Goal: Task Accomplishment & Management: Complete application form

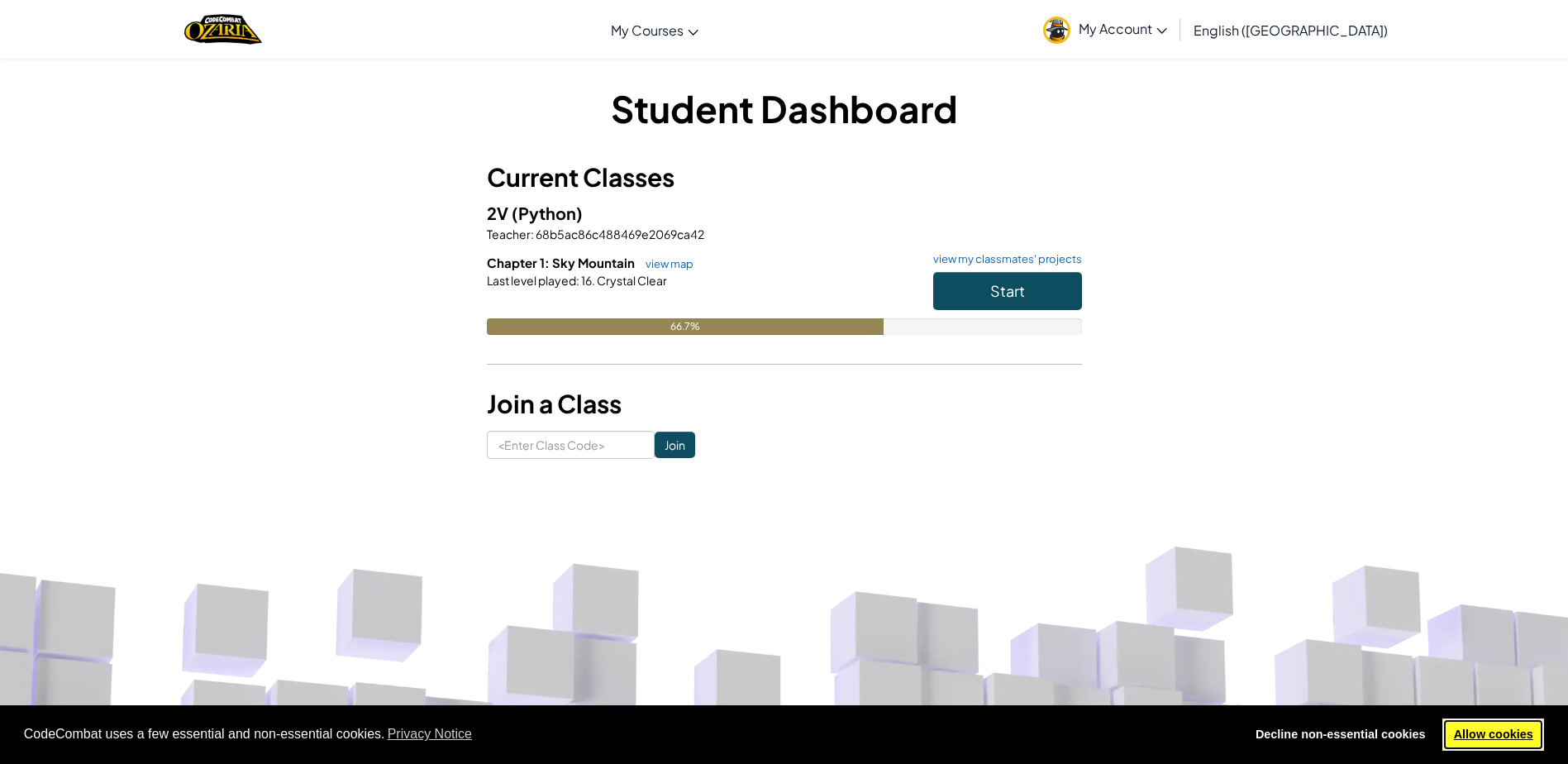
click at [1518, 725] on link "Allow cookies" at bounding box center [1493, 735] width 102 height 33
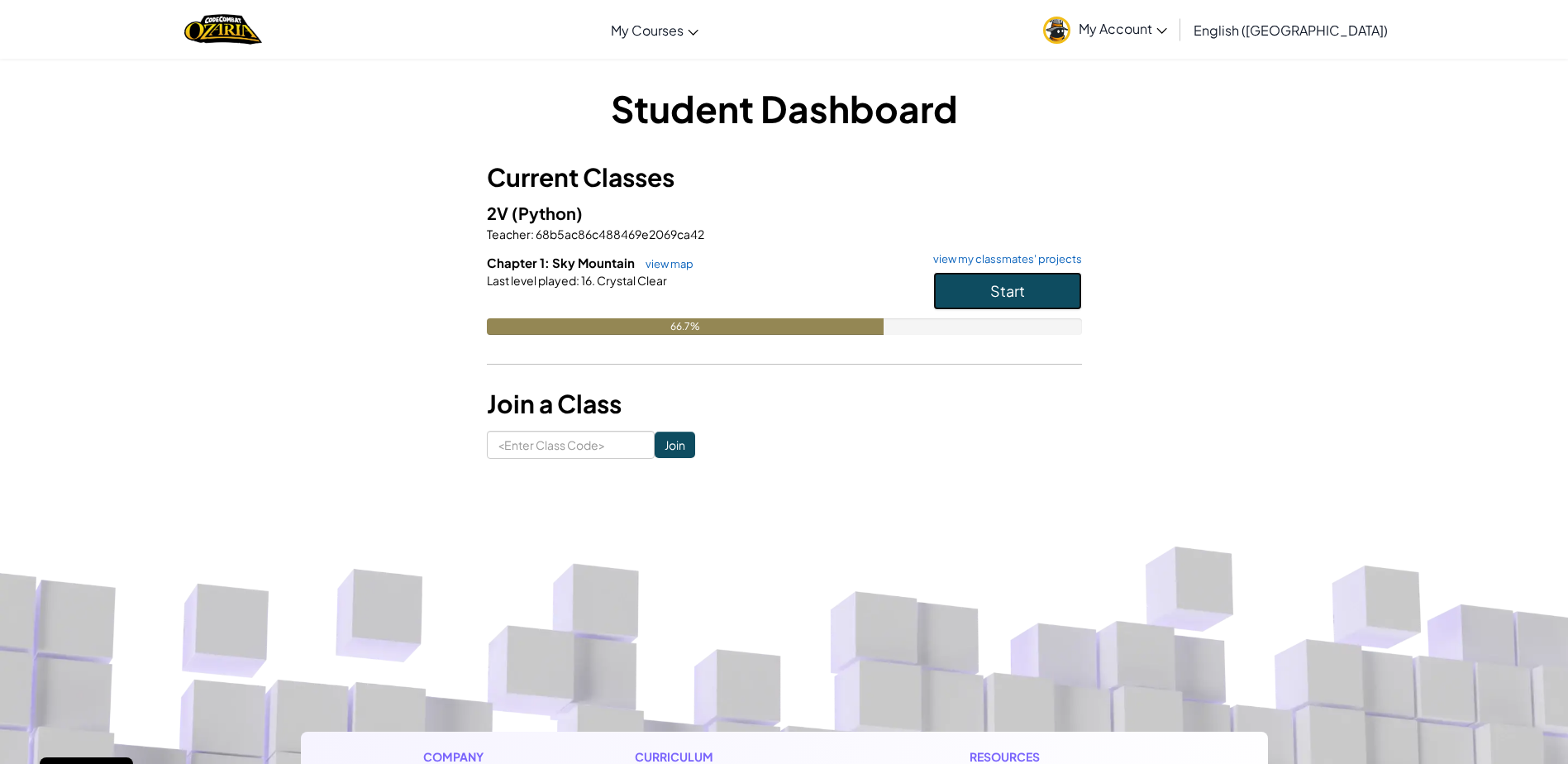
click at [1069, 300] on button "Start" at bounding box center [1008, 290] width 149 height 38
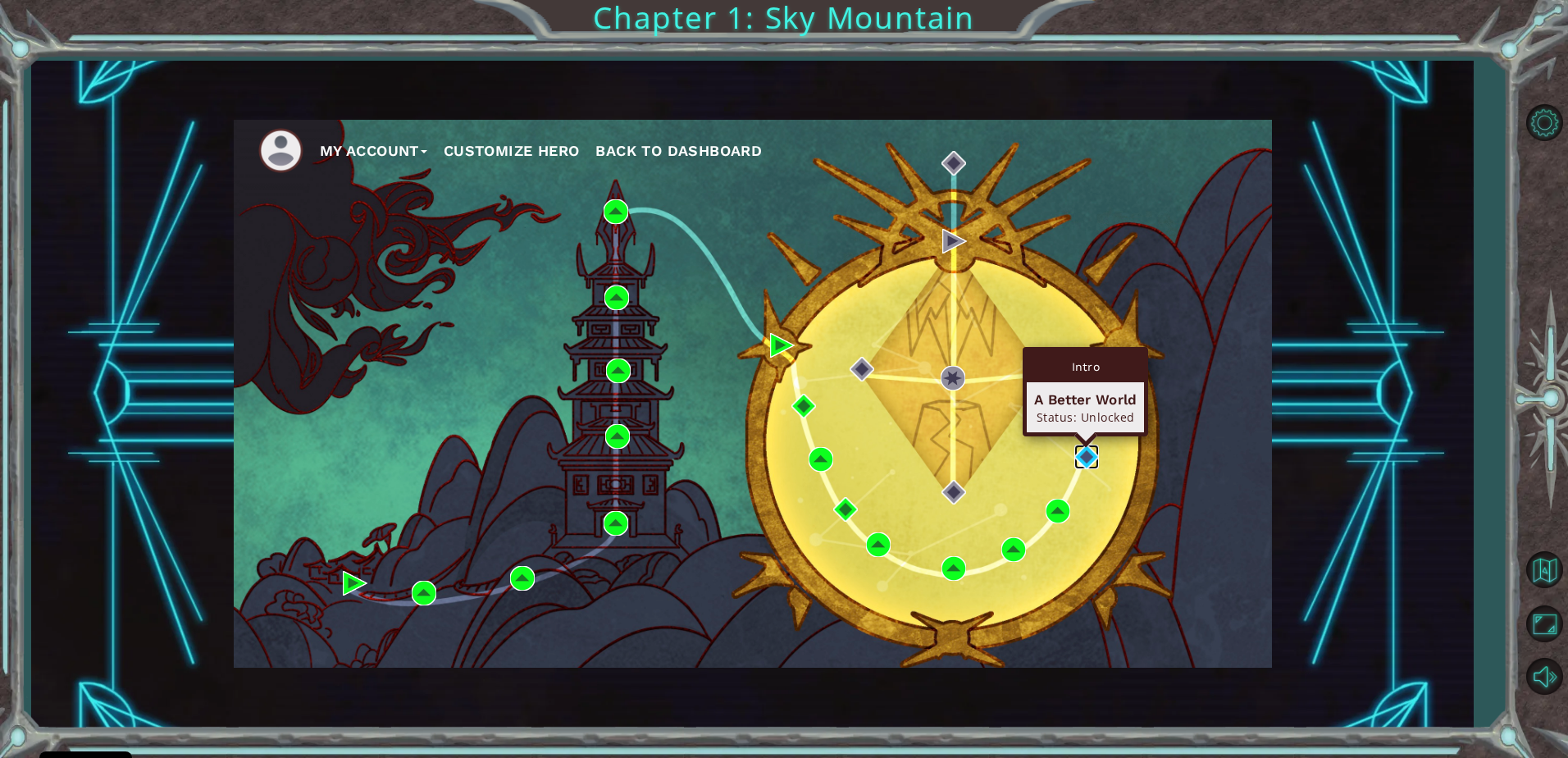
click at [1075, 458] on img at bounding box center [1087, 457] width 25 height 25
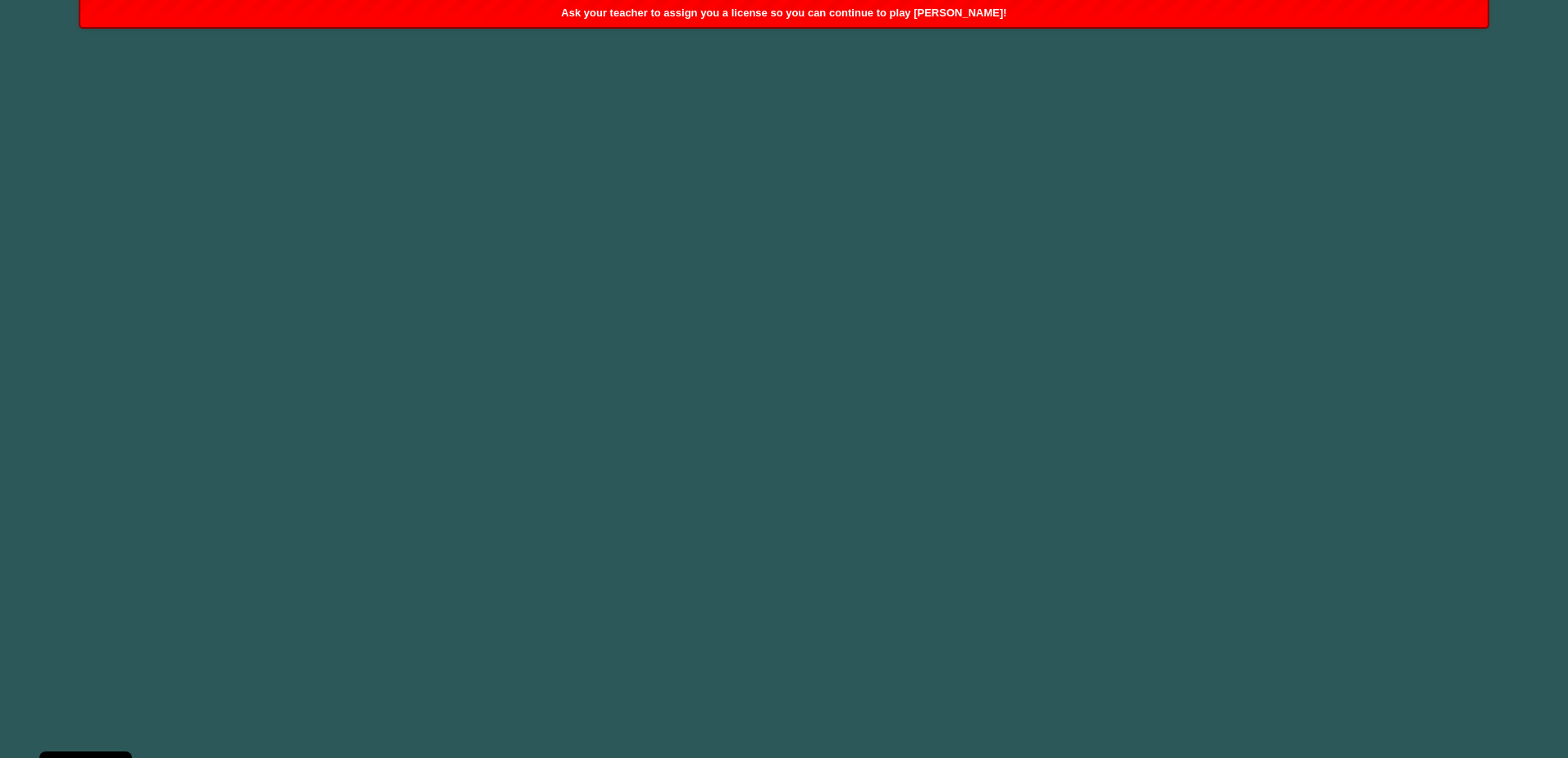
click at [69, 119] on body "Cookie Policy CodeCombat uses a few essential and non-essential cookies. Privac…" at bounding box center [784, 379] width 1568 height 758
click at [954, 704] on body "Cookie Policy CodeCombat uses a few essential and non-essential cookies. Privac…" at bounding box center [784, 379] width 1568 height 758
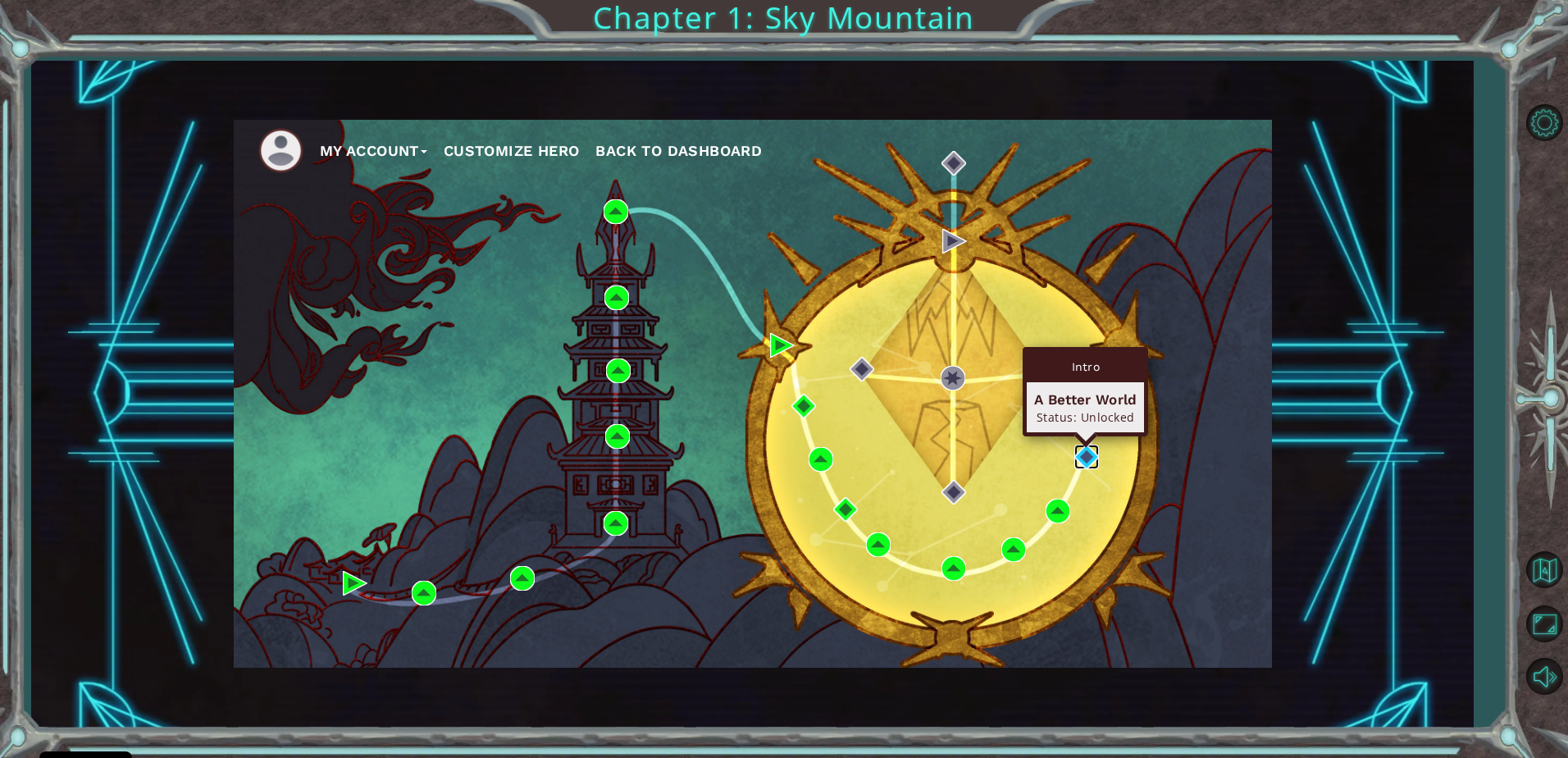
click at [1086, 463] on img at bounding box center [1087, 457] width 25 height 25
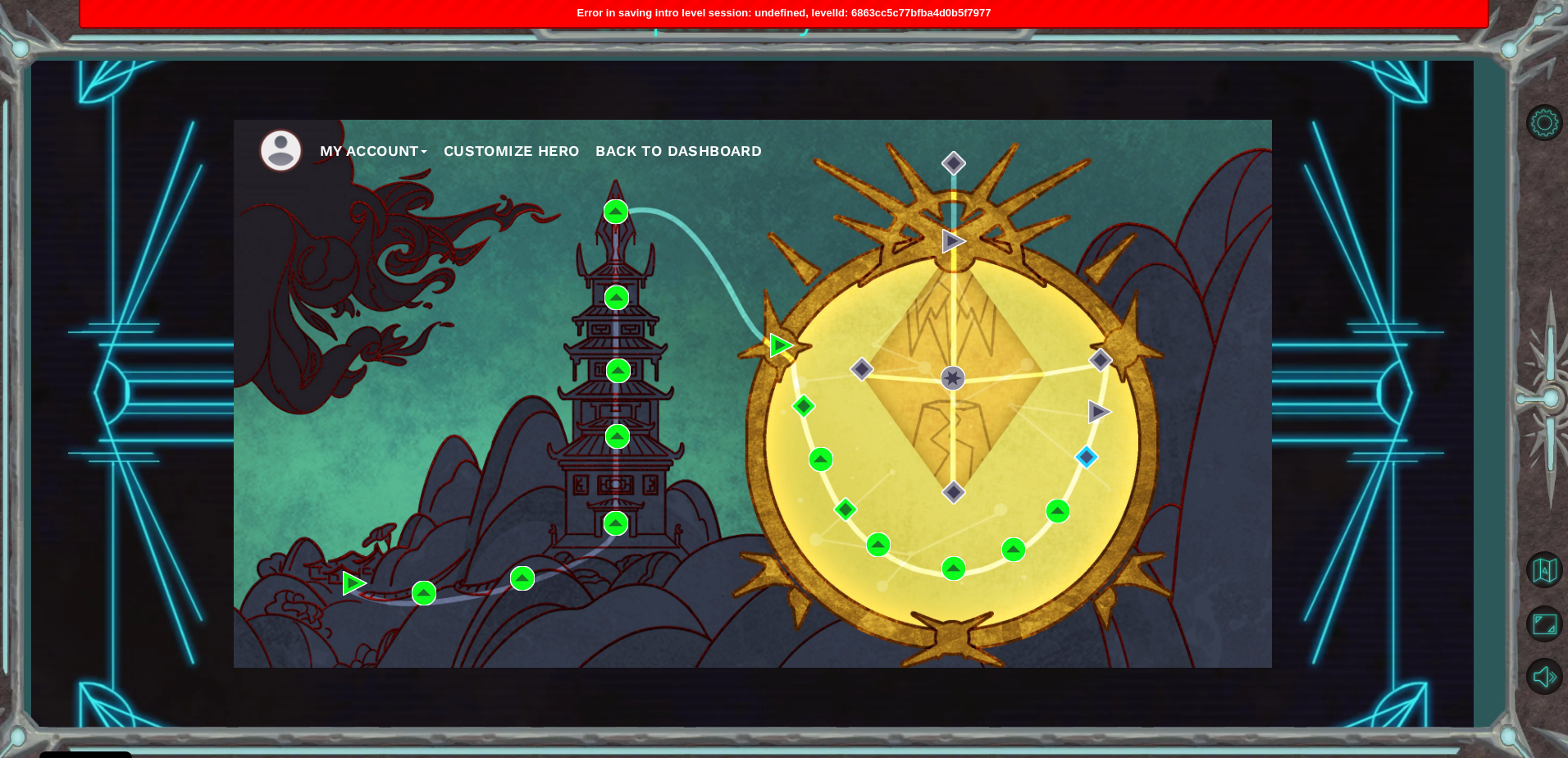
click at [528, 141] on button "Customize Hero" at bounding box center [511, 151] width 136 height 25
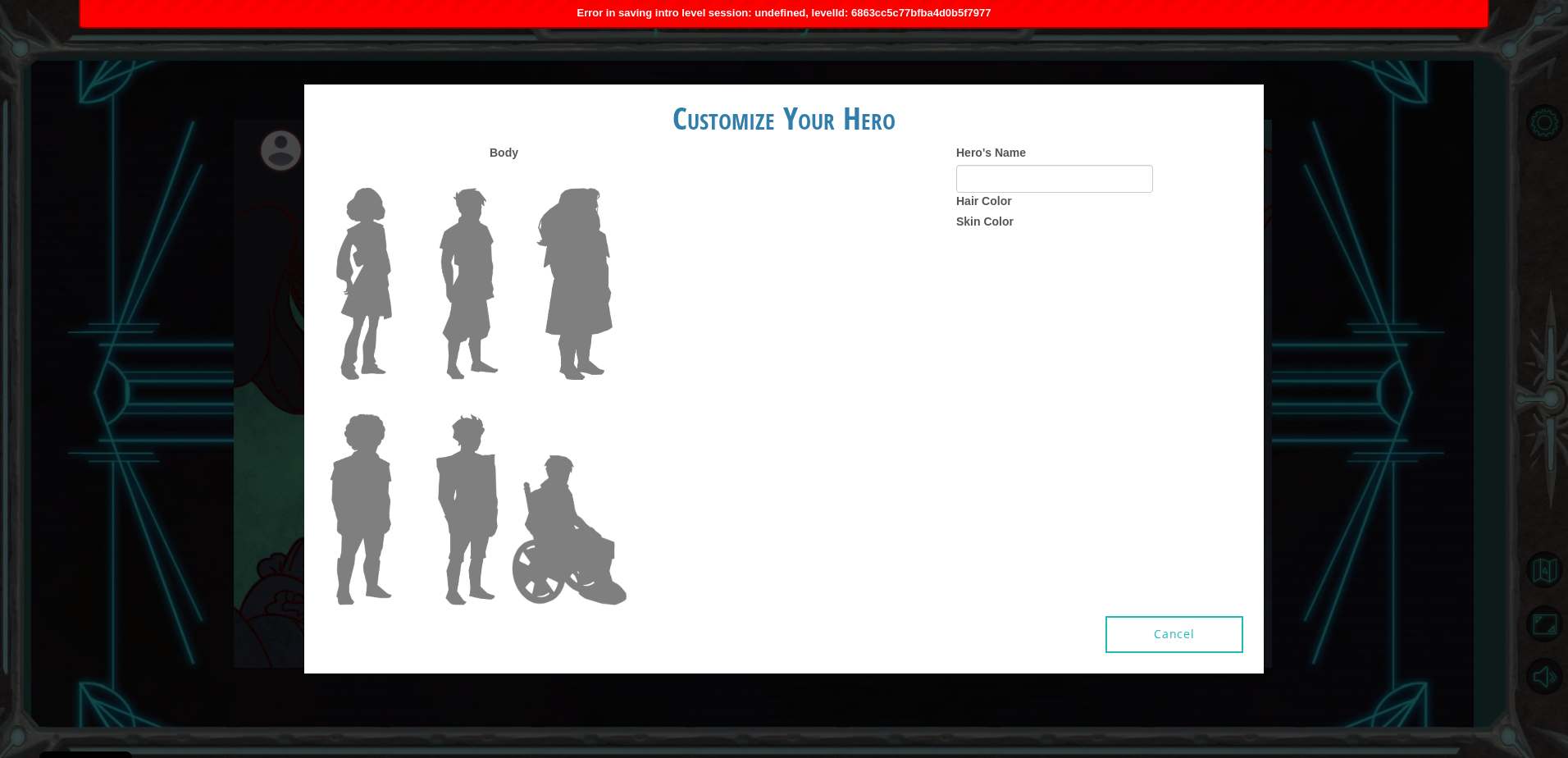
type input "~-<FynnD>-~"
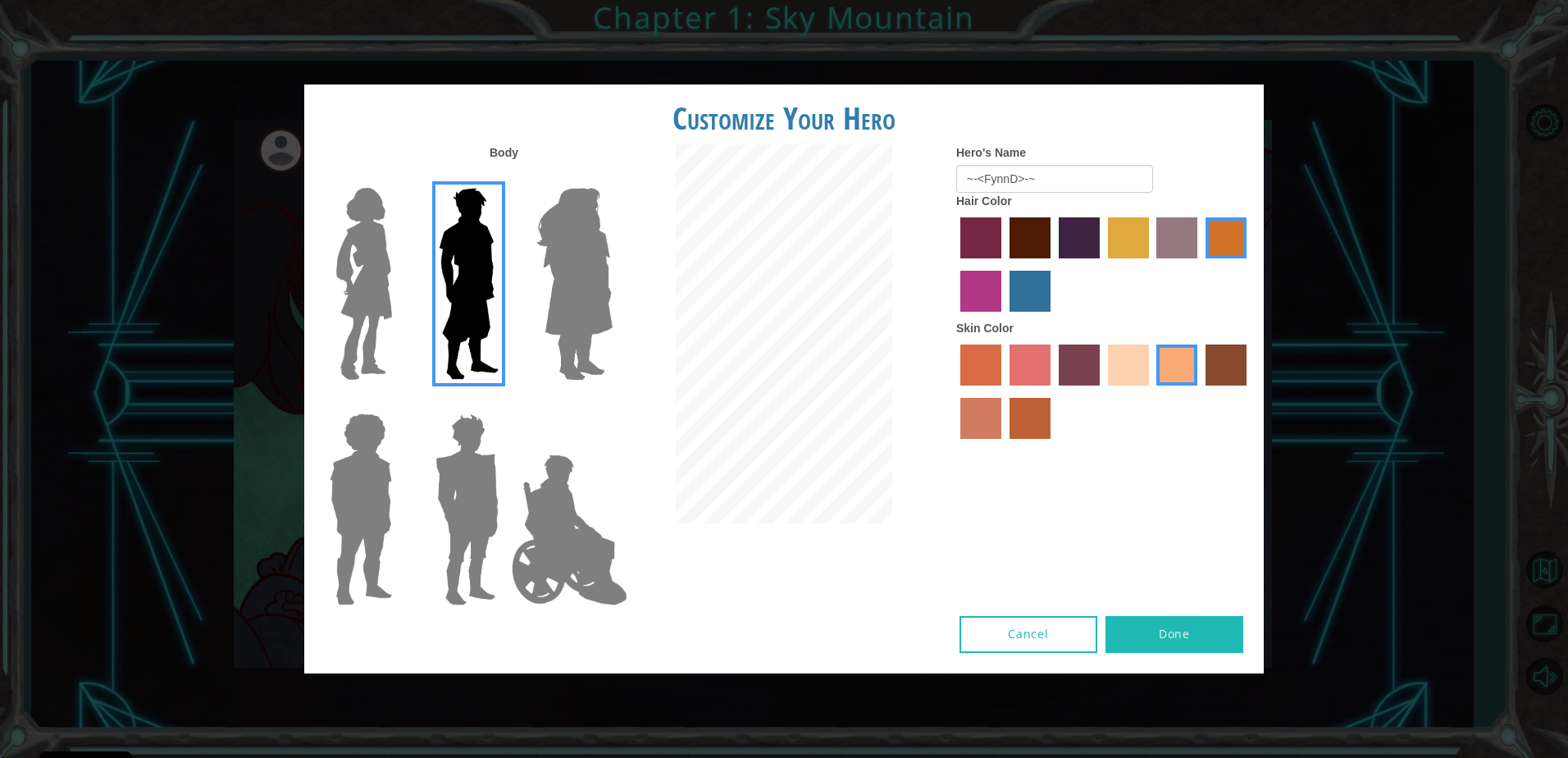
click at [1125, 365] on label "sandy beach skin color" at bounding box center [1128, 365] width 41 height 41
click at [1102, 392] on input "sandy beach skin color" at bounding box center [1102, 392] width 0 height 0
click at [1116, 241] on label "tulip tree hair color" at bounding box center [1128, 238] width 41 height 41
click at [1102, 264] on input "tulip tree hair color" at bounding box center [1102, 264] width 0 height 0
click at [580, 550] on img at bounding box center [569, 530] width 129 height 164
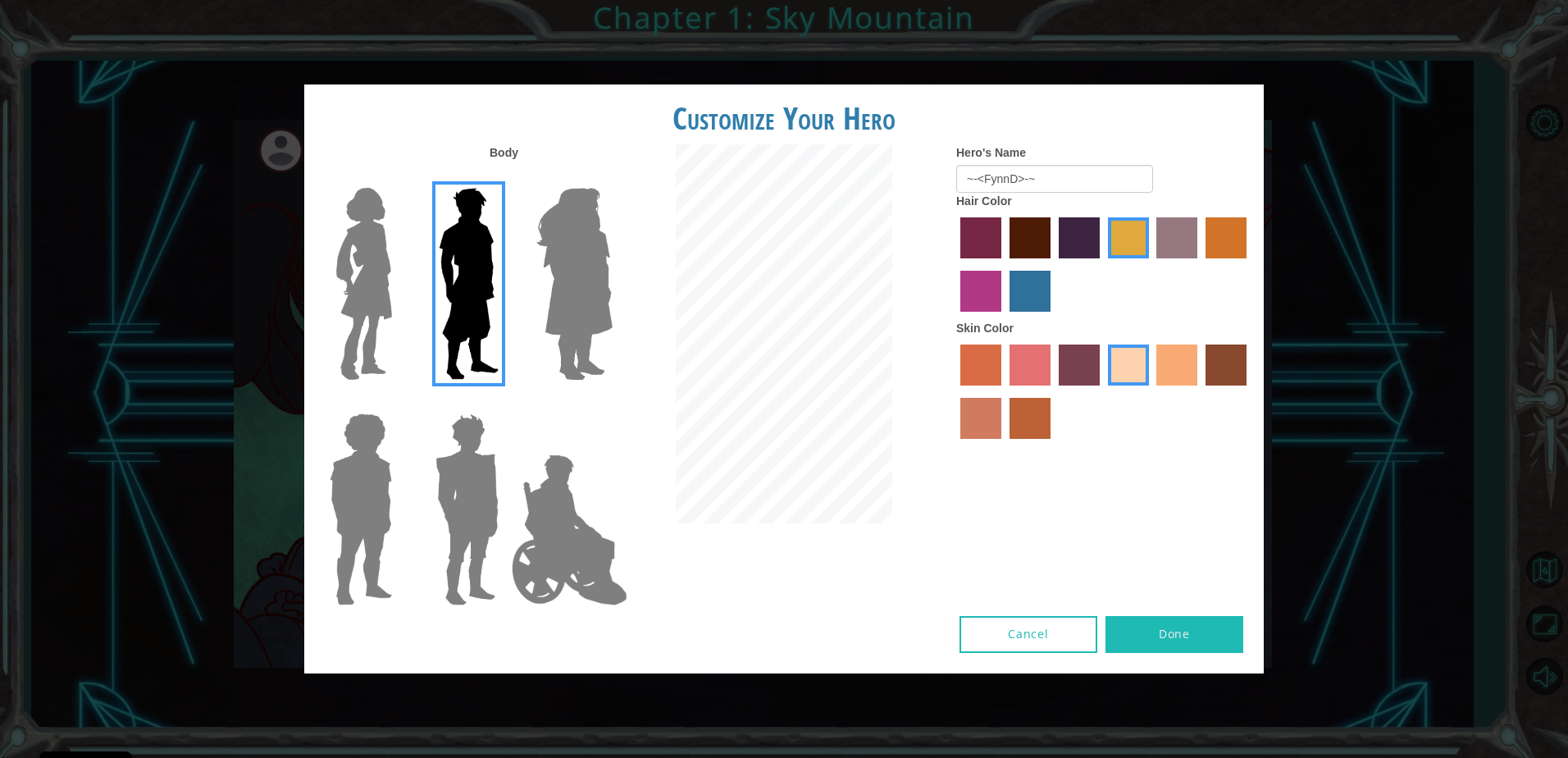
click at [612, 403] on input "Hero Jamie" at bounding box center [612, 403] width 0 height 0
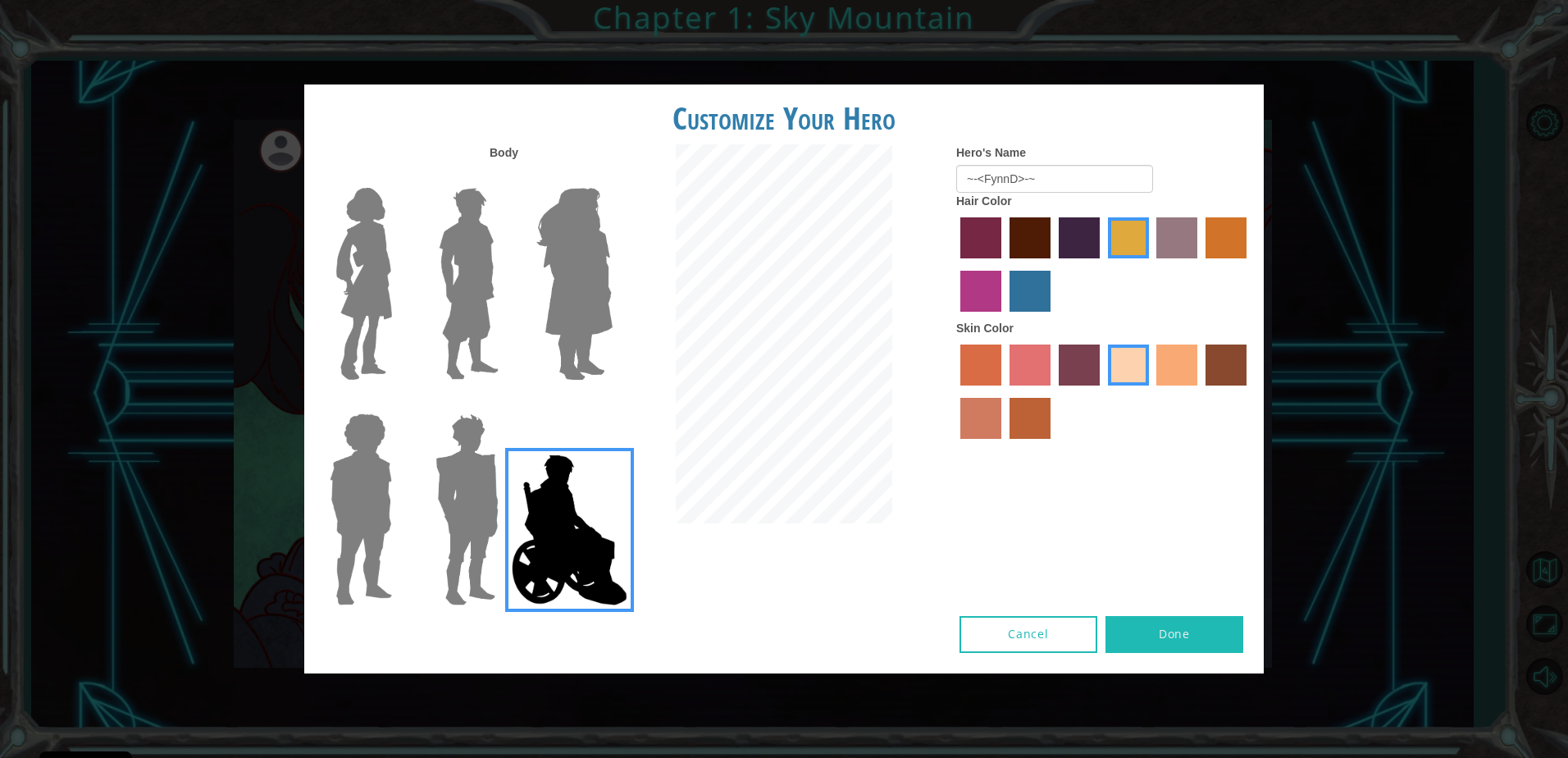
click at [456, 271] on img at bounding box center [468, 284] width 73 height 206
click at [505, 177] on input "Hero Lars" at bounding box center [505, 177] width 0 height 0
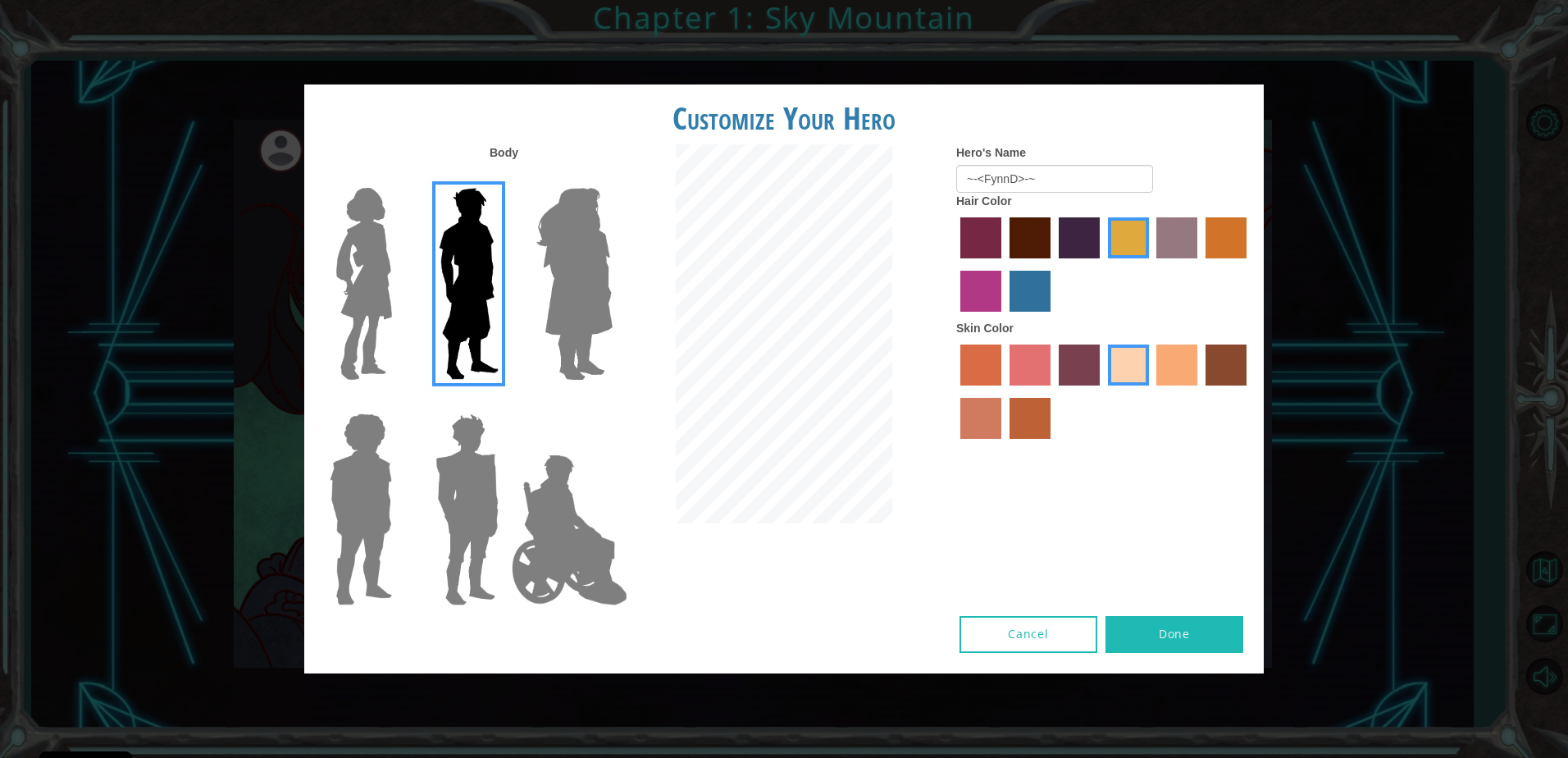
click at [1144, 630] on button "Done" at bounding box center [1174, 635] width 138 height 37
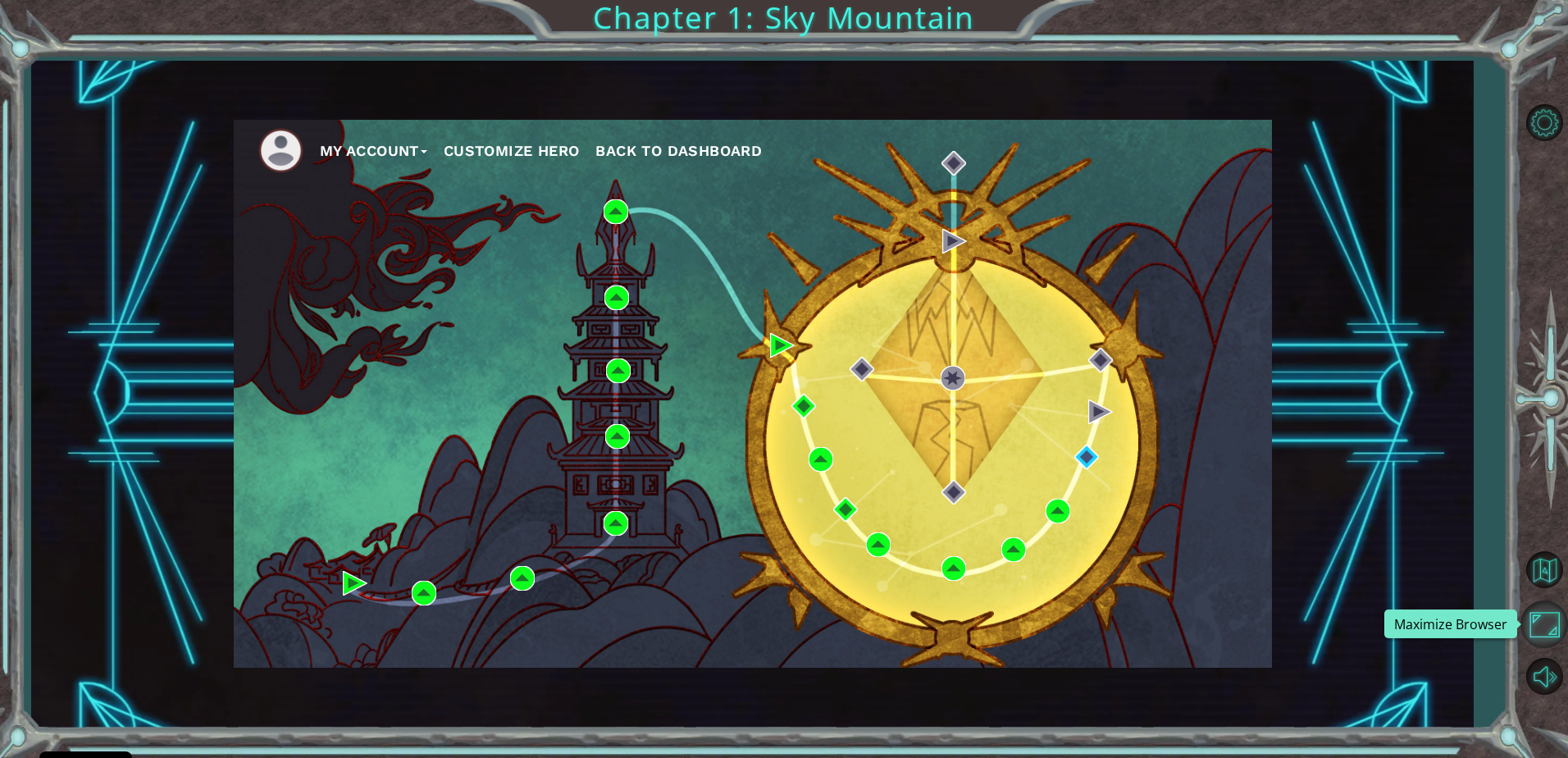
click at [1549, 631] on button "Maximize Browser" at bounding box center [1544, 624] width 47 height 47
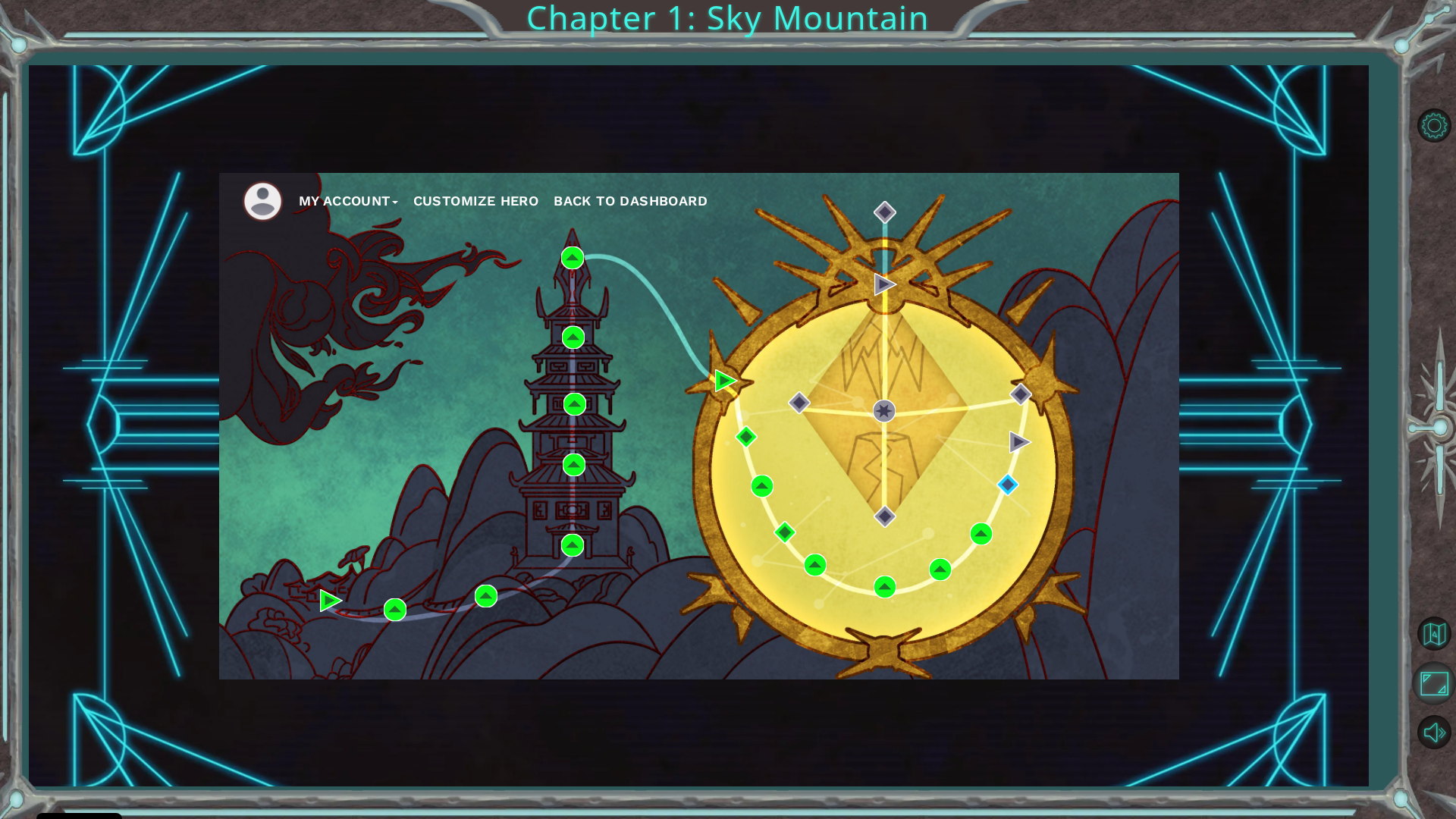
click at [1427, 683] on button "Maximize Browser" at bounding box center [1433, 683] width 44 height 44
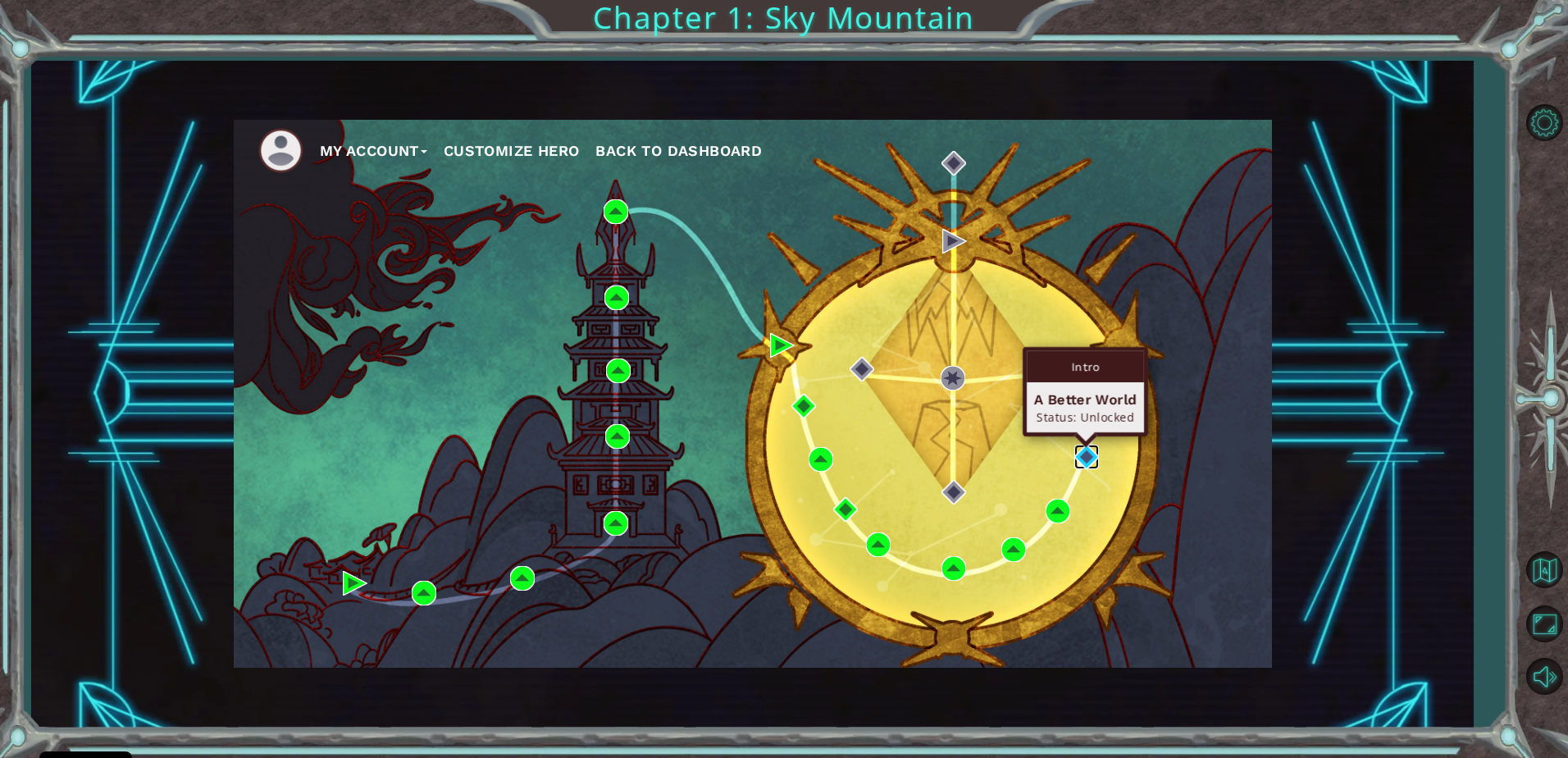
click at [1086, 461] on img at bounding box center [1087, 457] width 25 height 25
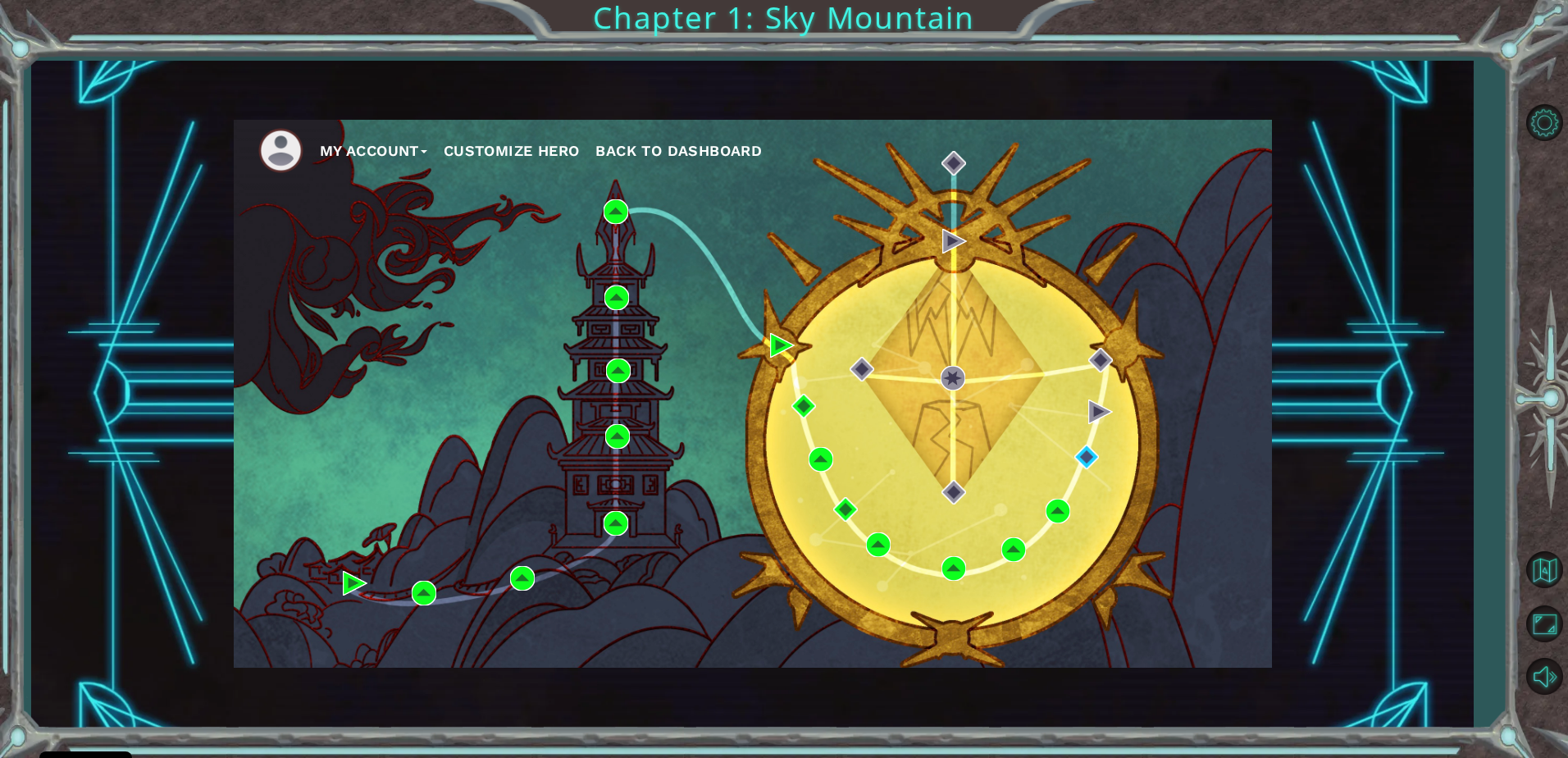
click at [394, 153] on button "My Account" at bounding box center [373, 151] width 107 height 25
click at [928, 611] on div "My Account Account Settings Logout Customize Hero Back to Dashboard" at bounding box center [752, 393] width 1039 height 548
click at [414, 141] on button "My Account" at bounding box center [373, 151] width 107 height 25
click at [405, 158] on button "My Account" at bounding box center [373, 151] width 107 height 25
click at [401, 188] on button "Account Settings" at bounding box center [392, 187] width 123 height 18
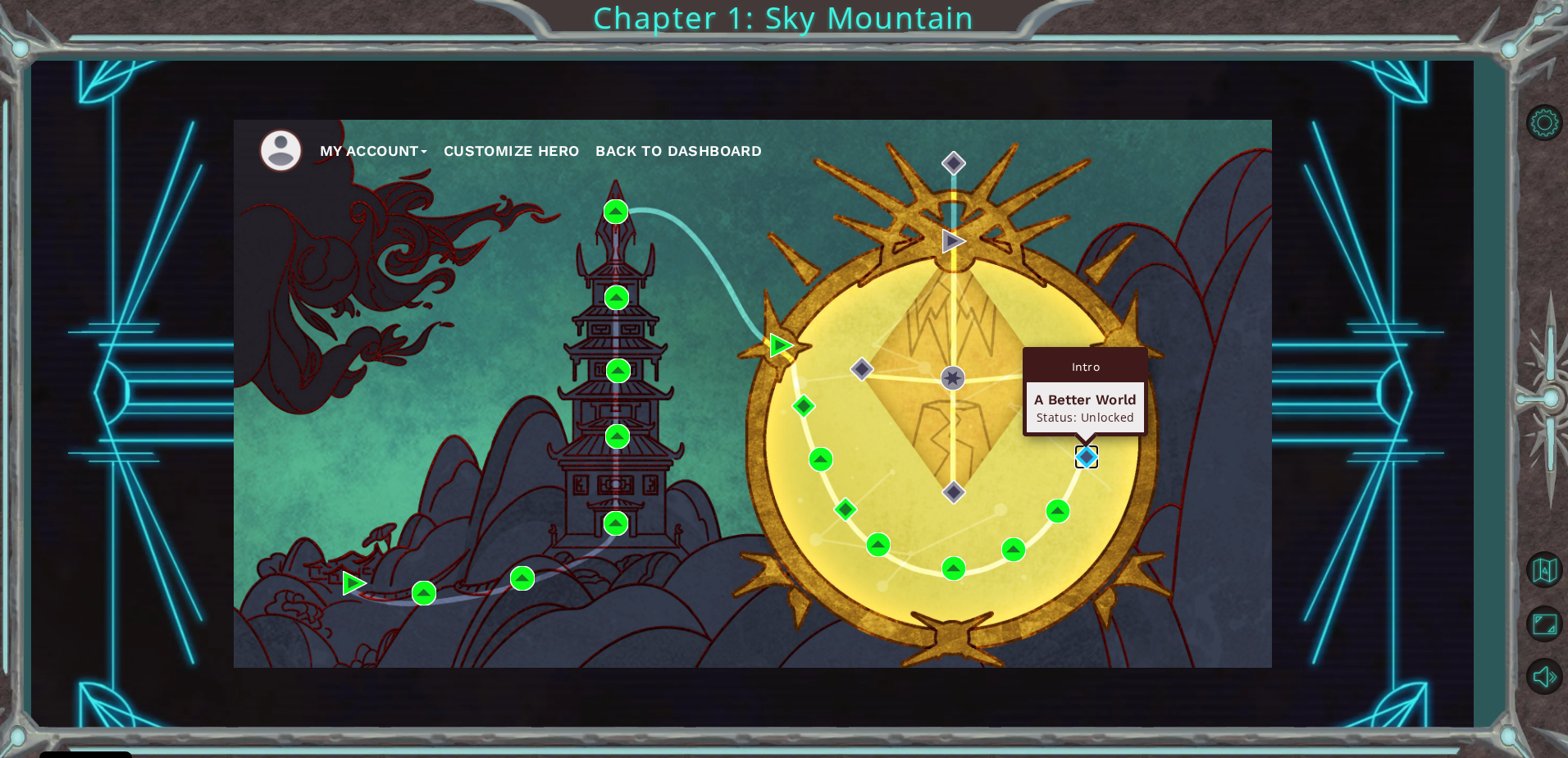
click at [1076, 451] on img at bounding box center [1087, 457] width 25 height 25
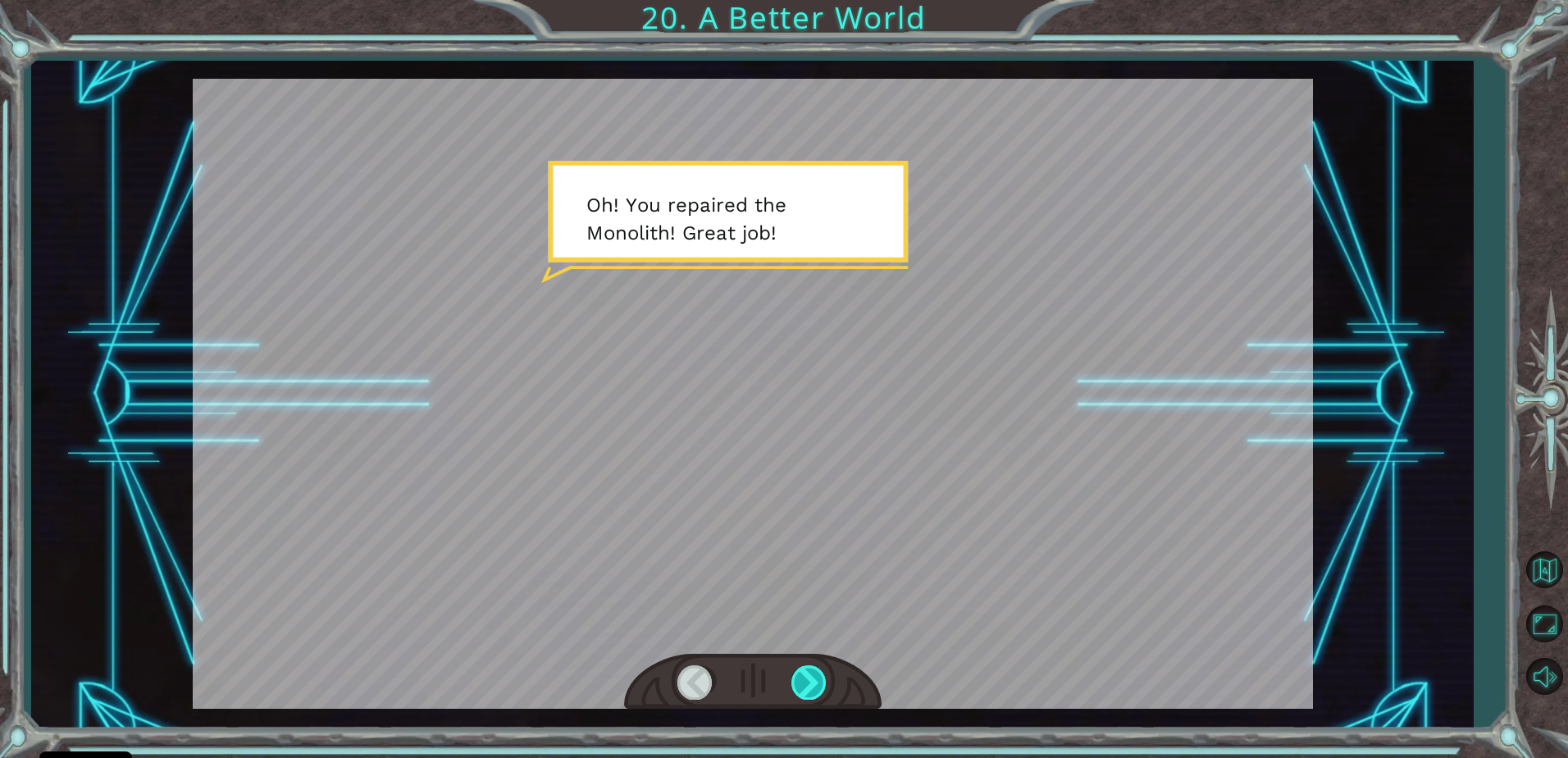
click at [796, 680] on div at bounding box center [809, 682] width 37 height 33
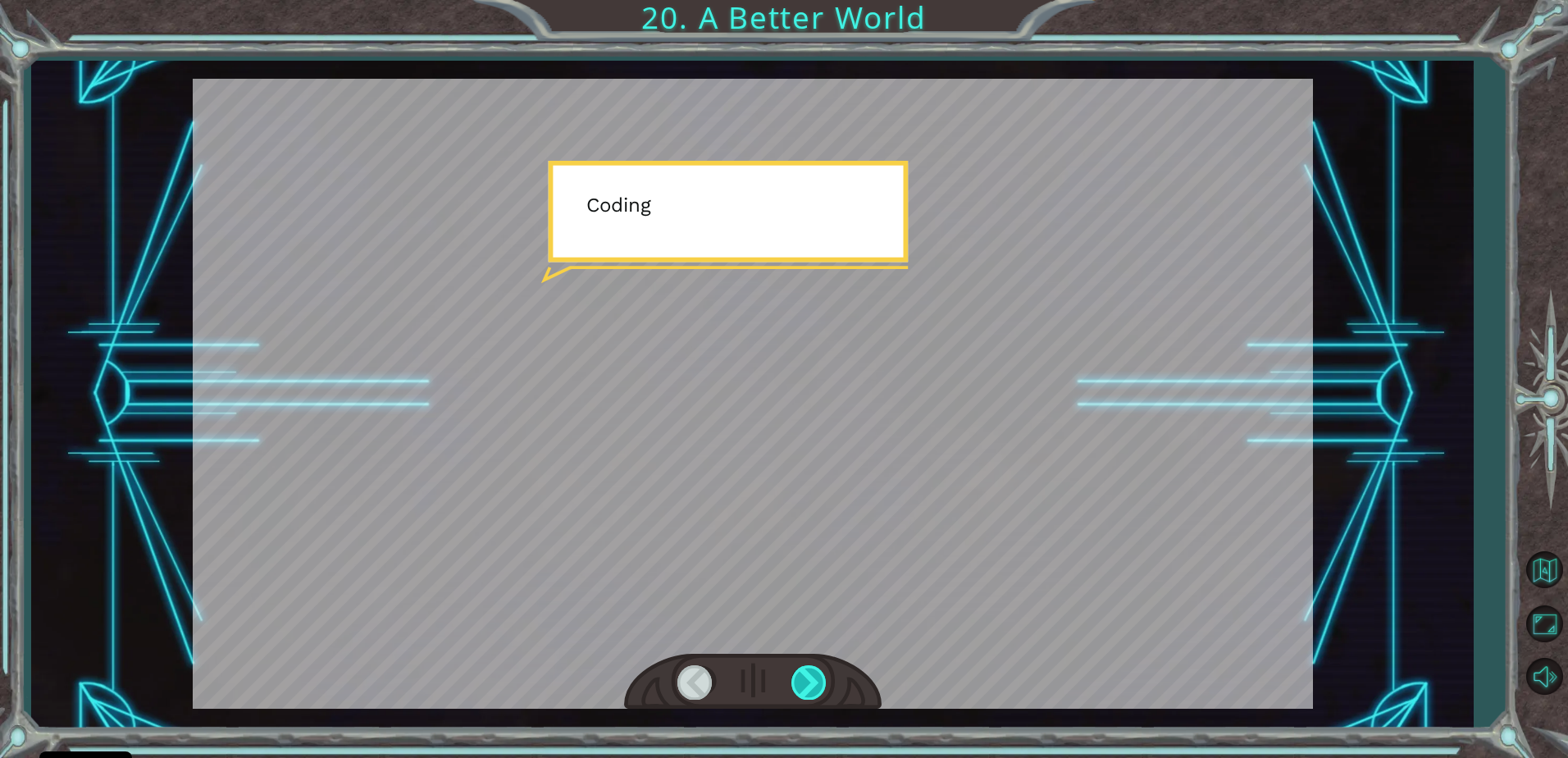
click at [796, 680] on div at bounding box center [809, 682] width 37 height 33
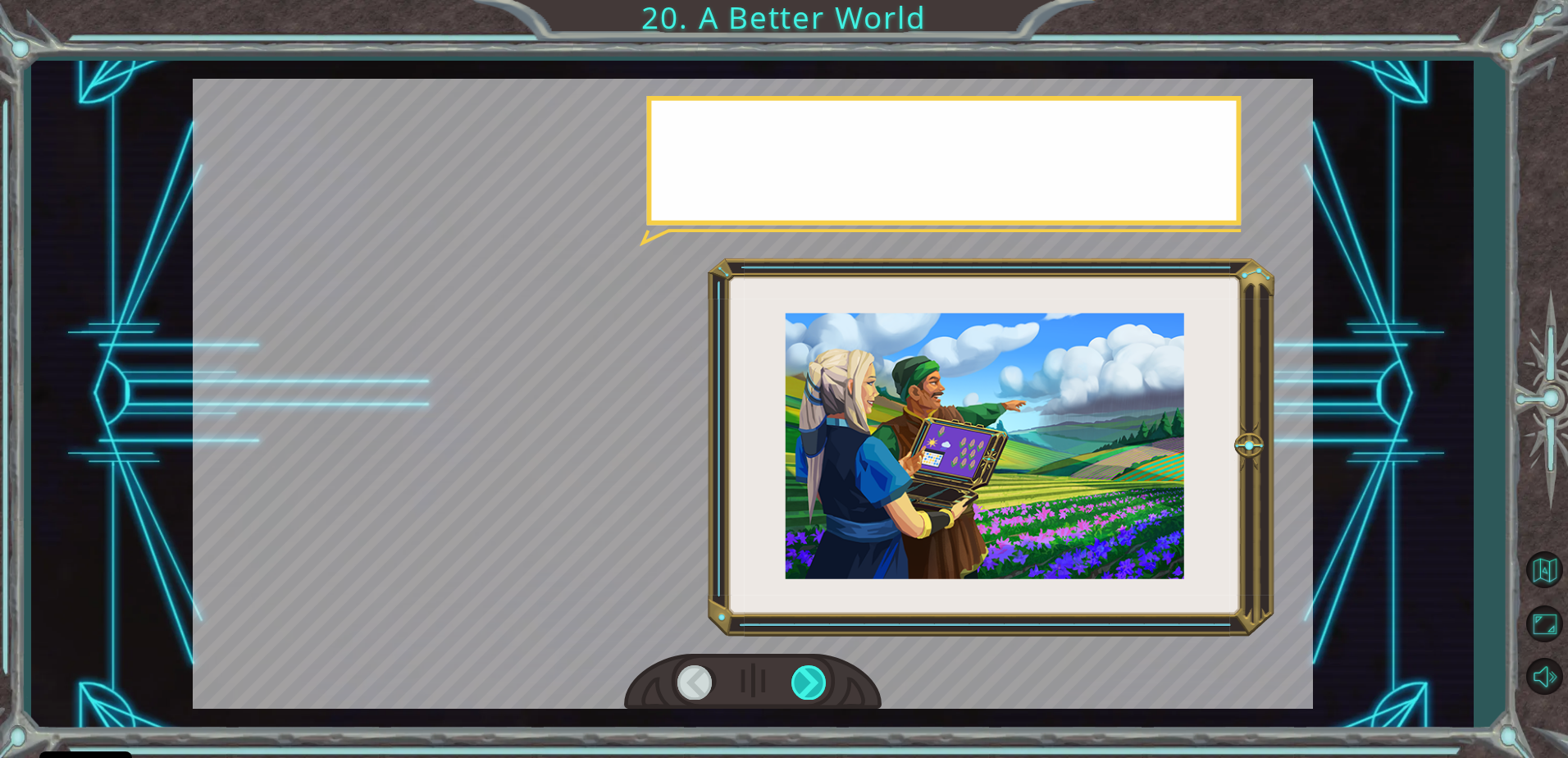
click at [796, 680] on div at bounding box center [809, 682] width 37 height 33
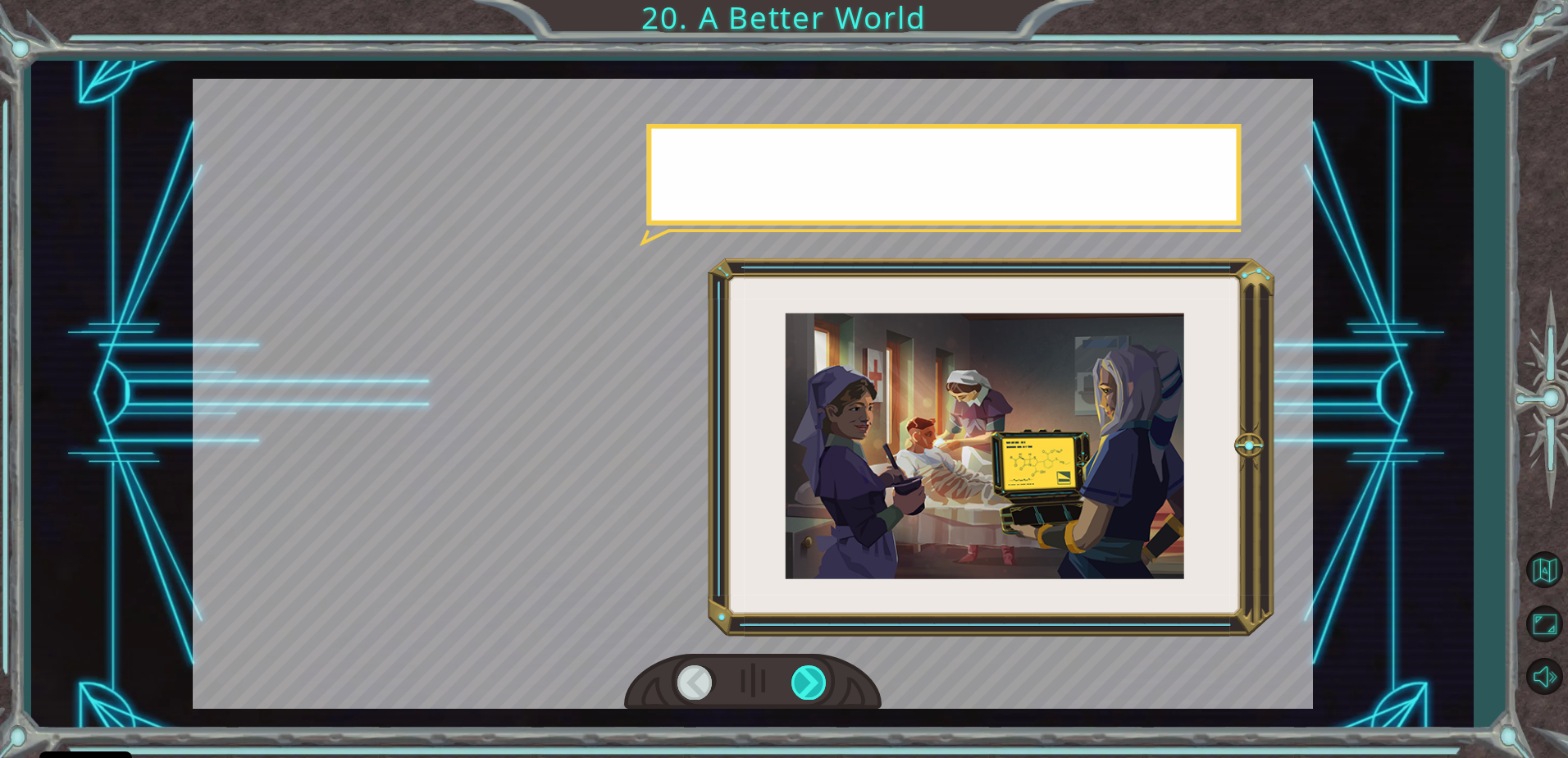
click at [796, 680] on div at bounding box center [809, 682] width 37 height 33
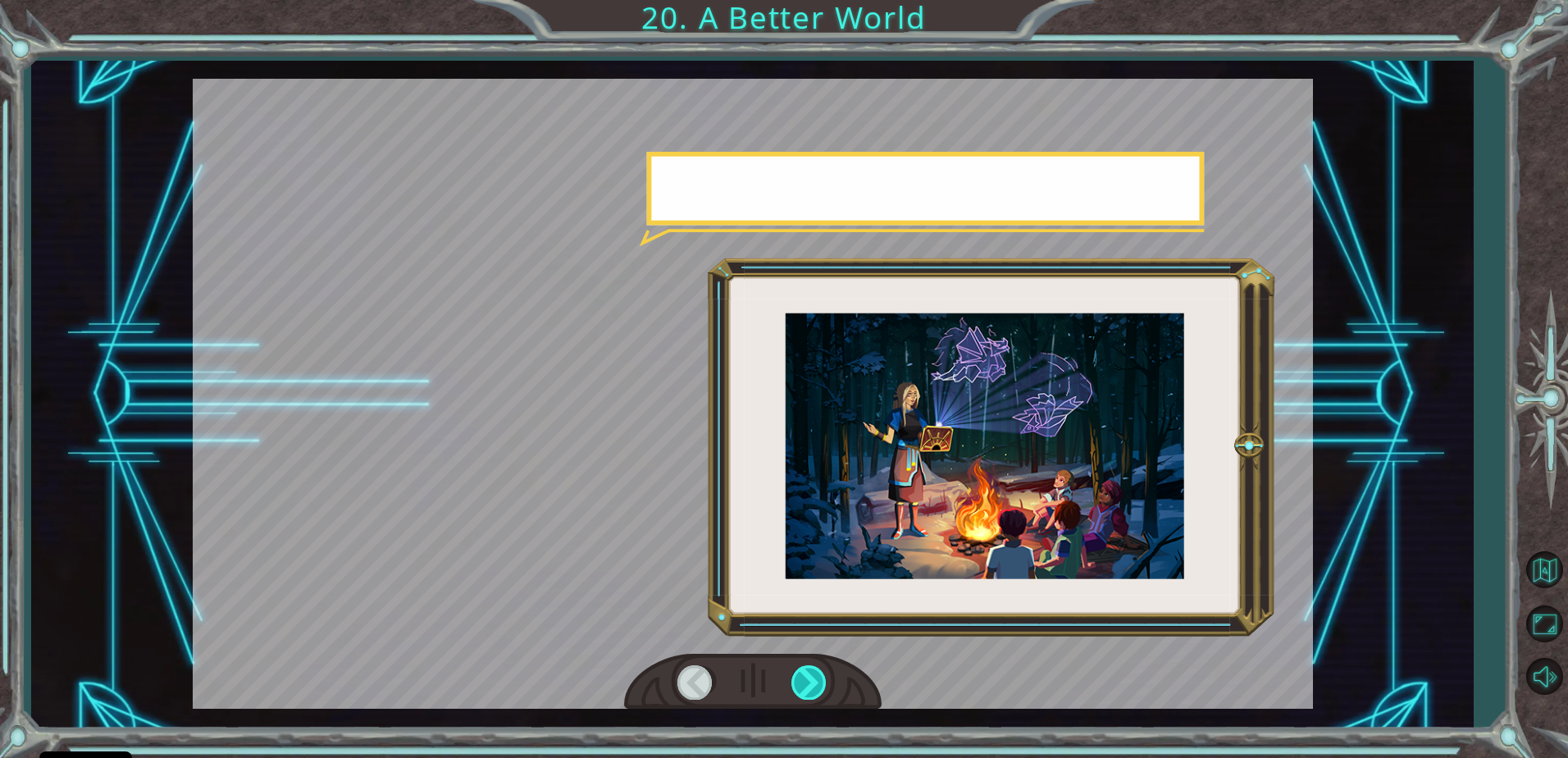
drag, startPoint x: 796, startPoint y: 680, endPoint x: 809, endPoint y: 677, distance: 13.3
click at [799, 679] on div at bounding box center [809, 682] width 37 height 33
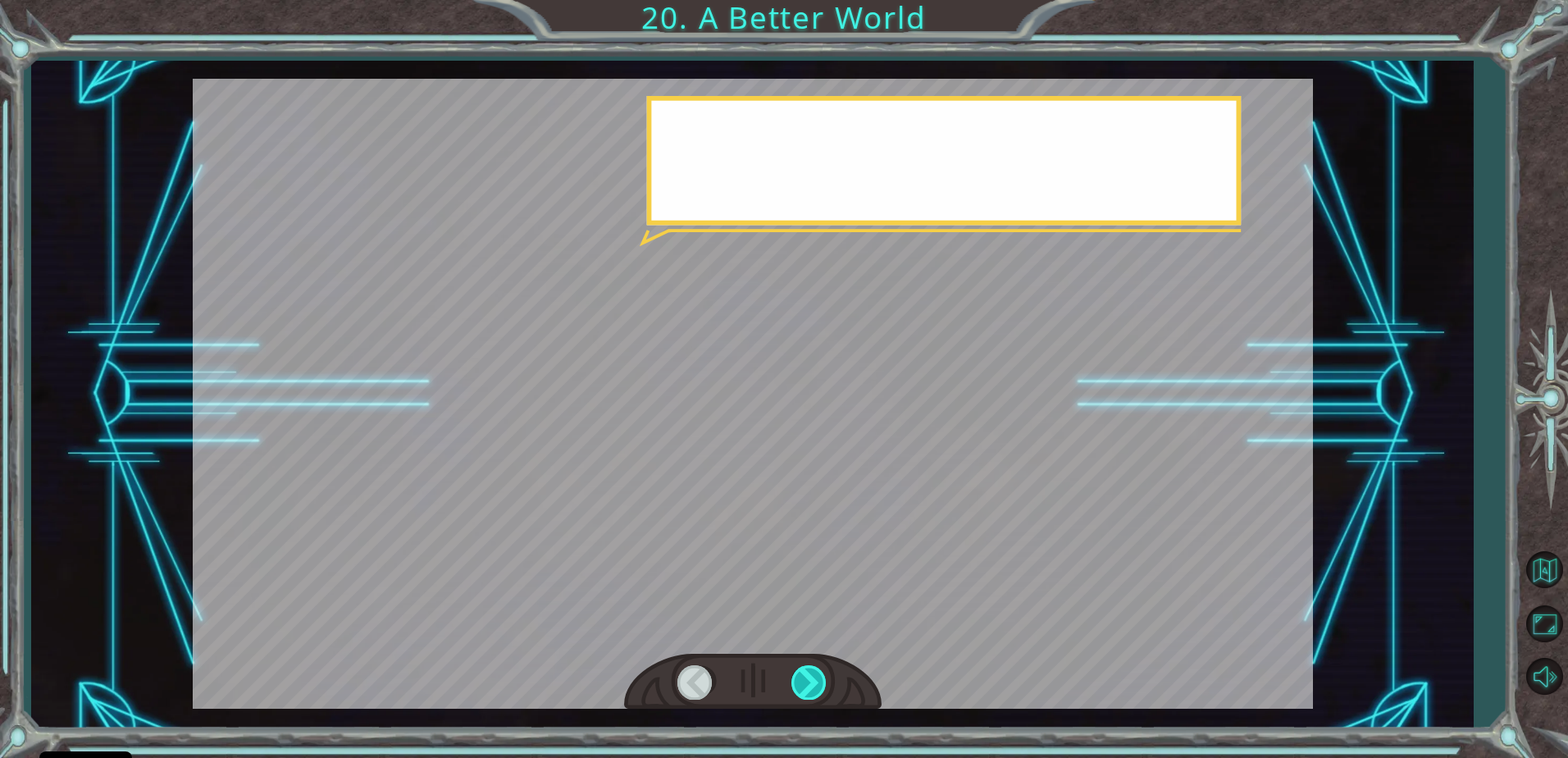
click at [813, 677] on div at bounding box center [809, 682] width 37 height 33
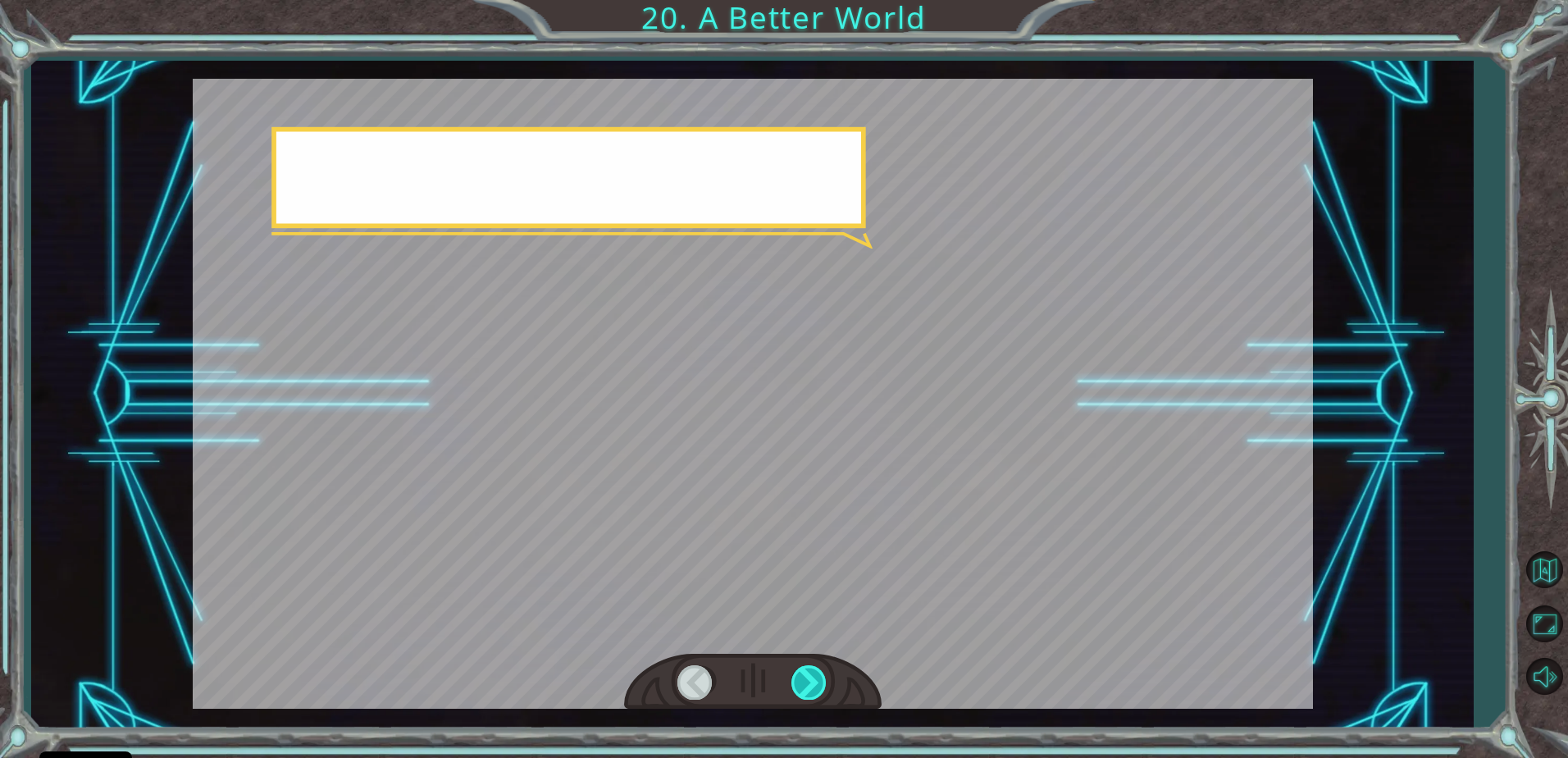
click at [813, 677] on div at bounding box center [809, 682] width 37 height 33
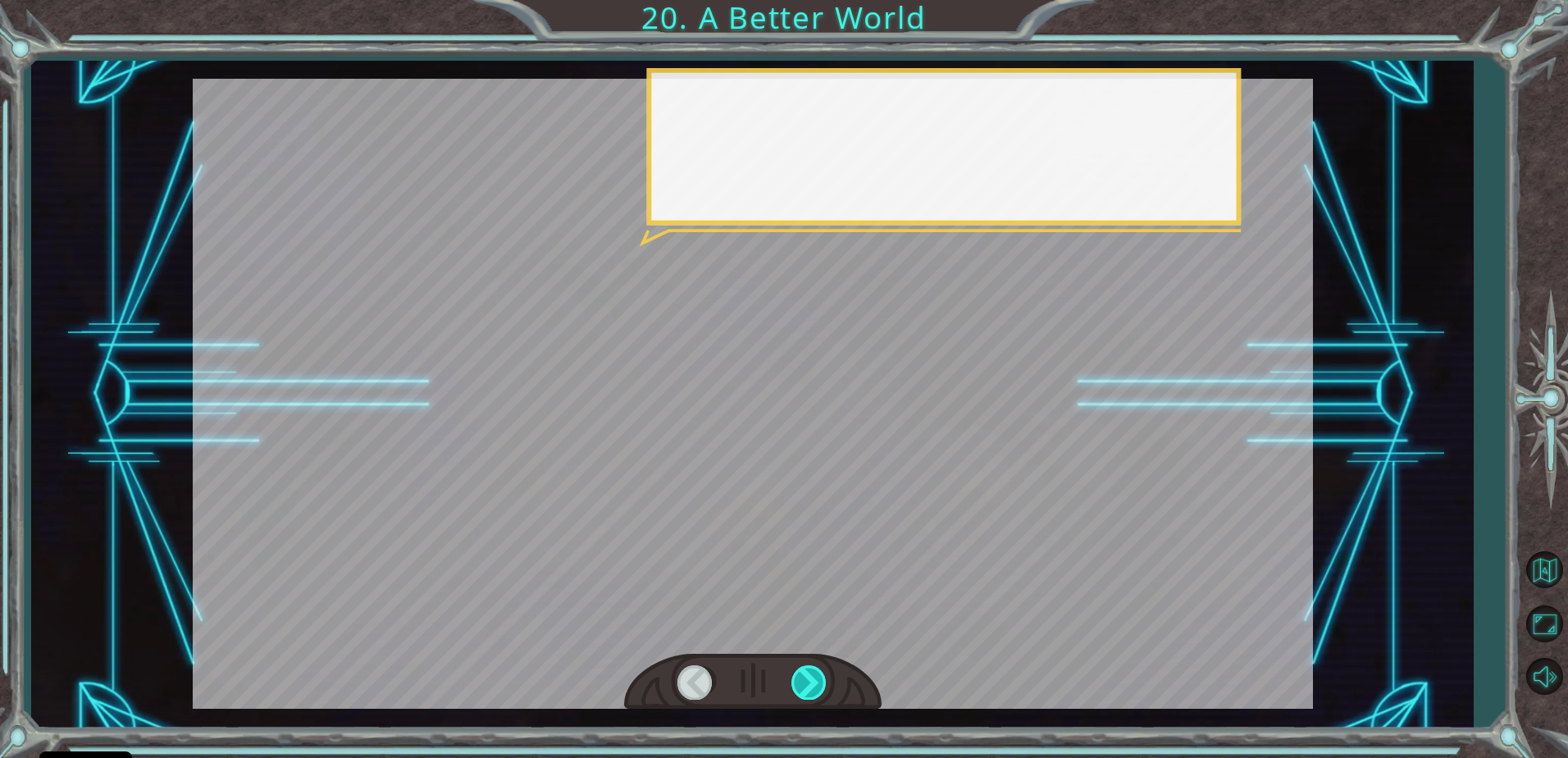
click at [813, 677] on div at bounding box center [809, 682] width 37 height 33
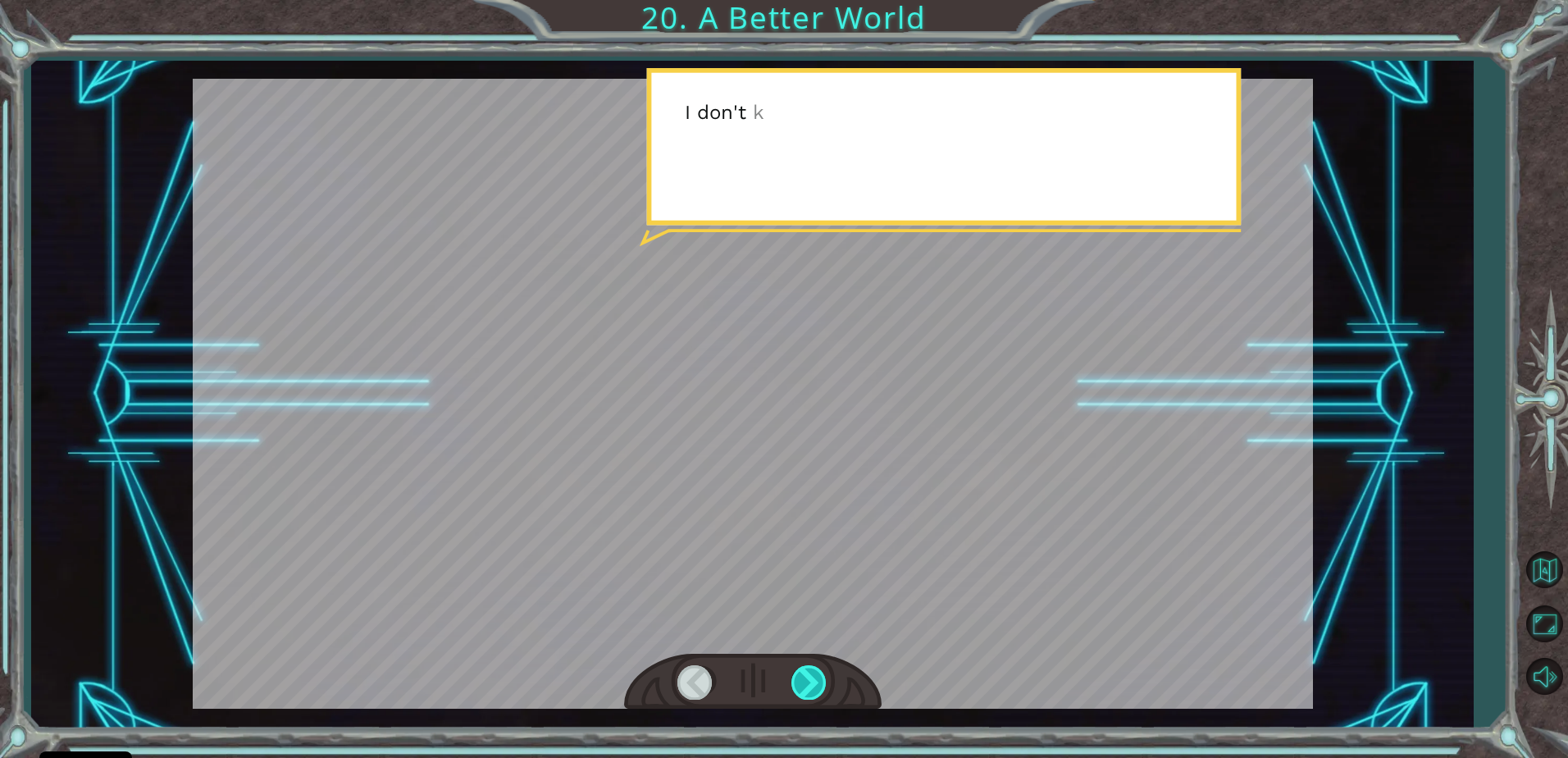
click at [813, 677] on div at bounding box center [809, 682] width 37 height 33
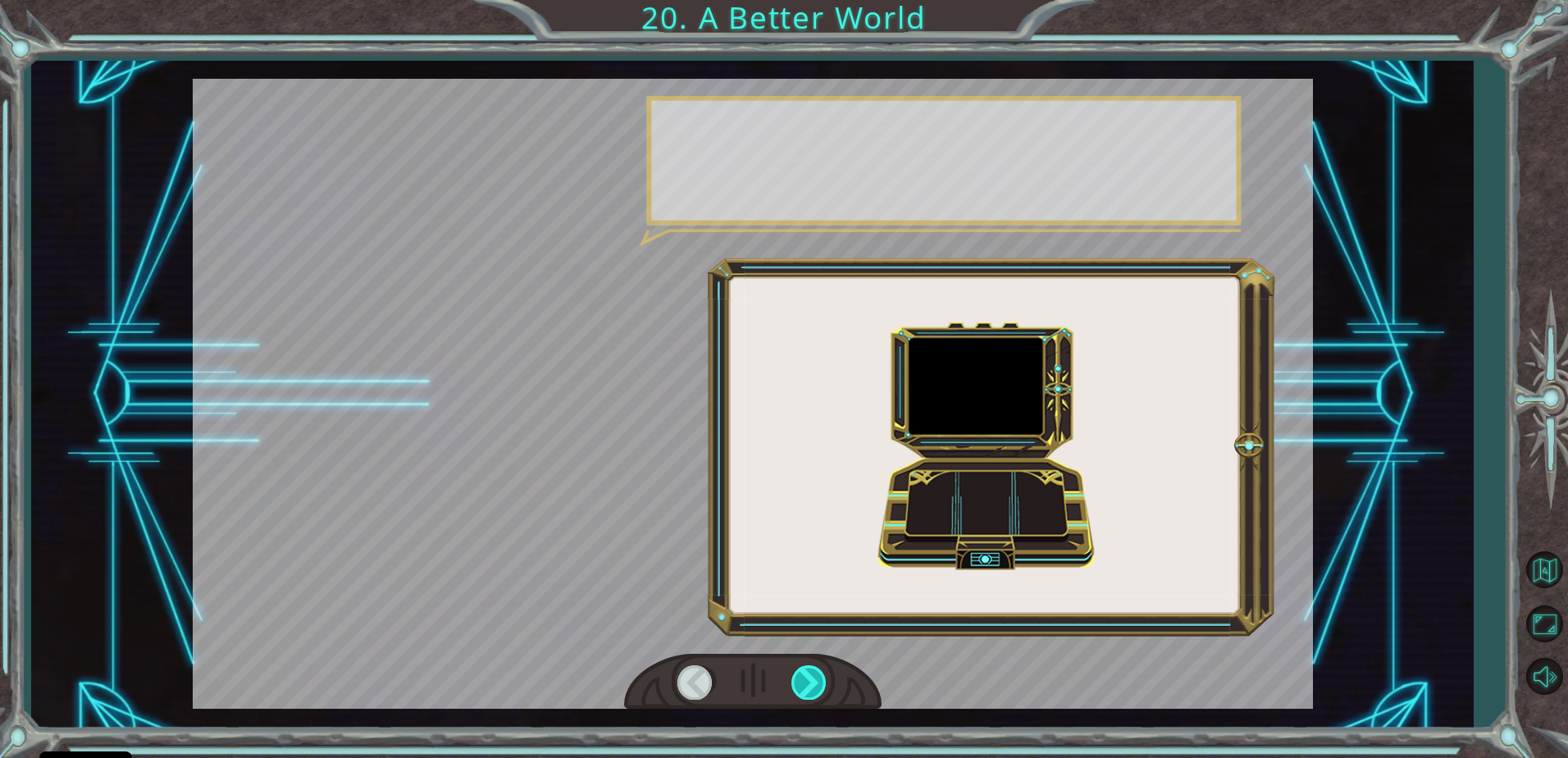
click at [813, 677] on div at bounding box center [809, 682] width 37 height 33
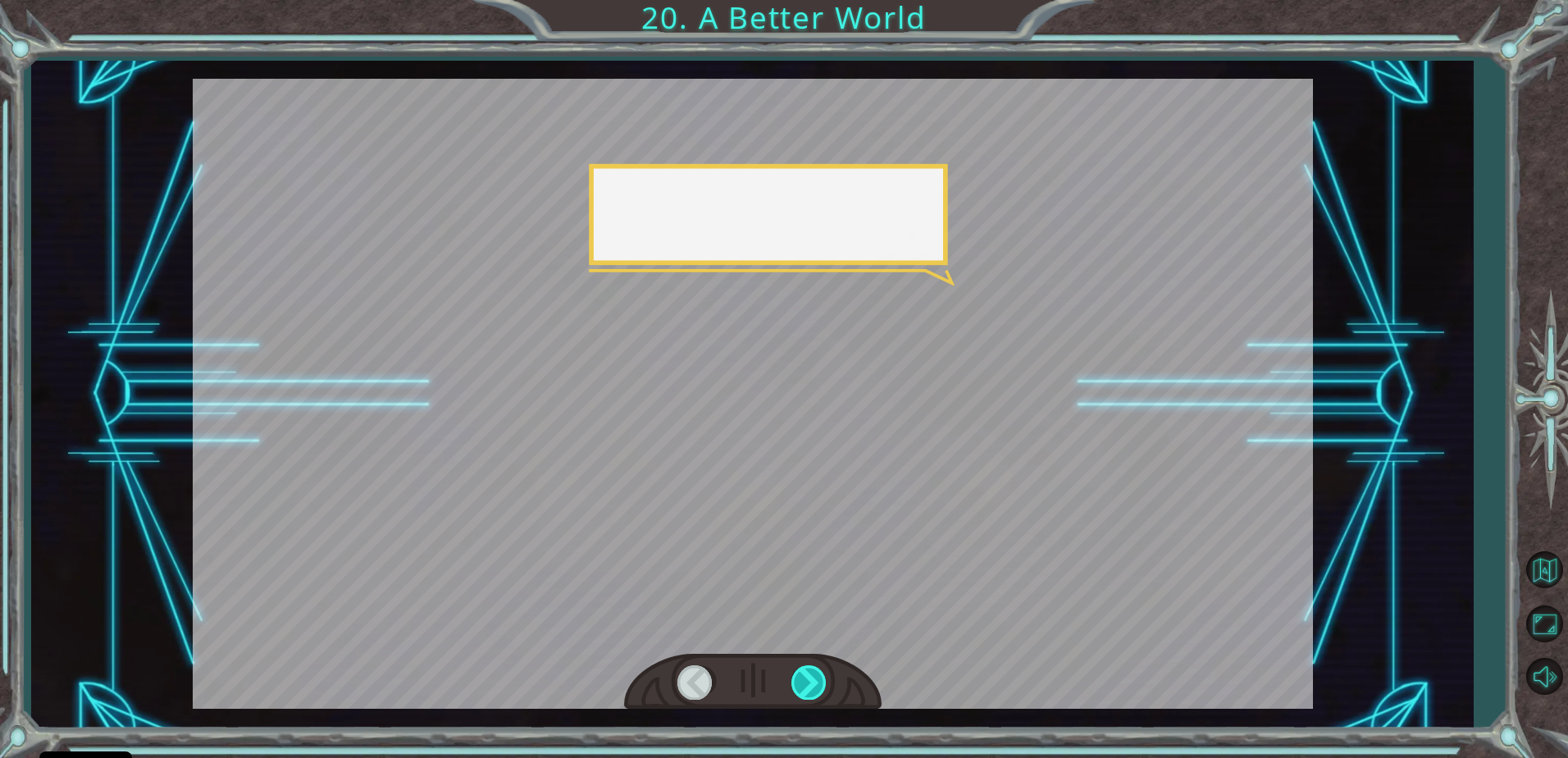
click at [806, 677] on div at bounding box center [809, 682] width 37 height 33
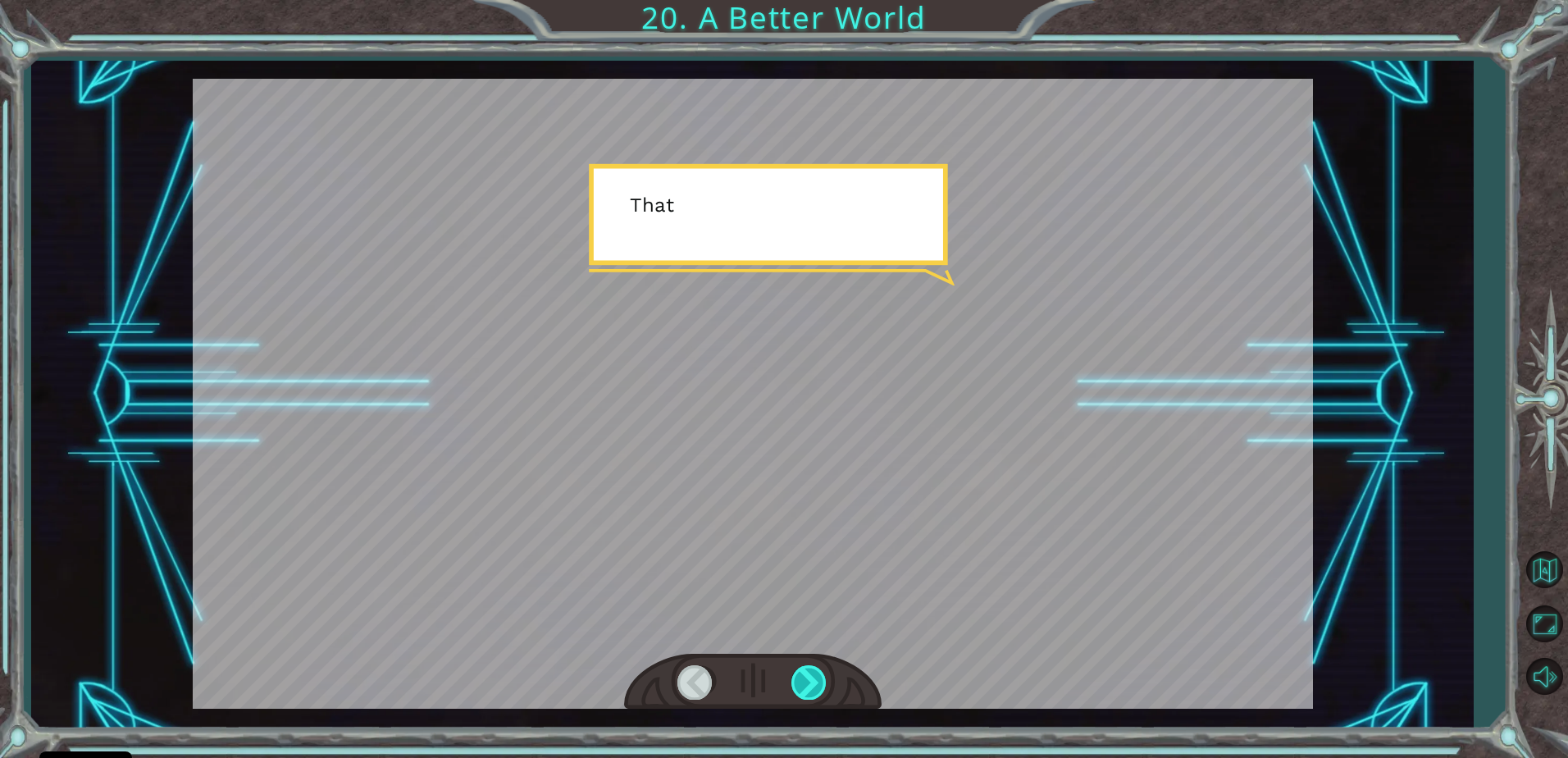
click at [806, 679] on div at bounding box center [809, 682] width 37 height 33
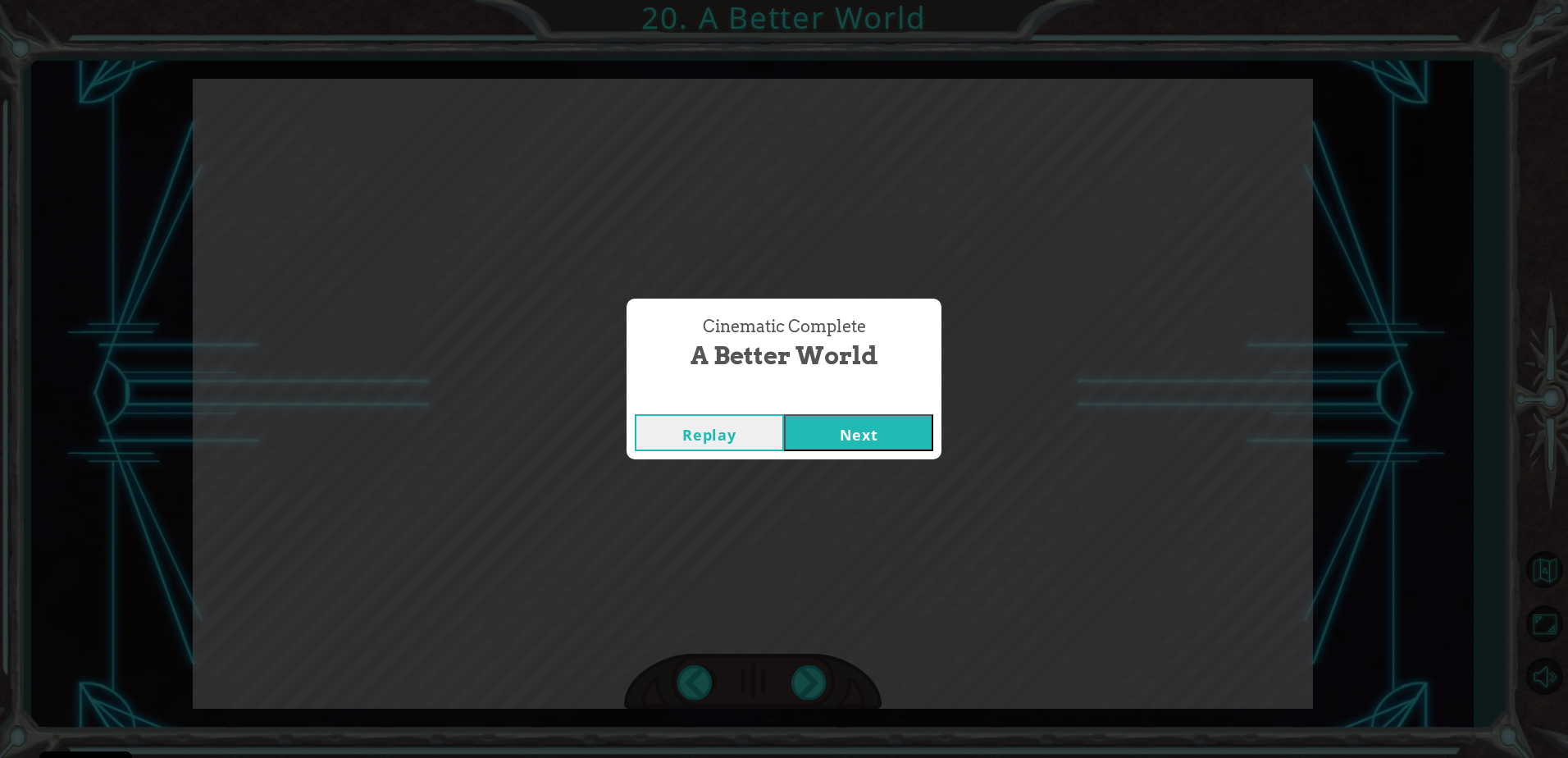
drag, startPoint x: 806, startPoint y: 679, endPoint x: 799, endPoint y: 701, distance: 23.1
click at [801, 685] on div "Cinematic Complete A Better World Replay Next" at bounding box center [784, 379] width 1568 height 758
click at [890, 430] on button "Next" at bounding box center [859, 433] width 149 height 37
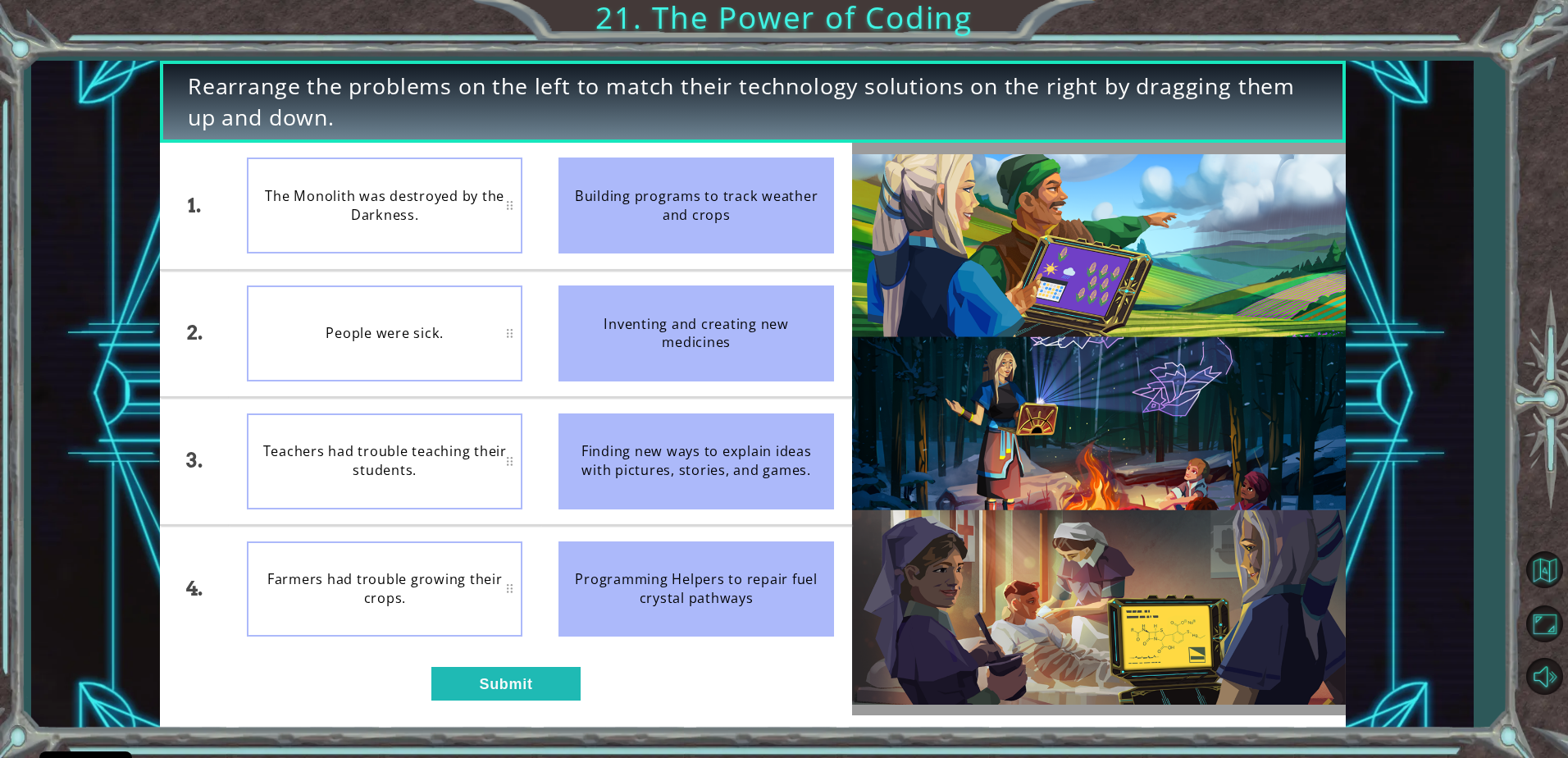
click at [644, 241] on div "Building programs to track weather and crops" at bounding box center [696, 205] width 276 height 96
click at [642, 237] on div "Building programs to track weather and crops" at bounding box center [696, 205] width 276 height 96
click at [478, 688] on button "Submit" at bounding box center [506, 682] width 149 height 32
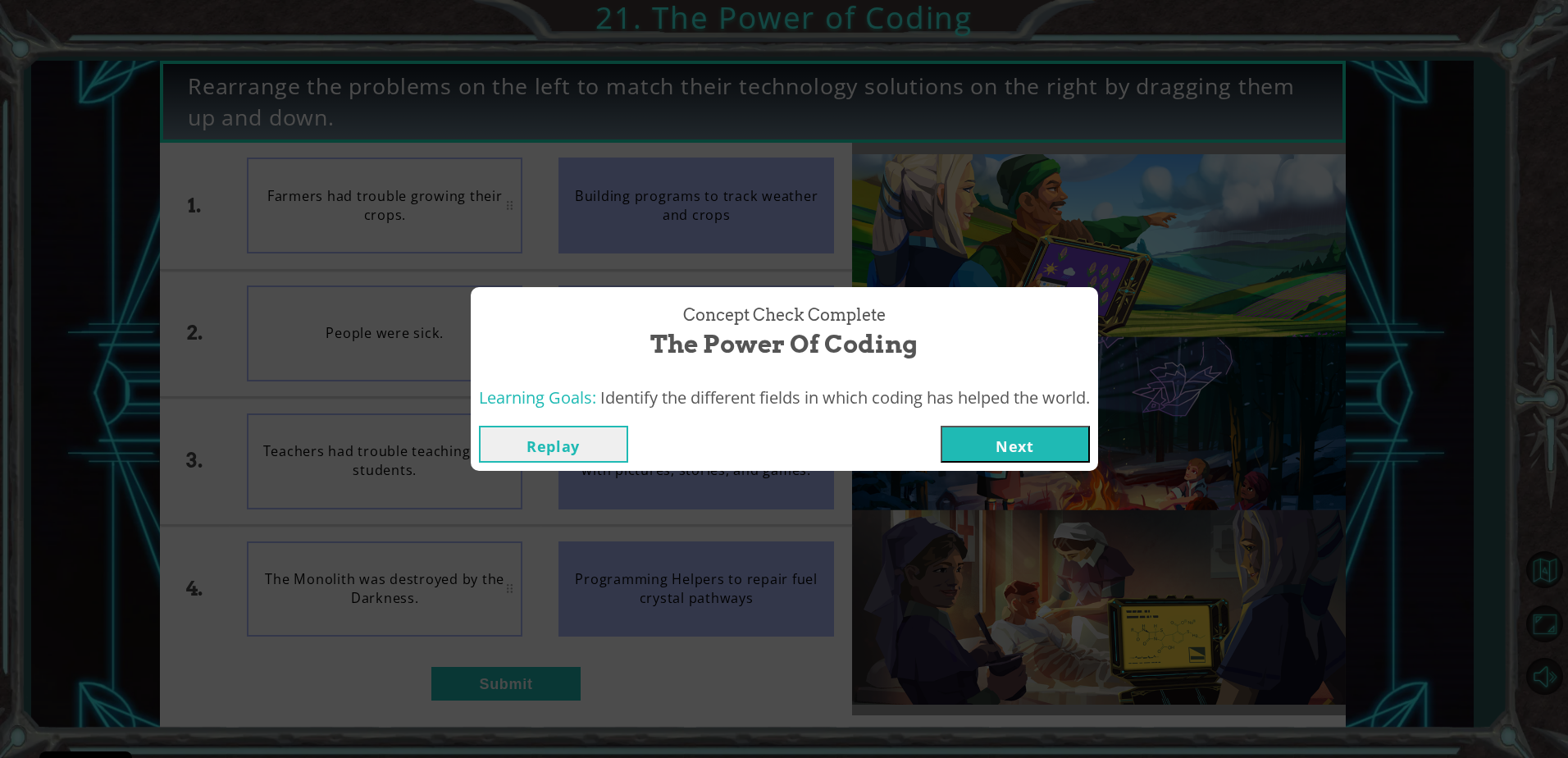
click at [987, 446] on button "Next" at bounding box center [1015, 444] width 149 height 37
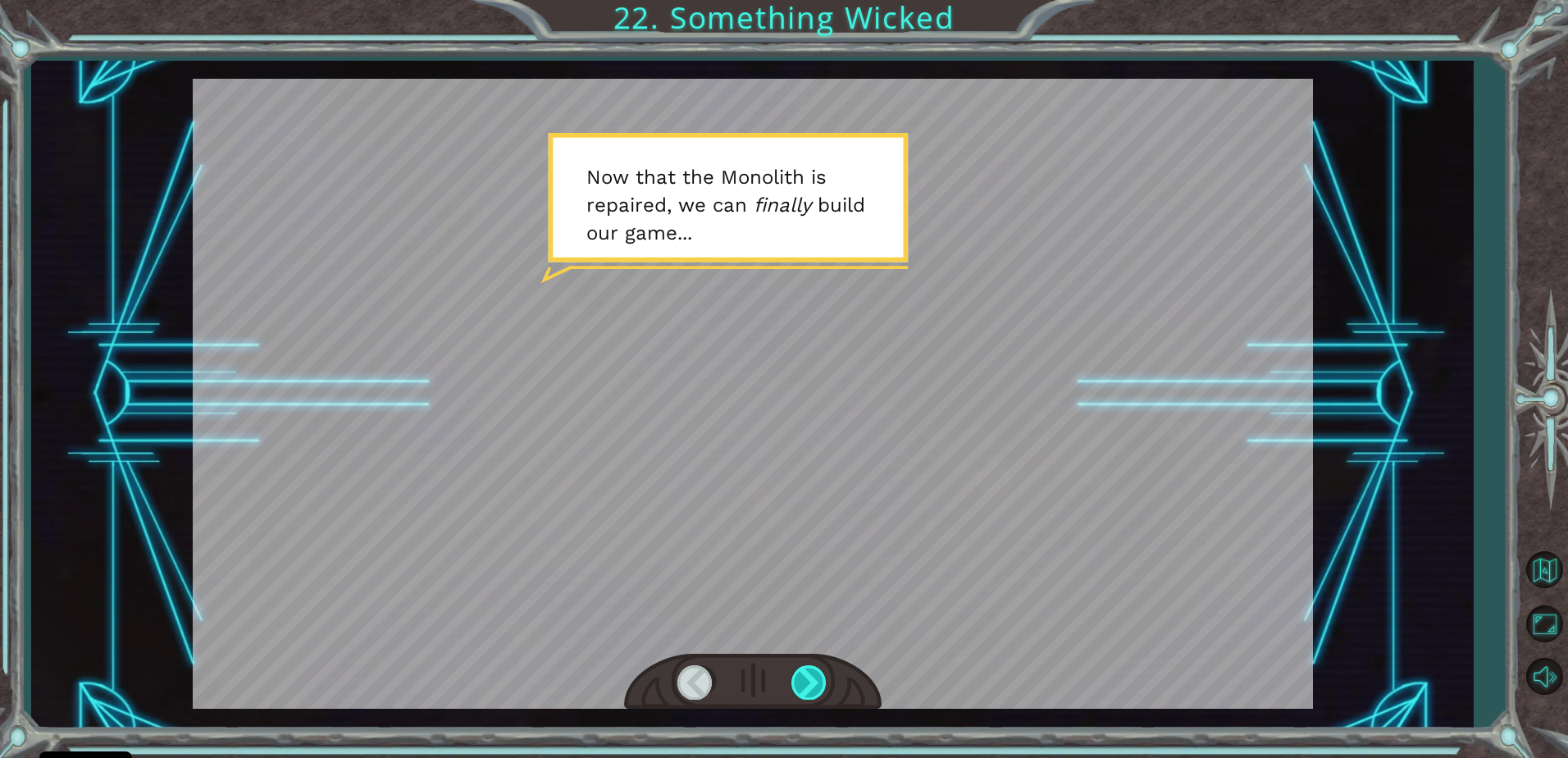
click at [803, 681] on div at bounding box center [809, 682] width 37 height 33
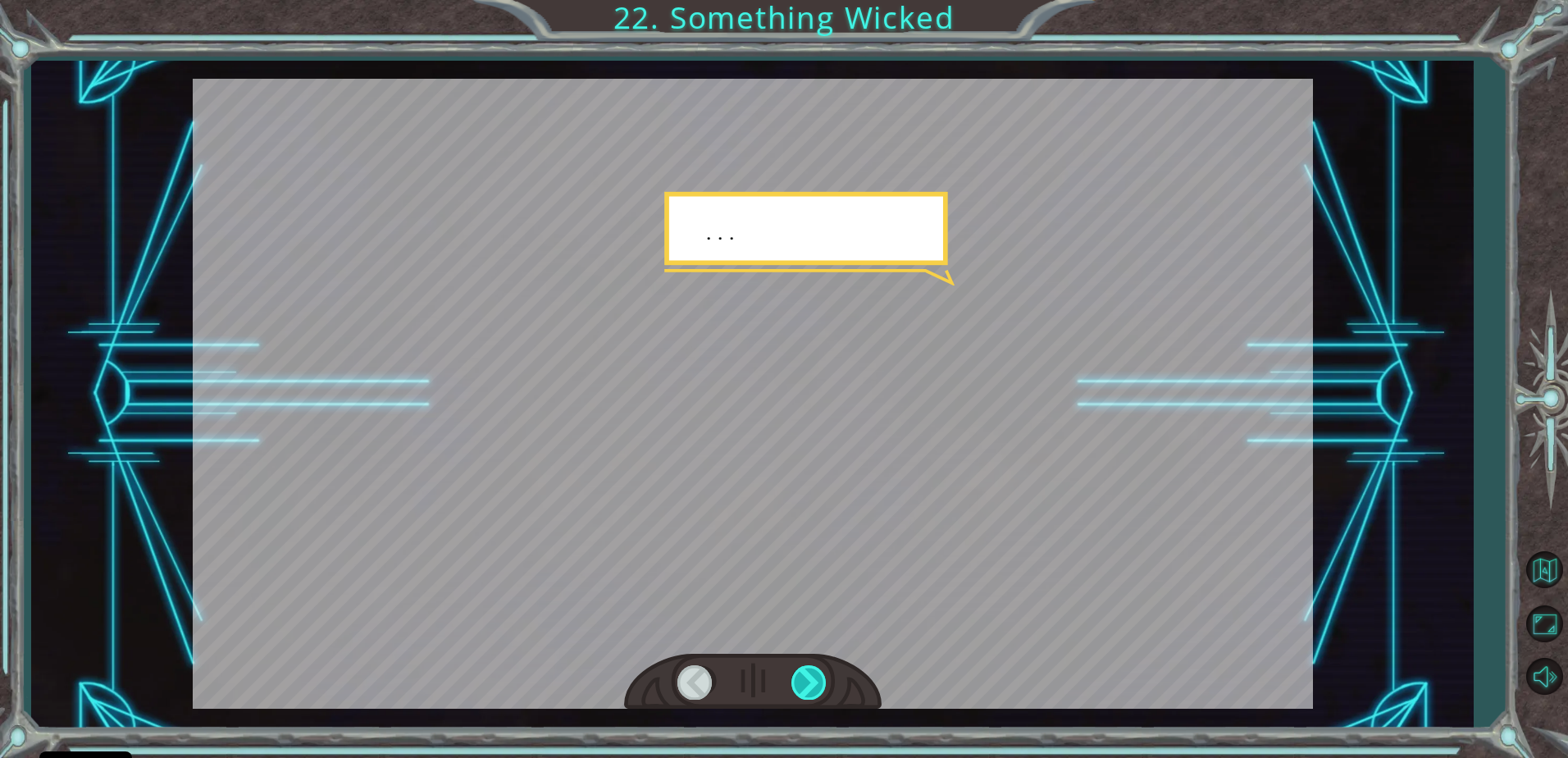
click at [803, 681] on div at bounding box center [809, 682] width 37 height 33
click at [802, 682] on div at bounding box center [809, 682] width 37 height 33
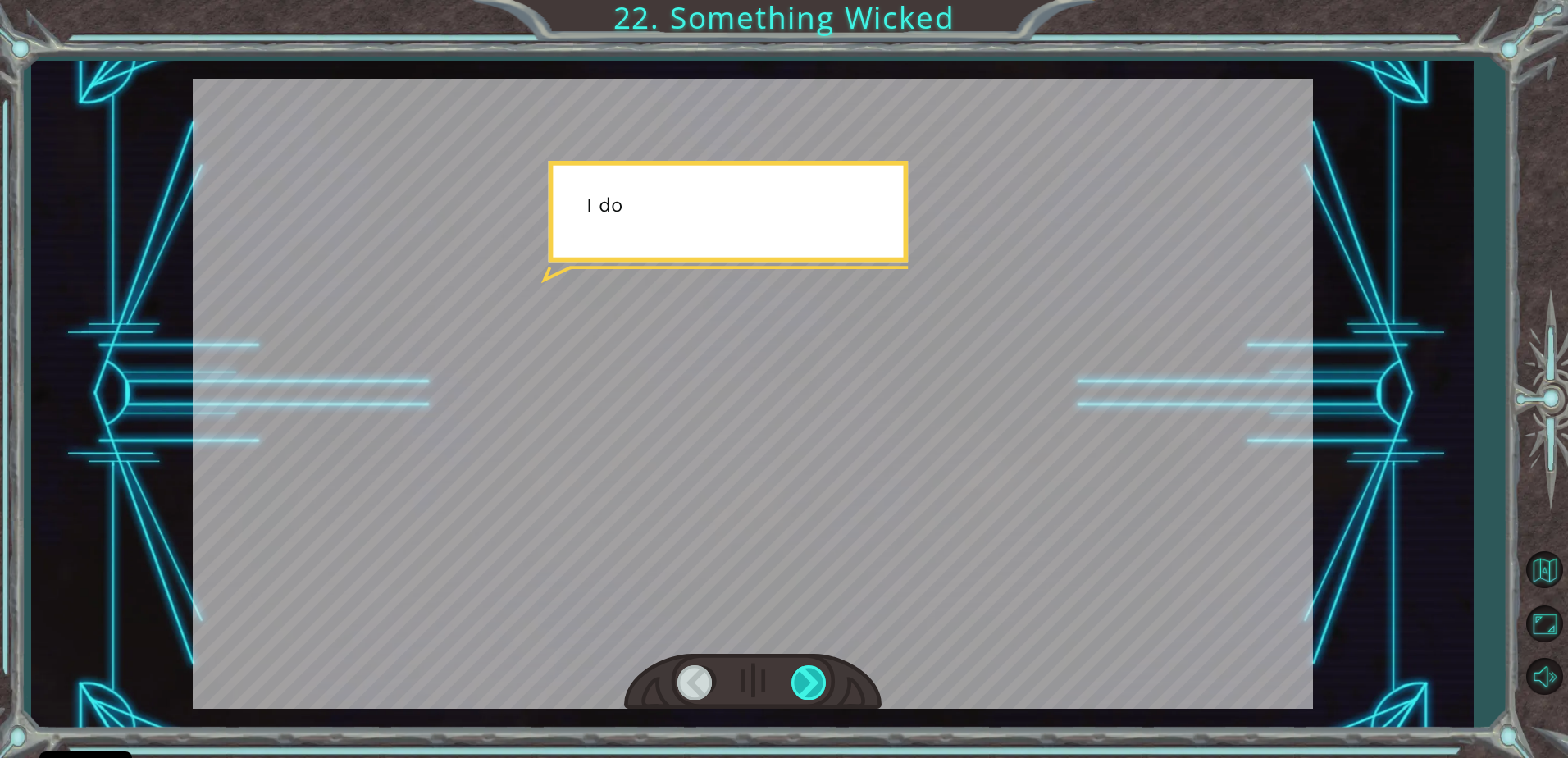
click at [802, 682] on div at bounding box center [809, 682] width 37 height 33
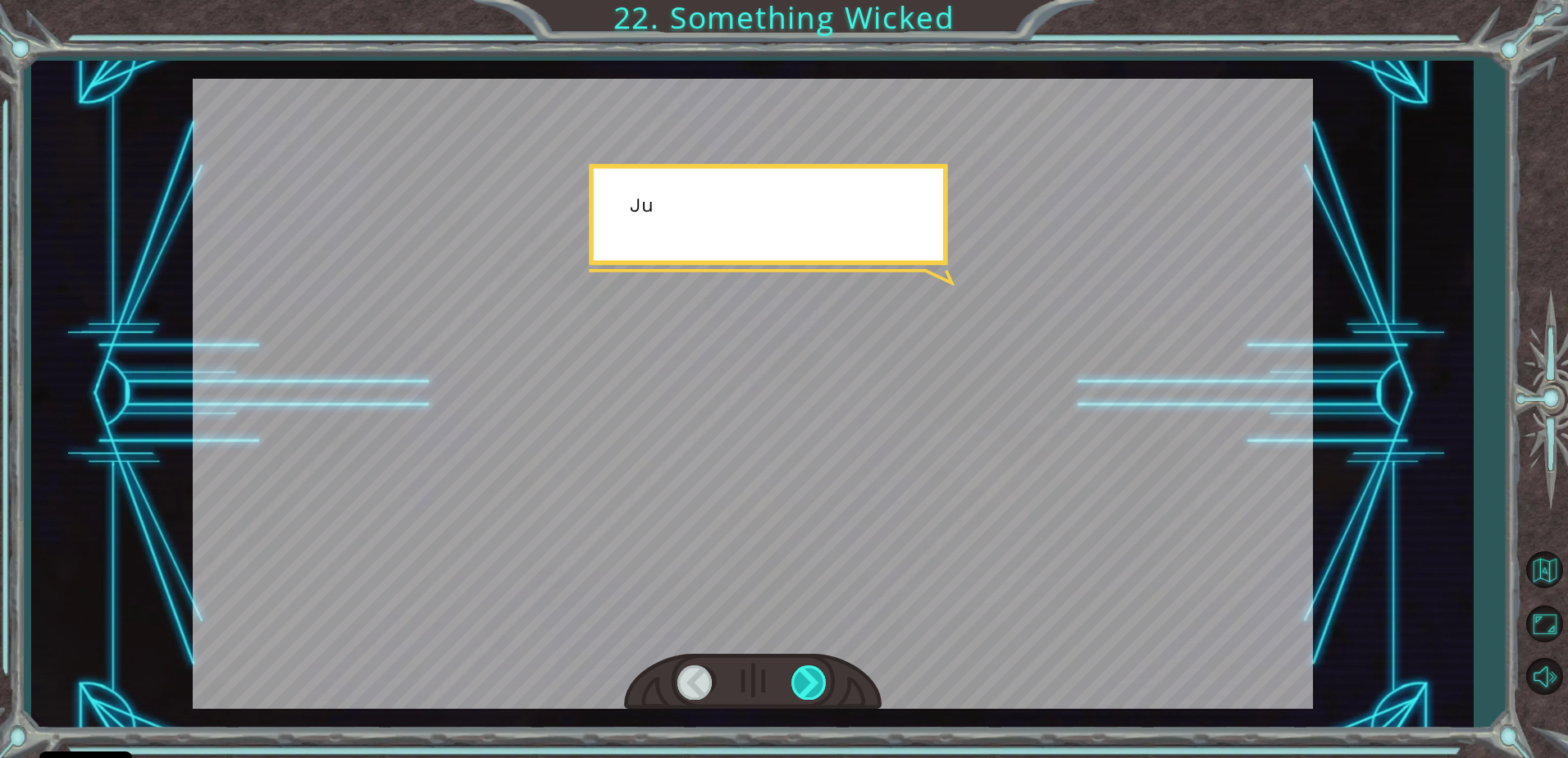
click at [802, 682] on div at bounding box center [809, 682] width 37 height 33
click at [802, 671] on div at bounding box center [809, 682] width 37 height 33
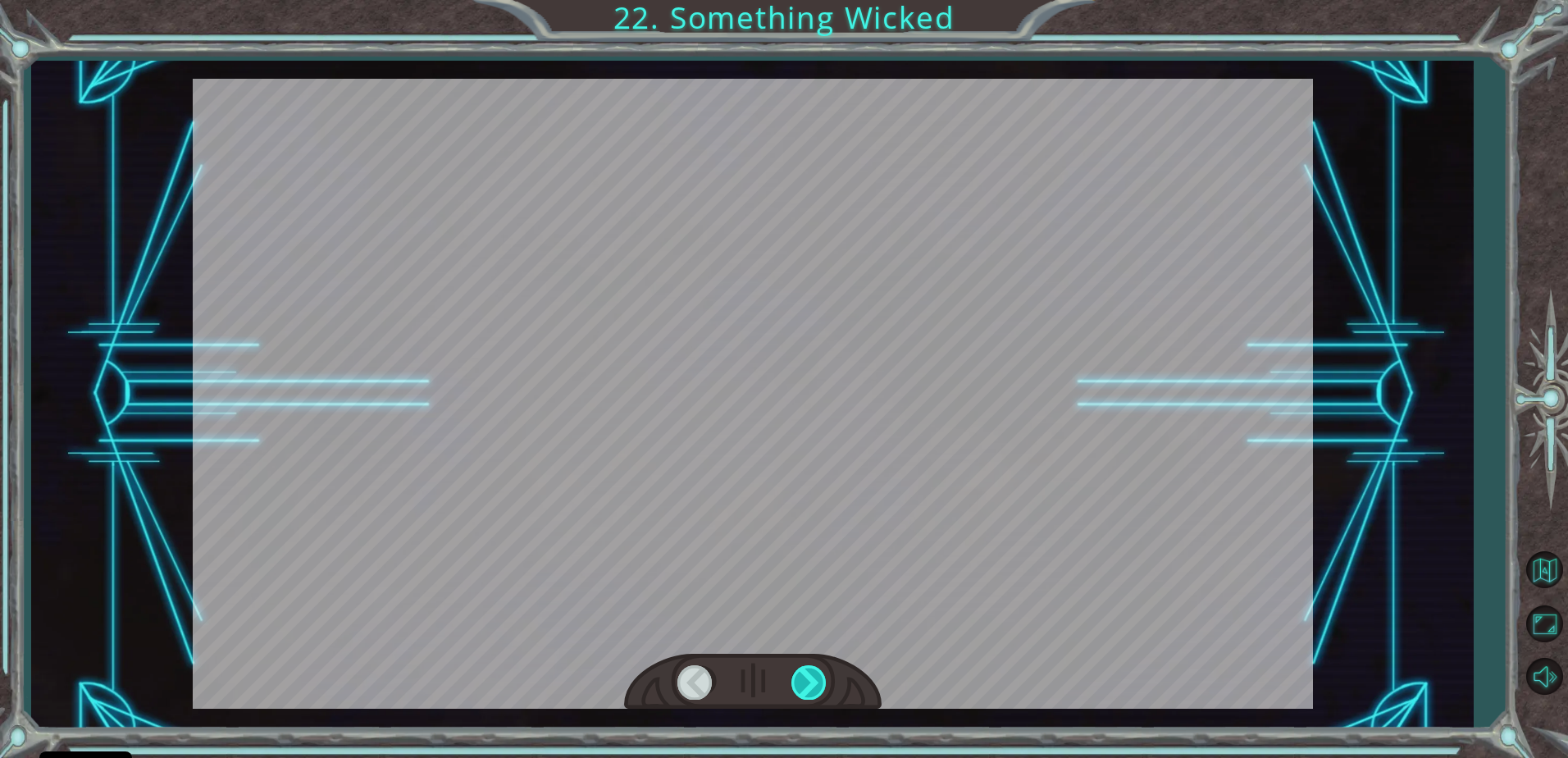
click at [802, 671] on div at bounding box center [809, 682] width 37 height 33
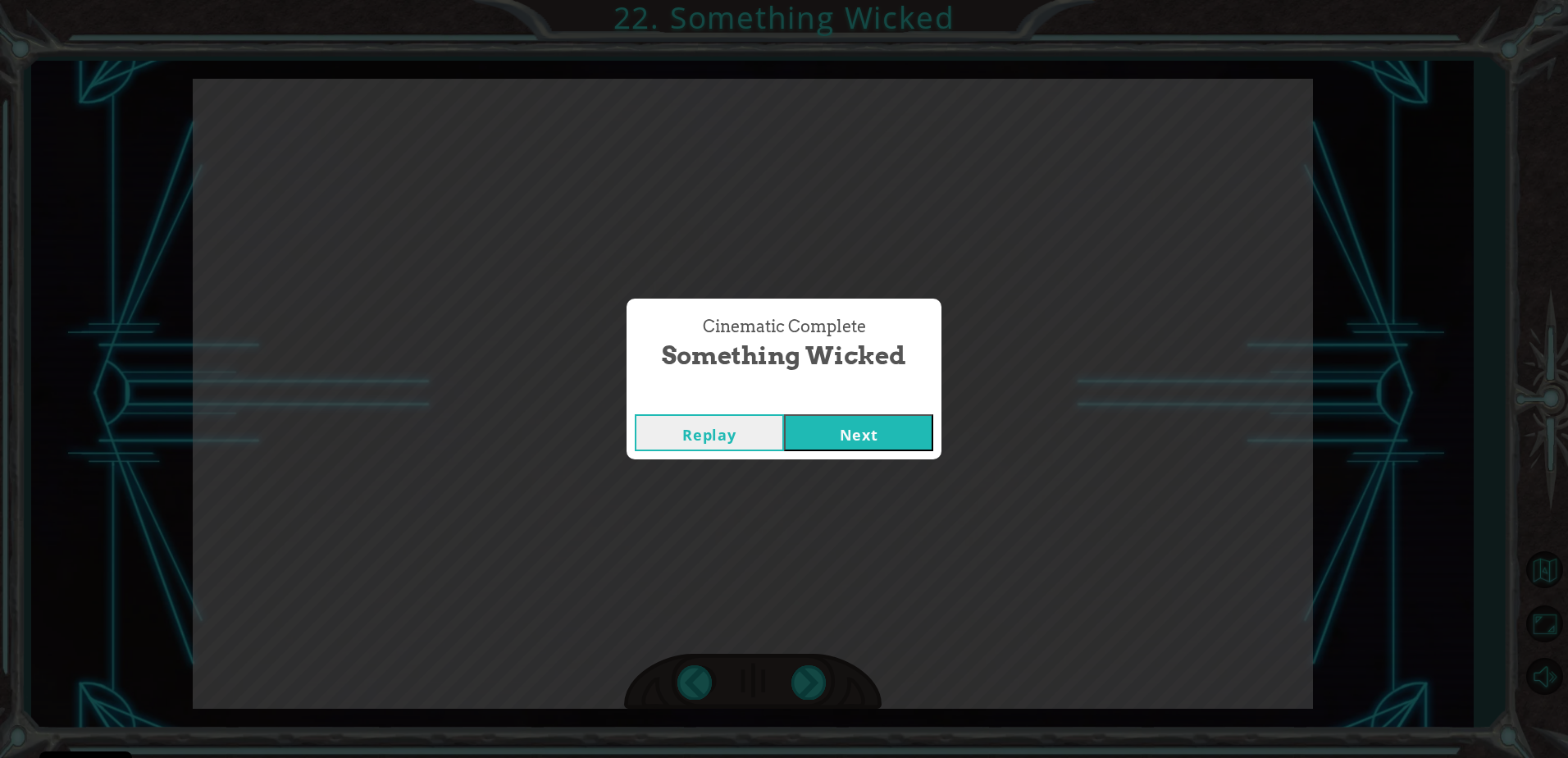
click at [853, 441] on button "Next" at bounding box center [859, 433] width 149 height 37
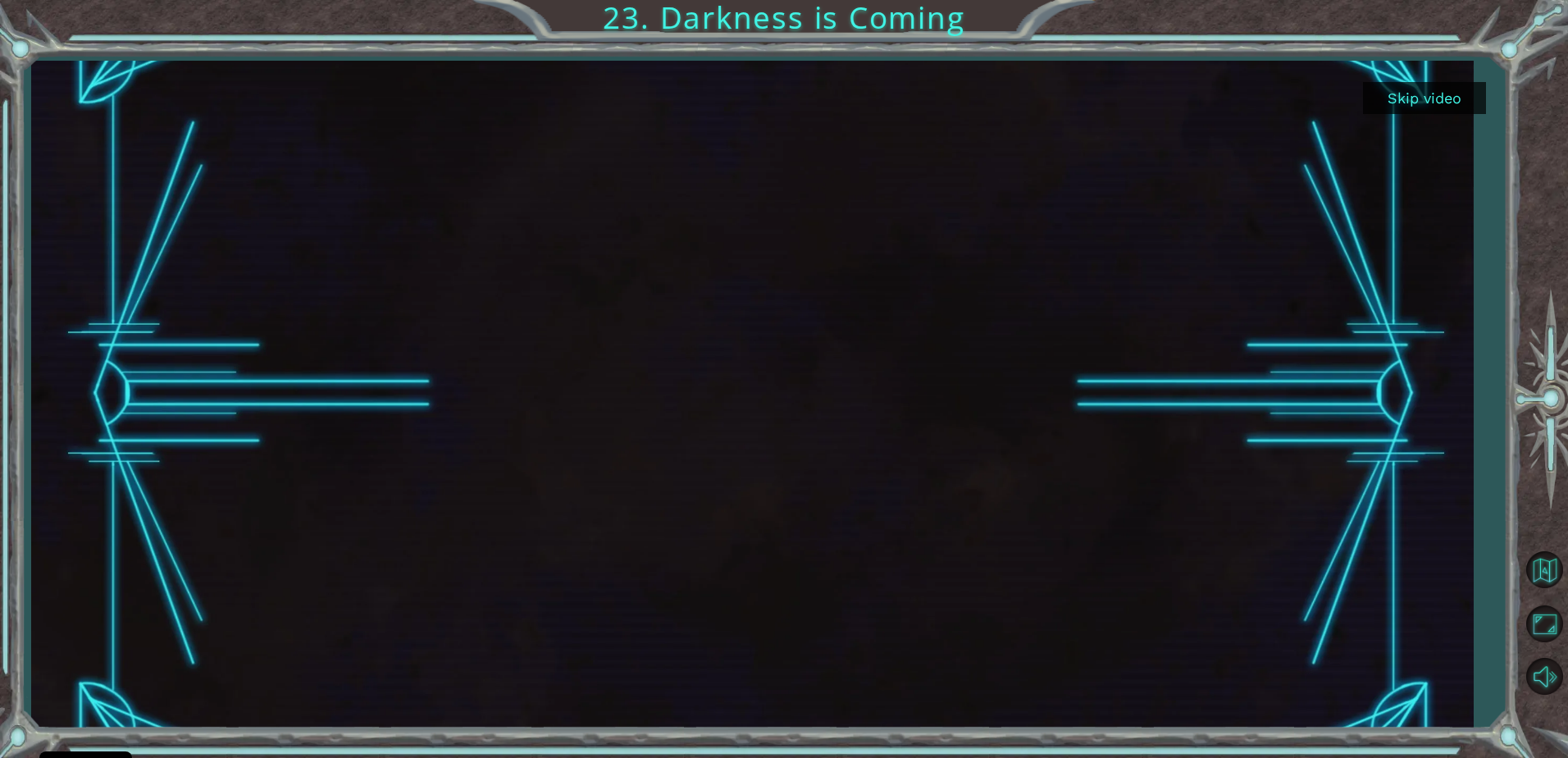
drag, startPoint x: 860, startPoint y: 444, endPoint x: 637, endPoint y: 207, distance: 325.4
click at [637, 207] on div at bounding box center [752, 393] width 1186 height 667
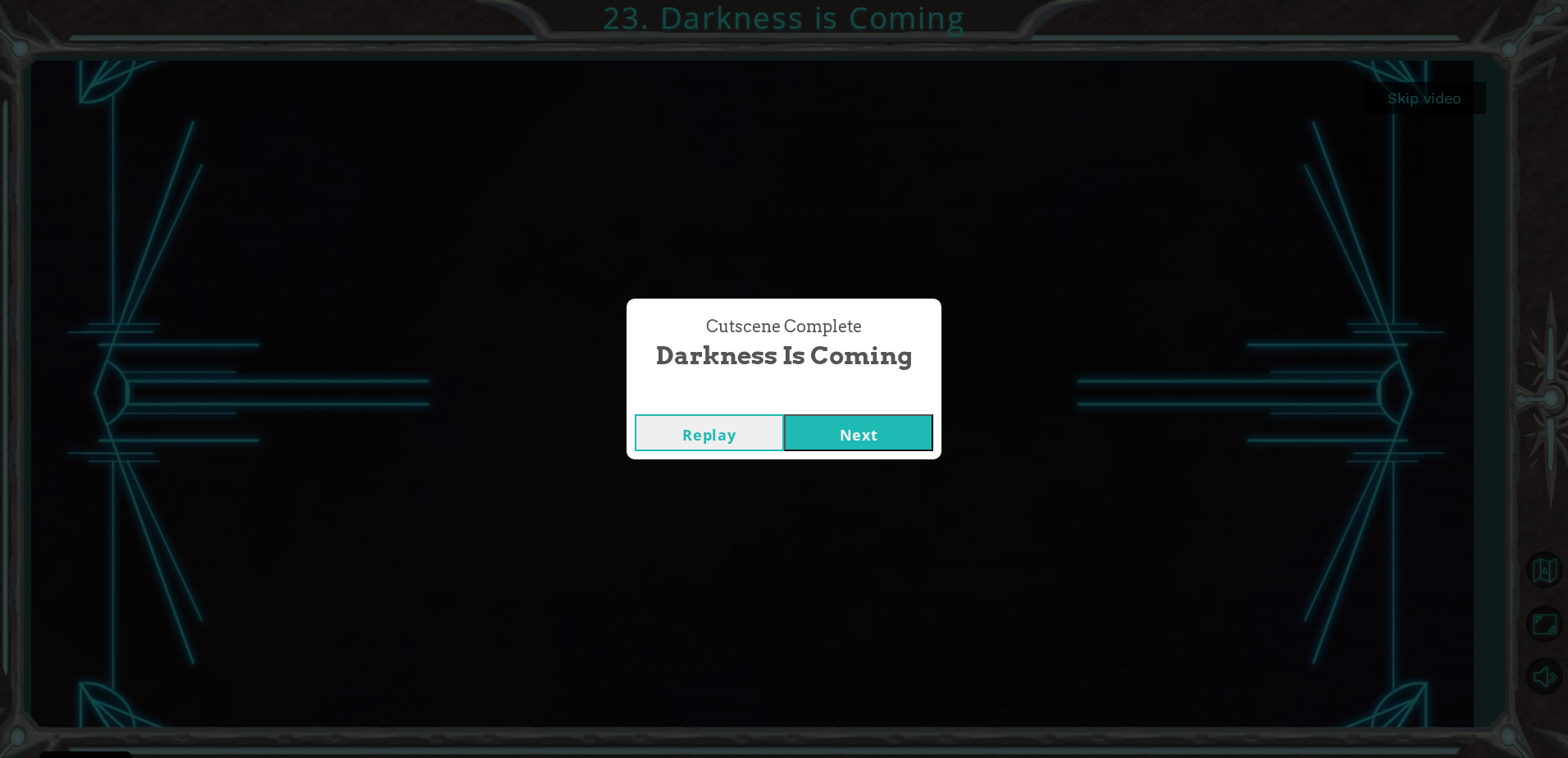
click at [828, 428] on button "Next" at bounding box center [859, 433] width 149 height 37
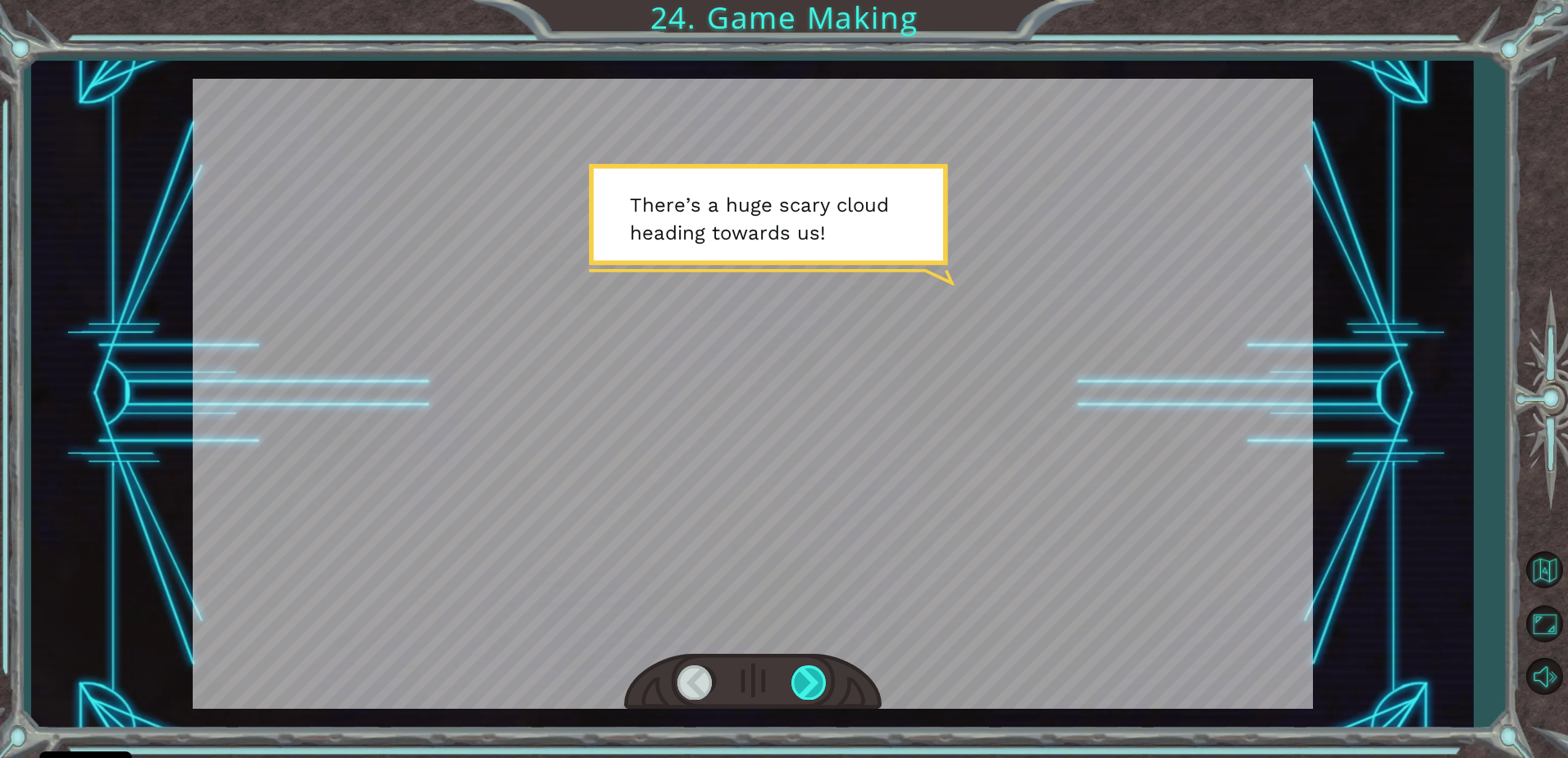
click at [816, 682] on div at bounding box center [809, 682] width 37 height 33
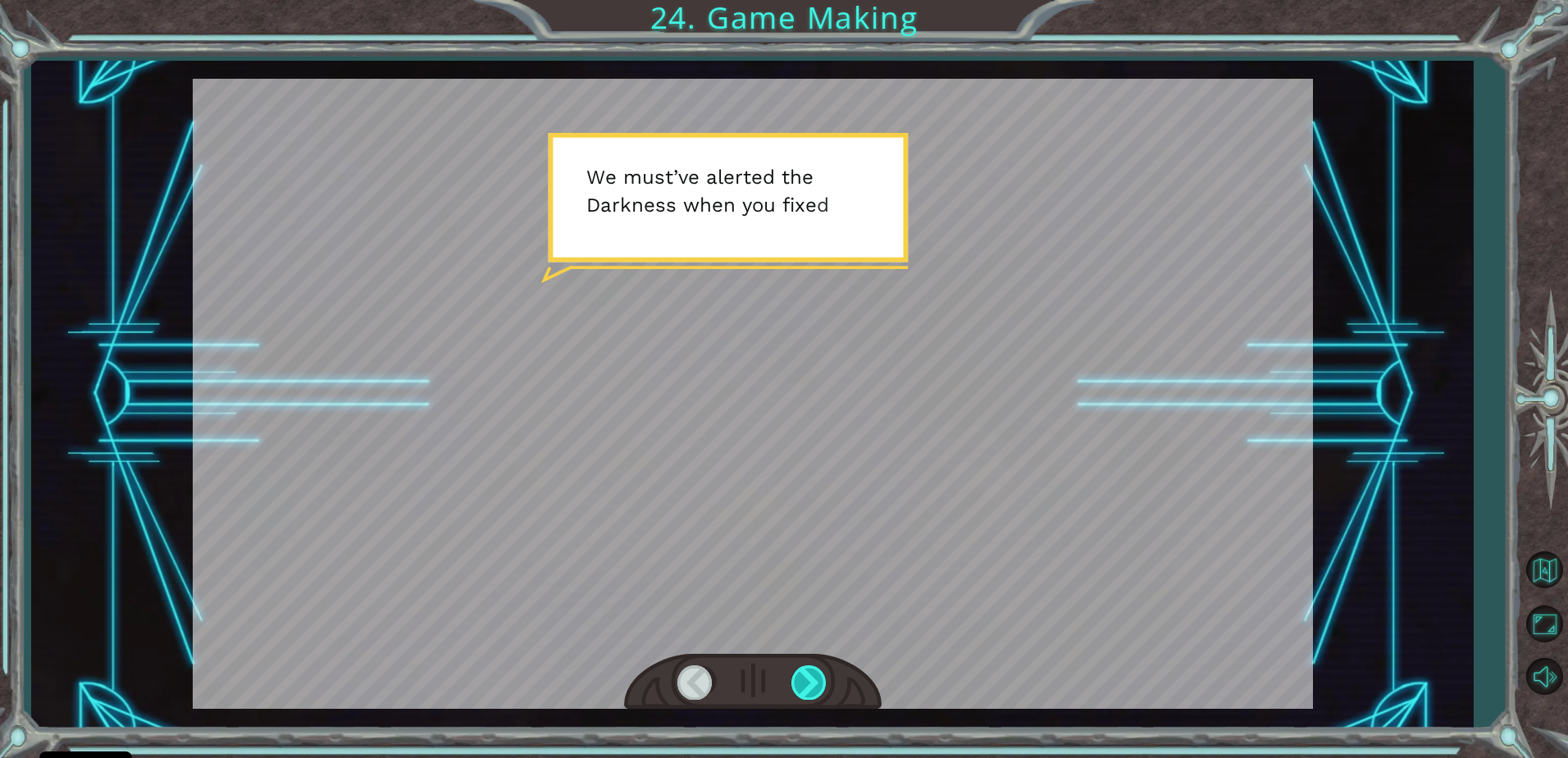
click at [810, 687] on div at bounding box center [809, 682] width 37 height 33
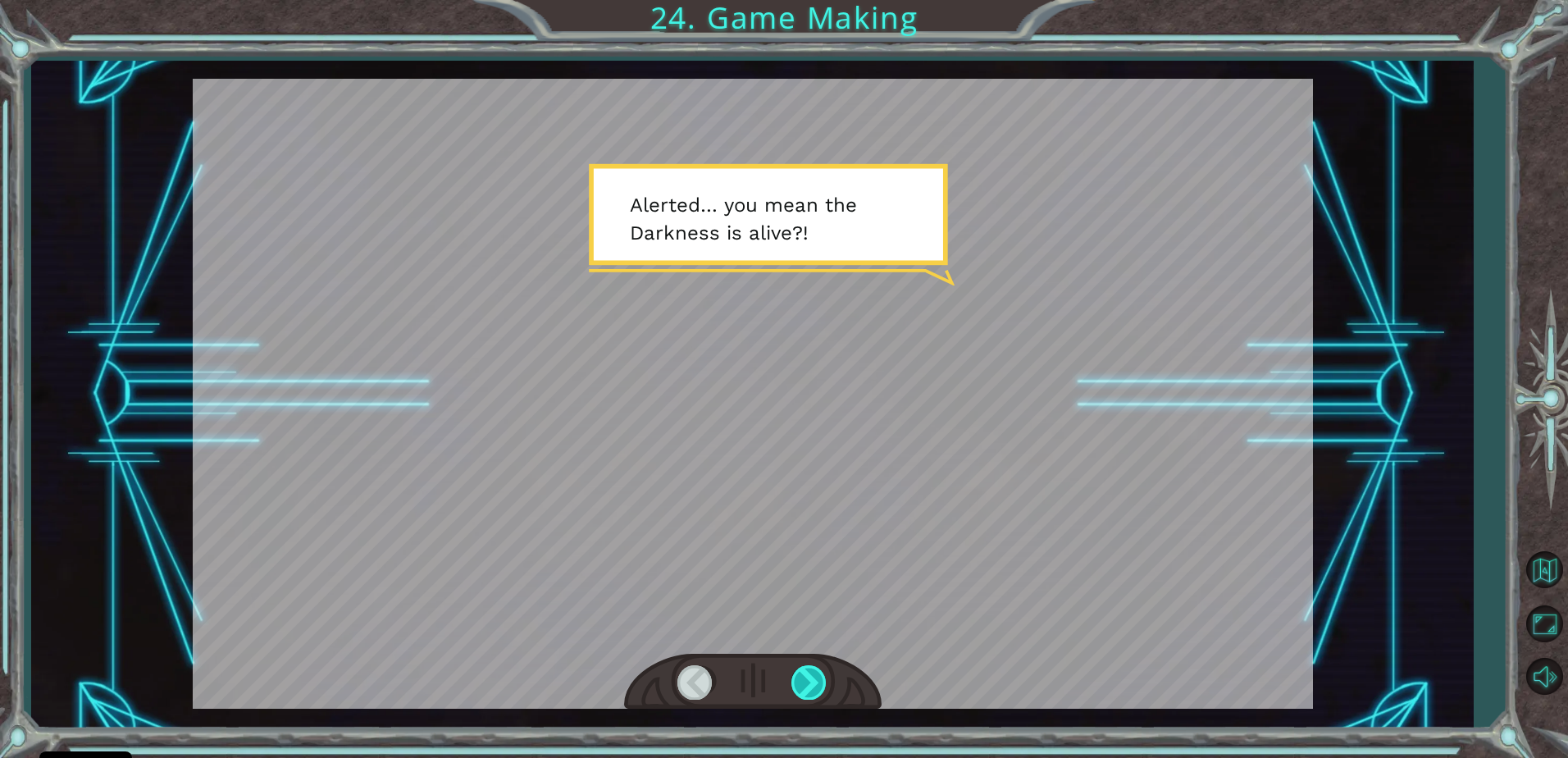
click at [813, 668] on div at bounding box center [809, 682] width 37 height 33
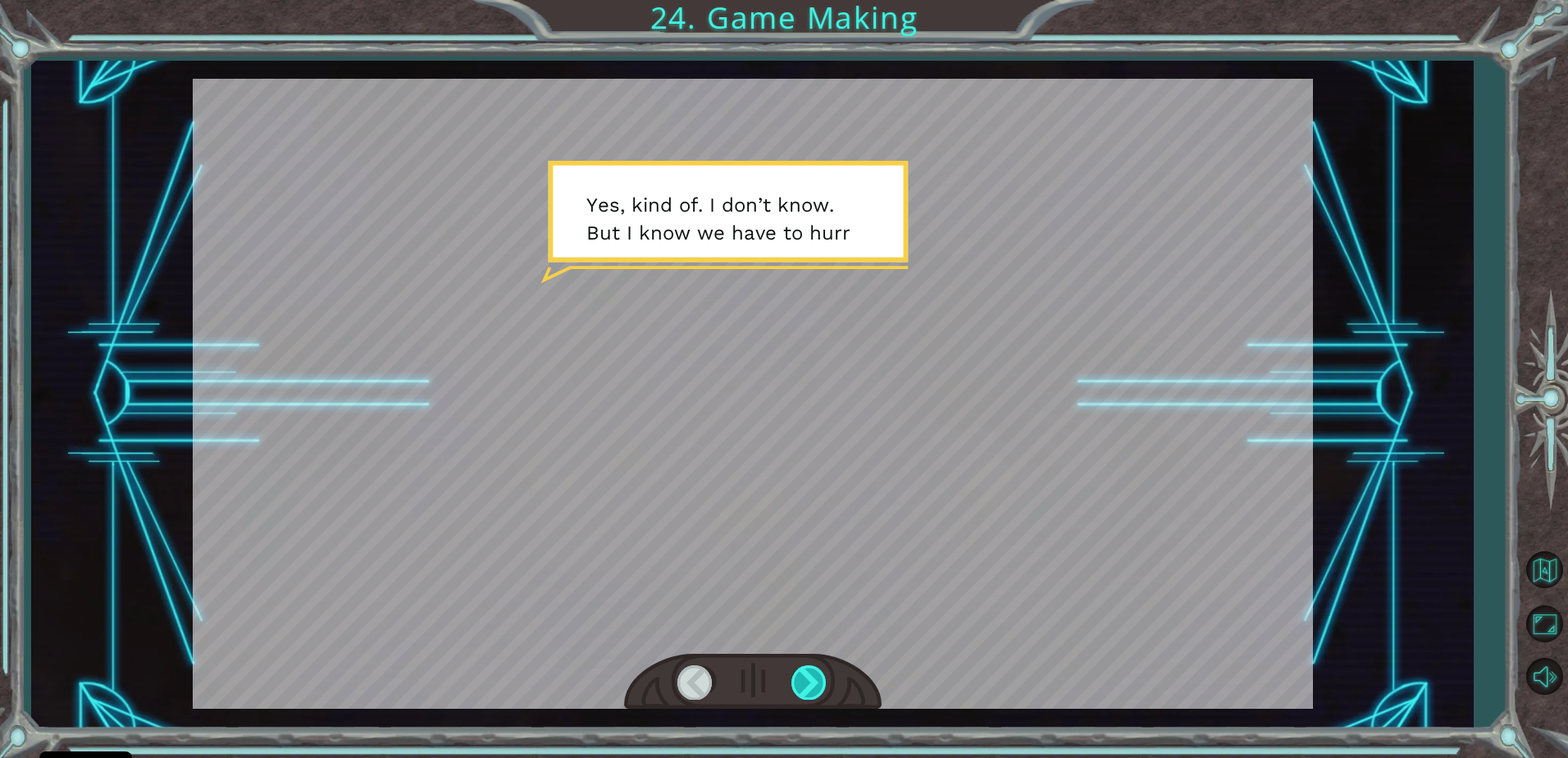
click at [803, 676] on div at bounding box center [809, 682] width 37 height 33
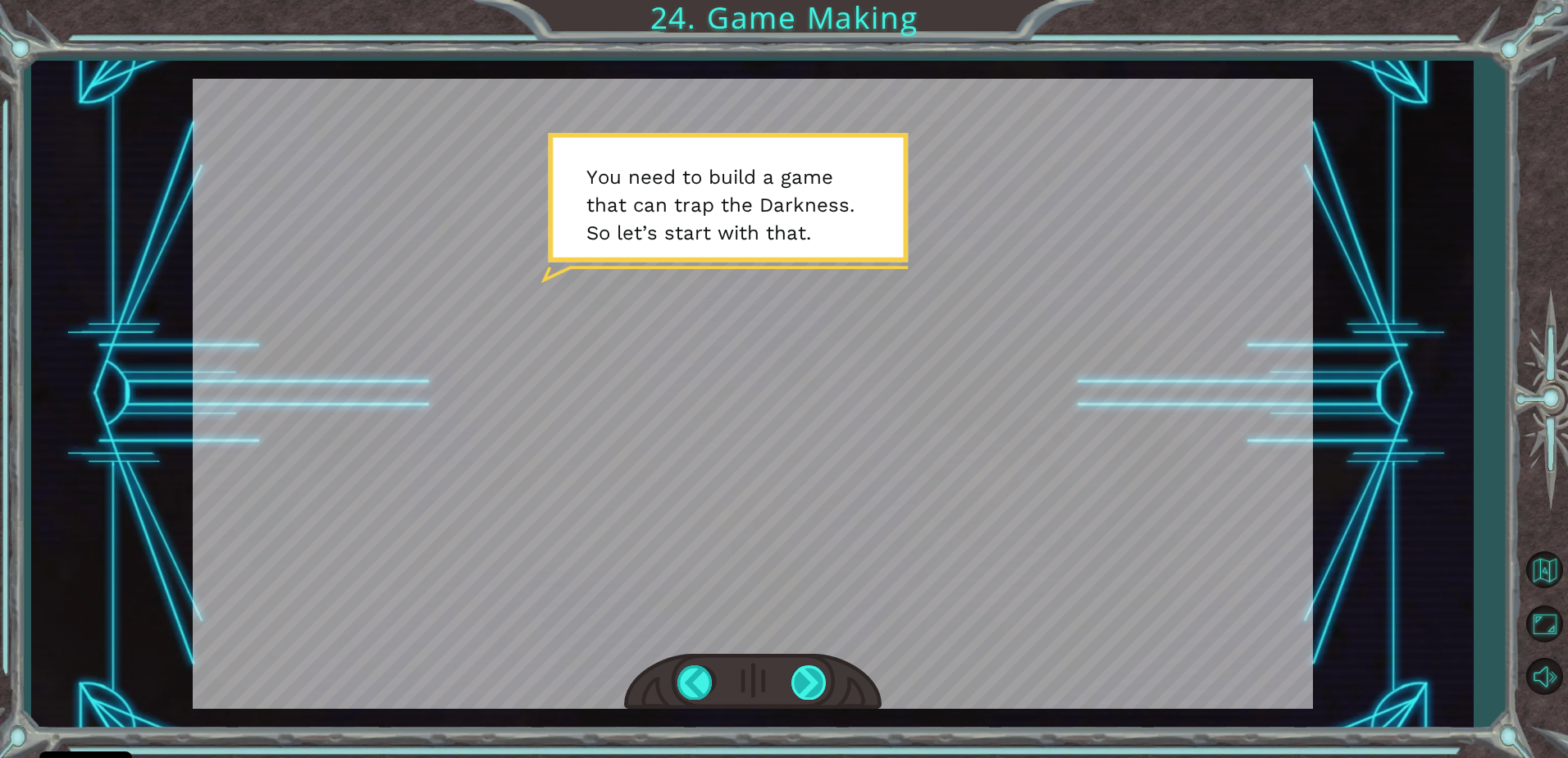
click at [809, 681] on div at bounding box center [809, 682] width 37 height 33
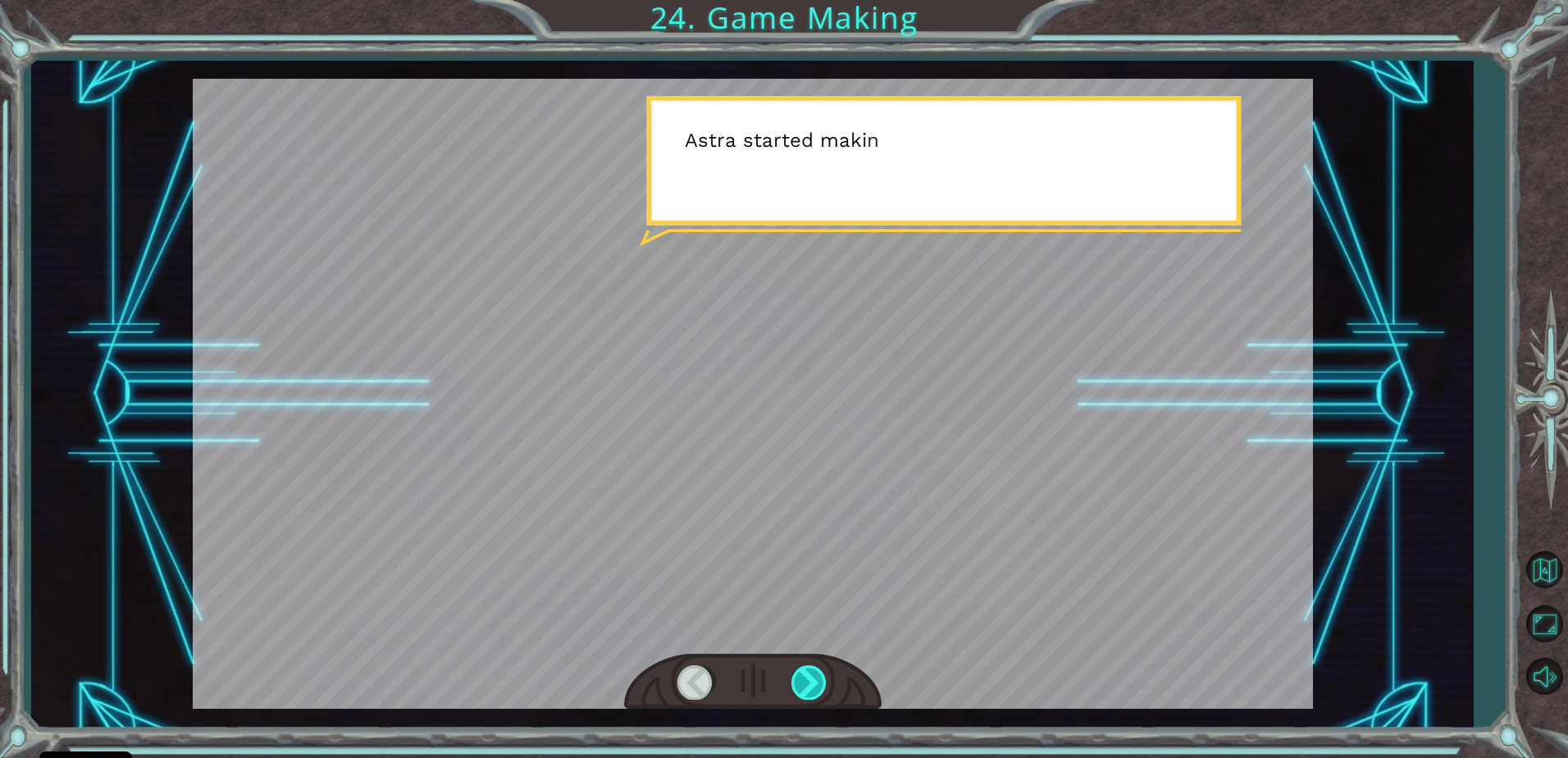
click at [813, 671] on div at bounding box center [809, 682] width 37 height 33
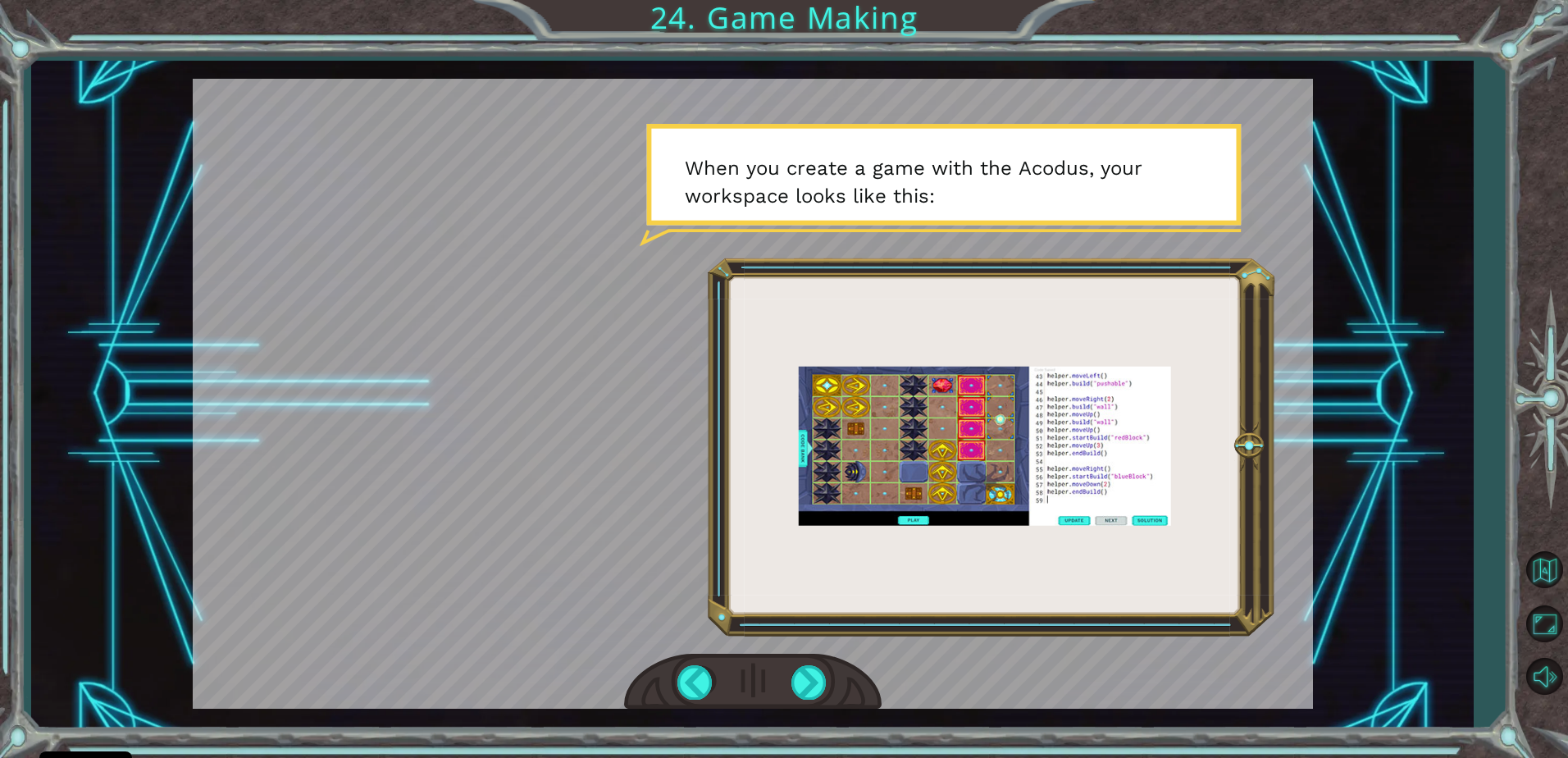
click at [568, 569] on div at bounding box center [753, 393] width 1120 height 630
click at [824, 692] on div at bounding box center [809, 682] width 37 height 33
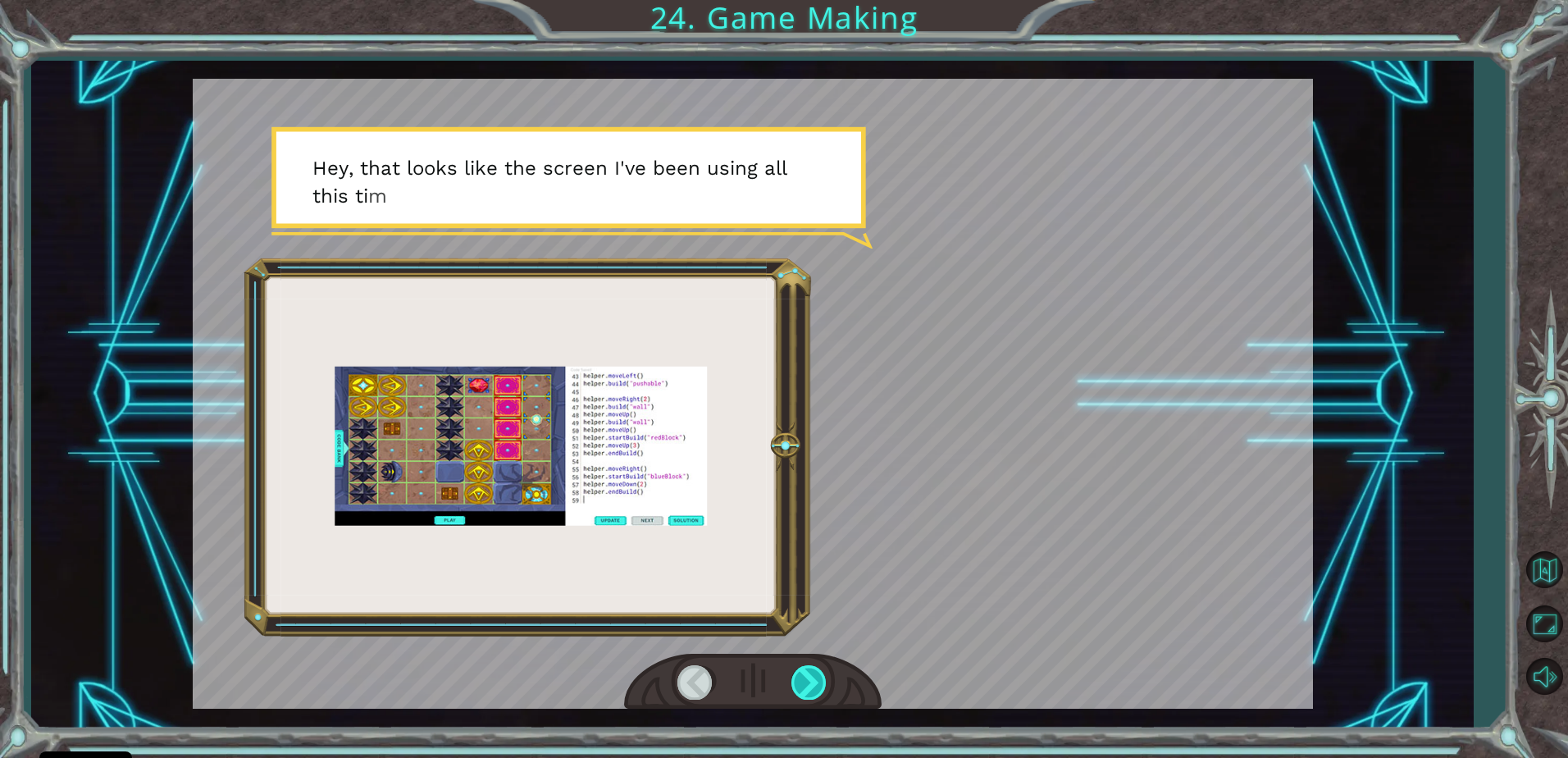
click at [817, 675] on div at bounding box center [809, 682] width 37 height 33
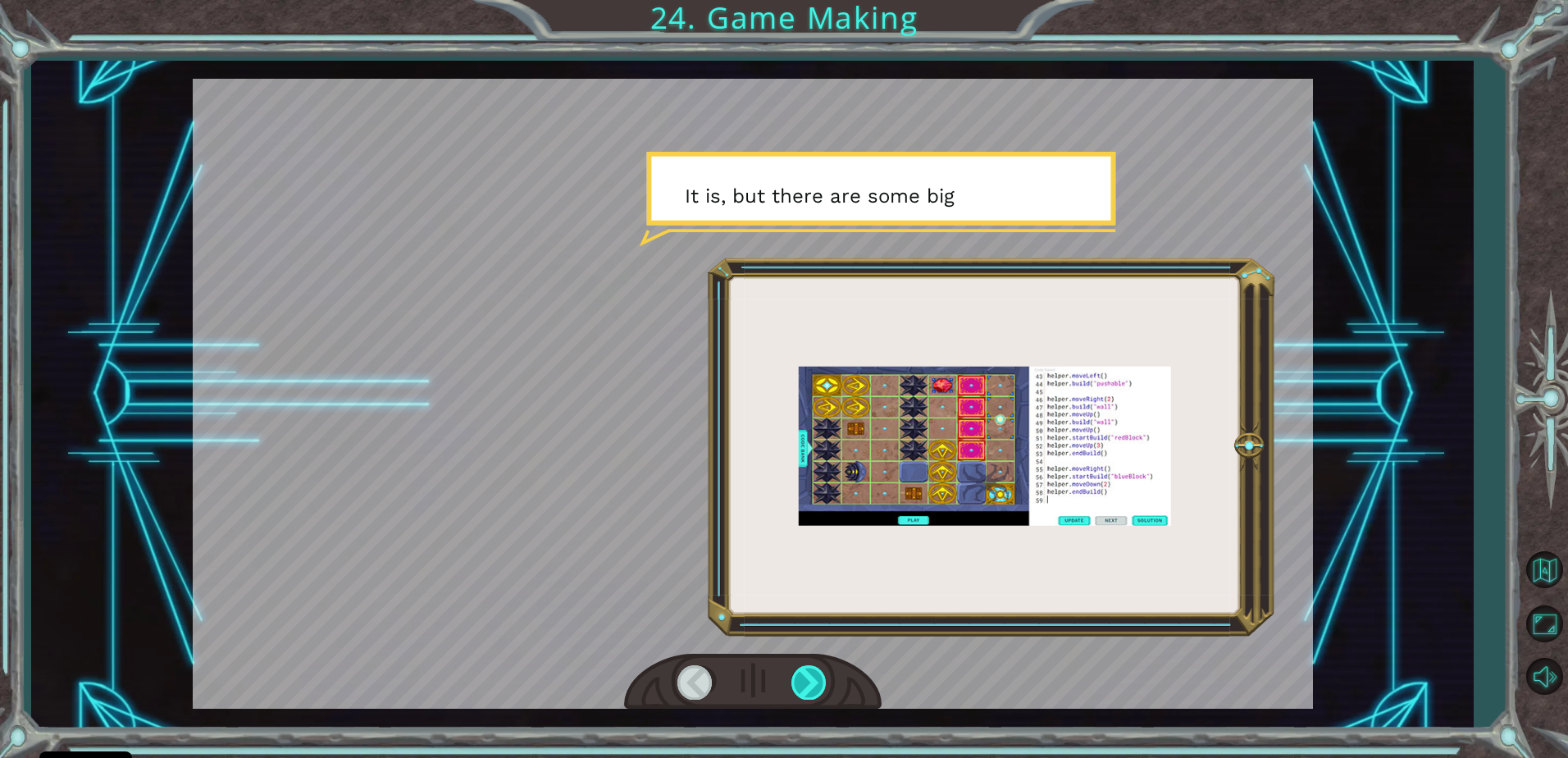
drag, startPoint x: 817, startPoint y: 697, endPoint x: 816, endPoint y: 688, distance: 9.1
click at [817, 689] on div at bounding box center [809, 682] width 37 height 33
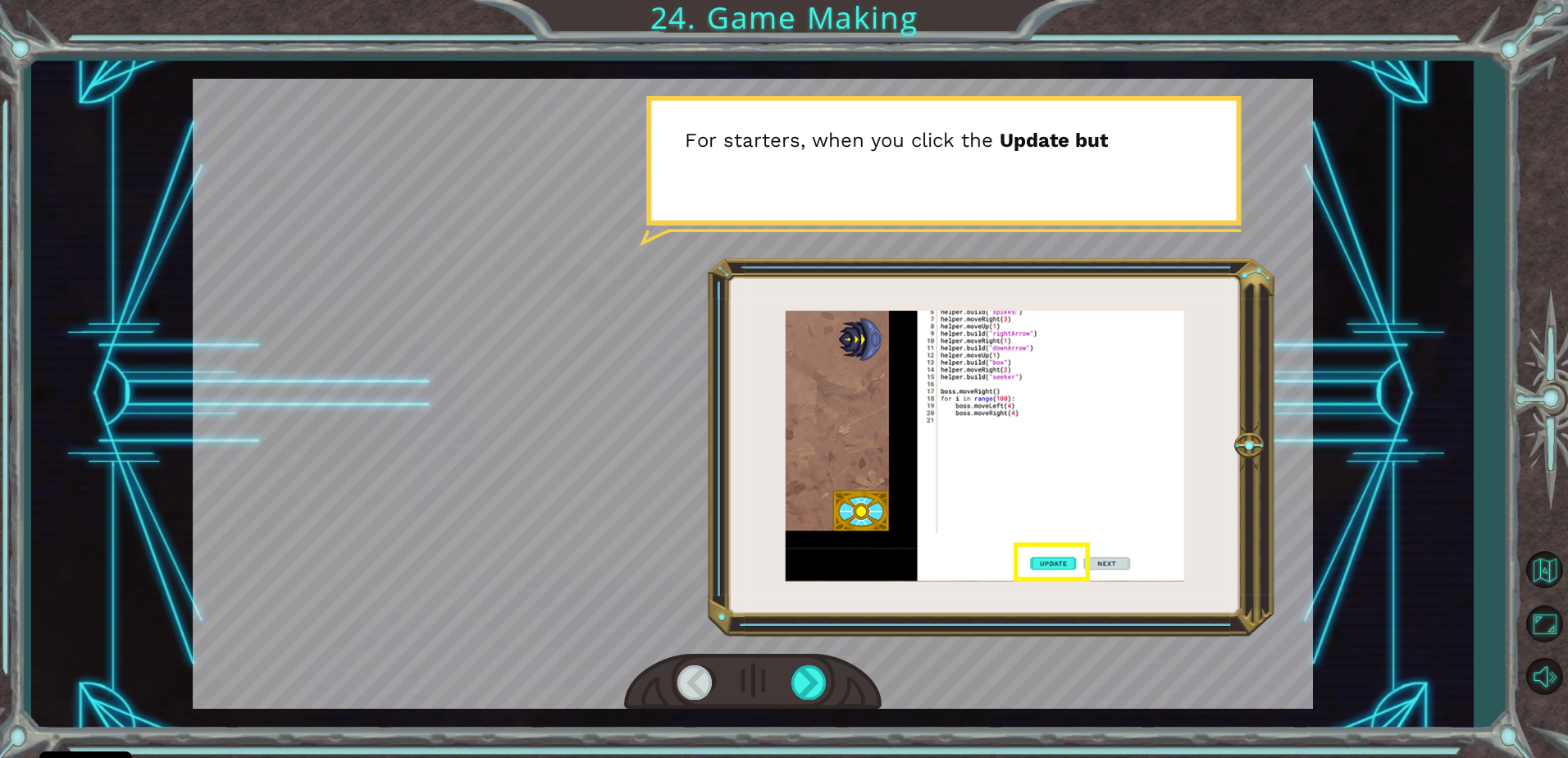
drag, startPoint x: 789, startPoint y: 680, endPoint x: 788, endPoint y: 670, distance: 10.0
click at [788, 670] on div at bounding box center [752, 682] width 257 height 56
click at [800, 667] on div at bounding box center [809, 682] width 37 height 33
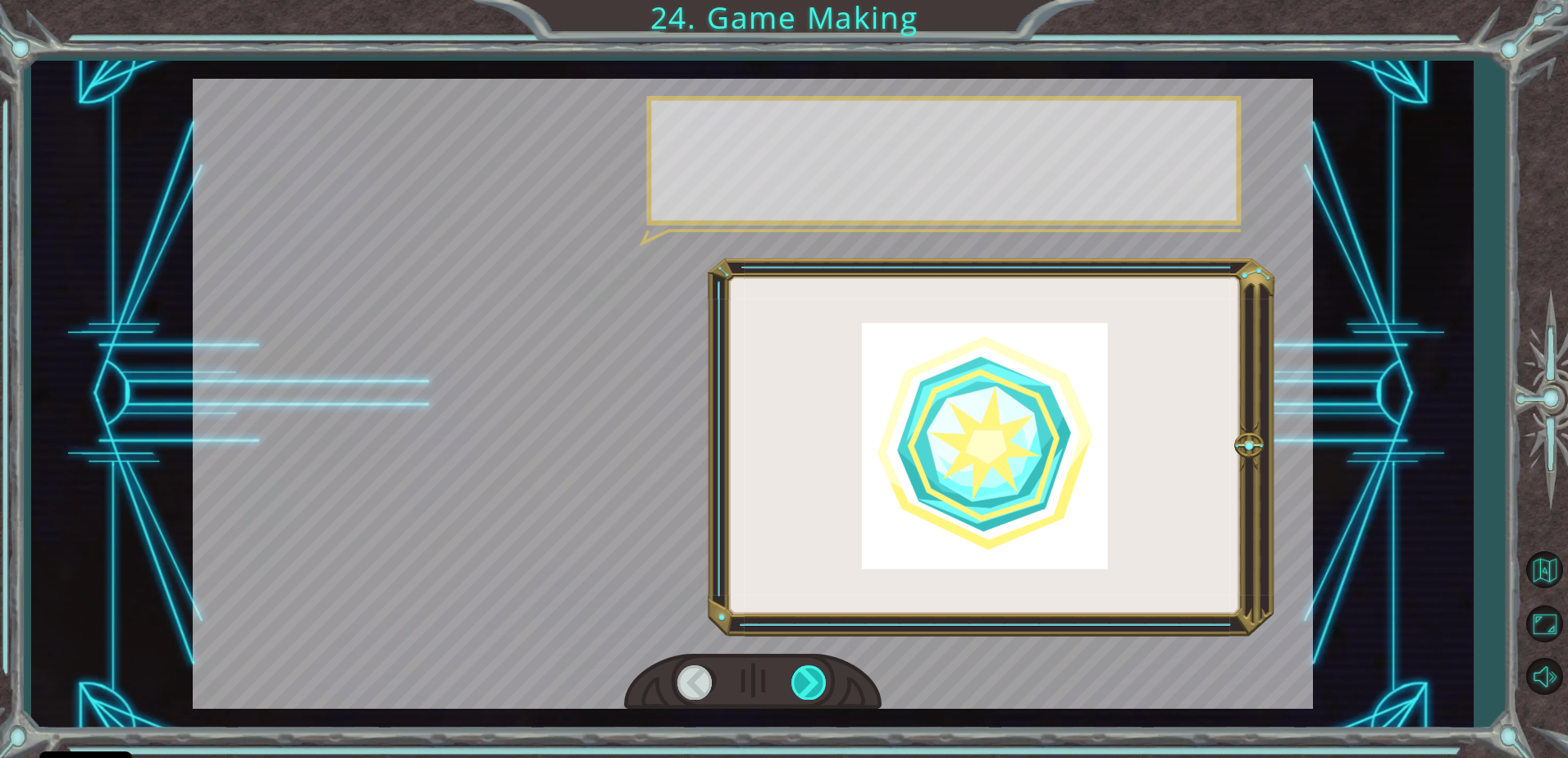
click at [808, 668] on div at bounding box center [809, 682] width 37 height 33
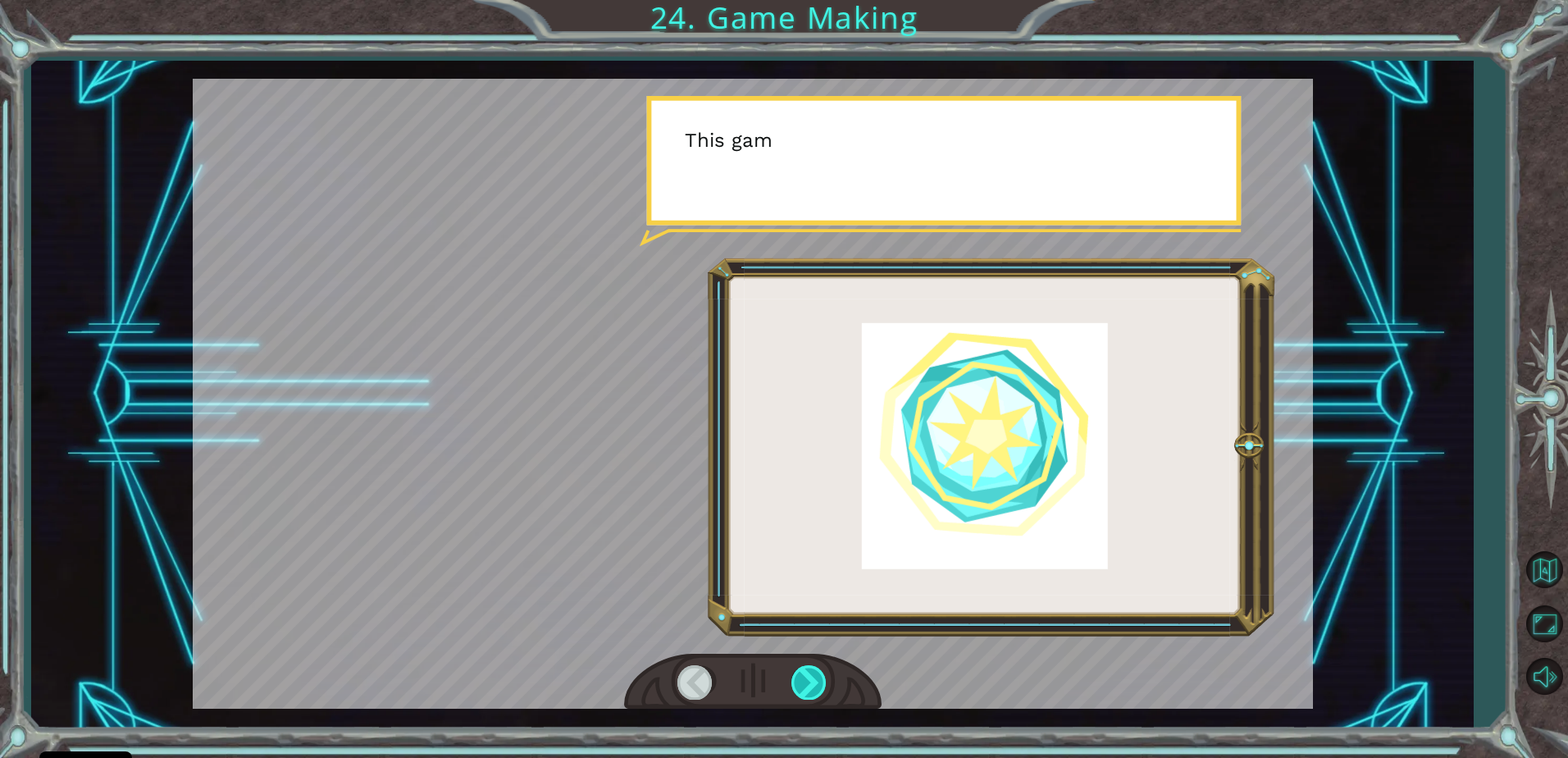
click at [808, 668] on div at bounding box center [809, 682] width 37 height 33
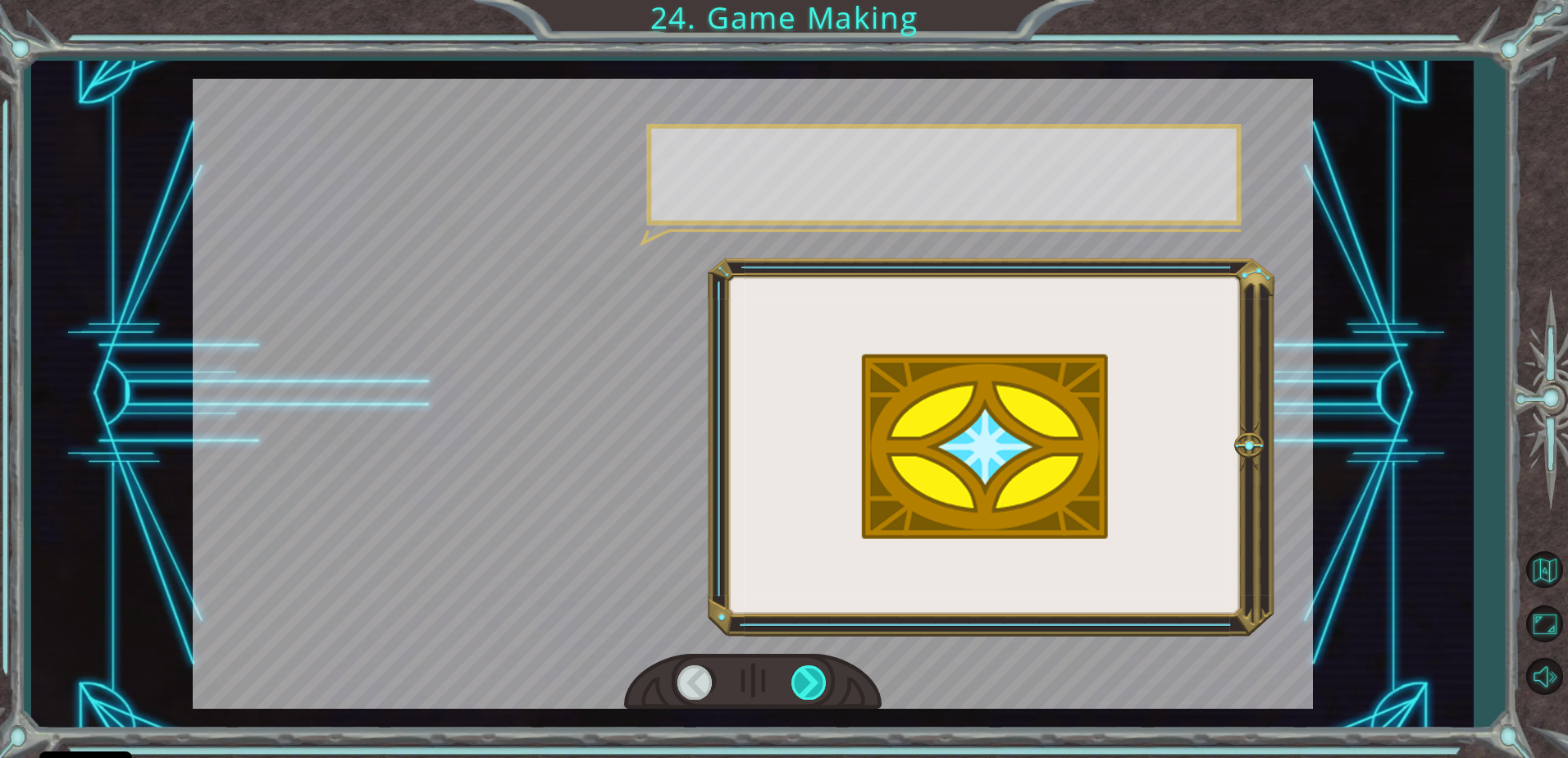
click at [808, 669] on div at bounding box center [809, 682] width 37 height 33
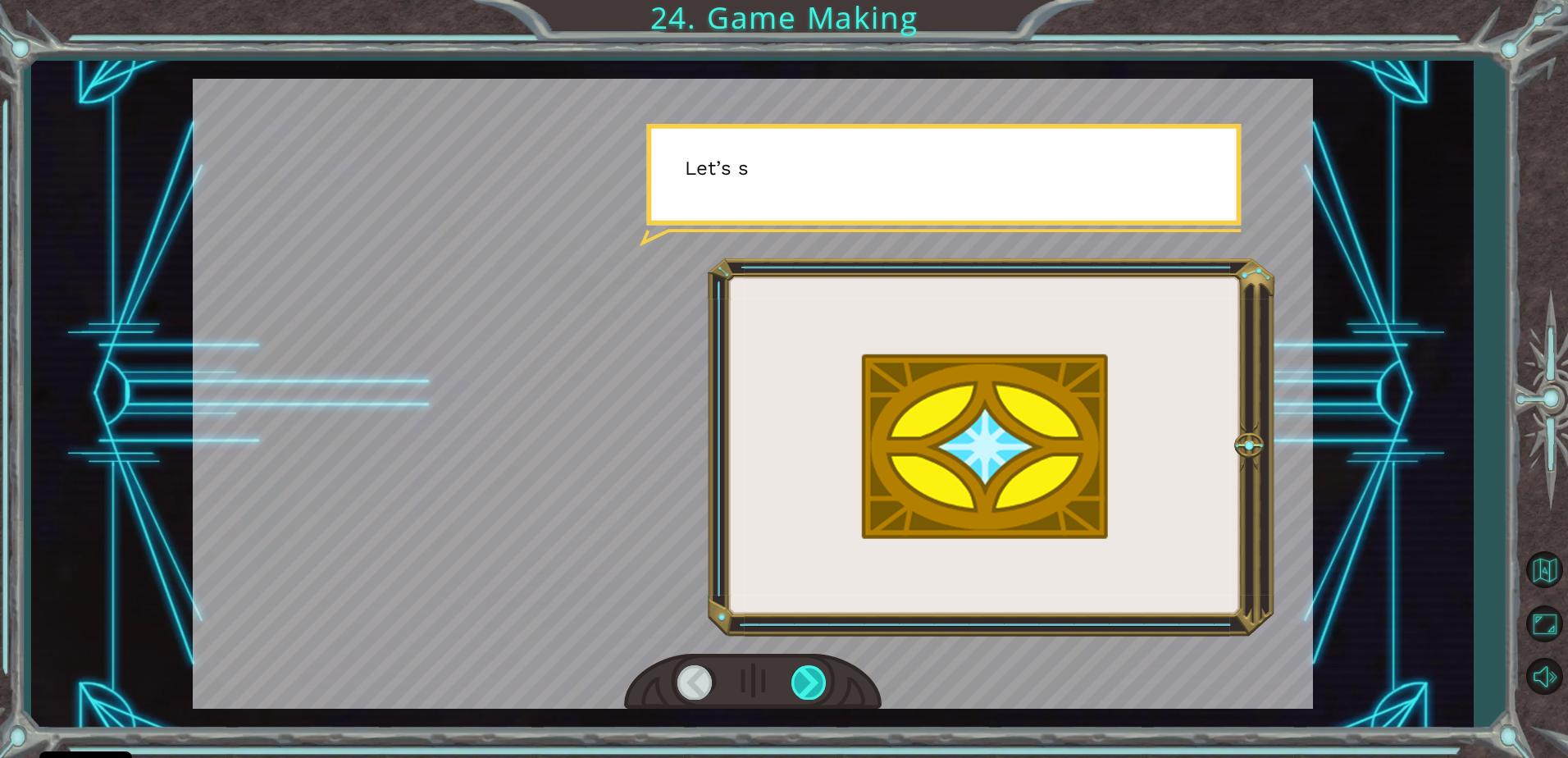
click at [803, 674] on div at bounding box center [809, 682] width 37 height 33
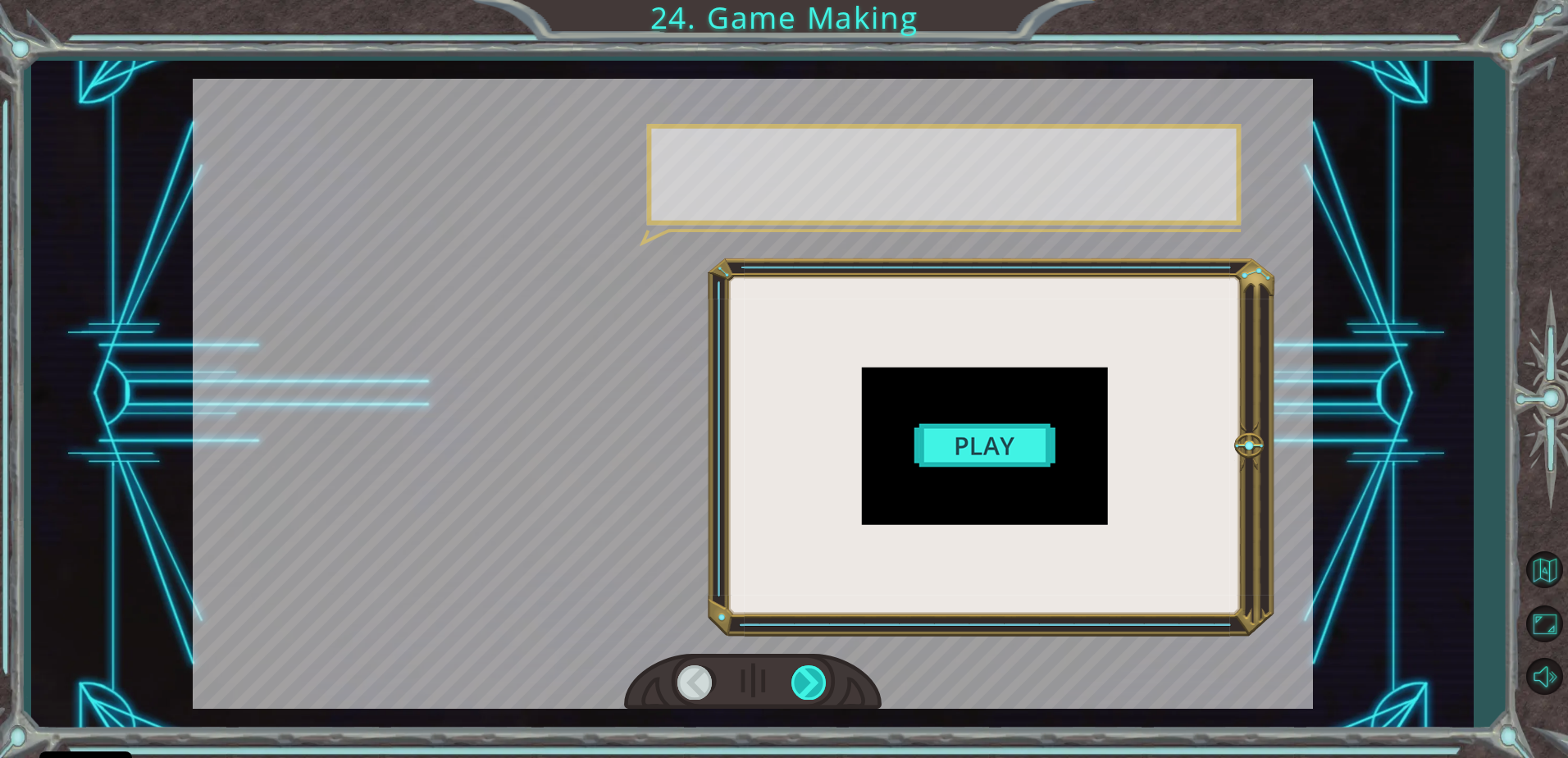
click at [803, 674] on div at bounding box center [809, 682] width 37 height 33
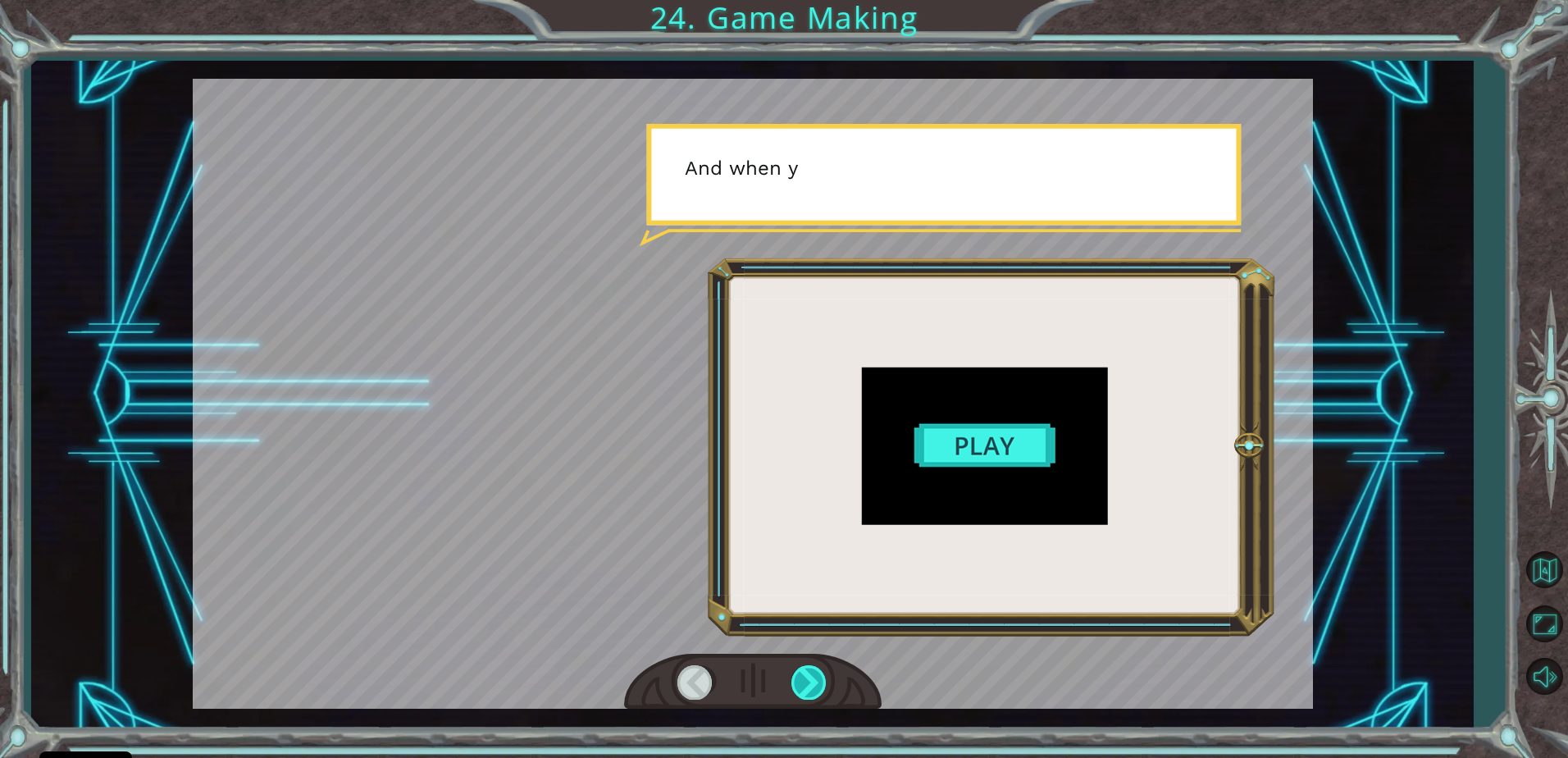
click at [802, 674] on div at bounding box center [809, 682] width 37 height 33
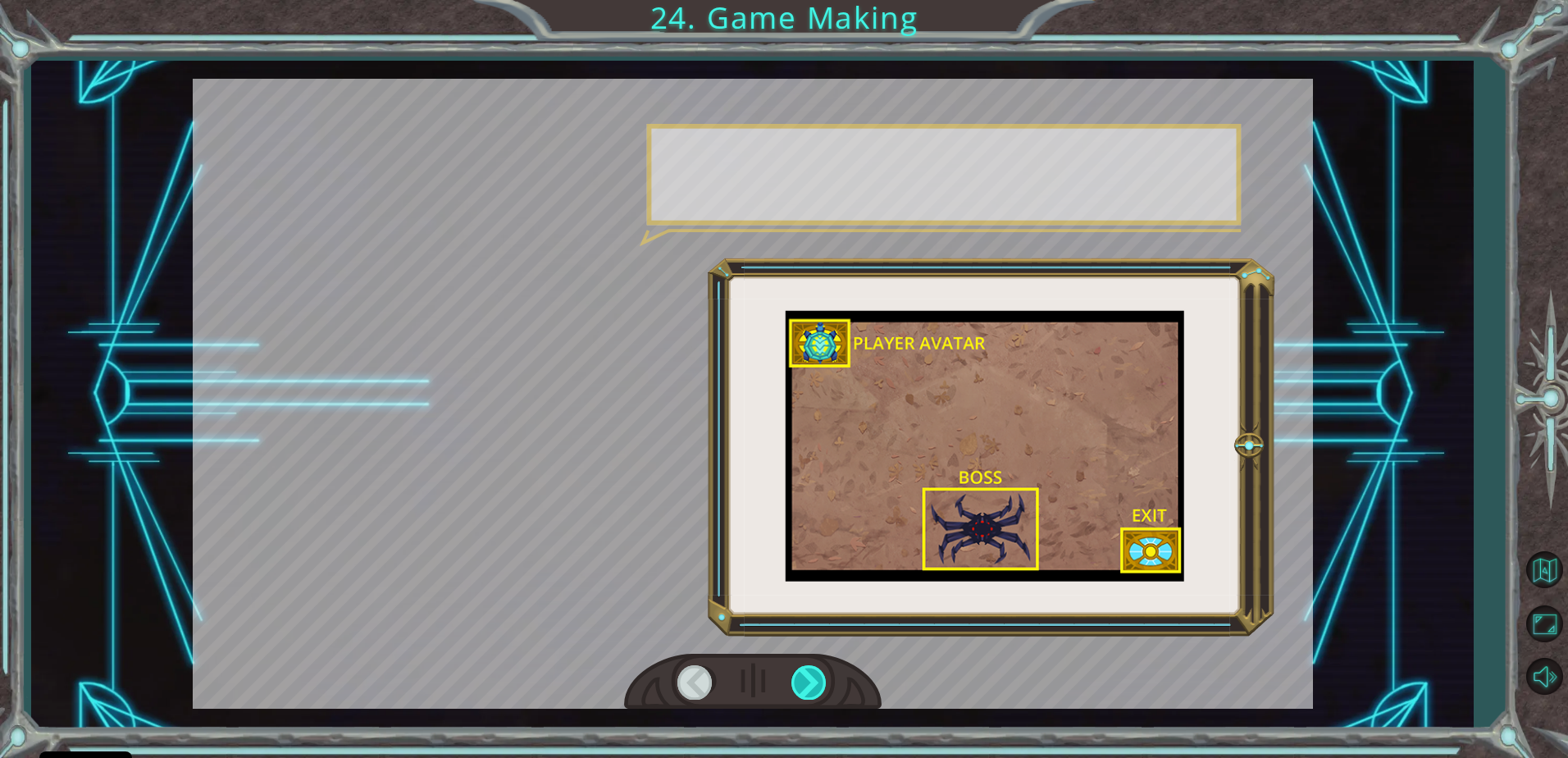
click at [802, 674] on div at bounding box center [809, 682] width 37 height 33
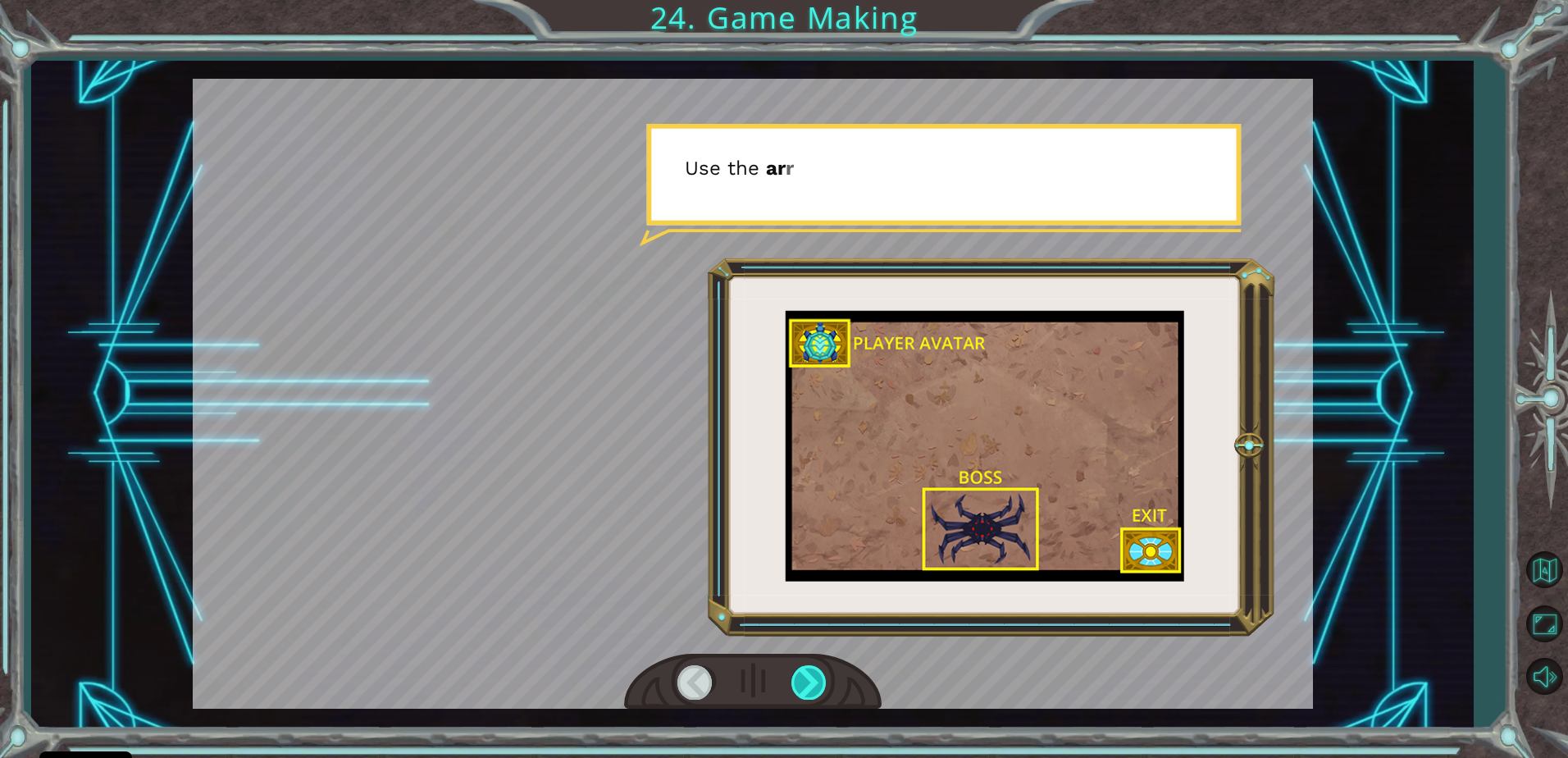
click at [802, 674] on div at bounding box center [809, 682] width 37 height 33
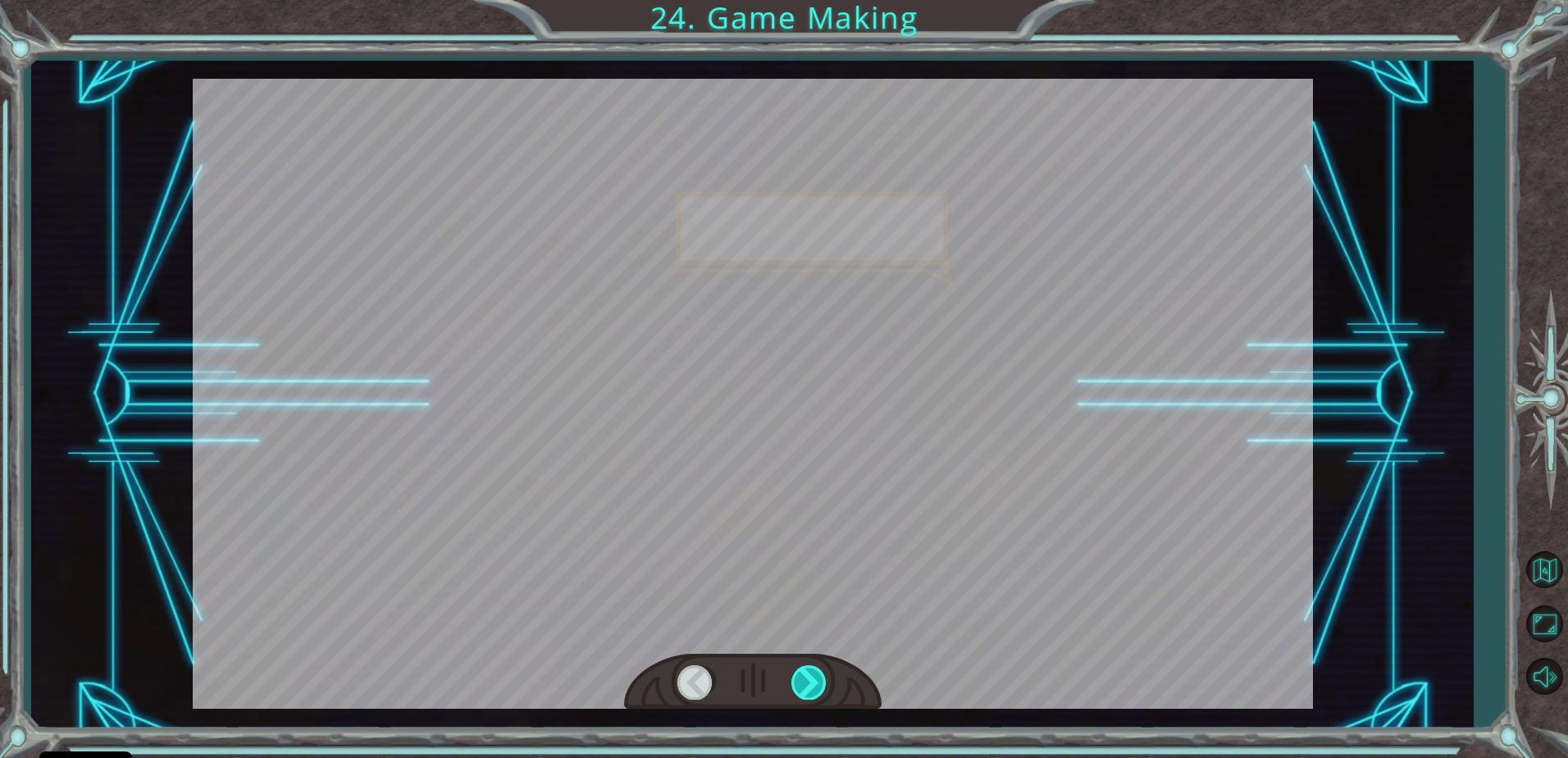
click at [802, 674] on div at bounding box center [809, 682] width 37 height 33
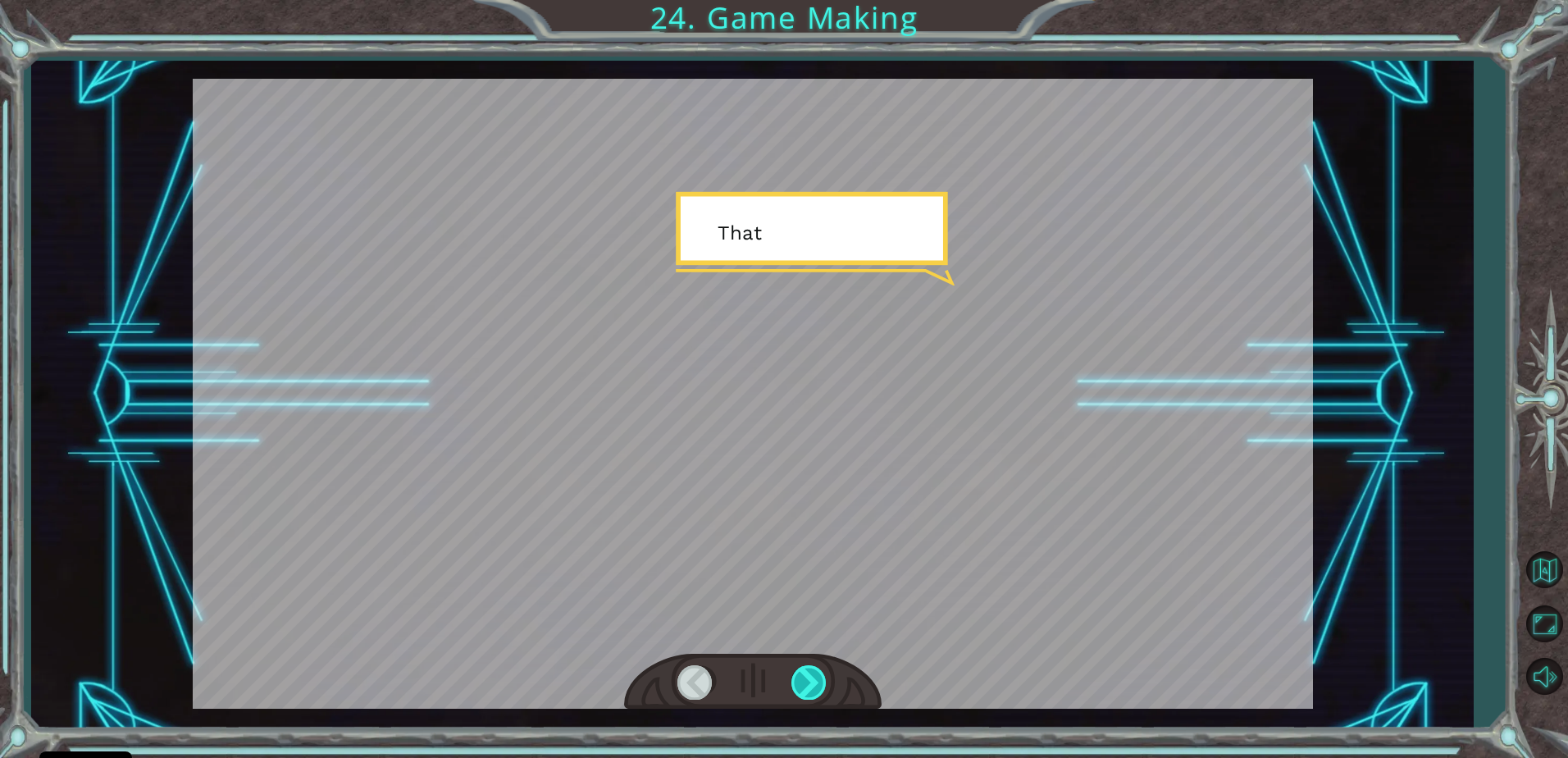
click at [802, 674] on div at bounding box center [809, 682] width 37 height 33
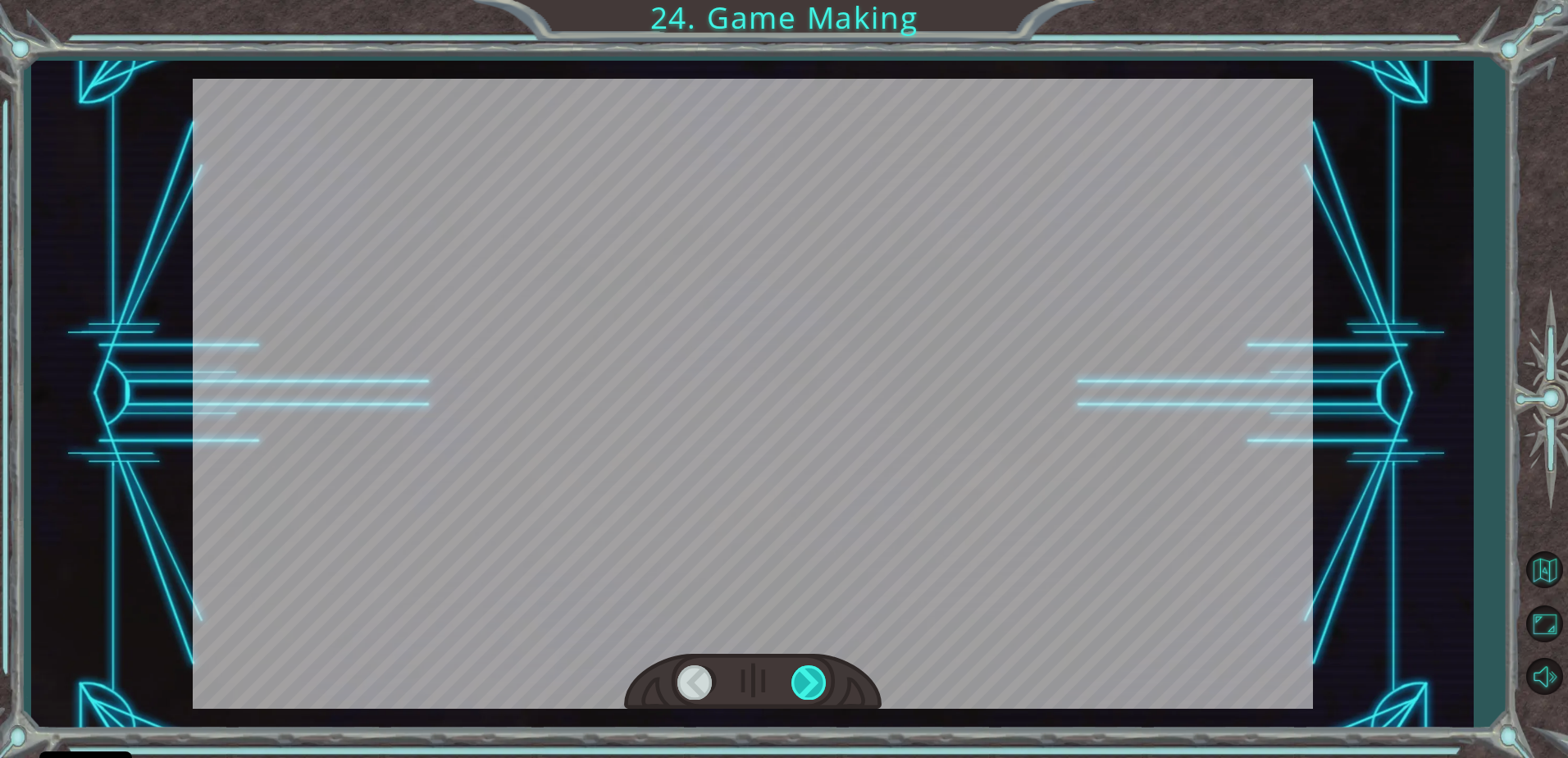
click at [801, 675] on div at bounding box center [809, 682] width 37 height 33
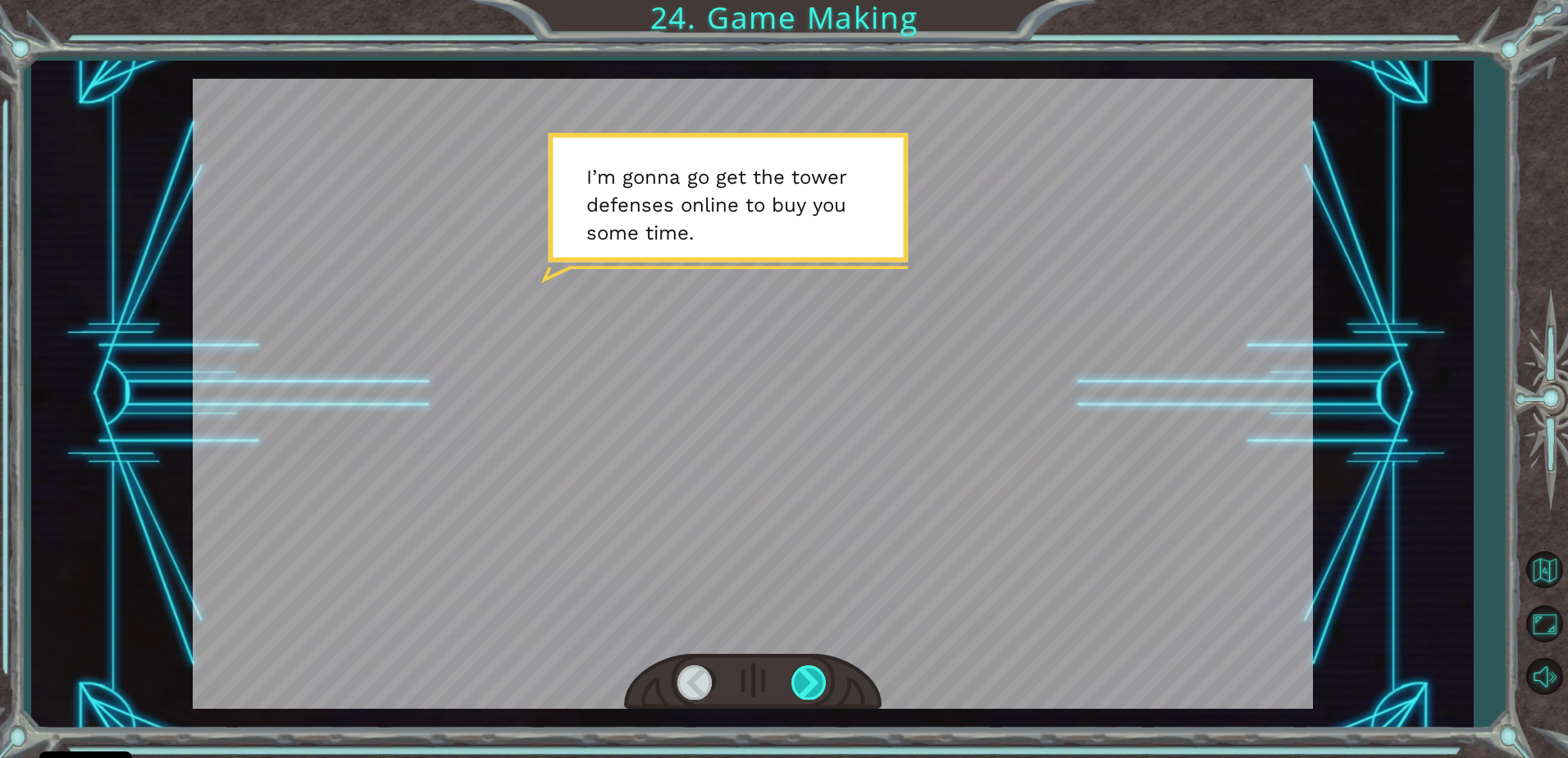
click at [804, 672] on div at bounding box center [809, 682] width 37 height 33
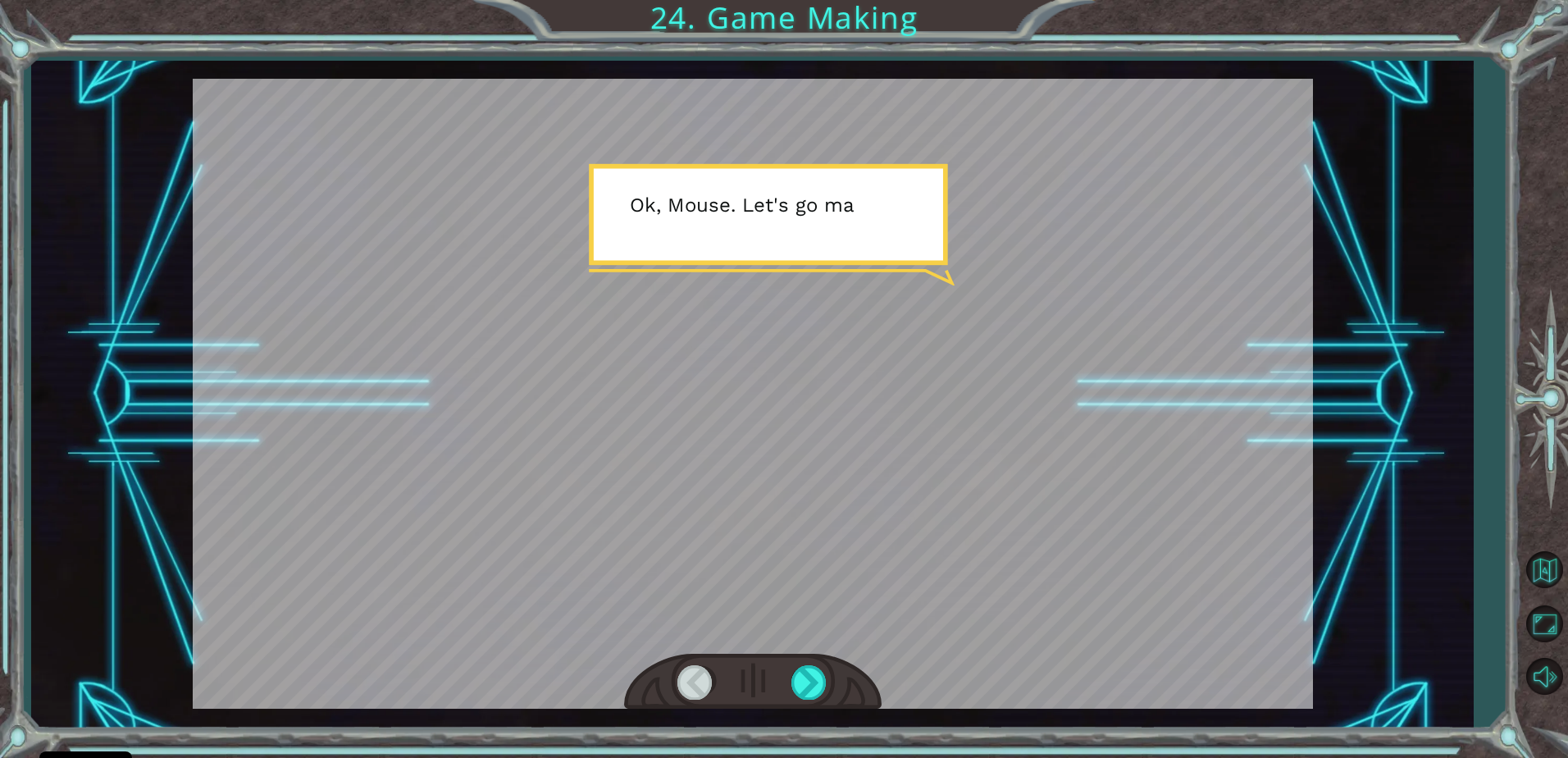
click at [824, 653] on div at bounding box center [753, 393] width 1120 height 630
drag, startPoint x: 818, startPoint y: 651, endPoint x: 788, endPoint y: 692, distance: 50.8
click at [788, 692] on div at bounding box center [753, 393] width 1120 height 630
click at [787, 694] on div at bounding box center [752, 682] width 257 height 56
click at [787, 693] on div at bounding box center [752, 682] width 257 height 56
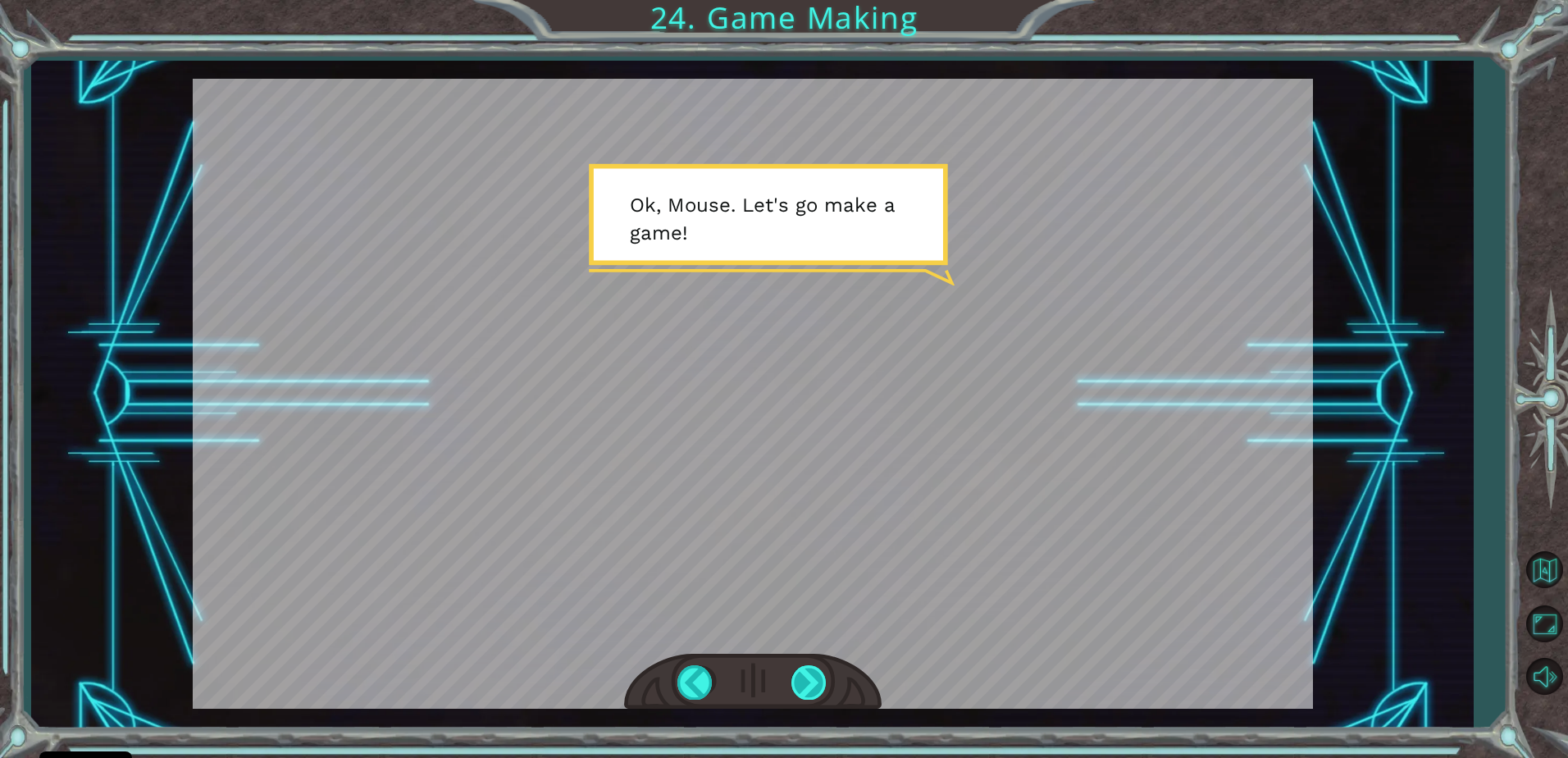
click at [795, 687] on div at bounding box center [809, 682] width 37 height 33
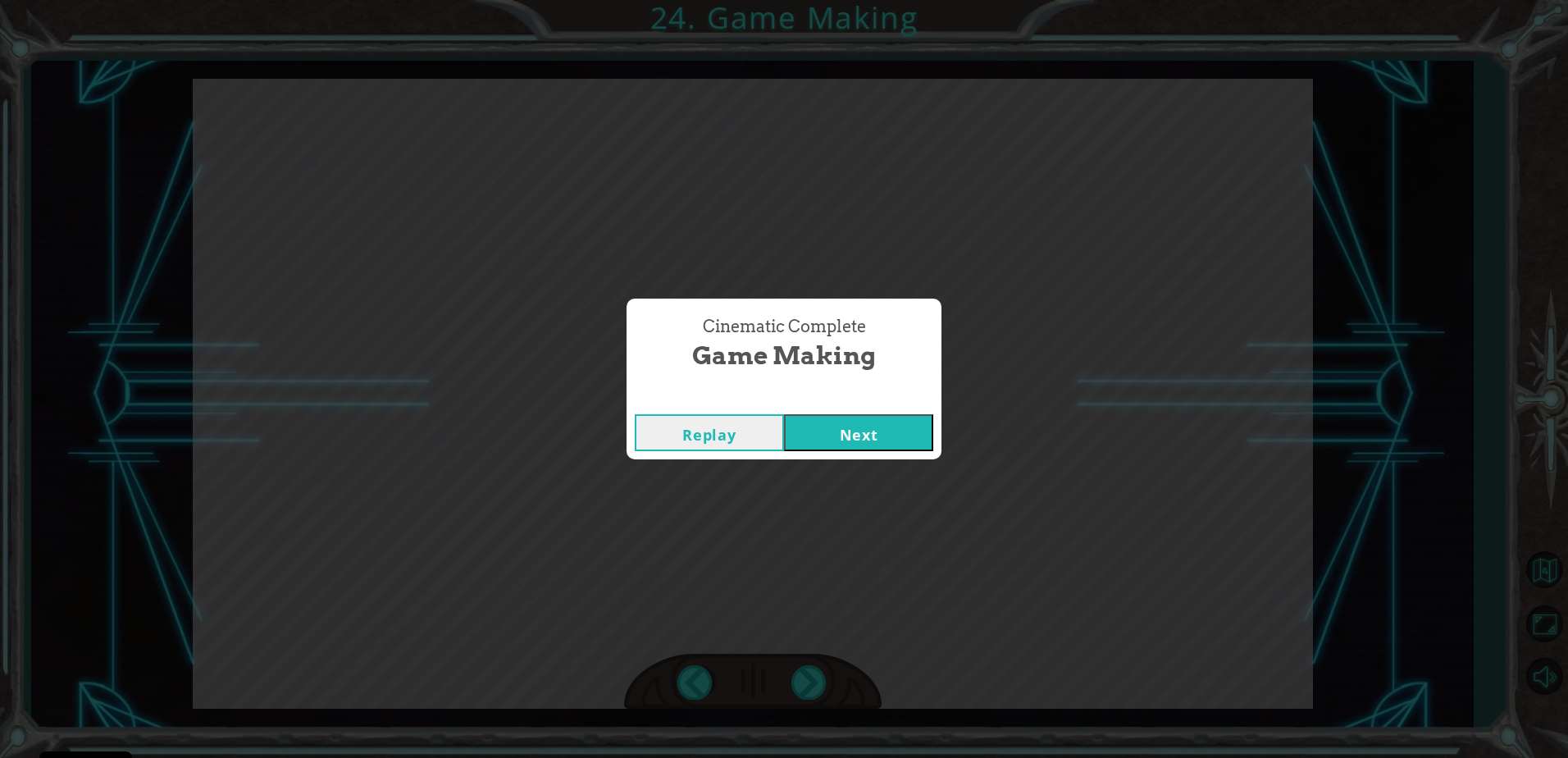
click at [814, 427] on button "Next" at bounding box center [859, 433] width 149 height 37
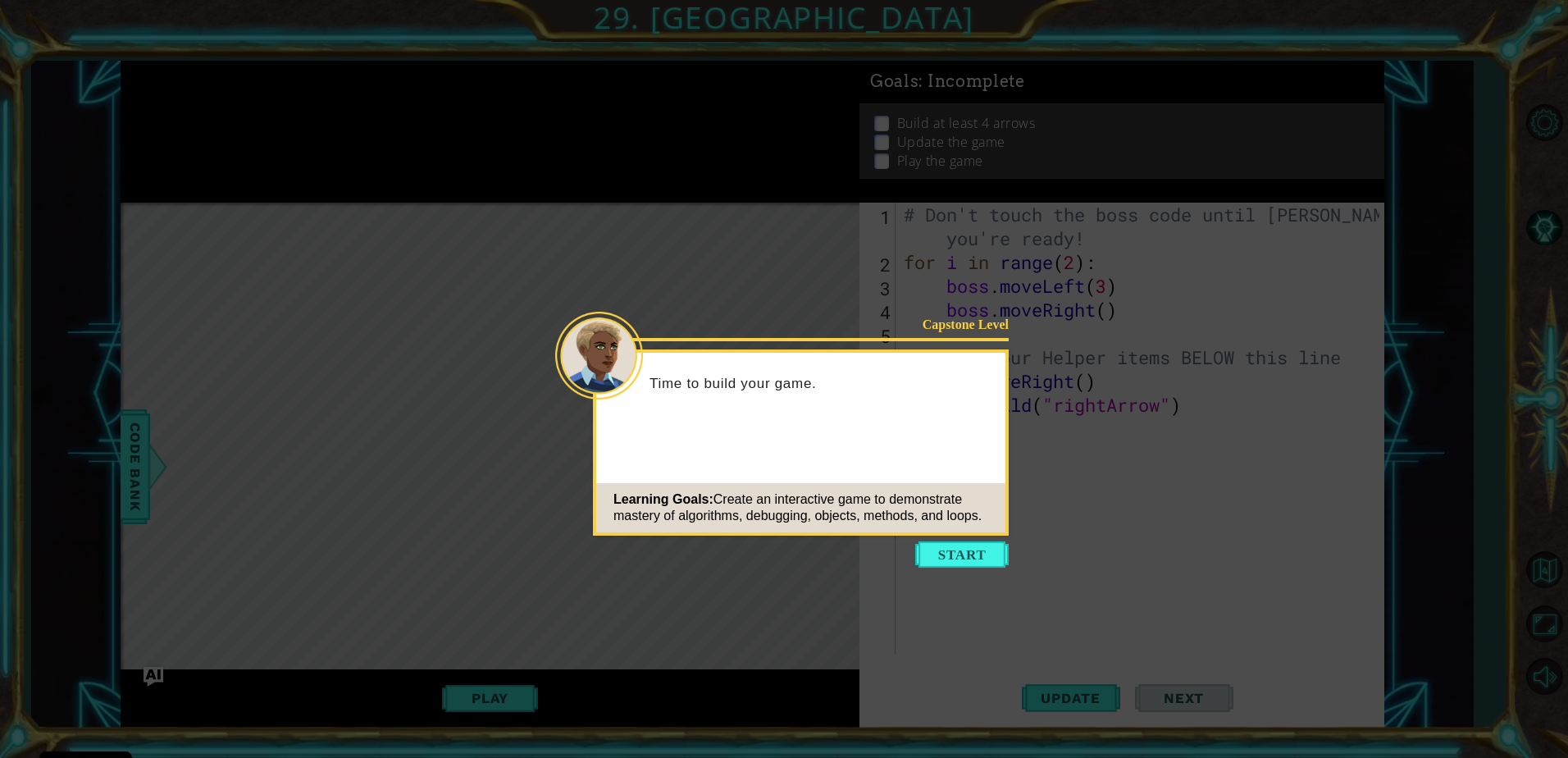
click at [959, 552] on button "Start" at bounding box center [962, 555] width 93 height 26
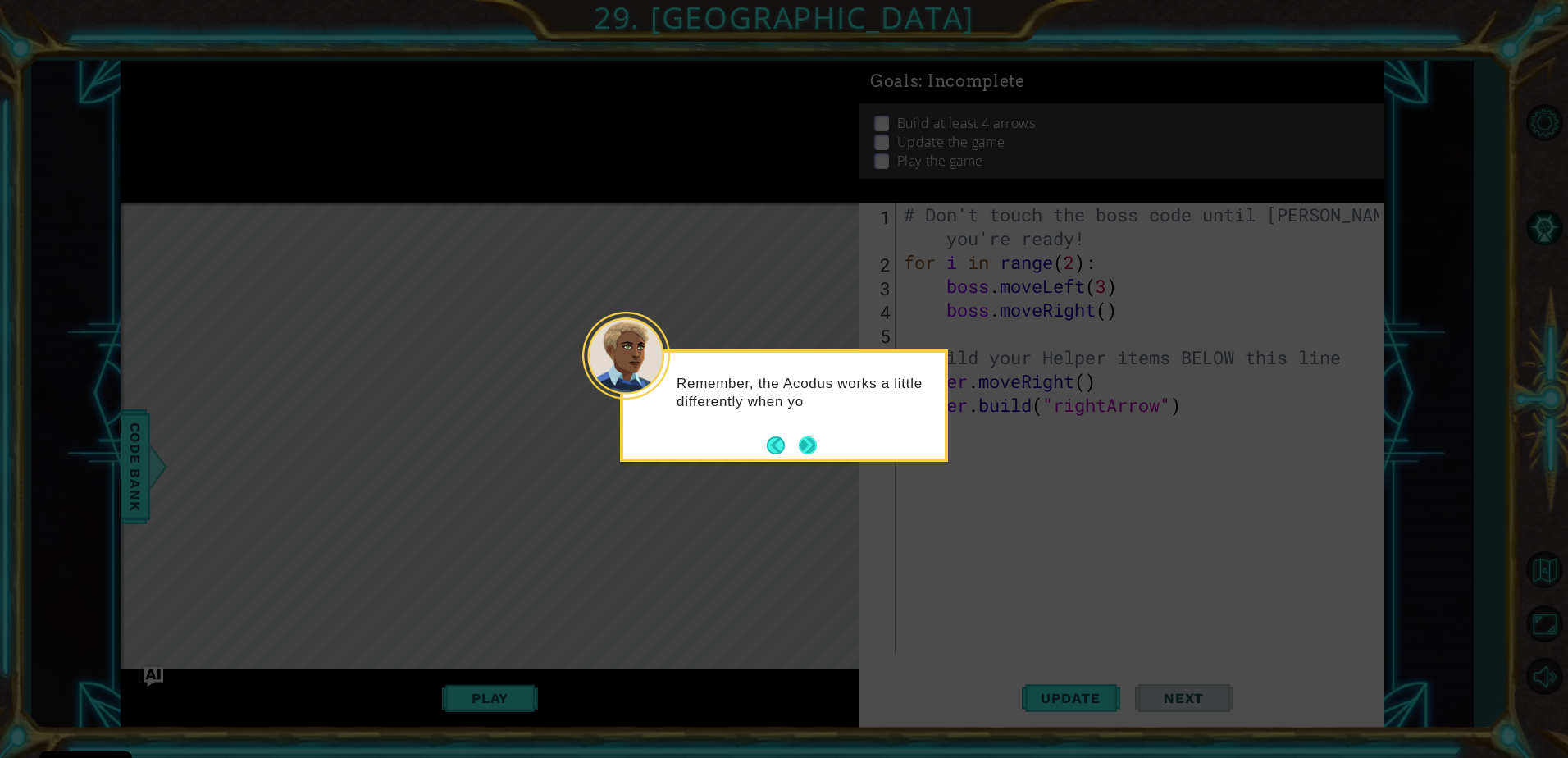
click at [803, 435] on footer at bounding box center [791, 445] width 50 height 25
click at [808, 443] on button "Next" at bounding box center [808, 445] width 18 height 18
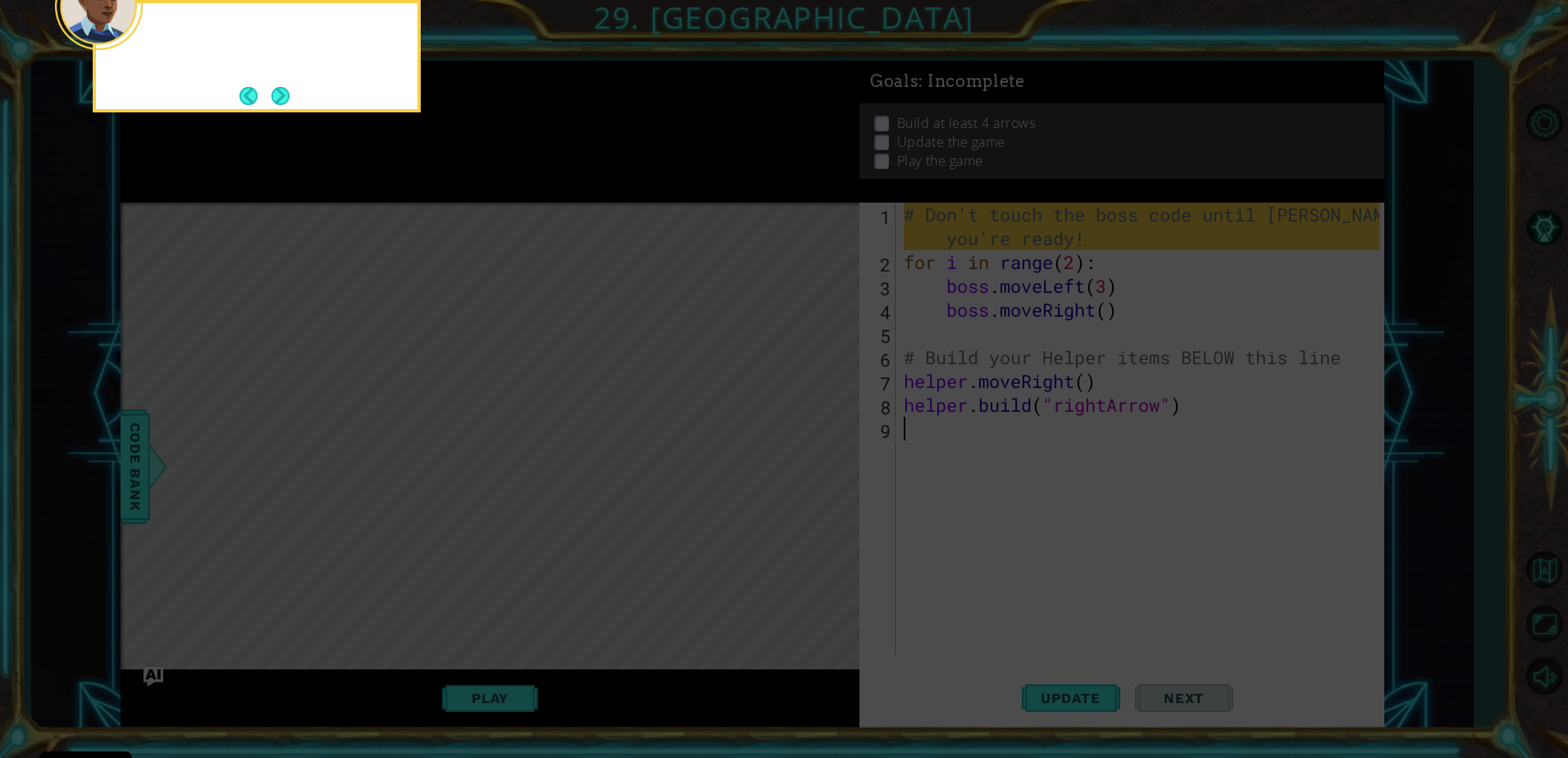
click at [808, 443] on icon at bounding box center [784, 114] width 1568 height 1289
click at [269, 94] on button "Back" at bounding box center [255, 96] width 32 height 18
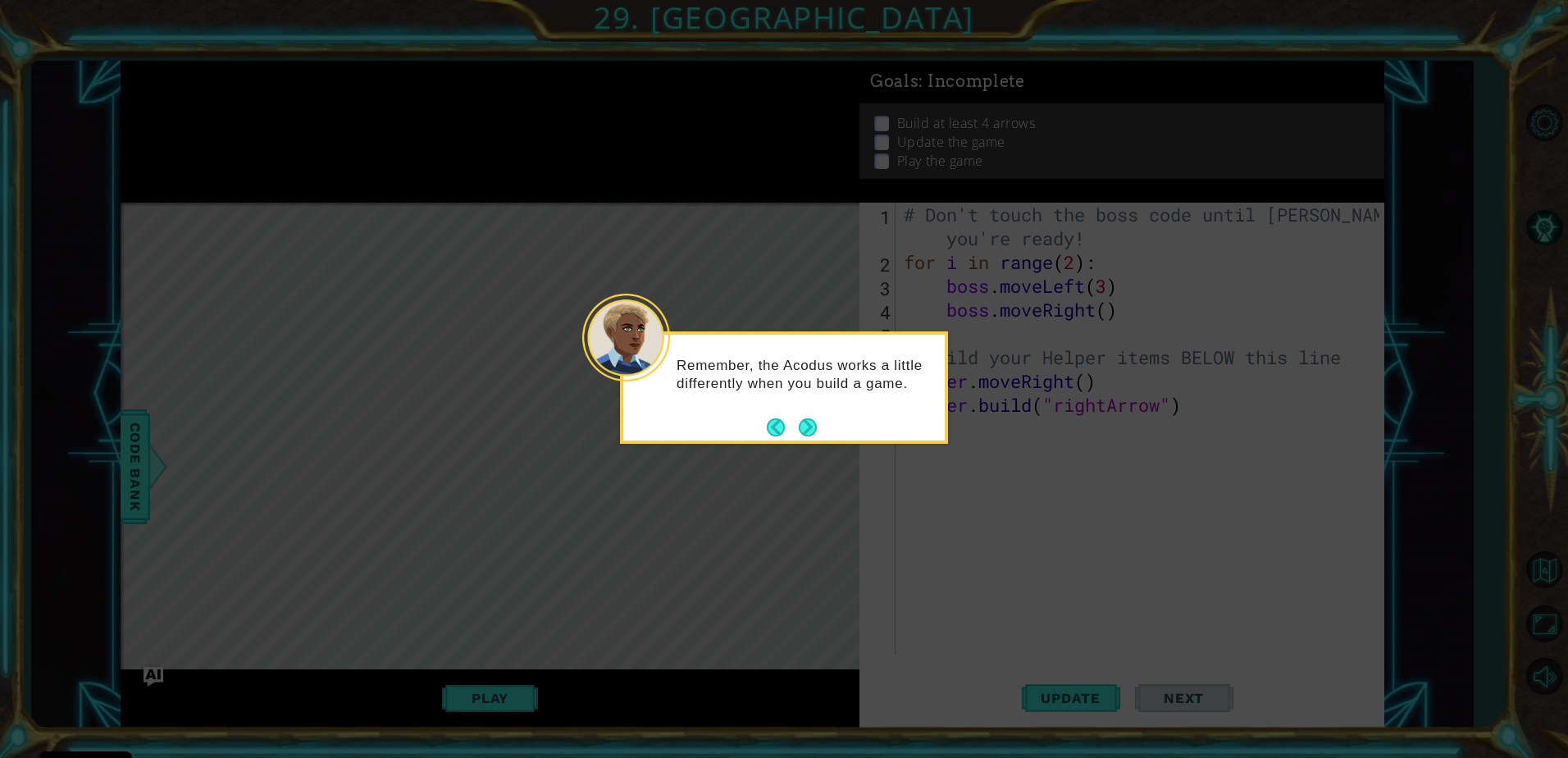
click at [276, 93] on icon at bounding box center [784, 379] width 1568 height 758
click at [803, 423] on button "Next" at bounding box center [808, 427] width 18 height 18
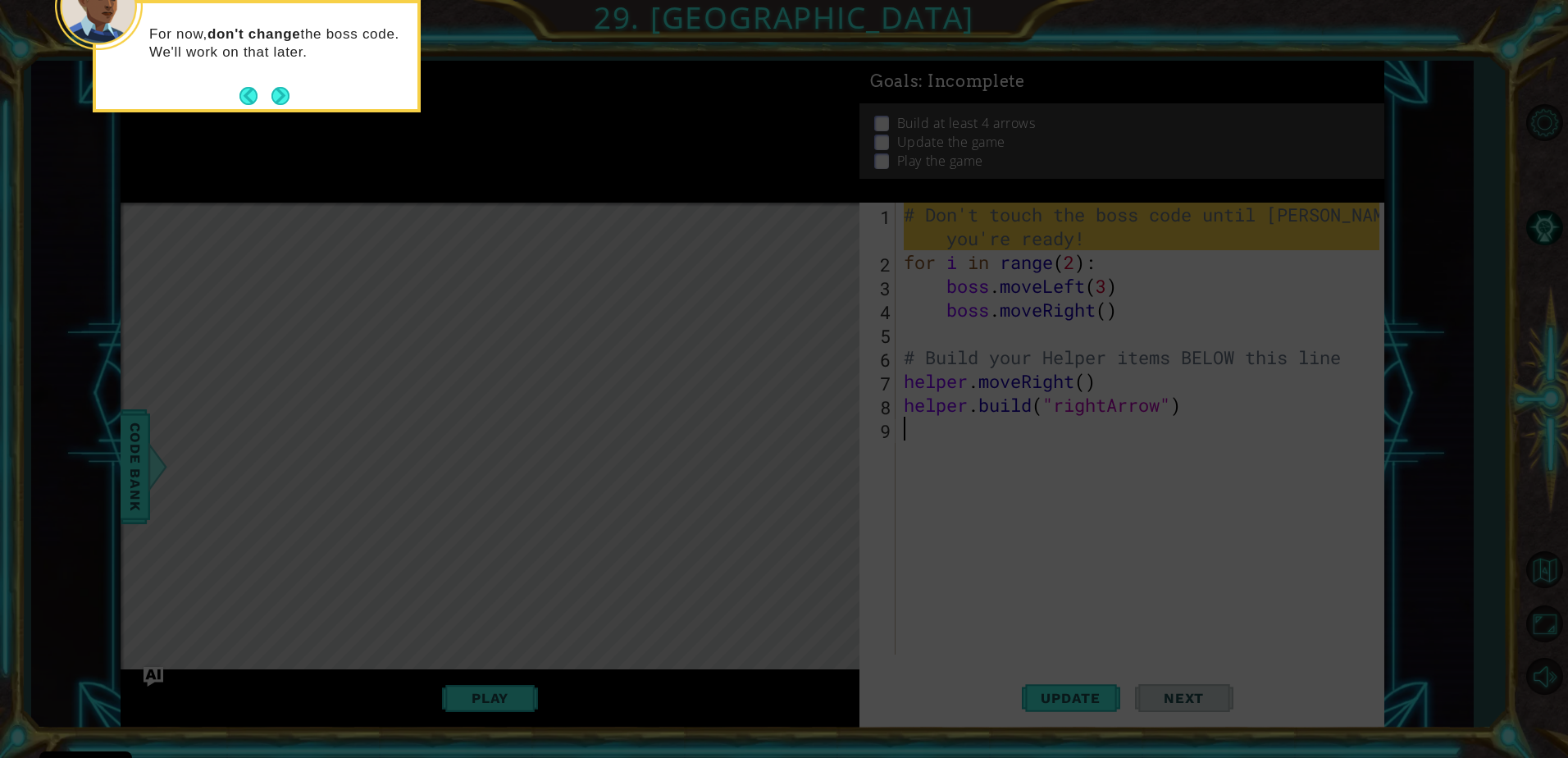
click at [803, 423] on icon at bounding box center [784, 114] width 1568 height 1289
click at [803, 424] on icon at bounding box center [784, 114] width 1568 height 1289
drag, startPoint x: 266, startPoint y: 88, endPoint x: 277, endPoint y: 97, distance: 14.2
click at [277, 97] on button "Next" at bounding box center [280, 96] width 18 height 18
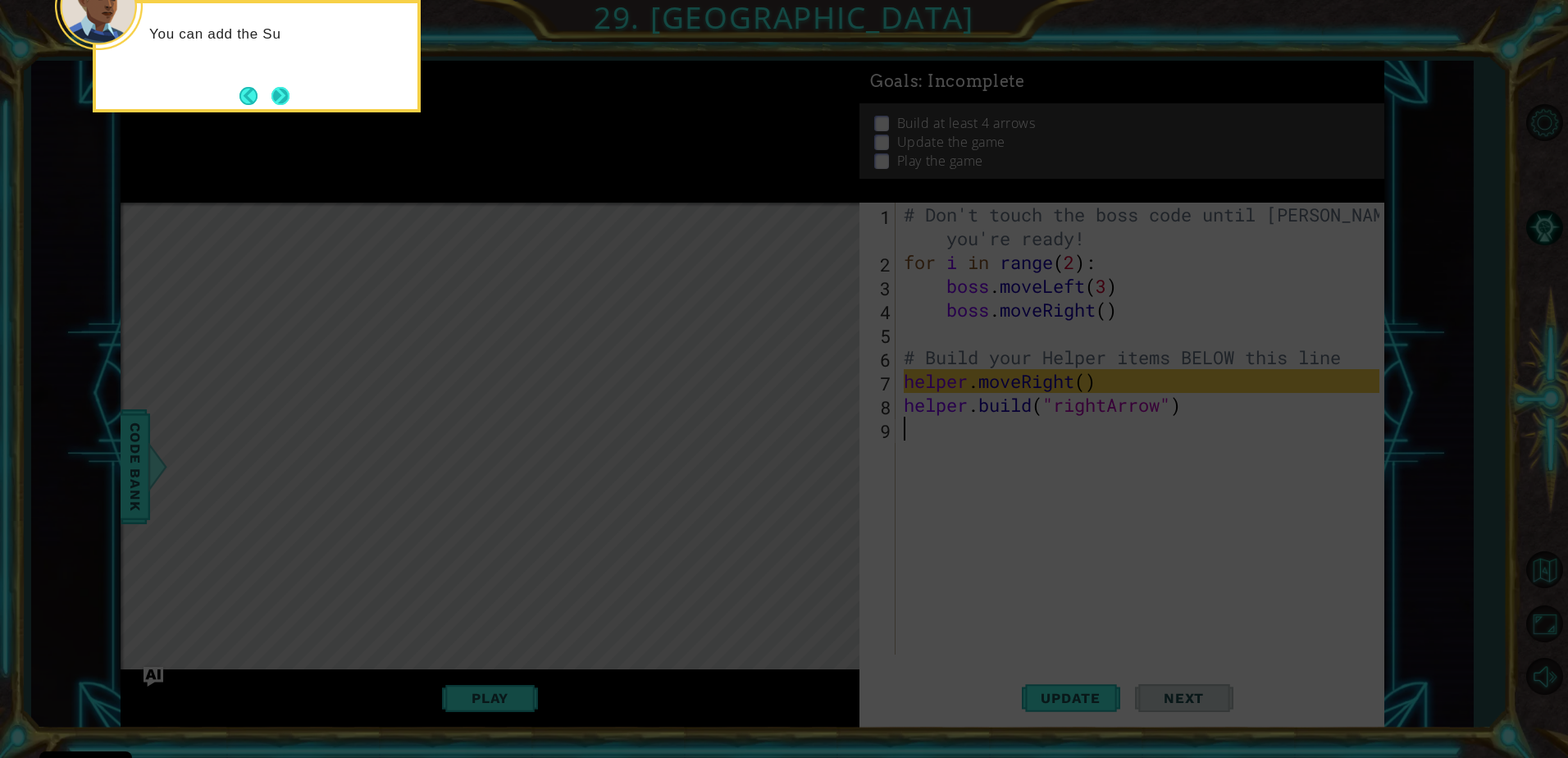
click at [279, 97] on button "Next" at bounding box center [280, 96] width 18 height 18
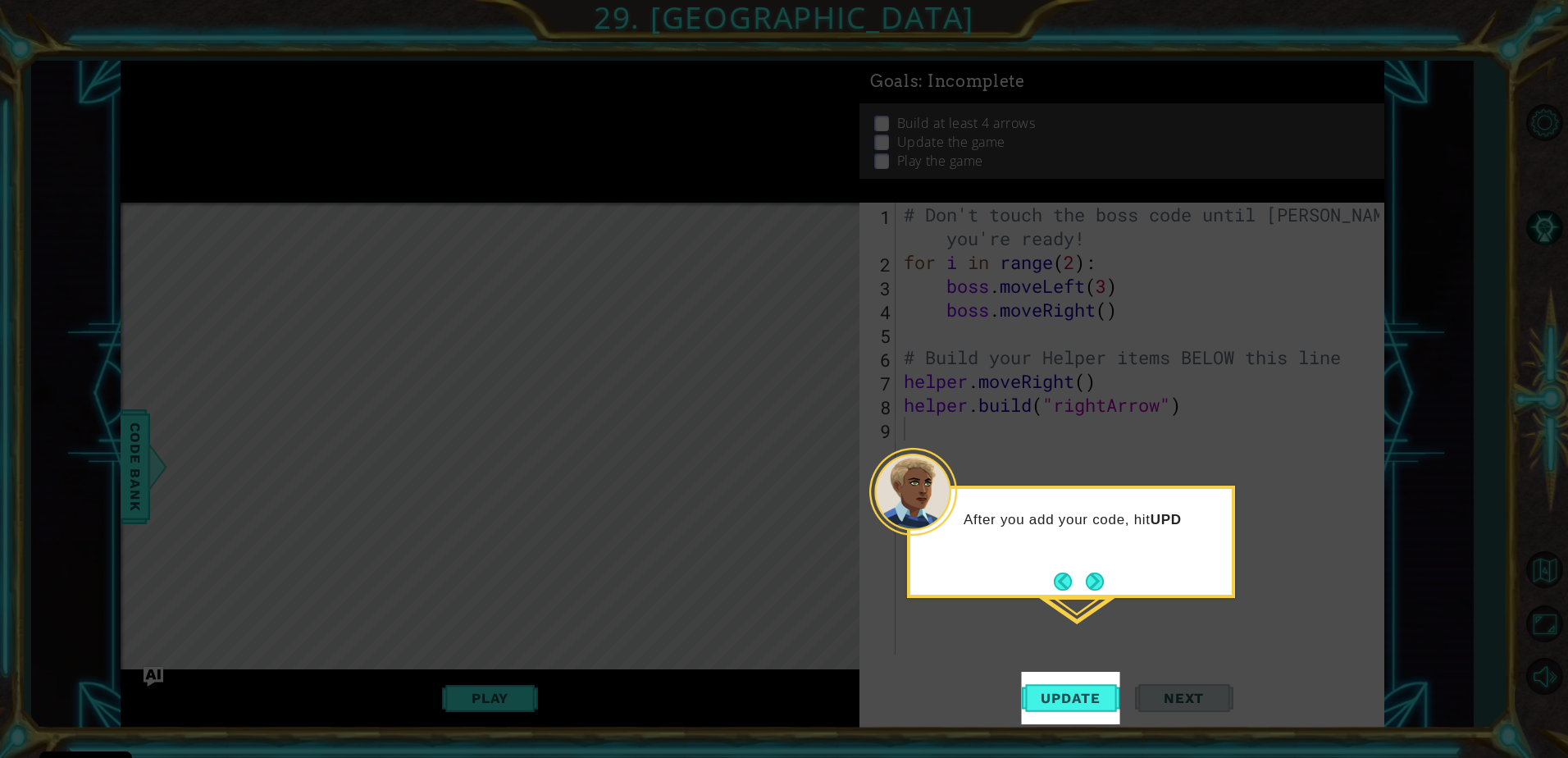
click at [1122, 581] on div "After you add your code, hit UPD" at bounding box center [1071, 542] width 328 height 112
click at [1090, 591] on button "Next" at bounding box center [1095, 582] width 18 height 18
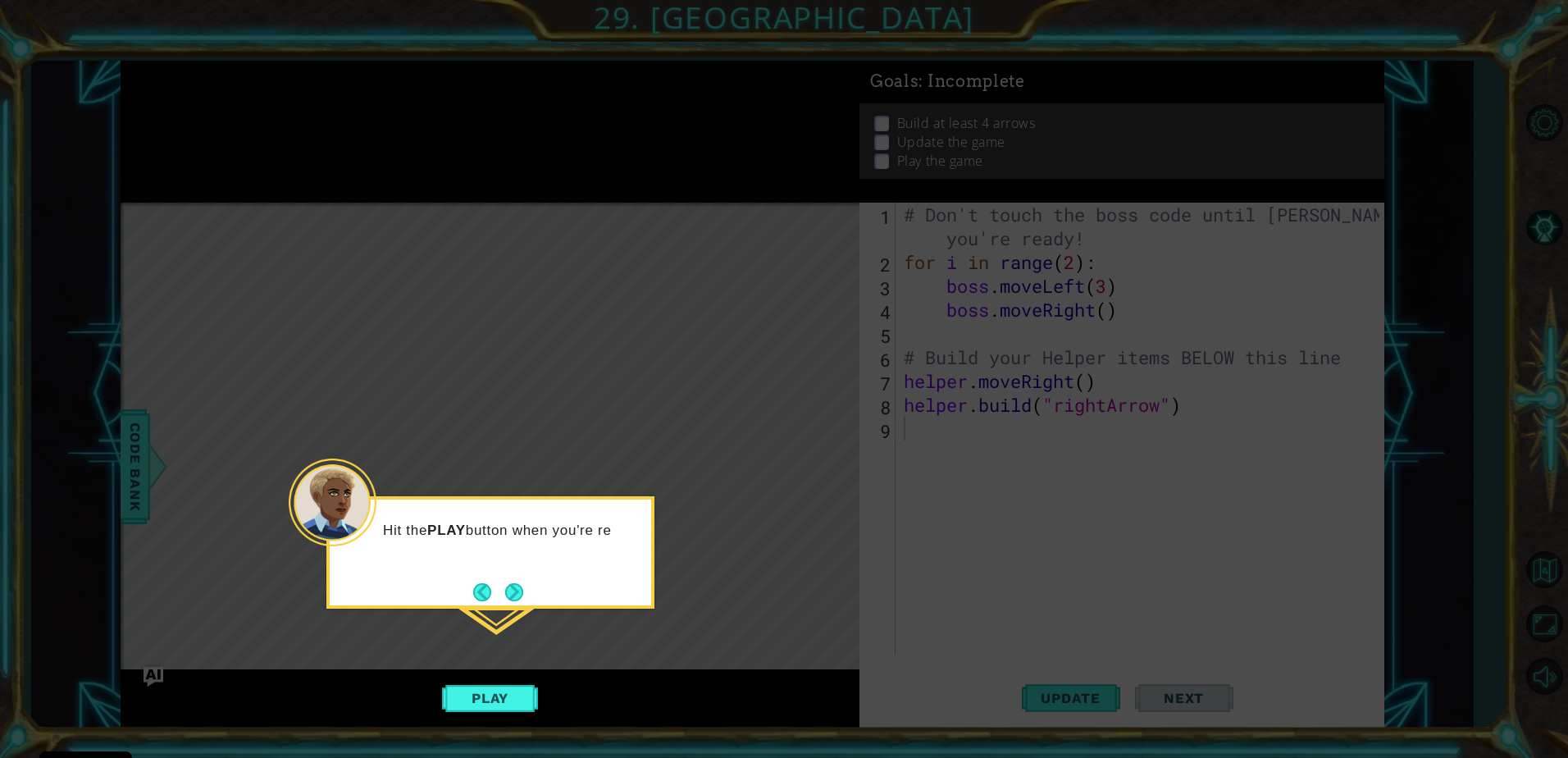
click at [514, 588] on button "Next" at bounding box center [514, 592] width 18 height 18
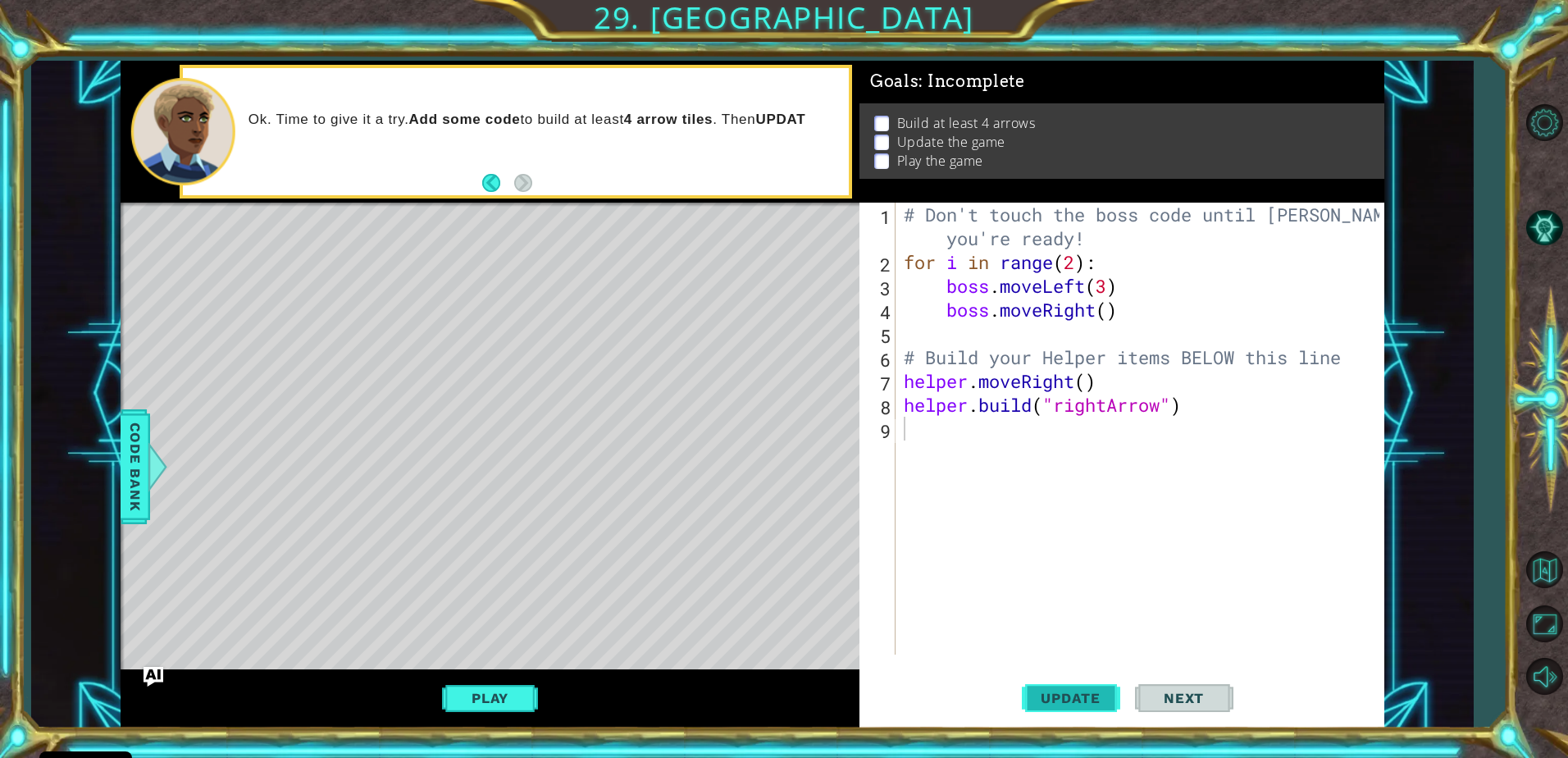
click at [1068, 701] on span "Update" at bounding box center [1071, 698] width 93 height 17
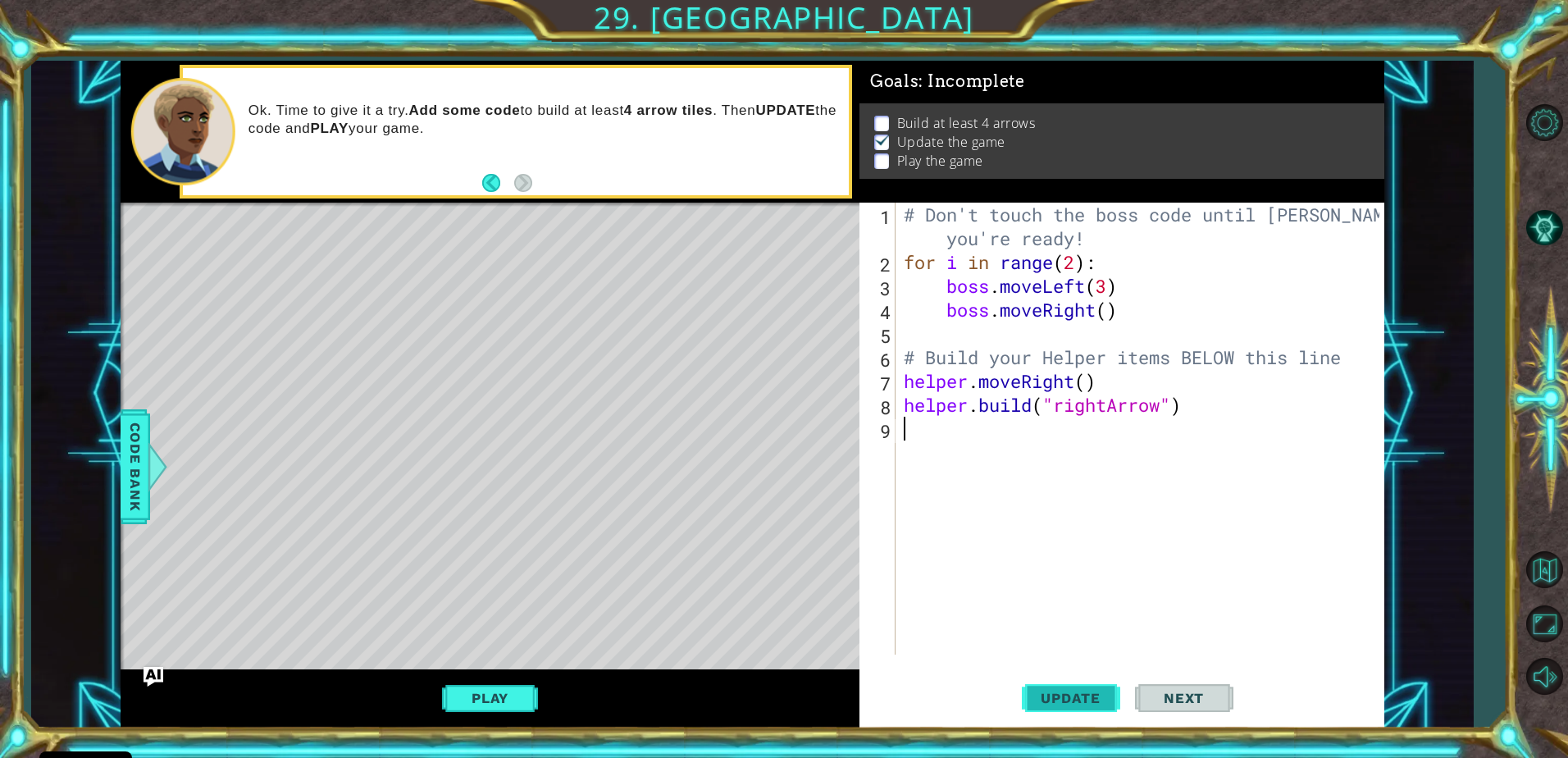
click at [1099, 692] on span "Update" at bounding box center [1071, 698] width 93 height 17
click at [1098, 697] on span "Update" at bounding box center [1071, 698] width 93 height 17
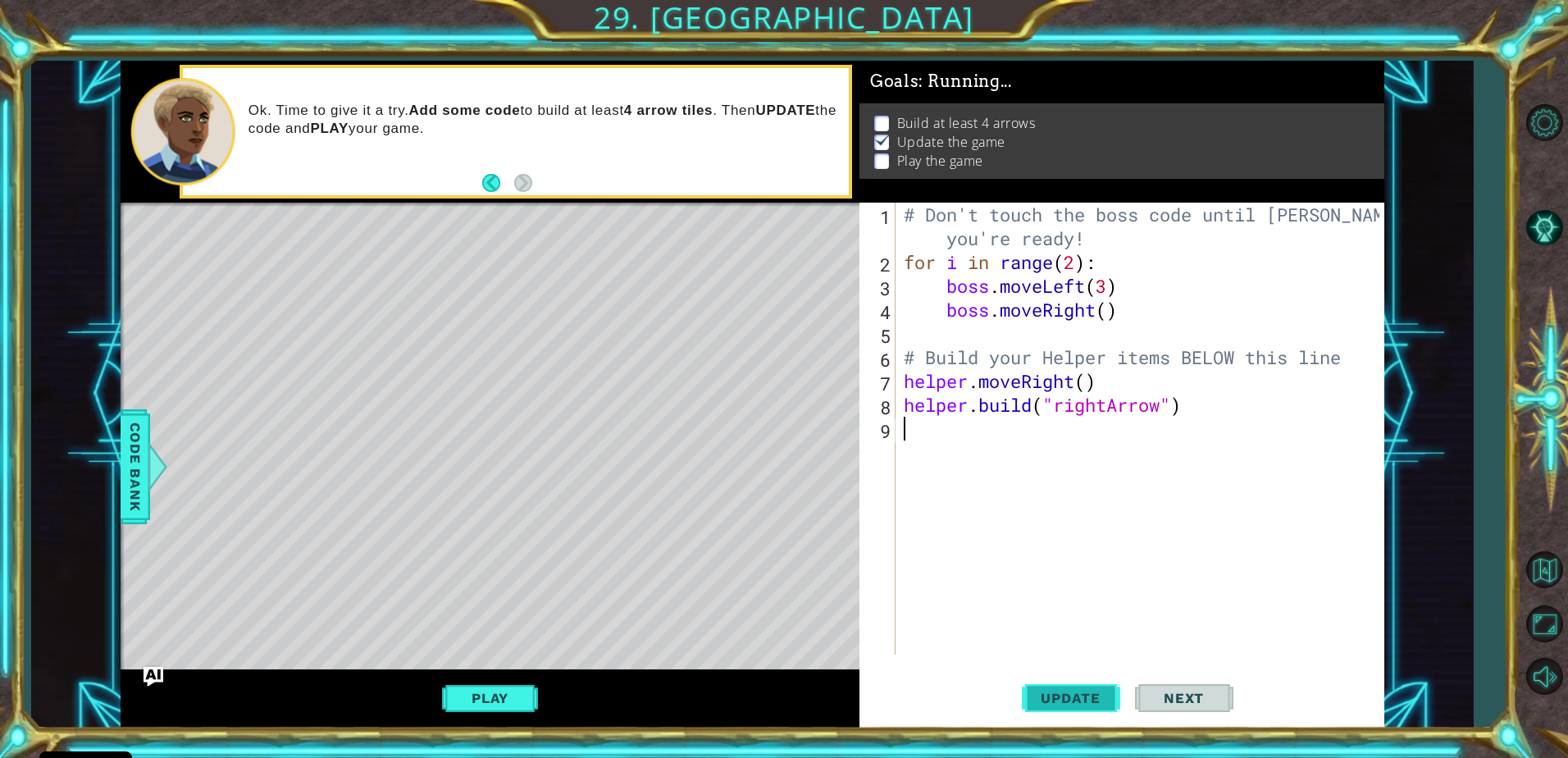
click at [1098, 697] on span "Update" at bounding box center [1071, 698] width 93 height 17
click at [1097, 697] on span "Update" at bounding box center [1071, 698] width 93 height 17
type textarea "M"
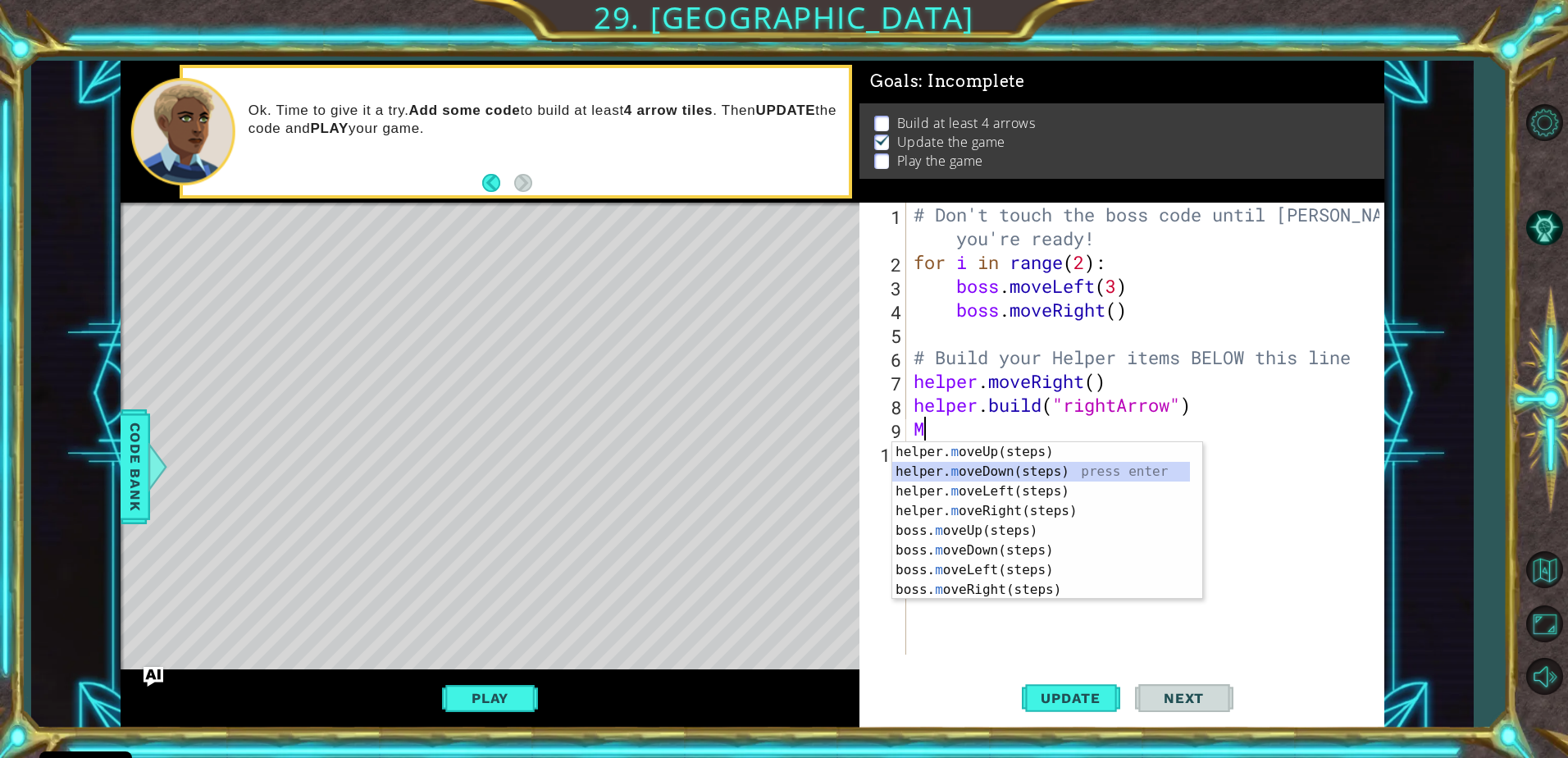
click at [975, 466] on div "helper. m oveUp(steps) press enter helper. m oveDown(steps) press enter helper.…" at bounding box center [1040, 541] width 298 height 197
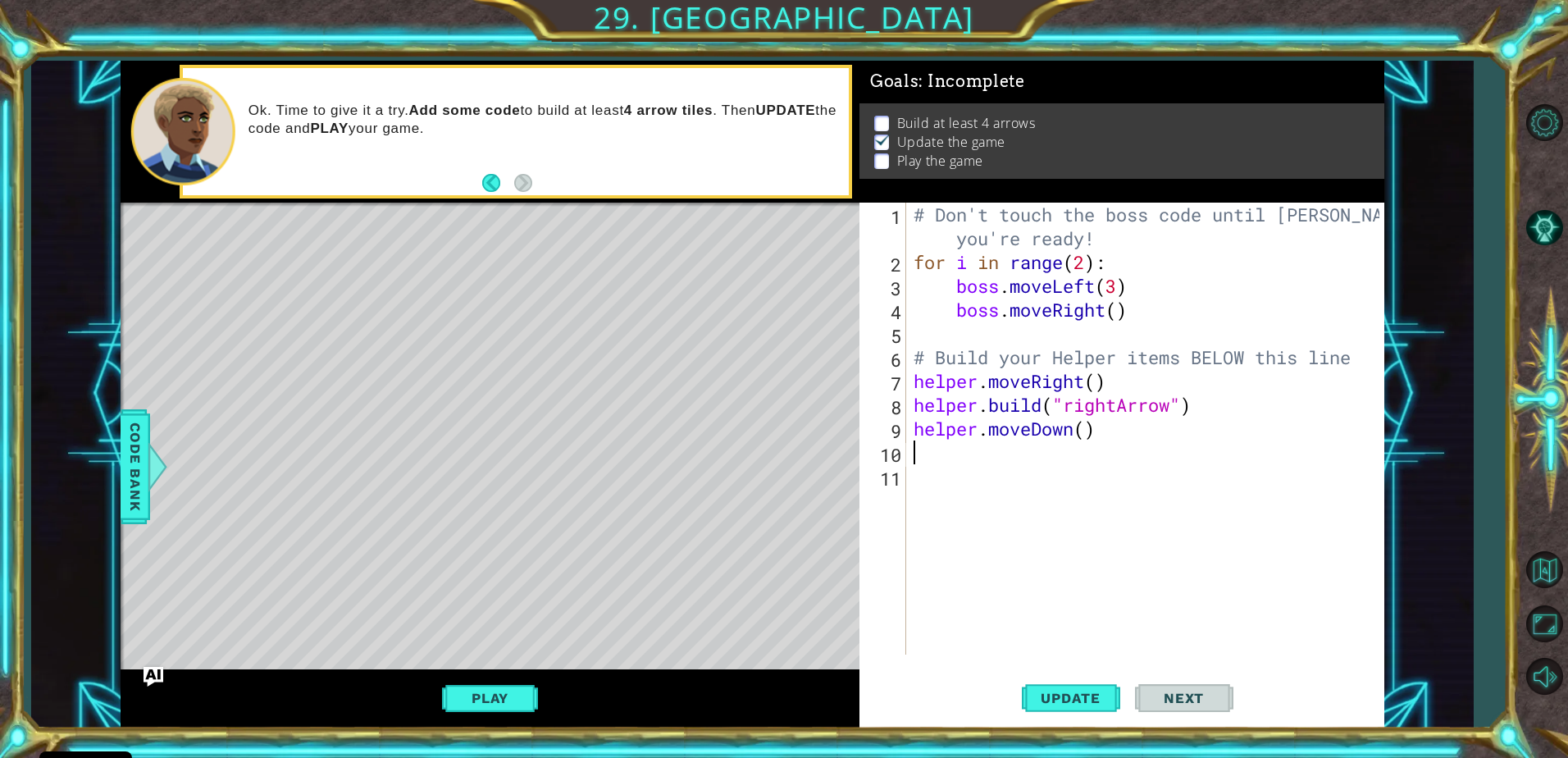
type textarea "H"
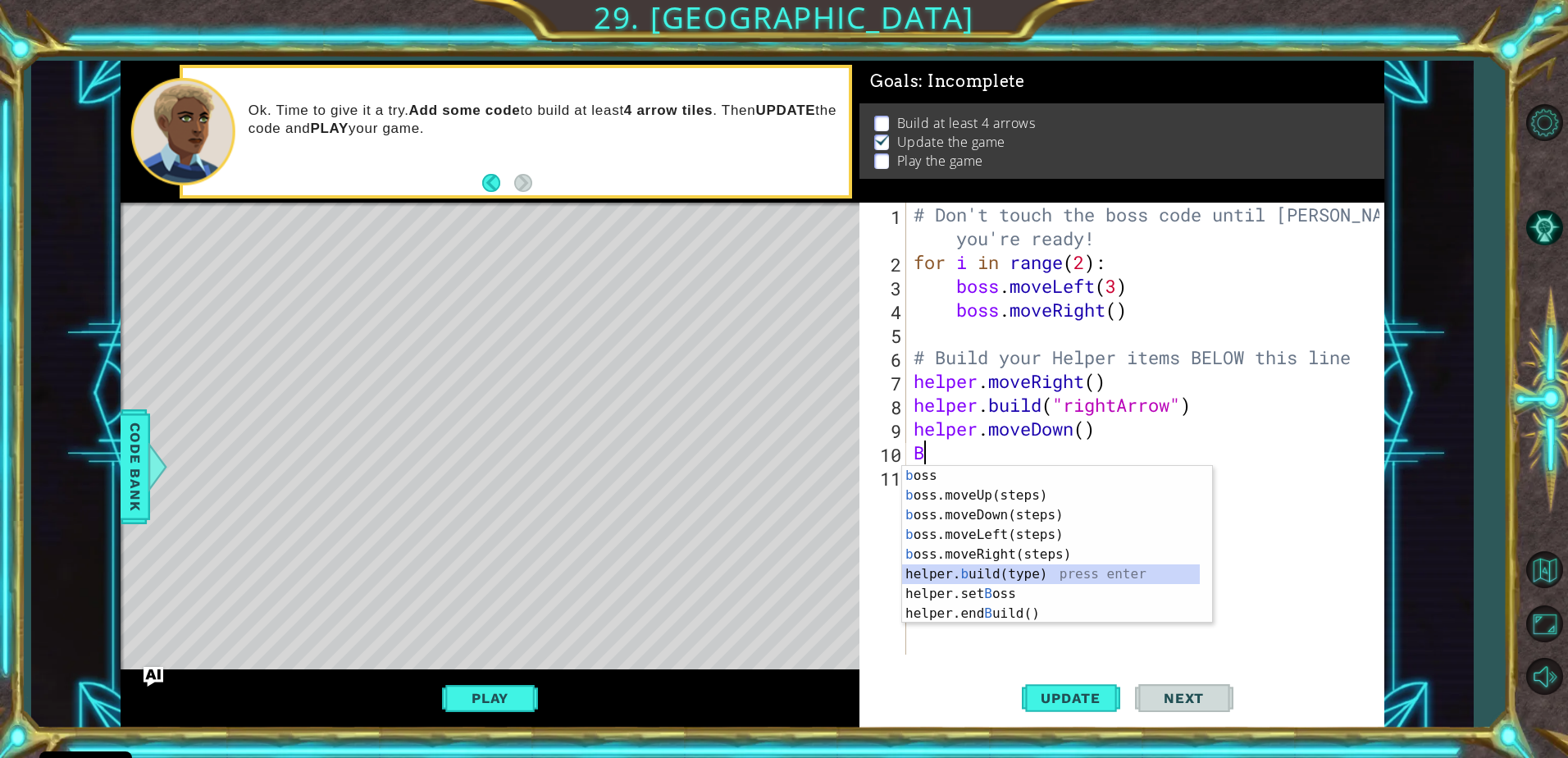
click at [1015, 573] on div "b oss press enter b oss.moveUp(steps) press enter b oss.moveDown(steps) press e…" at bounding box center [1051, 565] width 298 height 197
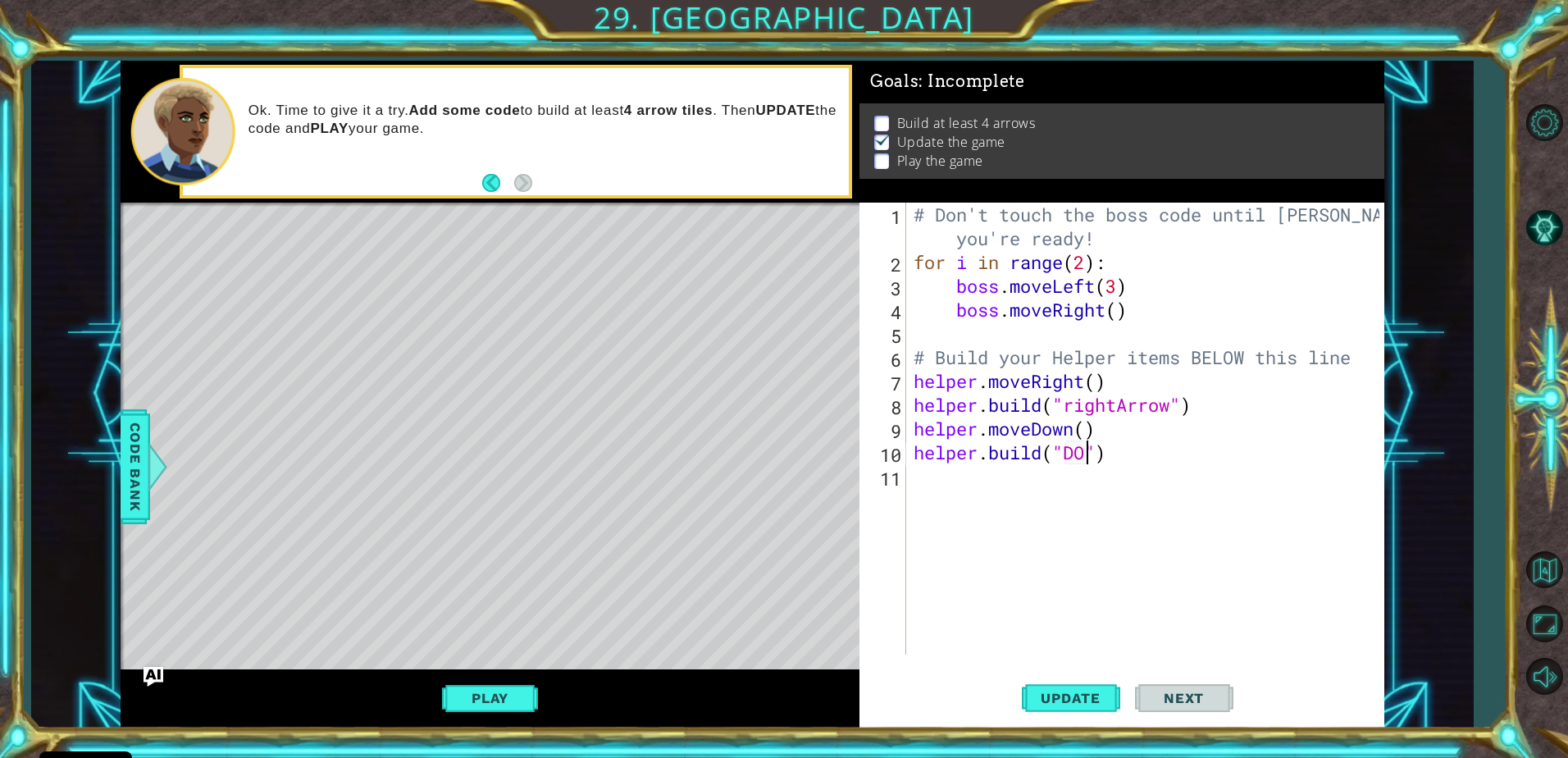
scroll to position [0, 7]
click at [1072, 432] on div "# Don't touch the boss code until Vega says you're ready! for i in range ( 2 ) …" at bounding box center [1149, 465] width 478 height 523
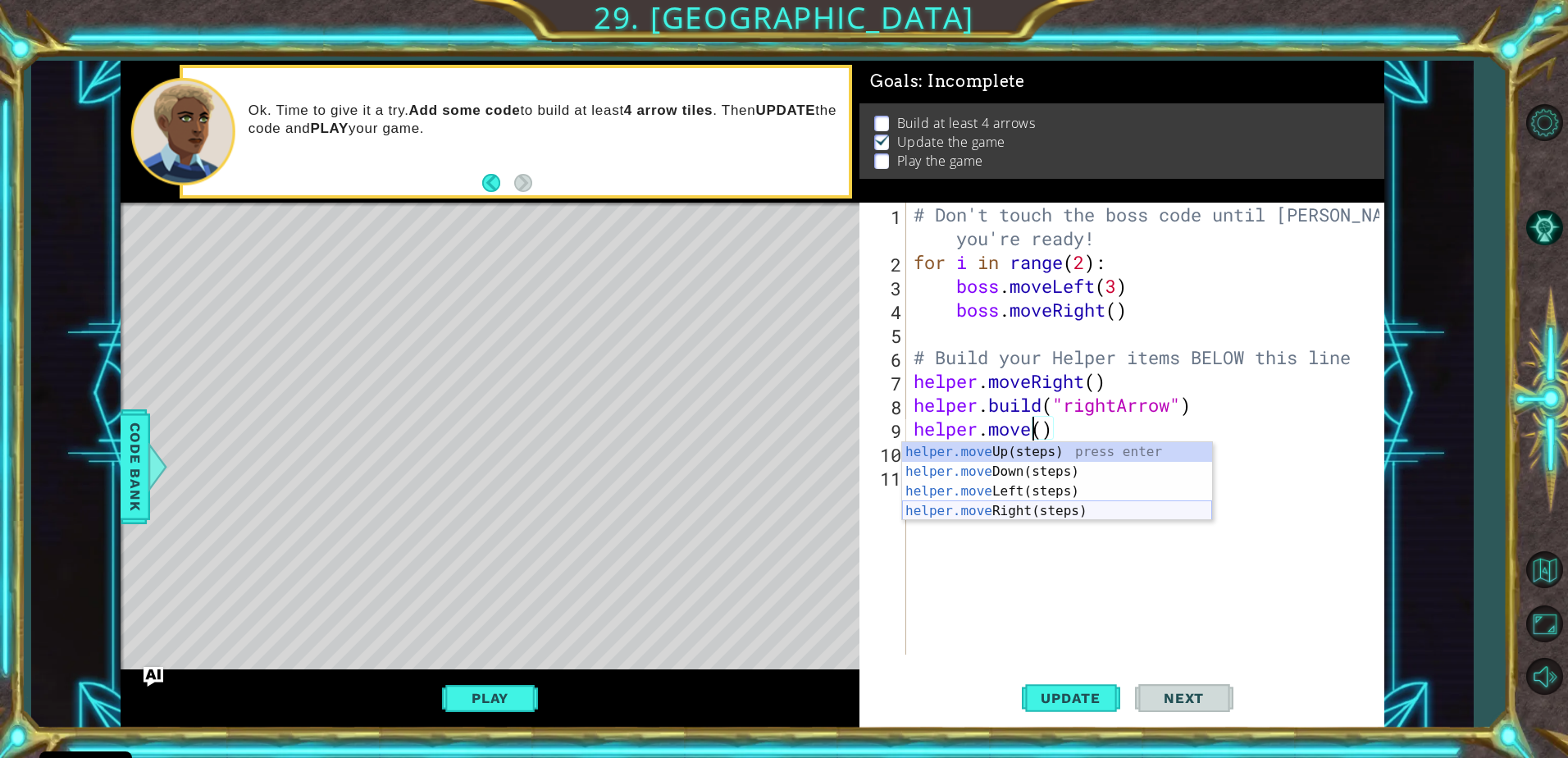
click at [1037, 507] on div "helper.move Up(steps) press enter helper.move Down(steps) press enter helper.mo…" at bounding box center [1057, 502] width 310 height 119
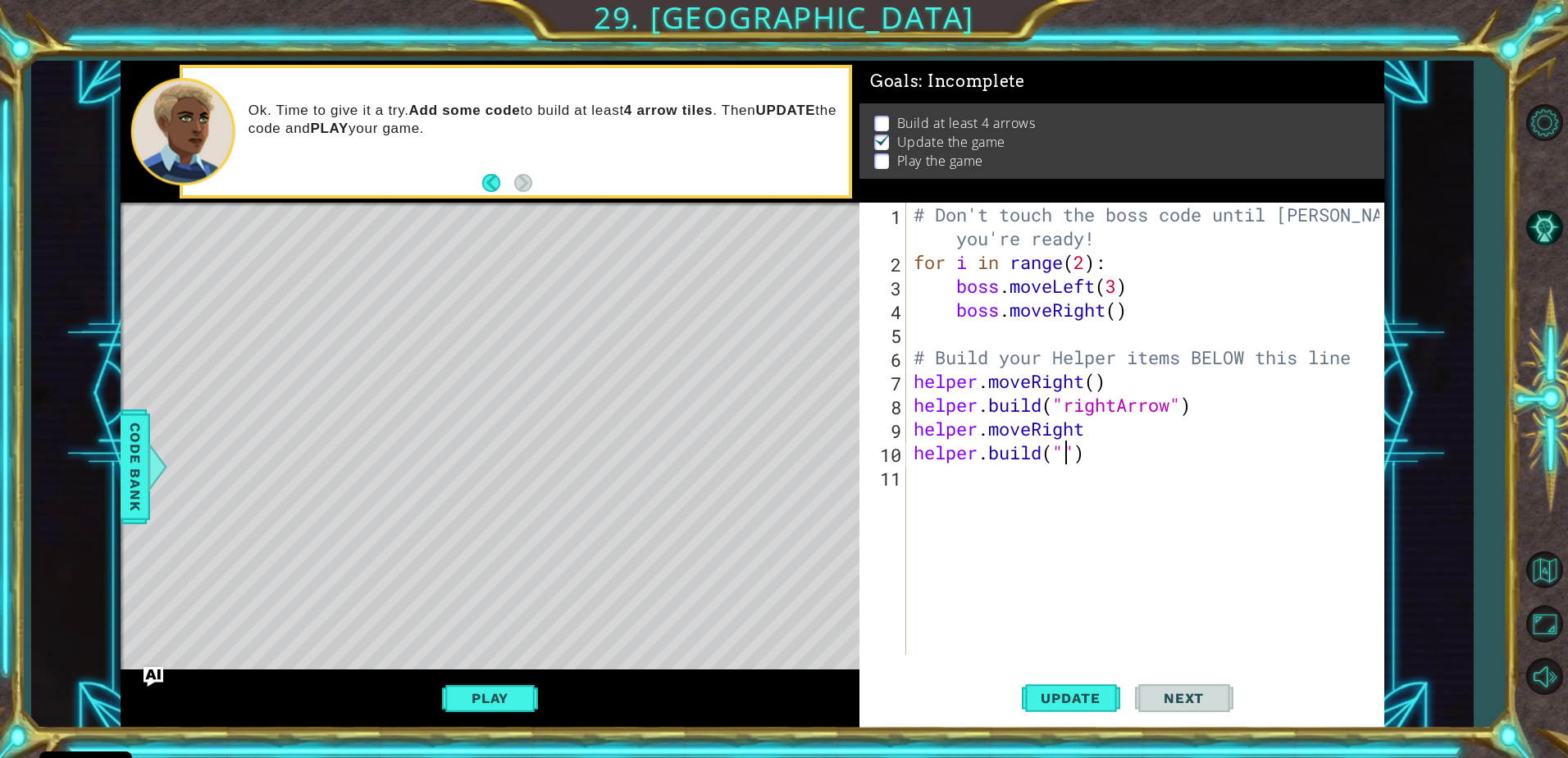
click at [1061, 460] on div "# Don't touch the boss code until Vega says you're ready! for i in range ( 2 ) …" at bounding box center [1149, 465] width 478 height 523
click at [1111, 479] on div ""r ightArrow" press enter" at bounding box center [1198, 495] width 310 height 59
type textarea "helper.build("rightArrow")"
click at [1052, 485] on div "# Don't touch the boss code until Vega says you're ready! for i in range ( 2 ) …" at bounding box center [1149, 465] width 478 height 523
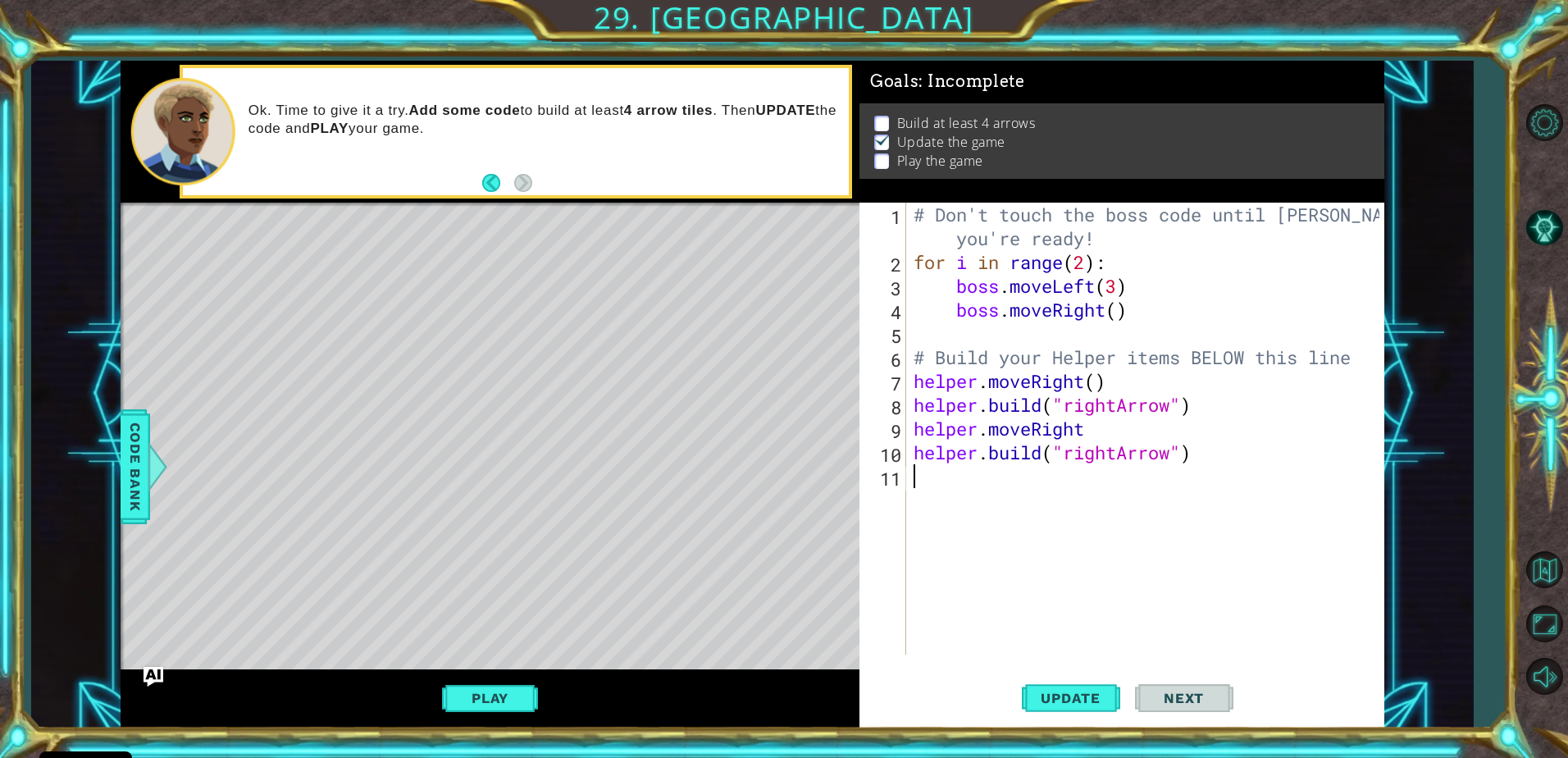
scroll to position [0, 0]
type textarea "h"
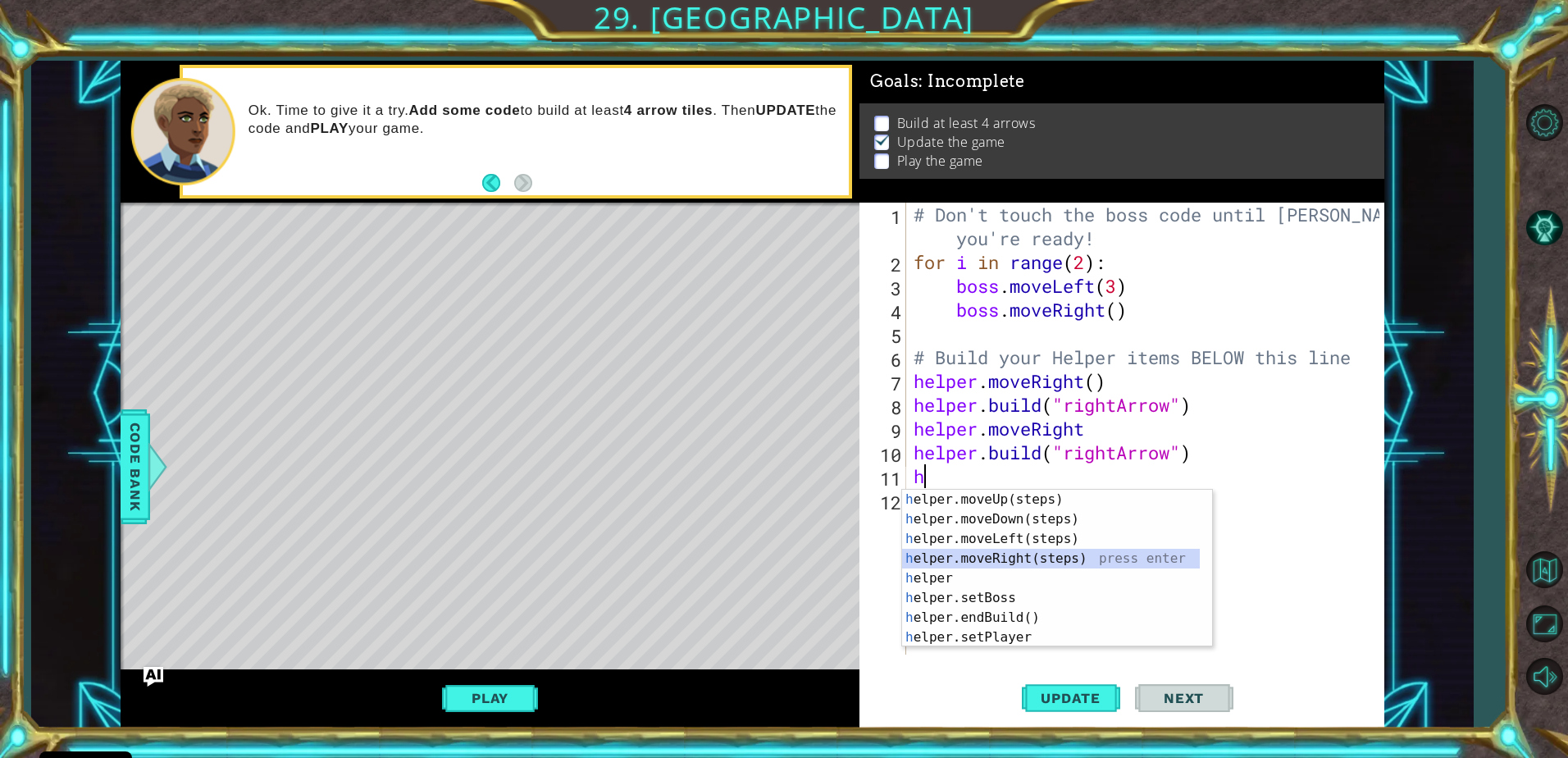
drag, startPoint x: 1005, startPoint y: 554, endPoint x: 1013, endPoint y: 538, distance: 17.9
click at [1005, 556] on div "h elper.moveUp(steps) press enter h elper.moveDown(steps) press enter h elper.m…" at bounding box center [1051, 588] width 298 height 197
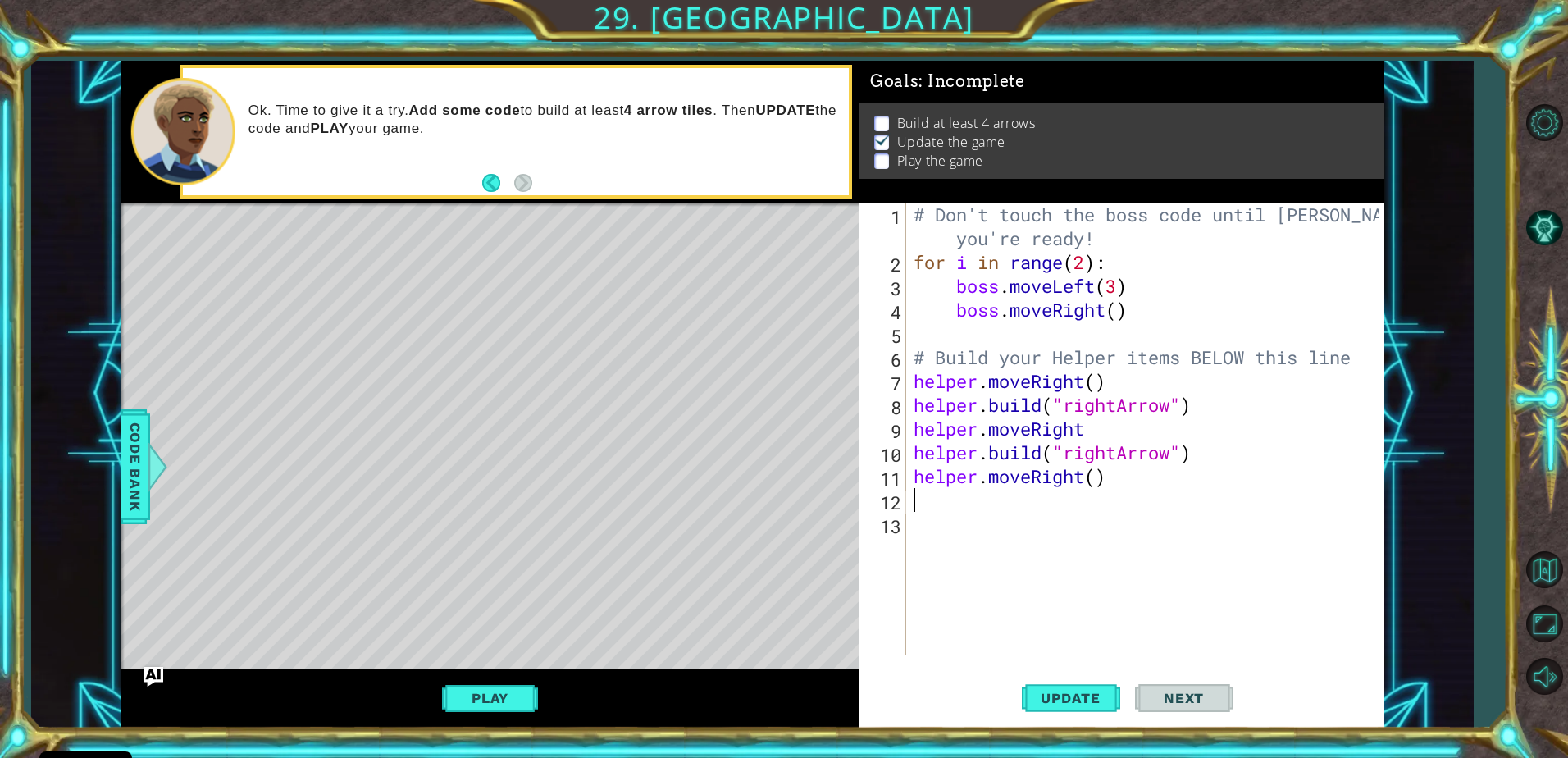
type textarea "h"
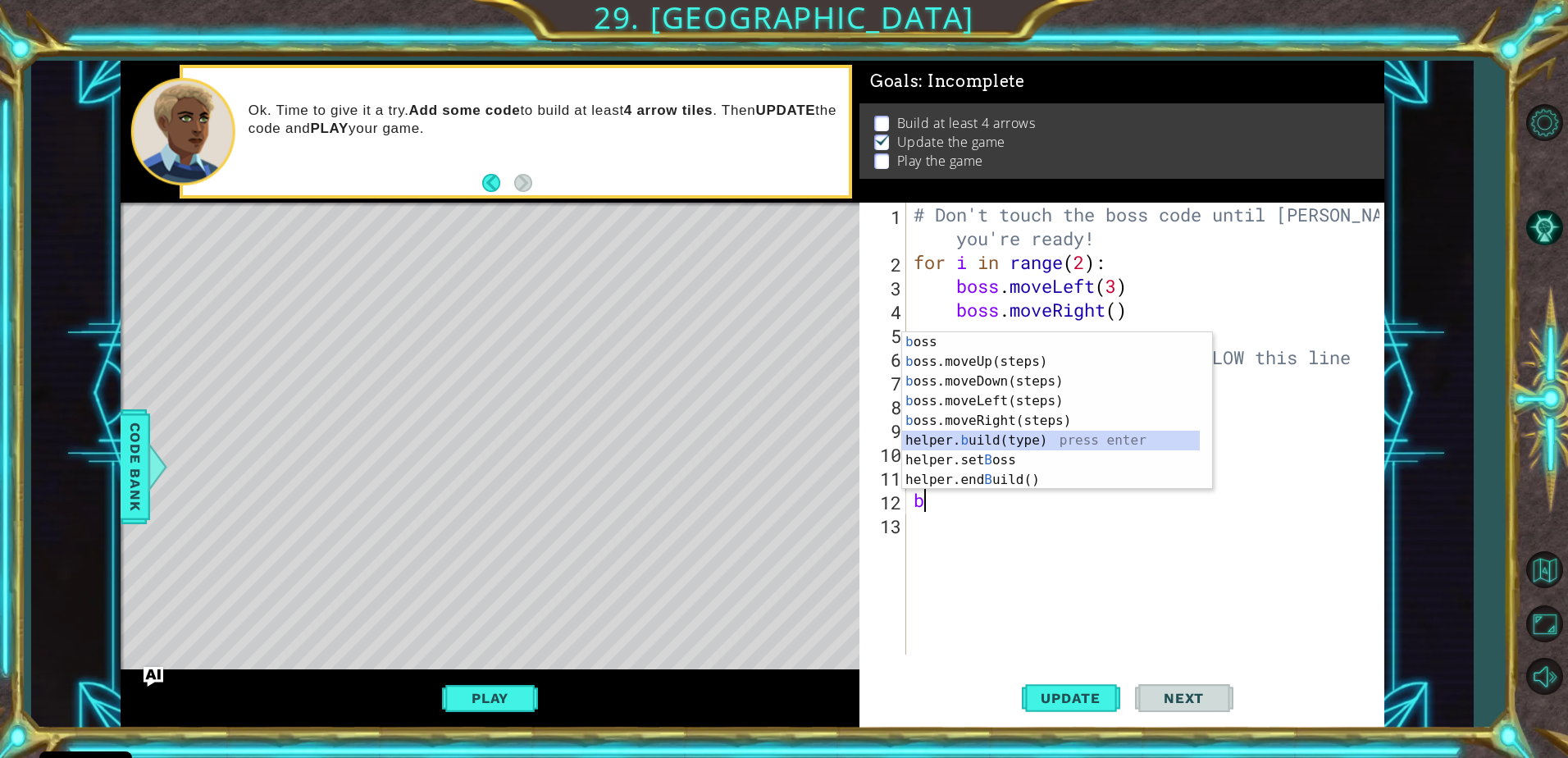
click at [975, 443] on div "b oss press enter b oss.moveUp(steps) press enter b oss.moveDown(steps) press e…" at bounding box center [1051, 430] width 298 height 197
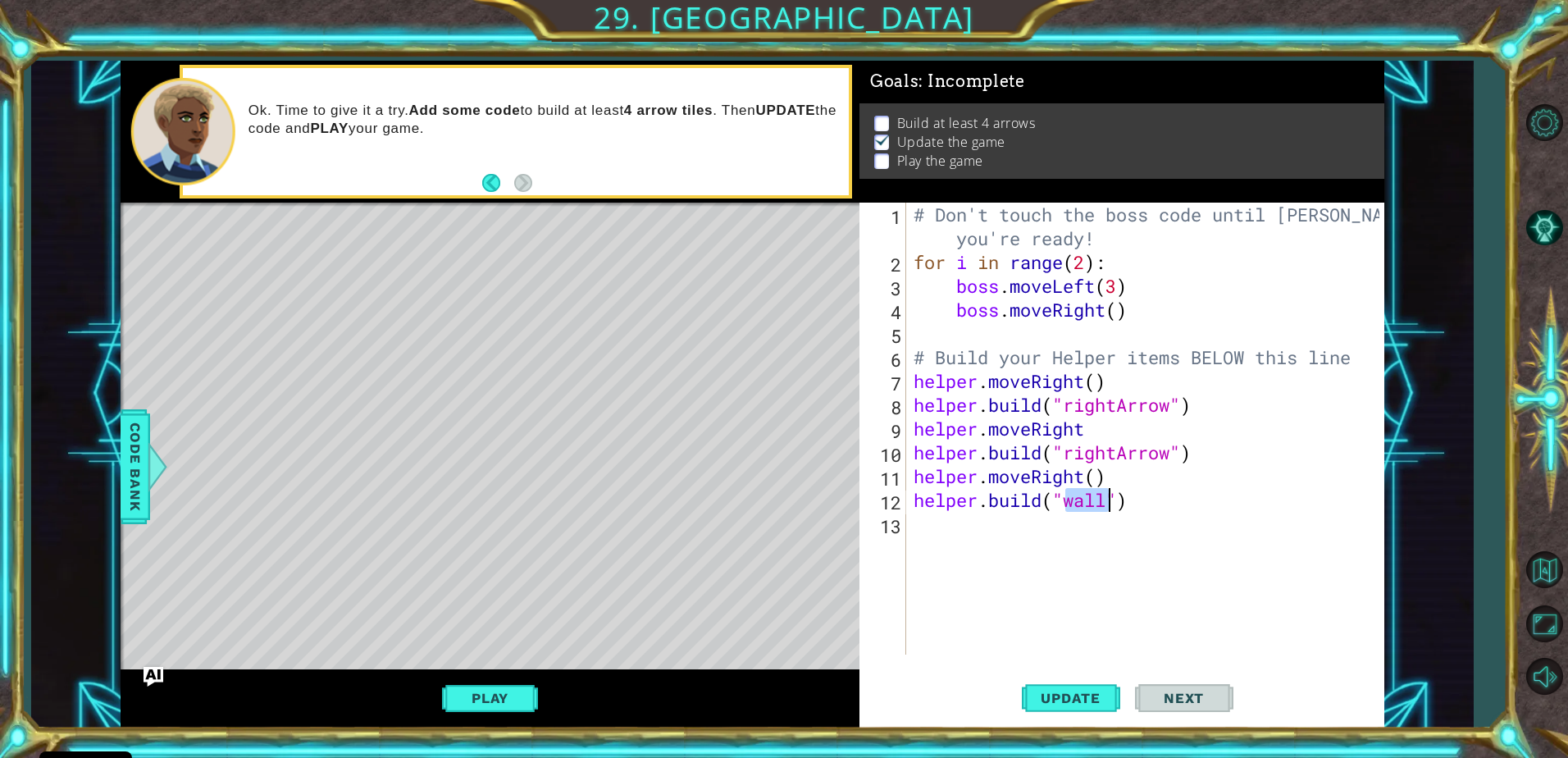
scroll to position [0, 7]
click at [1094, 475] on div ""r ightArrow" press enter" at bounding box center [1198, 499] width 310 height 59
type textarea "helper.build("rightArrow")"
click at [932, 534] on div "# Don't touch the boss code until Vega says you're ready! for i in range ( 2 ) …" at bounding box center [1149, 465] width 478 height 523
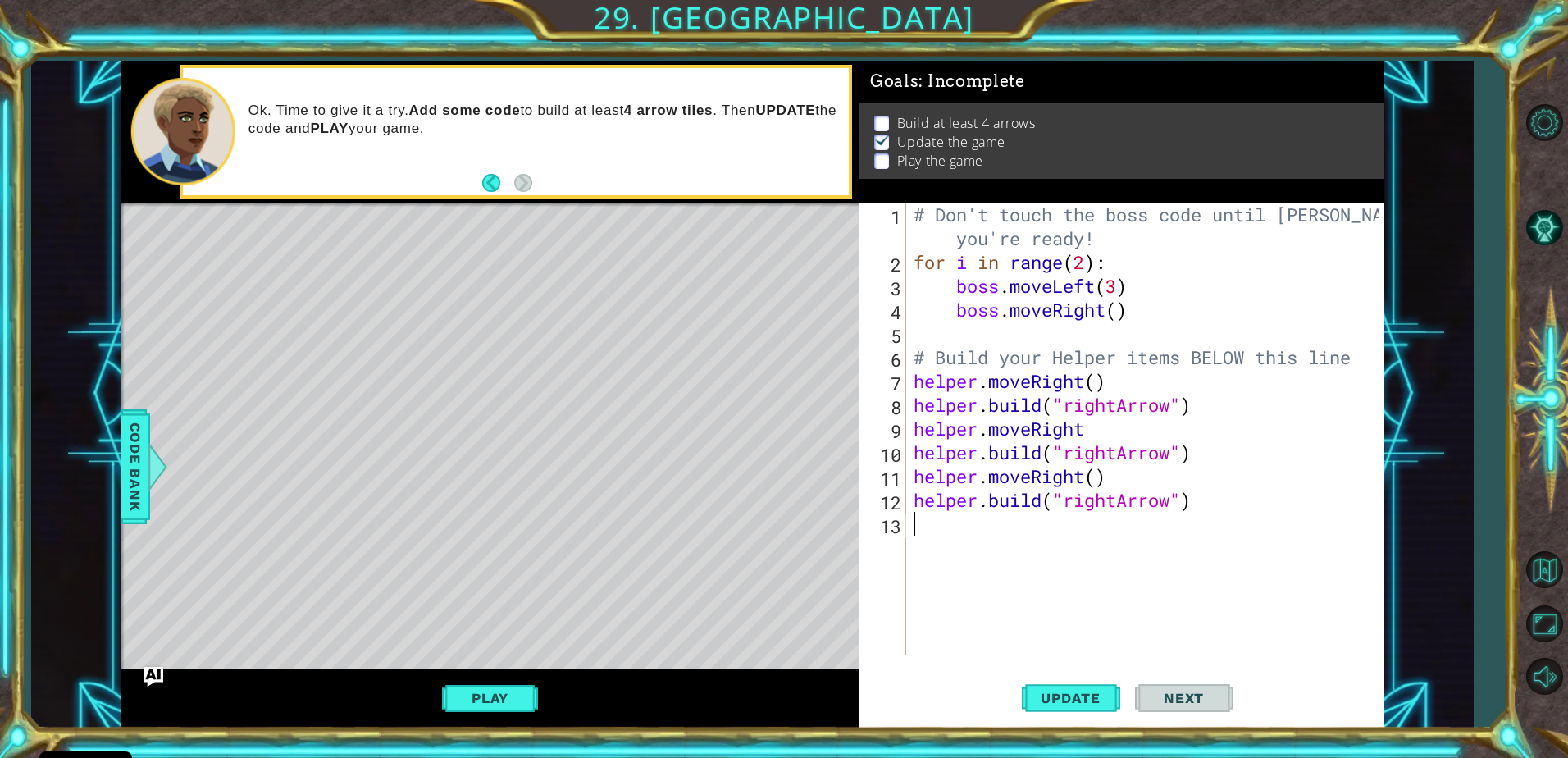
type textarea "h"
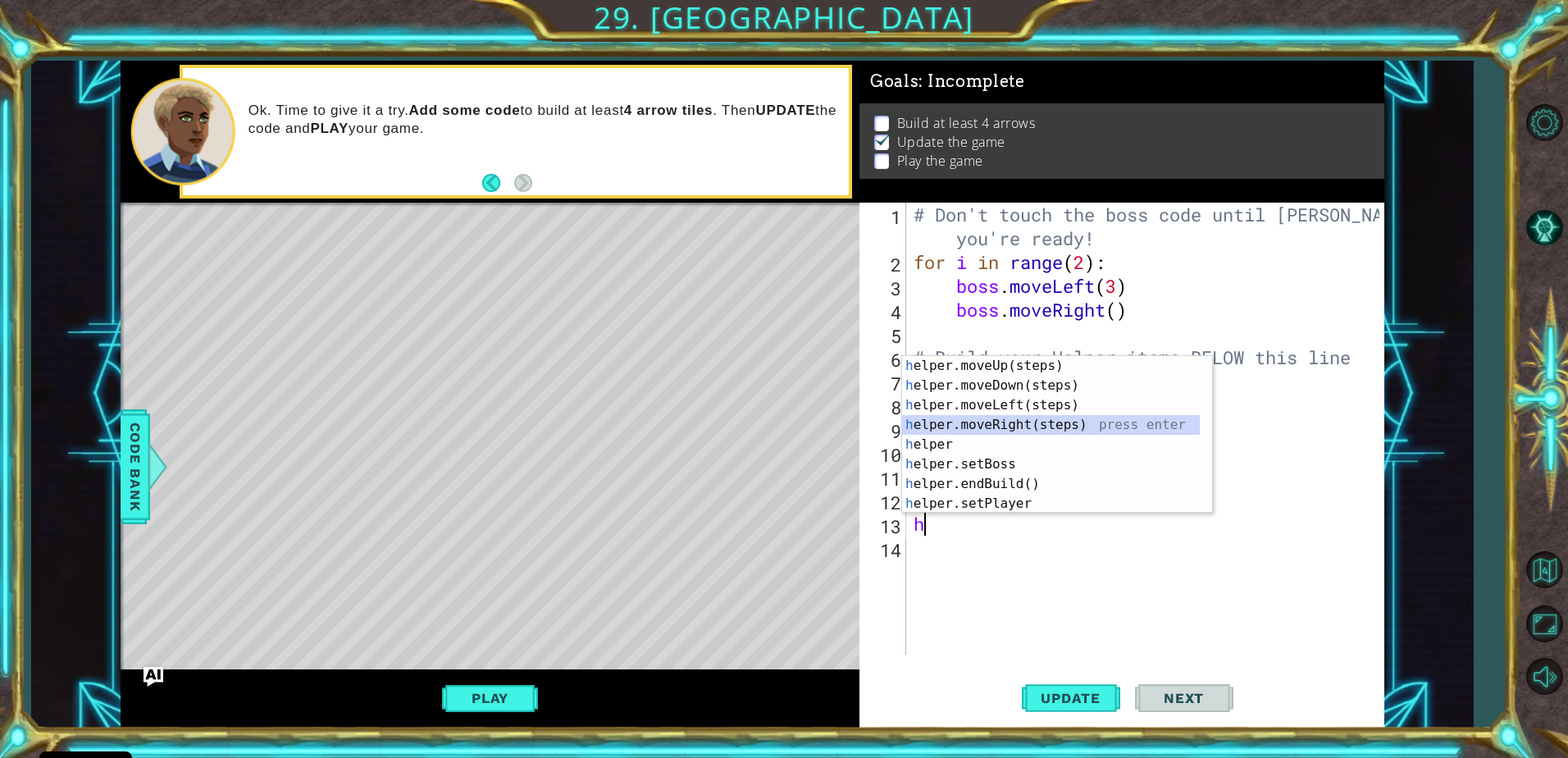
click at [1013, 419] on div "h elper.moveUp(steps) press enter h elper.moveDown(steps) press enter h elper.m…" at bounding box center [1051, 454] width 298 height 197
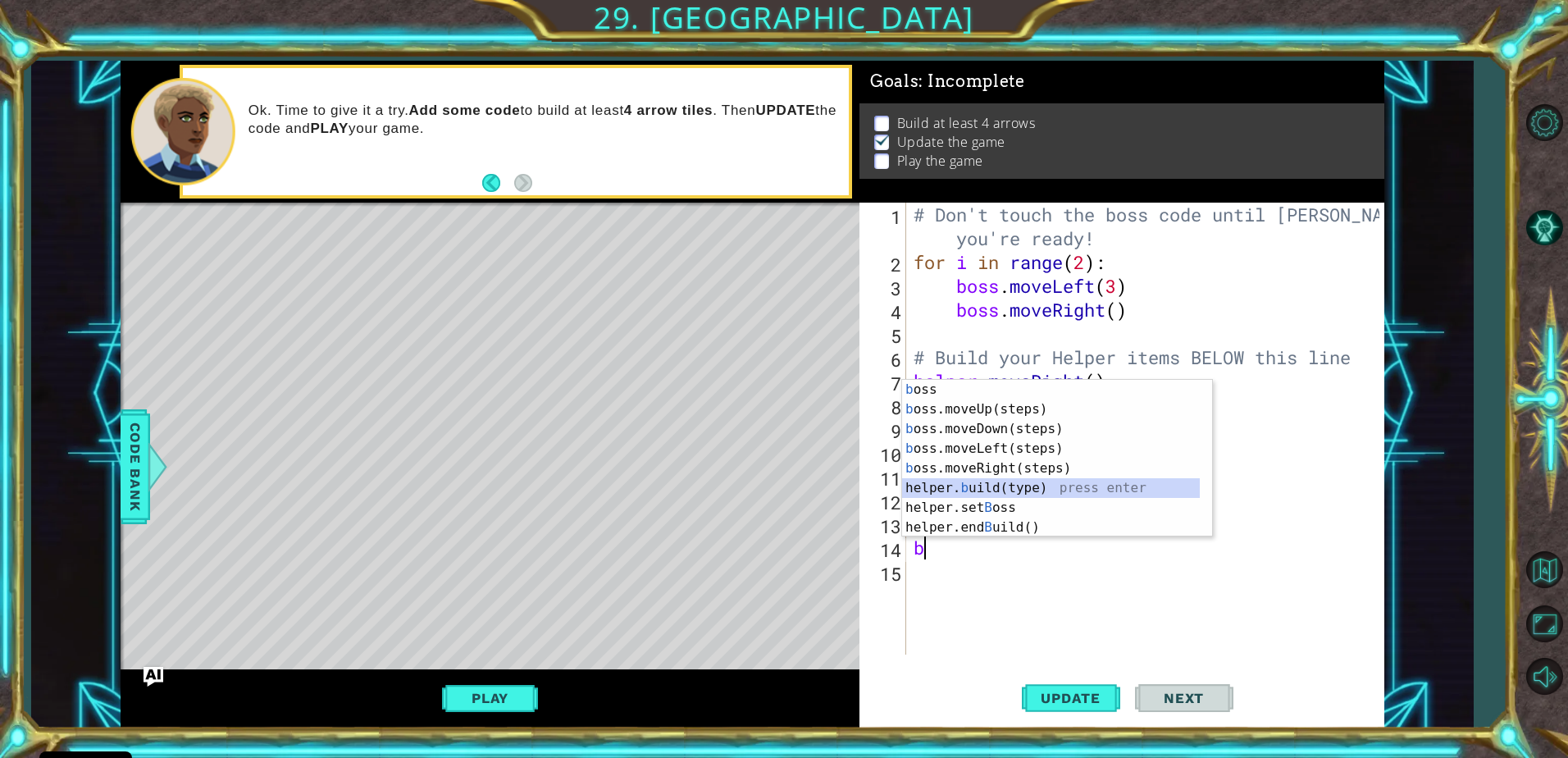
click at [1019, 488] on div "b oss press enter b oss.moveUp(steps) press enter b oss.moveDown(steps) press e…" at bounding box center [1051, 479] width 298 height 197
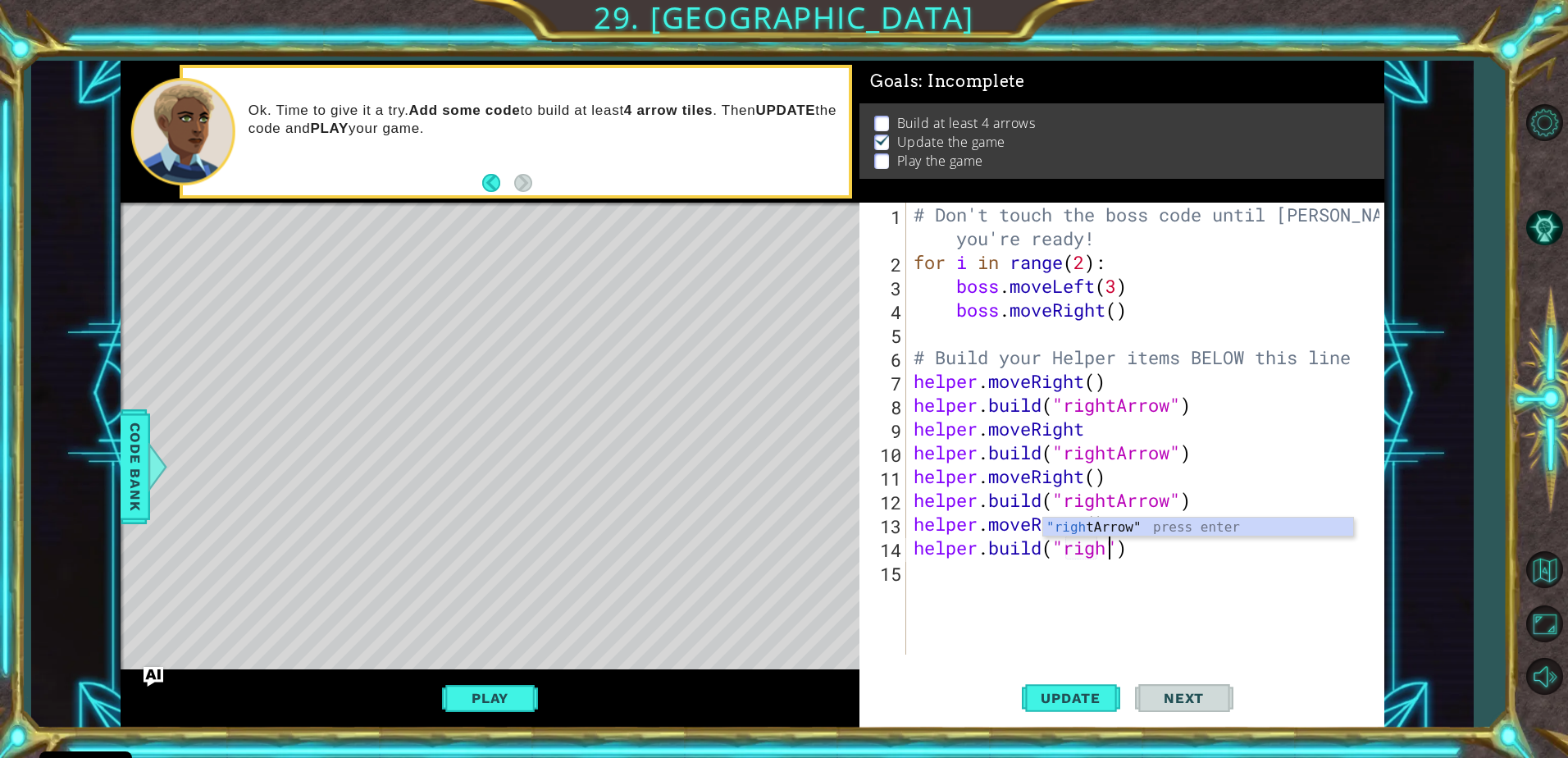
scroll to position [0, 9]
click at [1128, 525] on div ""right Arrow" press enter" at bounding box center [1198, 546] width 310 height 59
type textarea "helper.build("rightArrow")"
click at [1045, 567] on div "# Don't touch the boss code until Vega says you're ready! for i in range ( 2 ) …" at bounding box center [1149, 465] width 478 height 523
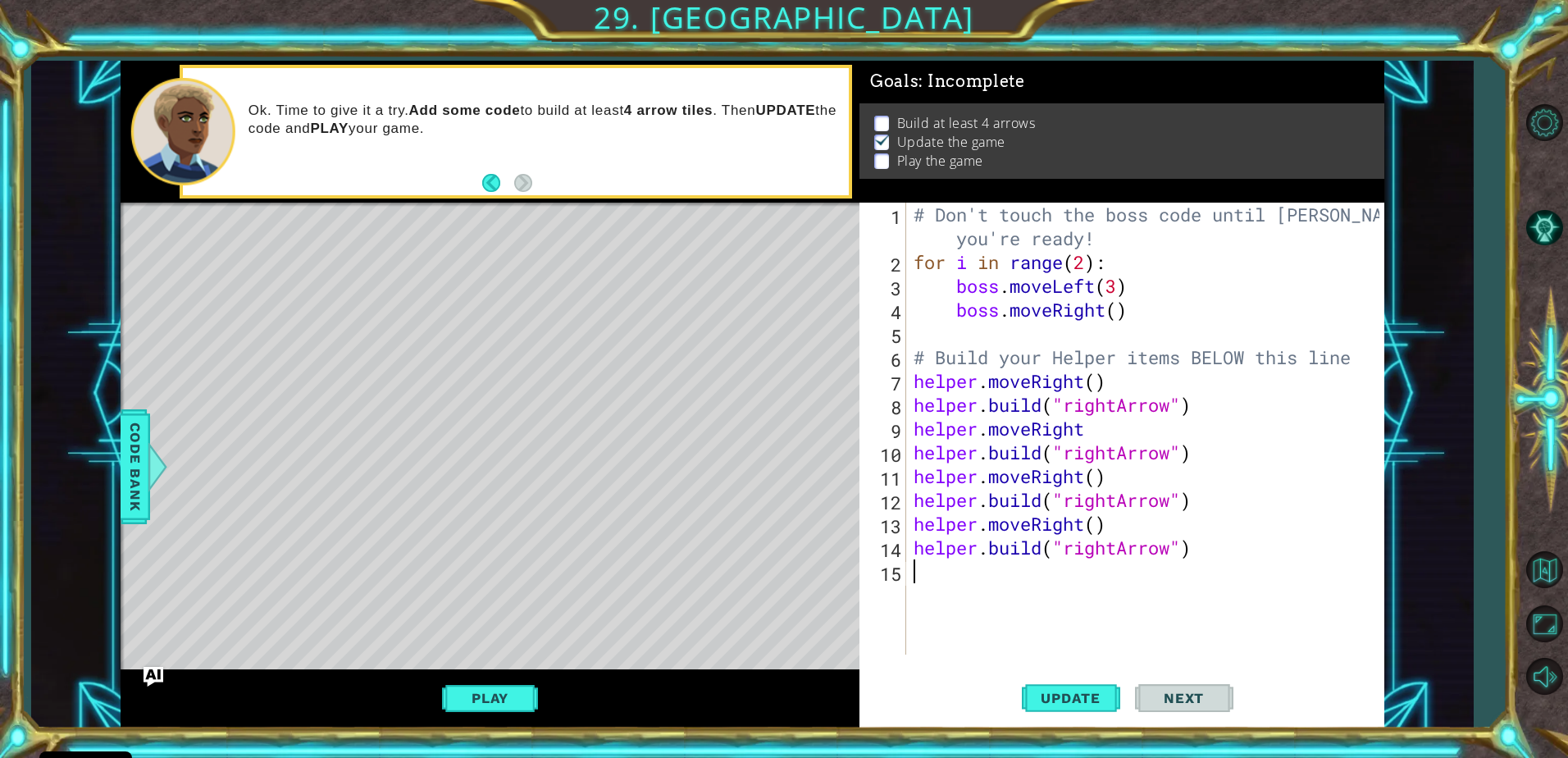
type textarea "m"
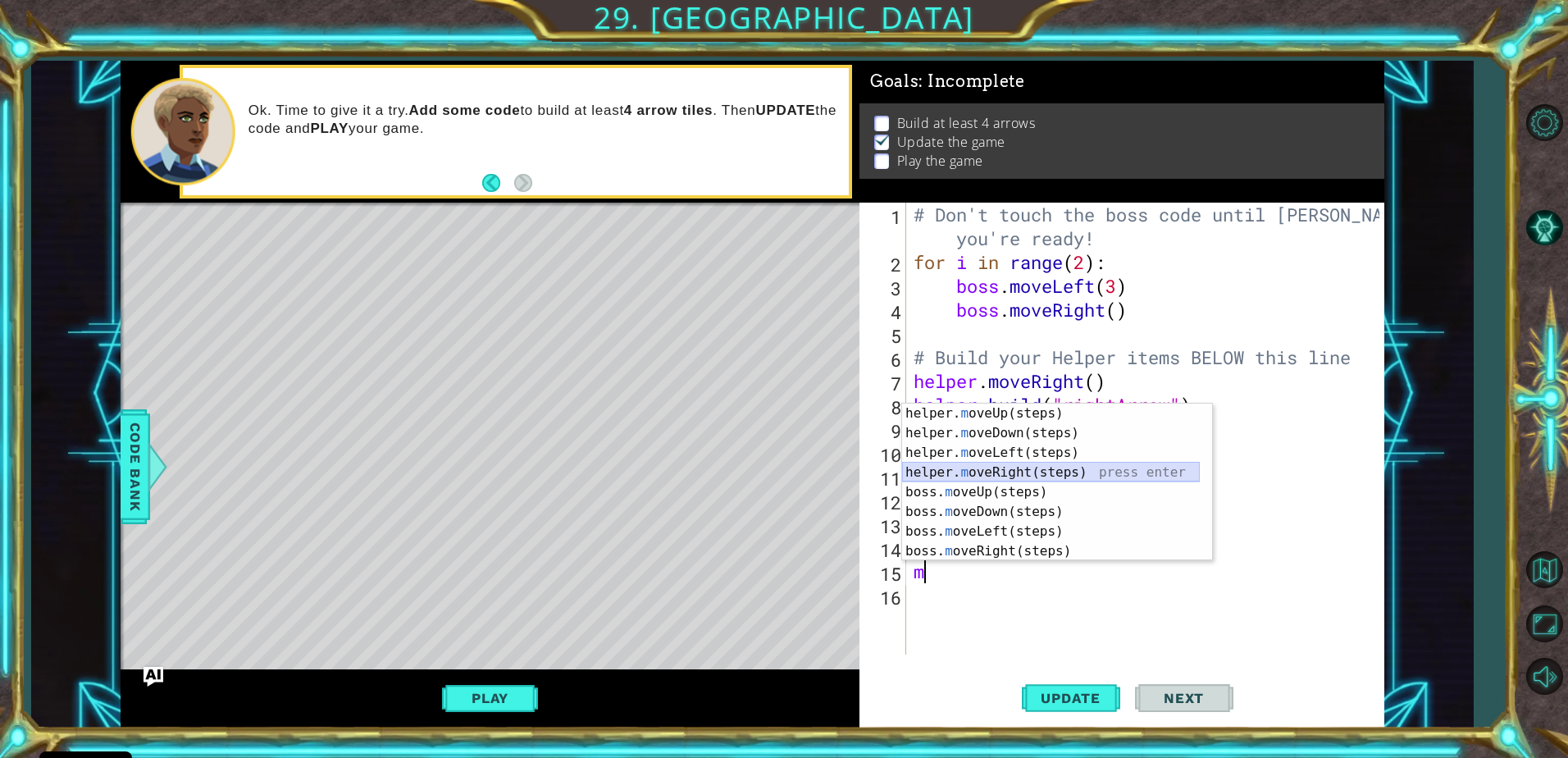
click at [1053, 467] on div "helper. m oveUp(steps) press enter helper. m oveDown(steps) press enter helper.…" at bounding box center [1051, 502] width 298 height 197
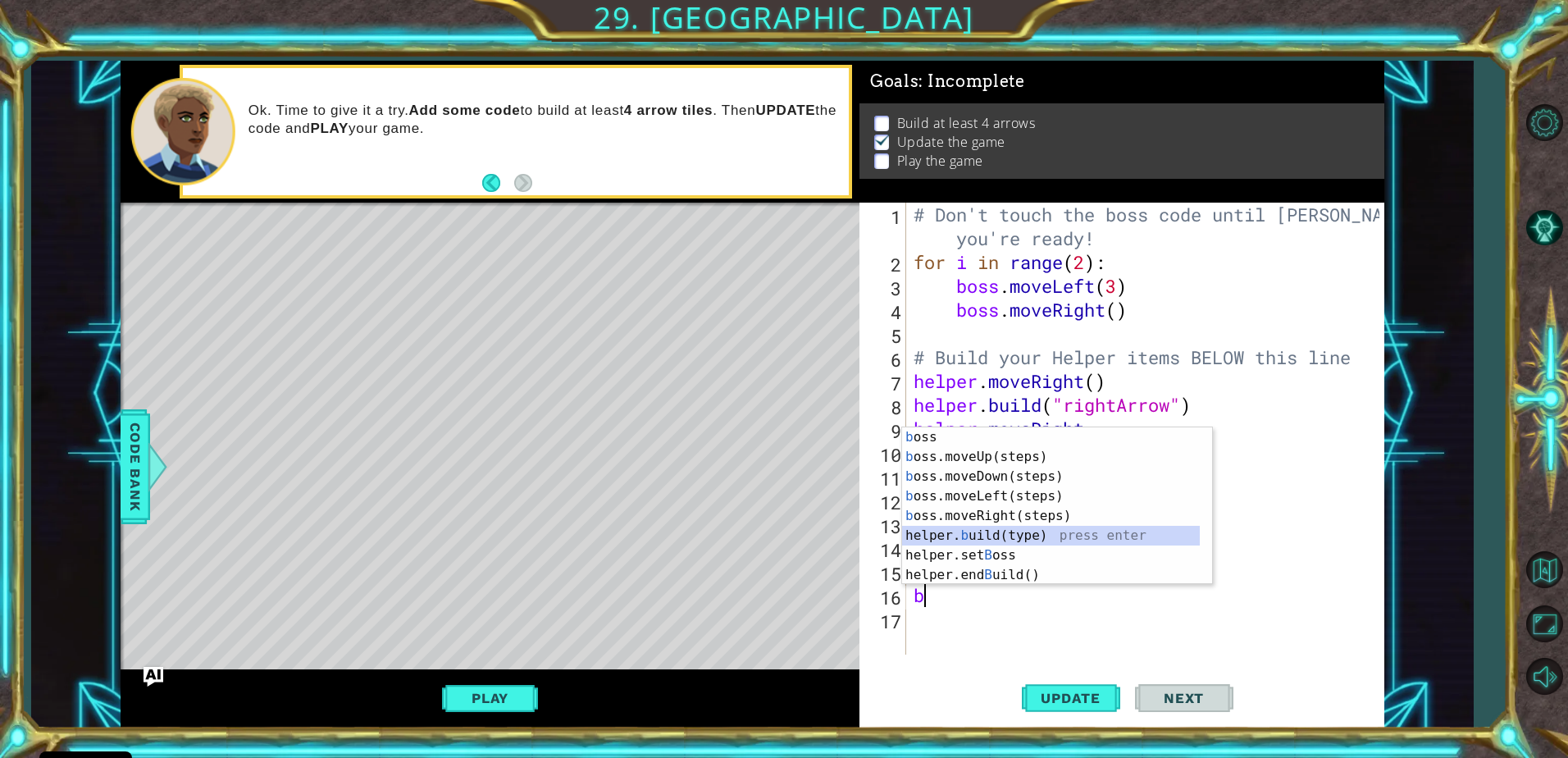
click at [1003, 533] on div "b oss press enter b oss.moveUp(steps) press enter b oss.moveDown(steps) press e…" at bounding box center [1051, 526] width 298 height 197
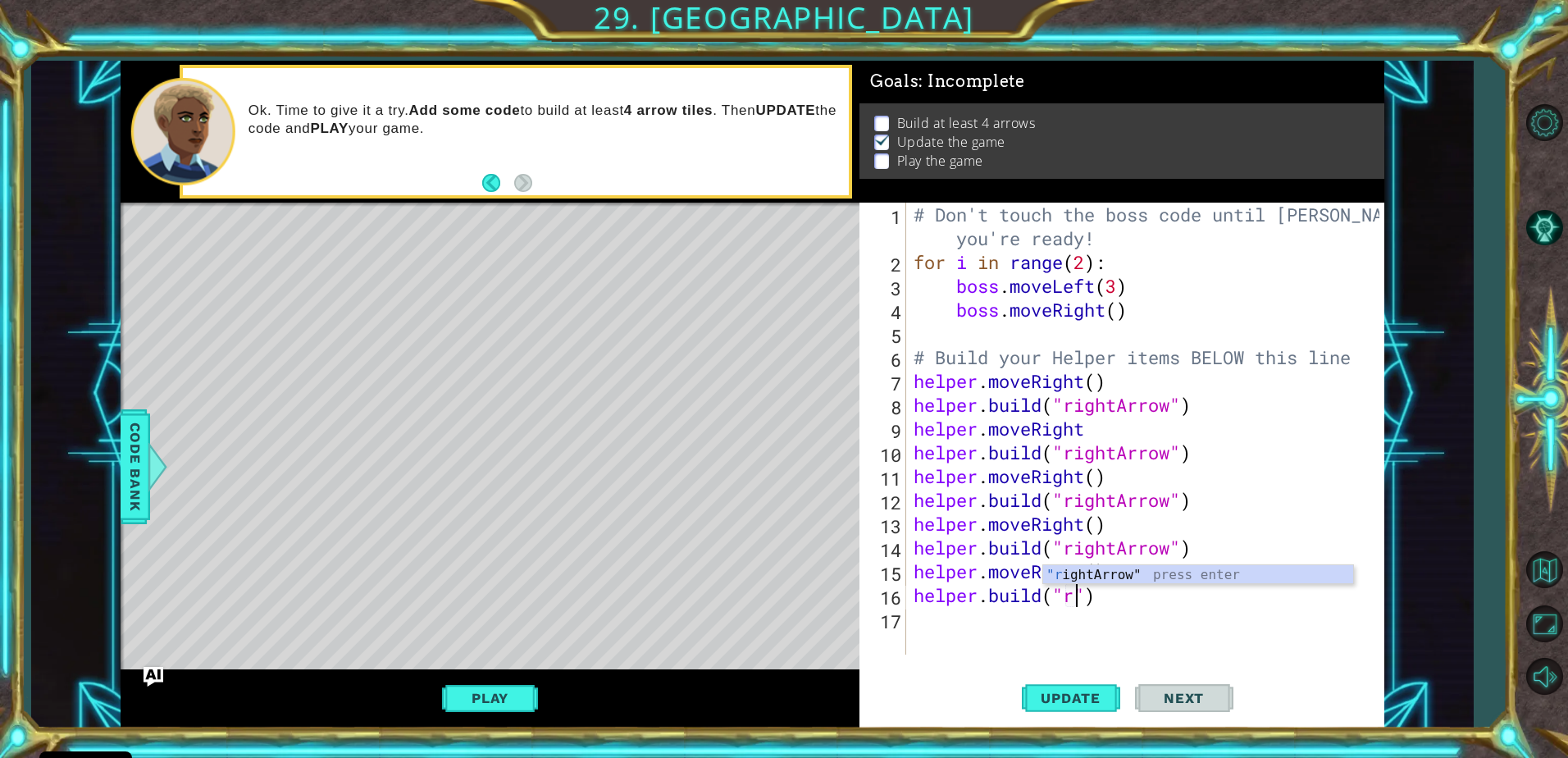
scroll to position [0, 7]
click at [1099, 574] on div ""r ightArrow" press enter" at bounding box center [1198, 595] width 310 height 59
type textarea "helper.build("rightArrow")"
click at [1025, 630] on div "# Don't touch the boss code until Vega says you're ready! for i in range ( 2 ) …" at bounding box center [1149, 465] width 478 height 523
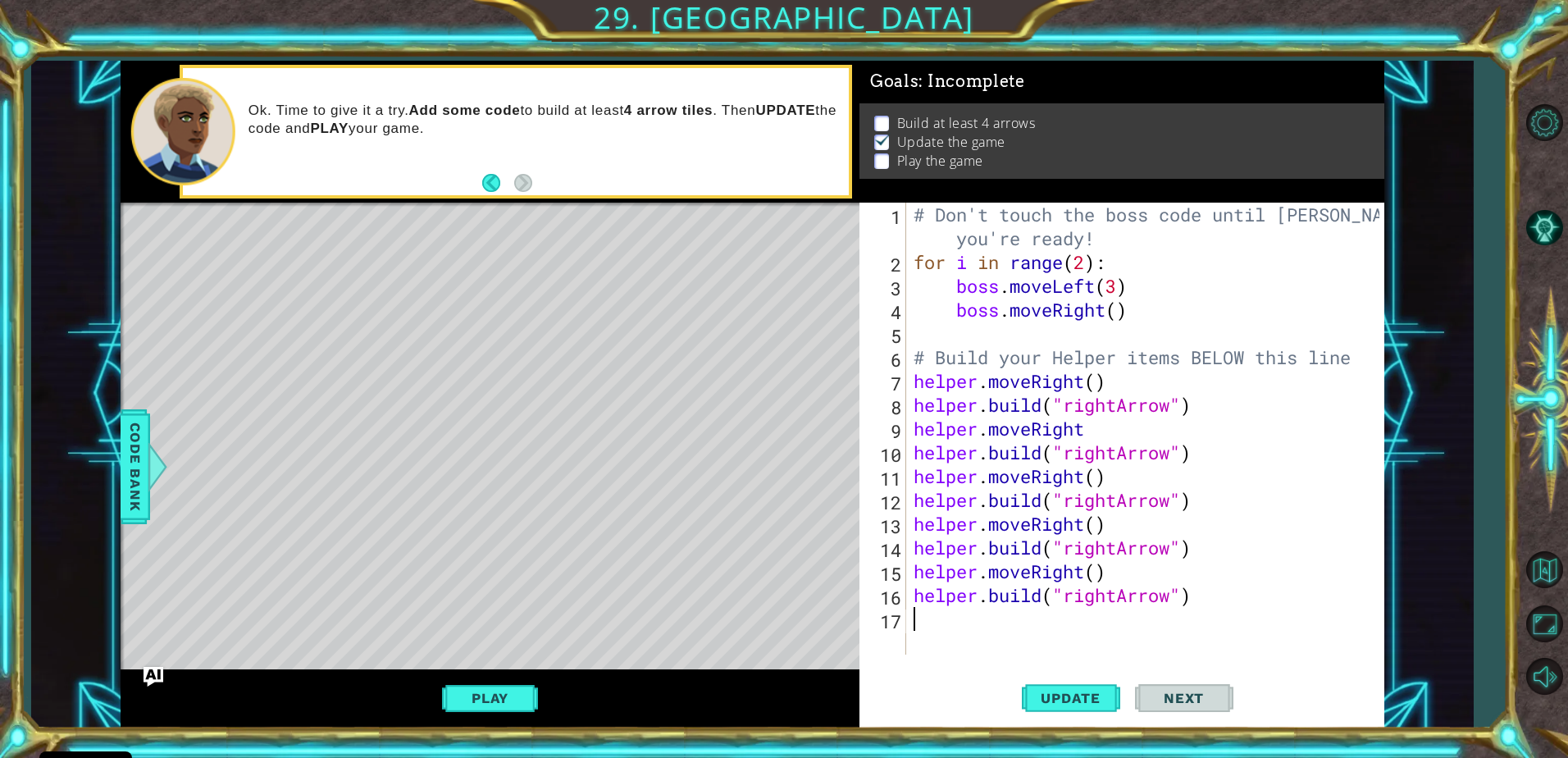
type textarea "m"
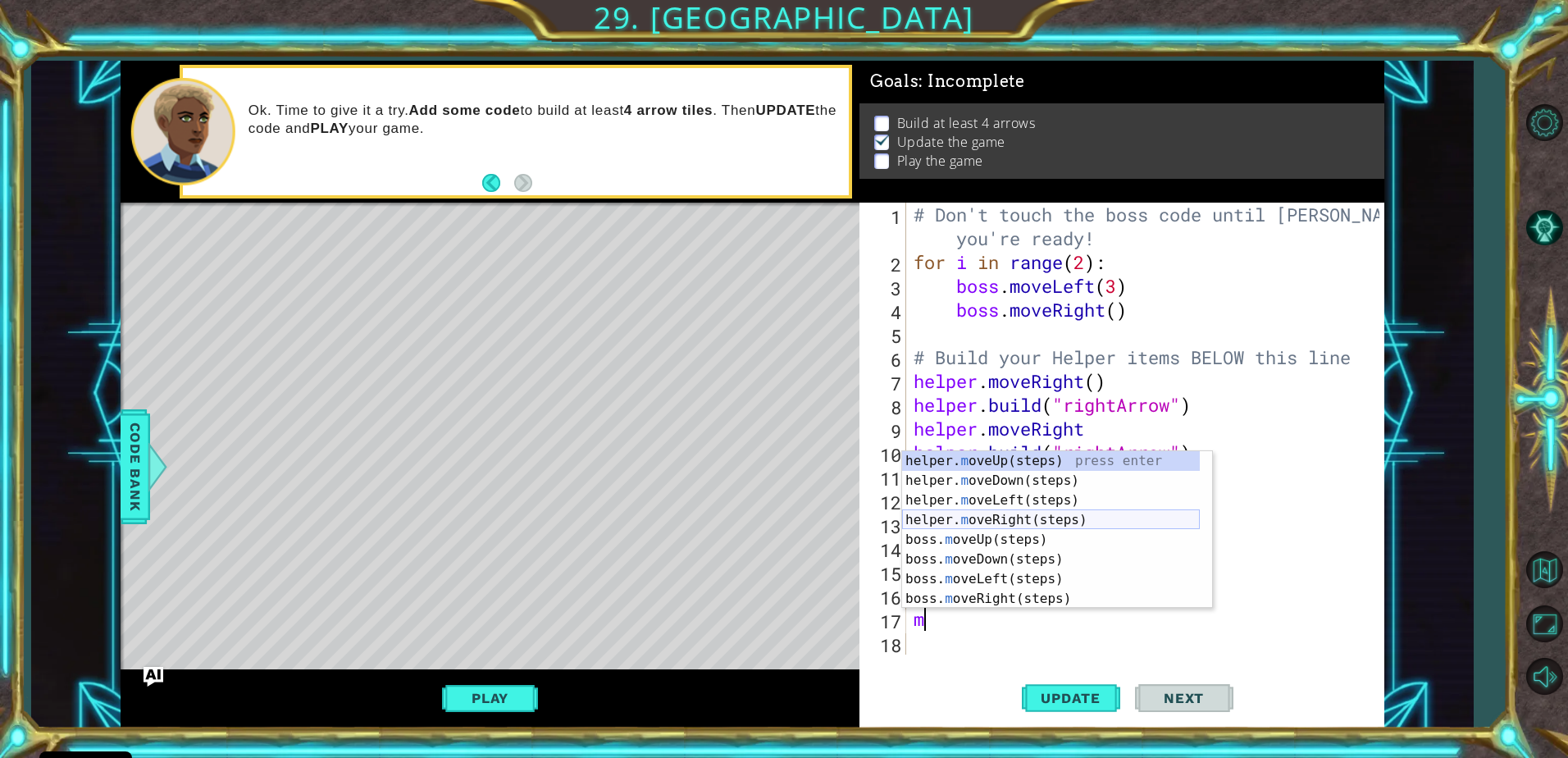
click at [1039, 516] on div "helper. m oveUp(steps) press enter helper. m oveDown(steps) press enter helper.…" at bounding box center [1051, 550] width 298 height 197
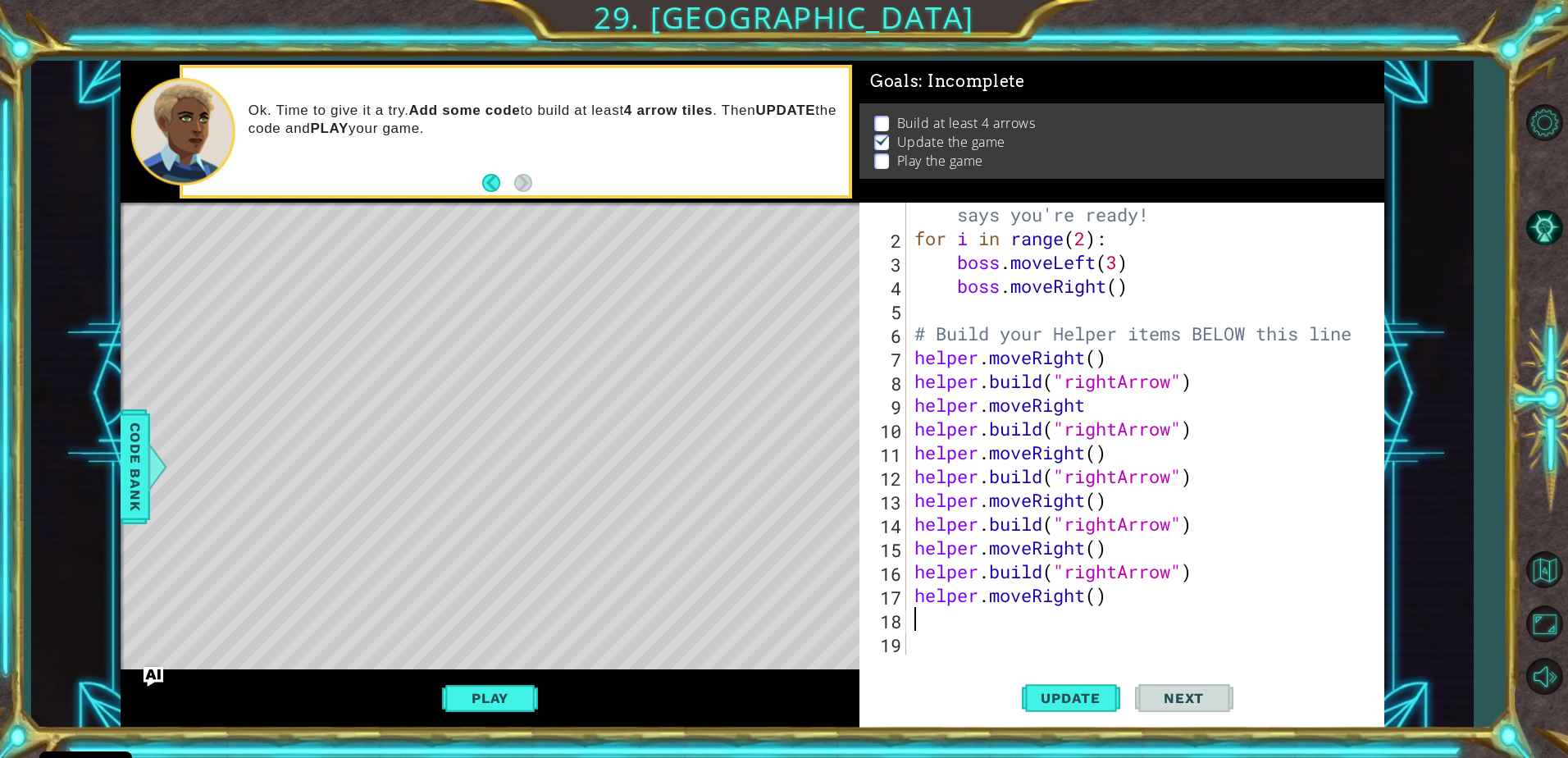
scroll to position [24, 0]
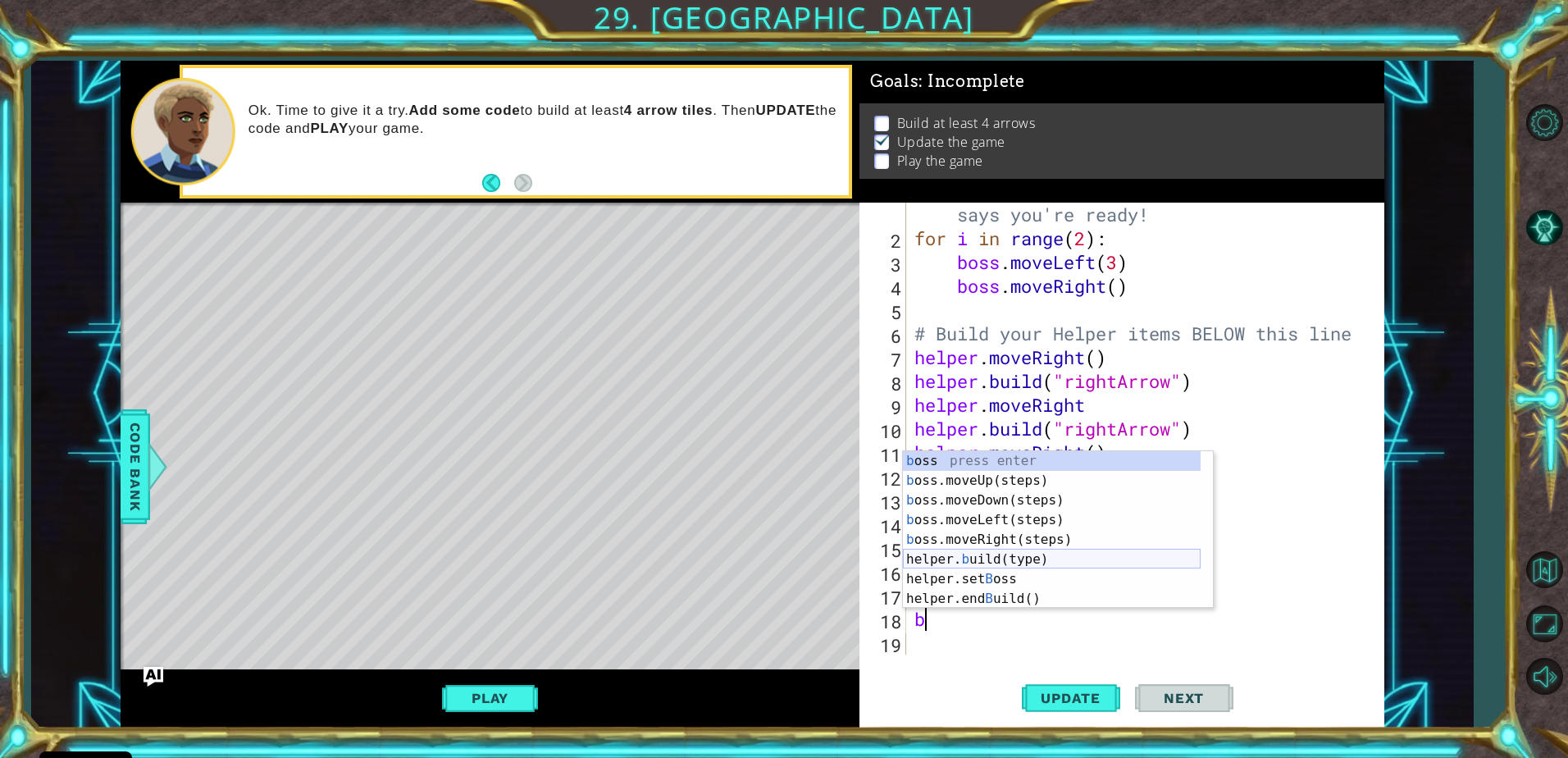
click at [1021, 567] on div "b oss press enter b oss.moveUp(steps) press enter b oss.moveDown(steps) press e…" at bounding box center [1051, 550] width 298 height 197
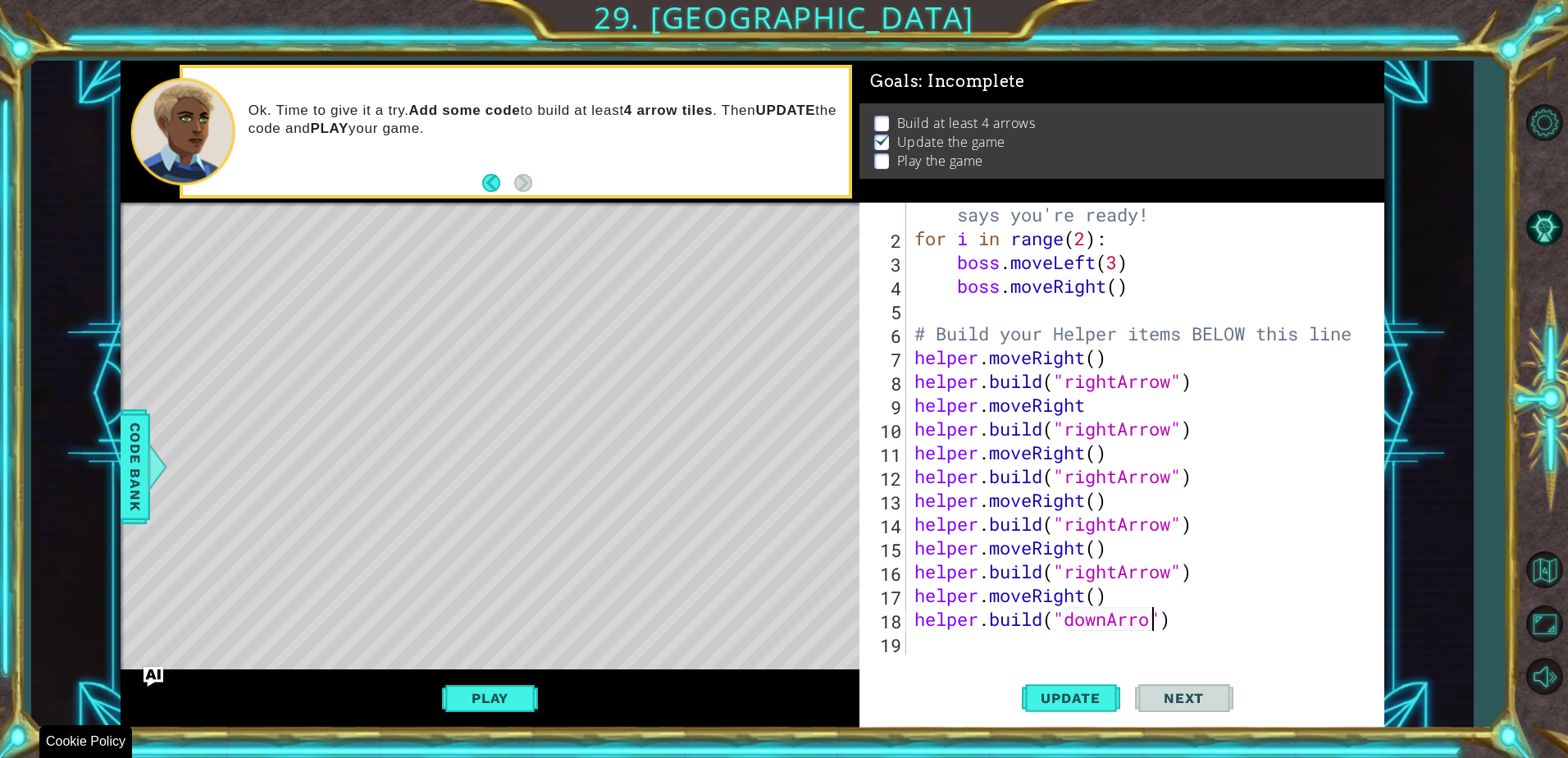
scroll to position [0, 11]
type textarea "helper.build("downArrow")"
click at [1096, 656] on div "helper.build("downArrow") 1 2 3 4 5 6 7 8 9 10 11 12 13 14 15 16 17 18 19 # Don…" at bounding box center [1122, 466] width 525 height 525
click at [1042, 640] on div "# Don't touch the boss code until Vega says you're ready! for i in range ( 2 ) …" at bounding box center [1143, 441] width 464 height 523
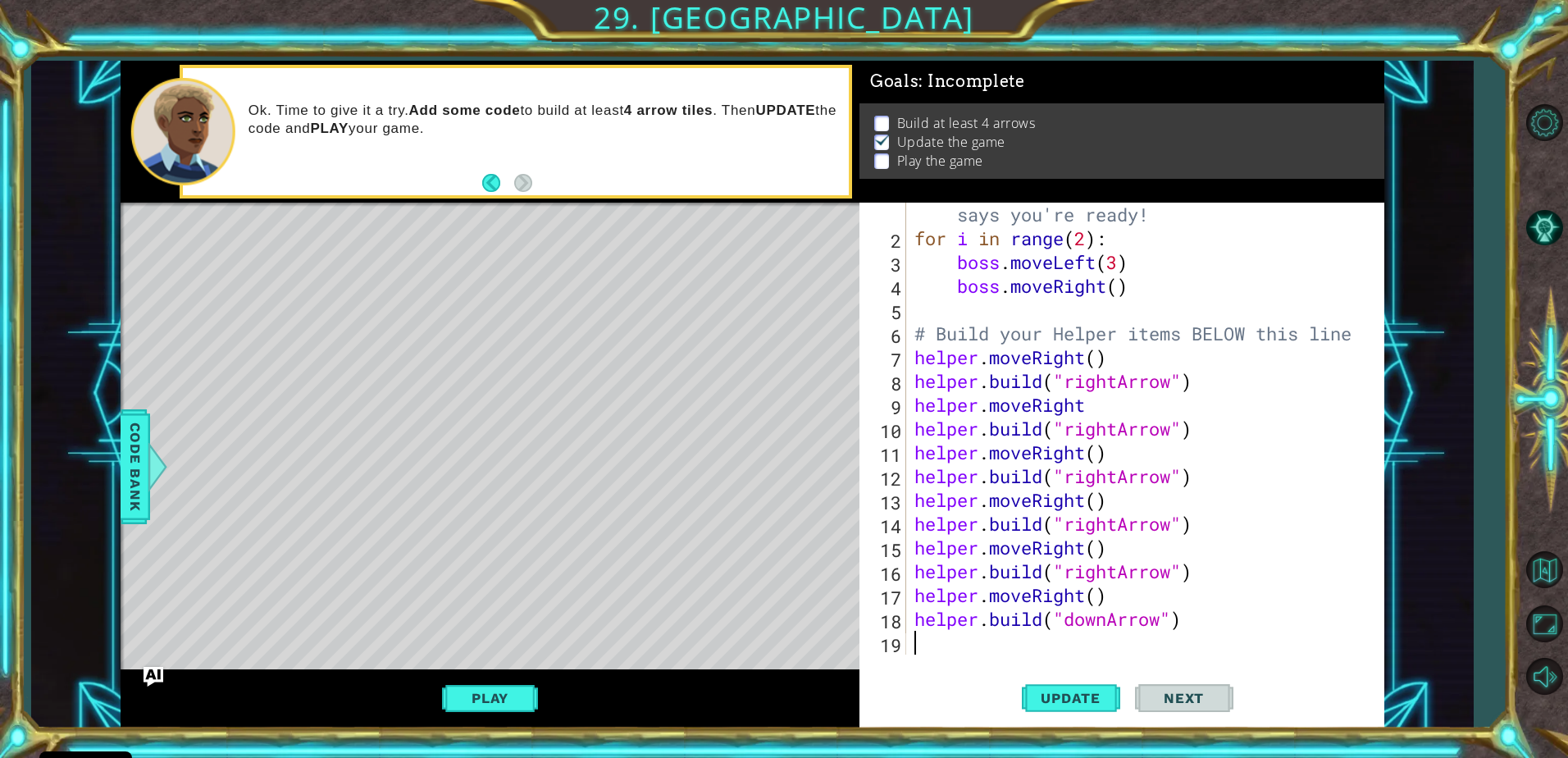
type textarea "m"
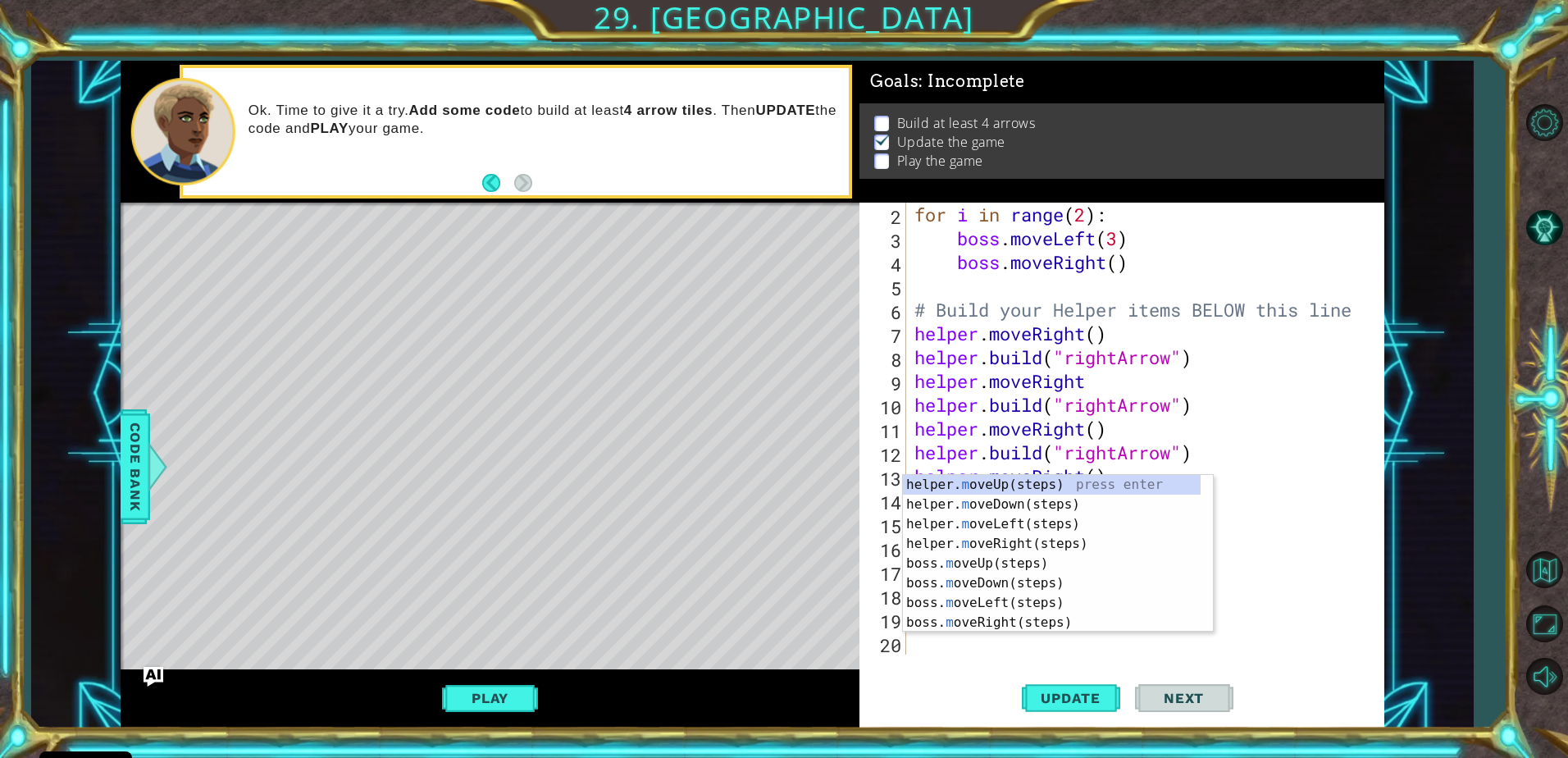
scroll to position [47, 0]
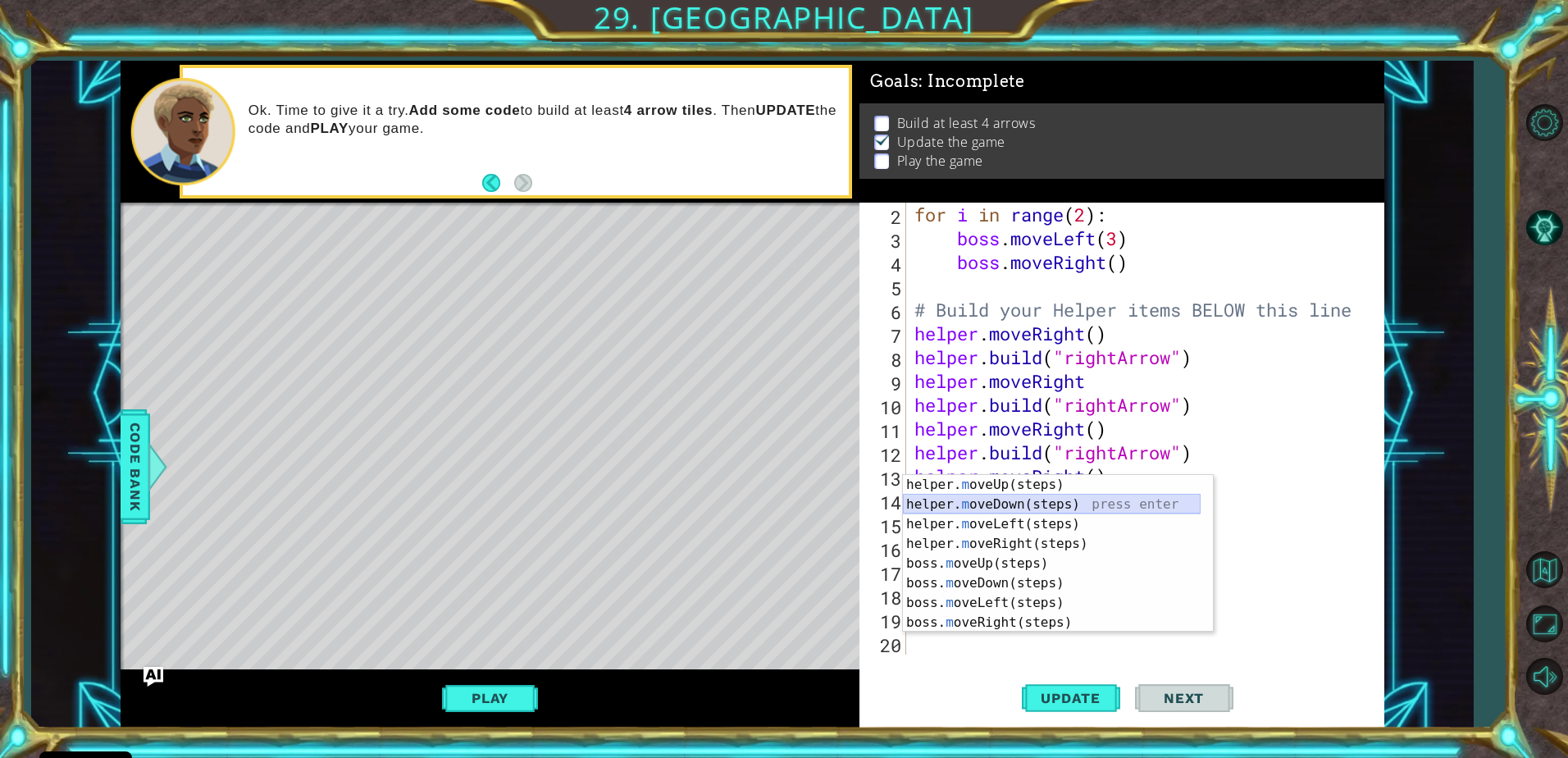
click at [1015, 498] on div "helper. m oveUp(steps) press enter helper. m oveDown(steps) press enter helper.…" at bounding box center [1051, 574] width 298 height 197
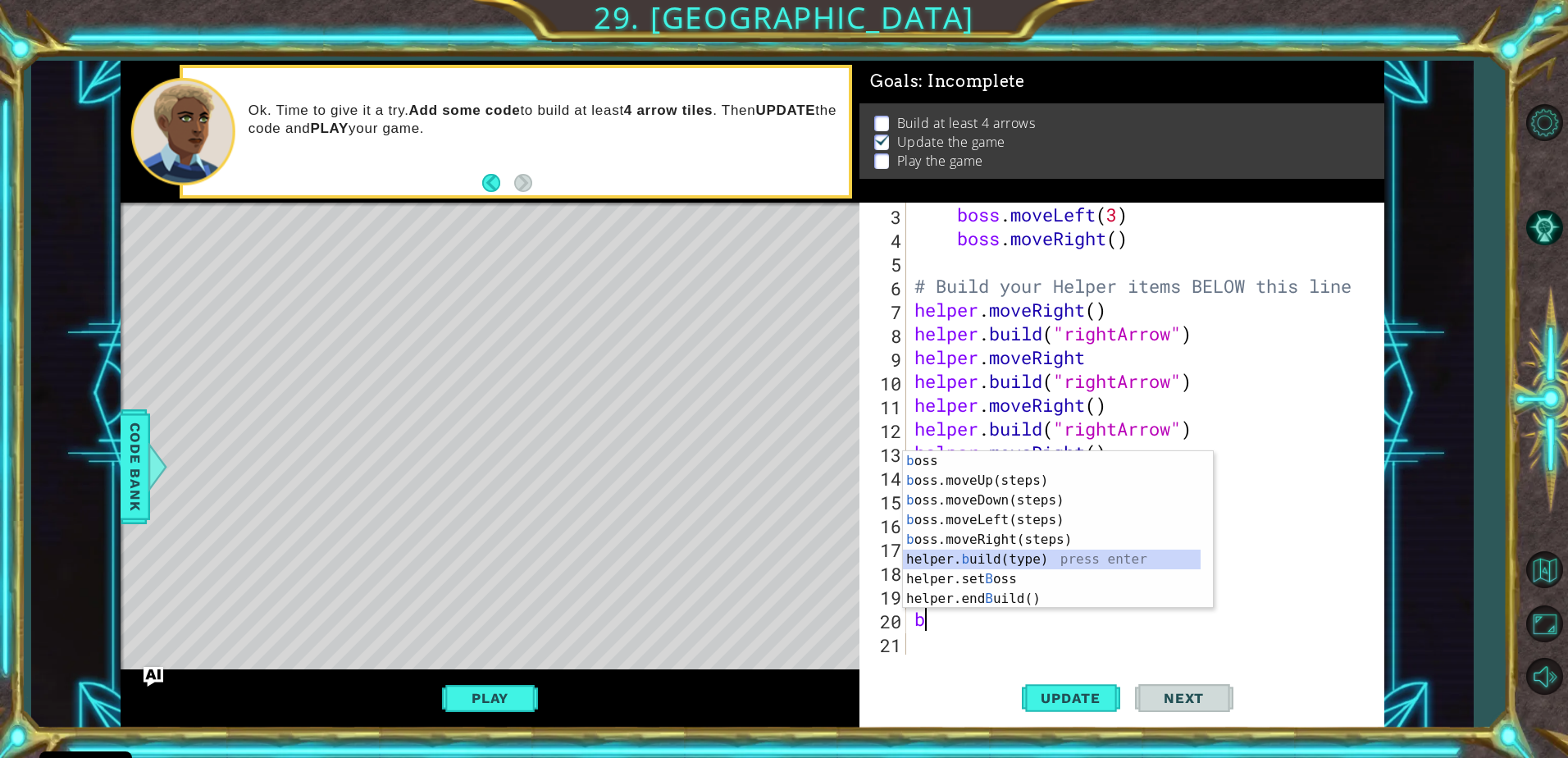
click at [1027, 556] on div "b oss press enter b oss.moveUp(steps) press enter b oss.moveDown(steps) press e…" at bounding box center [1051, 550] width 298 height 197
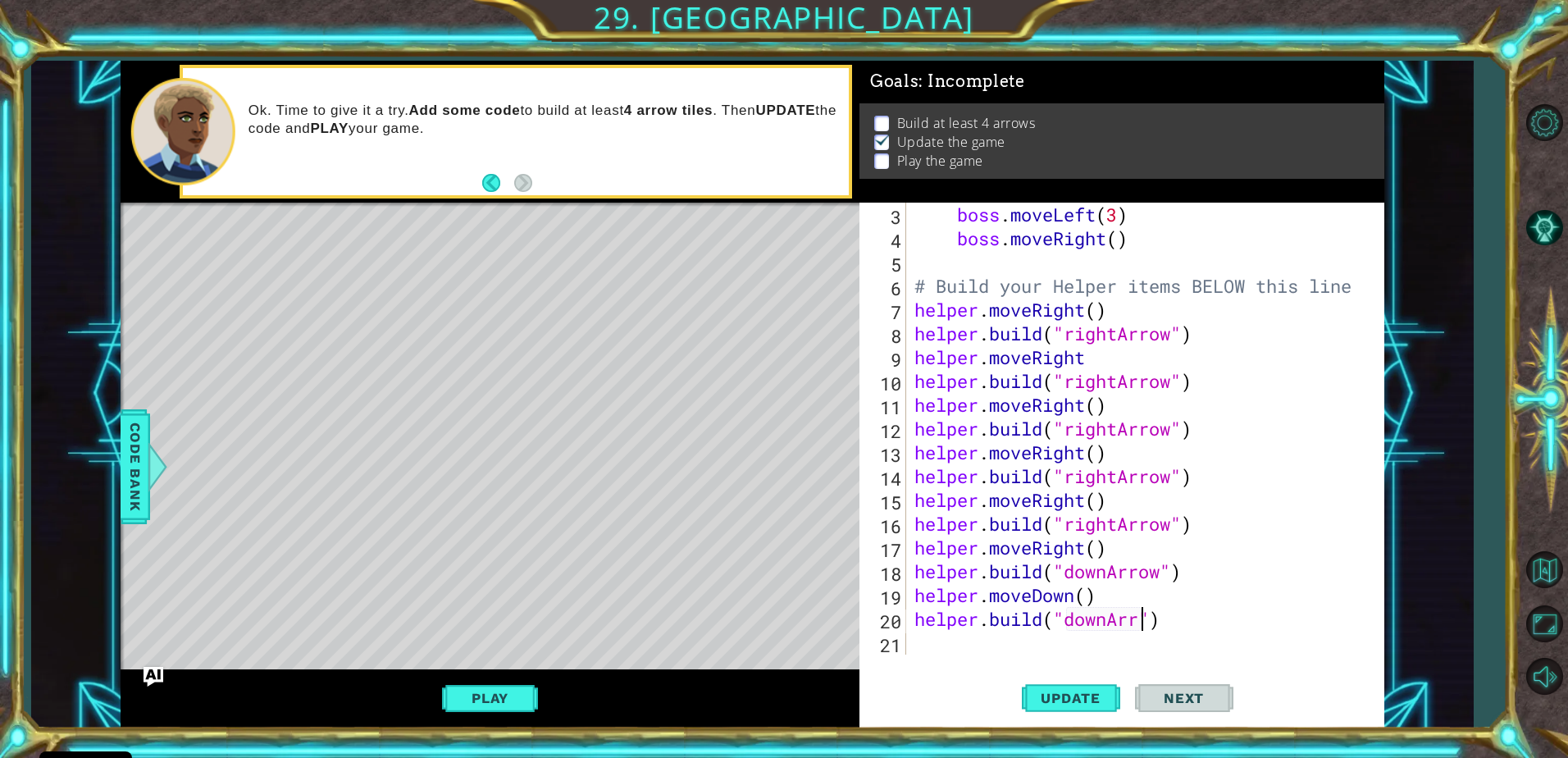
scroll to position [0, 11]
type textarea "helper.build("downArrow")"
click at [1104, 639] on div "boss . moveLeft ( 3 ) boss . moveRight ( ) # Build your Helper items BELOW this…" at bounding box center [1143, 452] width 464 height 500
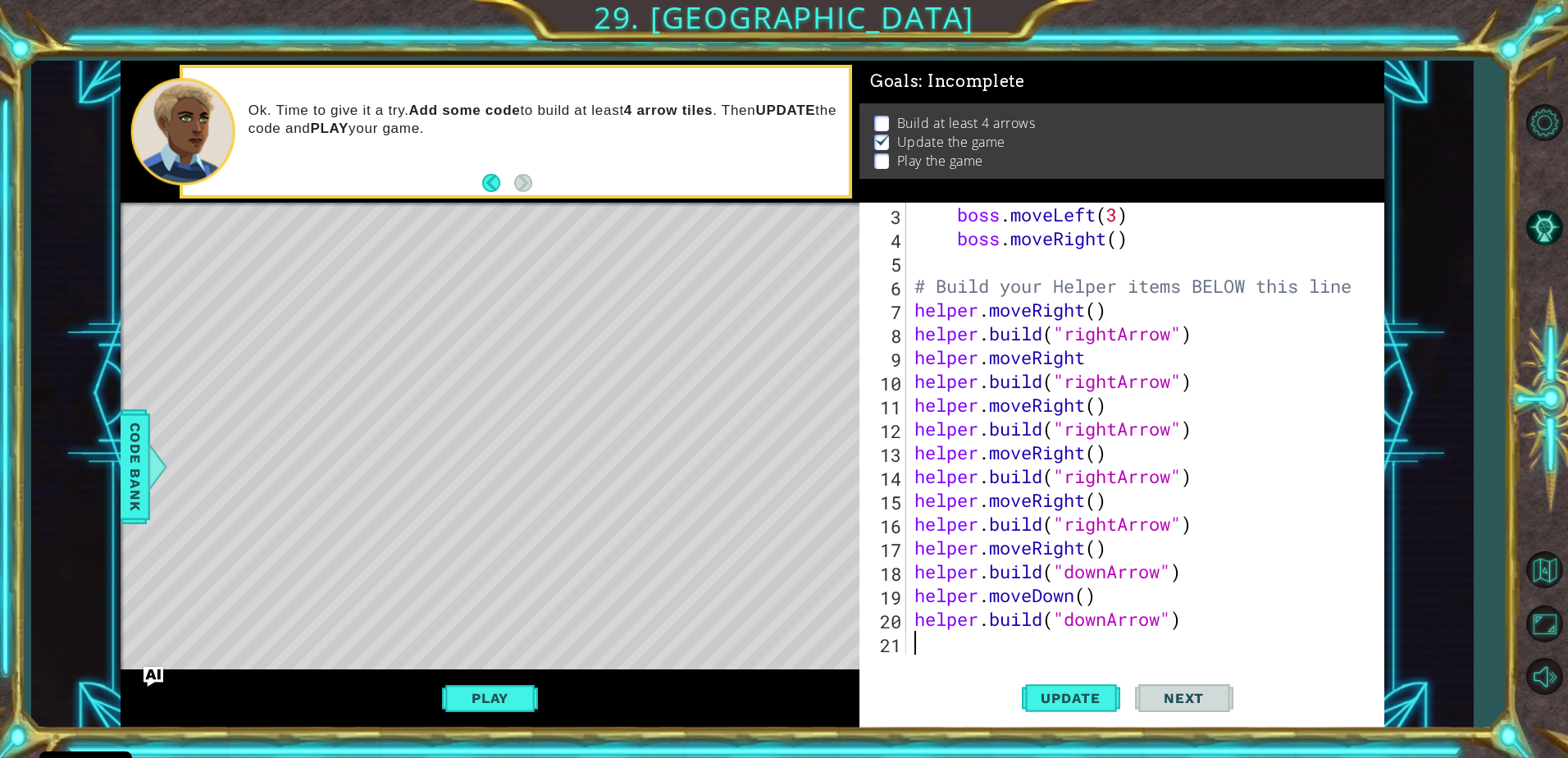
type textarea "m"
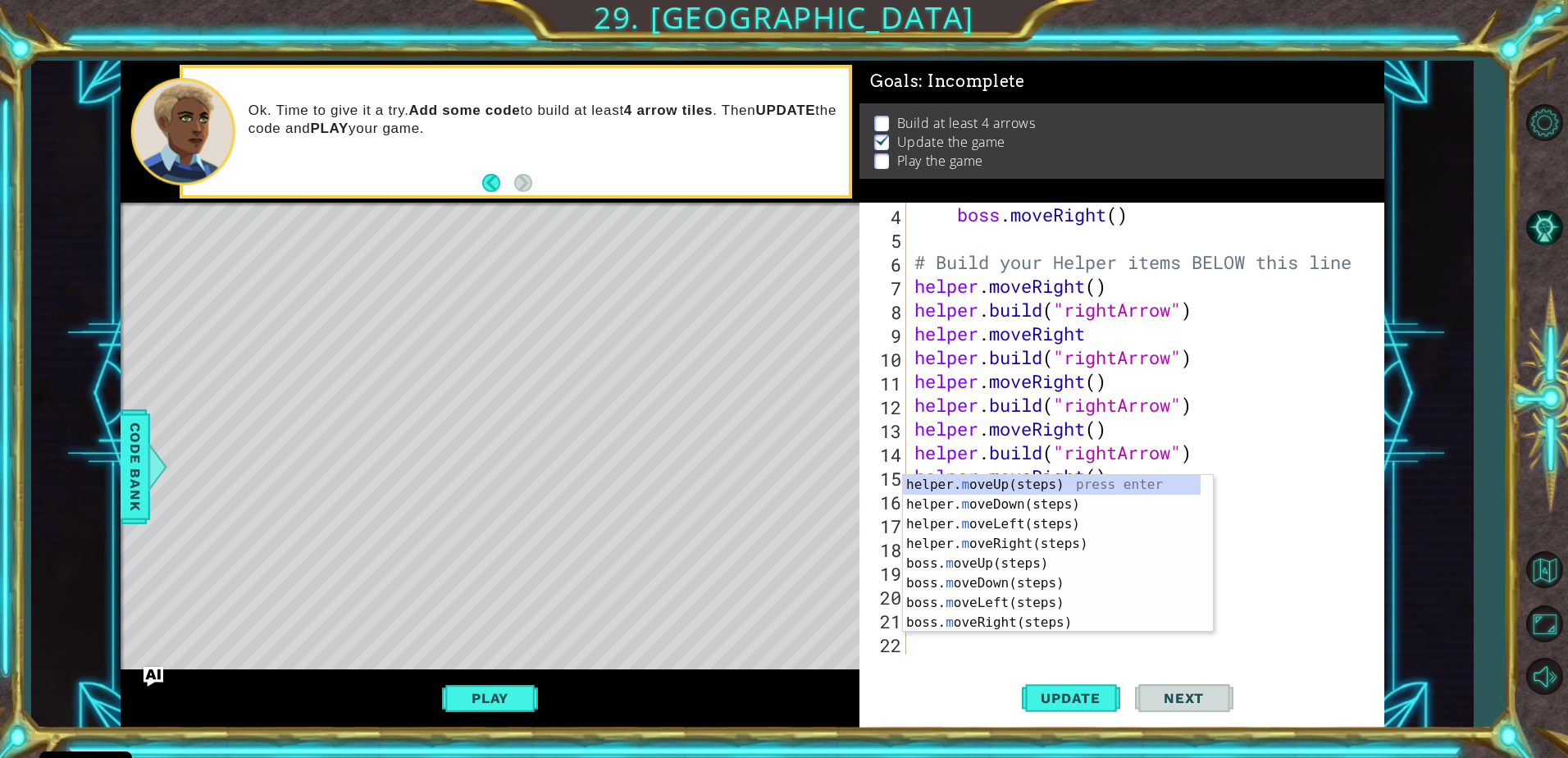
scroll to position [95, 0]
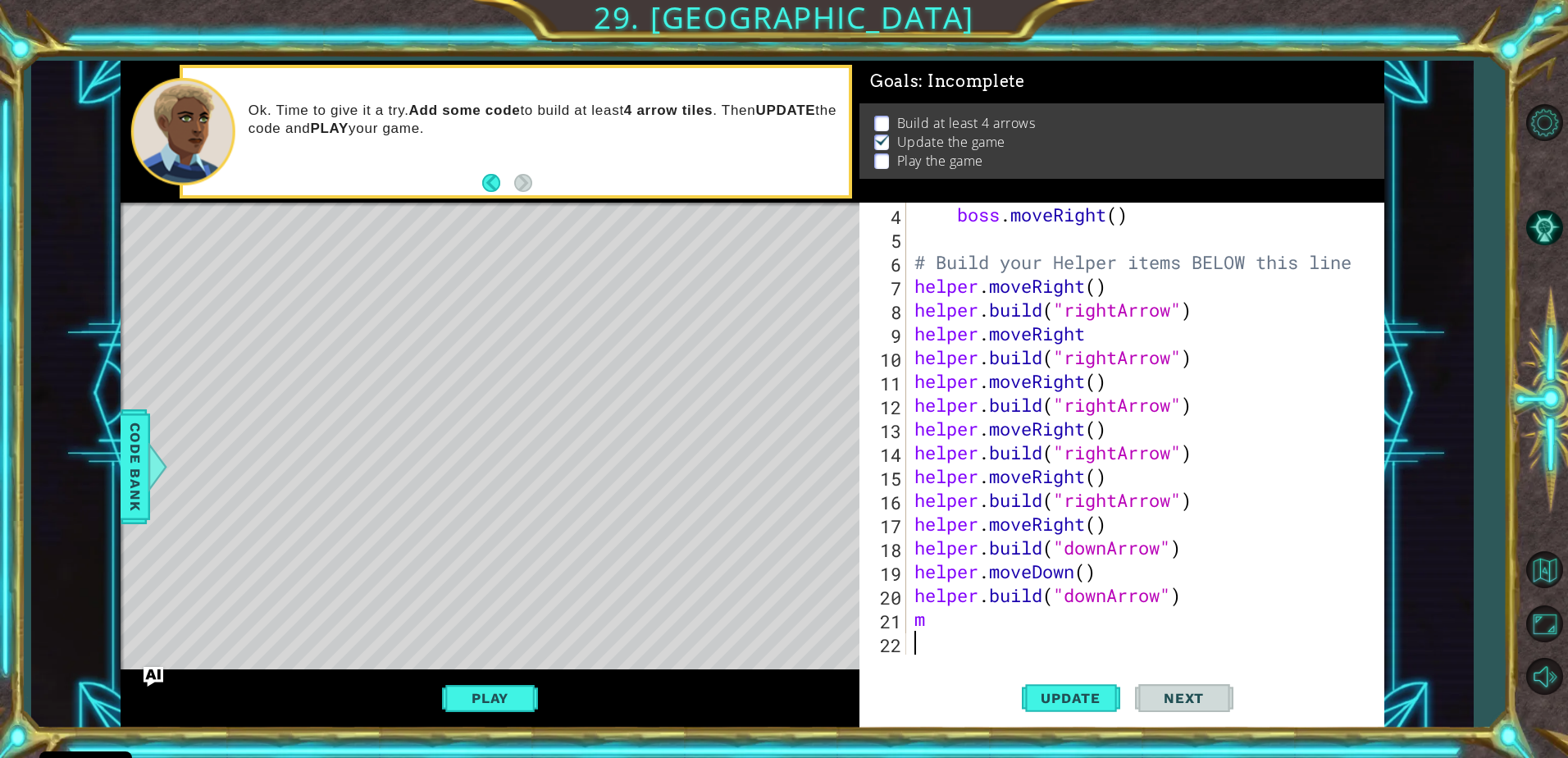
click at [1245, 651] on div "boss . moveRight ( ) # Build your Helper items BELOW this line helper . moveRig…" at bounding box center [1143, 452] width 464 height 500
click at [1042, 635] on div "boss . moveRight ( ) # Build your Helper items BELOW this line helper . moveRig…" at bounding box center [1143, 452] width 464 height 500
click at [1042, 632] on div "boss . moveRight ( ) # Build your Helper items BELOW this line helper . moveRig…" at bounding box center [1143, 452] width 464 height 500
click at [1035, 617] on div "boss . moveRight ( ) # Build your Helper items BELOW this line helper . moveRig…" at bounding box center [1143, 452] width 464 height 500
type textarea "m"
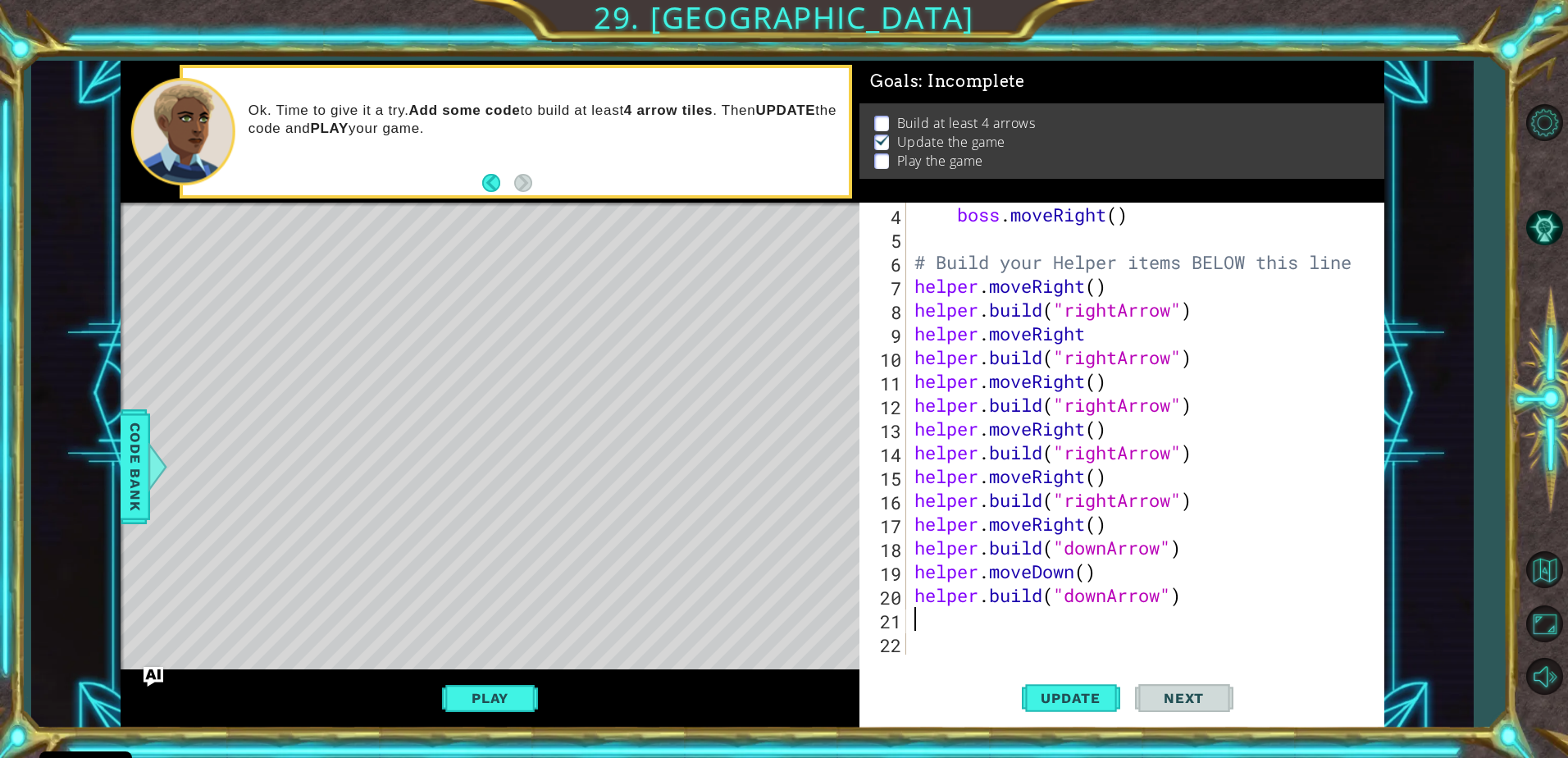
type textarea "m"
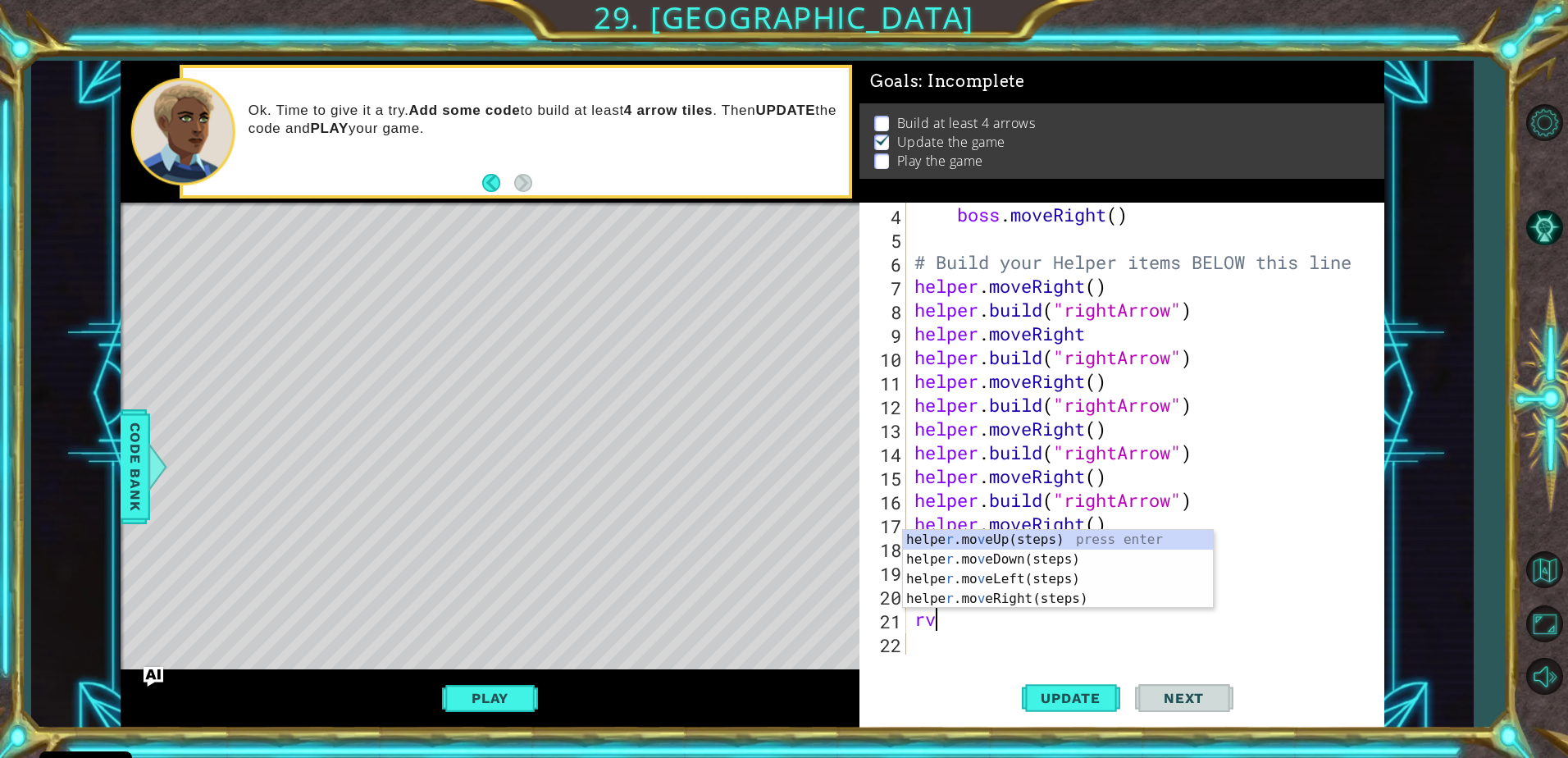
type textarea "r"
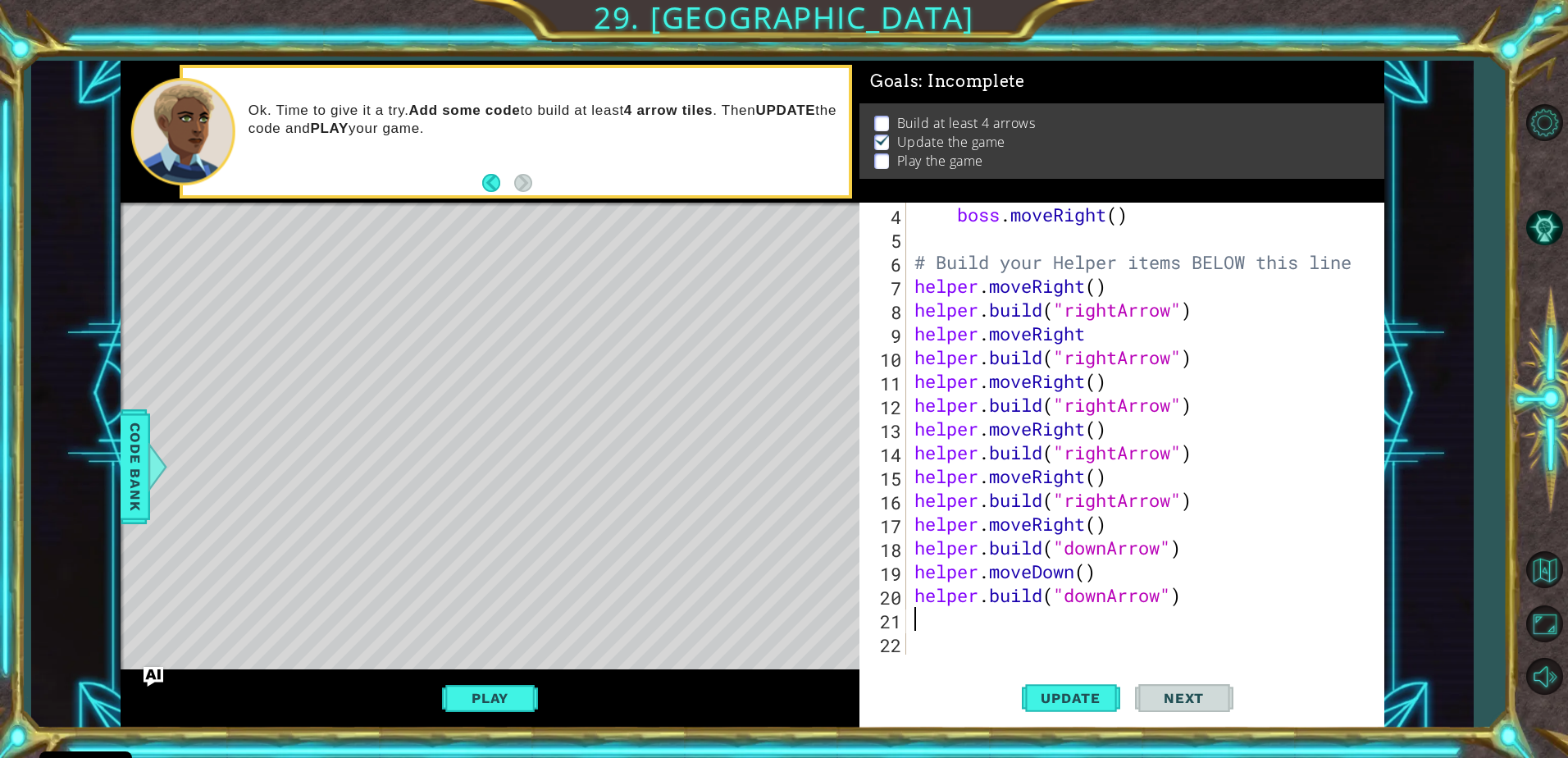
type textarea "m"
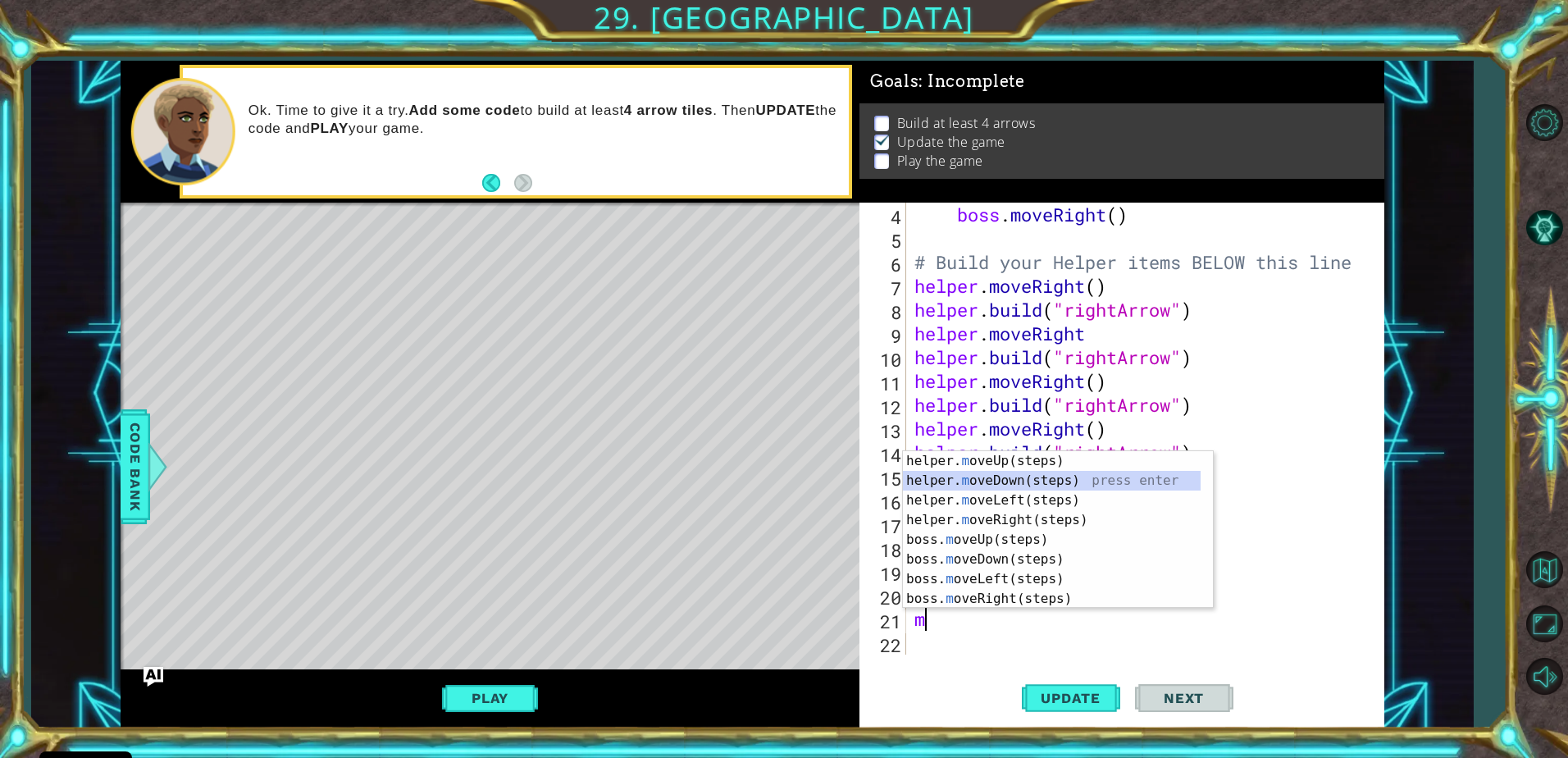
click at [1010, 480] on div "helper. m oveUp(steps) press enter helper. m oveDown(steps) press enter helper.…" at bounding box center [1051, 550] width 298 height 197
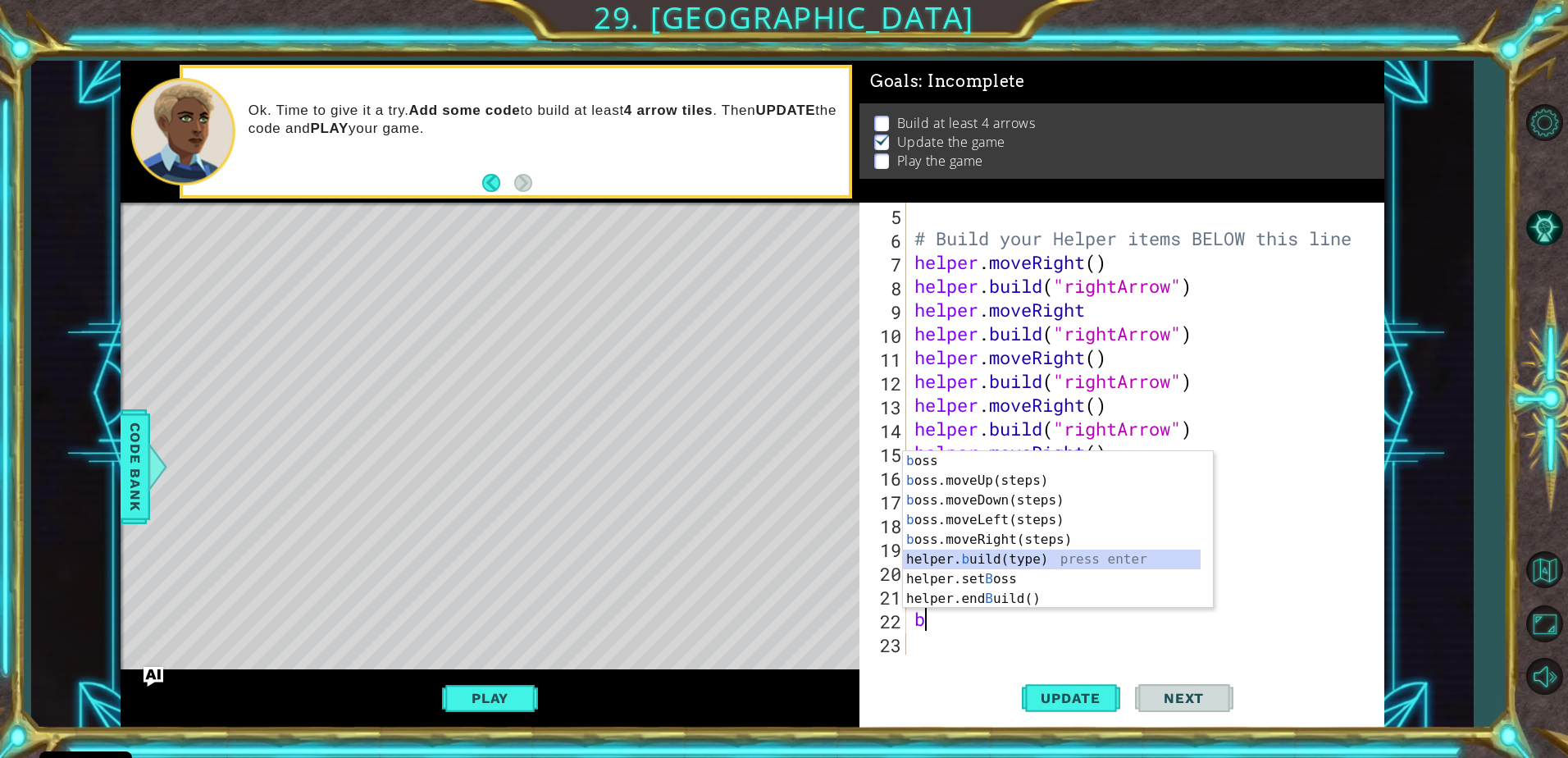
click at [1033, 553] on div "b oss press enter b oss.moveUp(steps) press enter b oss.moveDown(steps) press e…" at bounding box center [1051, 550] width 298 height 197
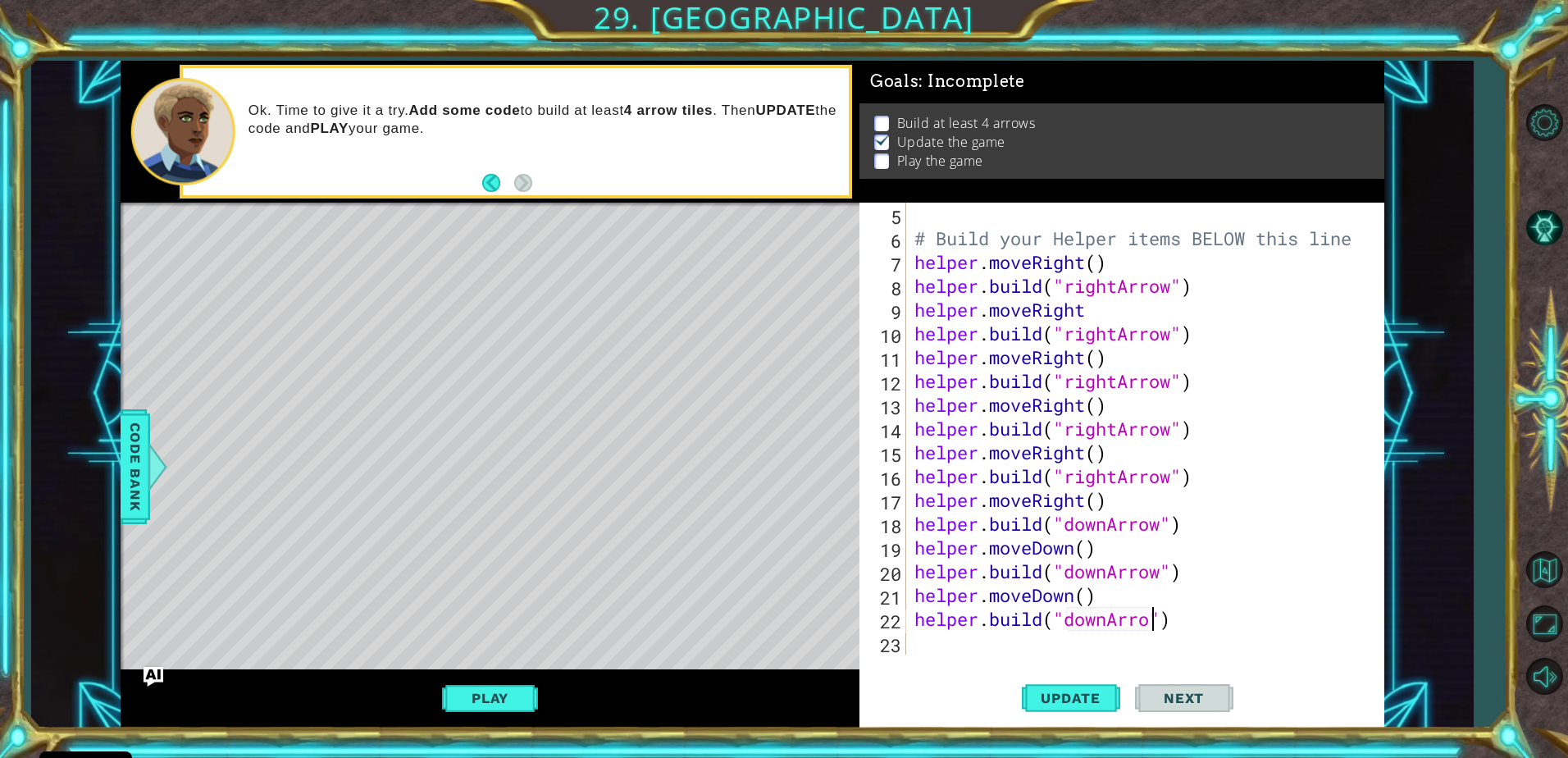
scroll to position [0, 11]
type textarea "helper.build("downArrow")"
click at [1018, 656] on div "helper.build("downArrow") 5 6 7 8 9 10 11 12 13 14 15 16 17 18 19 20 21 22 23 #…" at bounding box center [1122, 466] width 525 height 525
click at [1034, 641] on div "# Build your Helper items BELOW this line helper . moveRight ( ) helper . build…" at bounding box center [1143, 452] width 464 height 500
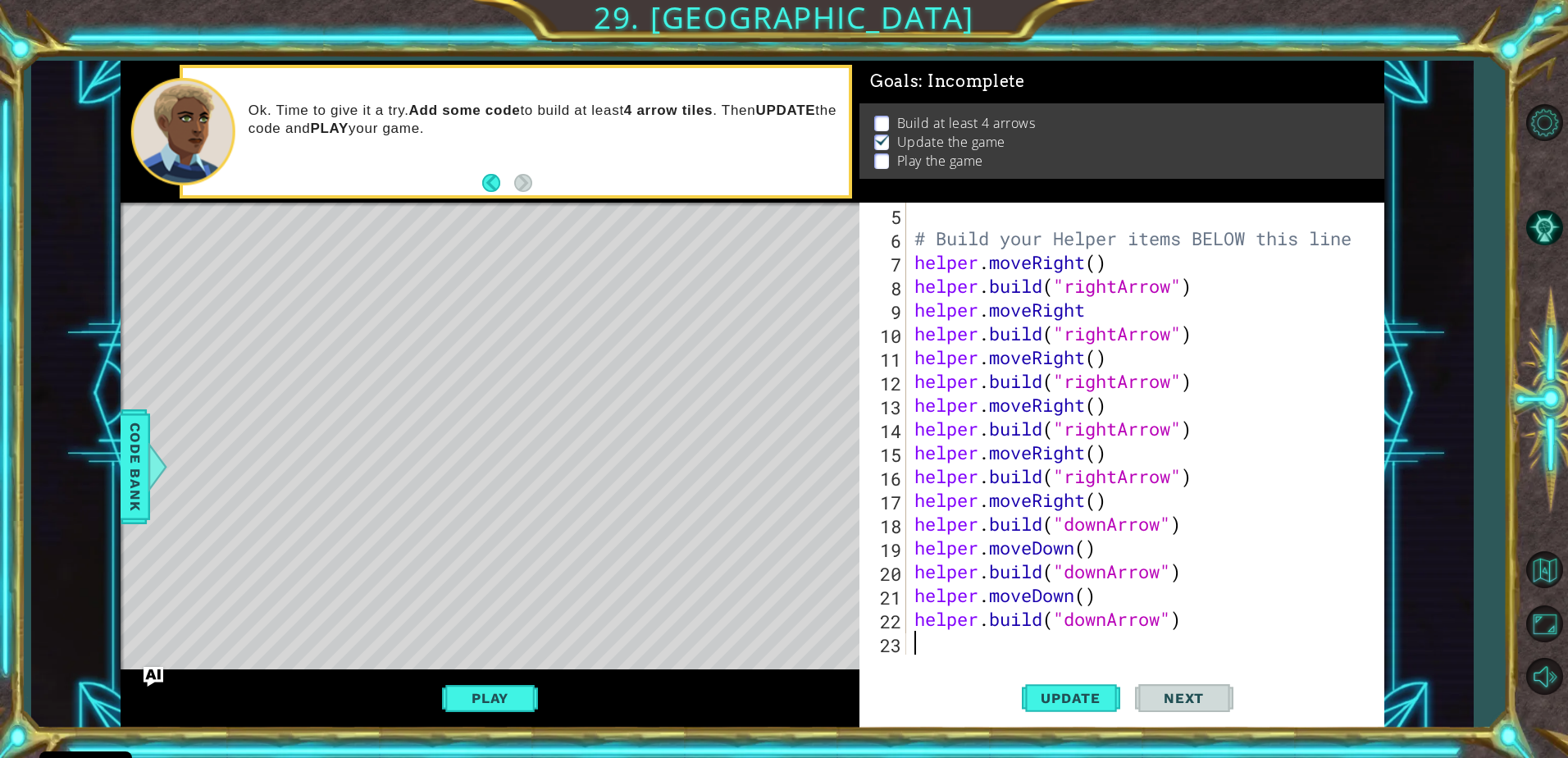
type textarea "m"
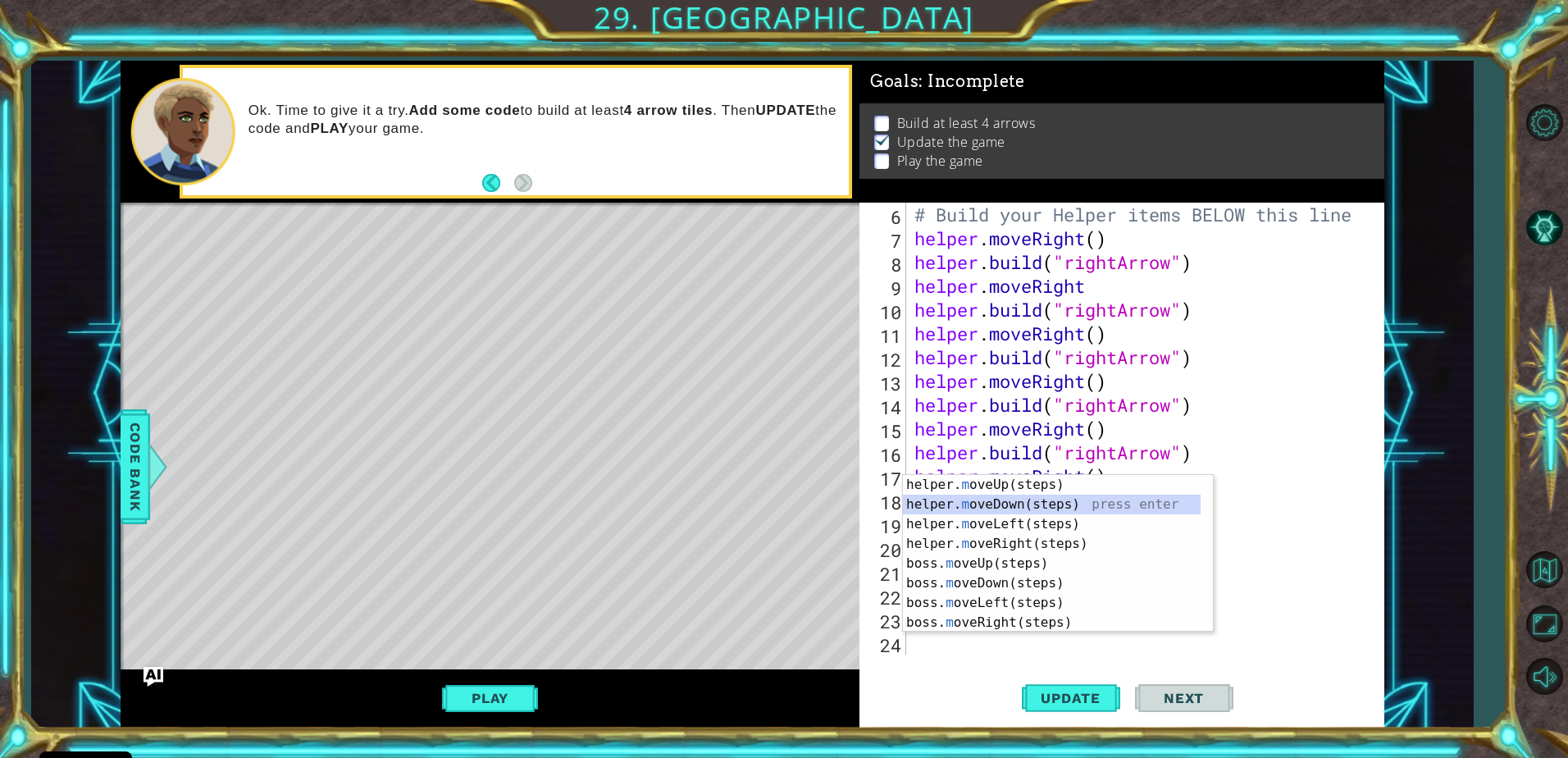
click at [1035, 503] on div "helper. m oveUp(steps) press enter helper. m oveDown(steps) press enter helper.…" at bounding box center [1051, 574] width 298 height 197
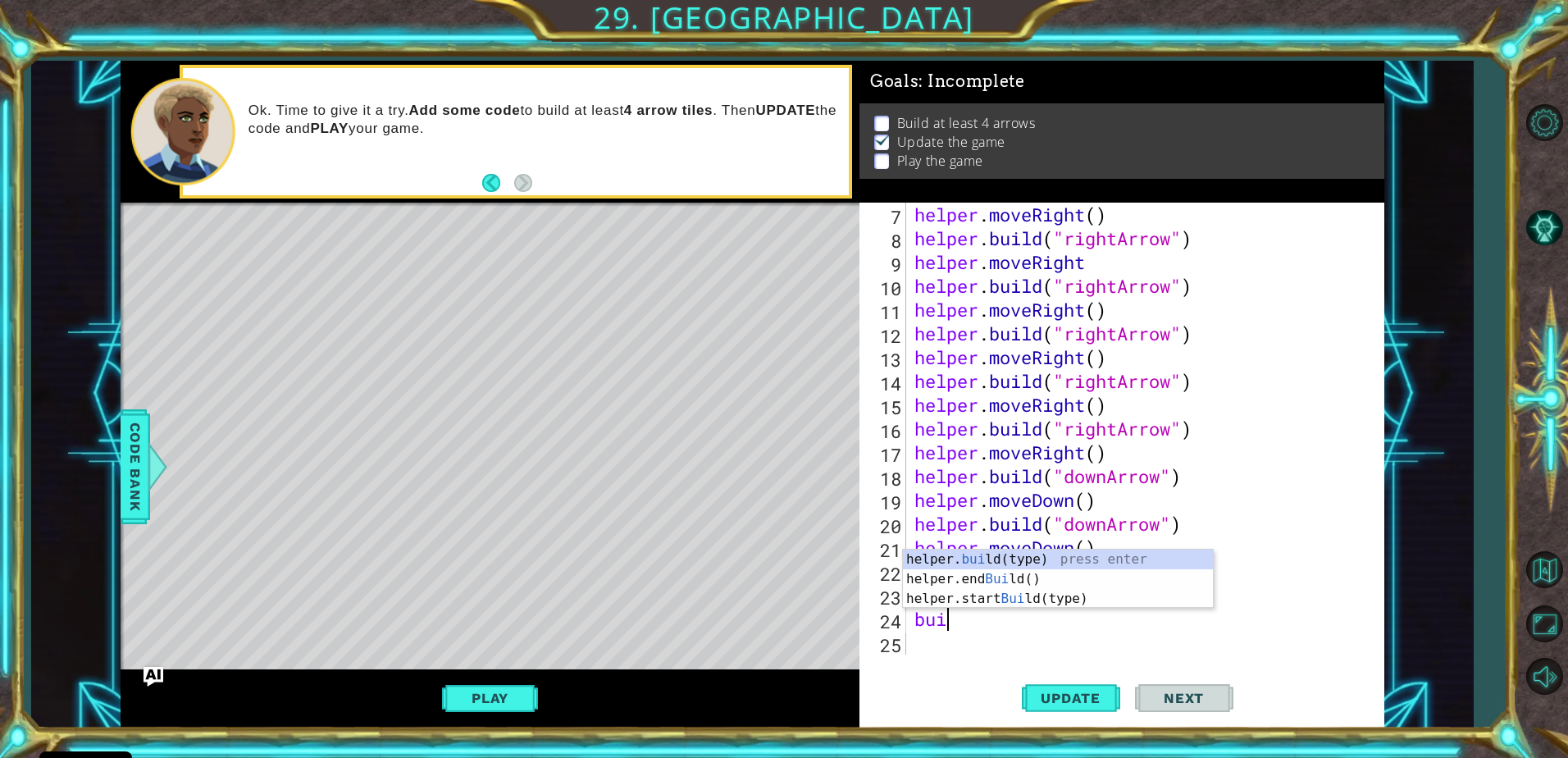
scroll to position [0, 1]
click at [1036, 554] on div "helper. buil d(type) press enter helper.end Buil d() press enter helper.start B…" at bounding box center [1057, 599] width 310 height 98
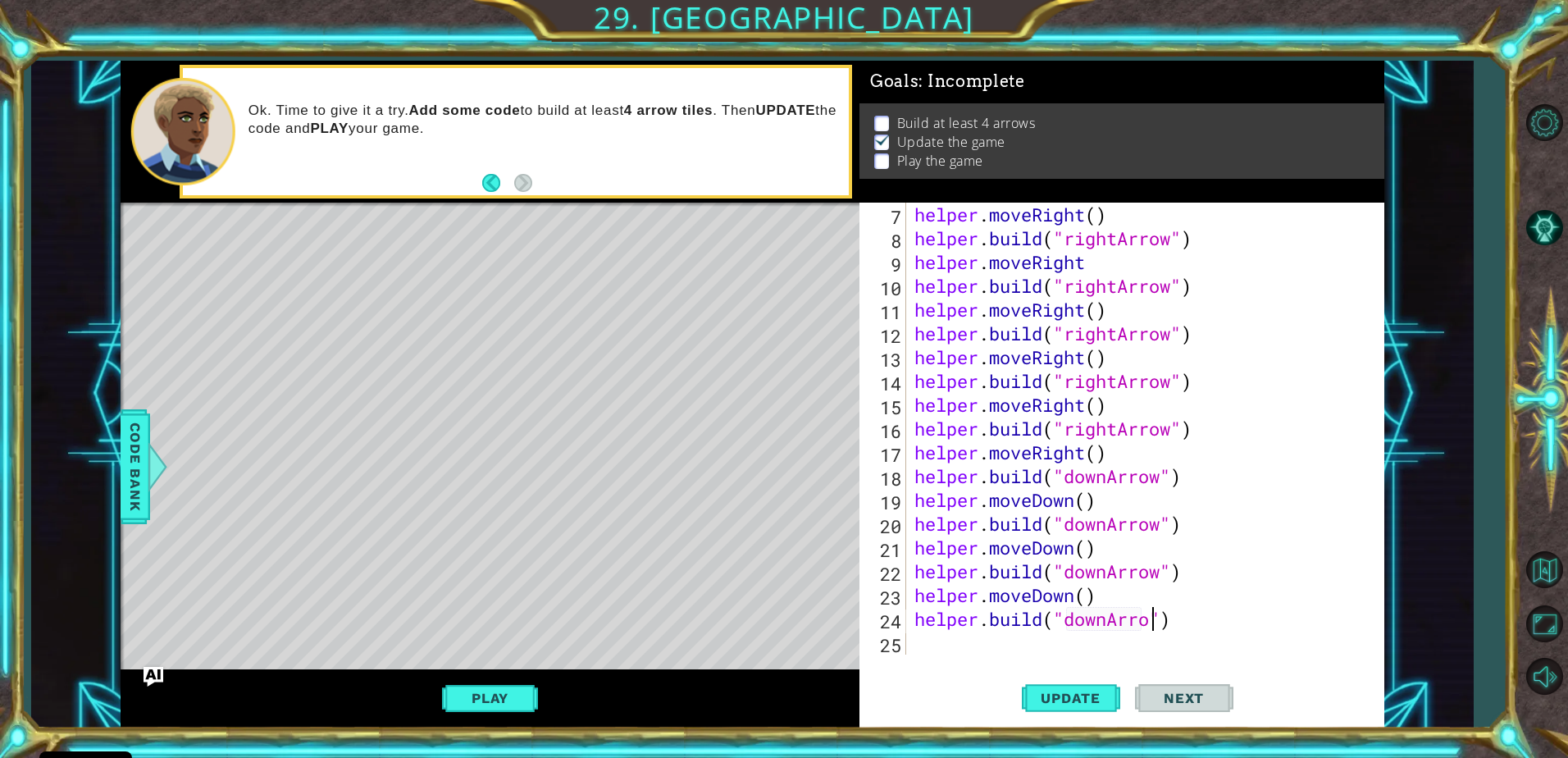
scroll to position [0, 11]
type textarea "helper.build("downArrow")"
click at [1030, 648] on div "helper . moveRight ( ) helper . build ( "rightArrow" ) helper . moveRight helpe…" at bounding box center [1143, 452] width 464 height 500
click at [492, 689] on button "Play" at bounding box center [490, 697] width 96 height 31
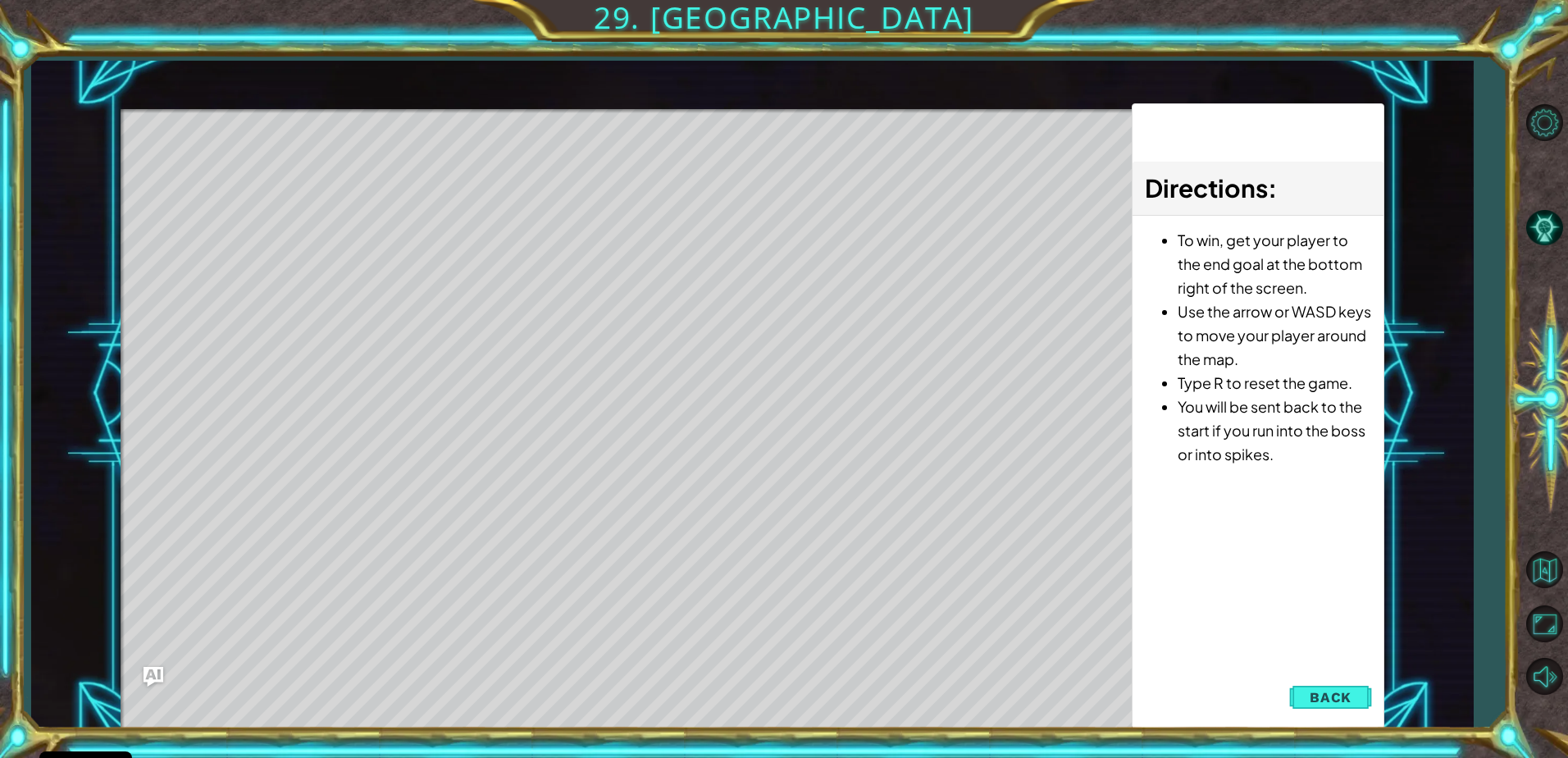
drag, startPoint x: 251, startPoint y: 193, endPoint x: 270, endPoint y: 193, distance: 19.0
click at [263, 193] on div "Level Map" at bounding box center [499, 350] width 758 height 483
click at [361, 202] on div "Level Map" at bounding box center [499, 350] width 758 height 483
click at [384, 200] on div "Level Map" at bounding box center [499, 350] width 758 height 483
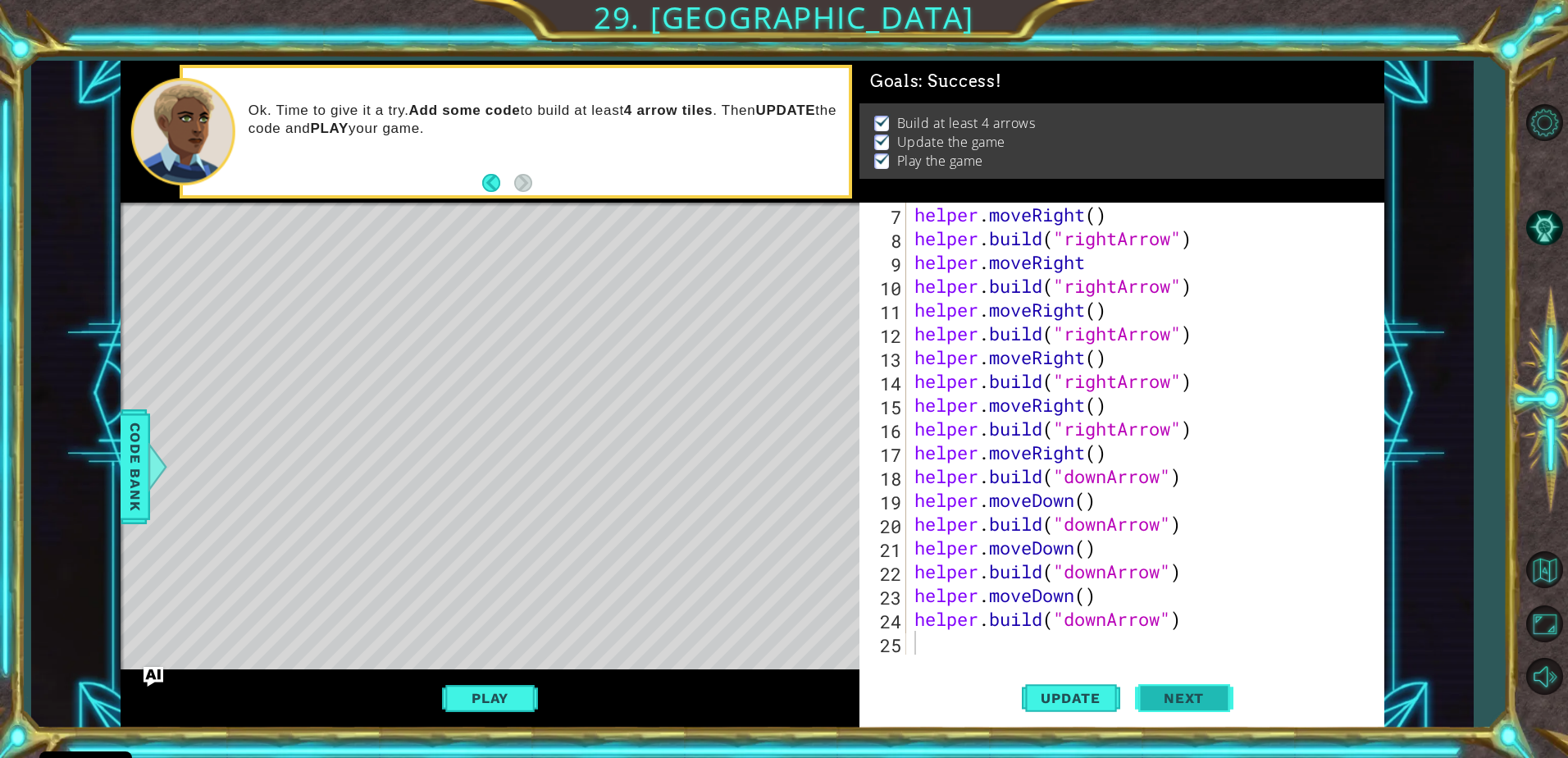
click at [1142, 708] on button "Next" at bounding box center [1184, 698] width 98 height 53
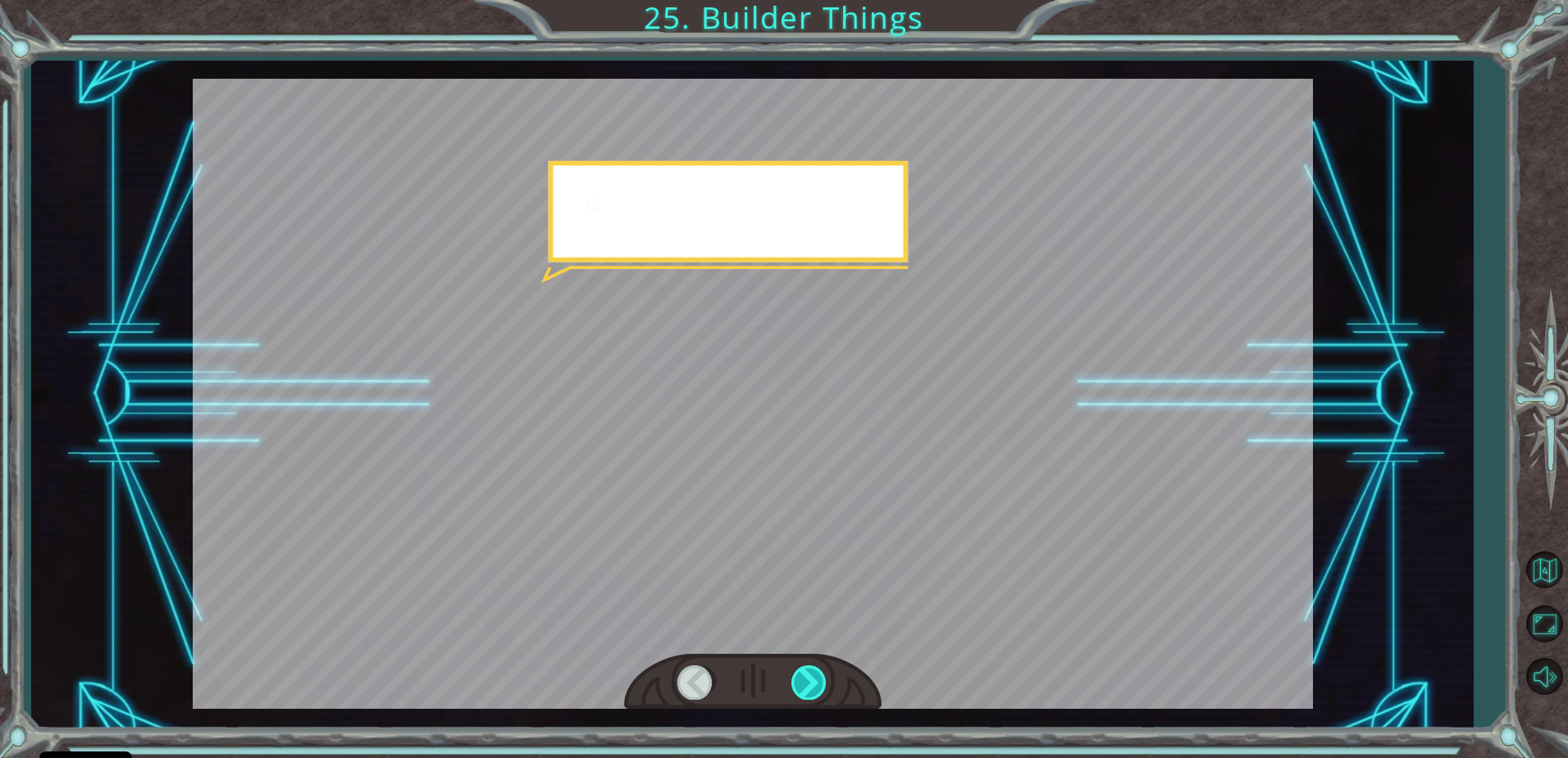
click at [798, 668] on div at bounding box center [809, 682] width 37 height 33
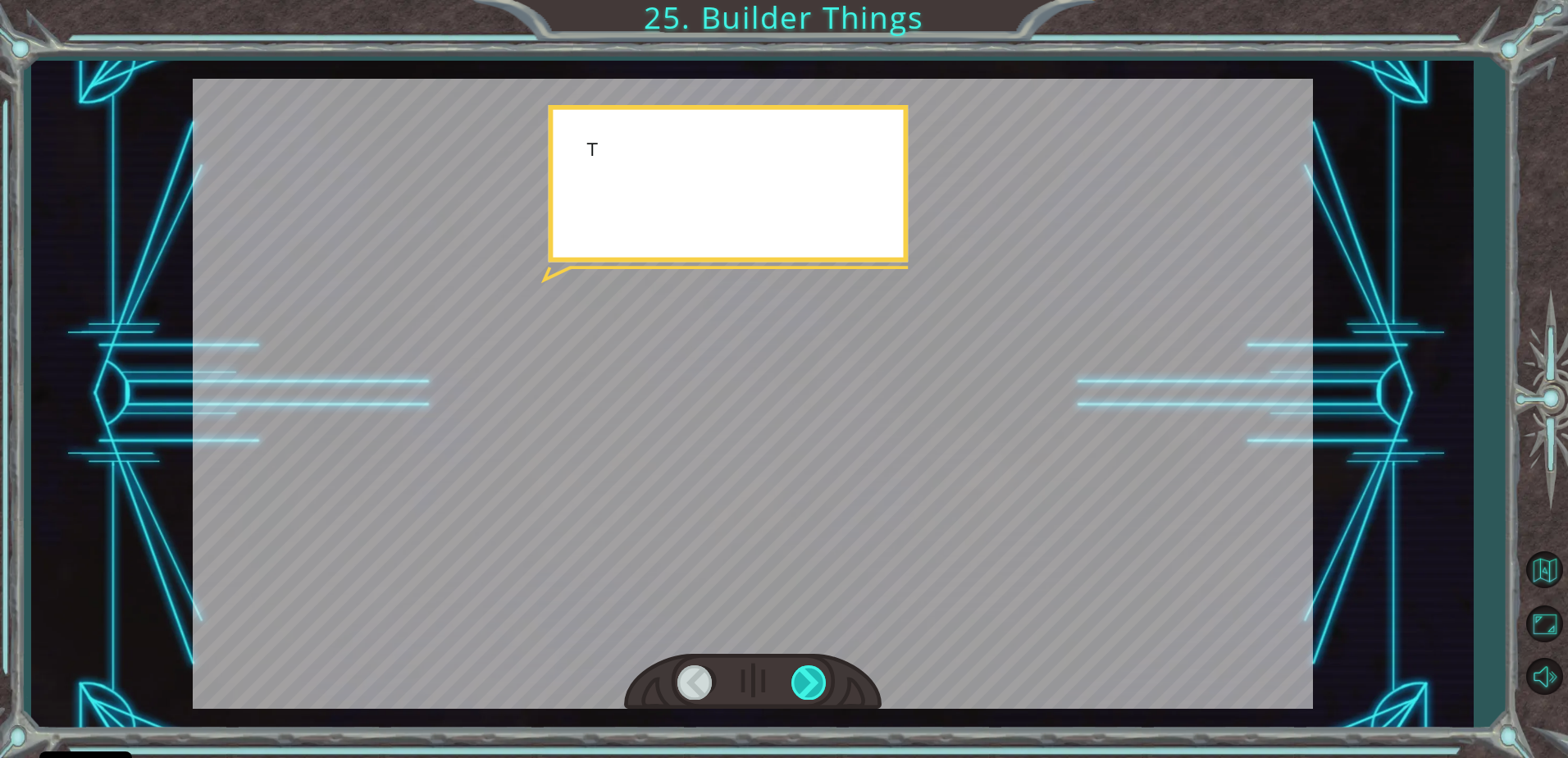
click at [798, 668] on div at bounding box center [809, 682] width 37 height 33
click at [802, 672] on div at bounding box center [809, 682] width 37 height 33
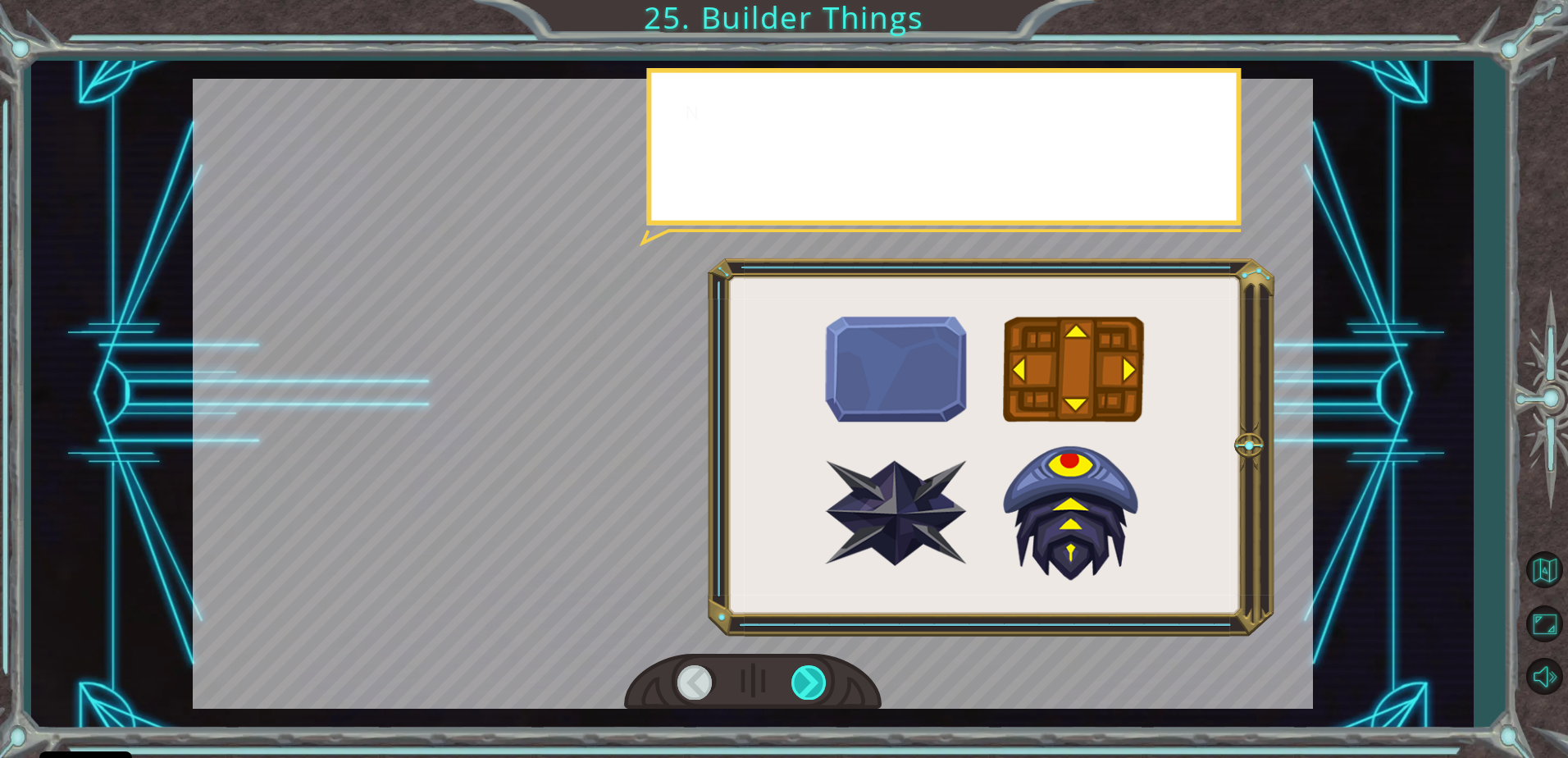
click at [805, 672] on div at bounding box center [809, 682] width 37 height 33
click at [807, 671] on div at bounding box center [809, 682] width 37 height 33
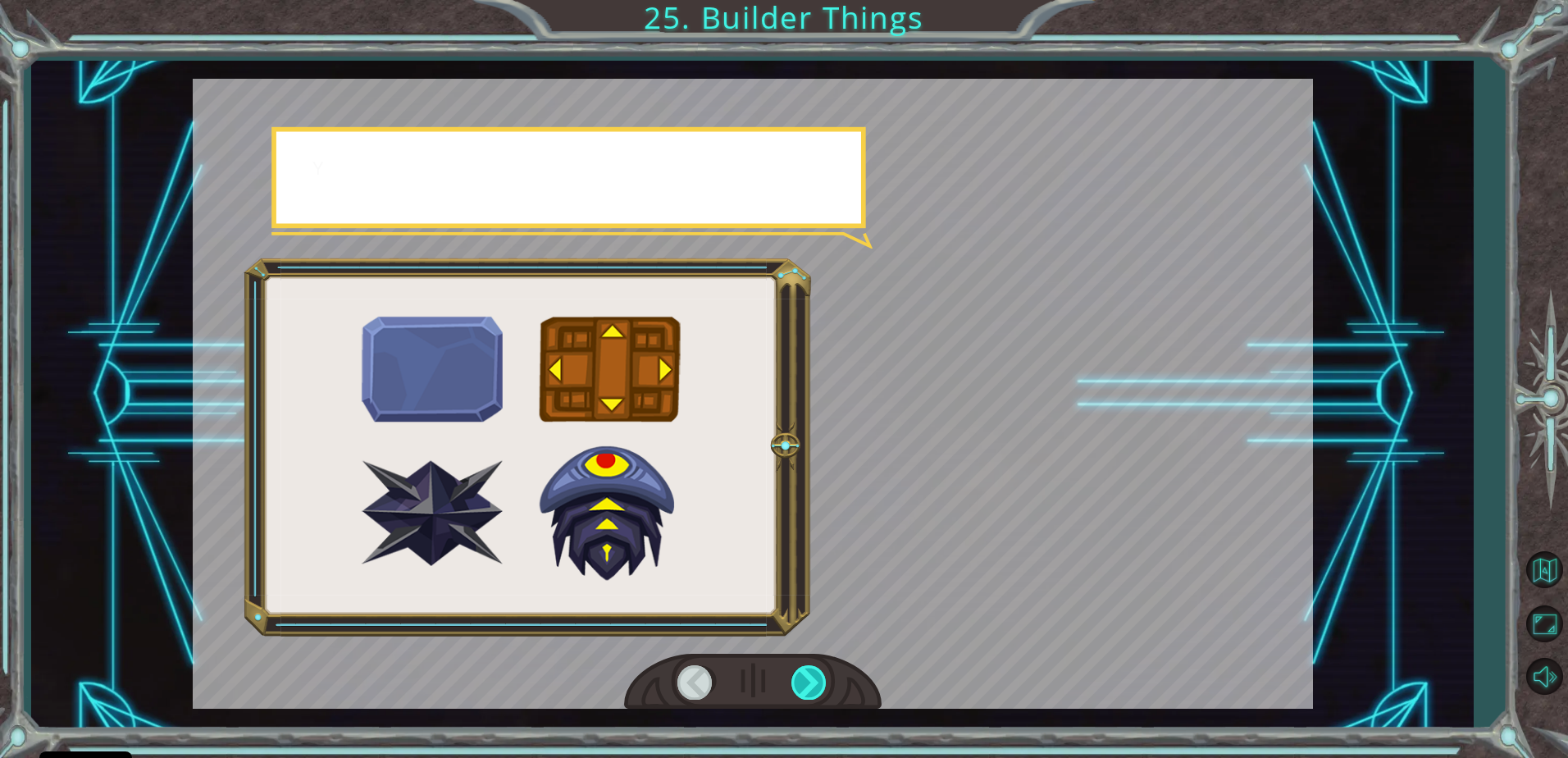
click at [807, 671] on div at bounding box center [809, 682] width 37 height 33
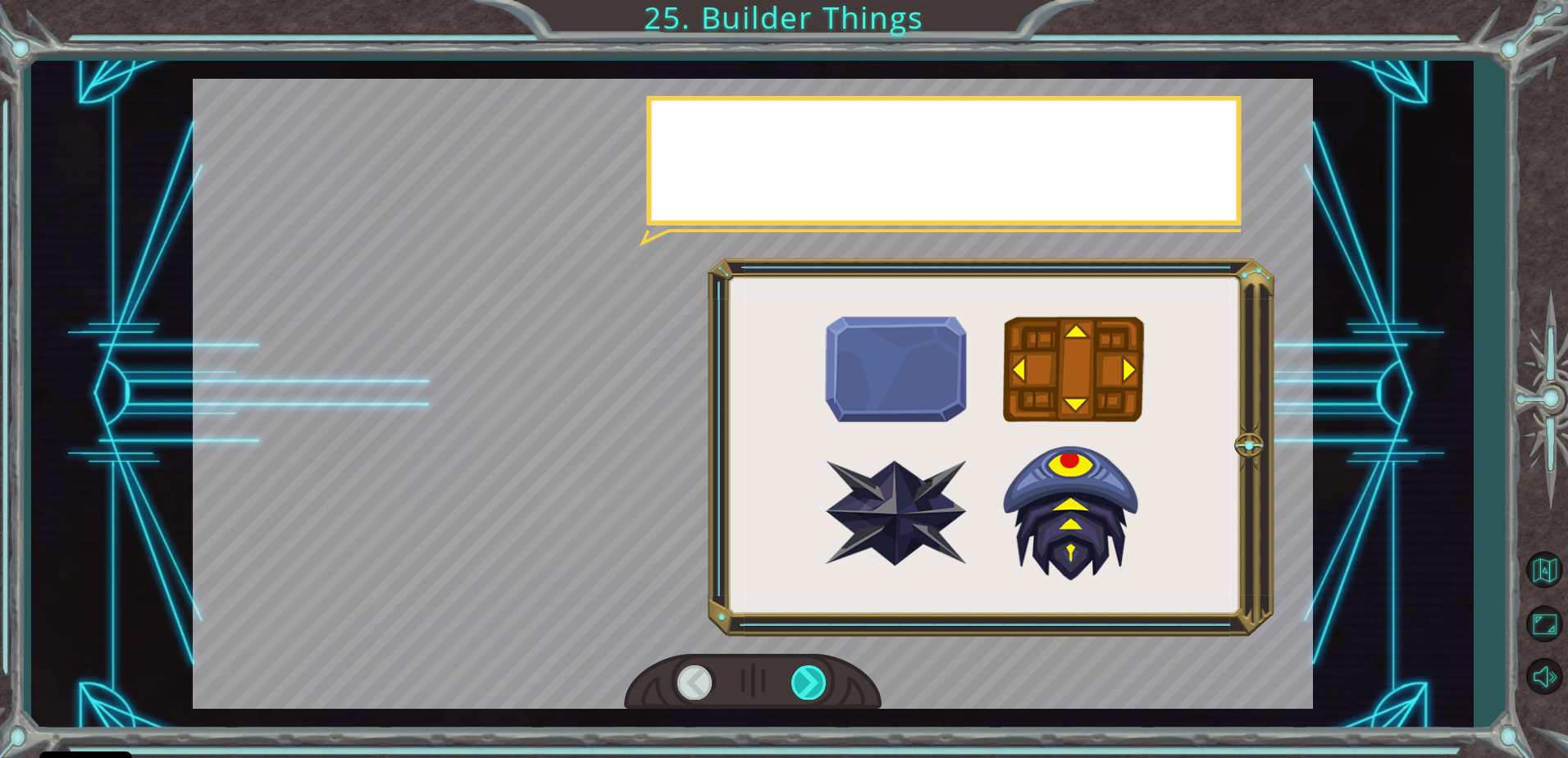
click at [807, 671] on div at bounding box center [809, 682] width 37 height 33
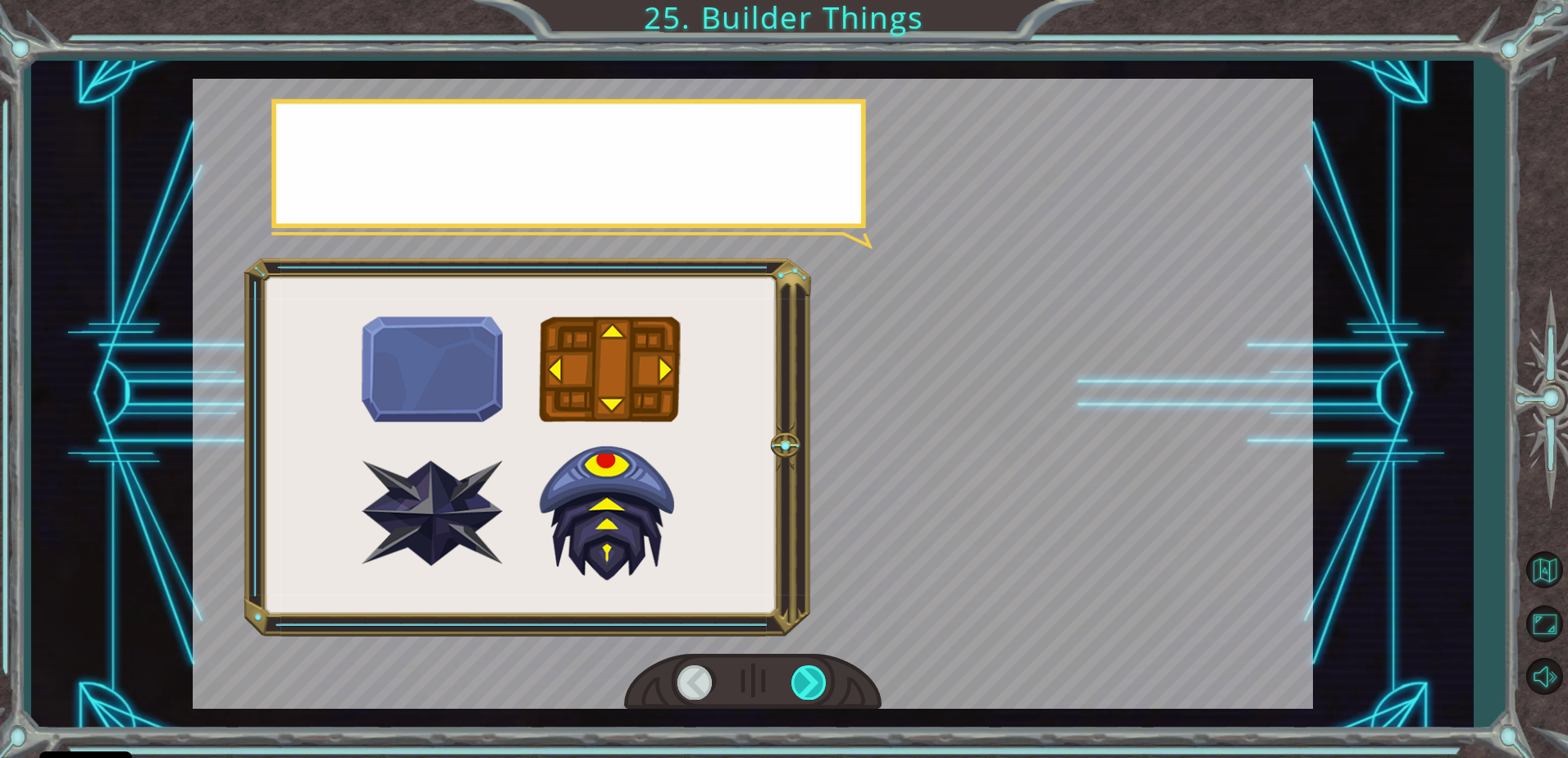
click at [807, 671] on div at bounding box center [809, 682] width 37 height 33
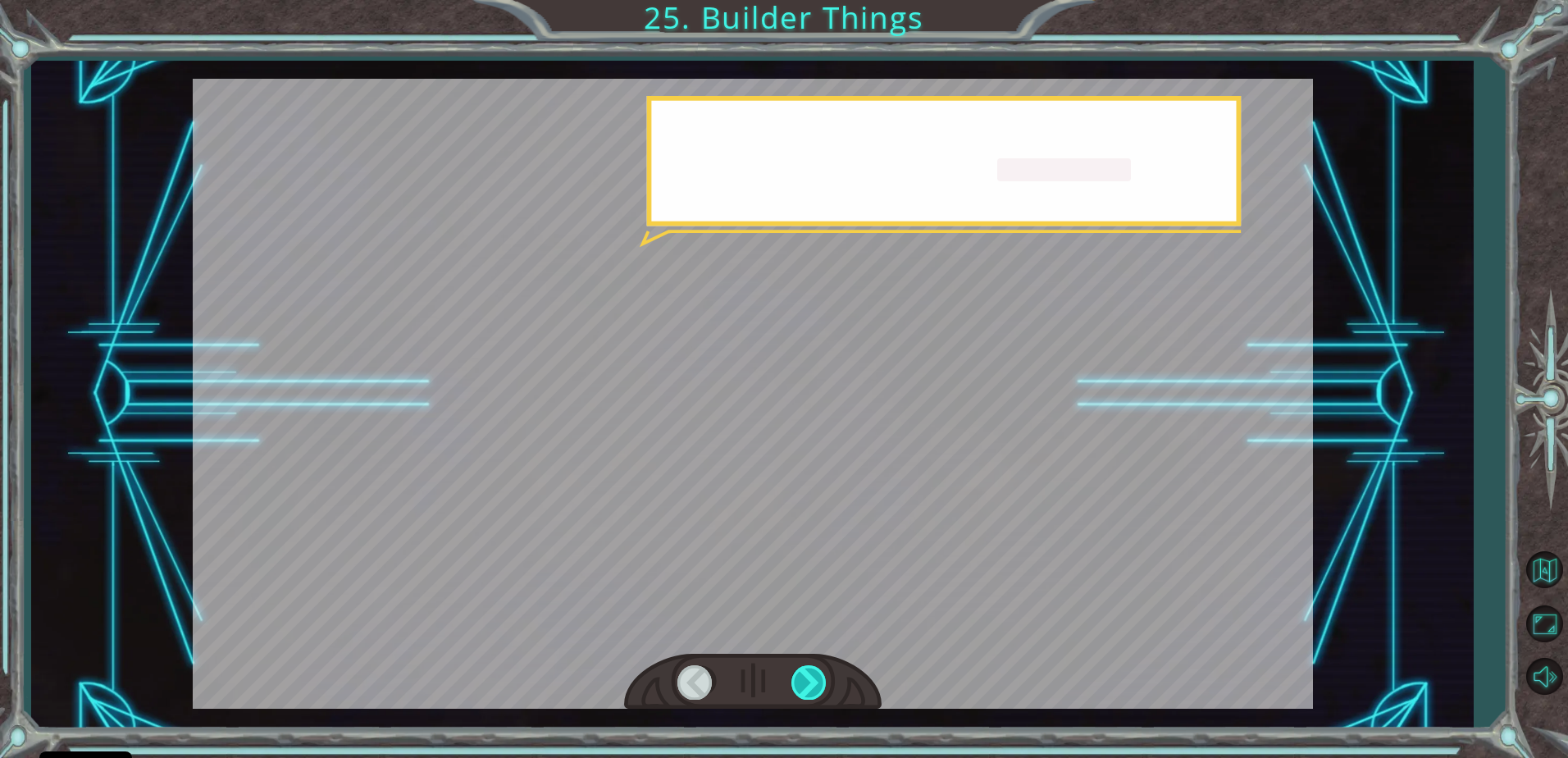
click at [807, 671] on div at bounding box center [809, 682] width 37 height 33
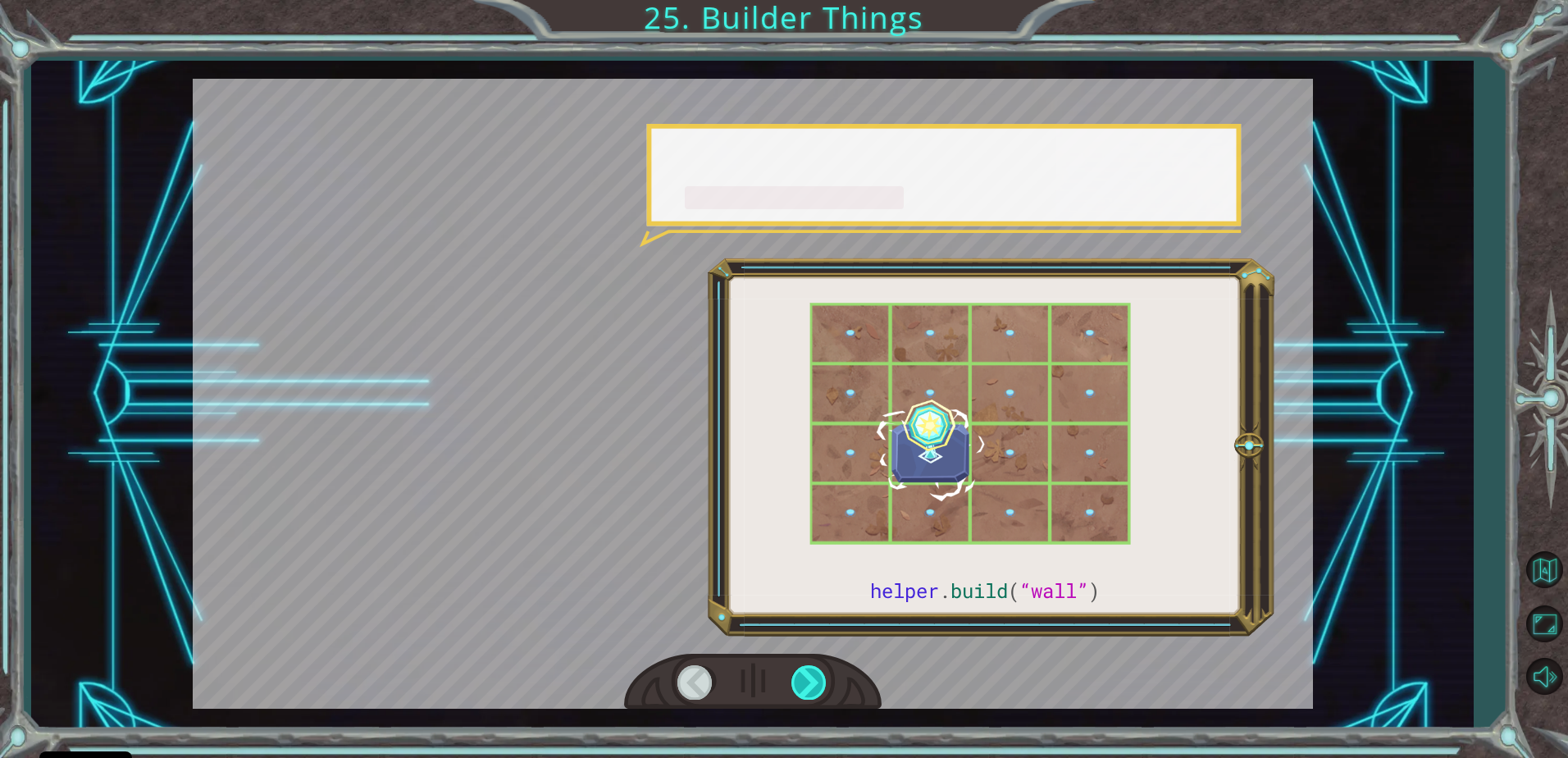
click at [807, 671] on div at bounding box center [809, 682] width 37 height 33
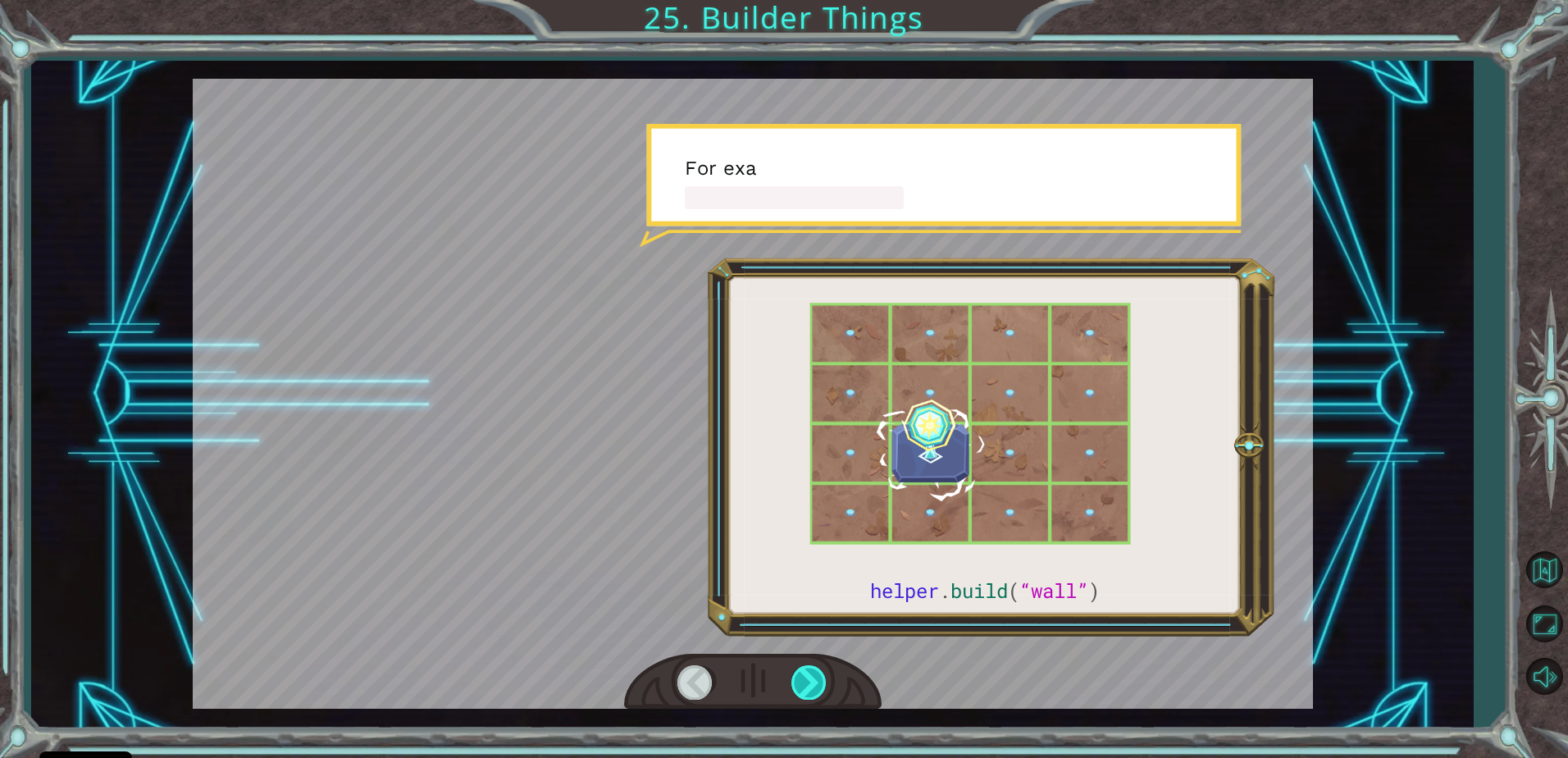
click at [807, 671] on div at bounding box center [809, 682] width 37 height 33
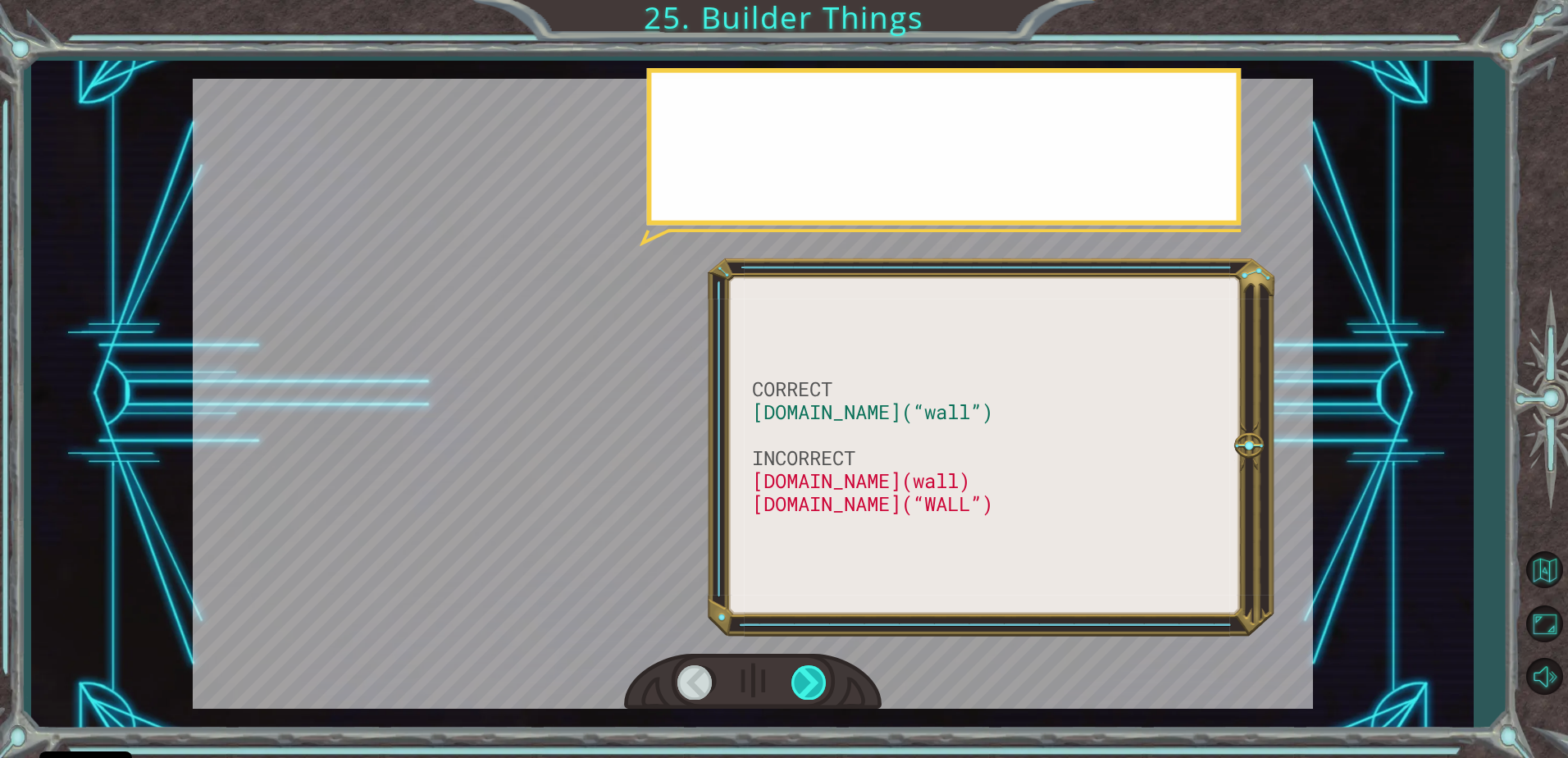
click at [807, 671] on div at bounding box center [809, 682] width 37 height 33
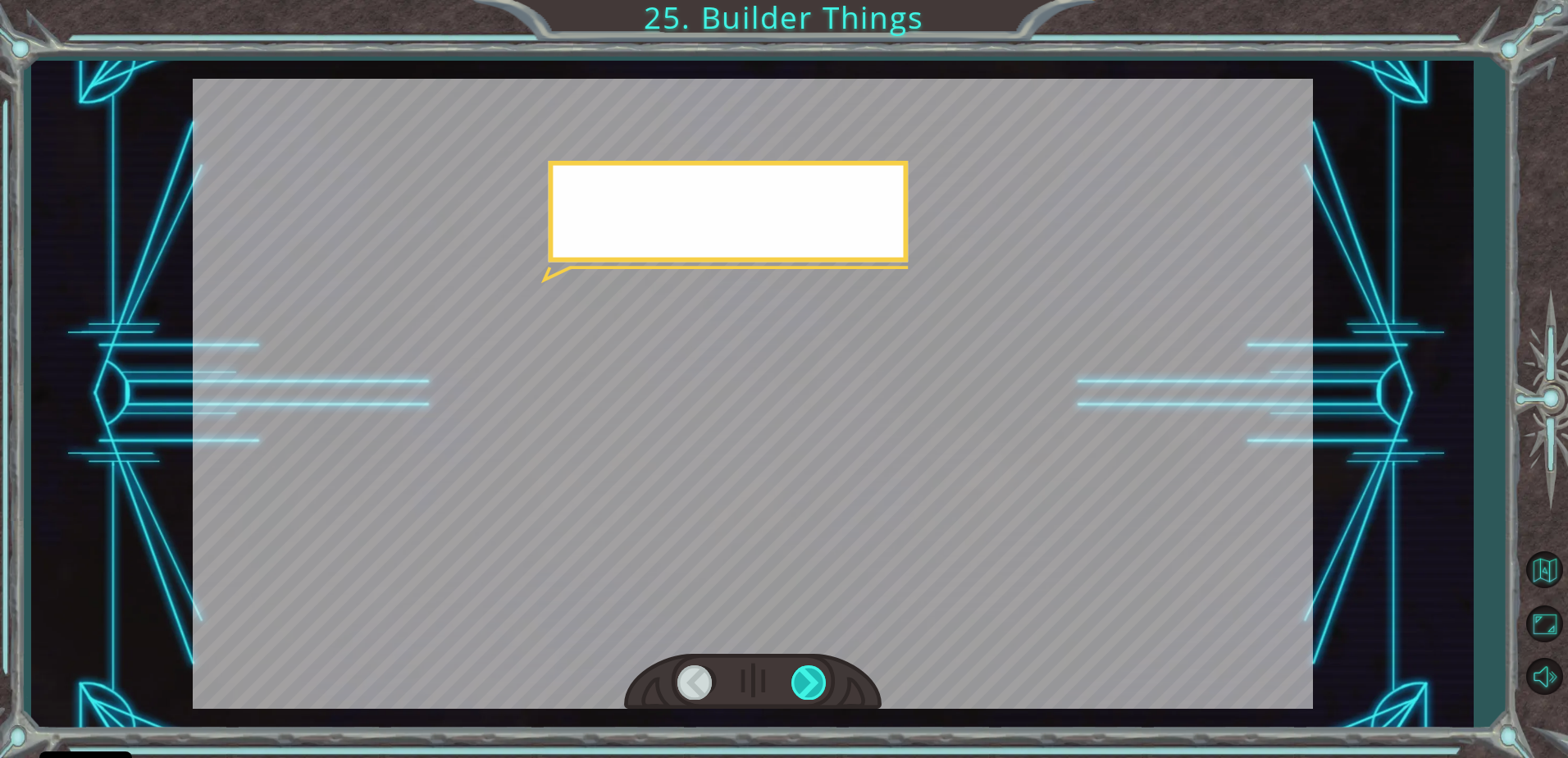
click at [807, 671] on div at bounding box center [809, 682] width 37 height 33
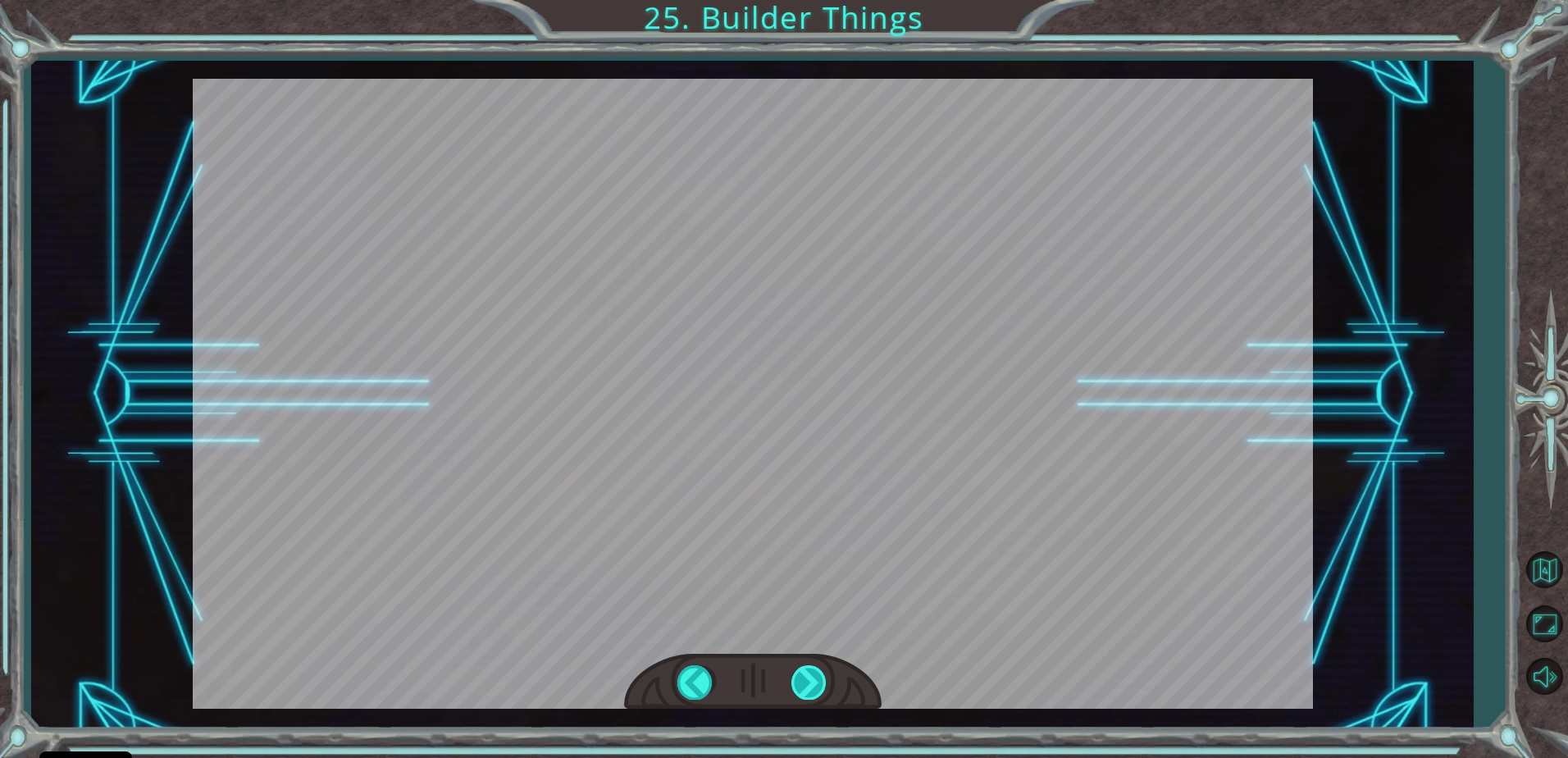
click at [807, 0] on div "CORRECT helper.build(“wall”) INCORRECT helper.build(wall) helper.build(“WALL”) …" at bounding box center [784, 0] width 1568 height 0
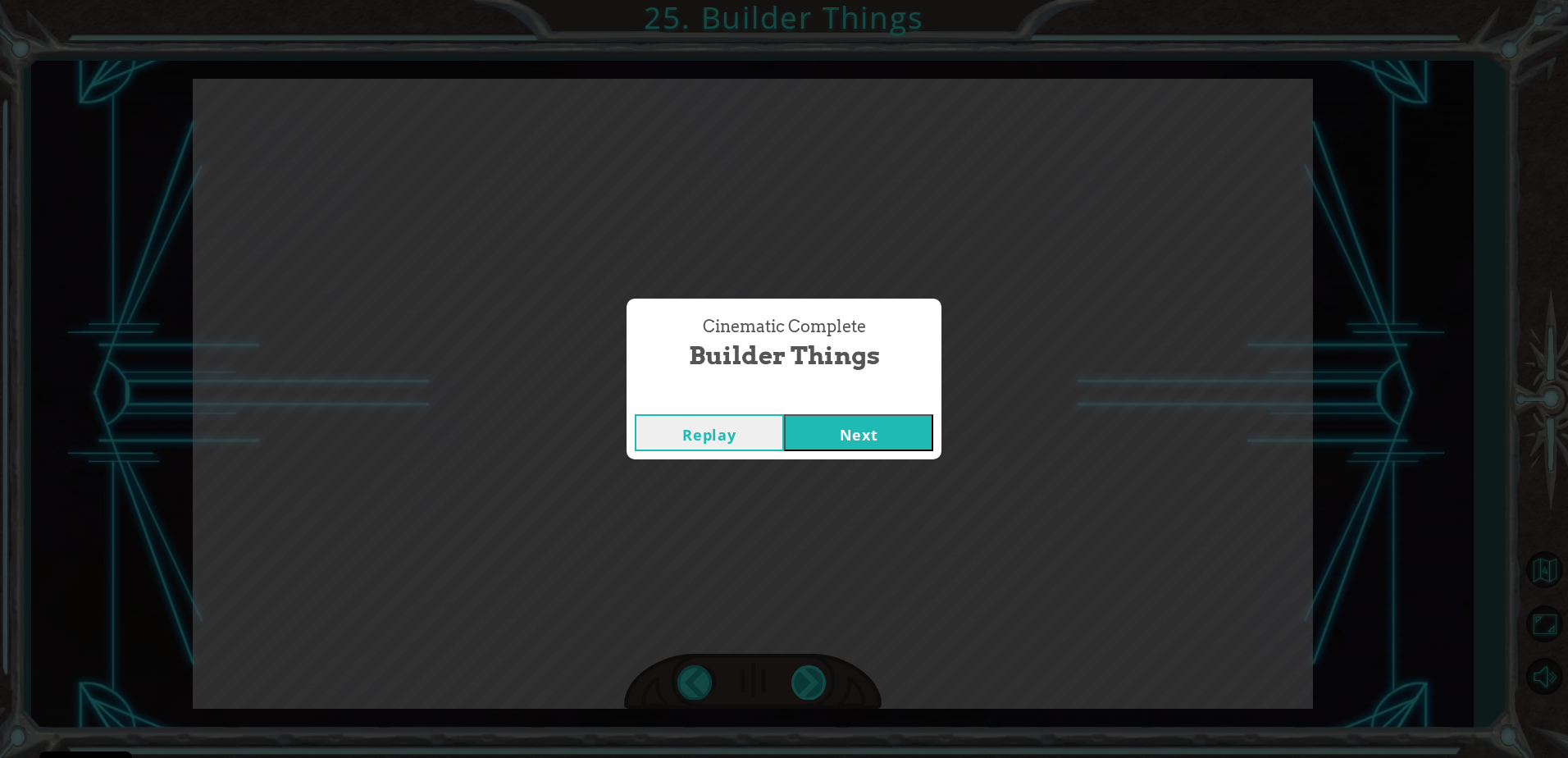
click at [807, 671] on div "Cinematic Complete Builder Things Replay Next" at bounding box center [784, 379] width 1568 height 758
click at [916, 413] on div "Replay Next" at bounding box center [784, 432] width 315 height 54
click at [910, 426] on button "Next" at bounding box center [859, 433] width 149 height 37
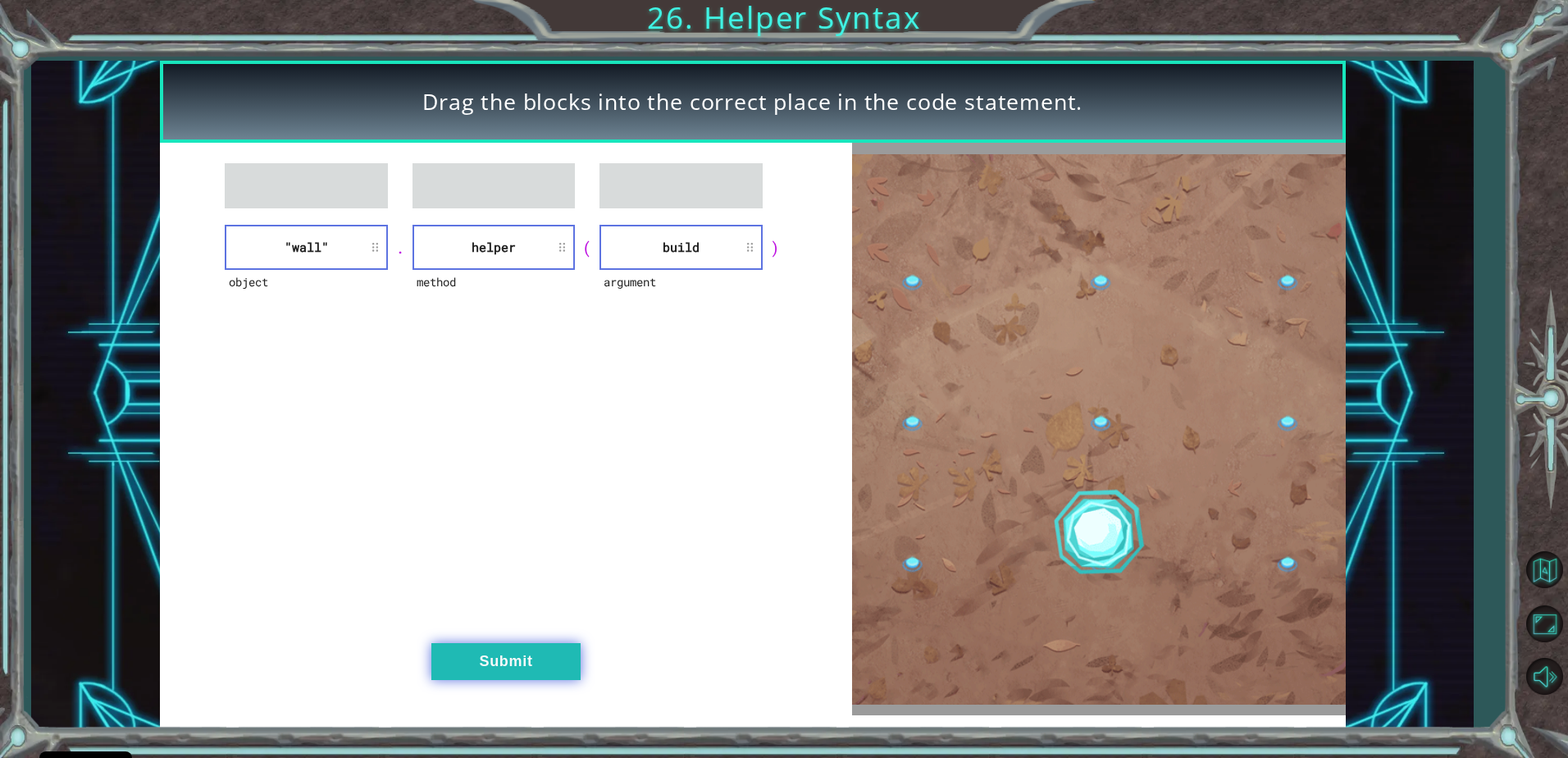
click at [543, 643] on button "Submit" at bounding box center [506, 661] width 149 height 37
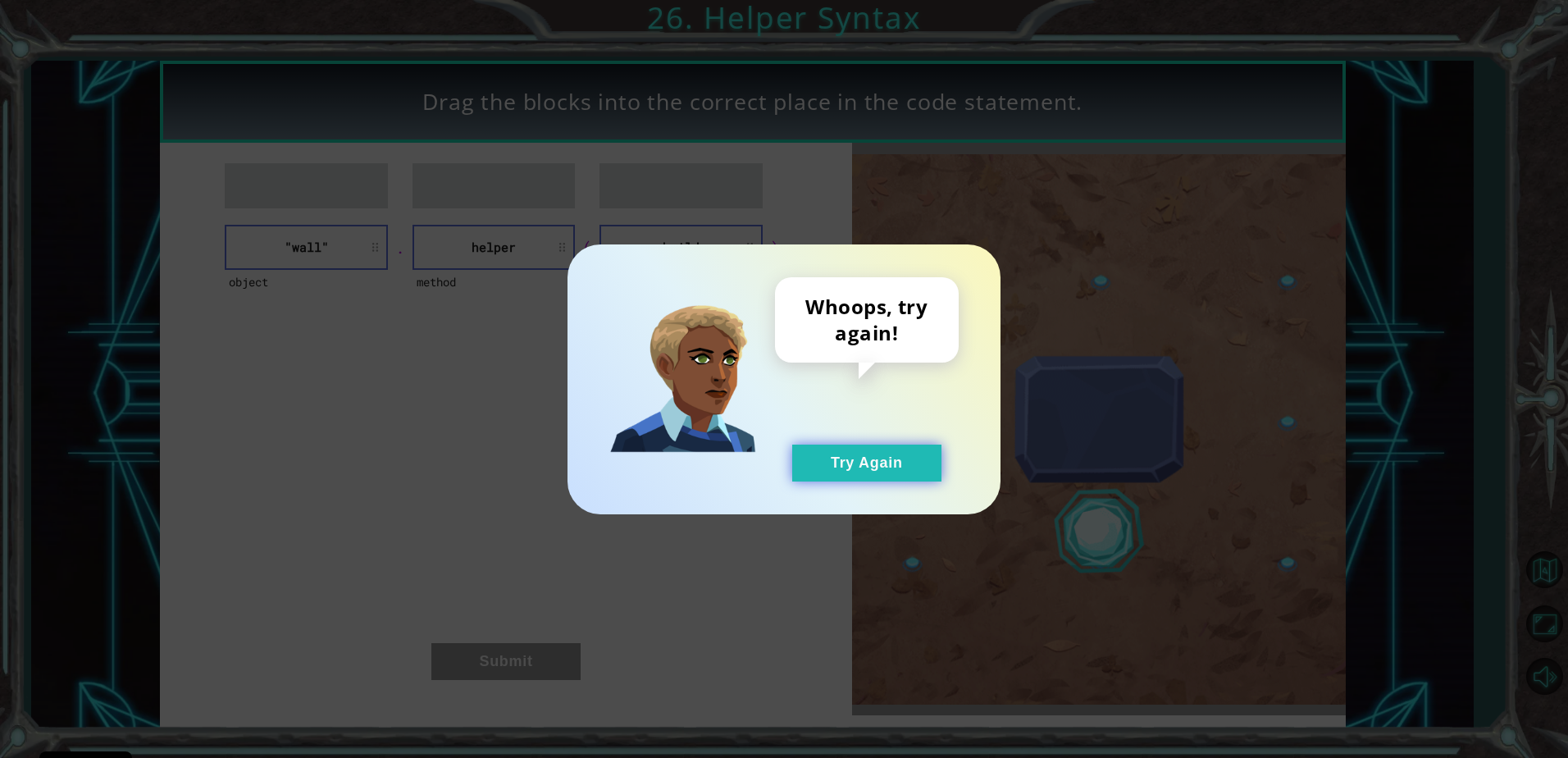
click at [840, 459] on button "Try Again" at bounding box center [867, 463] width 149 height 37
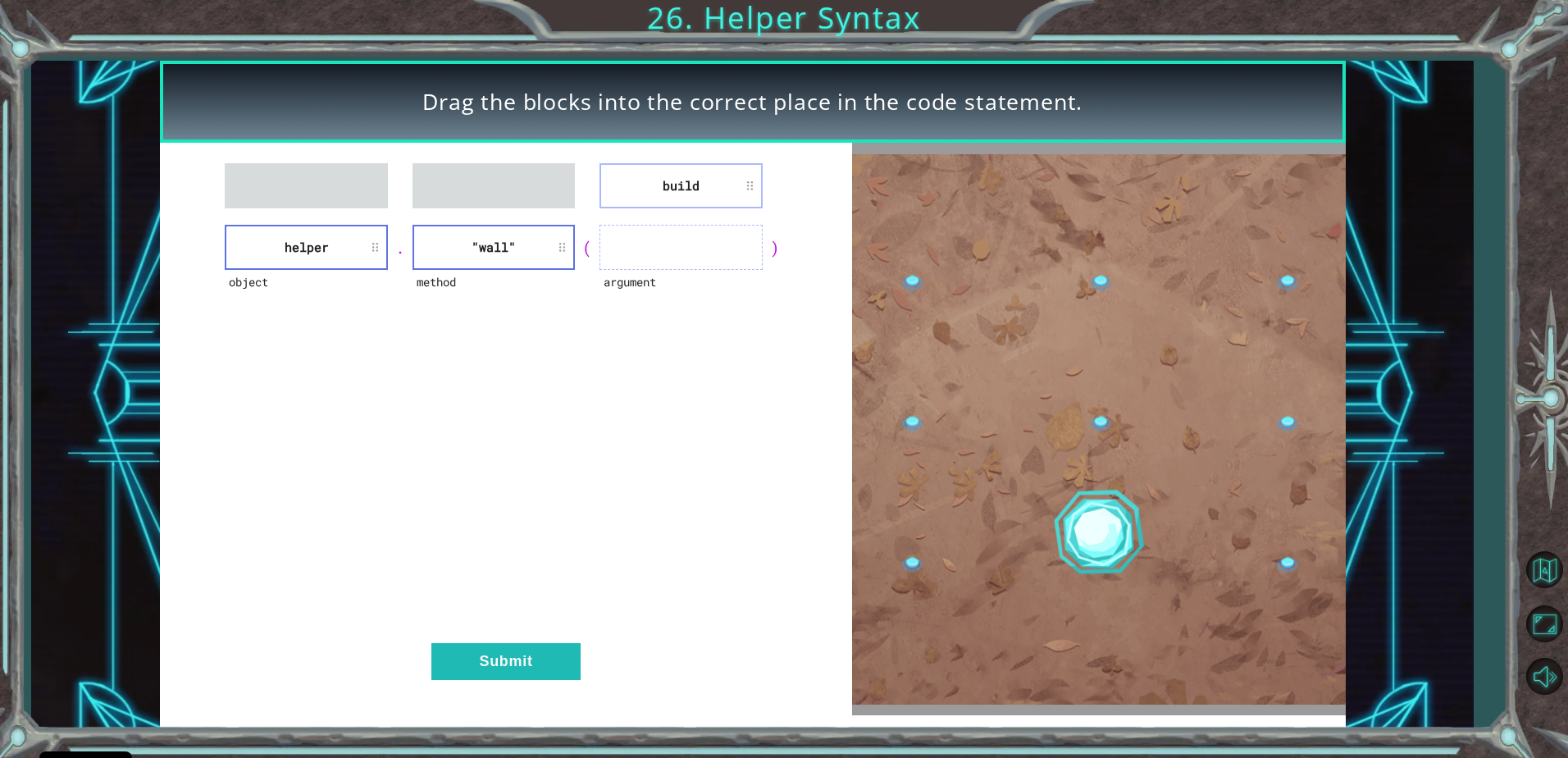
drag, startPoint x: 651, startPoint y: 227, endPoint x: 673, endPoint y: 220, distance: 23.1
click at [666, 256] on ul at bounding box center [681, 247] width 163 height 45
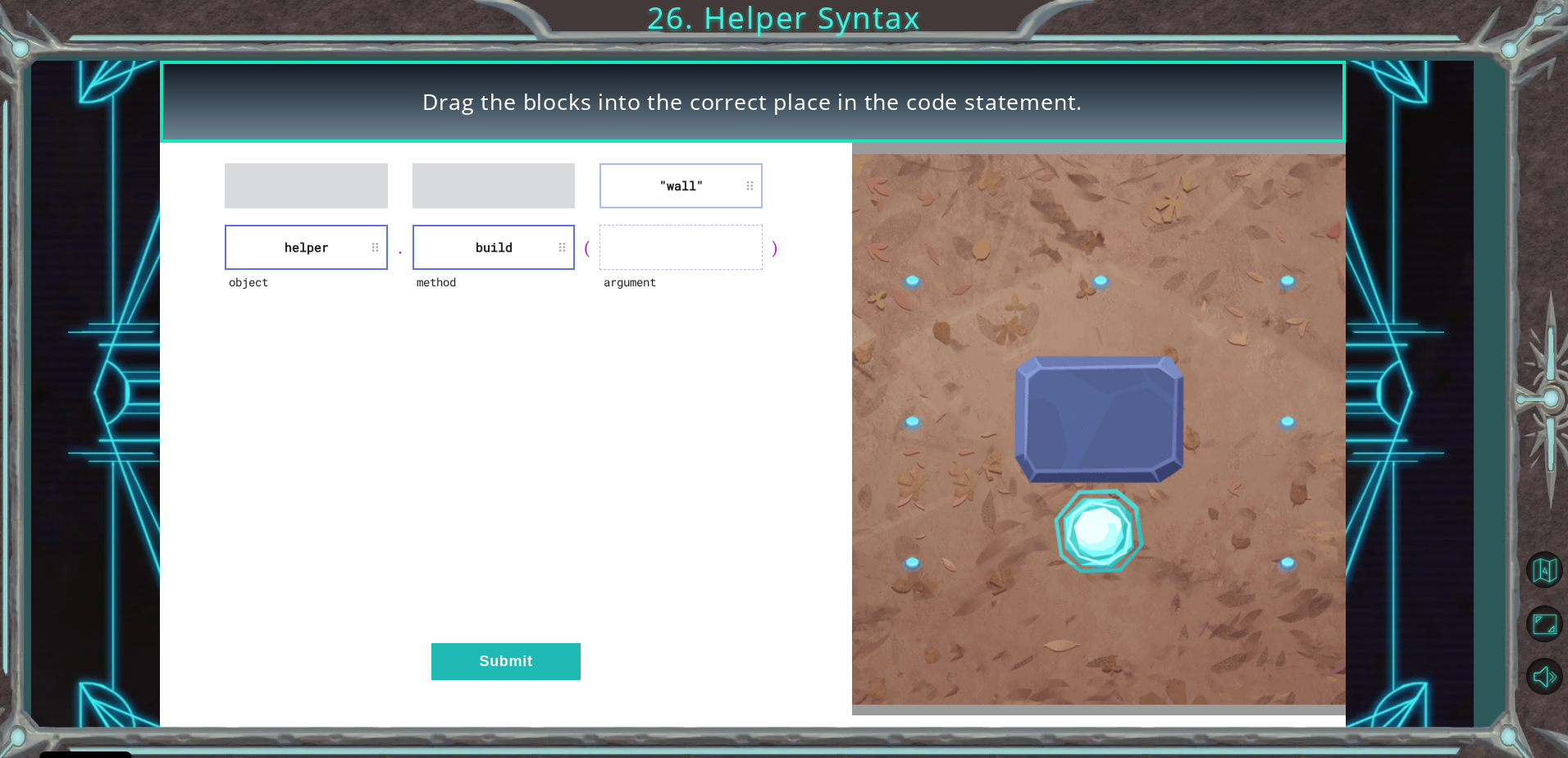
drag, startPoint x: 593, startPoint y: 201, endPoint x: 617, endPoint y: 227, distance: 35.4
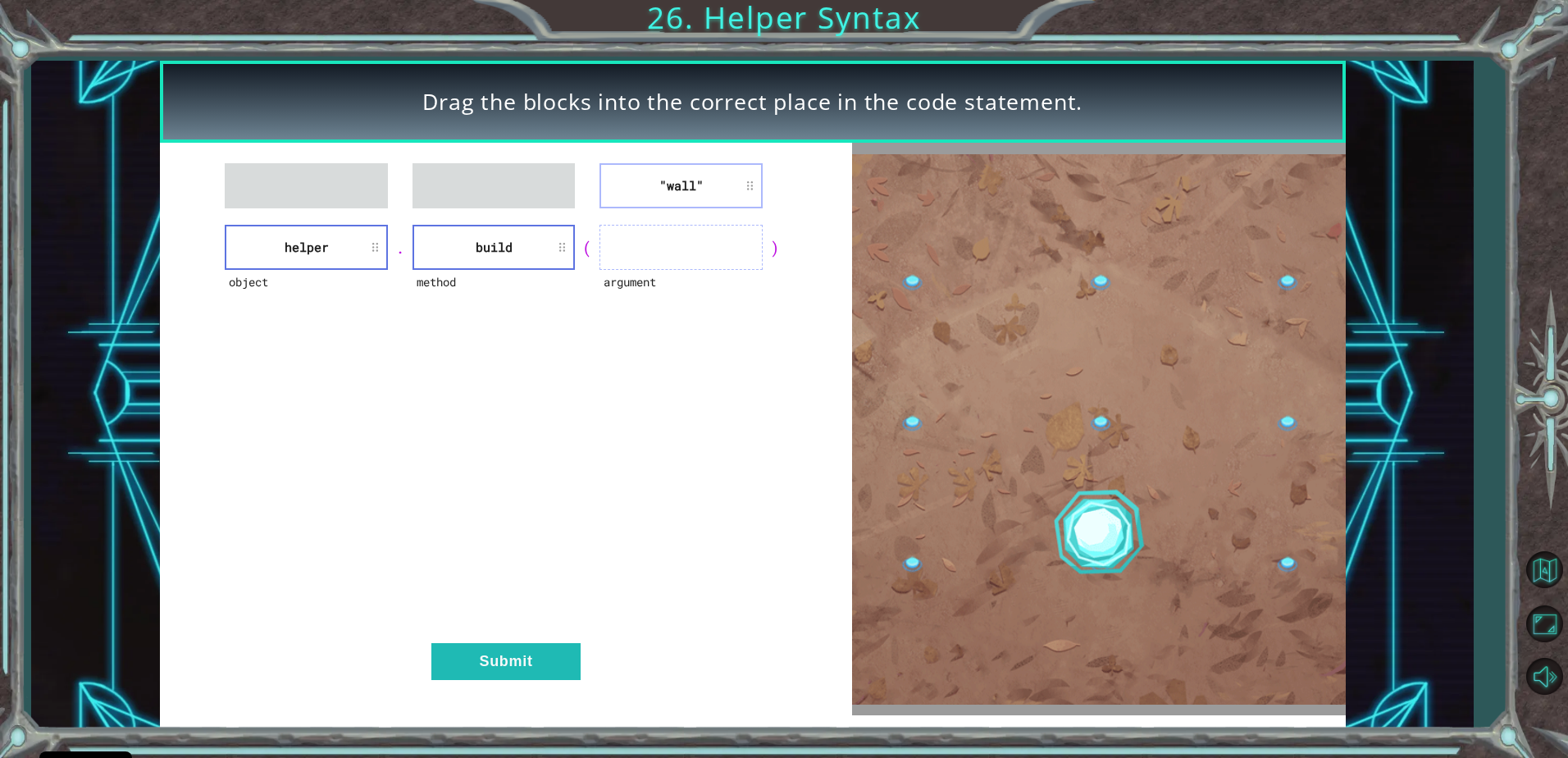
click at [617, 227] on div ""wall" object helper . method build ( argument ) Submit" at bounding box center [506, 430] width 692 height 573
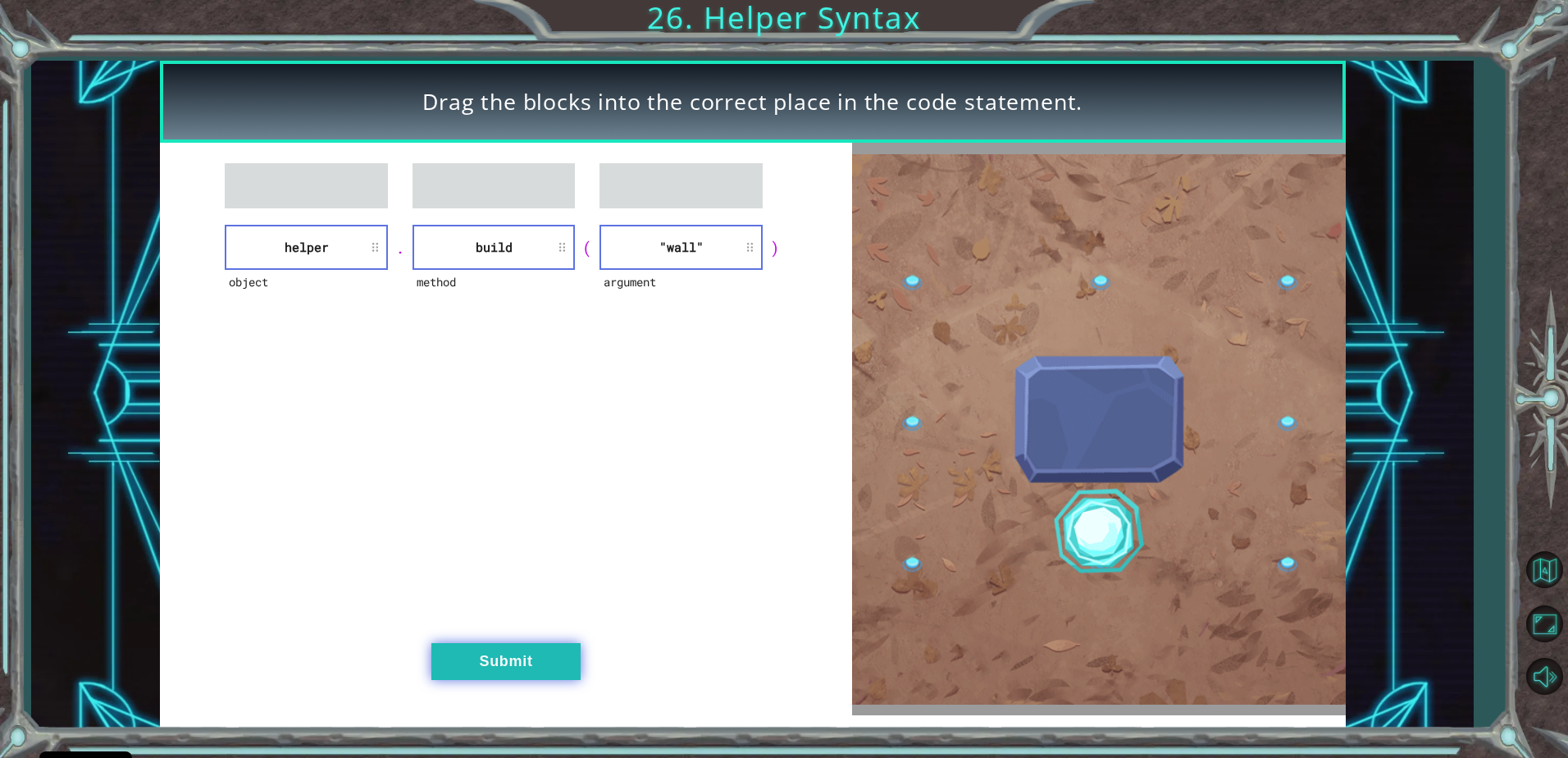
drag, startPoint x: 520, startPoint y: 649, endPoint x: 523, endPoint y: 638, distance: 11.4
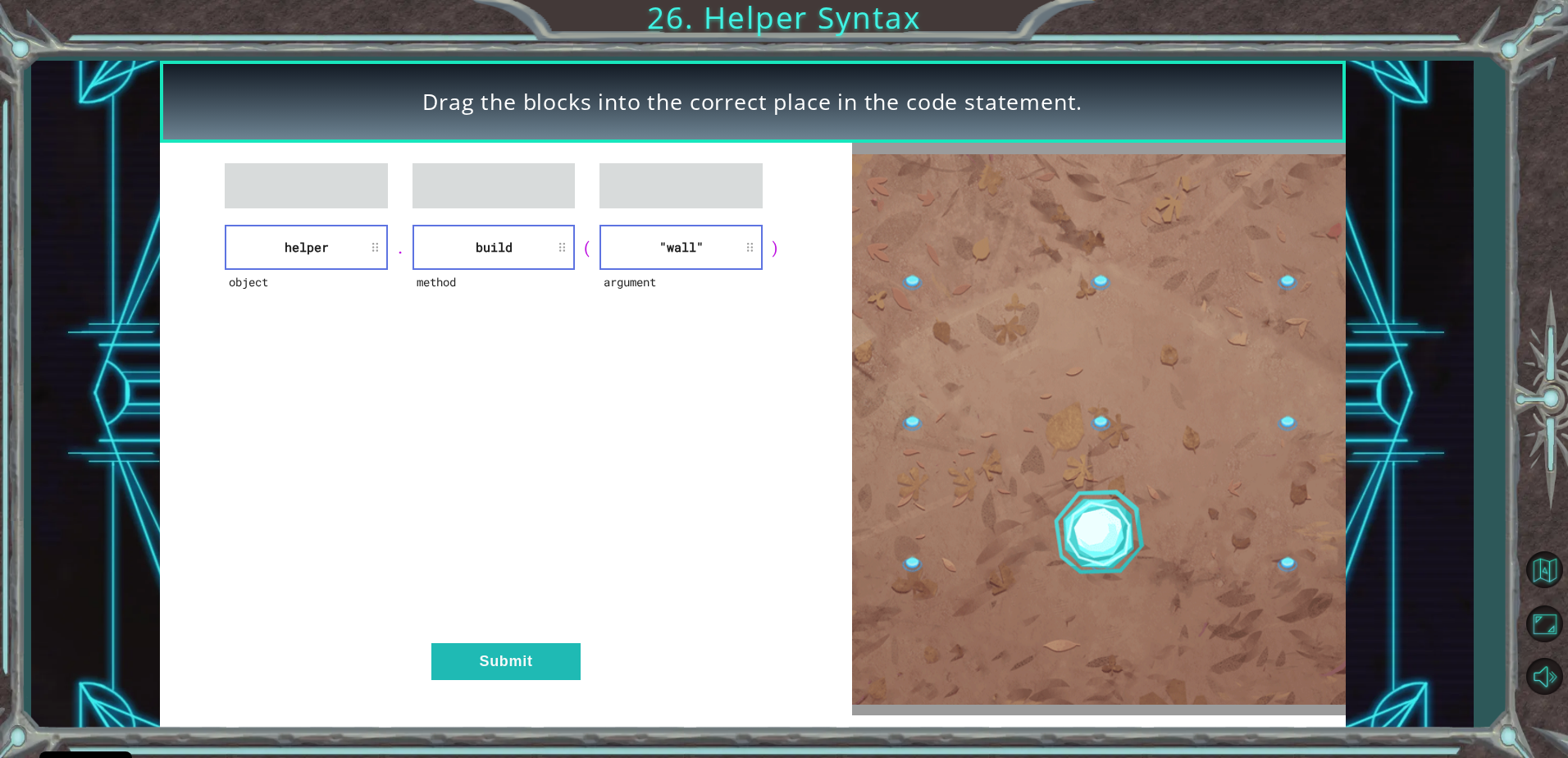
click at [521, 643] on button "Submit" at bounding box center [506, 661] width 149 height 37
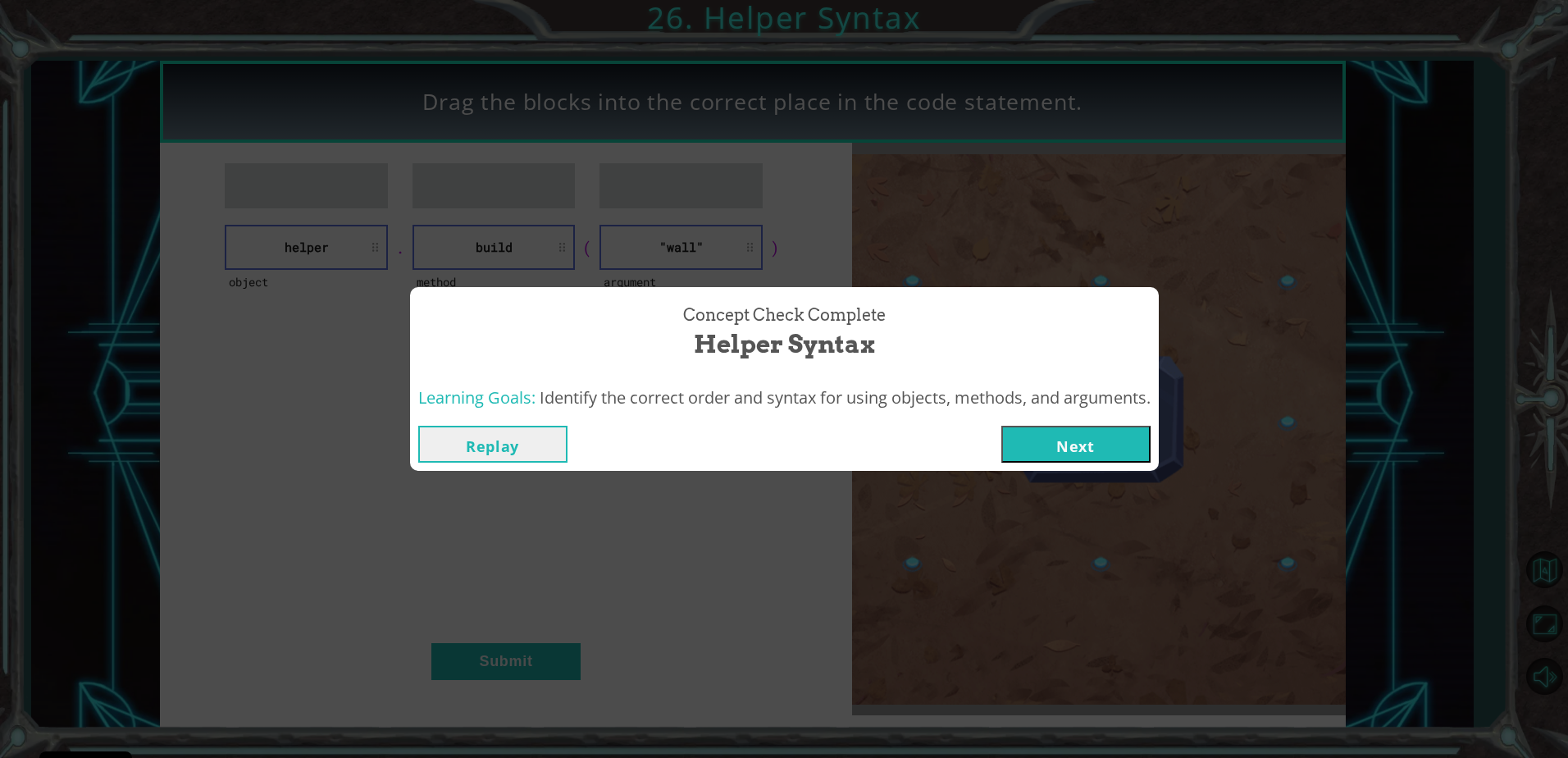
click at [1142, 444] on button "Next" at bounding box center [1076, 444] width 149 height 37
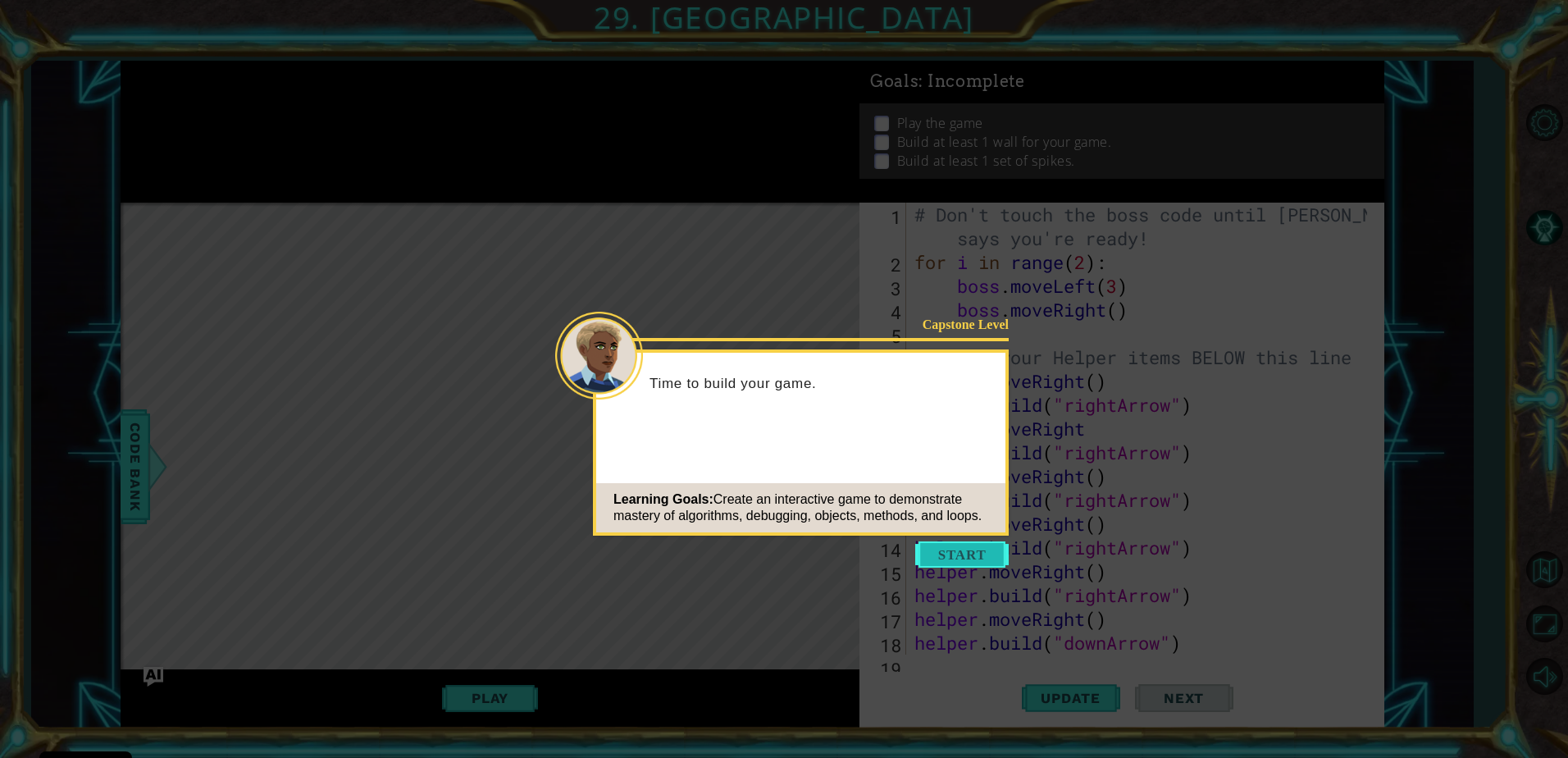
click at [994, 552] on button "Start" at bounding box center [962, 555] width 93 height 26
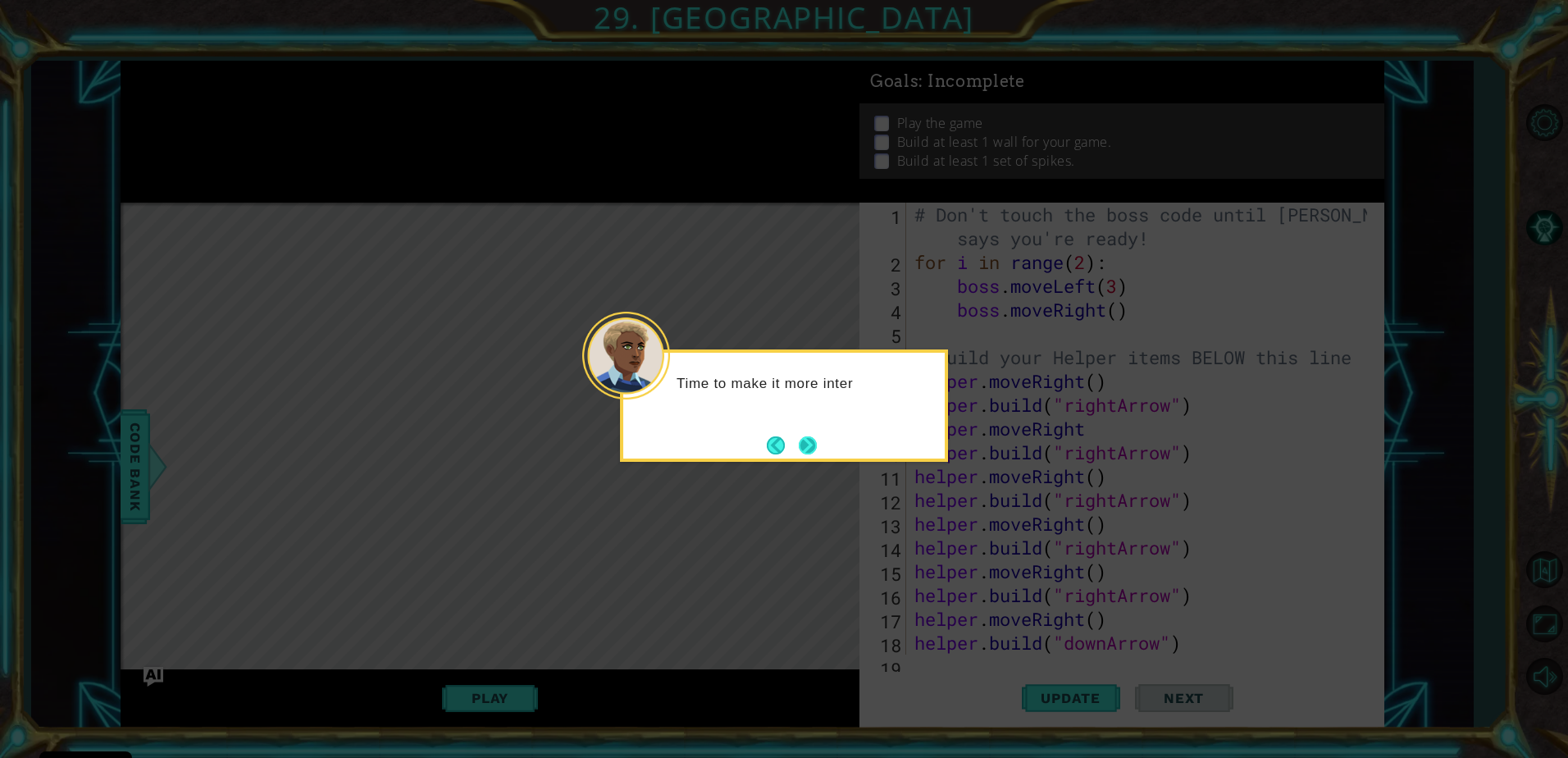
click at [799, 443] on button "Next" at bounding box center [808, 444] width 18 height 18
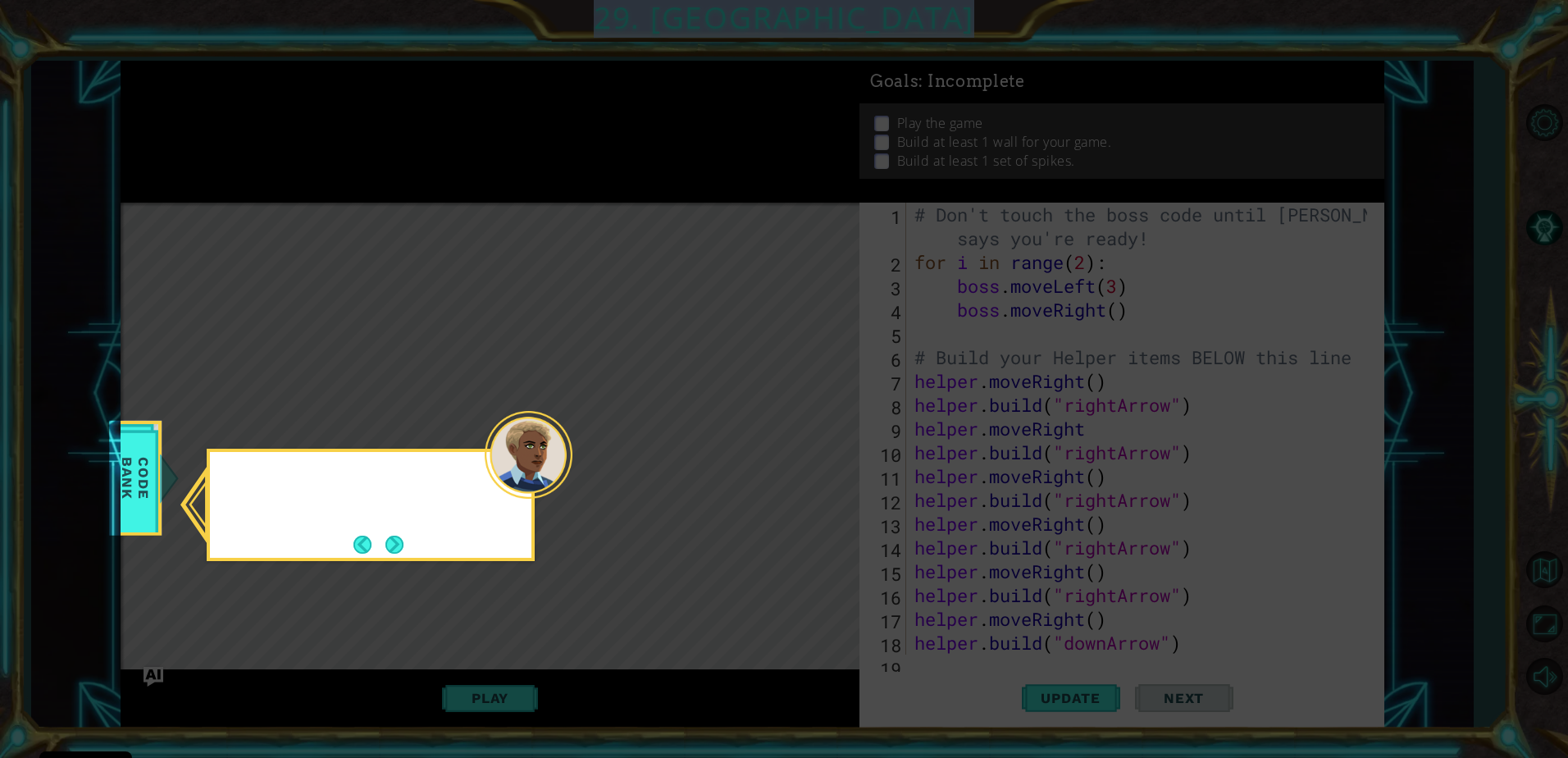
click at [796, 443] on icon at bounding box center [784, 379] width 1568 height 758
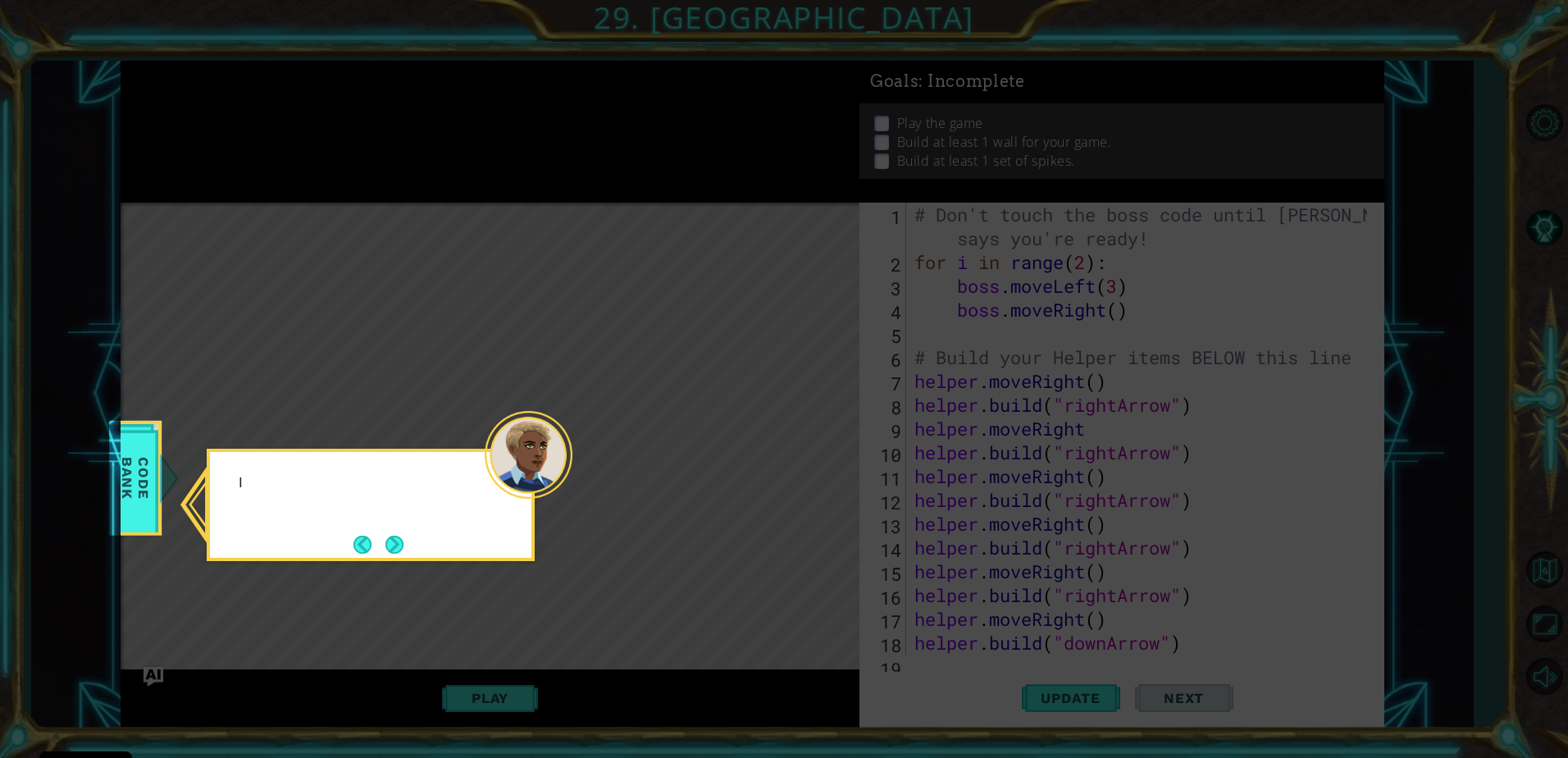
click at [796, 443] on icon at bounding box center [784, 379] width 1568 height 758
click at [390, 554] on button "Next" at bounding box center [394, 545] width 18 height 18
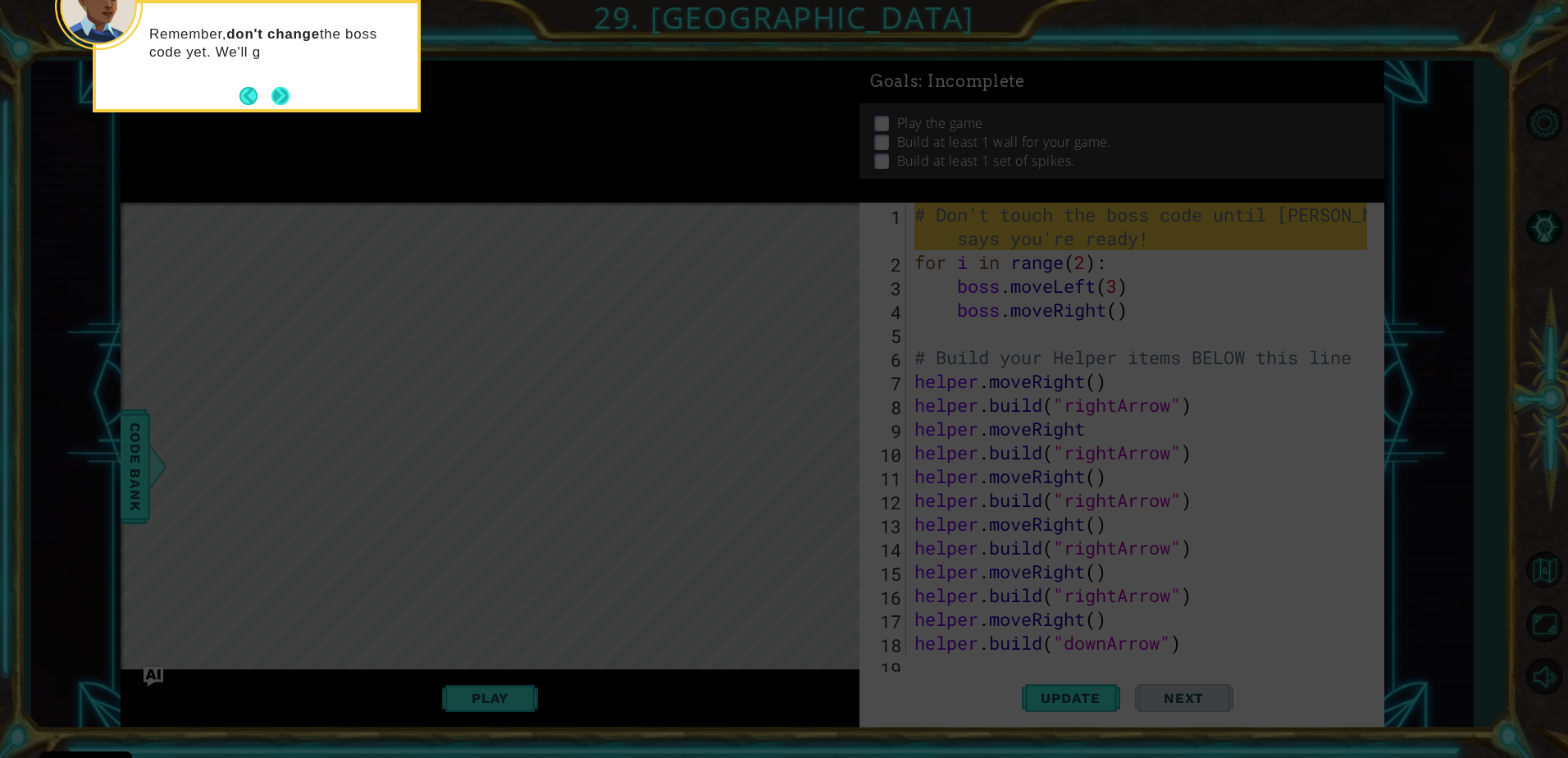
click at [286, 101] on button "Next" at bounding box center [280, 96] width 18 height 18
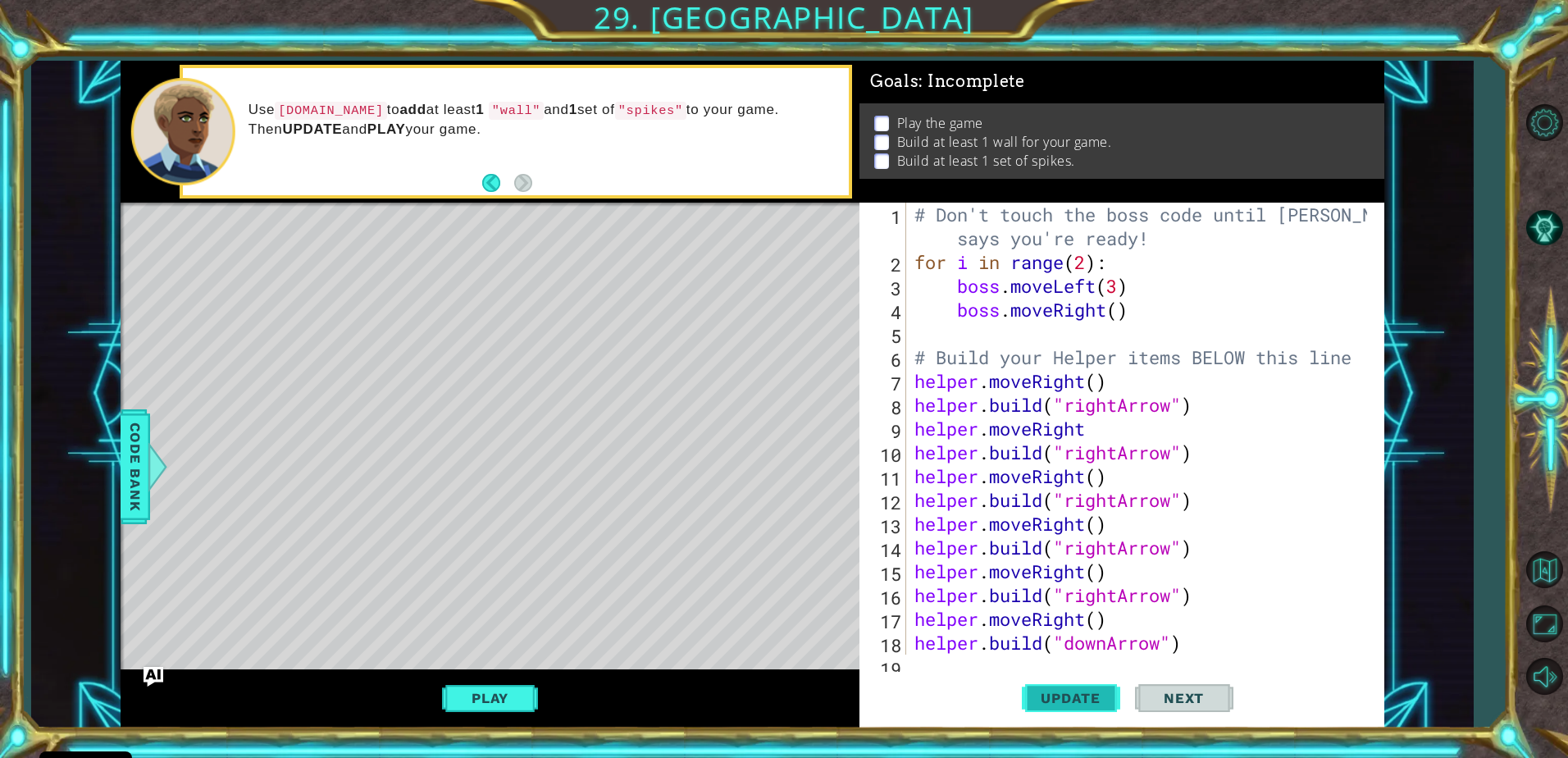
click at [1083, 691] on span "Update" at bounding box center [1071, 698] width 93 height 17
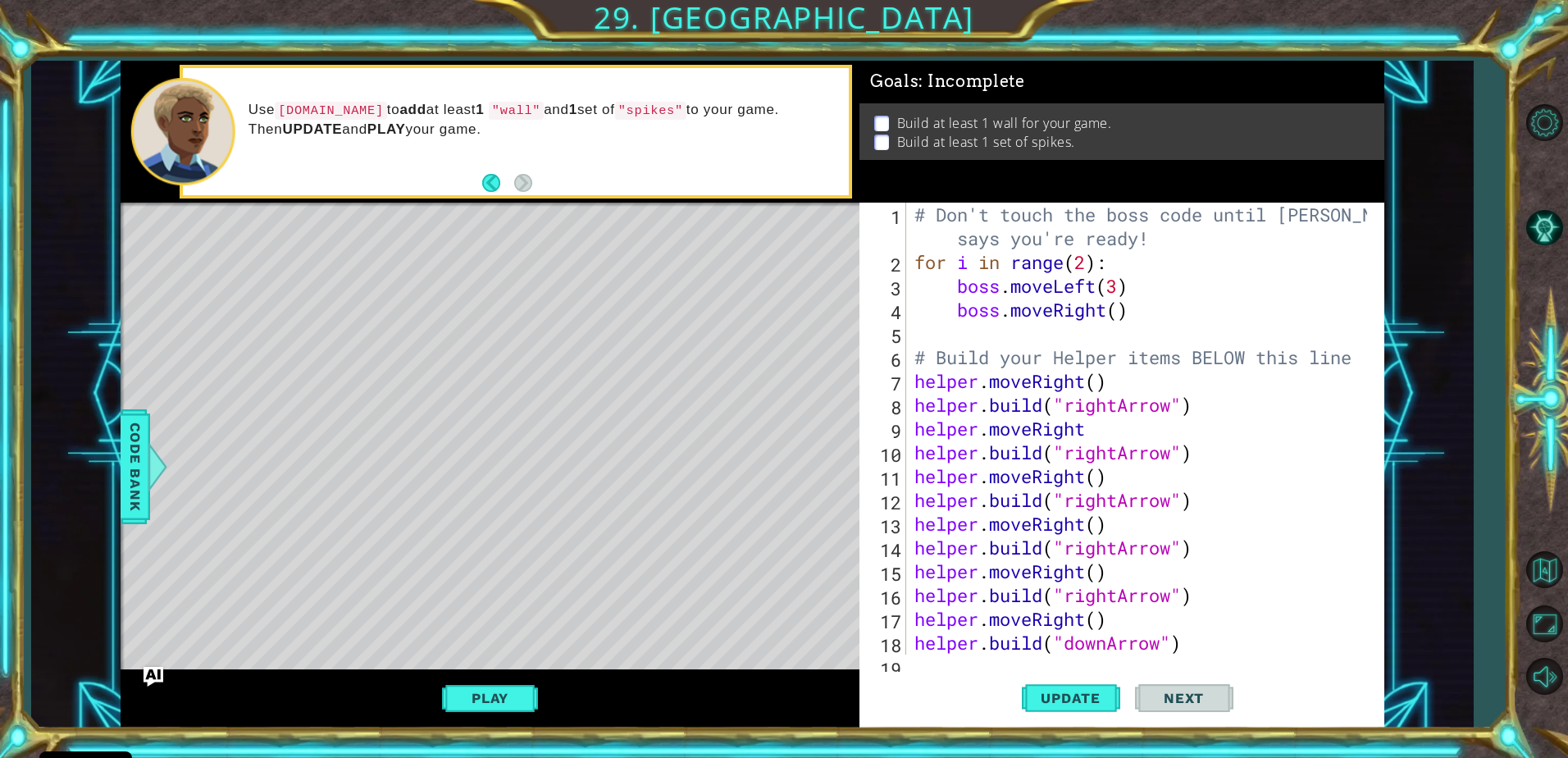
click at [953, 682] on div "Update Next" at bounding box center [1127, 698] width 525 height 53
click at [957, 674] on div "Update Next" at bounding box center [1127, 698] width 525 height 53
click at [958, 662] on div "1 2 3 4 5 6 7 8 9 10 11 12 13 14 15 16 17 18 19 # Don't touch the boss code unt…" at bounding box center [1122, 466] width 525 height 525
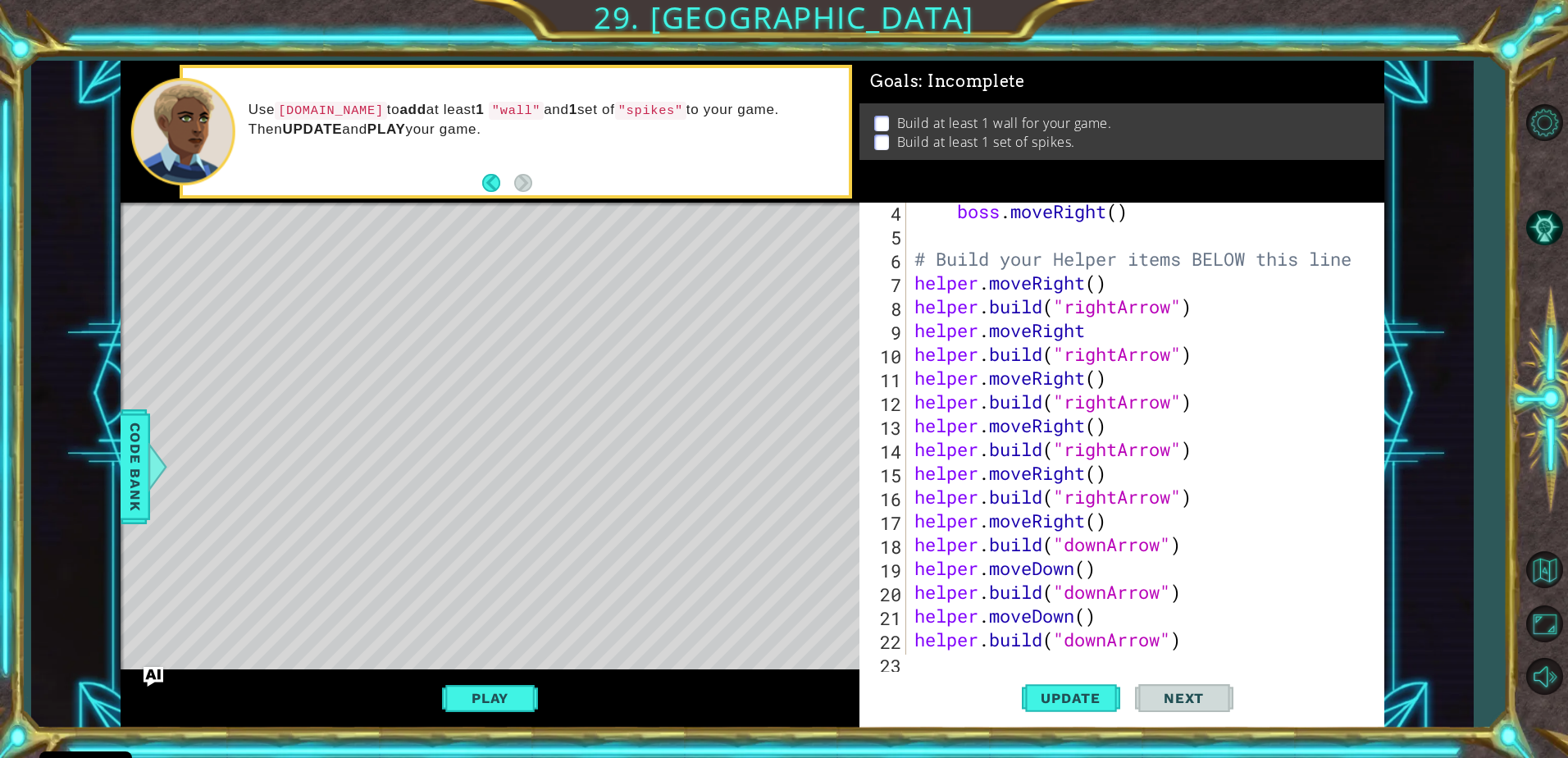
click at [916, 656] on div "4 5 6 7 8 9 10 11 12 13 14 15 16 17 18 19 20 21 22 23 24 boss . moveRight ( ) #…" at bounding box center [1122, 466] width 525 height 525
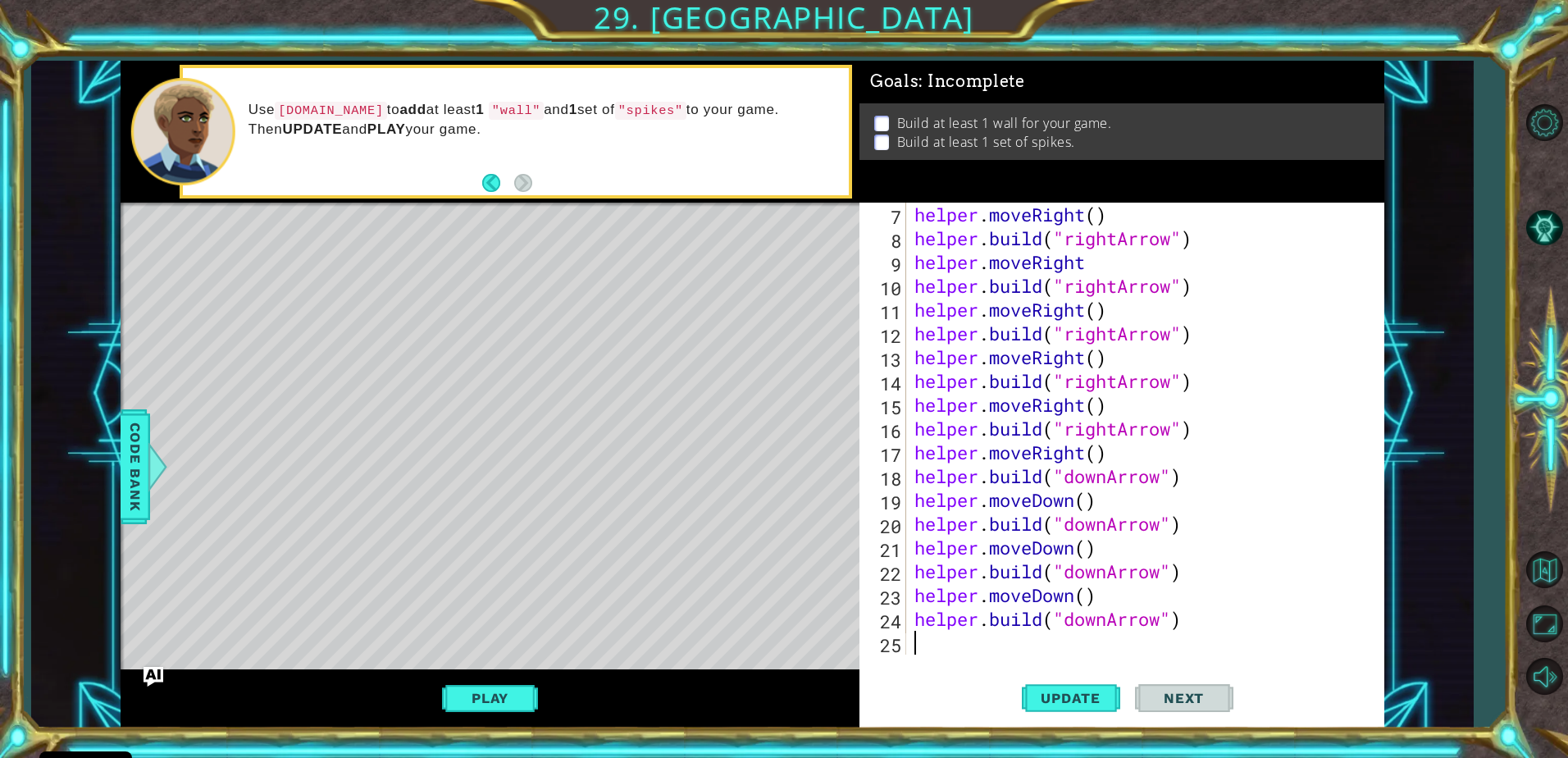
type textarea "m"
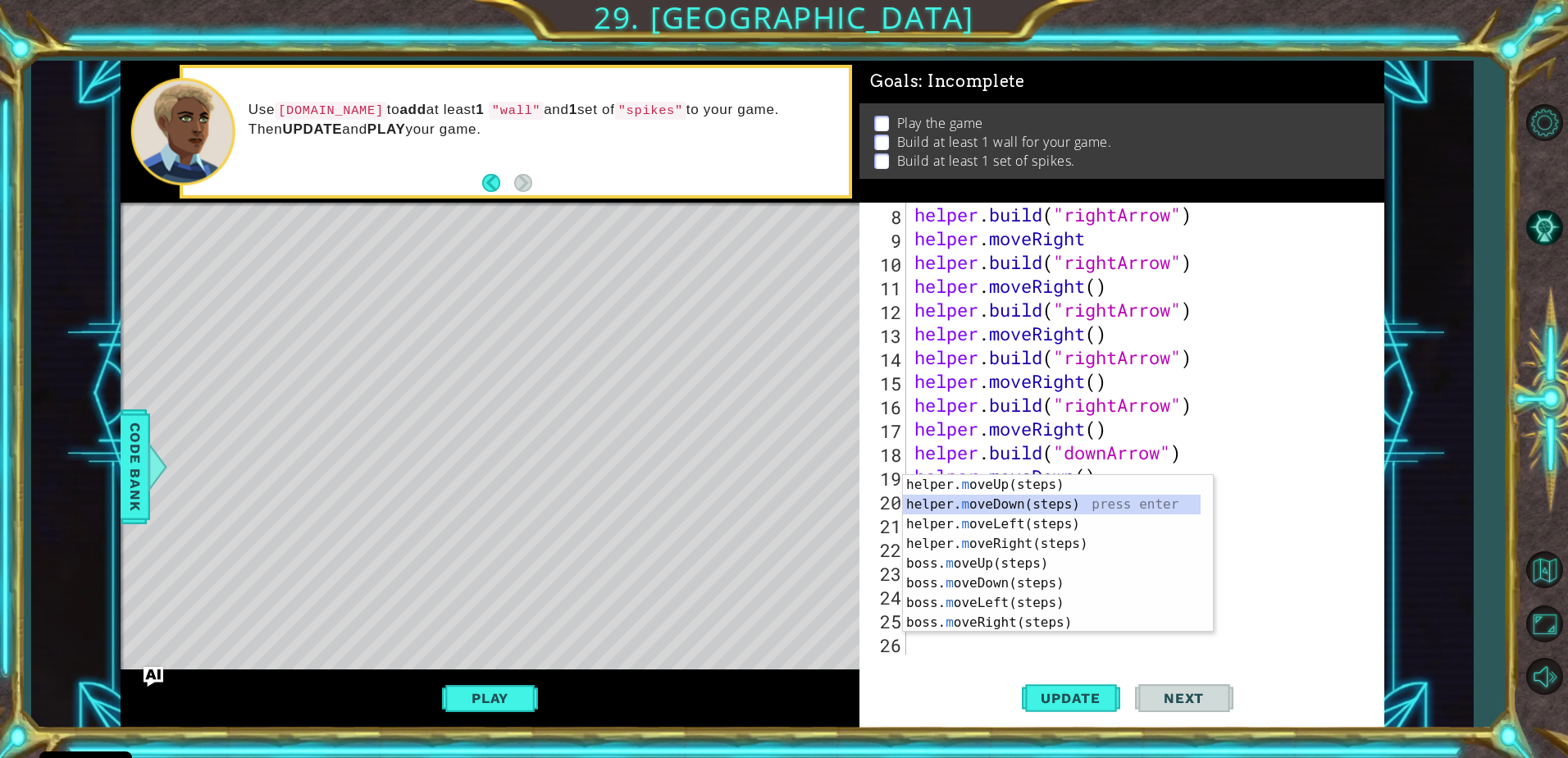
click at [1071, 502] on div "helper. m oveUp(steps) press enter helper. m oveDown(steps) press enter helper.…" at bounding box center [1051, 574] width 298 height 197
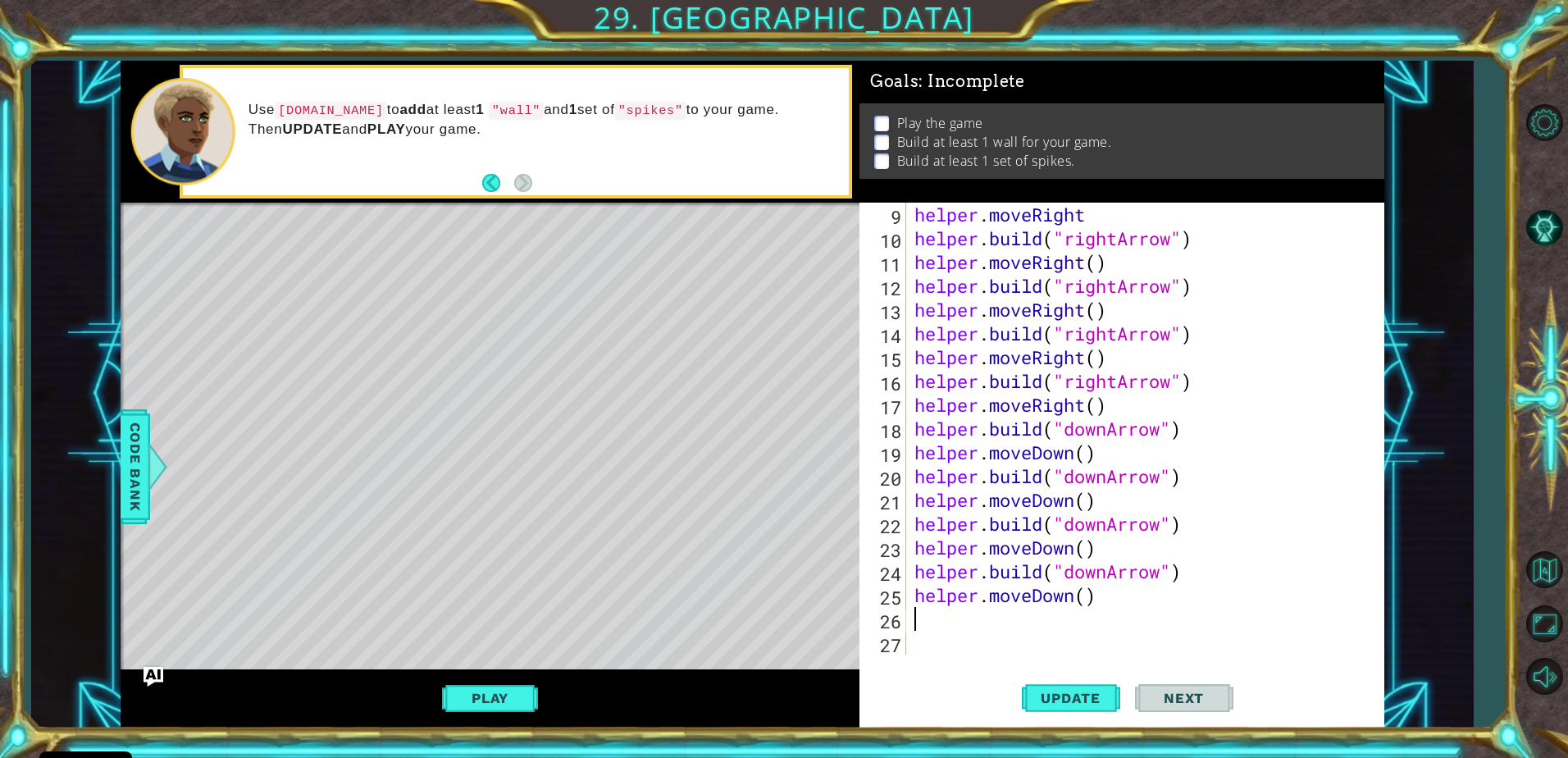
click at [937, 624] on div "helper . moveRight helper . build ( "rightArrow" ) helper . moveRight ( ) helpe…" at bounding box center [1143, 452] width 464 height 500
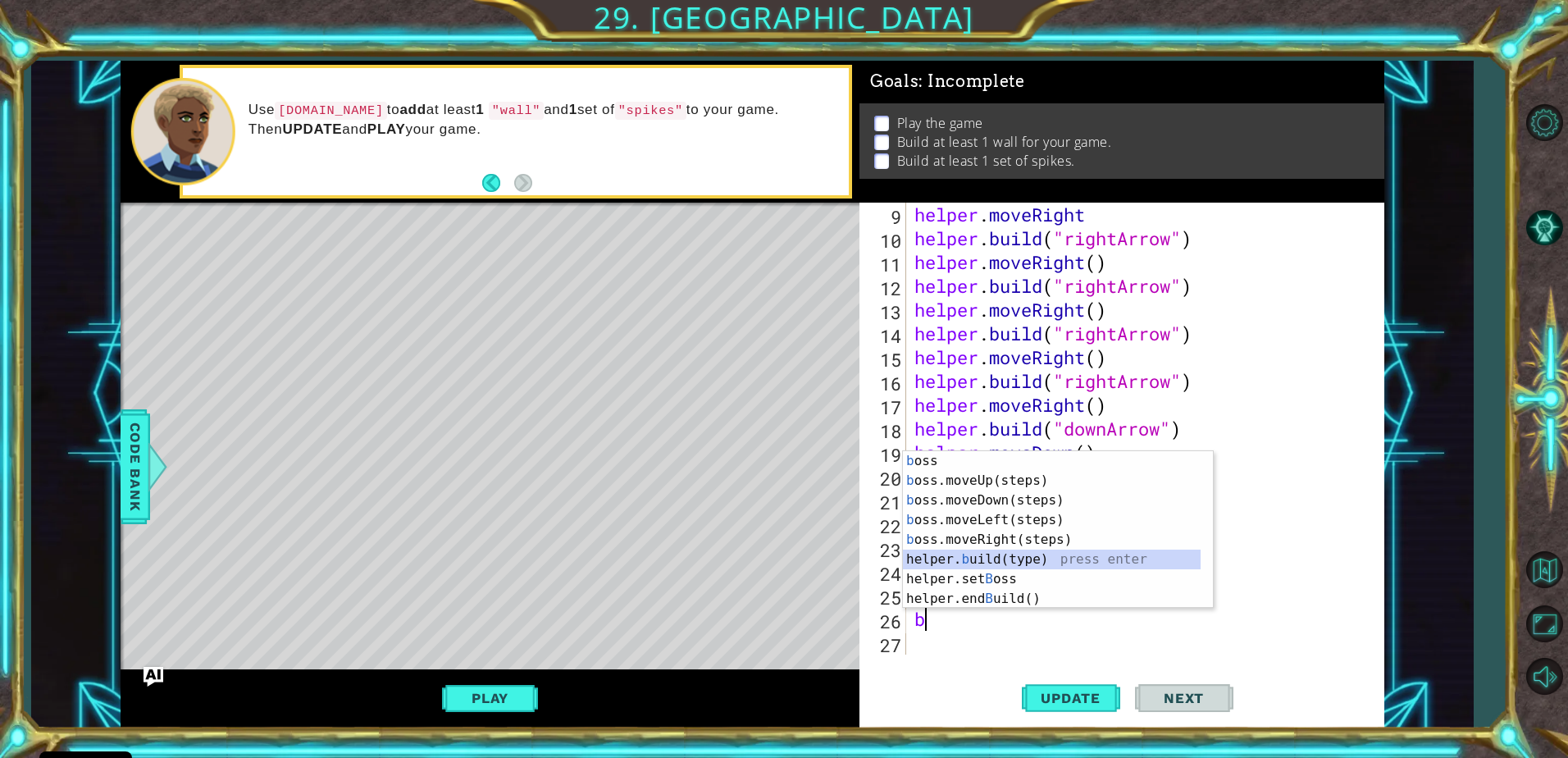
click at [982, 564] on div "b oss press enter b oss.moveUp(steps) press enter b oss.moveDown(steps) press e…" at bounding box center [1051, 550] width 298 height 197
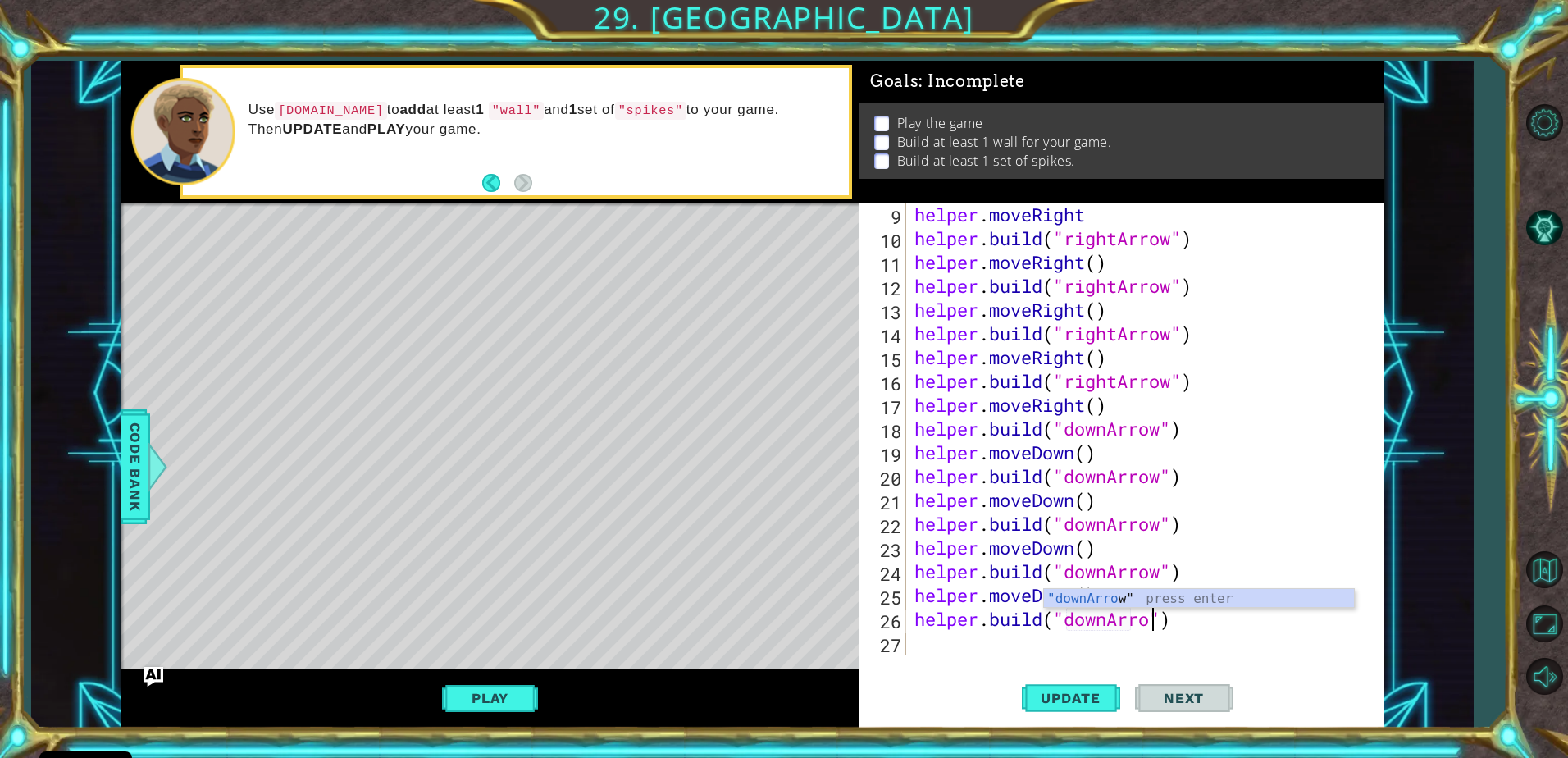
scroll to position [0, 11]
type textarea "helper.build("downArrow")"
click at [983, 650] on div "helper . moveRight helper . build ( "rightArrow" ) helper . moveRight ( ) helpe…" at bounding box center [1143, 452] width 464 height 500
type textarea "m"
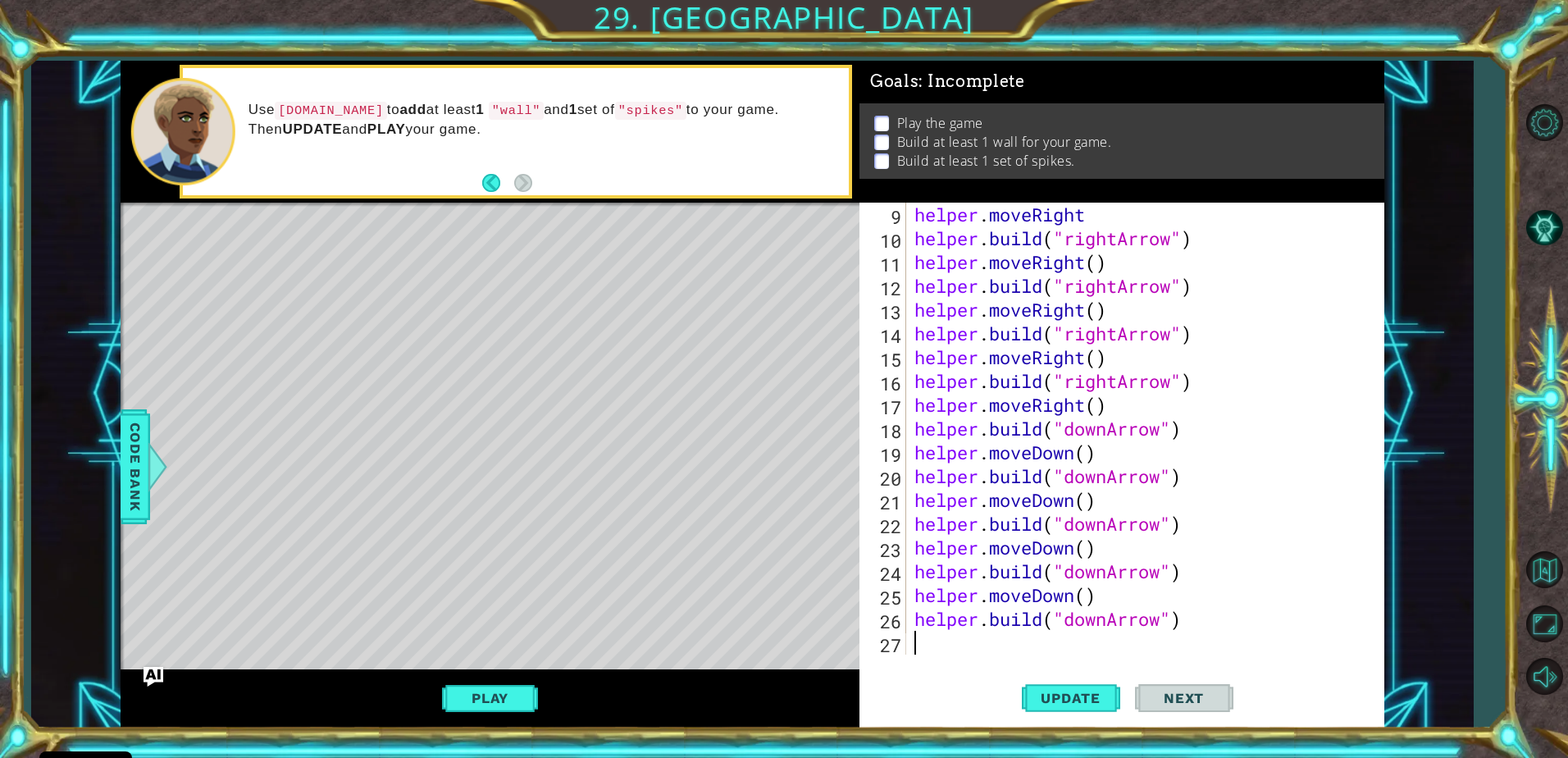
scroll to position [238, 0]
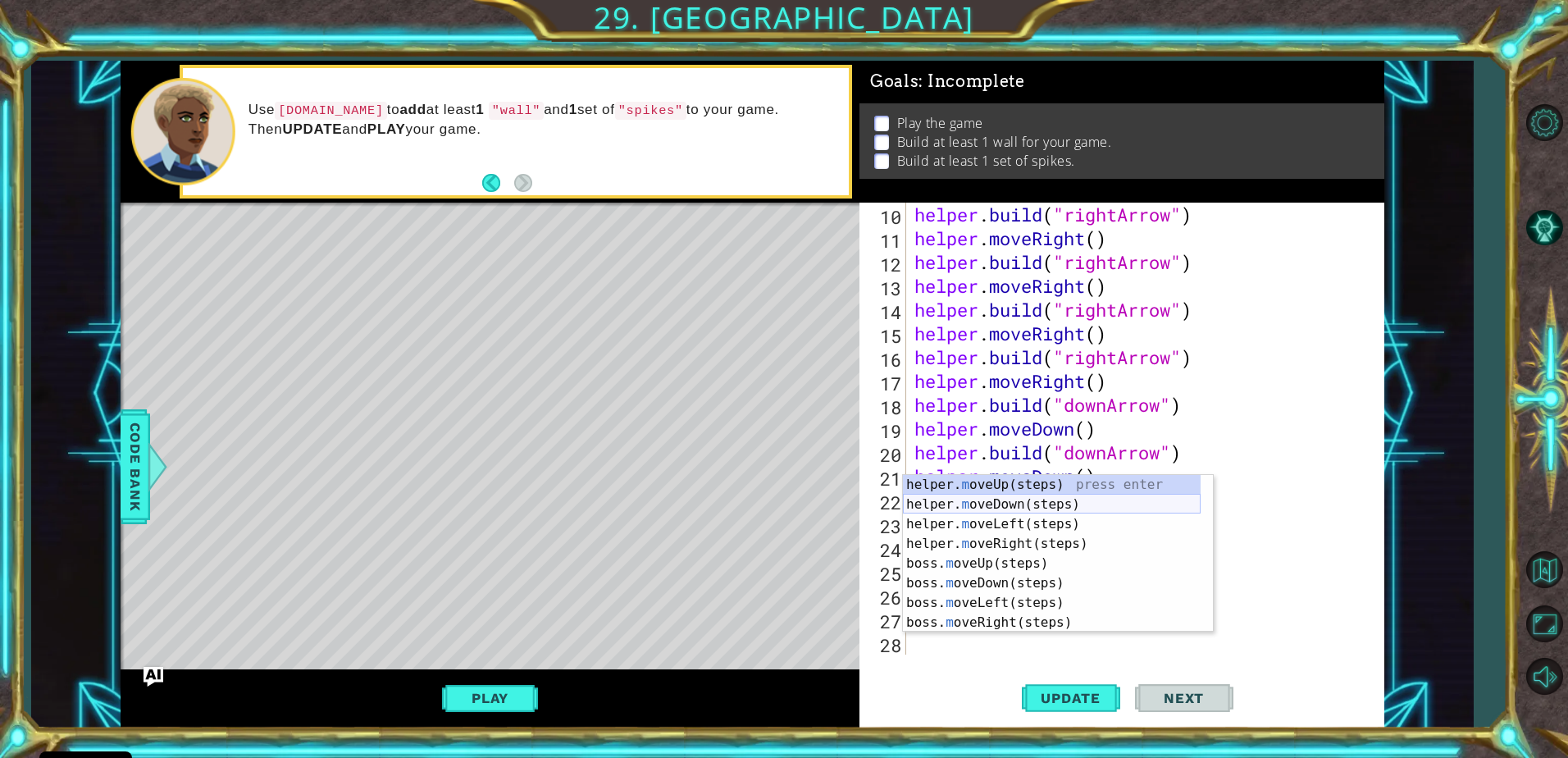
click at [1029, 510] on div "helper. m oveUp(steps) press enter helper. m oveDown(steps) press enter helper.…" at bounding box center [1051, 574] width 298 height 197
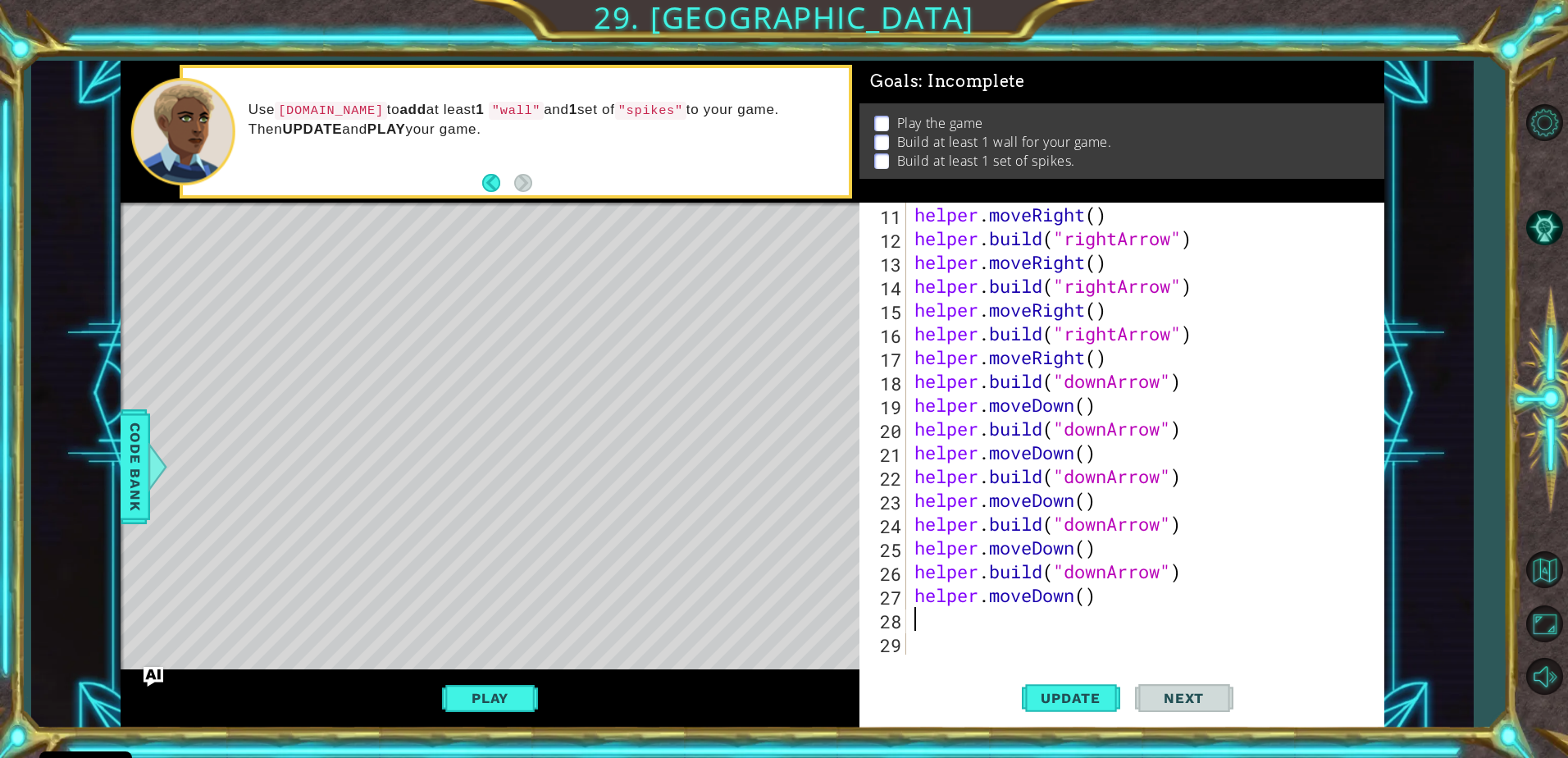
scroll to position [262, 0]
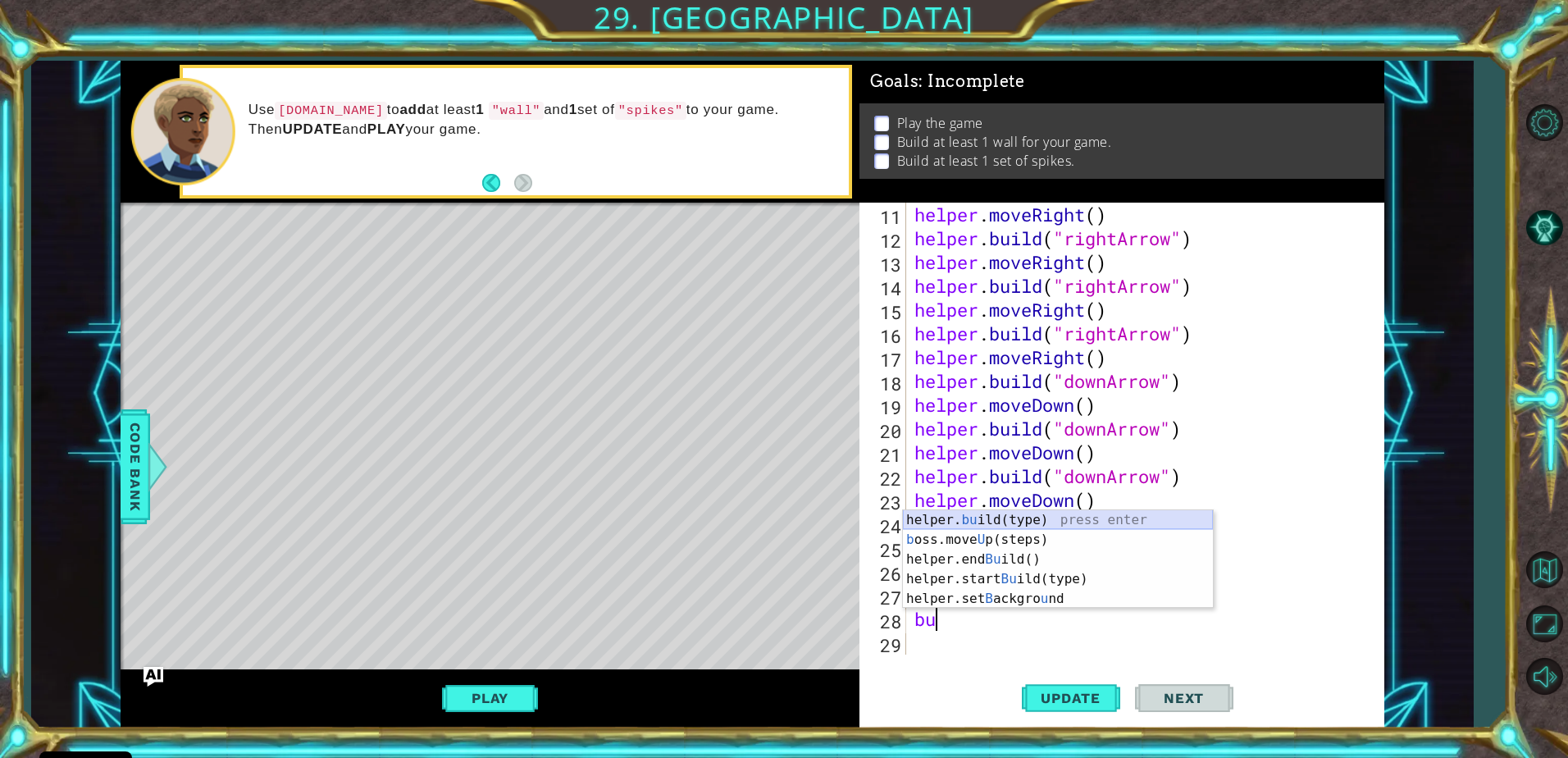
click at [1018, 522] on div "helper. bu ild(type) press enter b oss.move U p(steps) press enter helper.end B…" at bounding box center [1057, 579] width 310 height 138
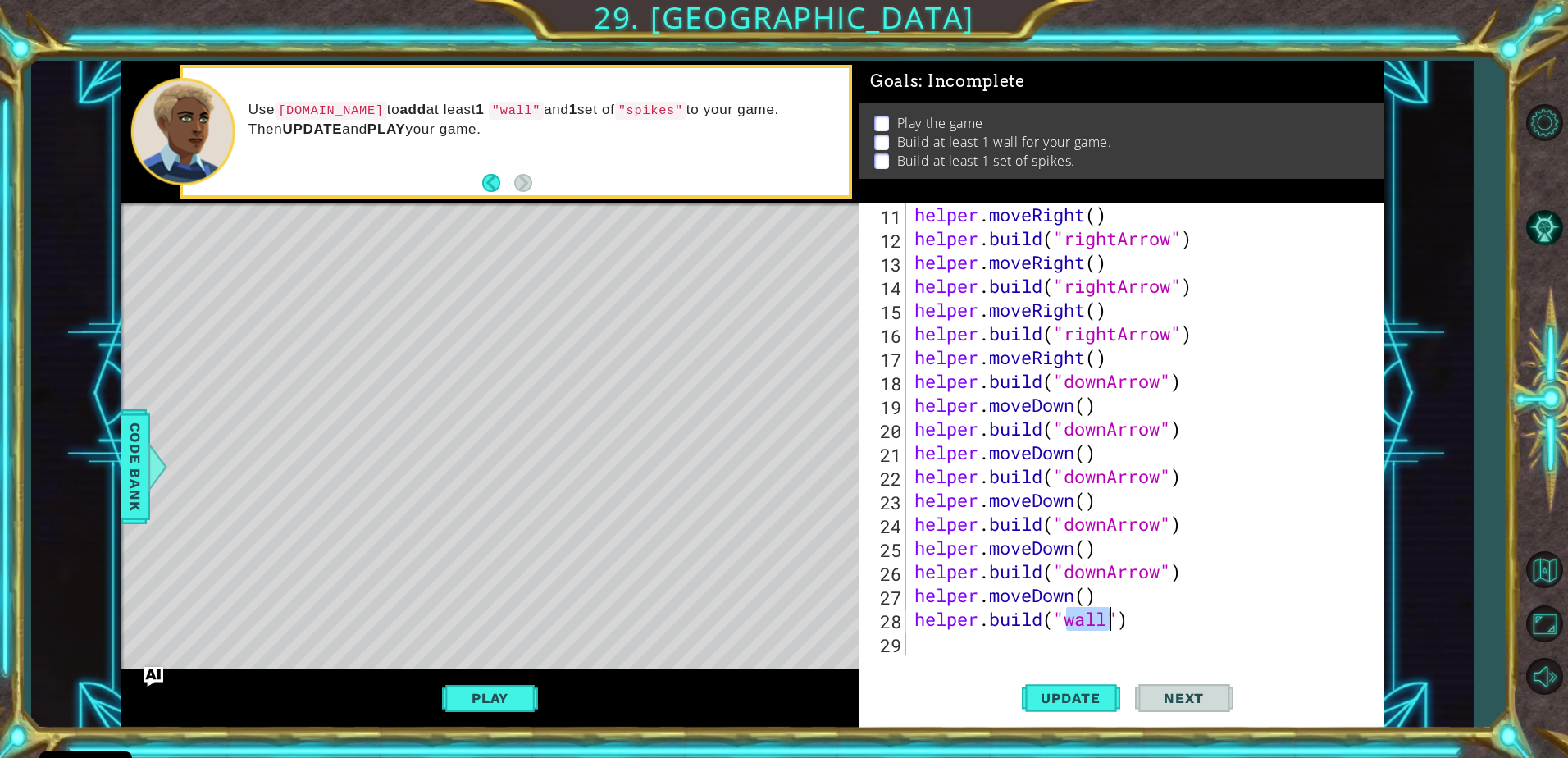
scroll to position [0, 7]
click at [1159, 597] on div "" rightArrow" press enter " downArrow" press enter" at bounding box center [1198, 609] width 310 height 79
type textarea "helper.build("downArrow")"
click at [916, 647] on div "helper . moveRight ( ) helper . build ( "rightArrow" ) helper . moveRight ( ) h…" at bounding box center [1143, 452] width 464 height 500
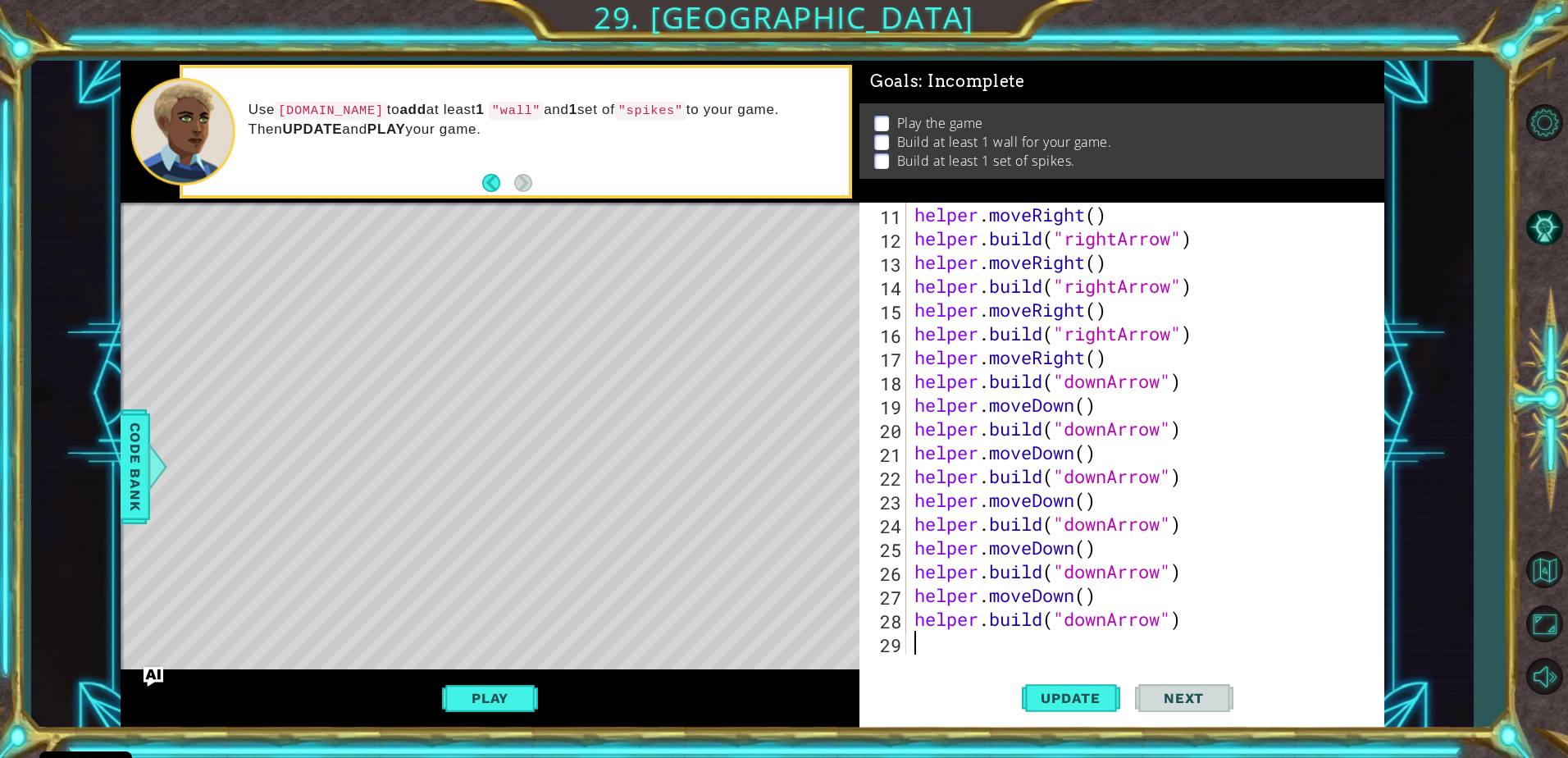
click at [1111, 624] on div "helper . moveRight ( ) helper . build ( "rightArrow" ) helper . moveRight ( ) h…" at bounding box center [1143, 452] width 464 height 500
click at [1197, 576] on div ""r ightArrow" press enter " downA r row" press enter" at bounding box center [1198, 609] width 310 height 79
type textarea "helper.build("rightArrow")"
click at [482, 704] on button "Play" at bounding box center [490, 697] width 96 height 31
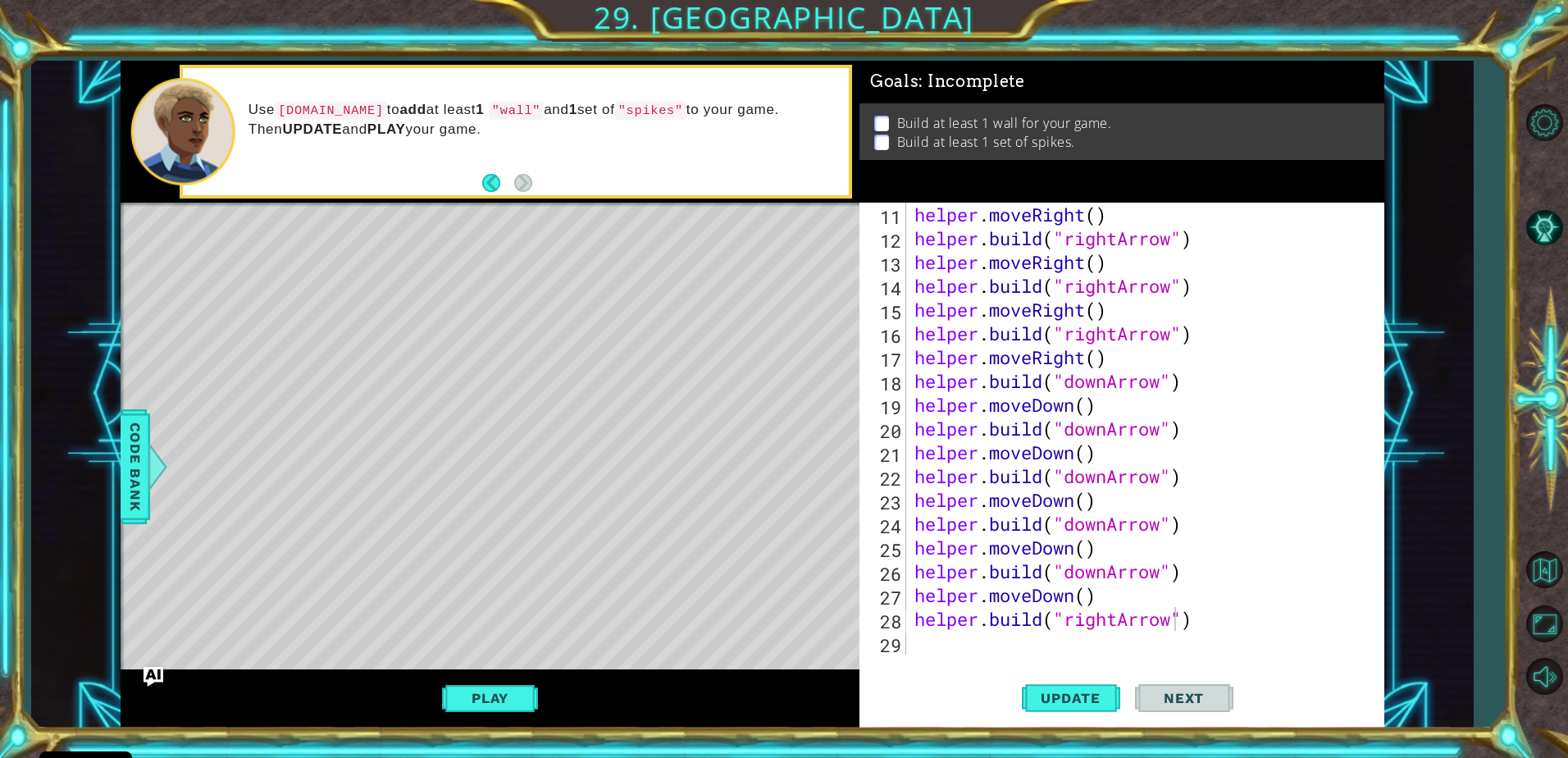
scroll to position [0, 0]
click at [992, 634] on div "helper . moveRight ( ) helper . build ( "rightArrow" ) helper . moveRight ( ) h…" at bounding box center [1143, 452] width 464 height 500
type textarea "m"
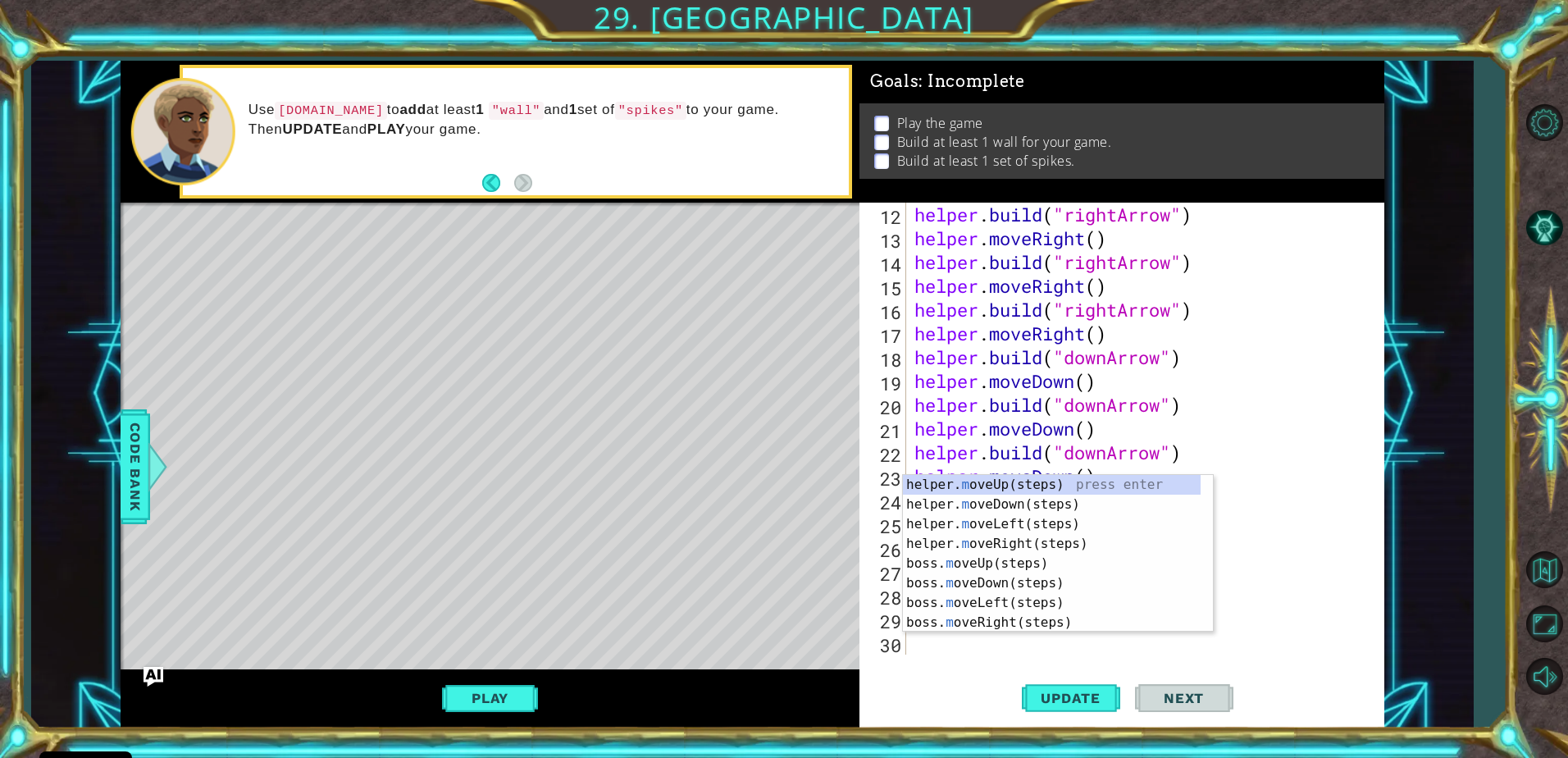
scroll to position [285, 0]
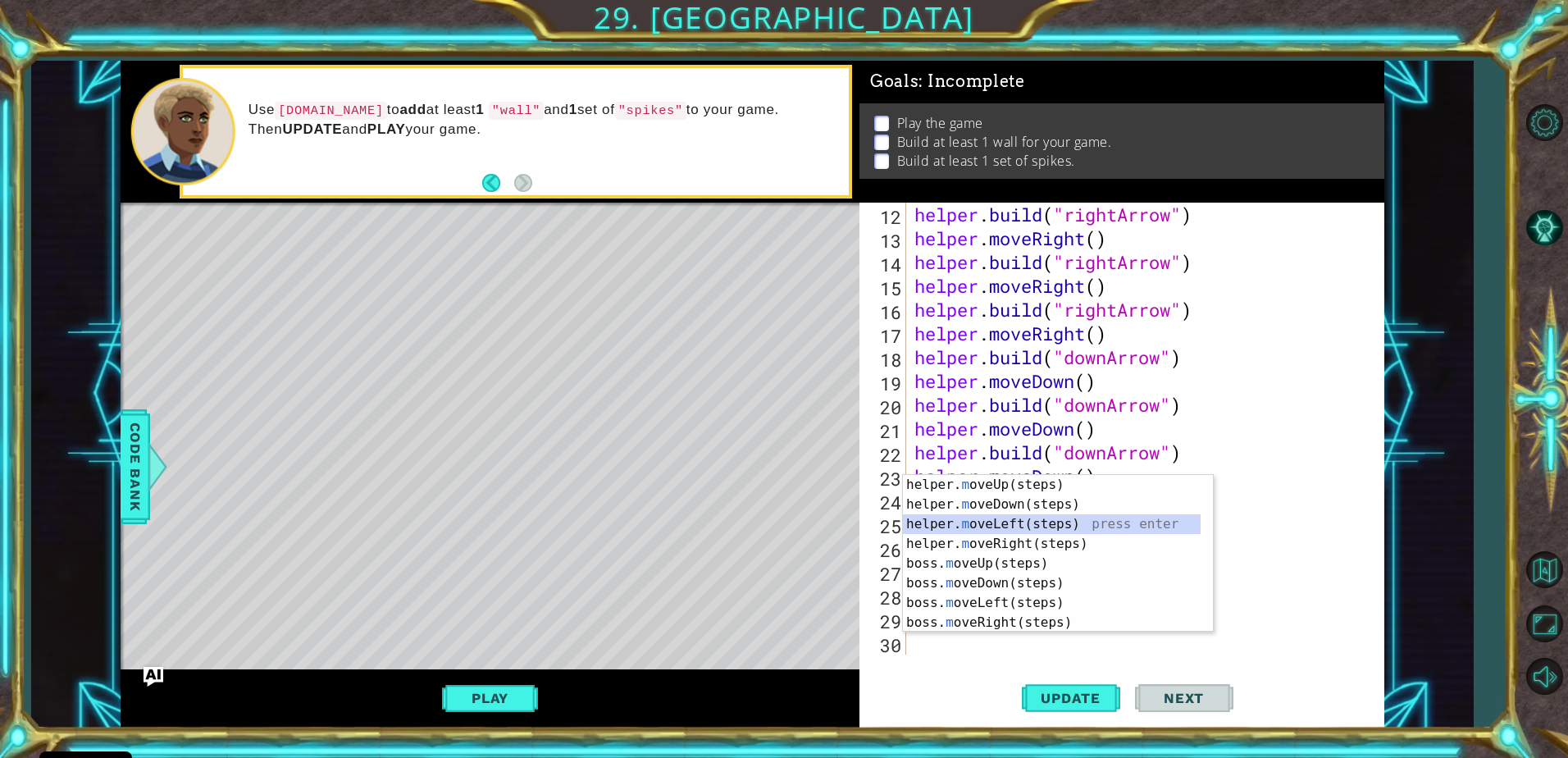
click at [1038, 519] on div "helper. m oveUp(steps) press enter helper. m oveDown(steps) press enter helper.…" at bounding box center [1051, 574] width 298 height 197
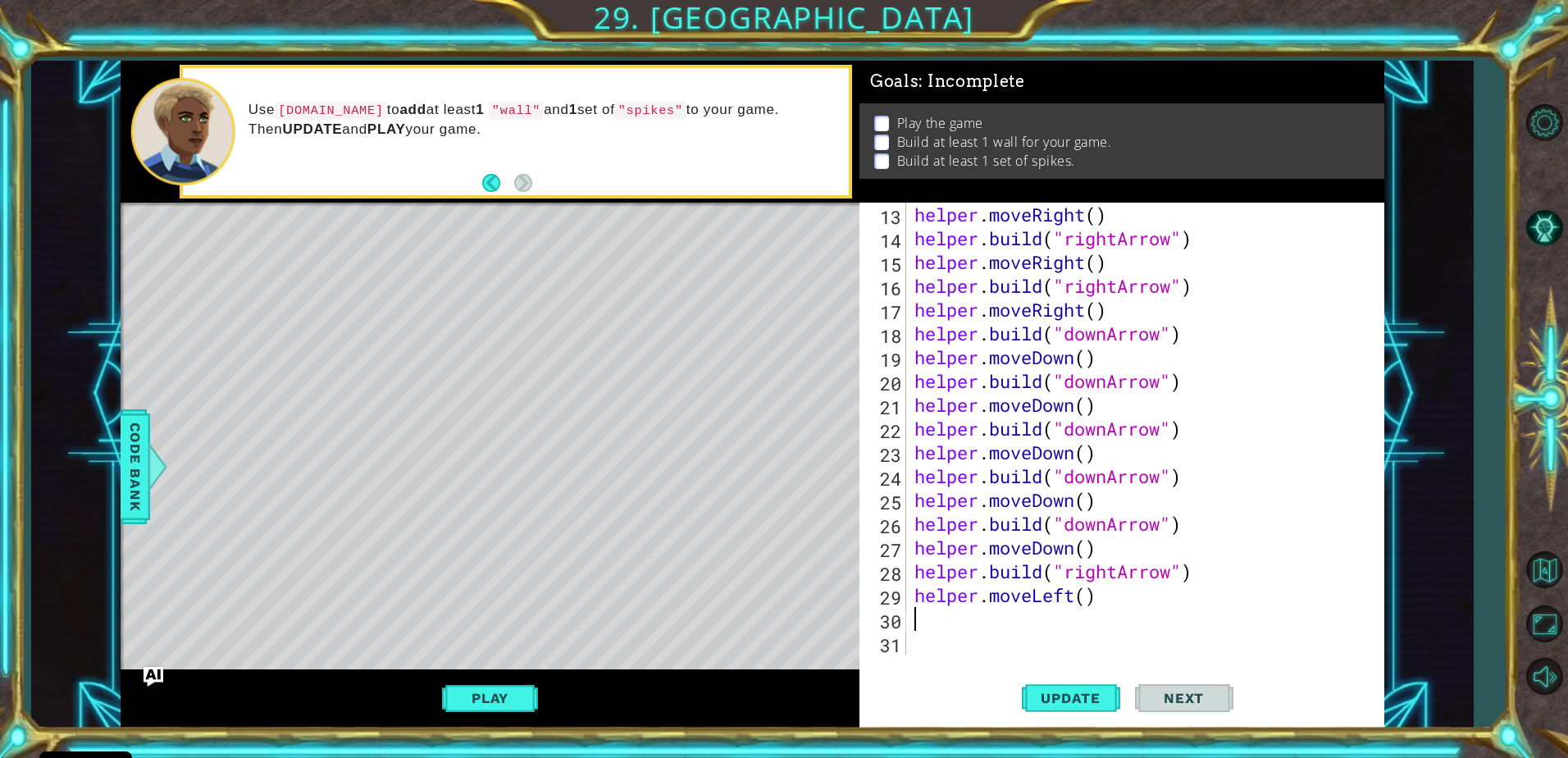
type textarea "m"
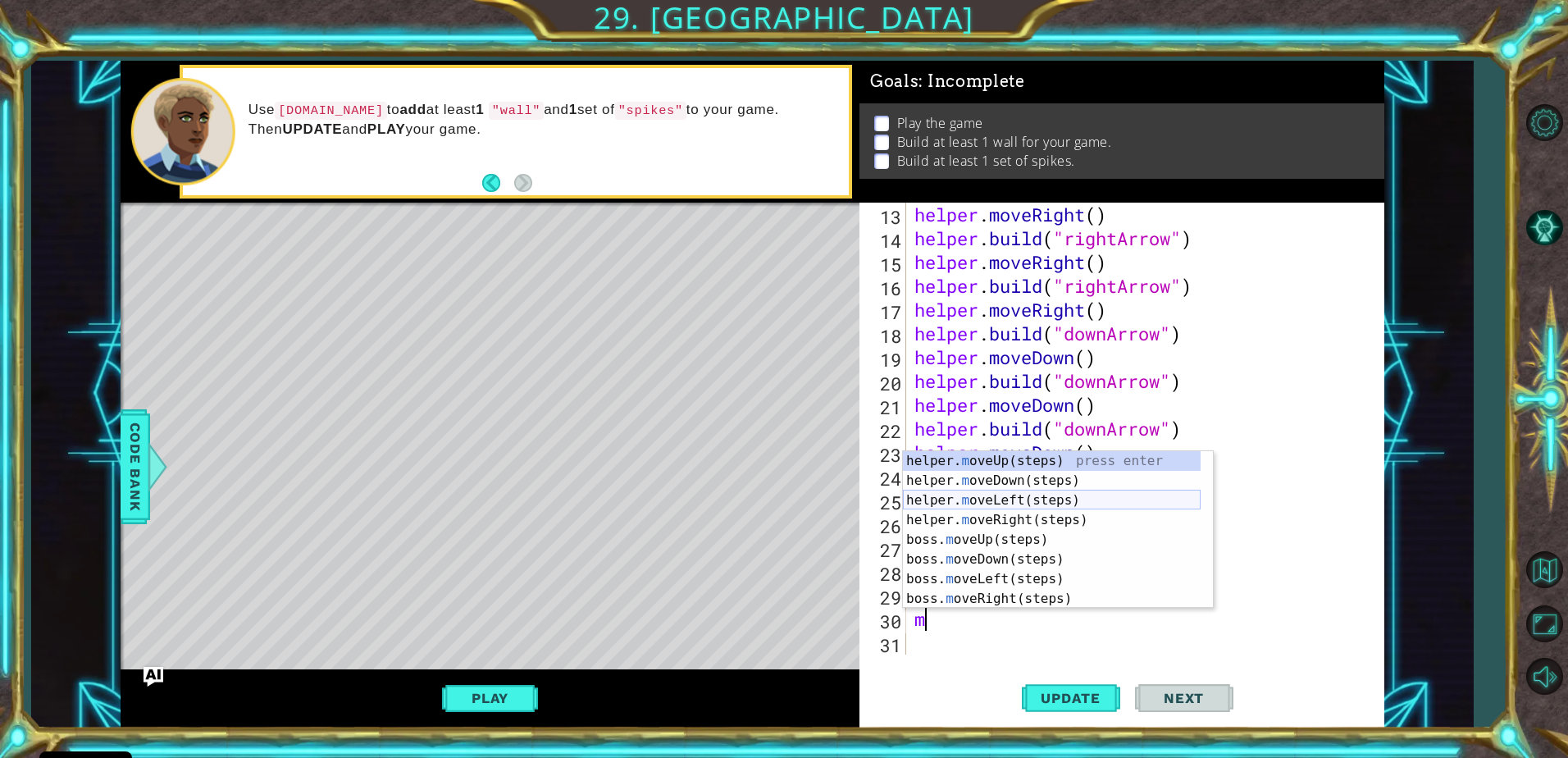
click at [1039, 502] on div "helper. m oveUp(steps) press enter helper. m oveDown(steps) press enter helper.…" at bounding box center [1051, 550] width 298 height 197
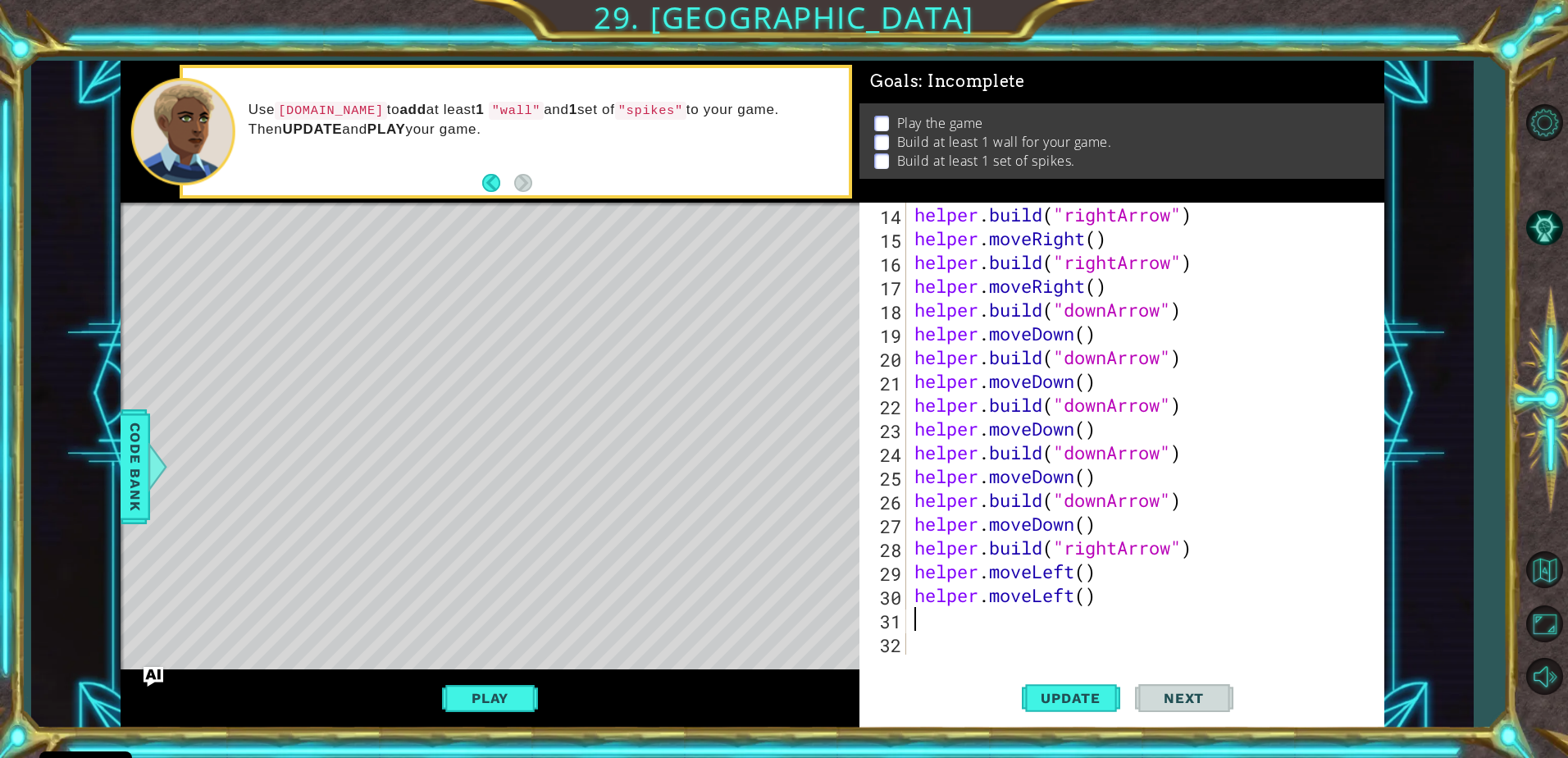
scroll to position [333, 0]
type textarea "m"
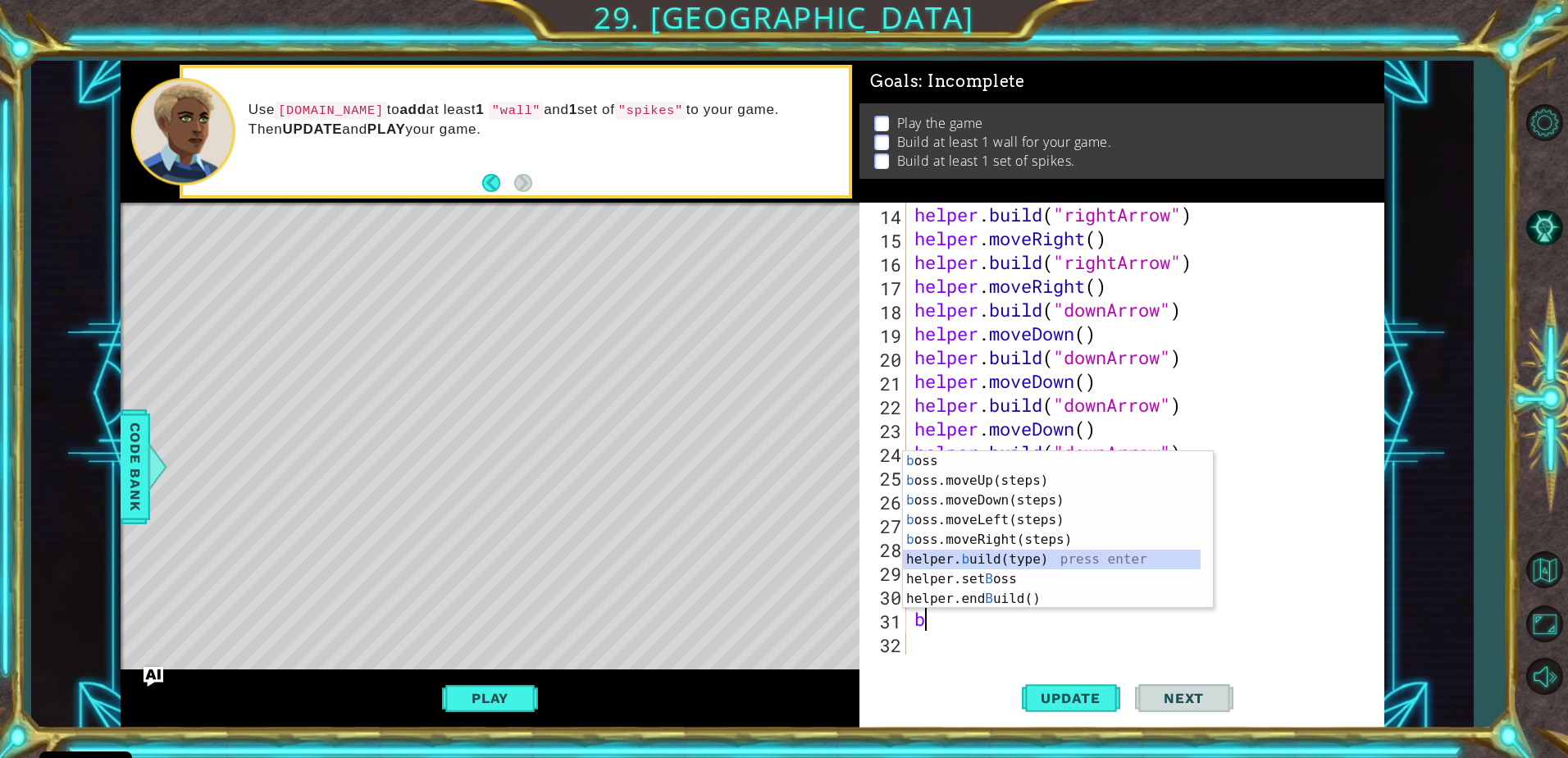
click at [1006, 551] on div "b oss press enter b oss.moveUp(steps) press enter b oss.moveDown(steps) press e…" at bounding box center [1051, 550] width 298 height 197
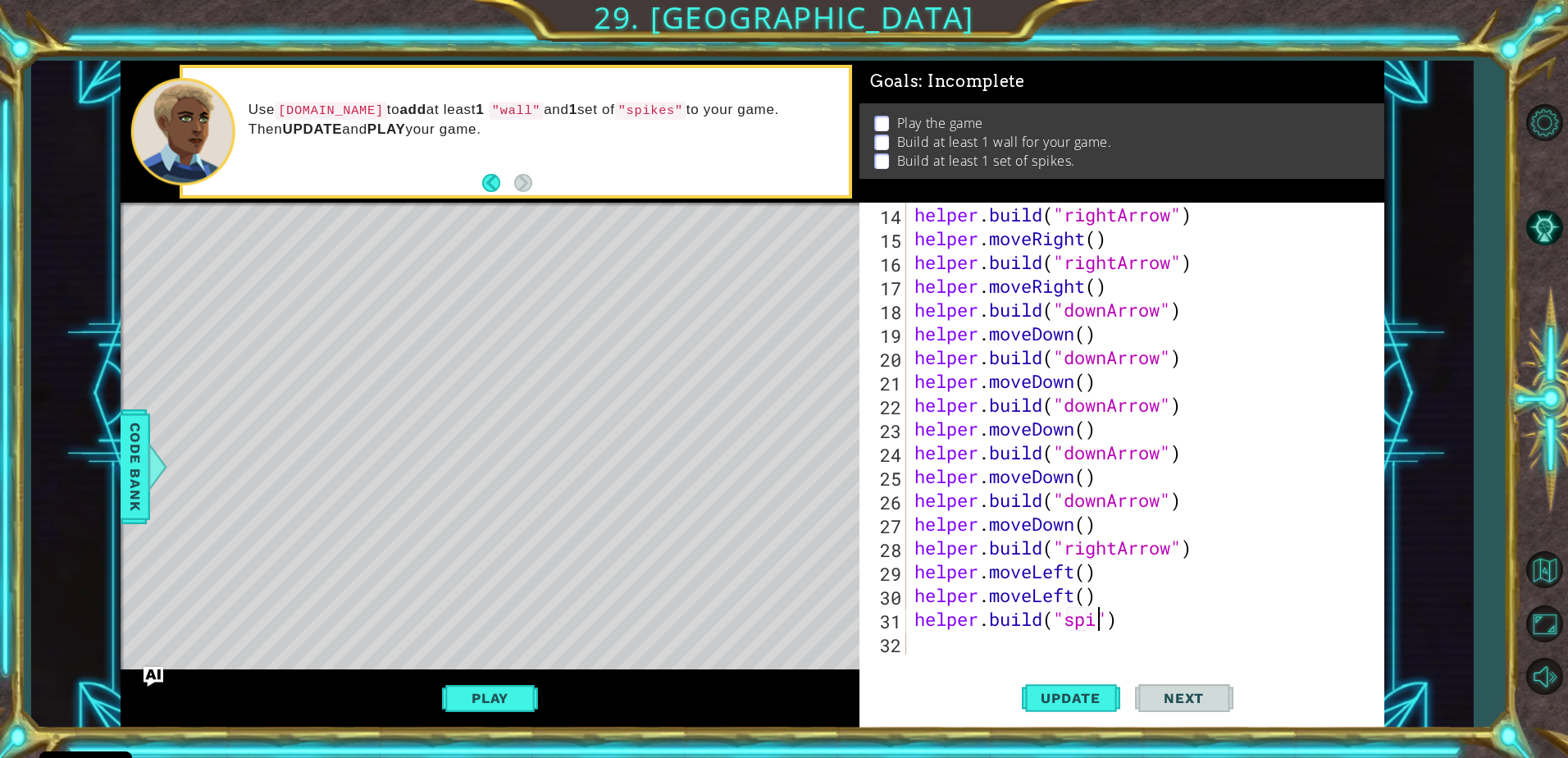
scroll to position [0, 8]
type textarea "helper.build("spikes")"
click at [1083, 646] on div "helper . build ( "rightArrow" ) helper . moveRight ( ) helper . build ( "rightA…" at bounding box center [1143, 452] width 464 height 500
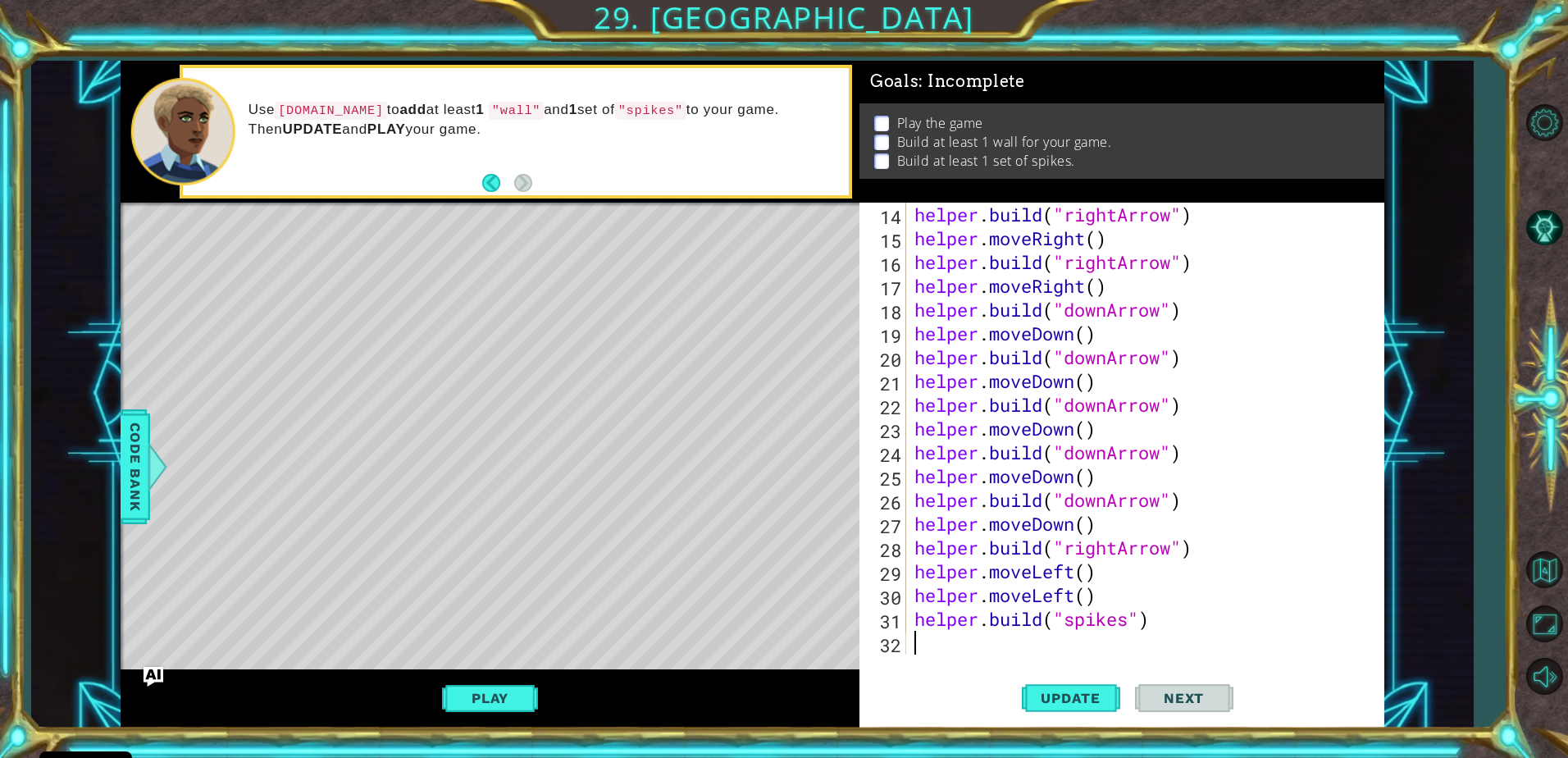
type textarea "b"
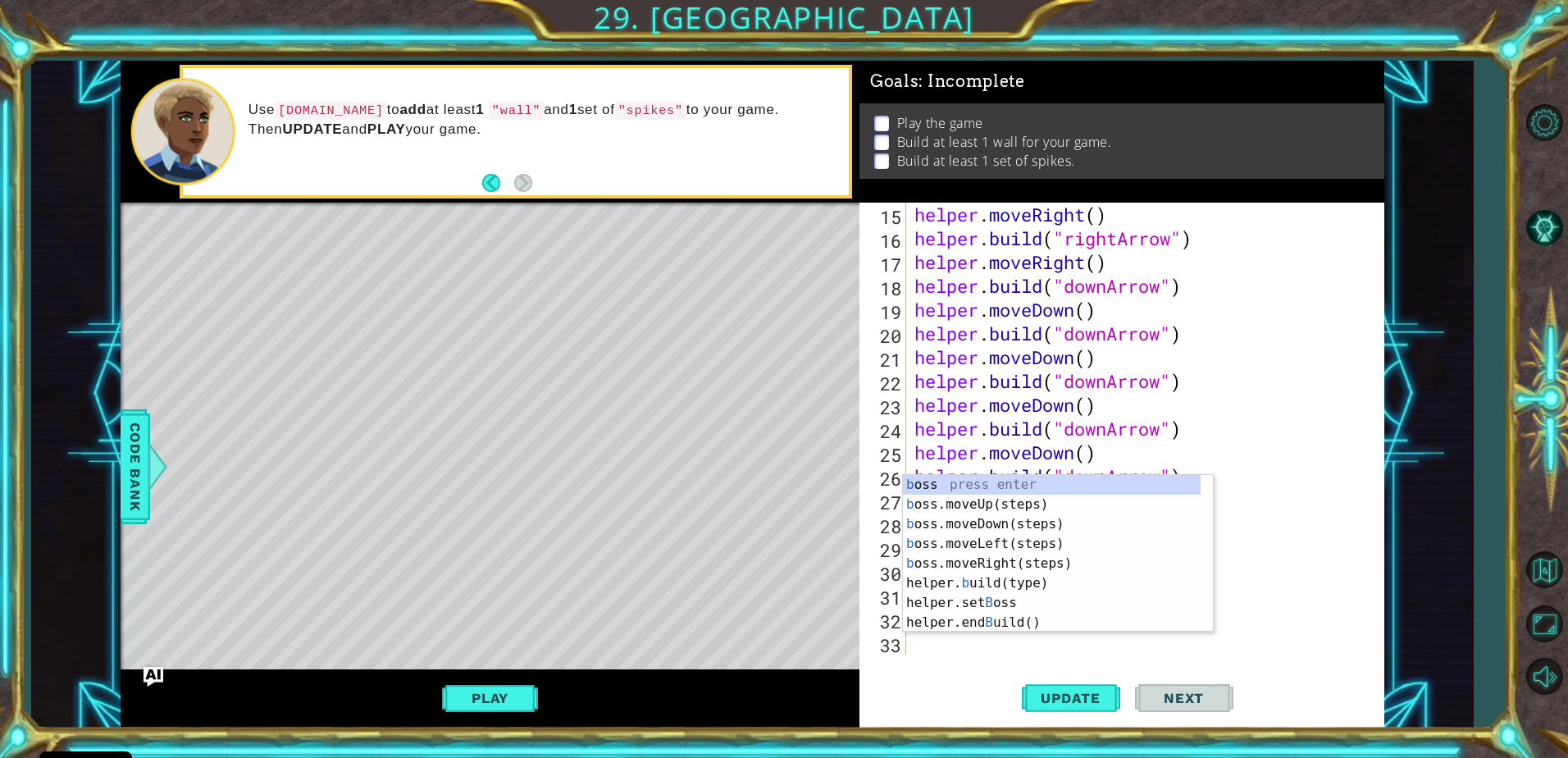
scroll to position [357, 0]
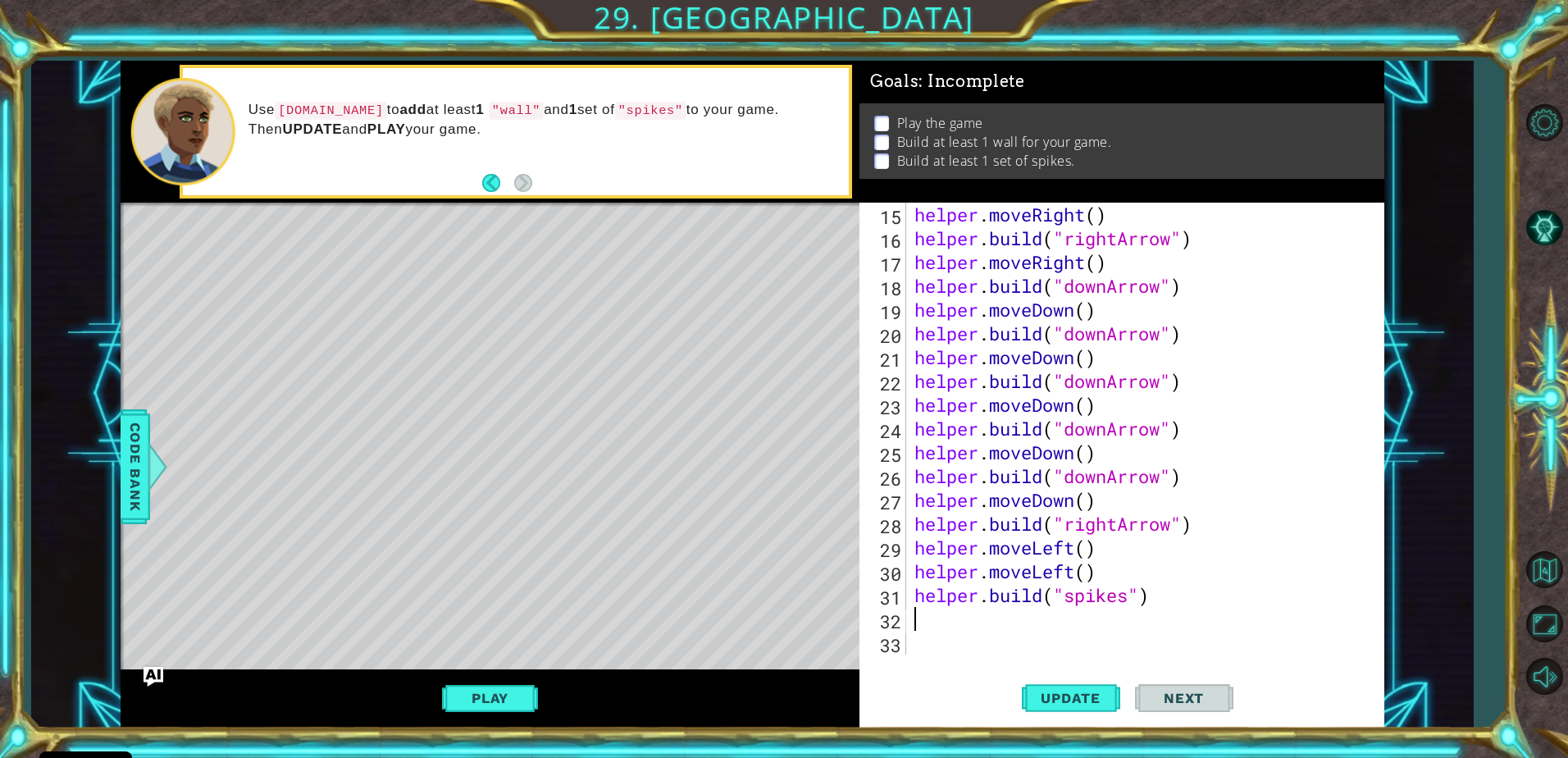
type textarea "m"
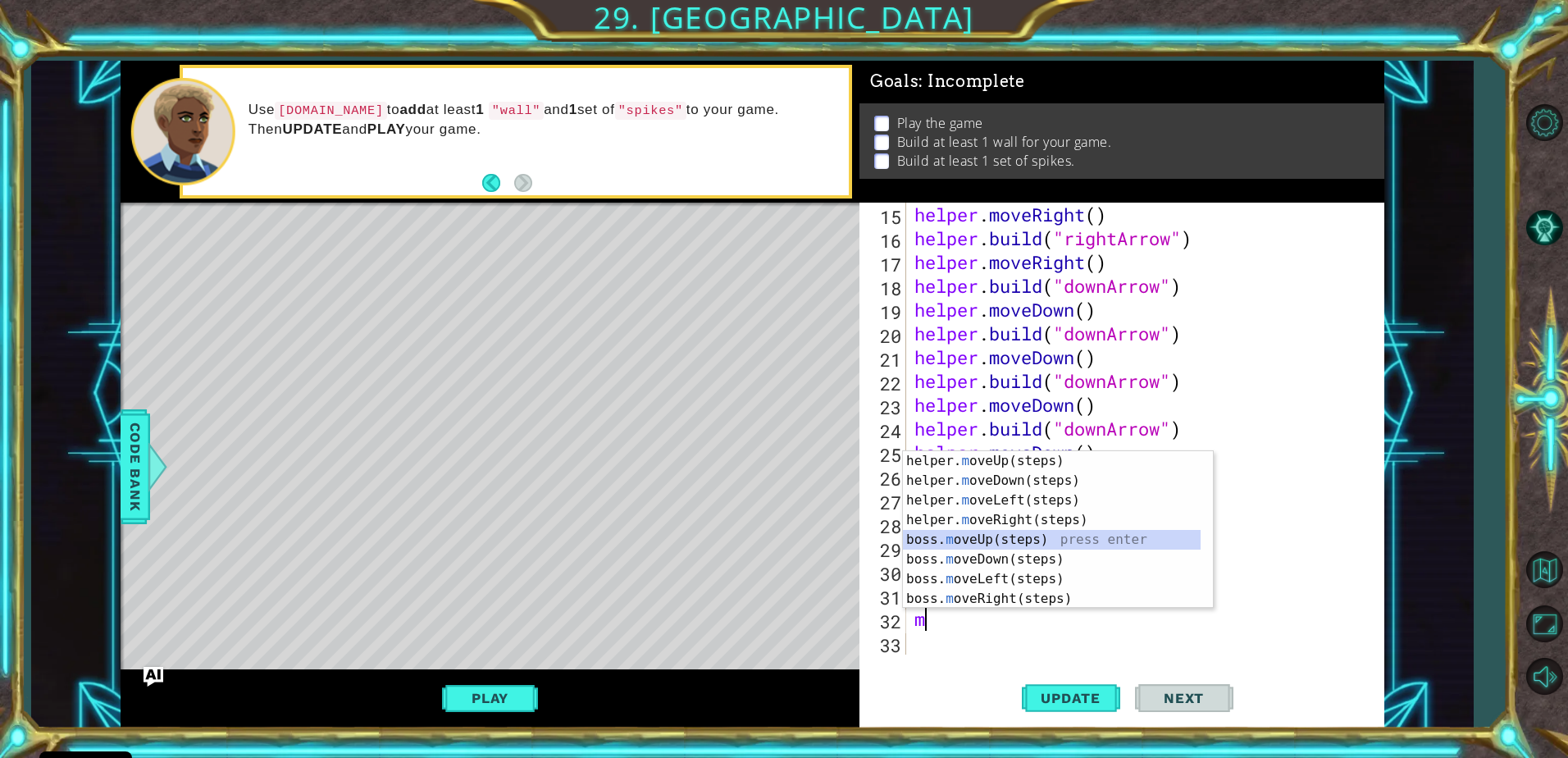
click at [995, 539] on div "helper. m oveUp(steps) press enter helper. m oveDown(steps) press enter helper.…" at bounding box center [1051, 550] width 298 height 197
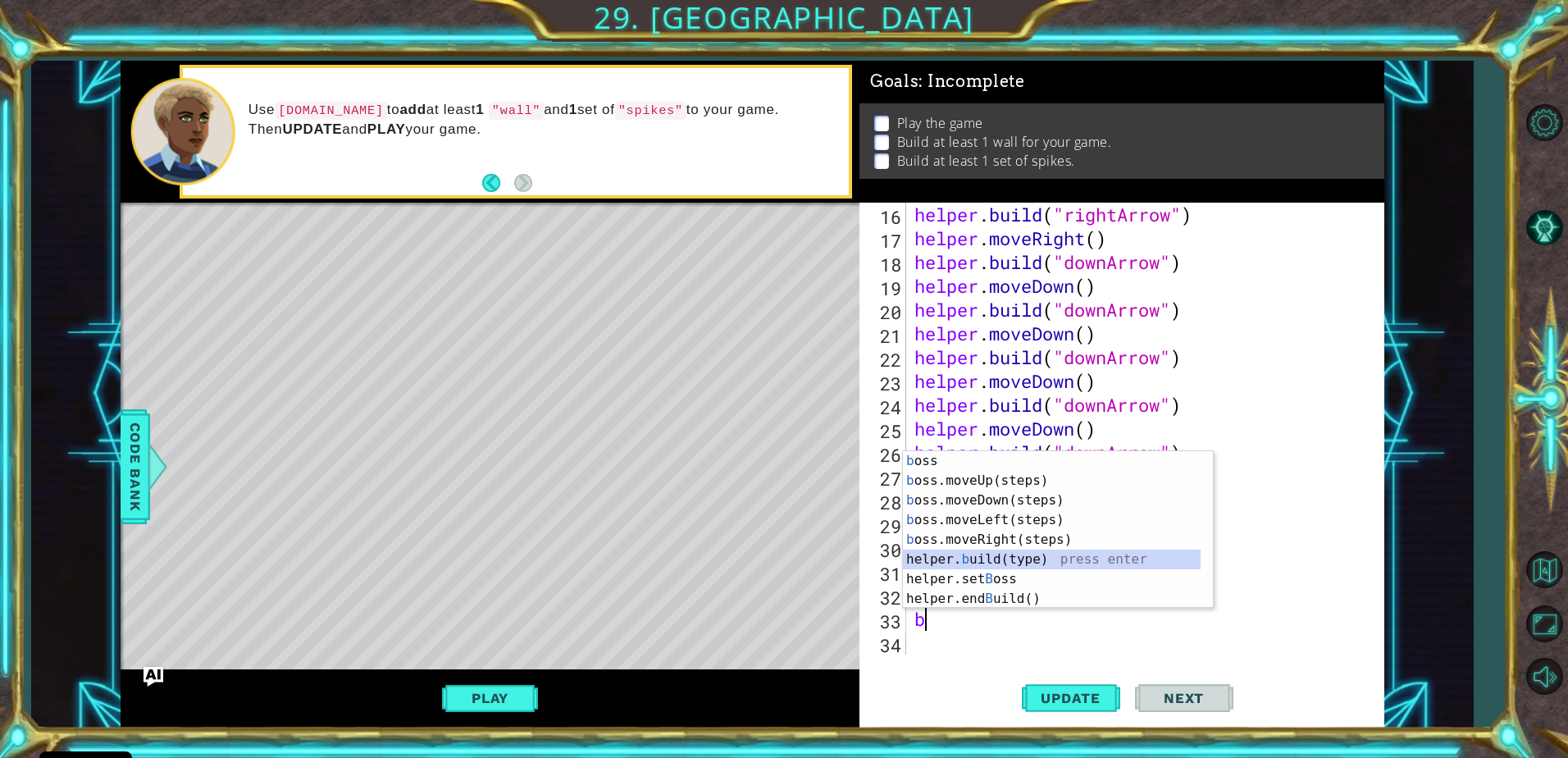
click at [1001, 557] on div "b oss press enter b oss.moveUp(steps) press enter b oss.moveDown(steps) press e…" at bounding box center [1051, 550] width 298 height 197
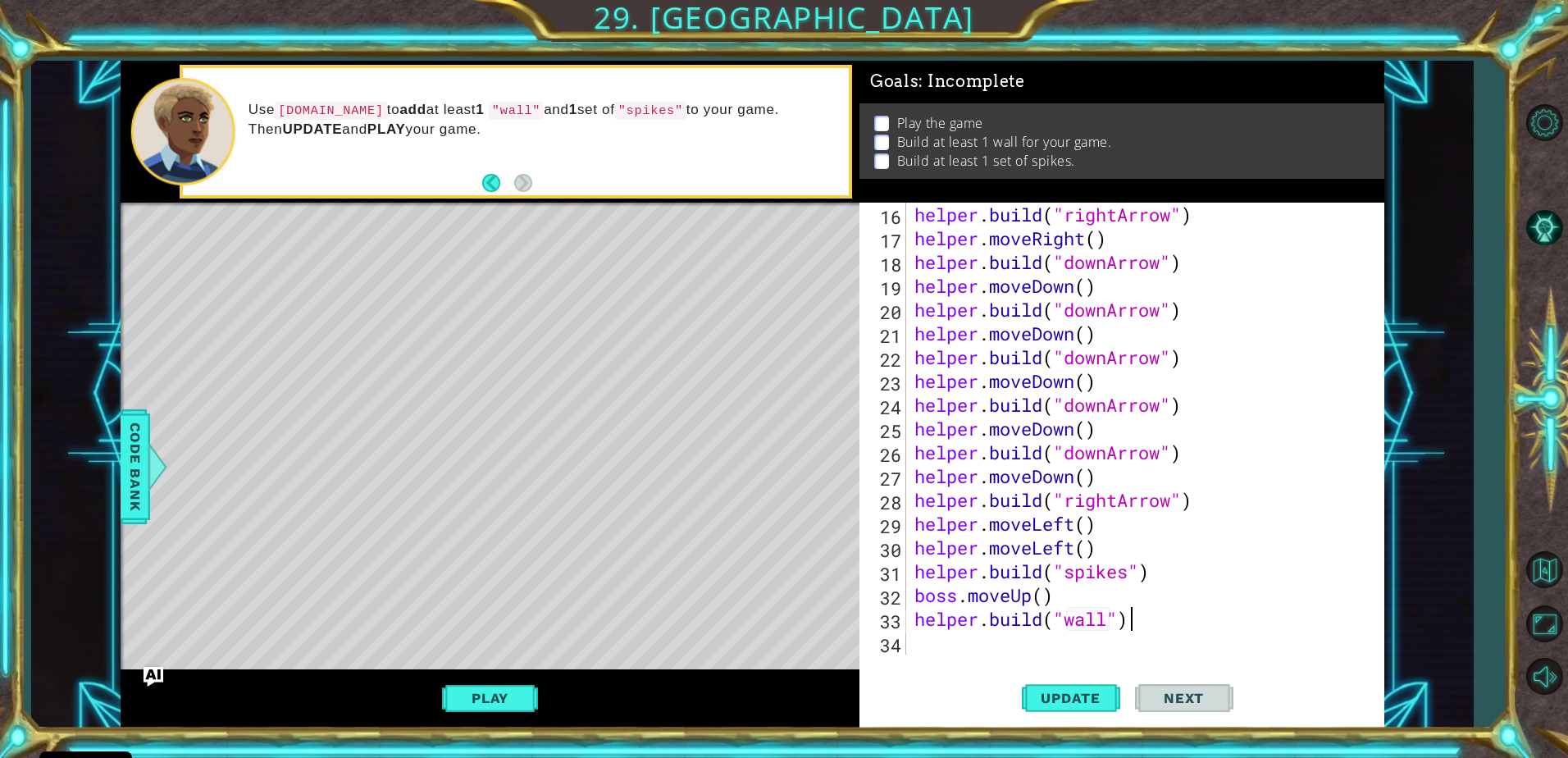
click at [1203, 624] on div "helper . build ( "rightArrow" ) helper . moveRight ( ) helper . build ( "downAr…" at bounding box center [1143, 452] width 464 height 500
click at [523, 689] on button "Play" at bounding box center [490, 697] width 96 height 31
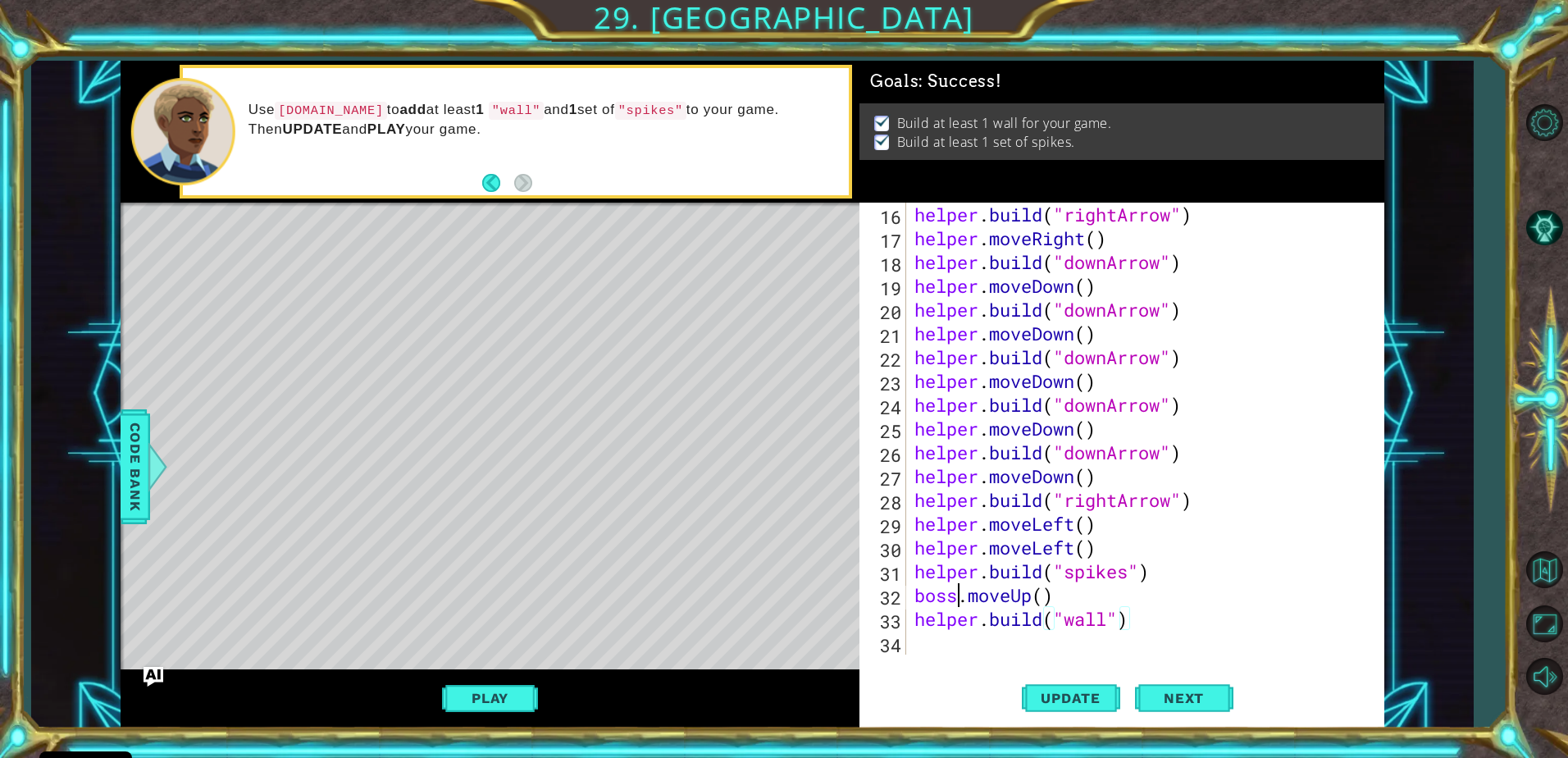
click at [953, 597] on div "helper . build ( "rightArrow" ) helper . moveRight ( ) helper . build ( "downAr…" at bounding box center [1143, 452] width 464 height 500
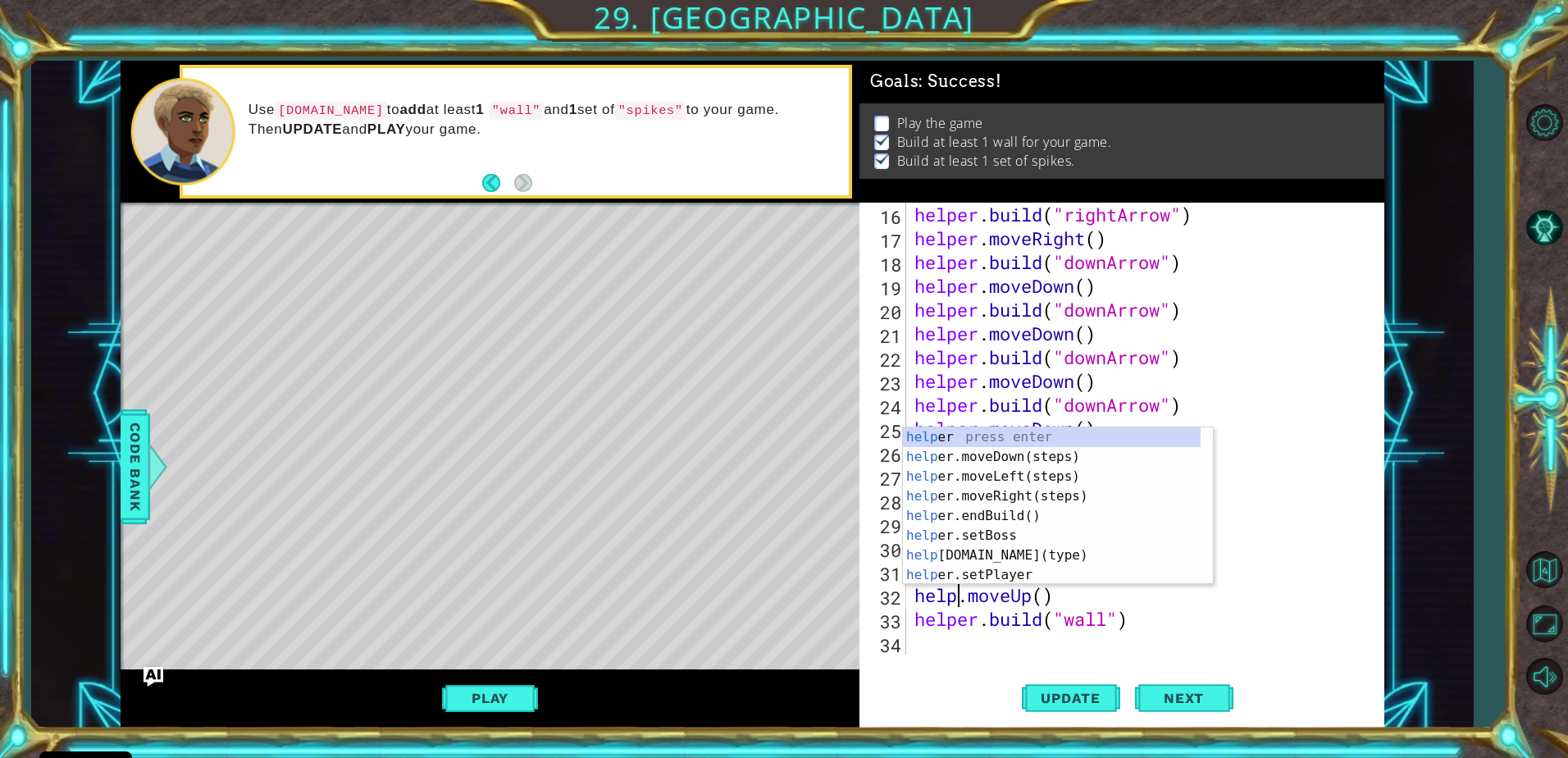
scroll to position [0, 3]
click at [1160, 682] on button "Next" at bounding box center [1184, 698] width 98 height 53
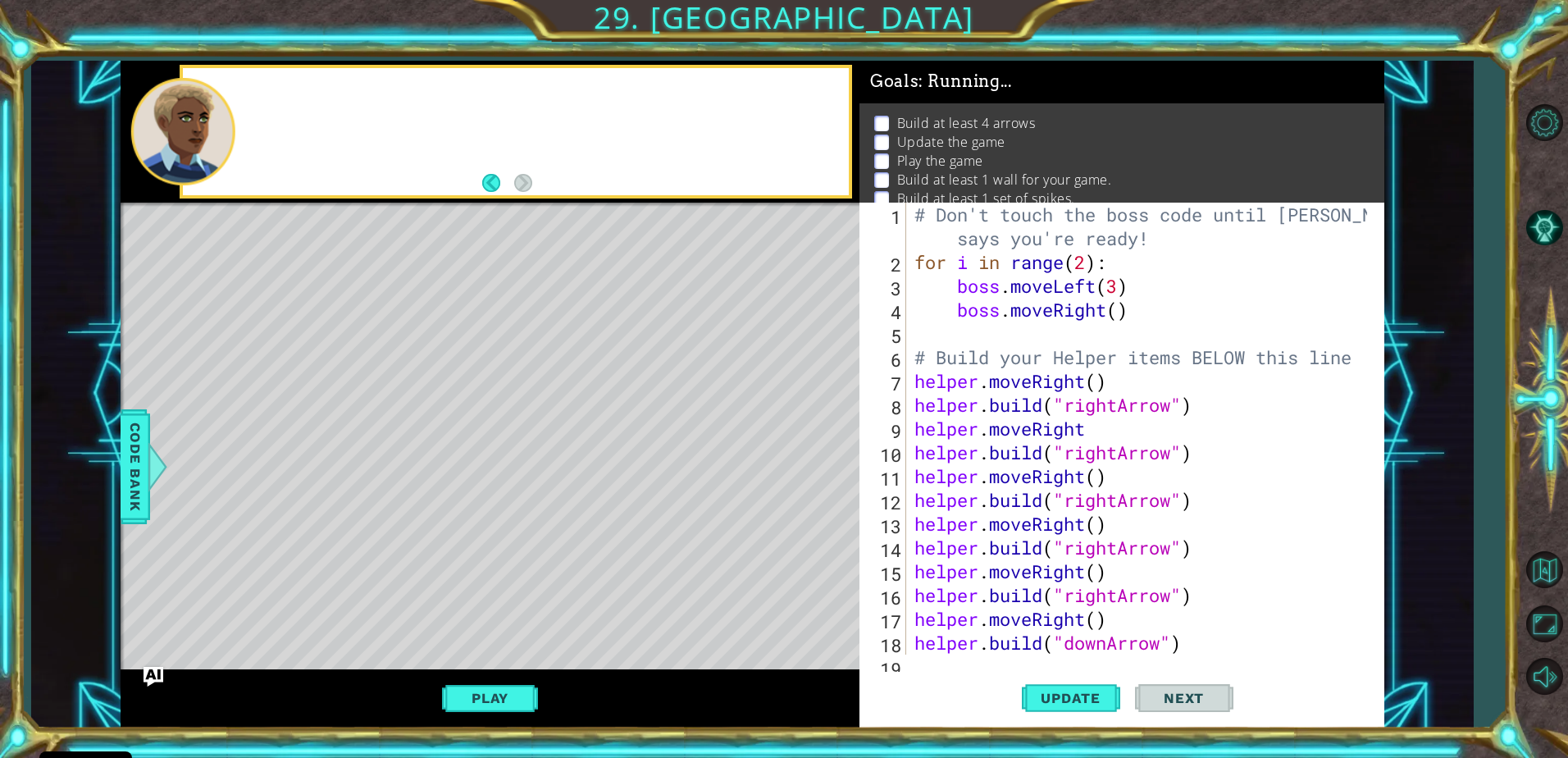
scroll to position [0, 0]
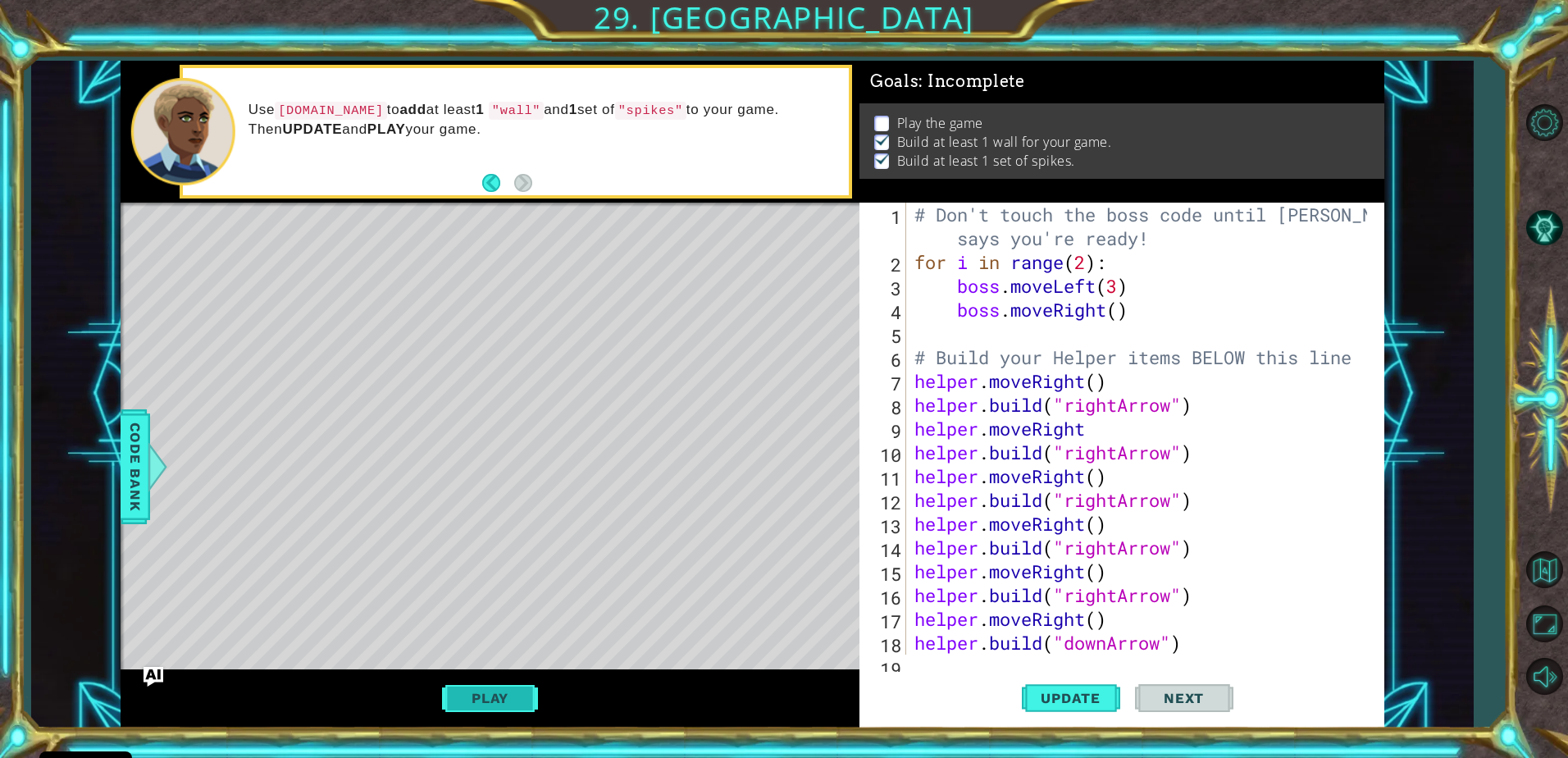
click at [486, 688] on button "Play" at bounding box center [490, 697] width 96 height 31
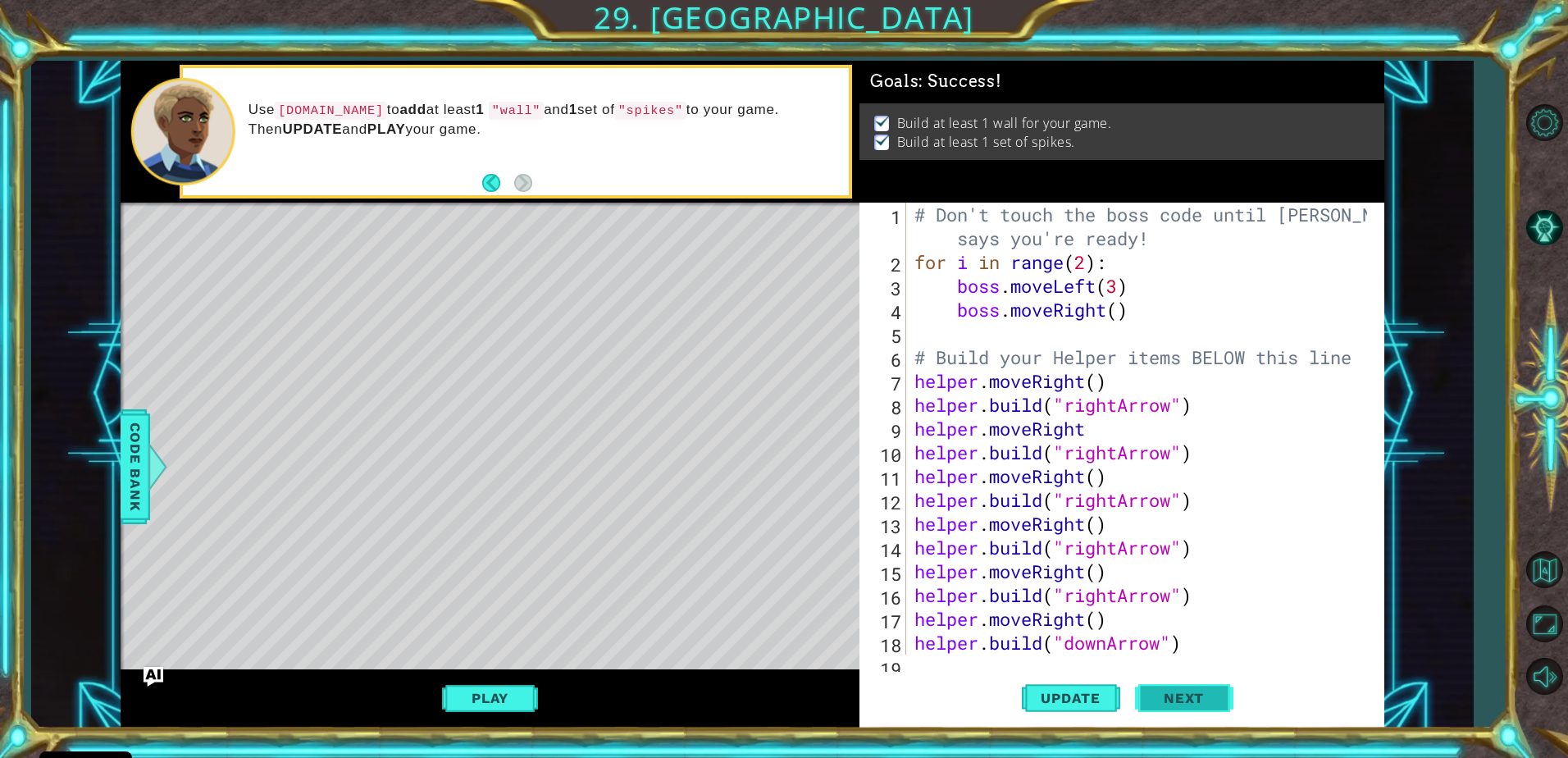
click at [1209, 698] on span "Next" at bounding box center [1183, 698] width 73 height 17
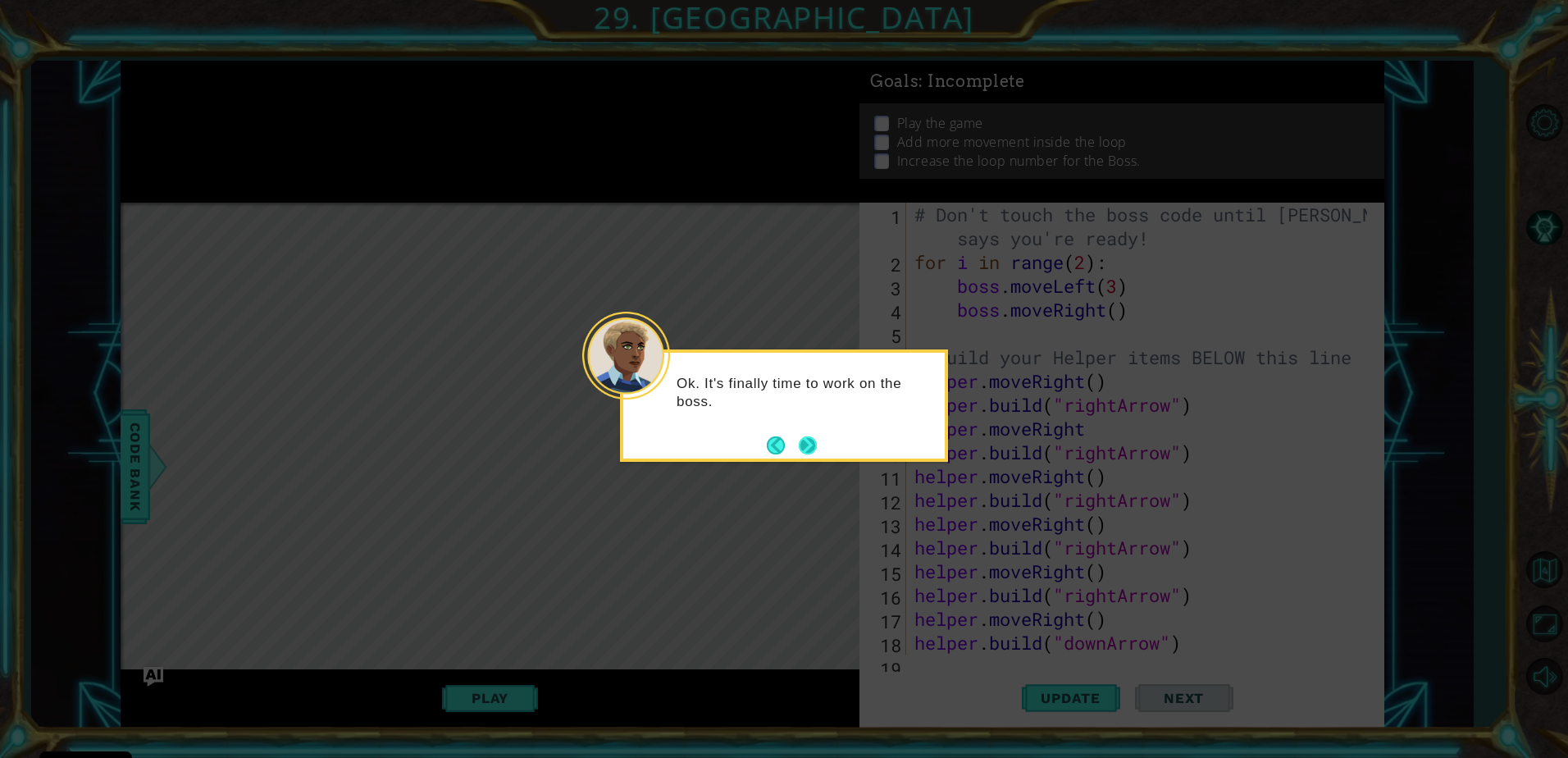
click at [803, 445] on button "Next" at bounding box center [808, 445] width 18 height 18
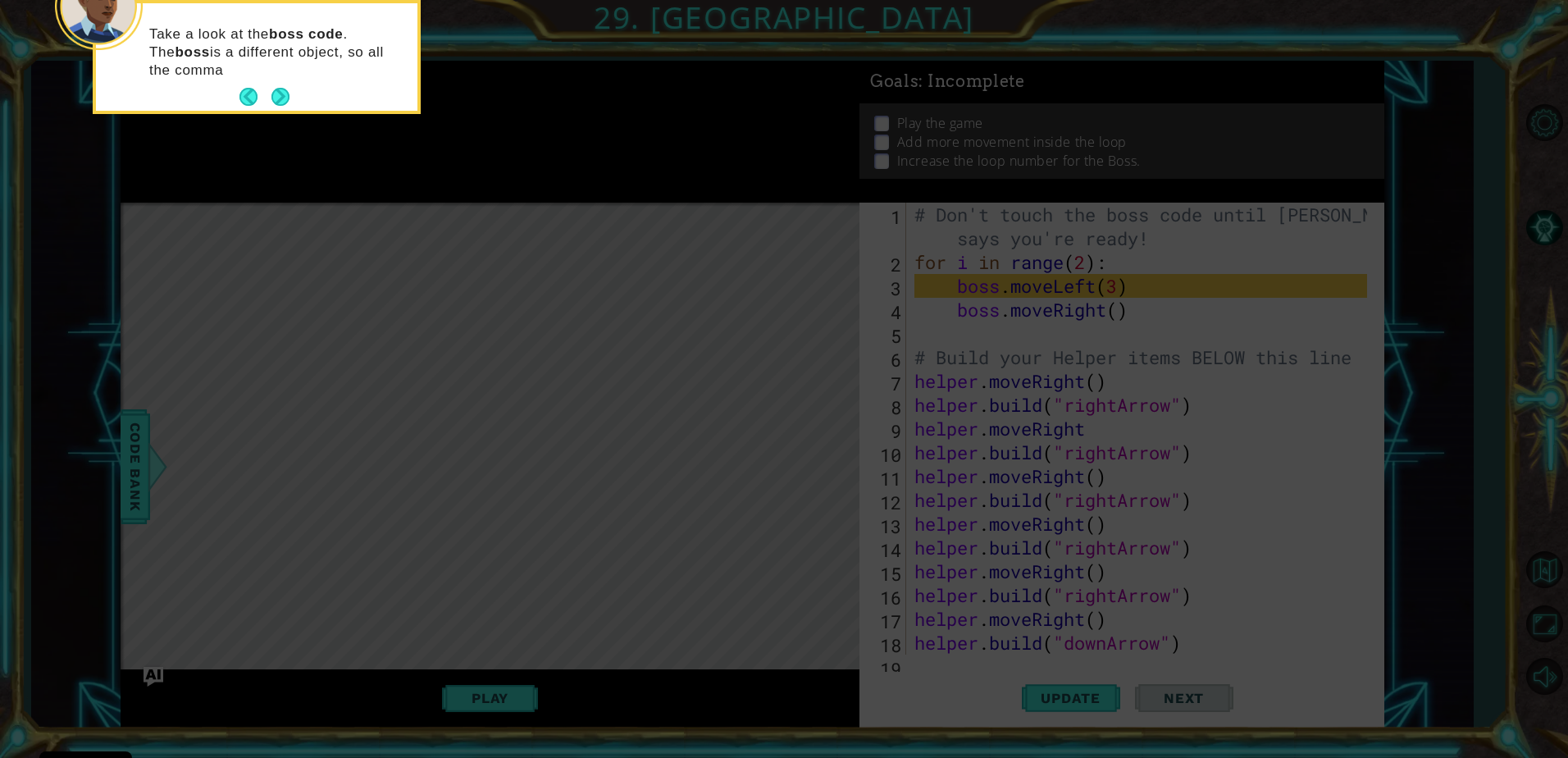
click at [292, 93] on div "Take a look at the boss code . The boss is a different object, so all the comma" at bounding box center [256, 60] width 321 height 101
click at [284, 93] on button "Next" at bounding box center [280, 97] width 18 height 18
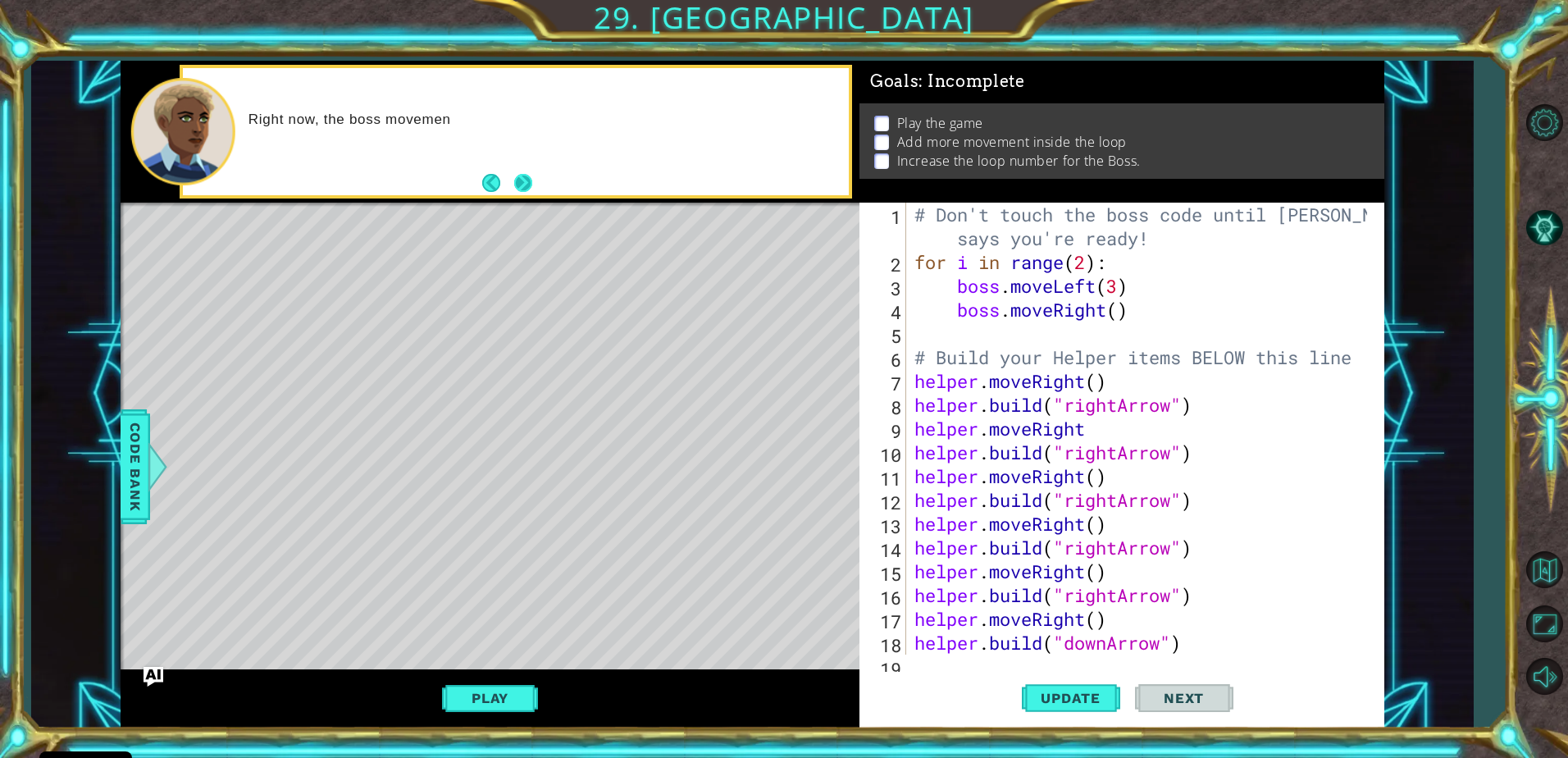
click at [518, 177] on button "Next" at bounding box center [523, 183] width 18 height 18
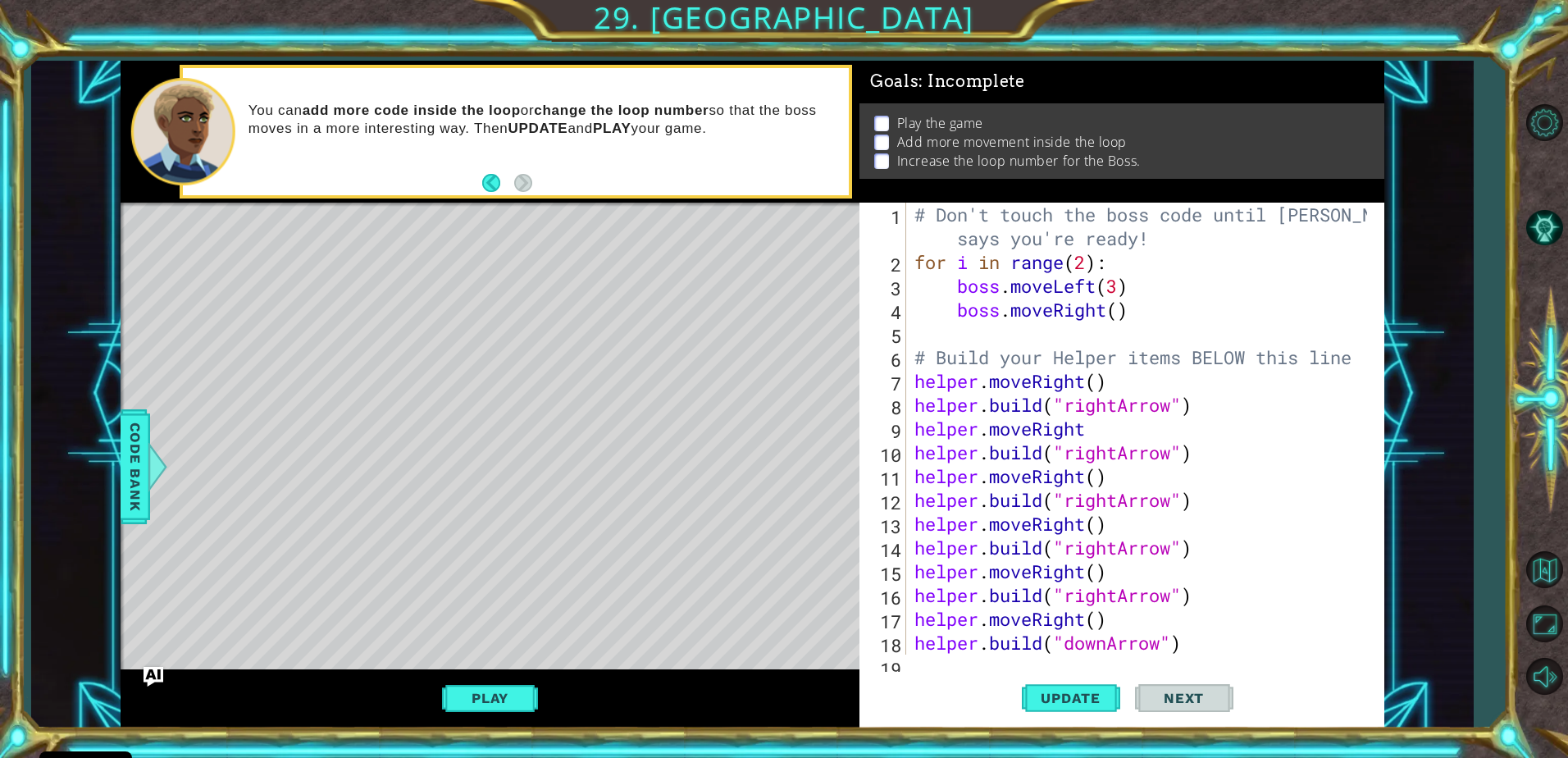
click at [523, 169] on div "You can add more code inside the loop or change the loop number so that the bos…" at bounding box center [543, 131] width 612 height 76
click at [1117, 312] on div "# Don't touch the boss code until Vega says you're ready! for i in range ( 2 ) …" at bounding box center [1143, 465] width 464 height 523
click at [1101, 287] on div "# Don't touch the boss code until Vega says you're ready! for i in range ( 2 ) …" at bounding box center [1143, 465] width 464 height 523
click at [1120, 292] on div "# Don't touch the boss code until Vega says you're ready! for i in range ( 2 ) …" at bounding box center [1143, 465] width 464 height 523
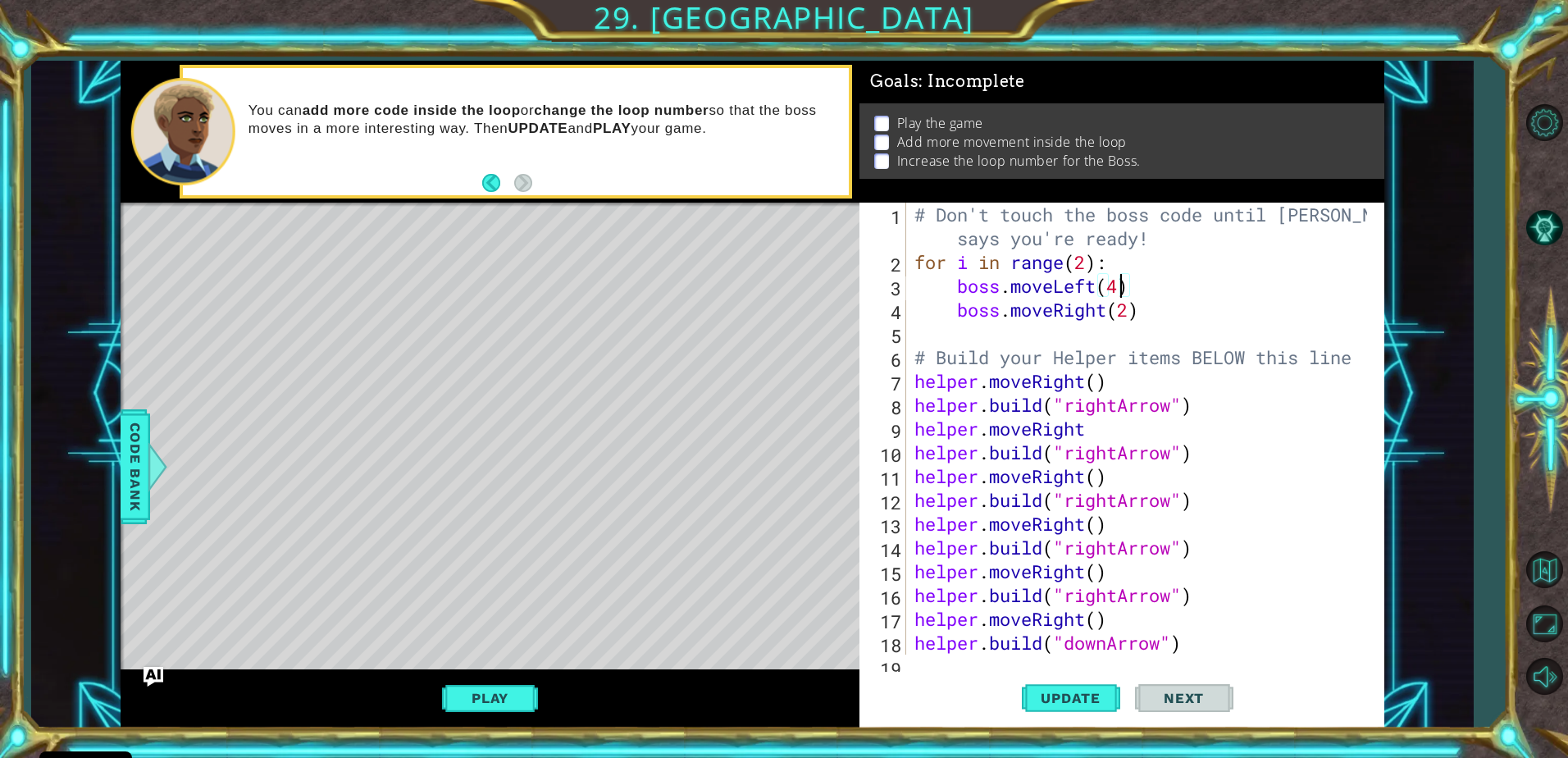
click at [1079, 264] on div "# Don't touch the boss code until Vega says you're ready! for i in range ( 2 ) …" at bounding box center [1143, 465] width 464 height 523
click at [1084, 264] on div "# Don't touch the boss code until Vega says you're ready! for i in range ( 2 ) …" at bounding box center [1143, 465] width 464 height 523
type textarea "for i in range(6):"
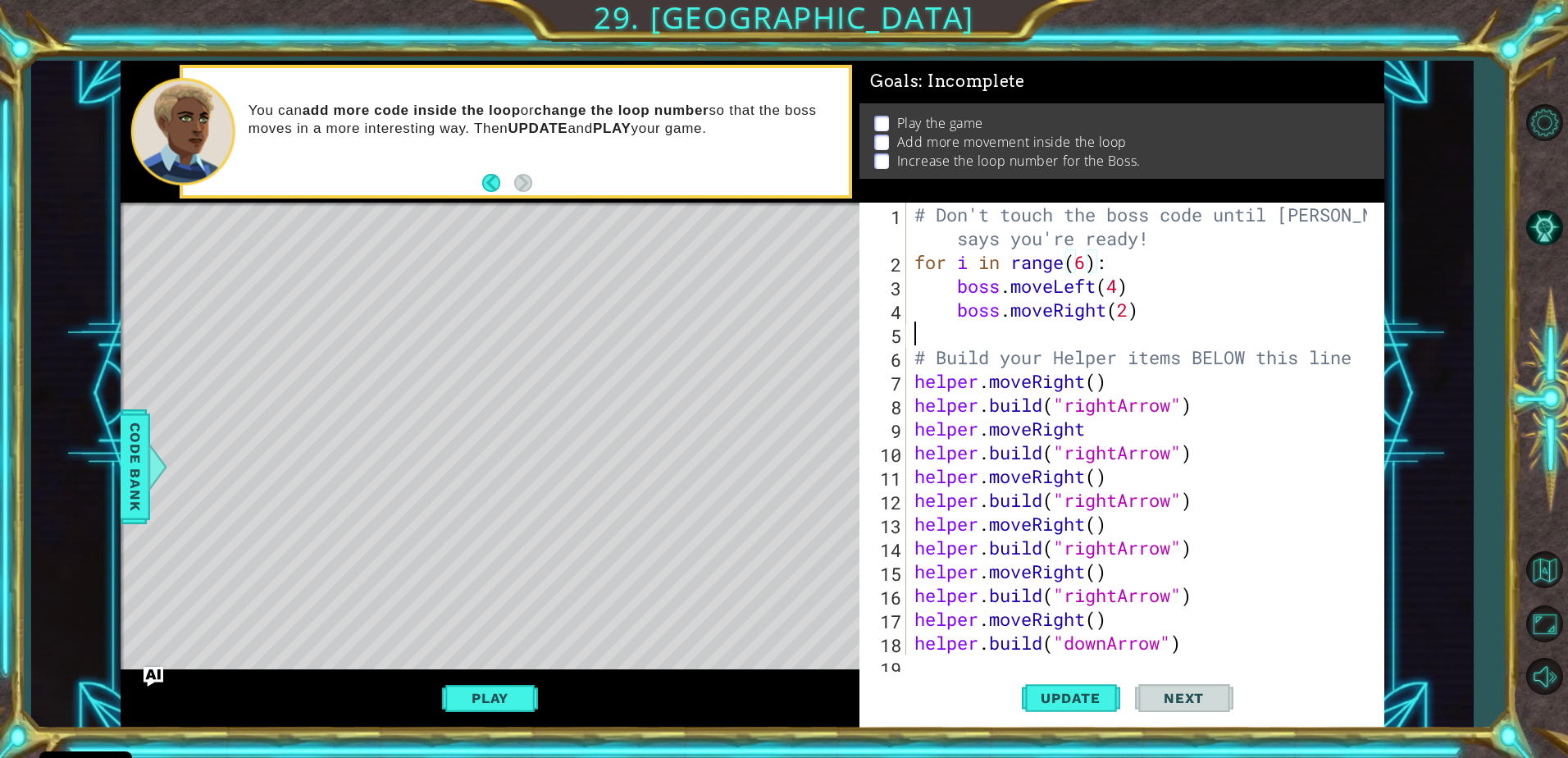
click at [1007, 327] on div "# Don't touch the boss code until Vega says you're ready! for i in range ( 6 ) …" at bounding box center [1143, 465] width 464 height 523
click at [982, 335] on div "# Don't touch the boss code until Vega says you're ready! for i in range ( 6 ) …" at bounding box center [1143, 465] width 464 height 523
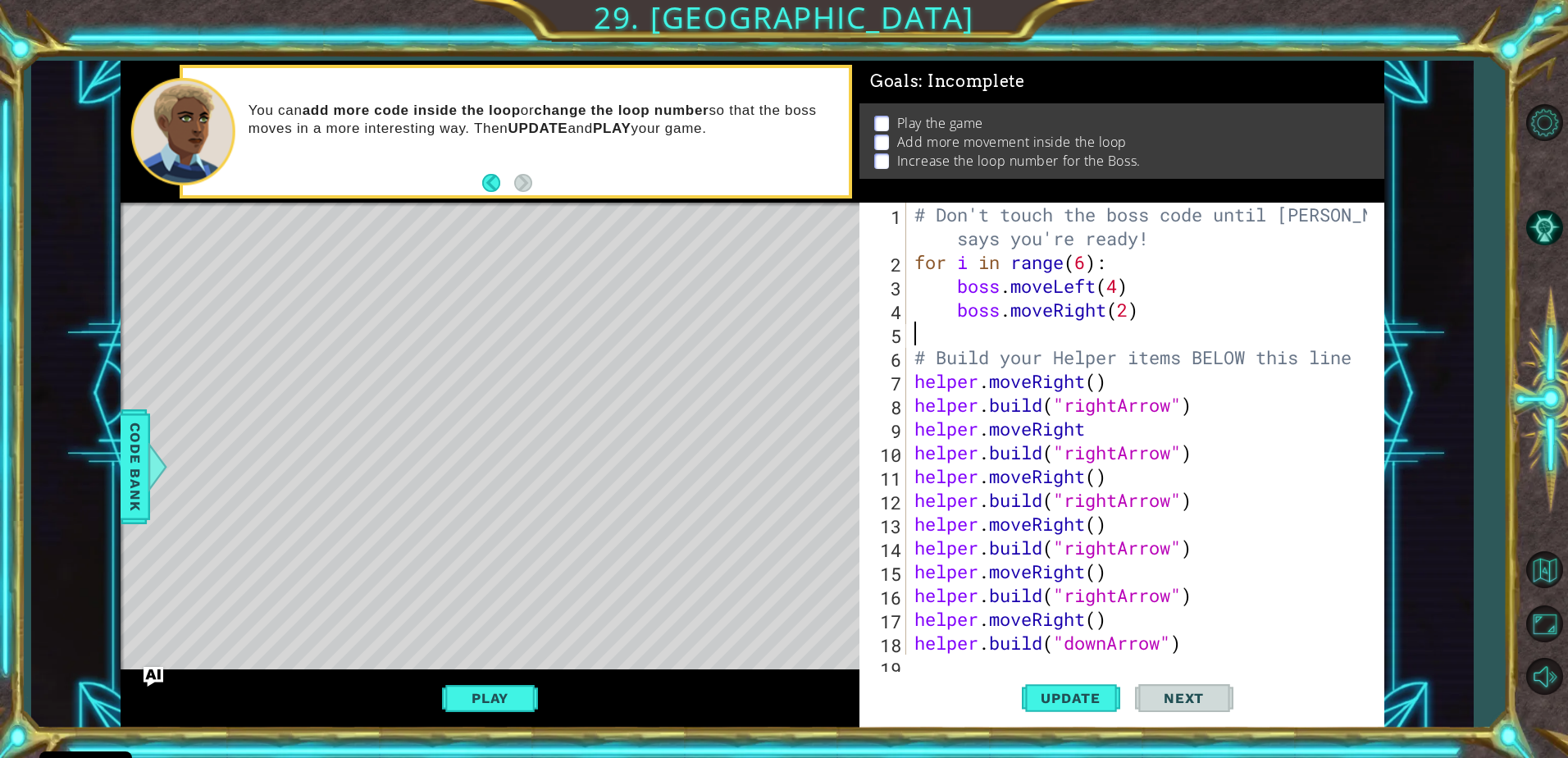
type textarea "b"
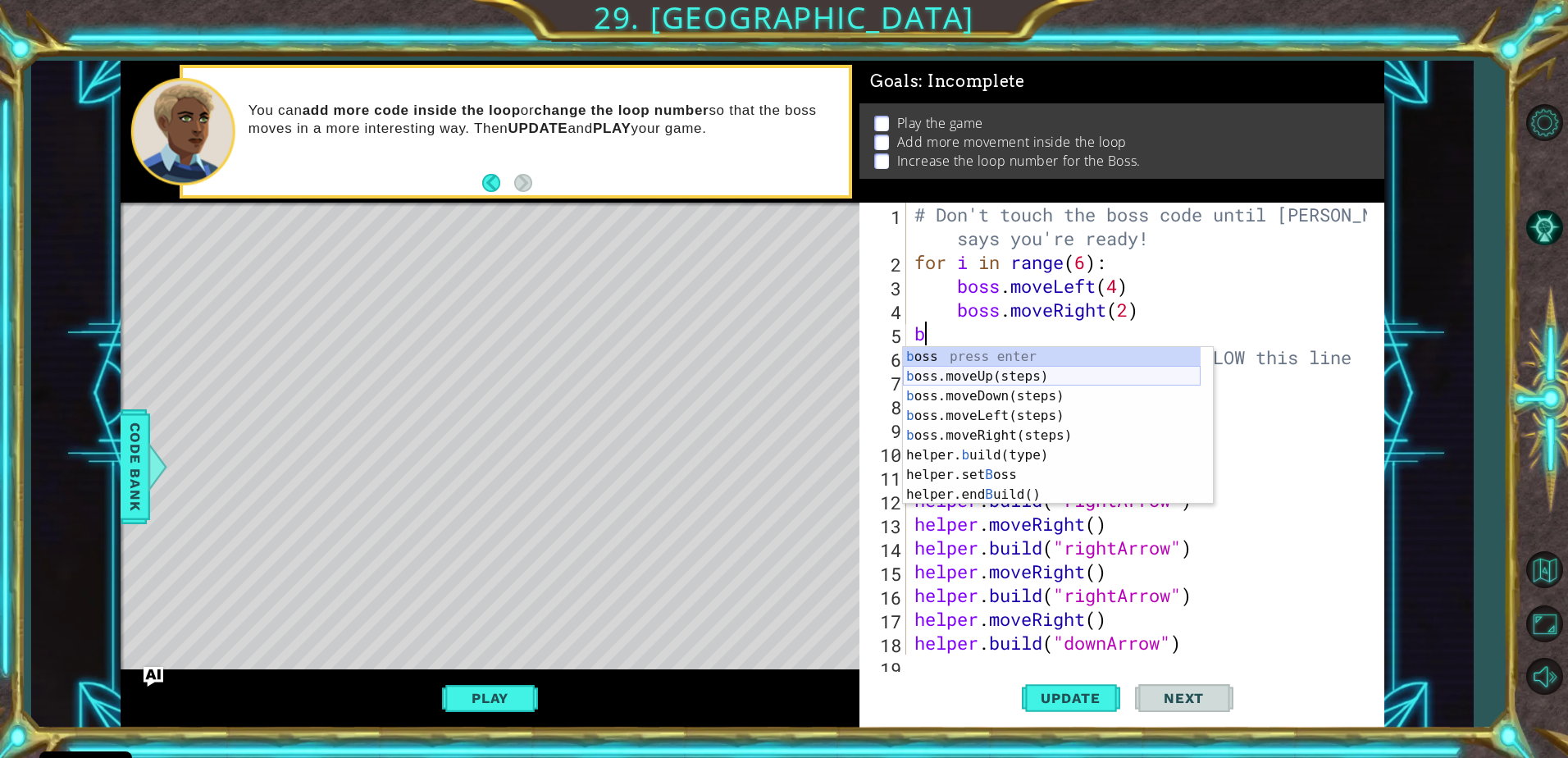
click at [981, 380] on div "b oss press enter b oss.moveUp(steps) press enter b oss.moveDown(steps) press e…" at bounding box center [1051, 445] width 298 height 197
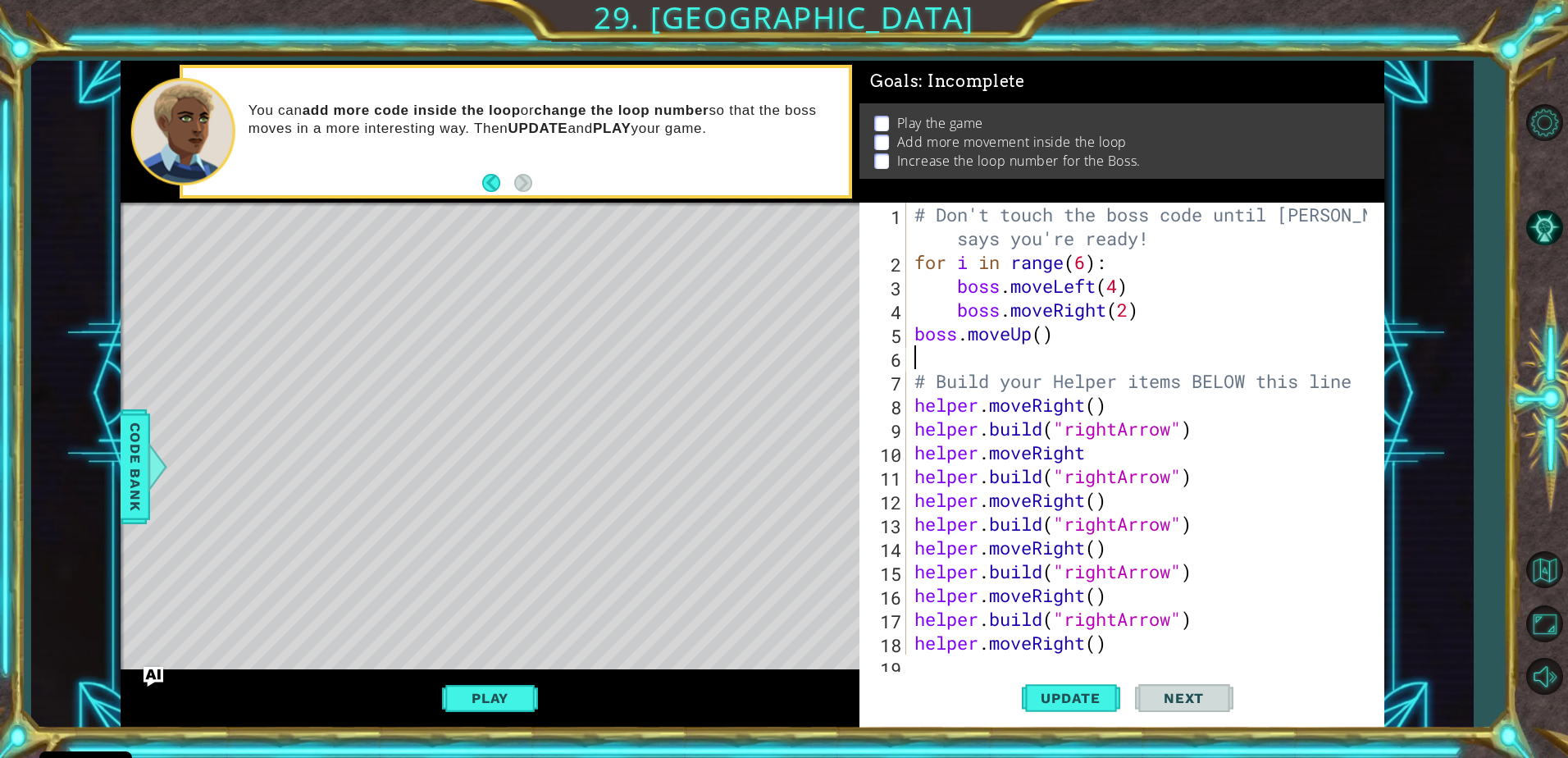
click at [913, 329] on div "# Don't touch the boss code until Vega says you're ready! for i in range ( 6 ) …" at bounding box center [1143, 465] width 464 height 523
click at [1085, 333] on div "# Don't touch the boss code until Vega says you're ready! for i in range ( 6 ) …" at bounding box center [1143, 465] width 464 height 523
click at [1262, 632] on div "# Don't touch the boss code until Vega says you're ready! for i in range ( 6 ) …" at bounding box center [1143, 465] width 464 height 523
type textarea "helper.moveRight()"
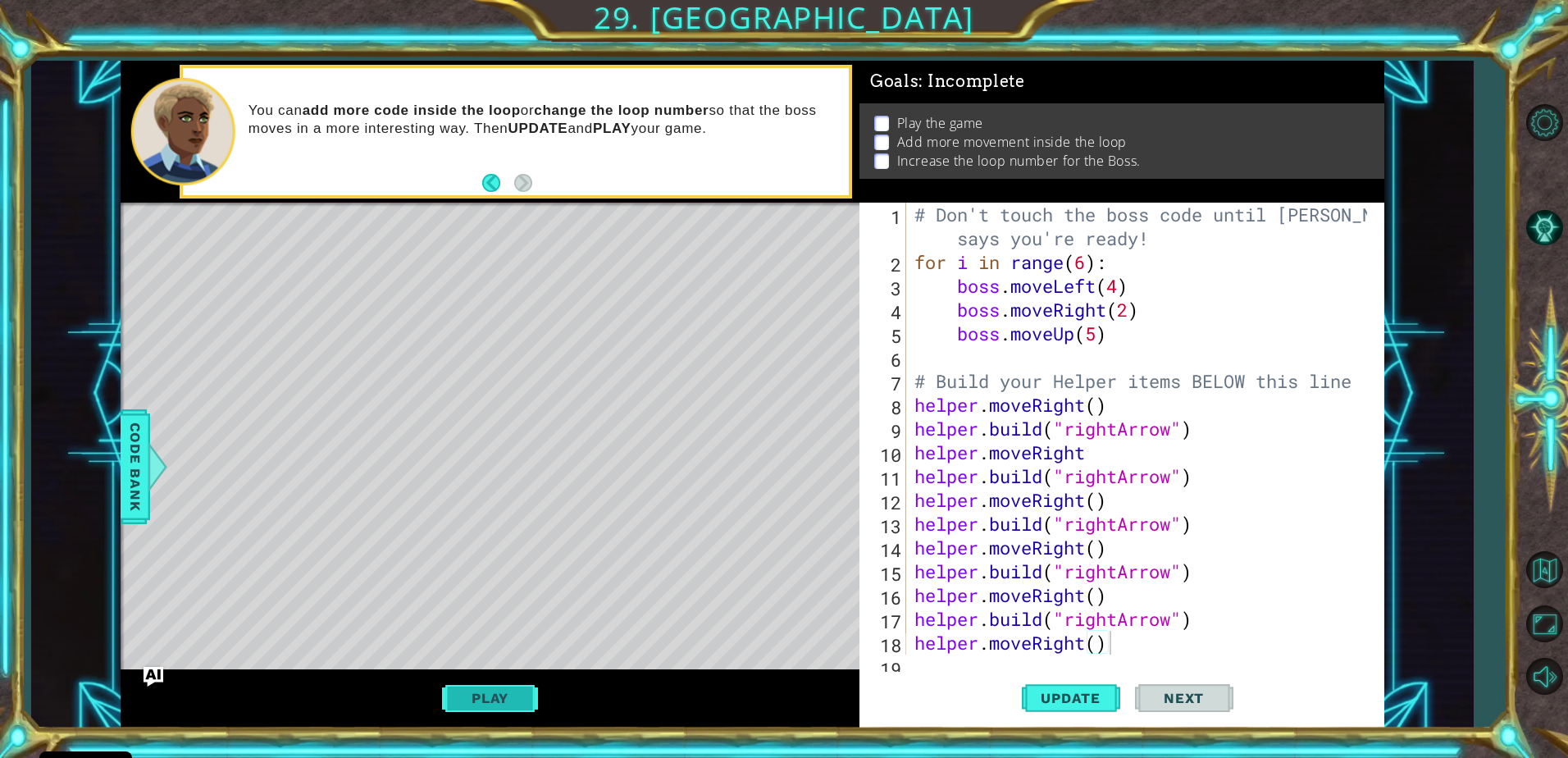
click at [525, 703] on button "Play" at bounding box center [490, 697] width 96 height 31
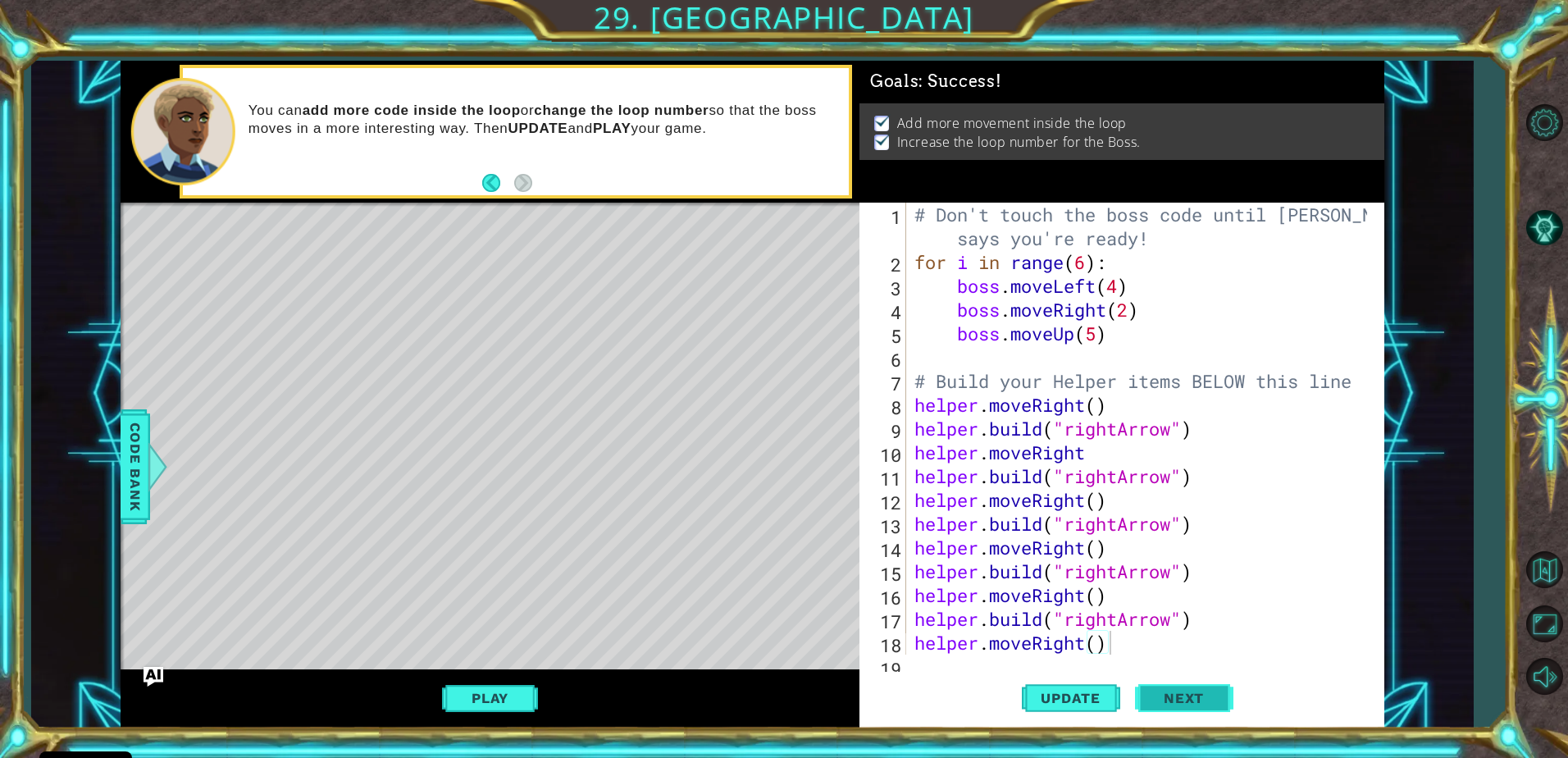
click at [1160, 695] on span "Next" at bounding box center [1183, 698] width 73 height 17
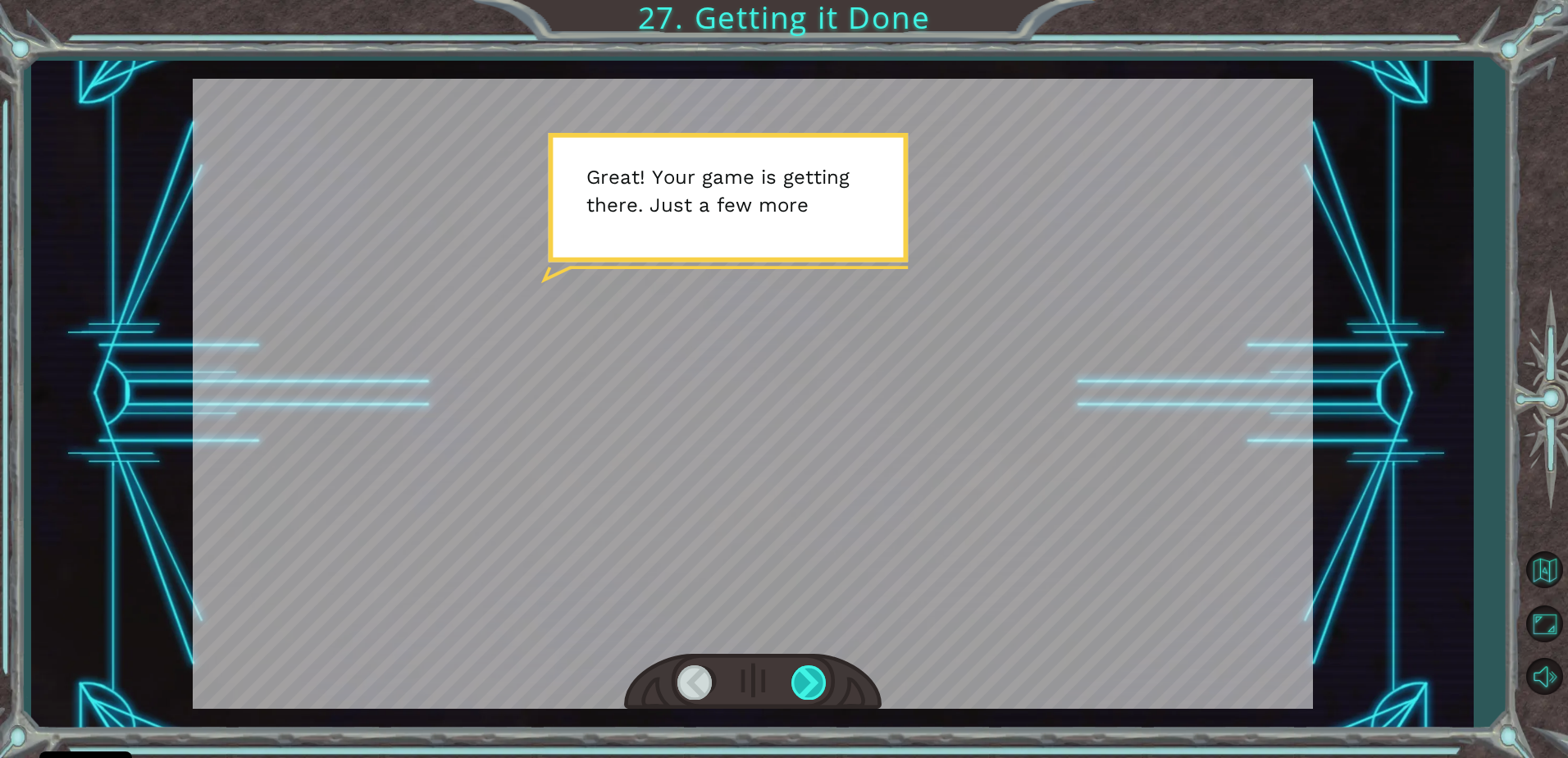
click at [816, 675] on div at bounding box center [809, 682] width 37 height 33
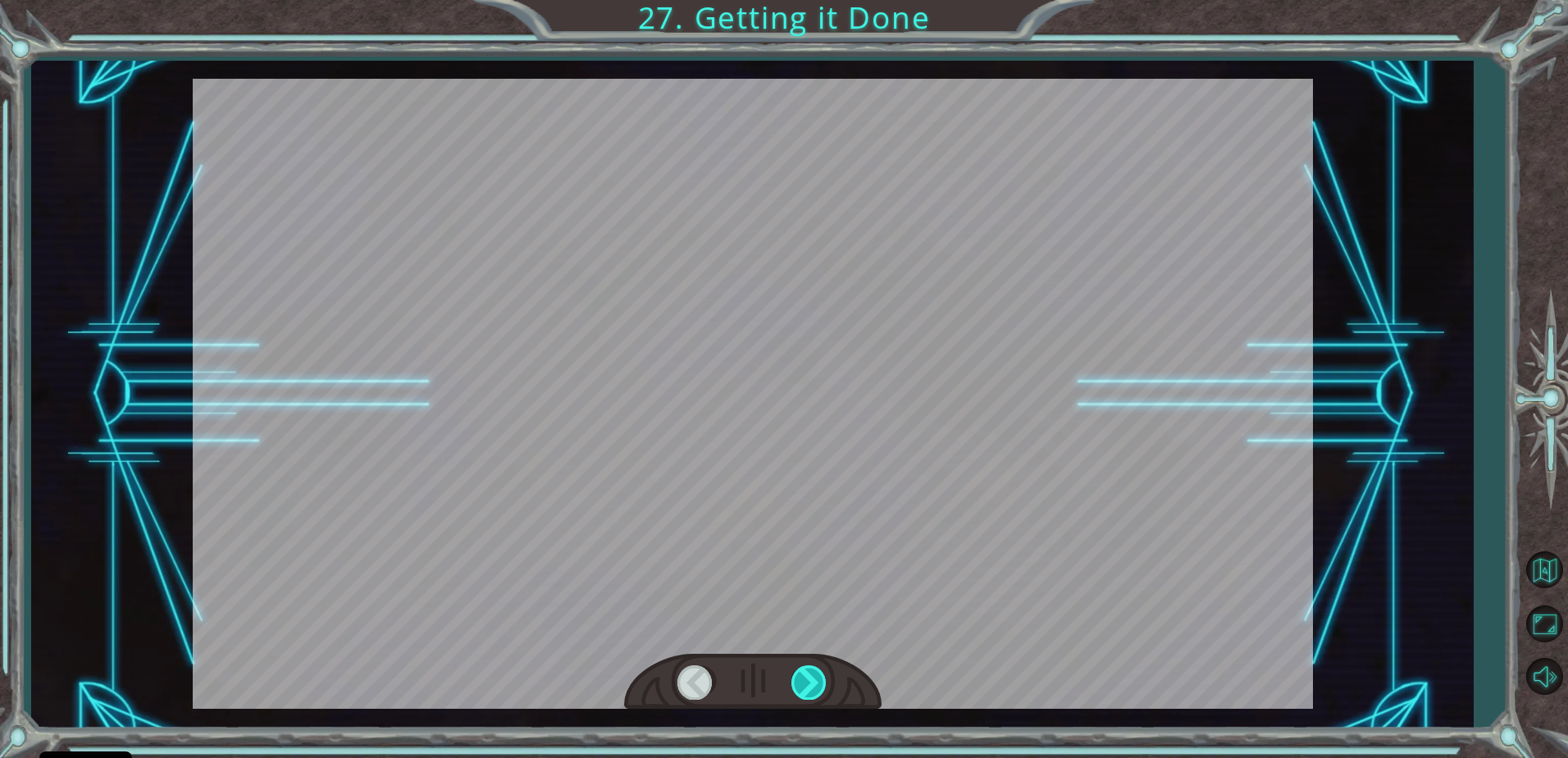
click at [816, 675] on div at bounding box center [809, 682] width 37 height 33
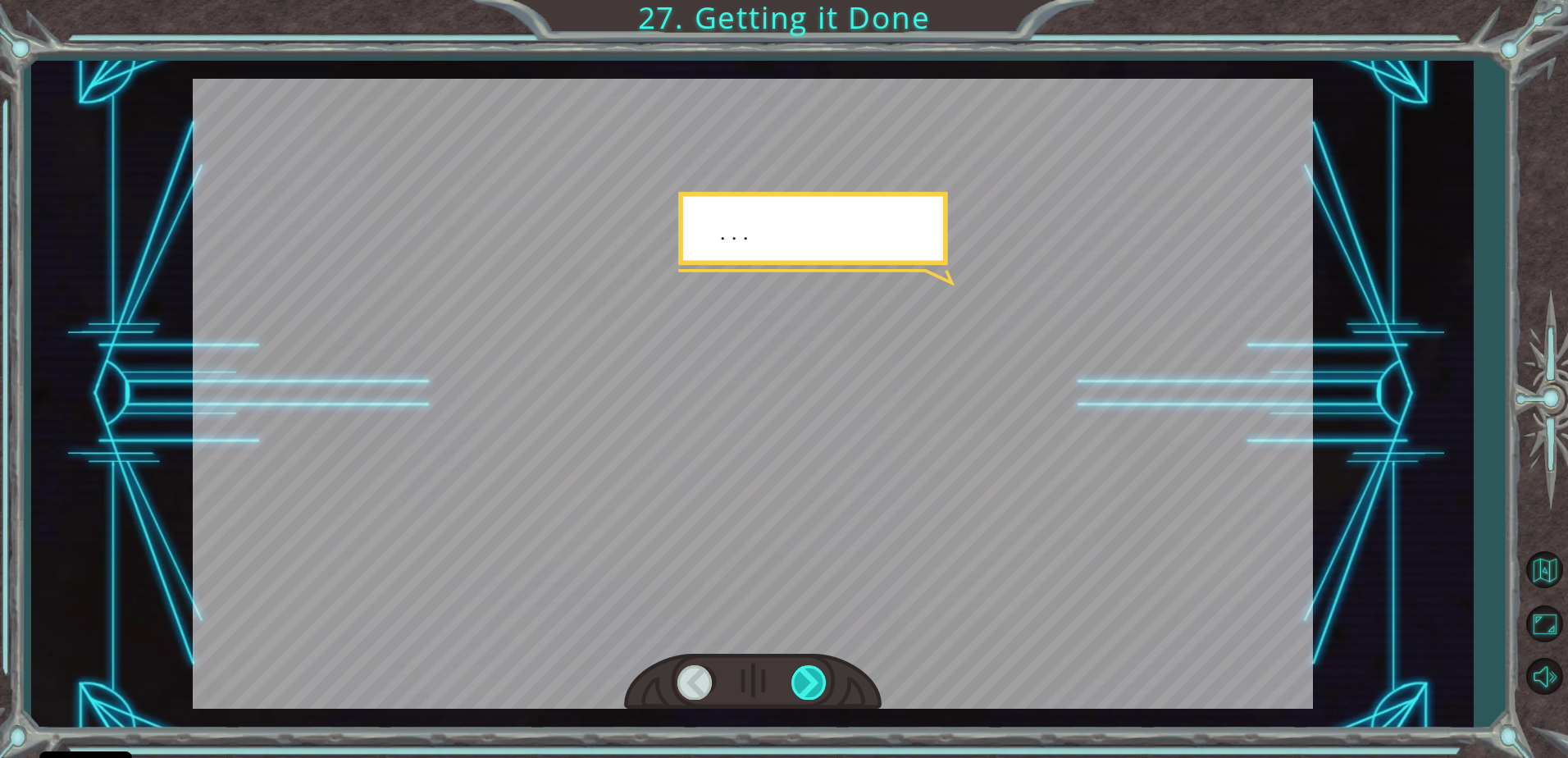
click at [816, 675] on div at bounding box center [809, 682] width 37 height 33
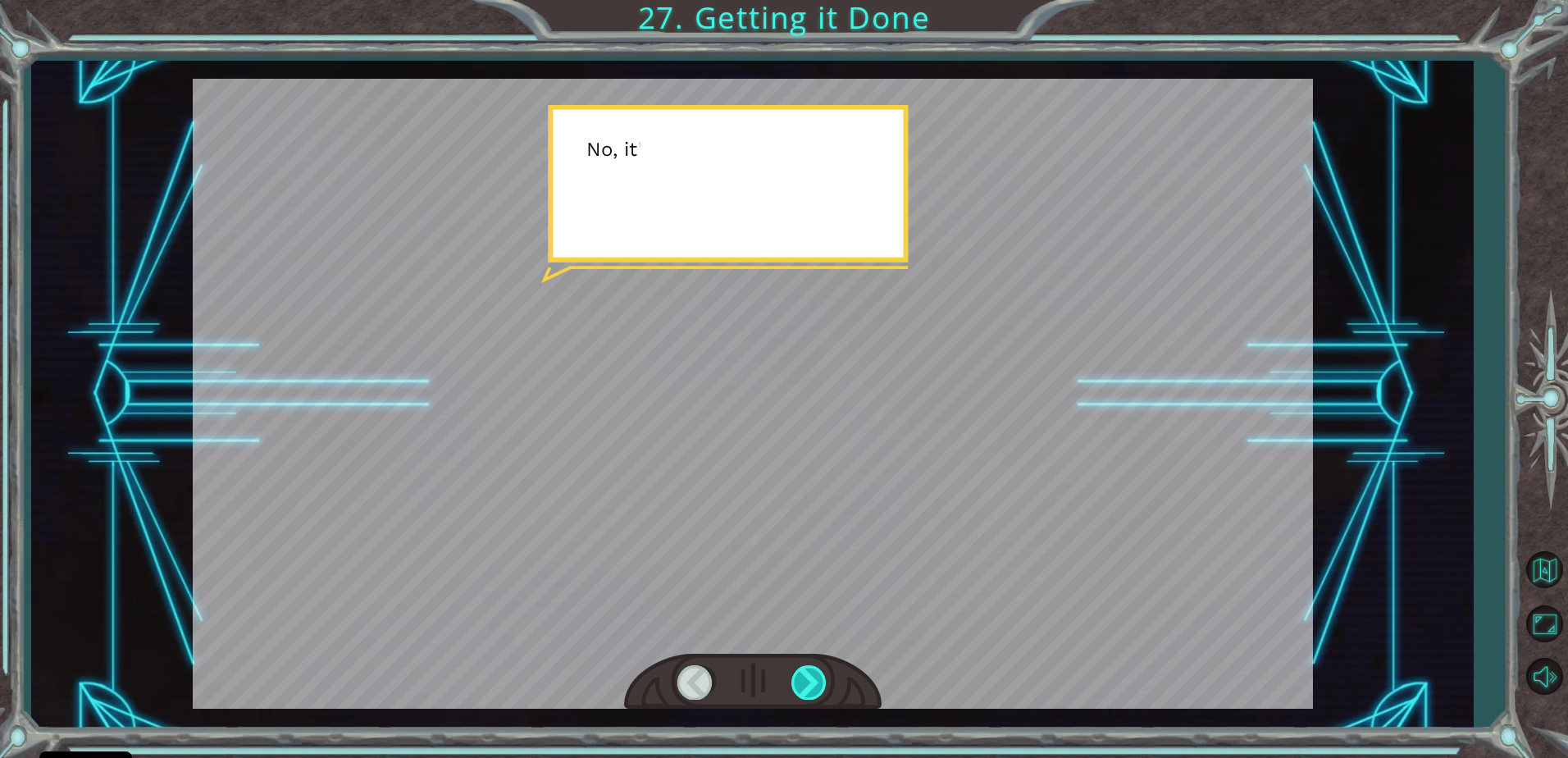
click at [824, 673] on div at bounding box center [809, 682] width 37 height 33
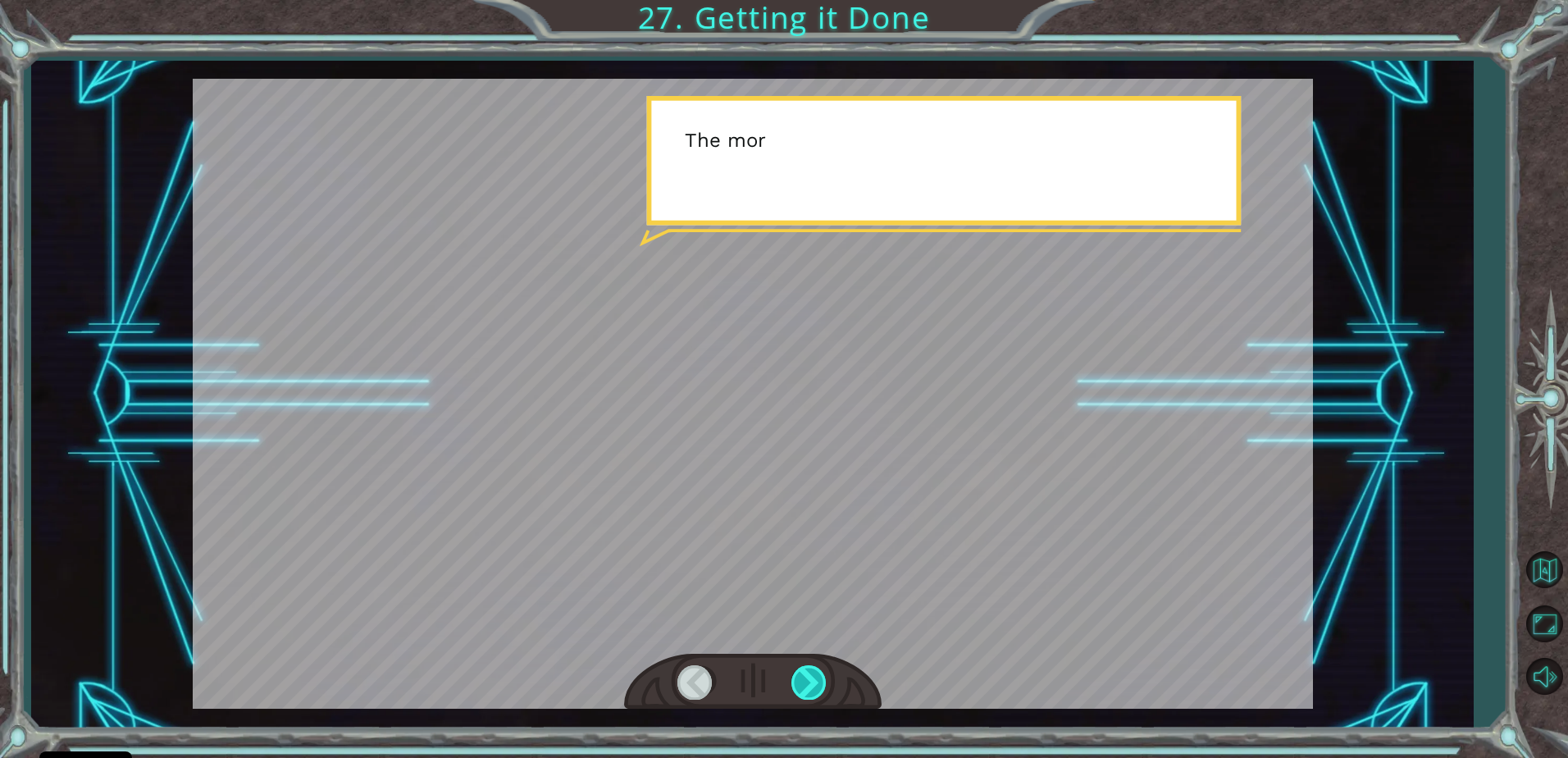
click at [824, 673] on div at bounding box center [809, 682] width 37 height 33
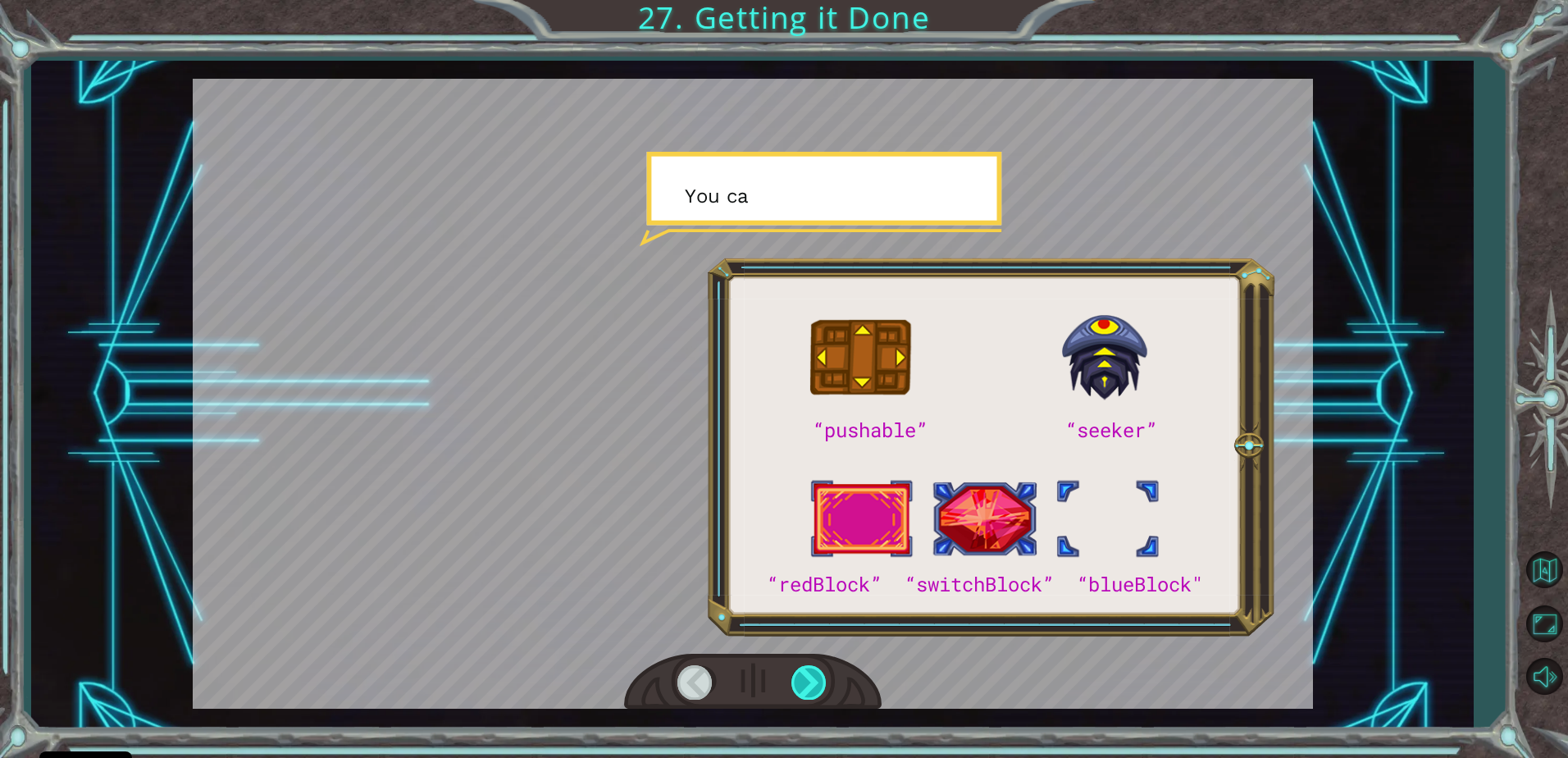
click at [802, 680] on div at bounding box center [809, 682] width 37 height 33
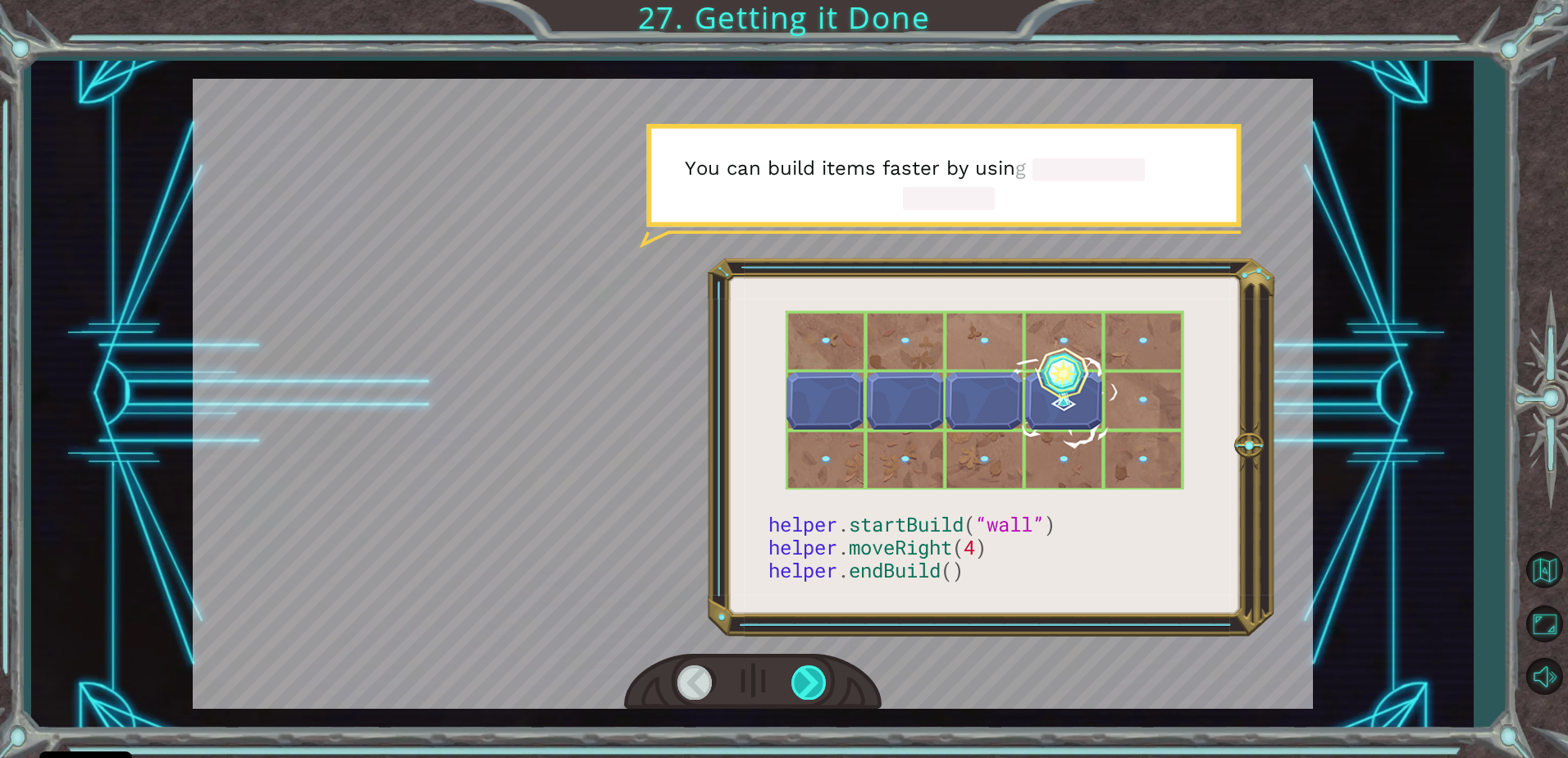
click at [811, 682] on div at bounding box center [809, 682] width 37 height 33
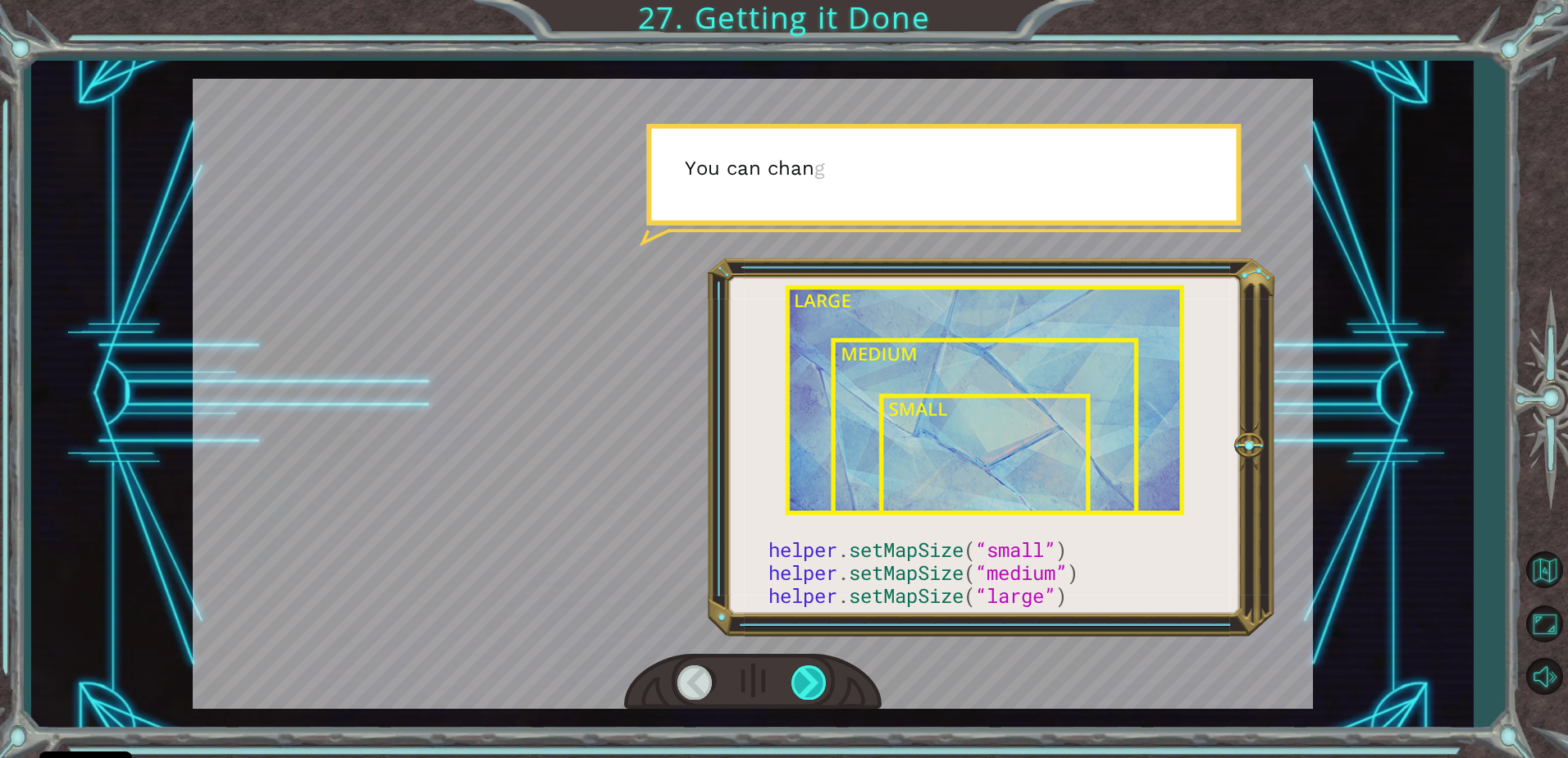
click at [816, 683] on div at bounding box center [809, 682] width 37 height 33
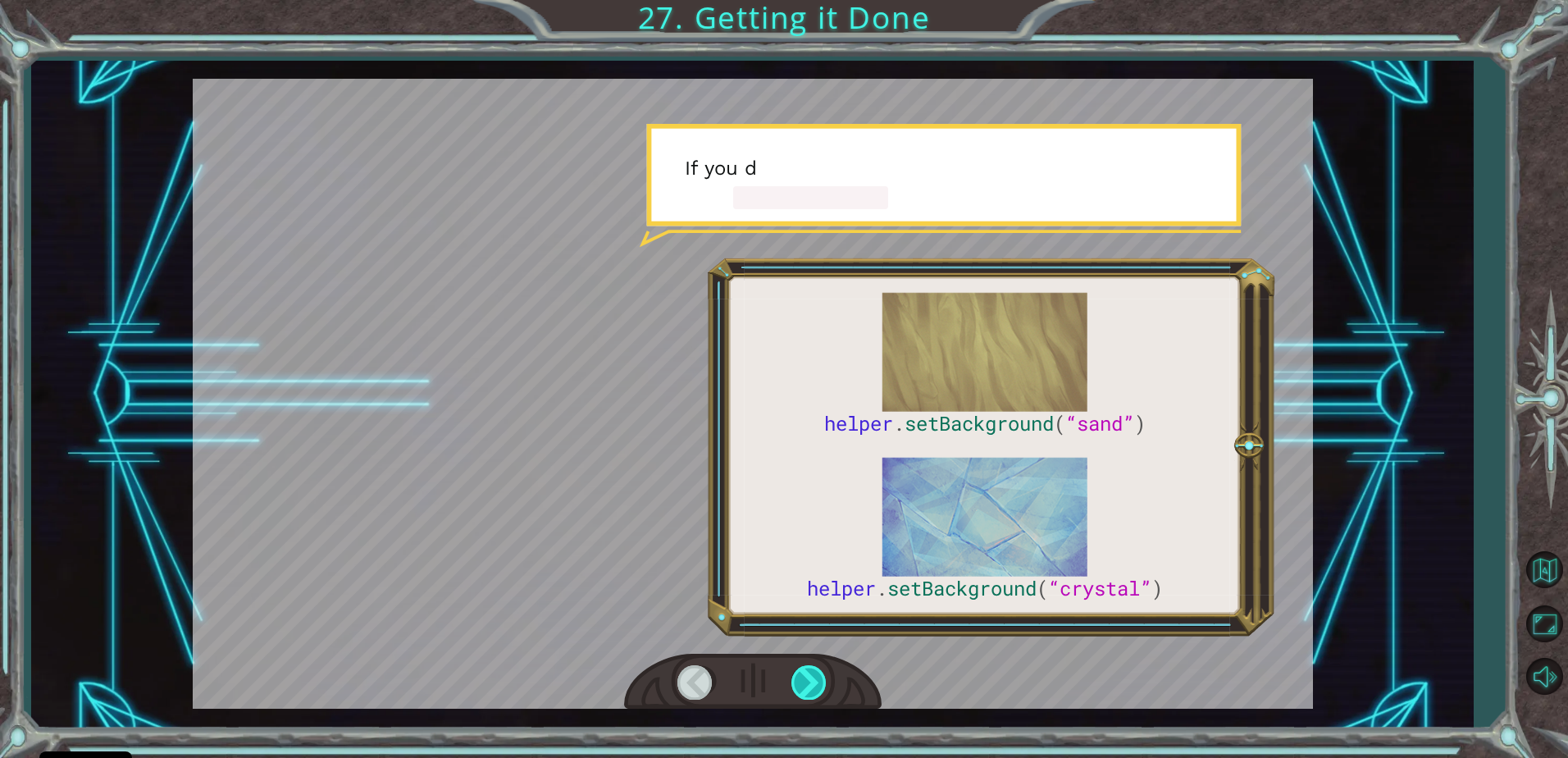
click at [816, 683] on div at bounding box center [809, 682] width 37 height 33
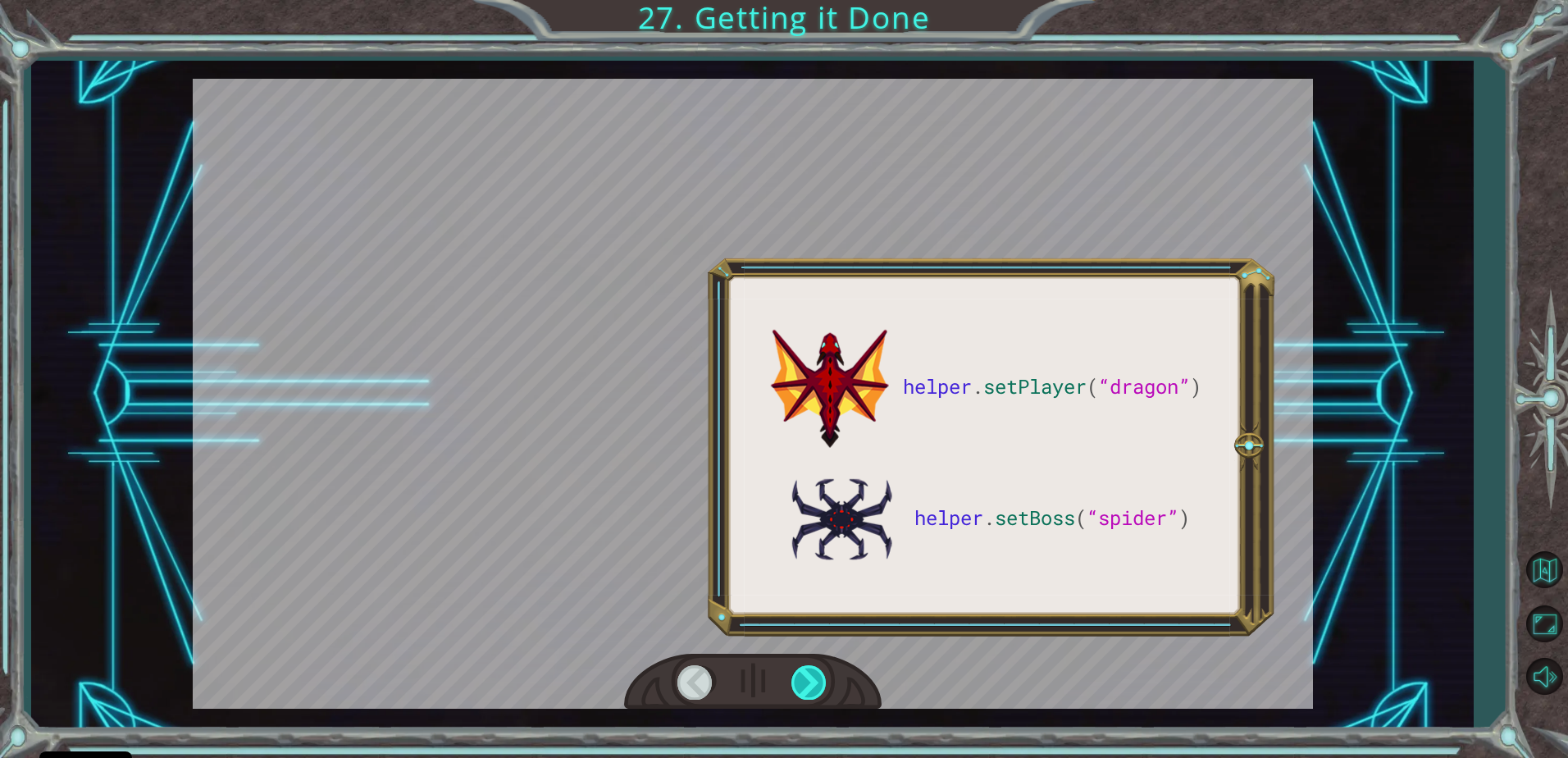
click at [819, 682] on div at bounding box center [809, 682] width 37 height 33
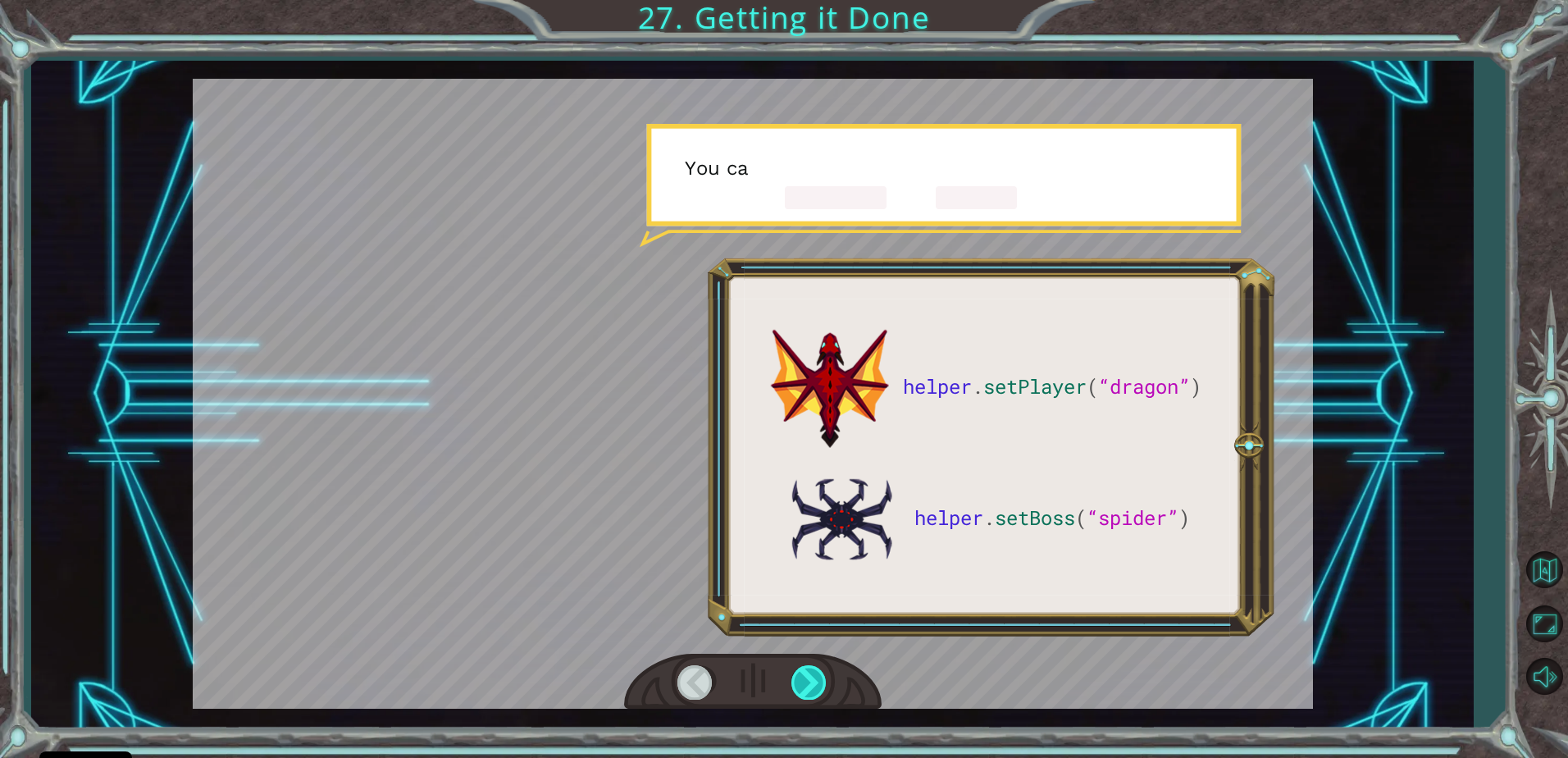
click at [819, 682] on div at bounding box center [809, 682] width 37 height 33
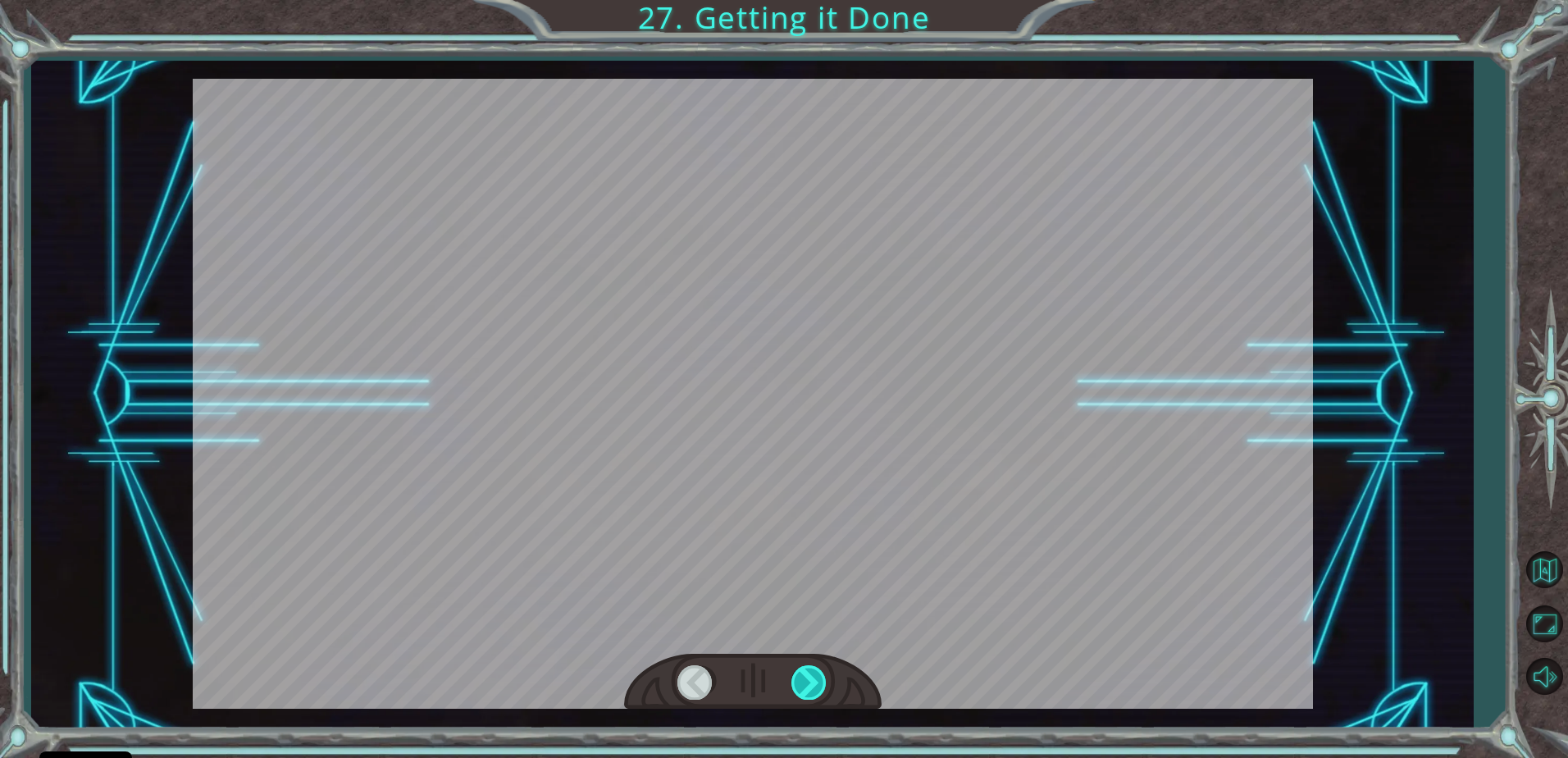
click at [819, 682] on div at bounding box center [809, 682] width 37 height 33
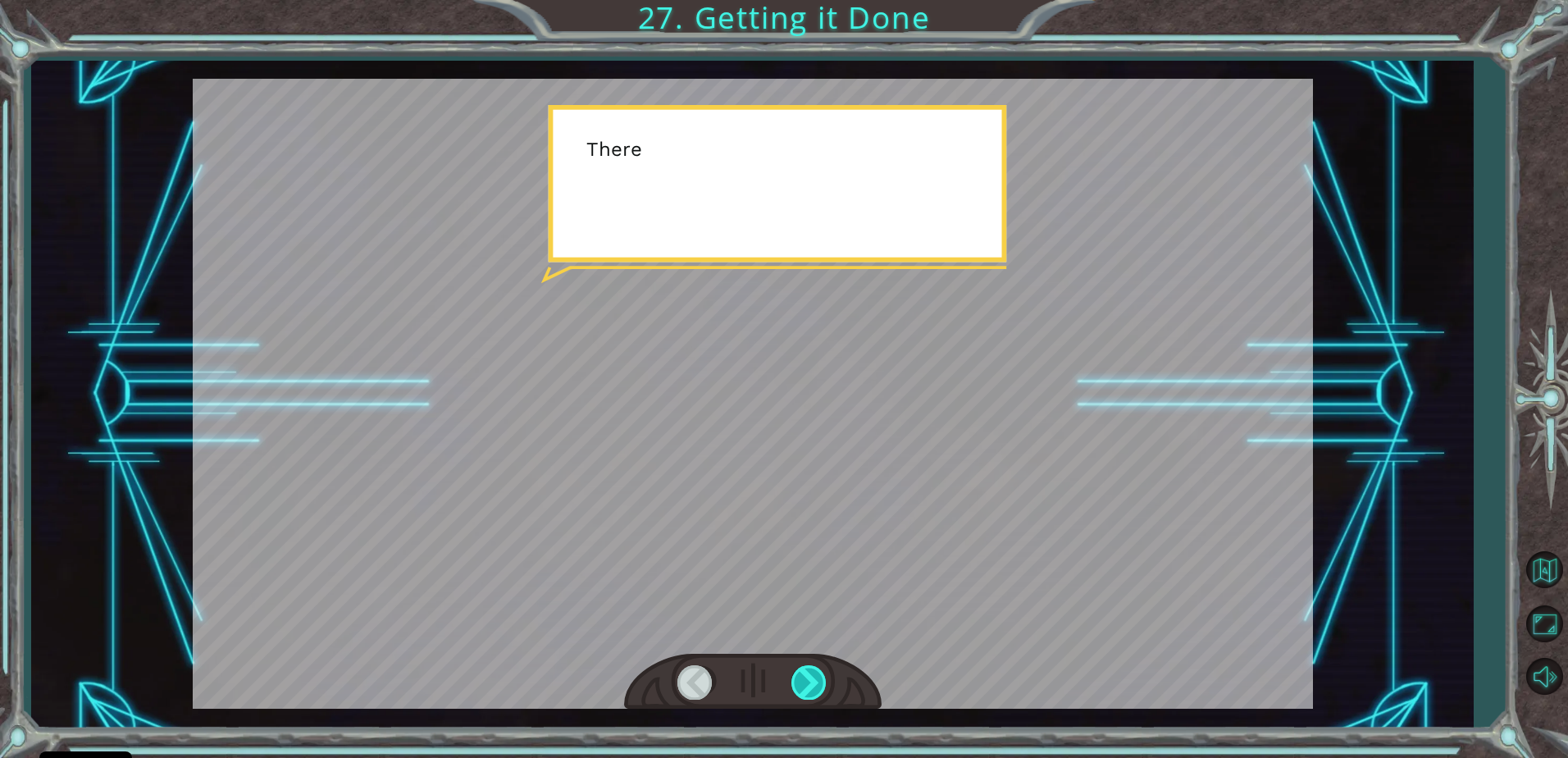
click at [819, 682] on div at bounding box center [809, 682] width 37 height 33
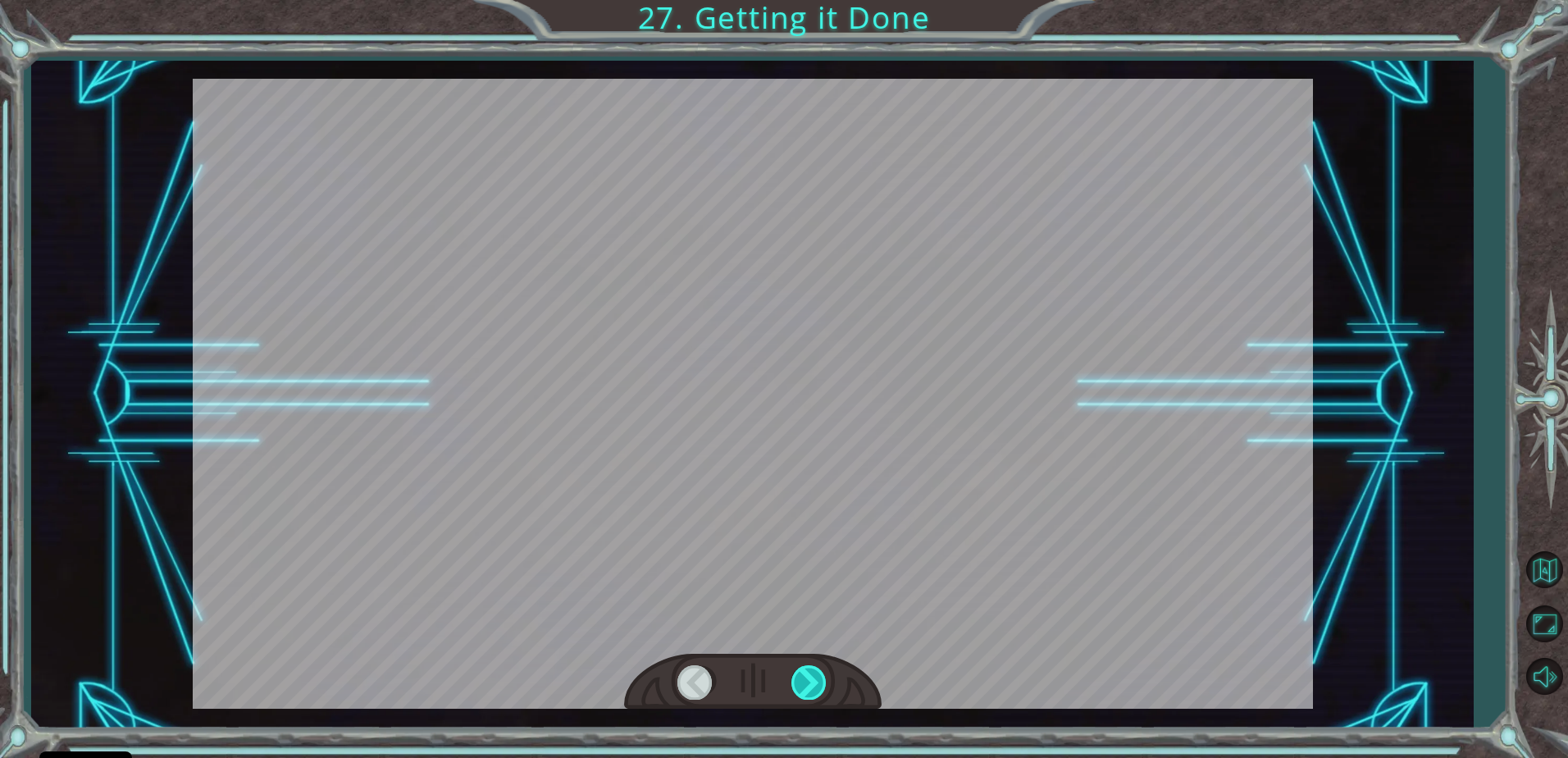
click at [819, 682] on div at bounding box center [809, 682] width 37 height 33
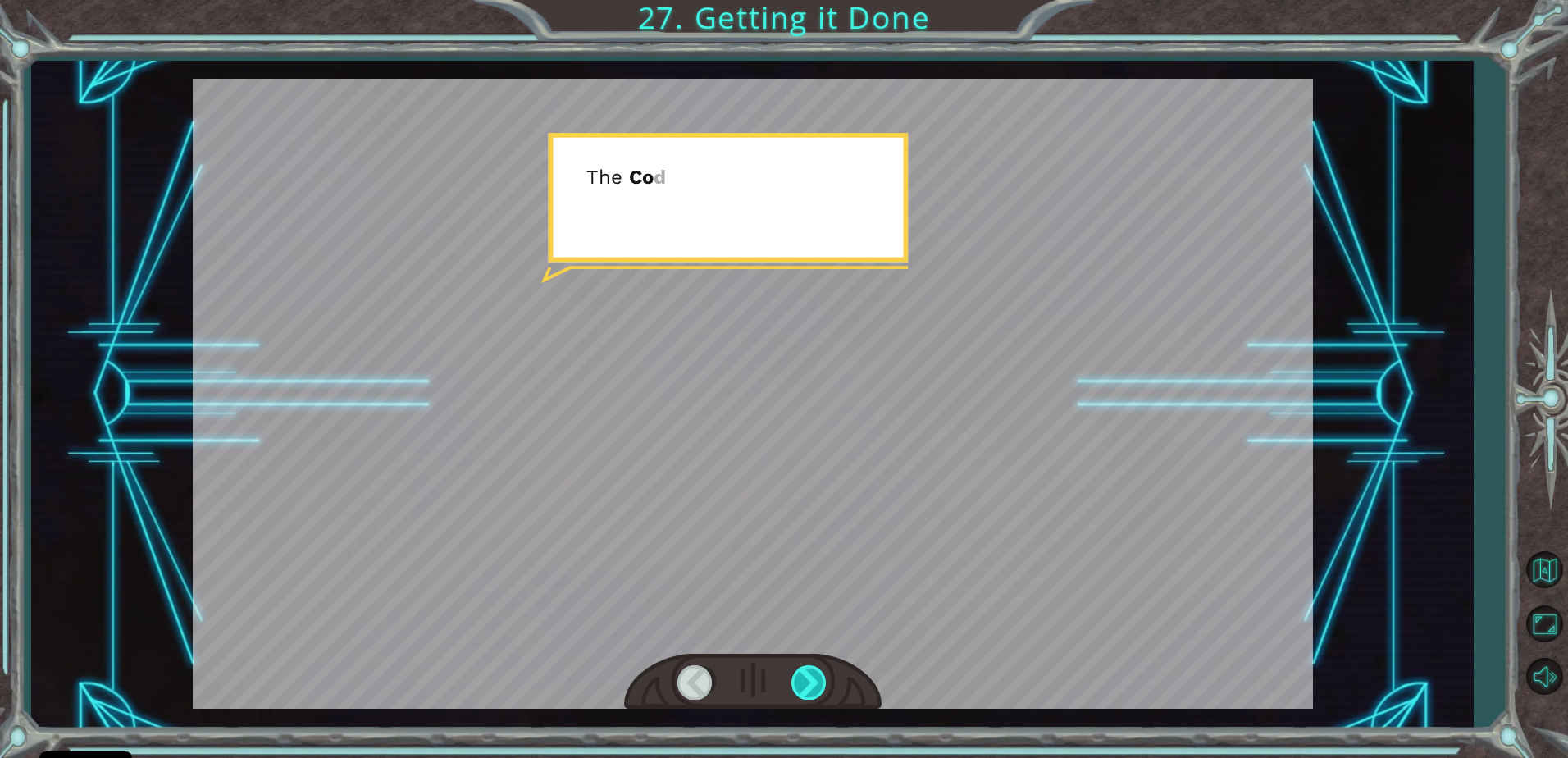
click at [819, 682] on div at bounding box center [809, 682] width 37 height 33
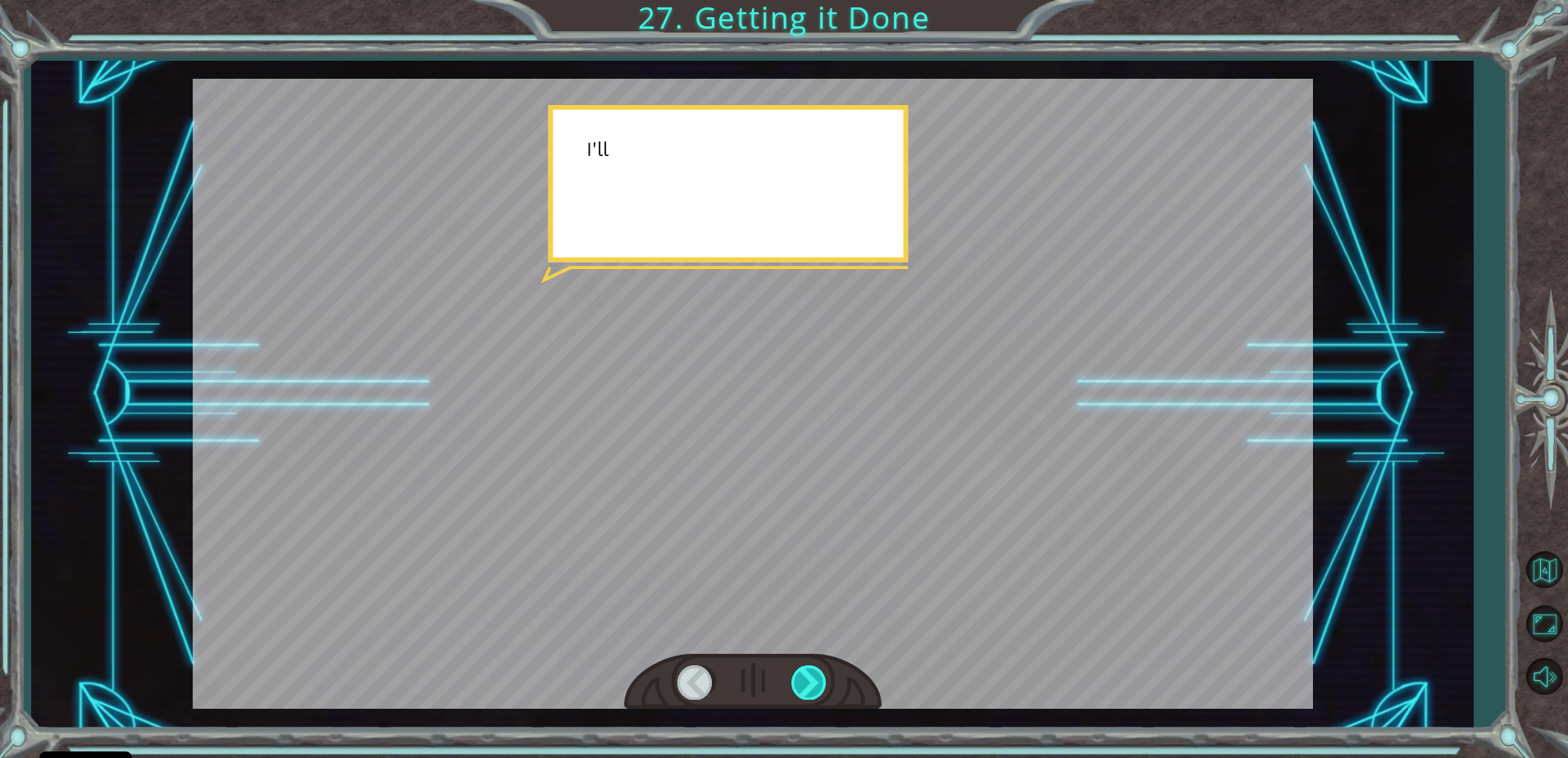
click at [819, 682] on div at bounding box center [809, 682] width 37 height 33
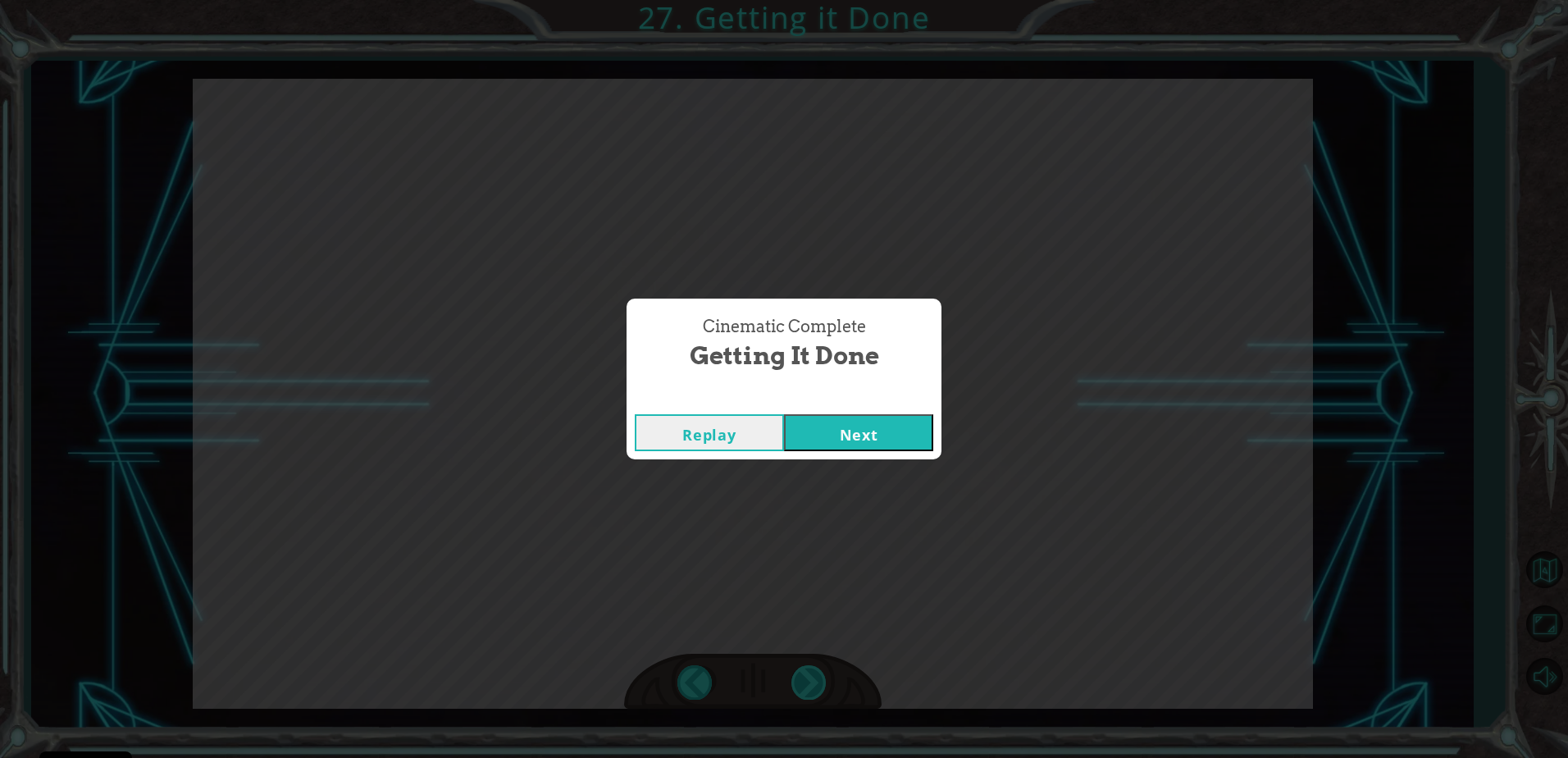
click at [814, 683] on div "Cinematic Complete Getting it Done Replay Next" at bounding box center [784, 379] width 1568 height 758
click at [866, 419] on button "Next" at bounding box center [859, 433] width 149 height 37
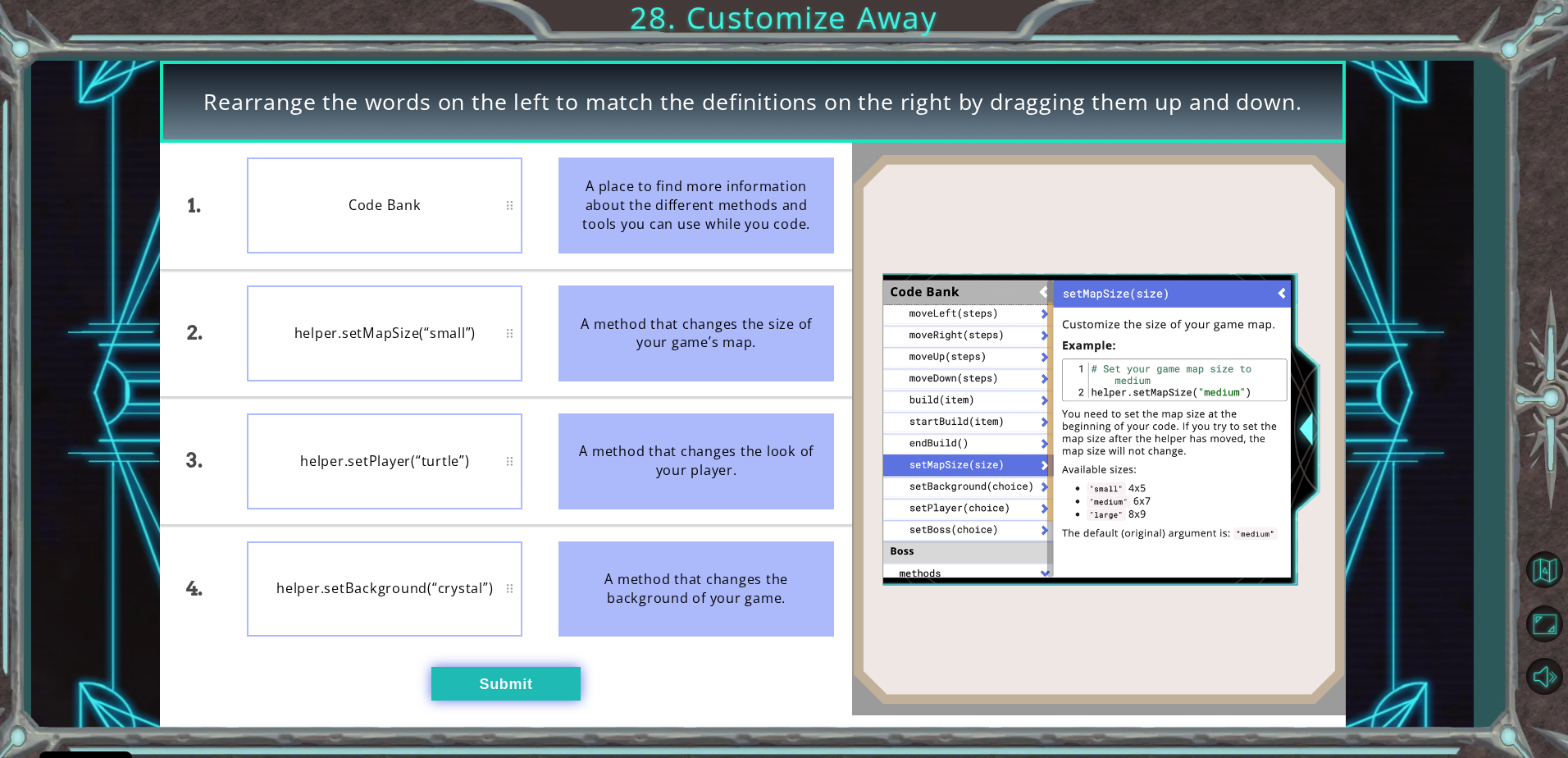
click at [499, 687] on button "Submit" at bounding box center [506, 682] width 149 height 32
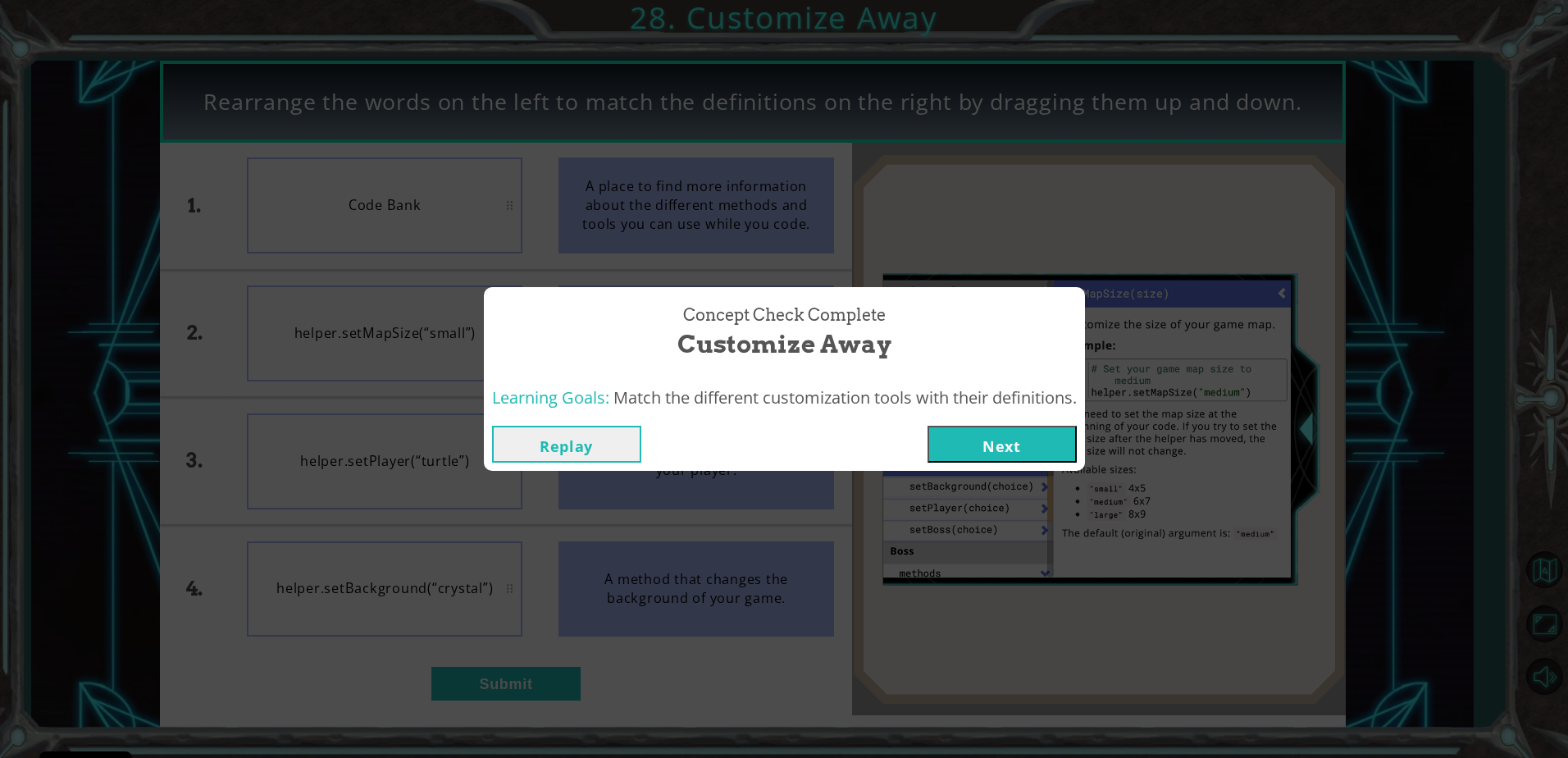
click at [1008, 444] on button "Next" at bounding box center [1003, 444] width 149 height 37
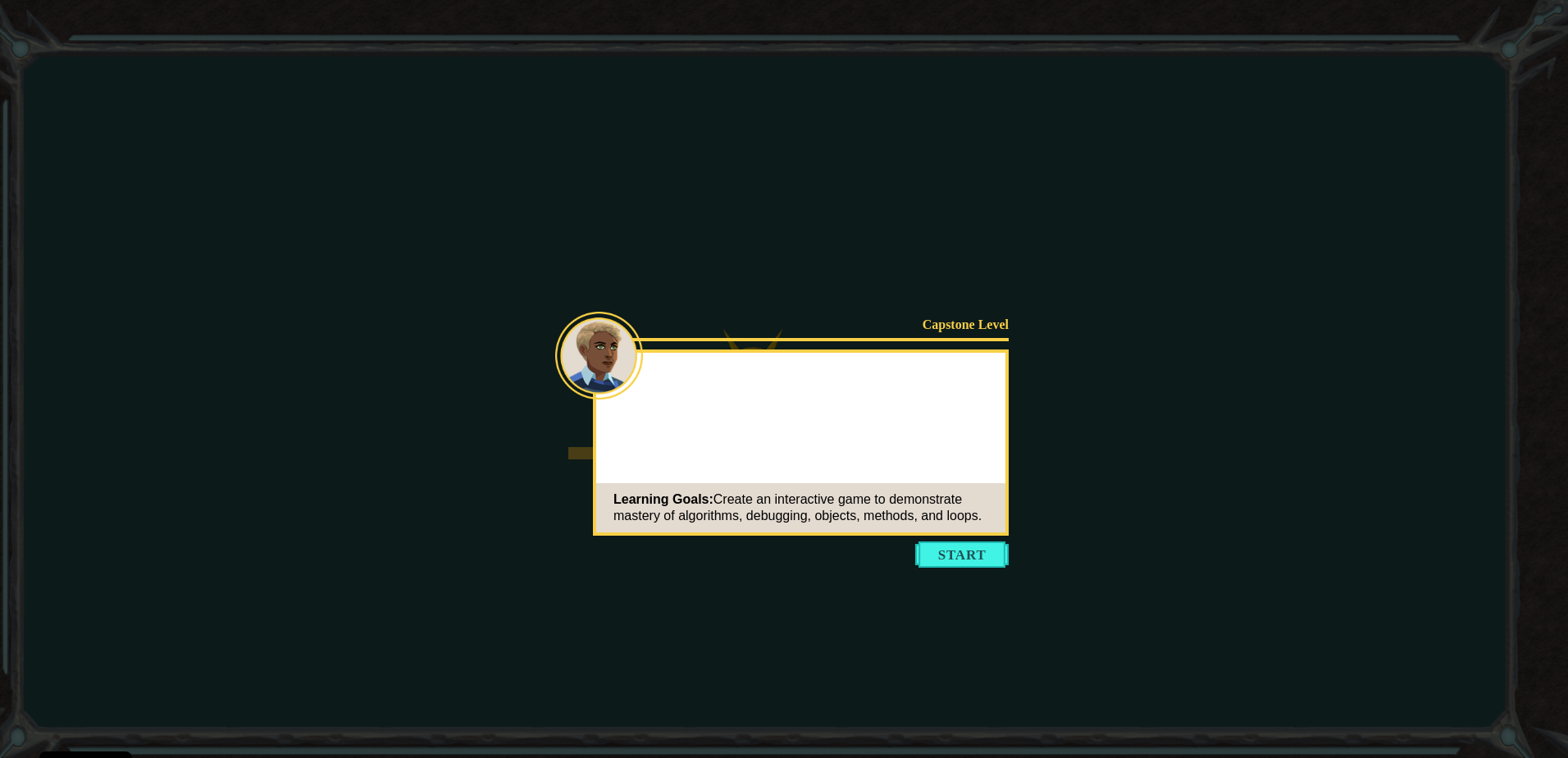
drag, startPoint x: 1046, startPoint y: 571, endPoint x: 982, endPoint y: 552, distance: 66.8
click at [1019, 564] on icon at bounding box center [784, 379] width 1568 height 758
click at [982, 552] on button "Start" at bounding box center [962, 555] width 93 height 26
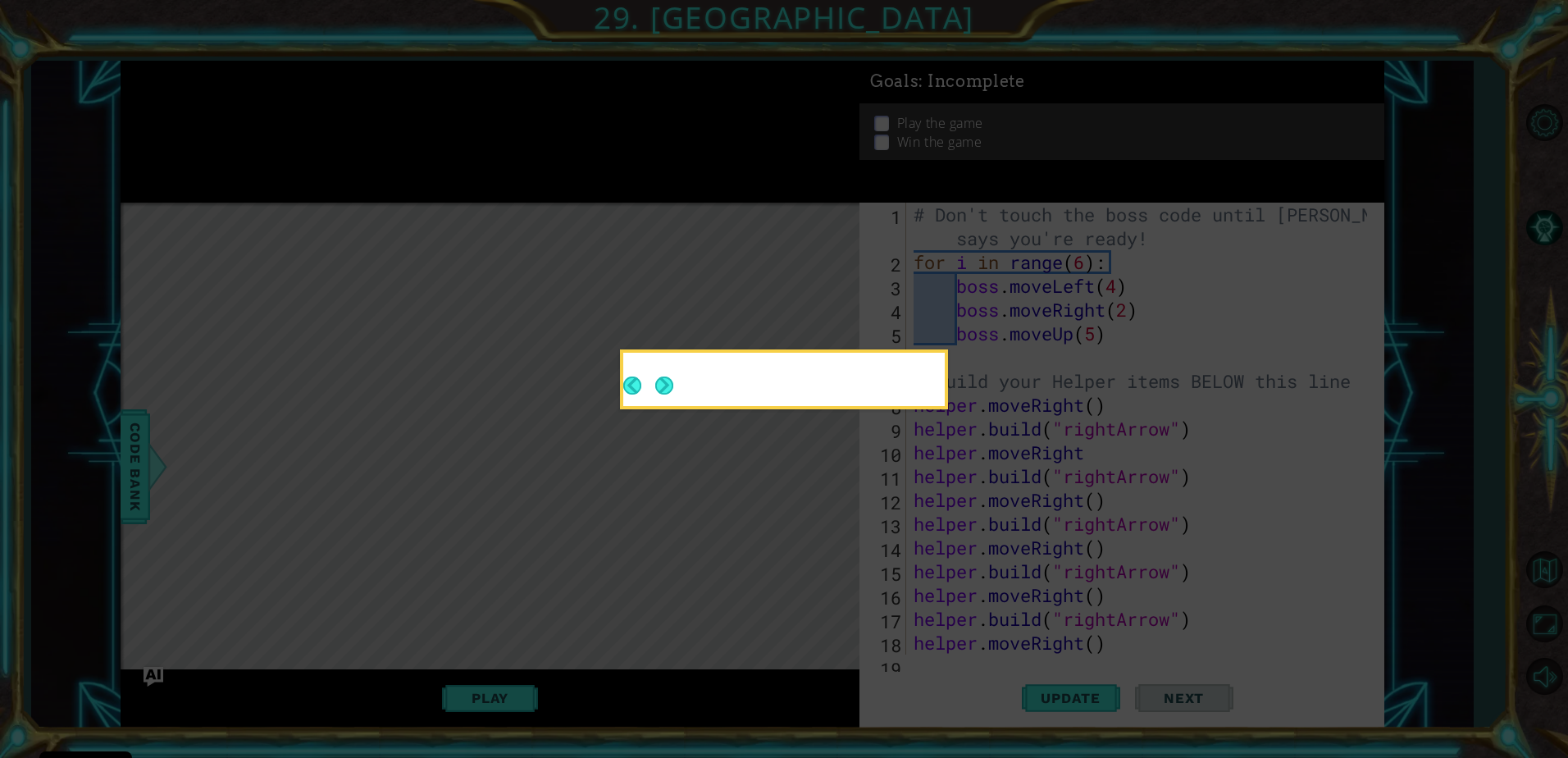
click at [674, 375] on div at bounding box center [784, 382] width 321 height 47
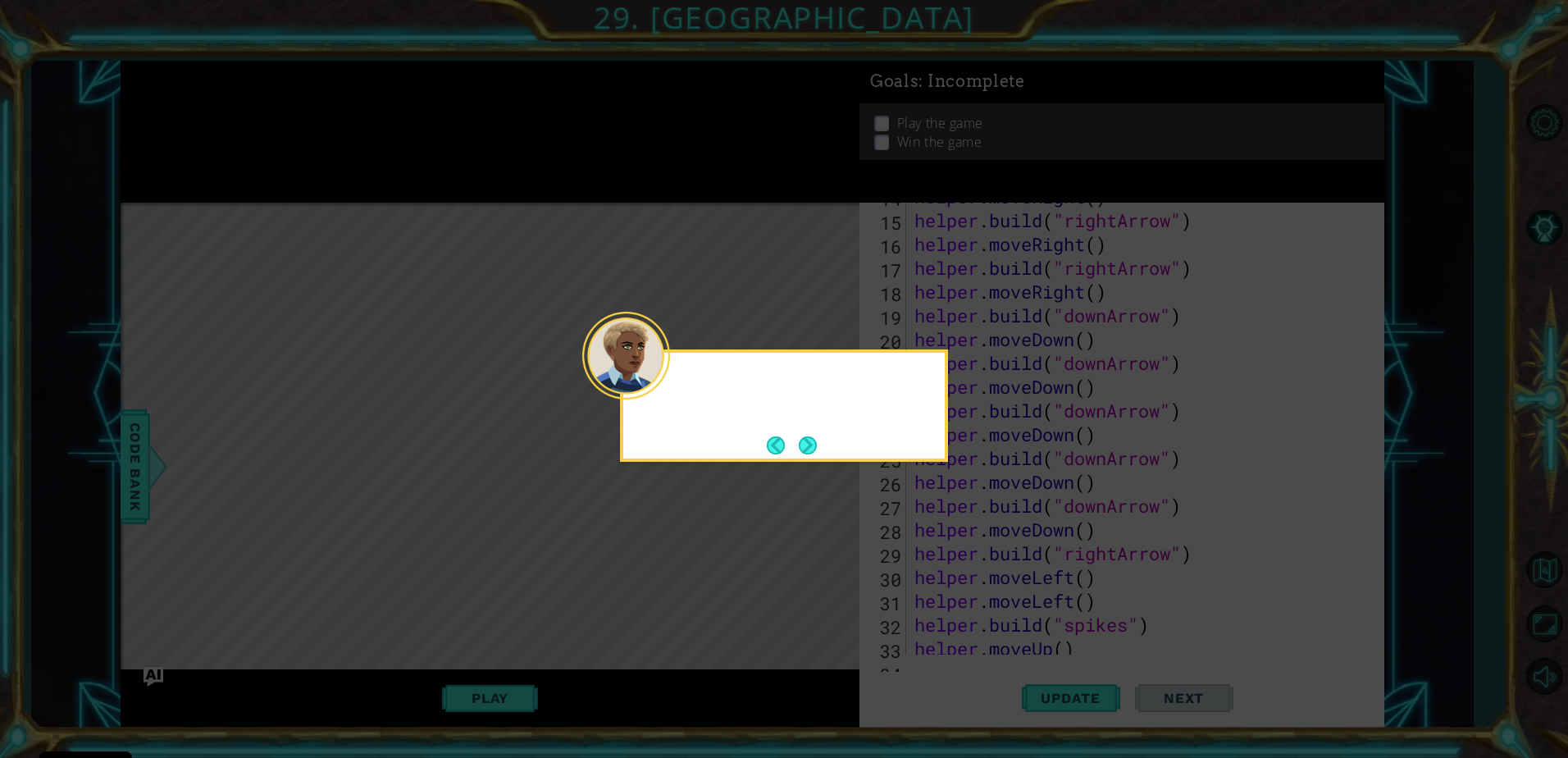
scroll to position [405, 0]
click at [816, 442] on button "Next" at bounding box center [808, 445] width 18 height 18
click at [805, 441] on button "Next" at bounding box center [808, 445] width 18 height 18
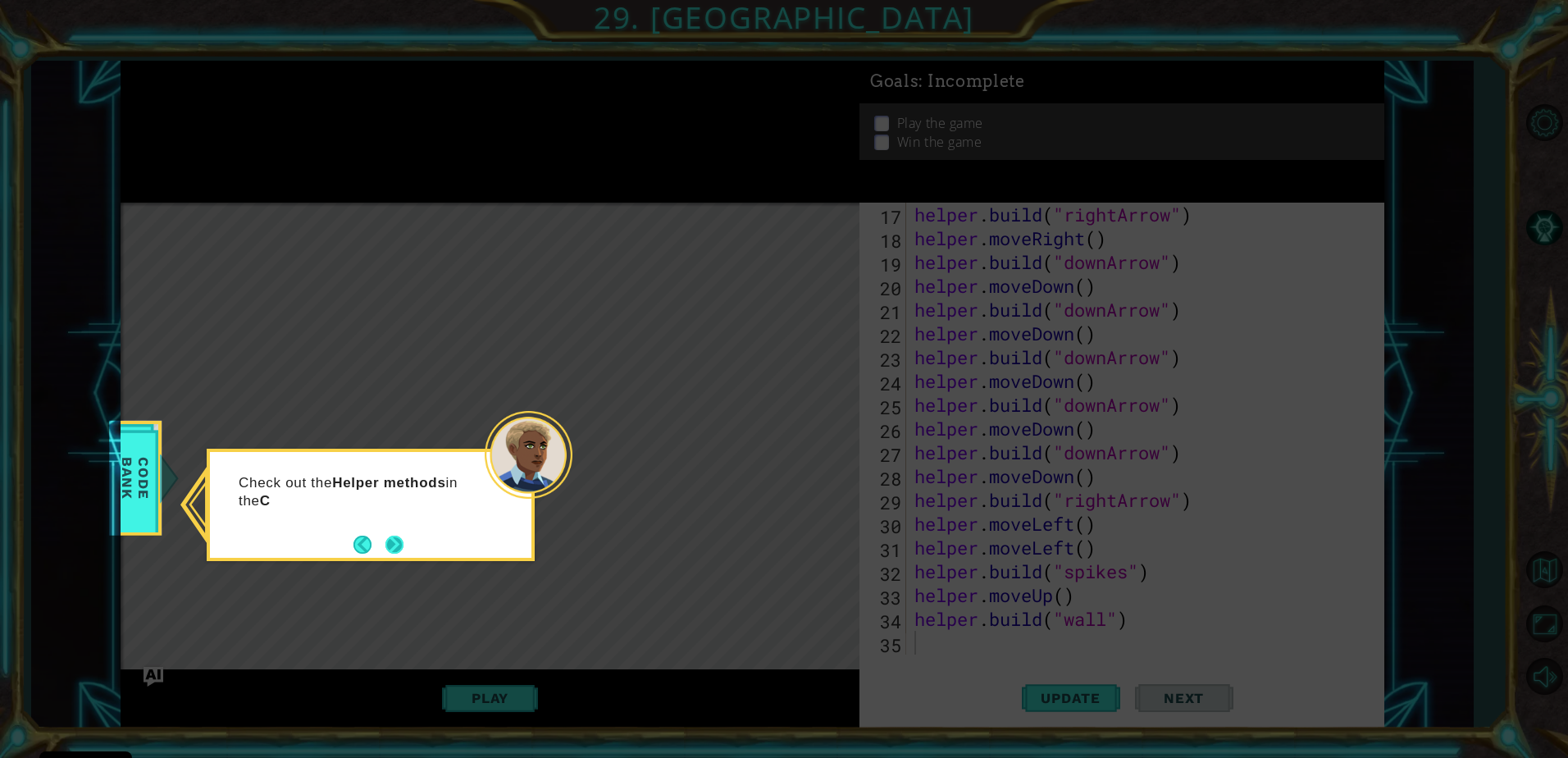
click at [404, 544] on button "Next" at bounding box center [394, 545] width 18 height 18
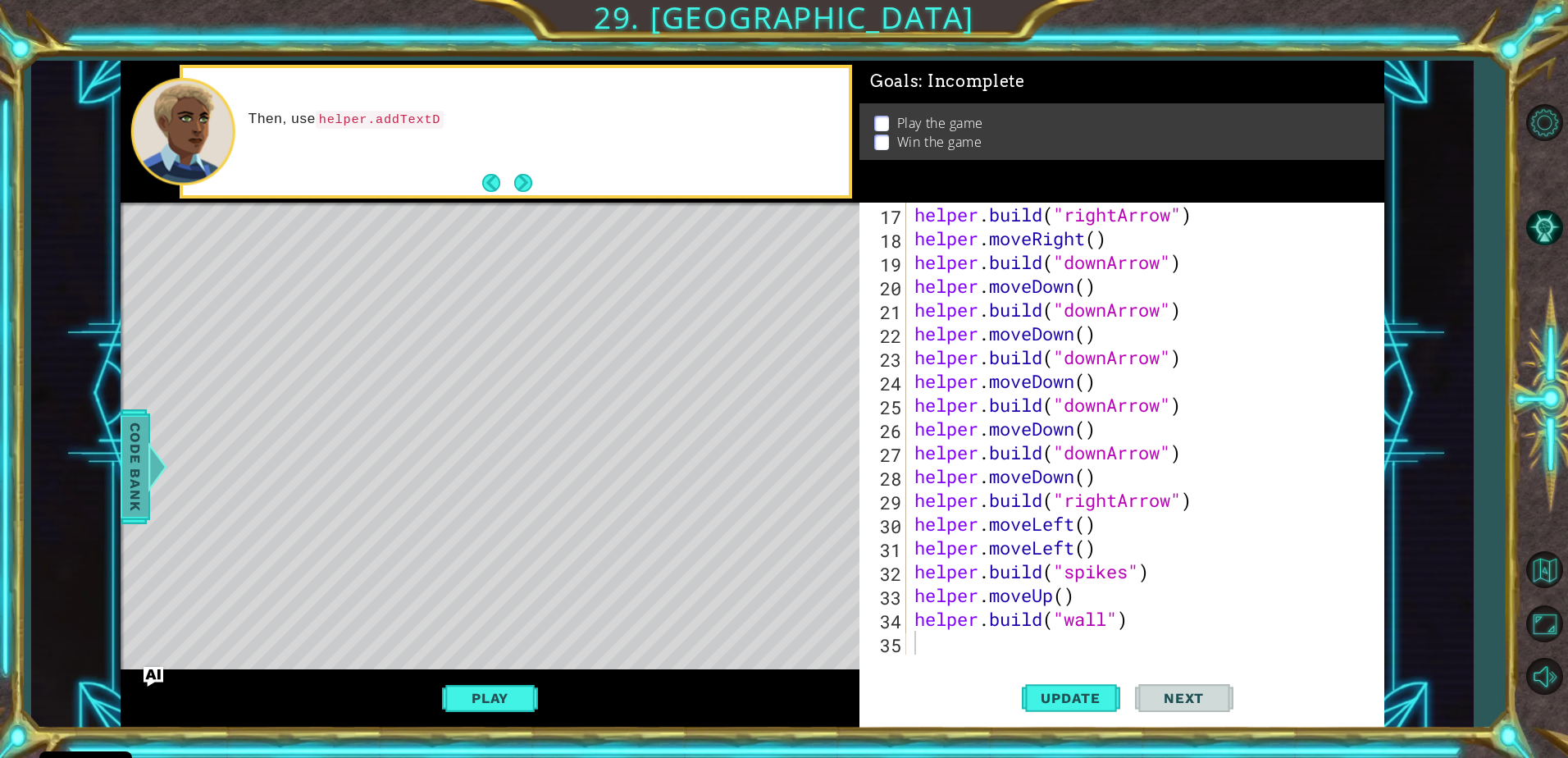
click at [132, 443] on span "Code Bank" at bounding box center [135, 467] width 26 height 100
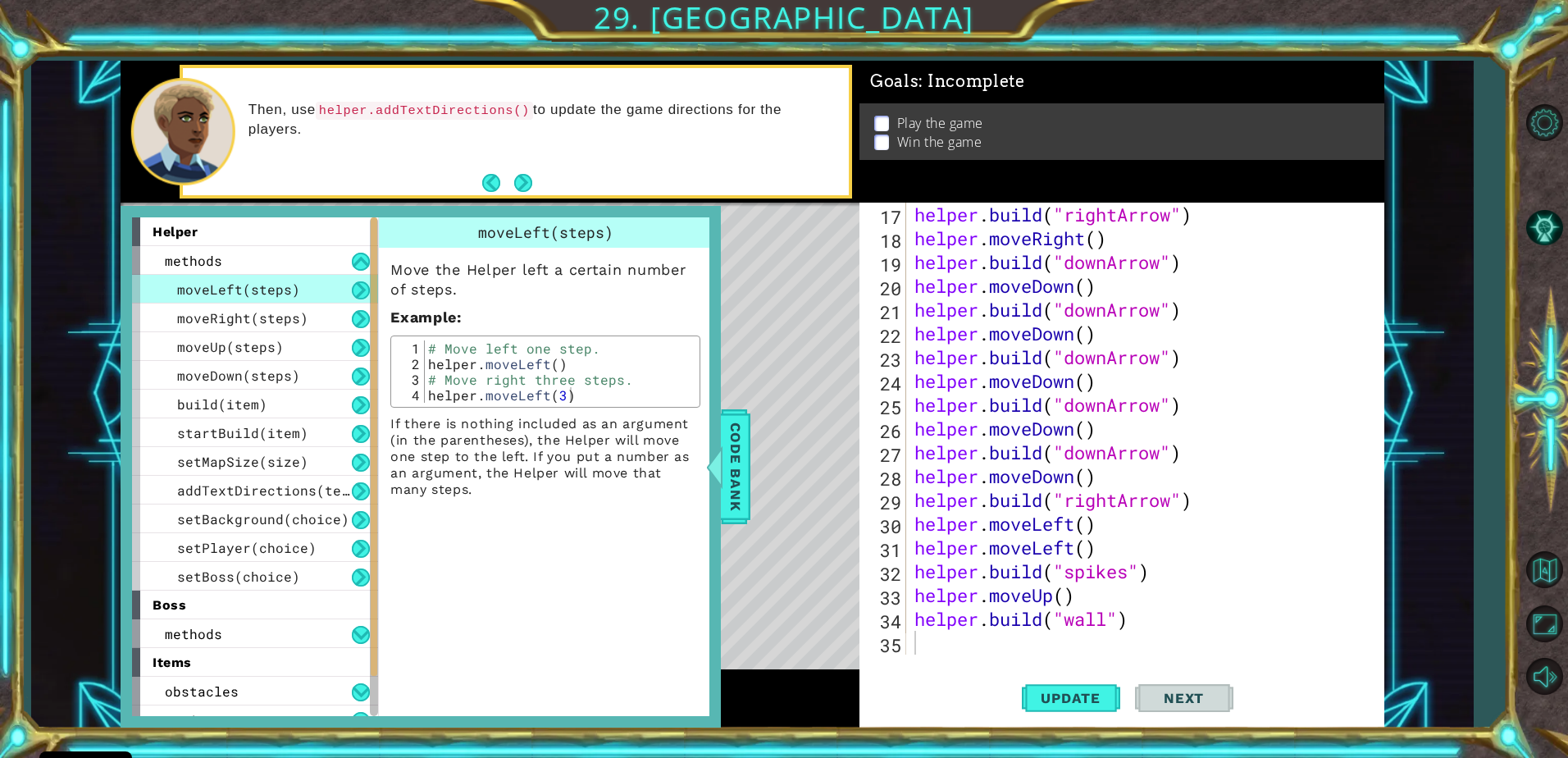
drag, startPoint x: 729, startPoint y: 442, endPoint x: 742, endPoint y: 456, distance: 19.1
click at [737, 454] on span "Code Bank" at bounding box center [736, 467] width 26 height 100
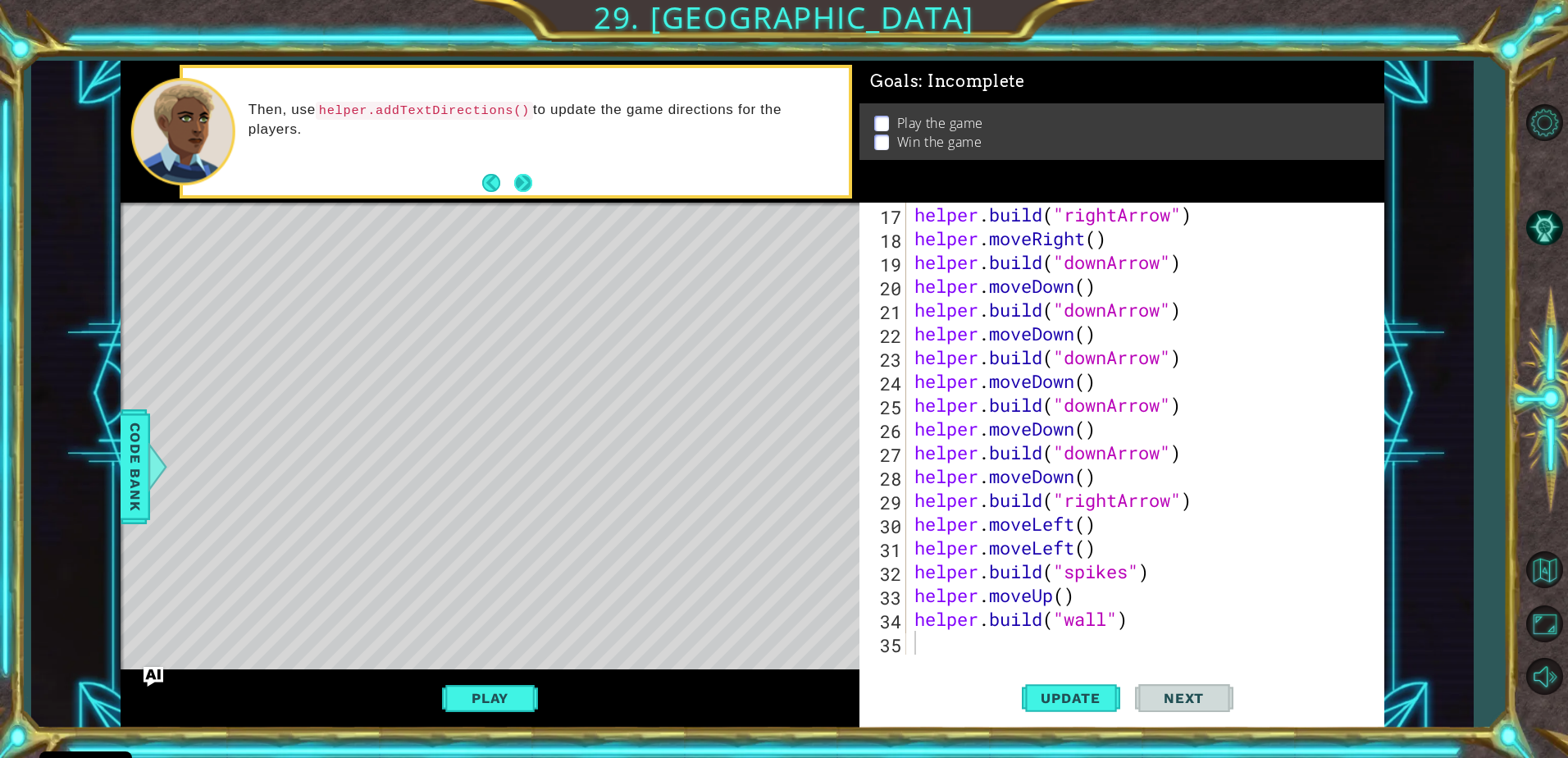
click at [524, 174] on button "Next" at bounding box center [523, 183] width 18 height 18
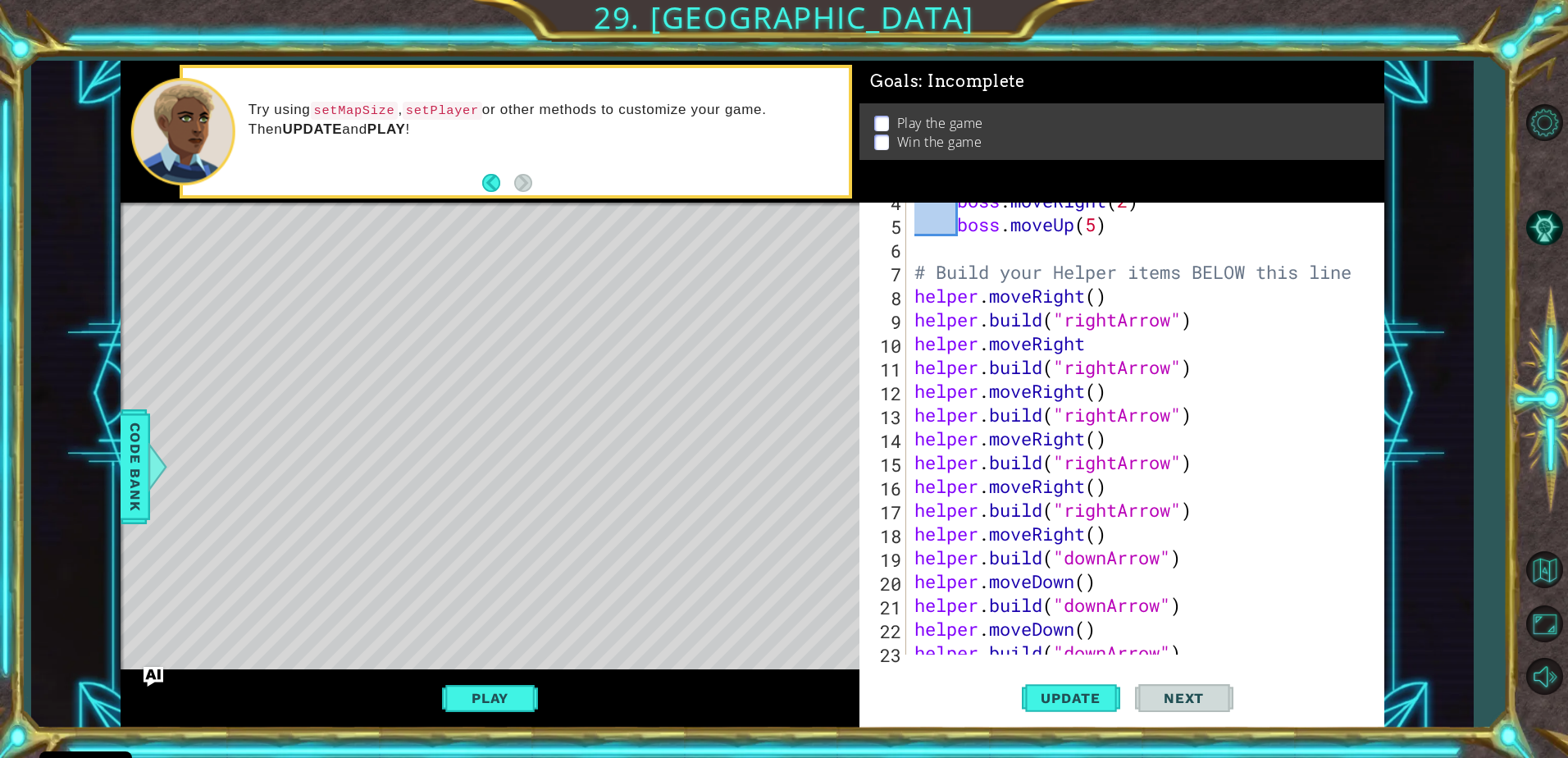
scroll to position [0, 0]
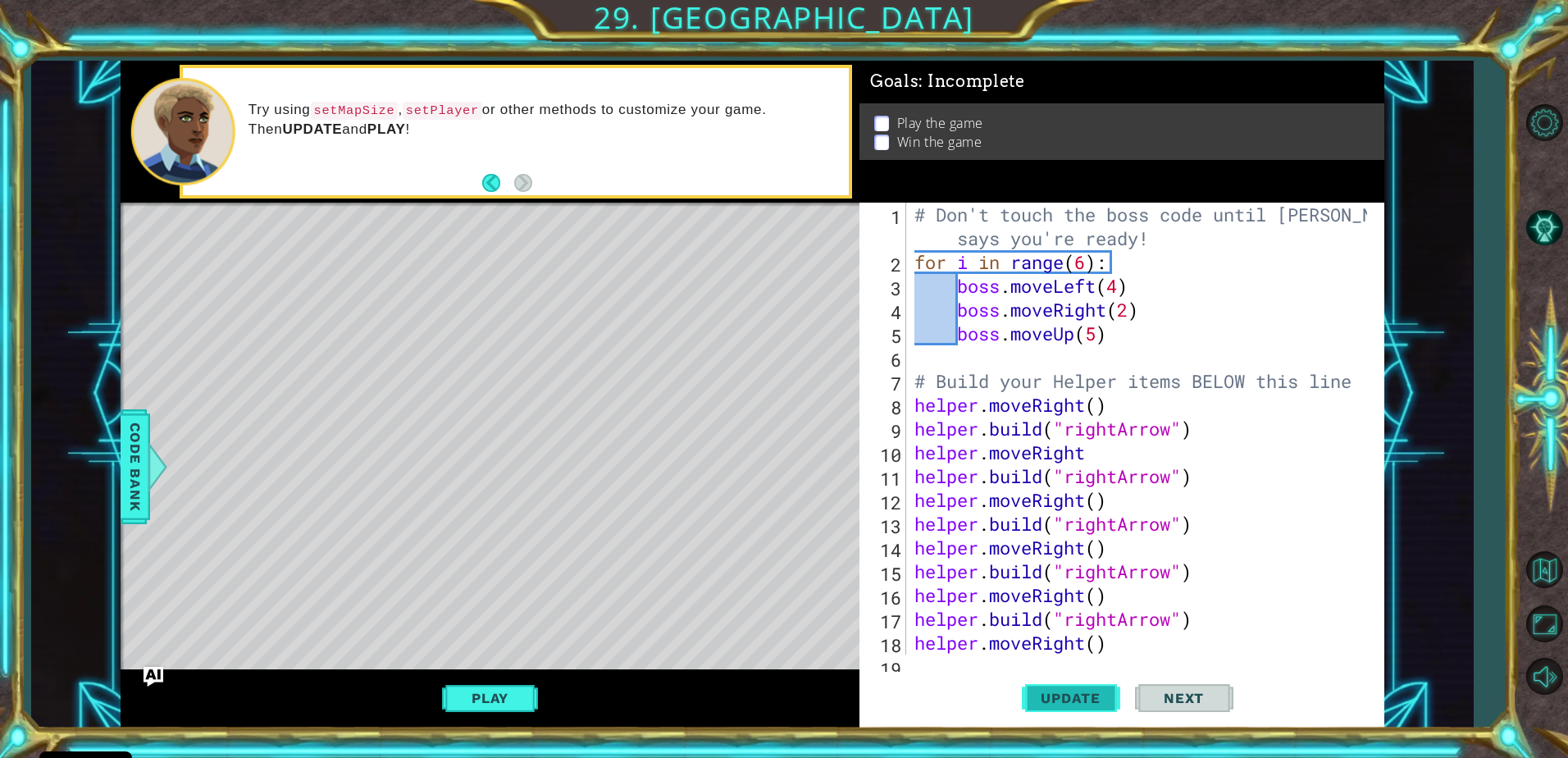
click at [1112, 719] on button "Update" at bounding box center [1071, 698] width 98 height 53
click at [1101, 708] on button "Update" at bounding box center [1071, 698] width 98 height 53
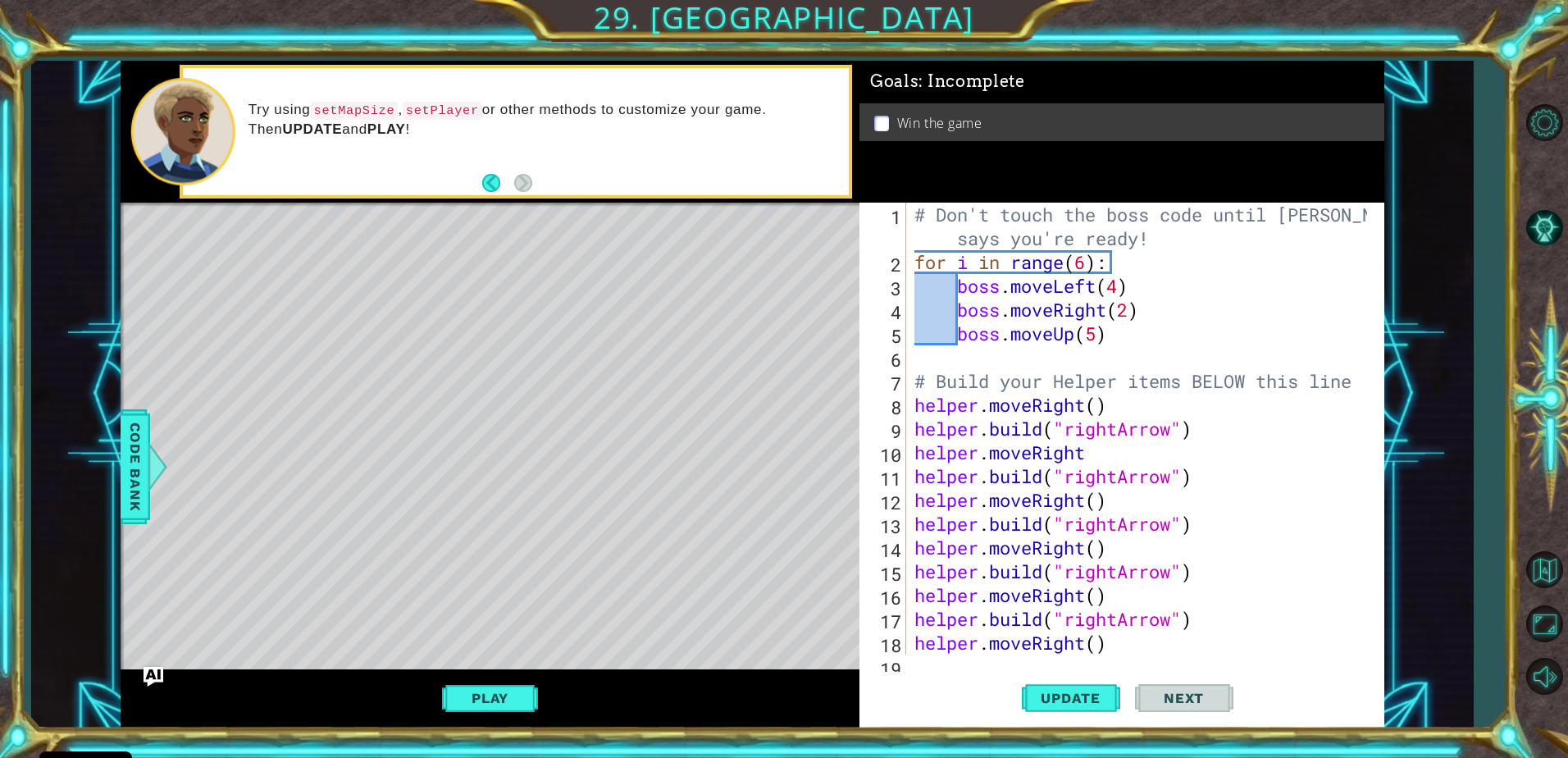
click at [545, 728] on div "Play" at bounding box center [490, 698] width 739 height 58
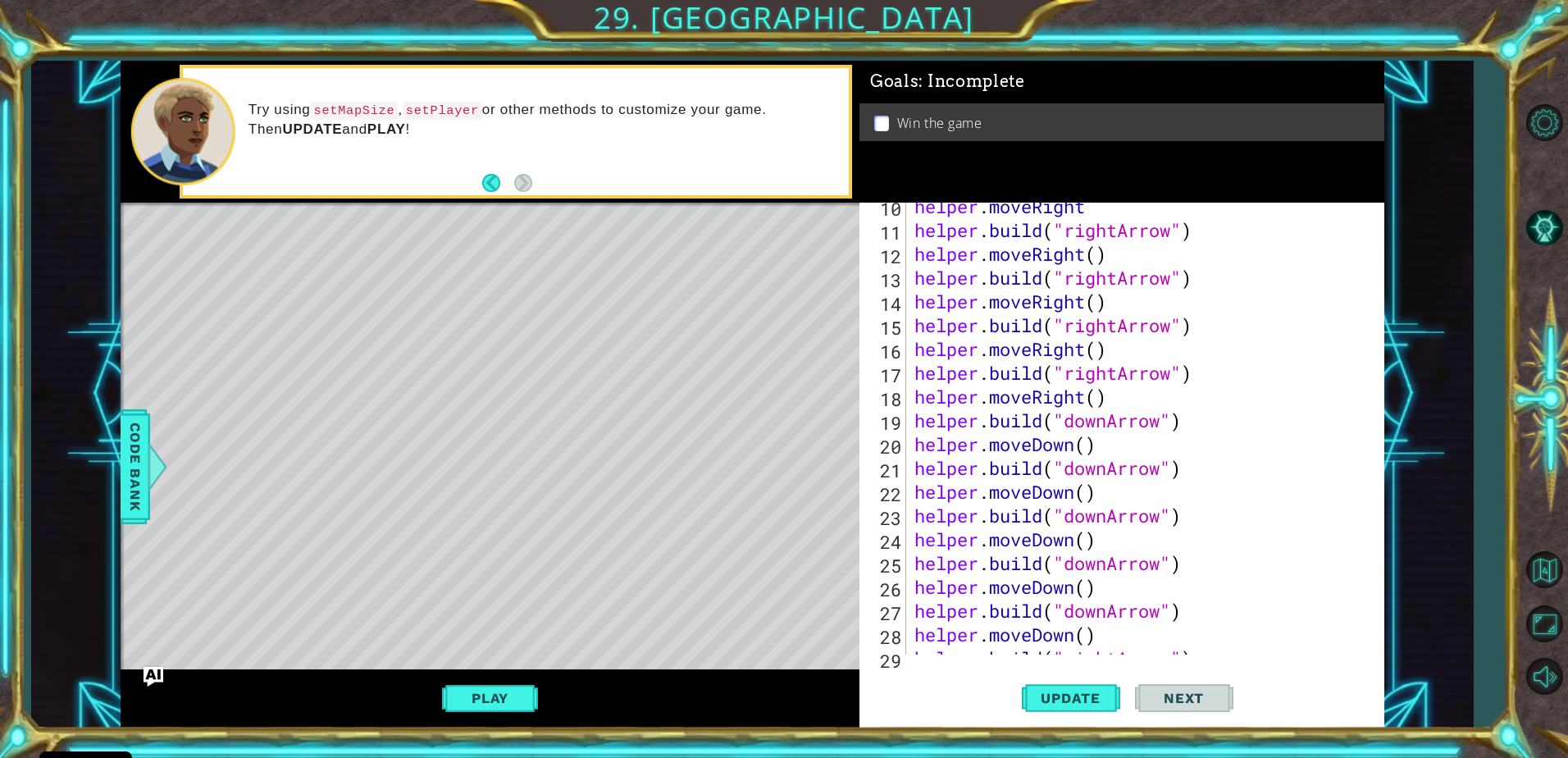
scroll to position [405, 0]
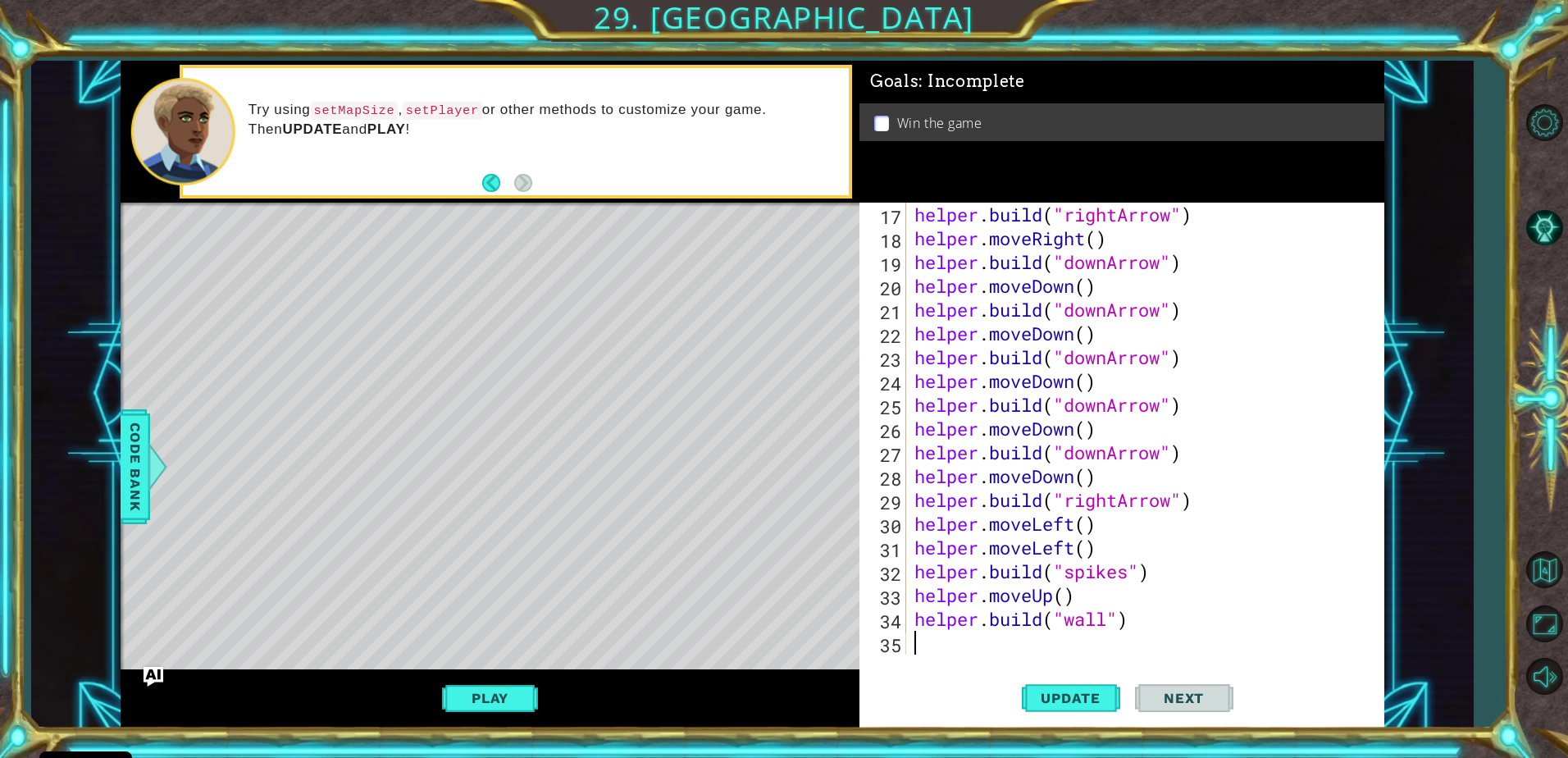
click at [985, 647] on div "helper . build ( "rightArrow" ) helper . moveRight ( ) helper . build ( "downAr…" at bounding box center [1143, 452] width 464 height 500
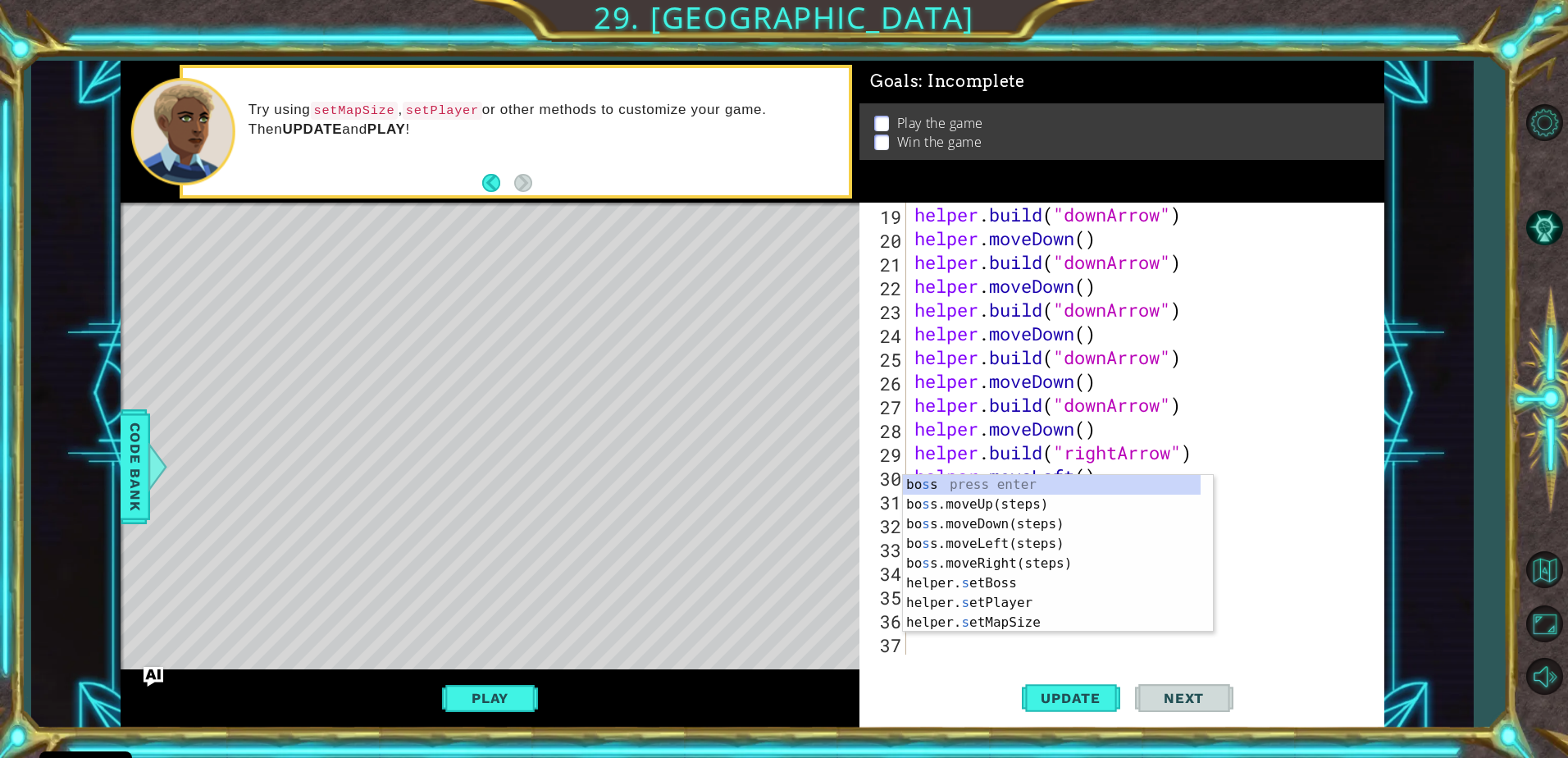
scroll to position [452, 0]
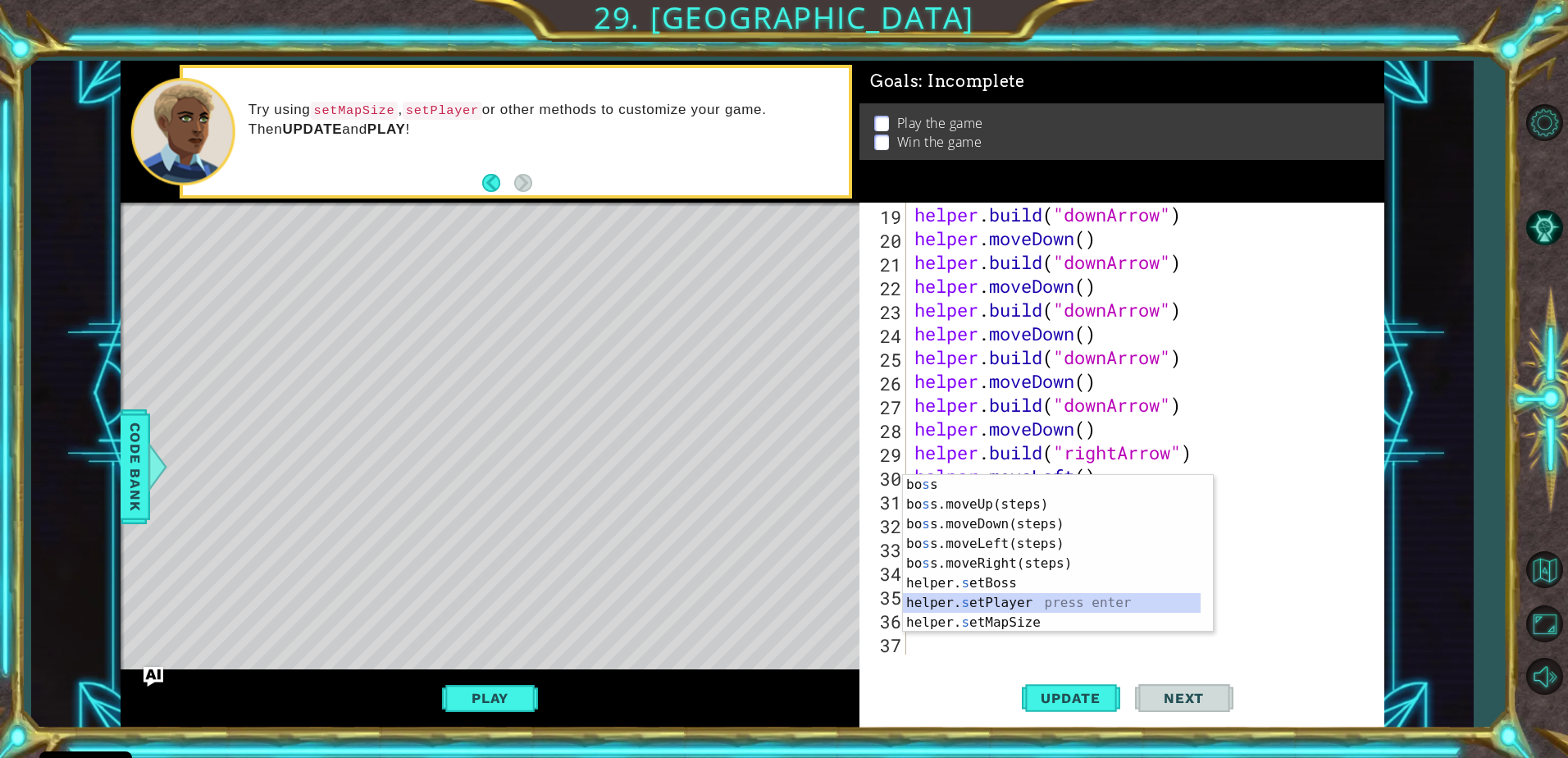
click at [980, 600] on div "bo s s press enter bo s s.moveUp(steps) press enter bo s s.moveDown(steps) pres…" at bounding box center [1051, 574] width 298 height 197
type textarea "helper.setPlayer("dragon")"
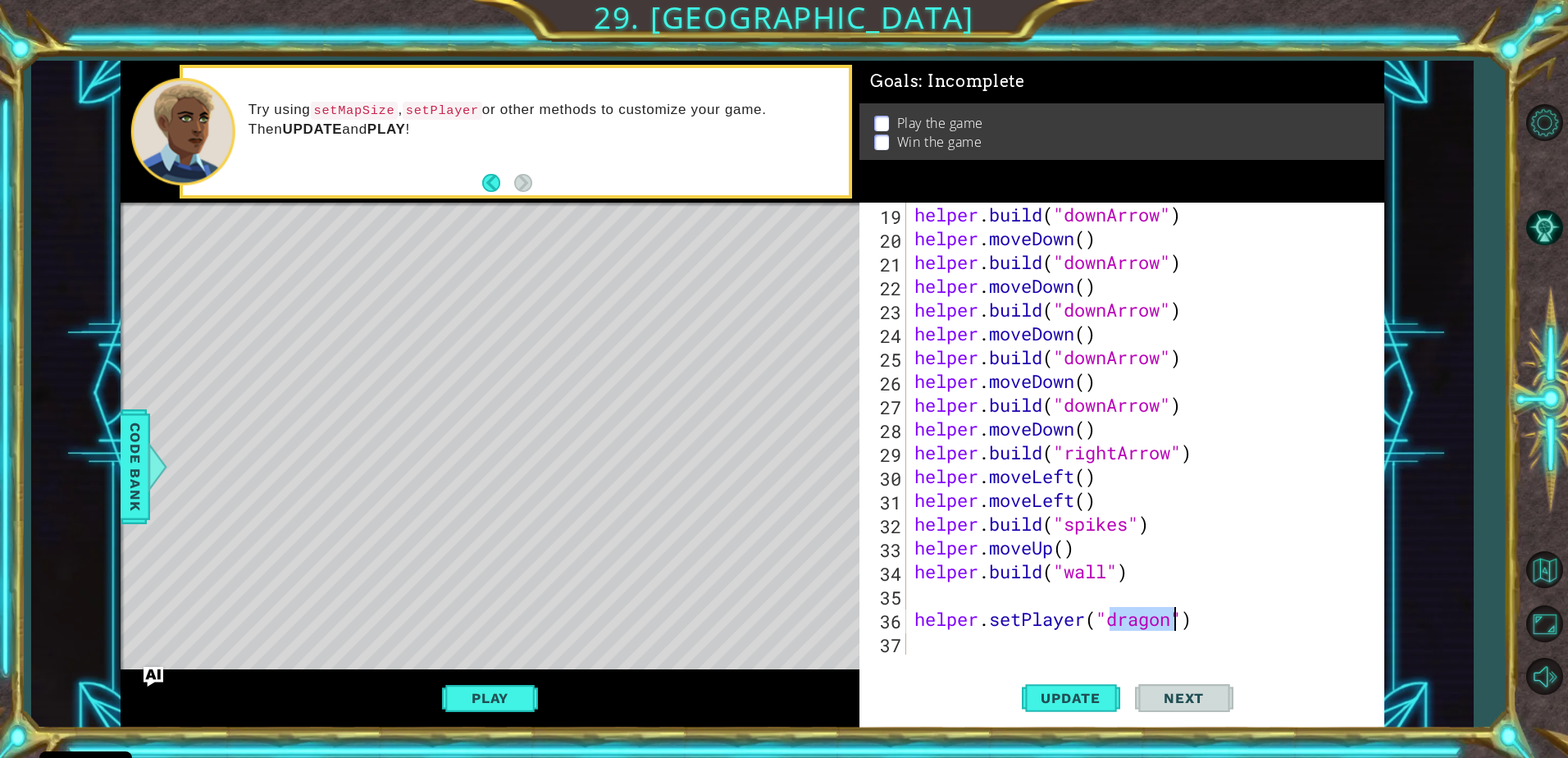
click at [1073, 651] on div "helper . build ( "downArrow" ) helper . moveDown ( ) helper . build ( "downArro…" at bounding box center [1143, 452] width 464 height 500
click at [1172, 614] on div "helper . build ( "downArrow" ) helper . moveDown ( ) helper . build ( "downArro…" at bounding box center [1143, 452] width 464 height 500
type textarea "helper.setPlayer("")"
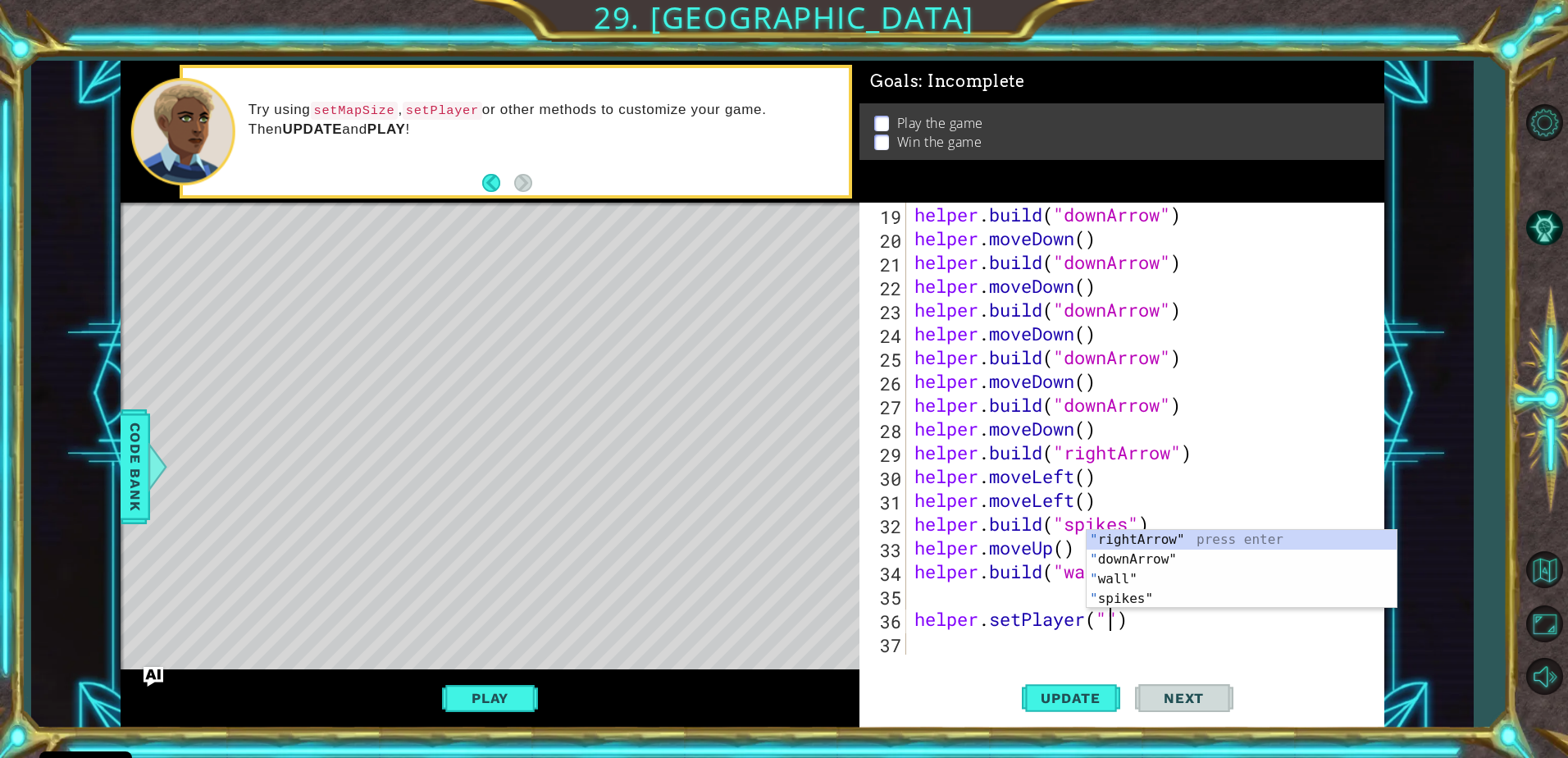
click at [1065, 649] on div "helper . build ( "downArrow" ) helper . moveDown ( ) helper . build ( "downArro…" at bounding box center [1143, 452] width 464 height 500
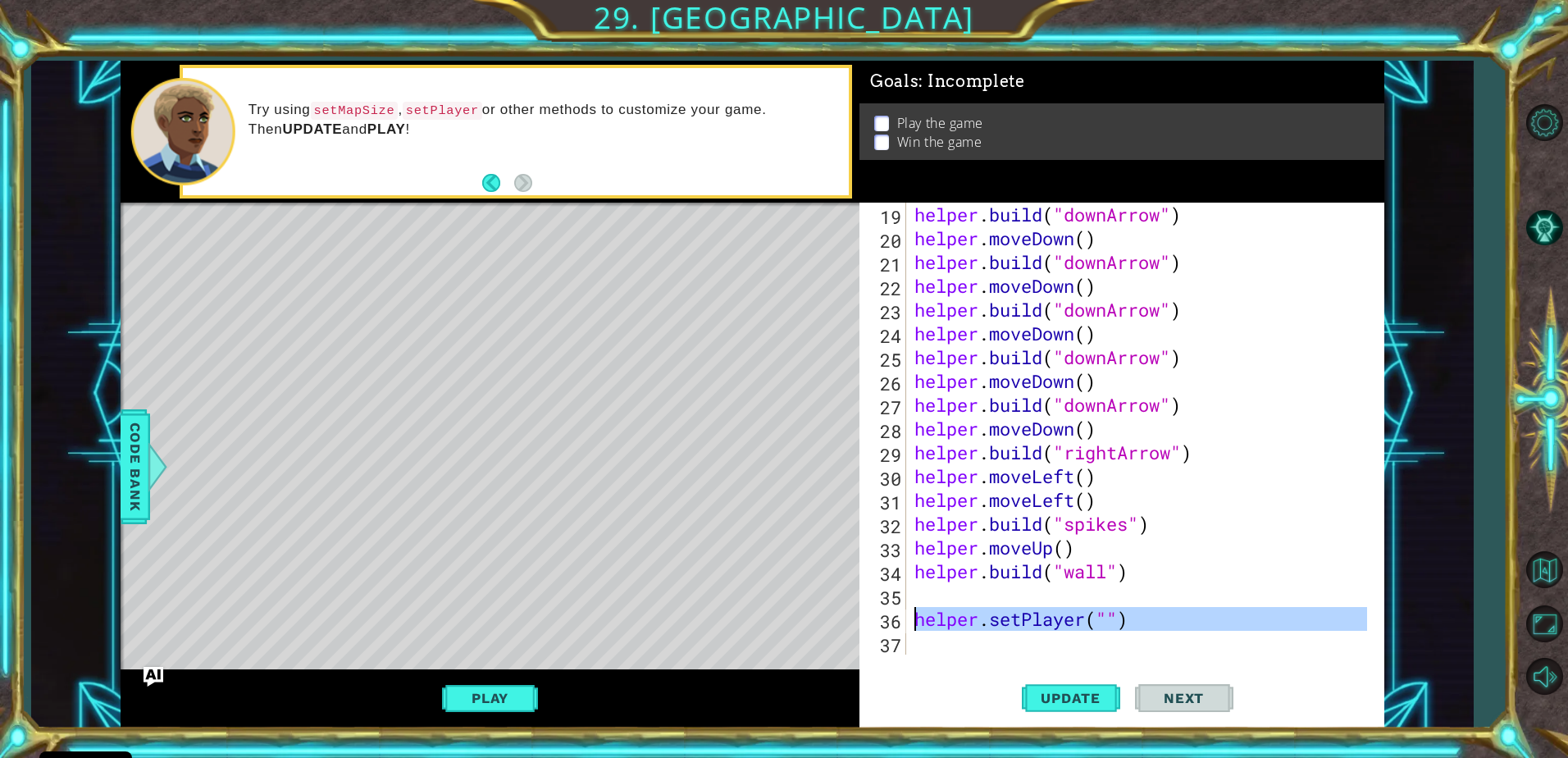
drag, startPoint x: 1134, startPoint y: 638, endPoint x: 911, endPoint y: 627, distance: 223.3
click at [911, 627] on div "helper . build ( "downArrow" ) helper . moveDown ( ) helper . build ( "downArro…" at bounding box center [1143, 452] width 464 height 500
type textarea "helper.setPlayer("")"
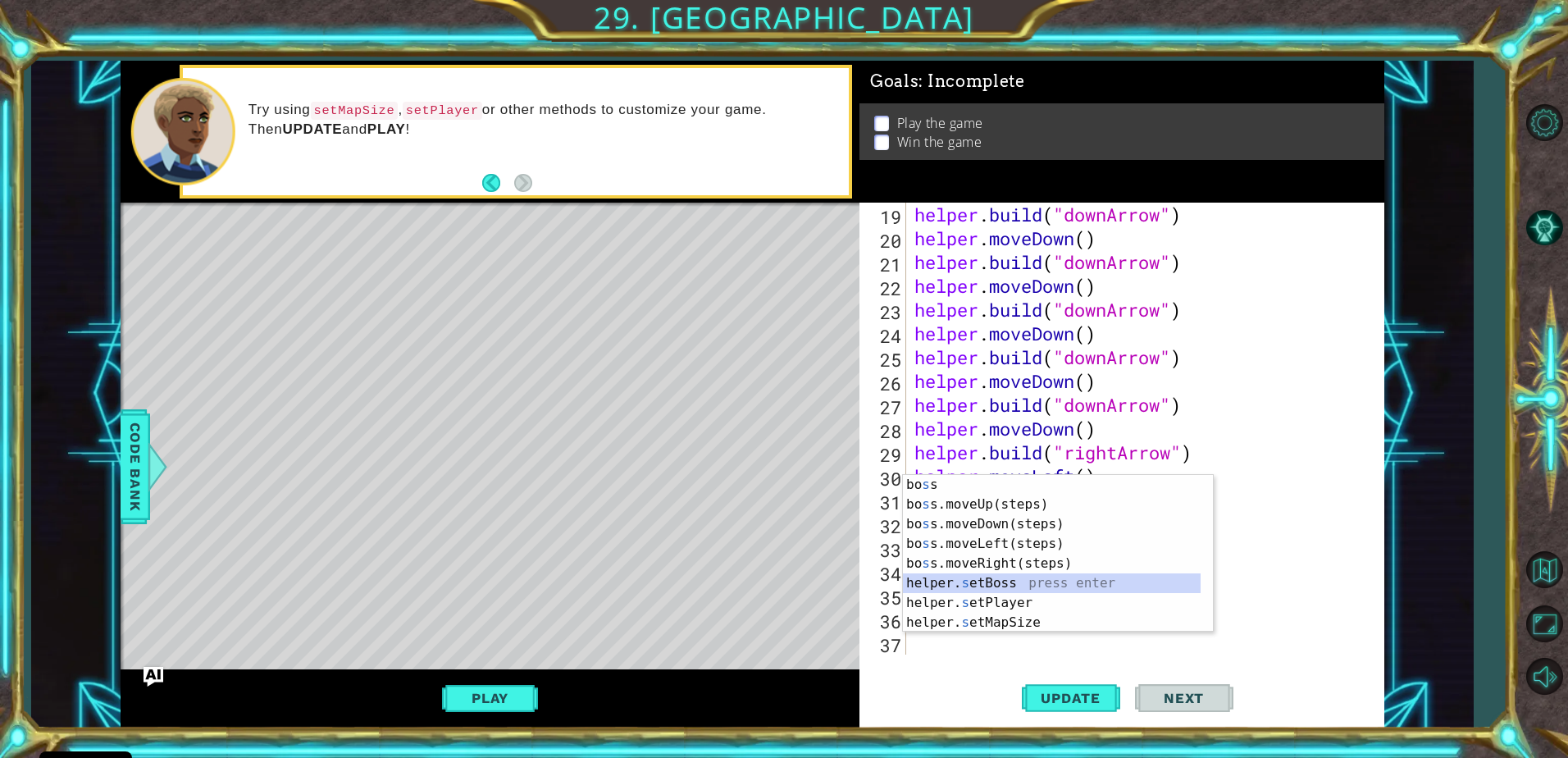
click at [1012, 588] on div "bo s s press enter bo s s.moveUp(steps) press enter bo s s.moveDown(steps) pres…" at bounding box center [1051, 574] width 298 height 197
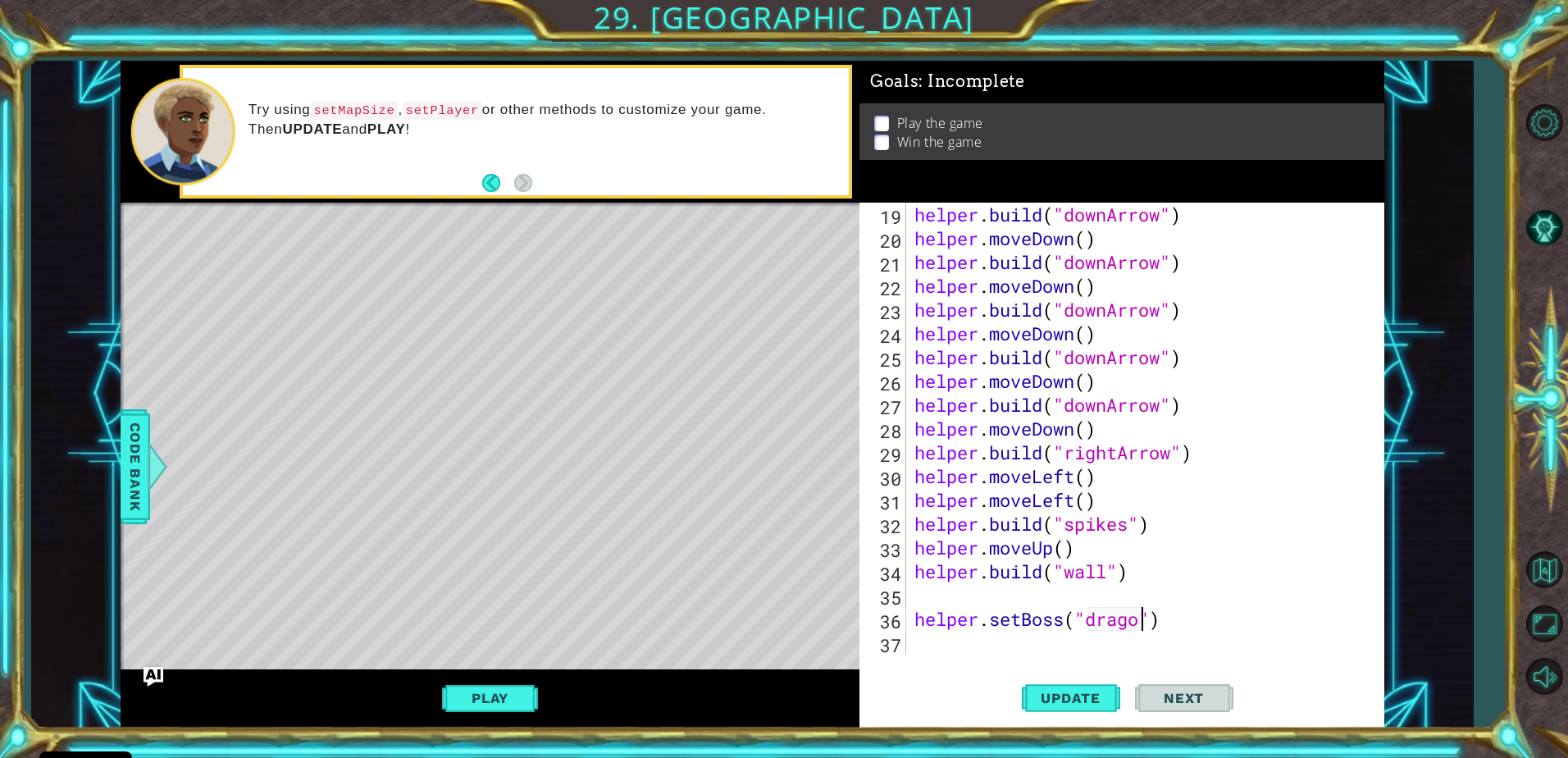
scroll to position [0, 11]
click at [985, 628] on div "helper . build ( "downArrow" ) helper . moveDown ( ) helper . build ( "downArro…" at bounding box center [1143, 452] width 464 height 500
type textarea "helper.setBoss("dragon")"
click at [982, 661] on div "helper.setBoss("dragon") 19 20 21 22 23 24 25 26 27 28 29 30 31 32 33 34 35 36 …" at bounding box center [1122, 466] width 525 height 525
click at [984, 650] on div "helper . build ( "downArrow" ) helper . moveDown ( ) helper . build ( "downArro…" at bounding box center [1143, 452] width 464 height 500
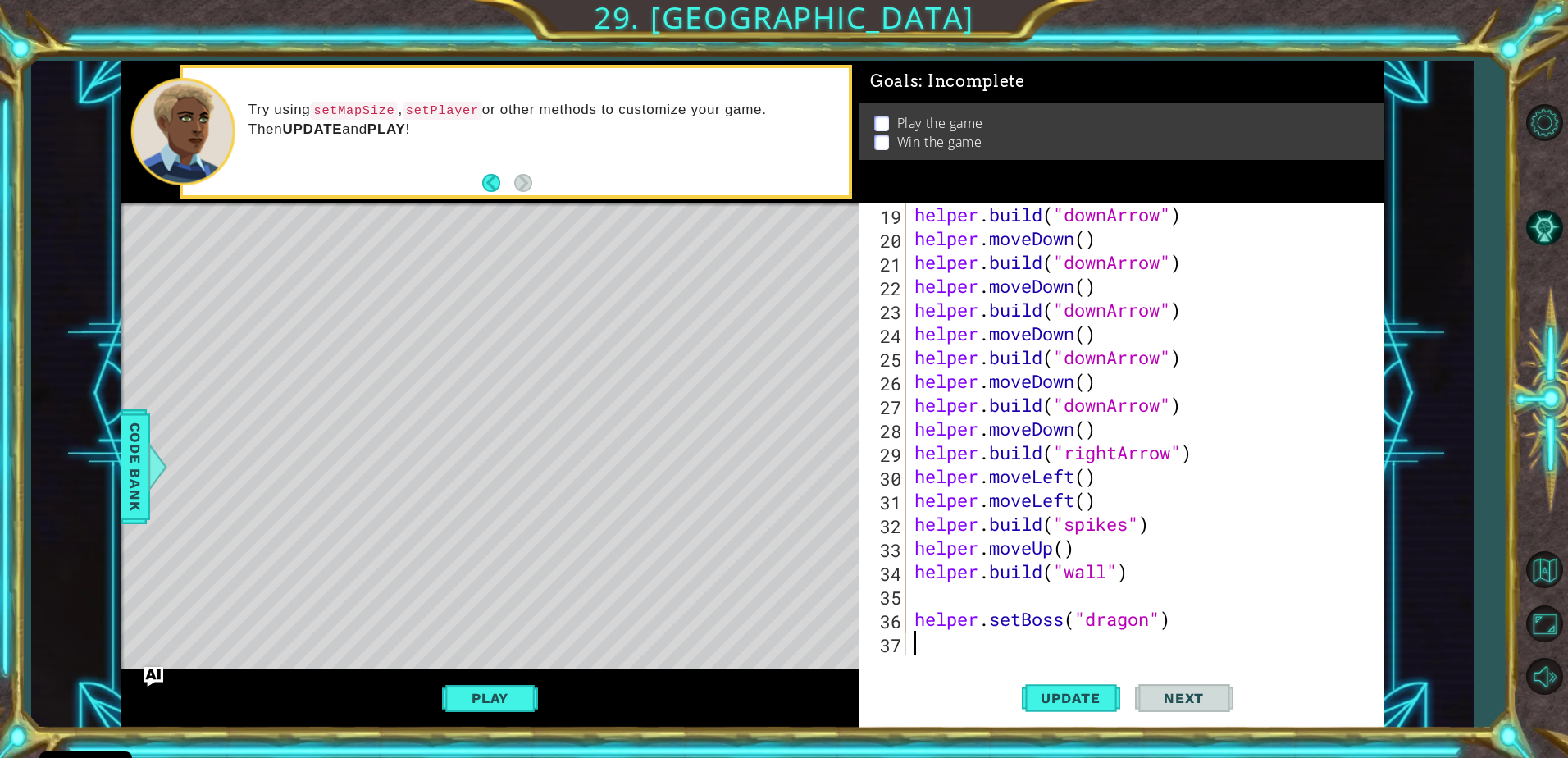
scroll to position [0, 0]
type textarea "h"
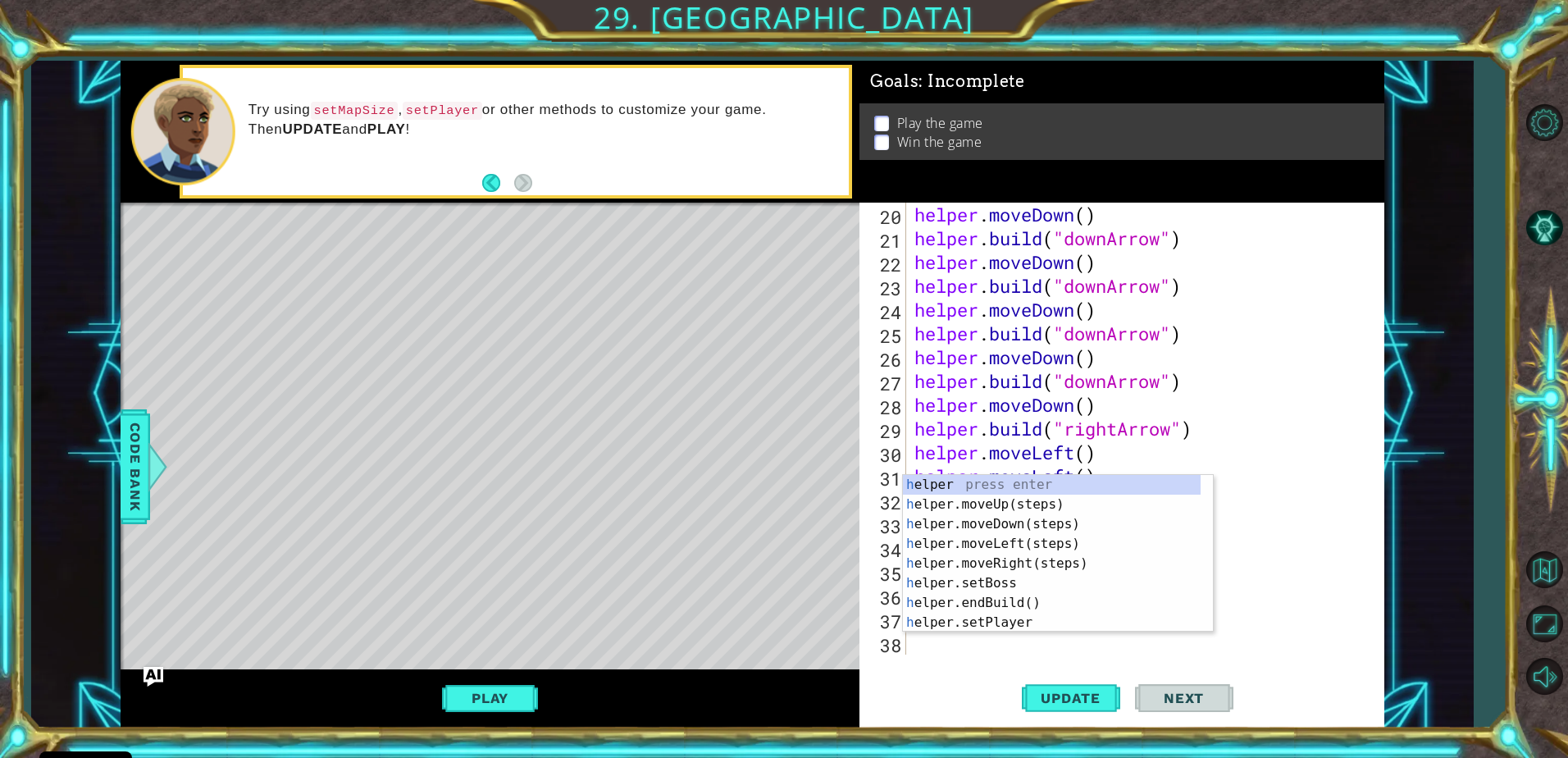
scroll to position [476, 0]
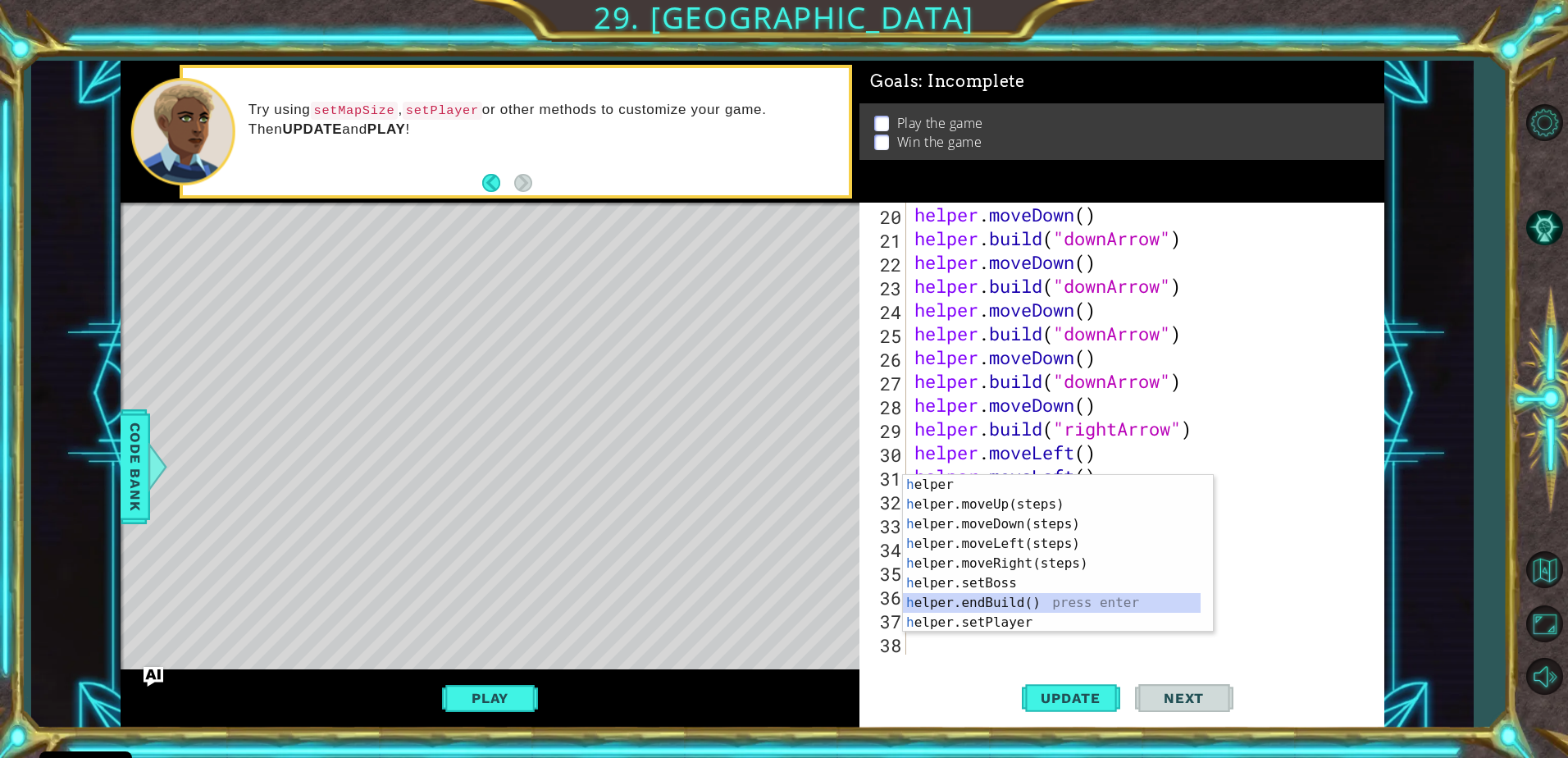
click at [998, 612] on div "h elper press enter h elper.moveUp(steps) press enter h elper.moveDown(steps) p…" at bounding box center [1051, 574] width 298 height 197
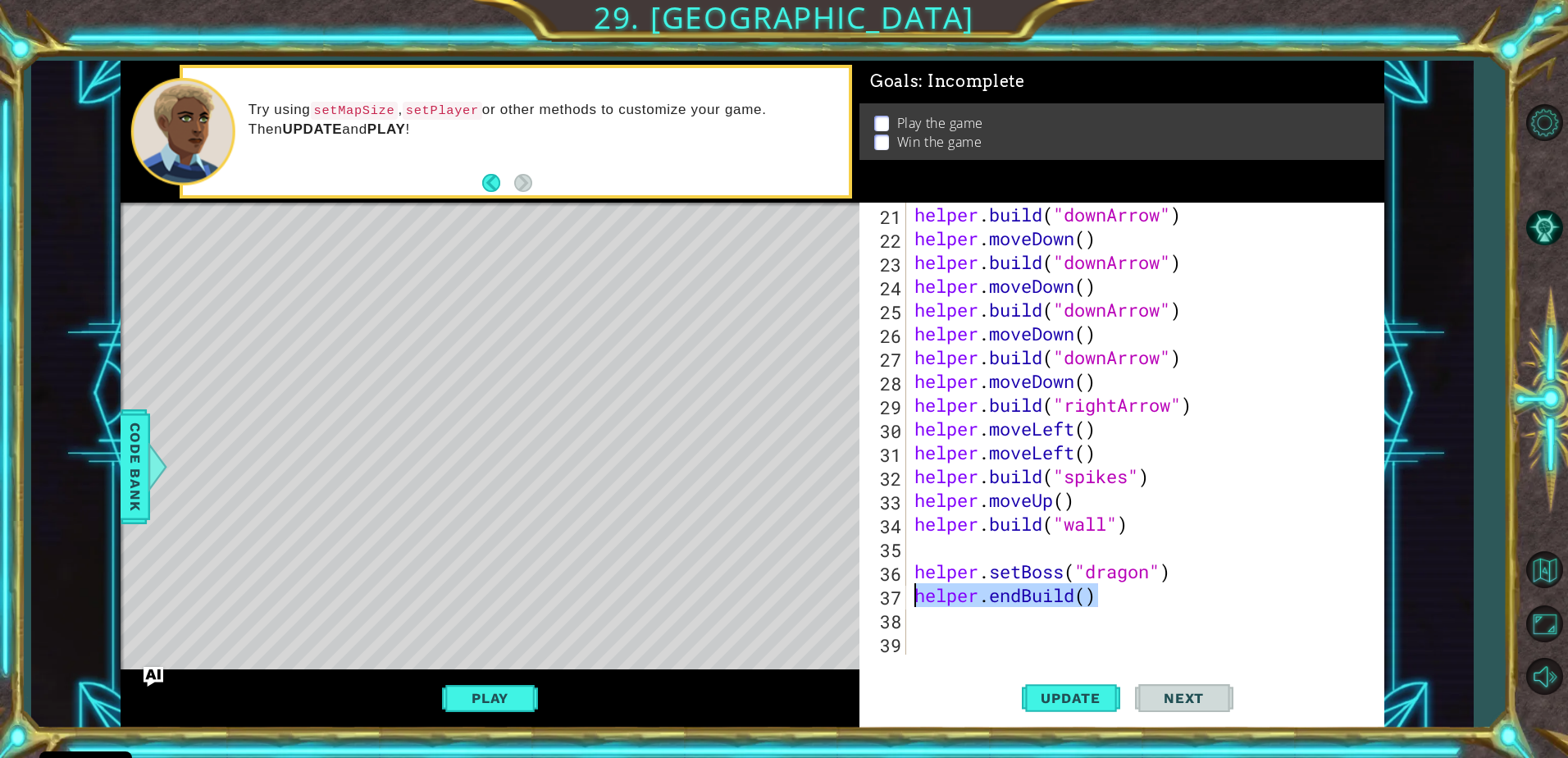
drag, startPoint x: 1100, startPoint y: 598, endPoint x: 885, endPoint y: 588, distance: 215.2
click at [885, 588] on div "21 22 23 24 25 26 27 28 29 30 31 32 33 34 35 36 37 38 39 helper . build ( "down…" at bounding box center [1119, 429] width 520 height 452
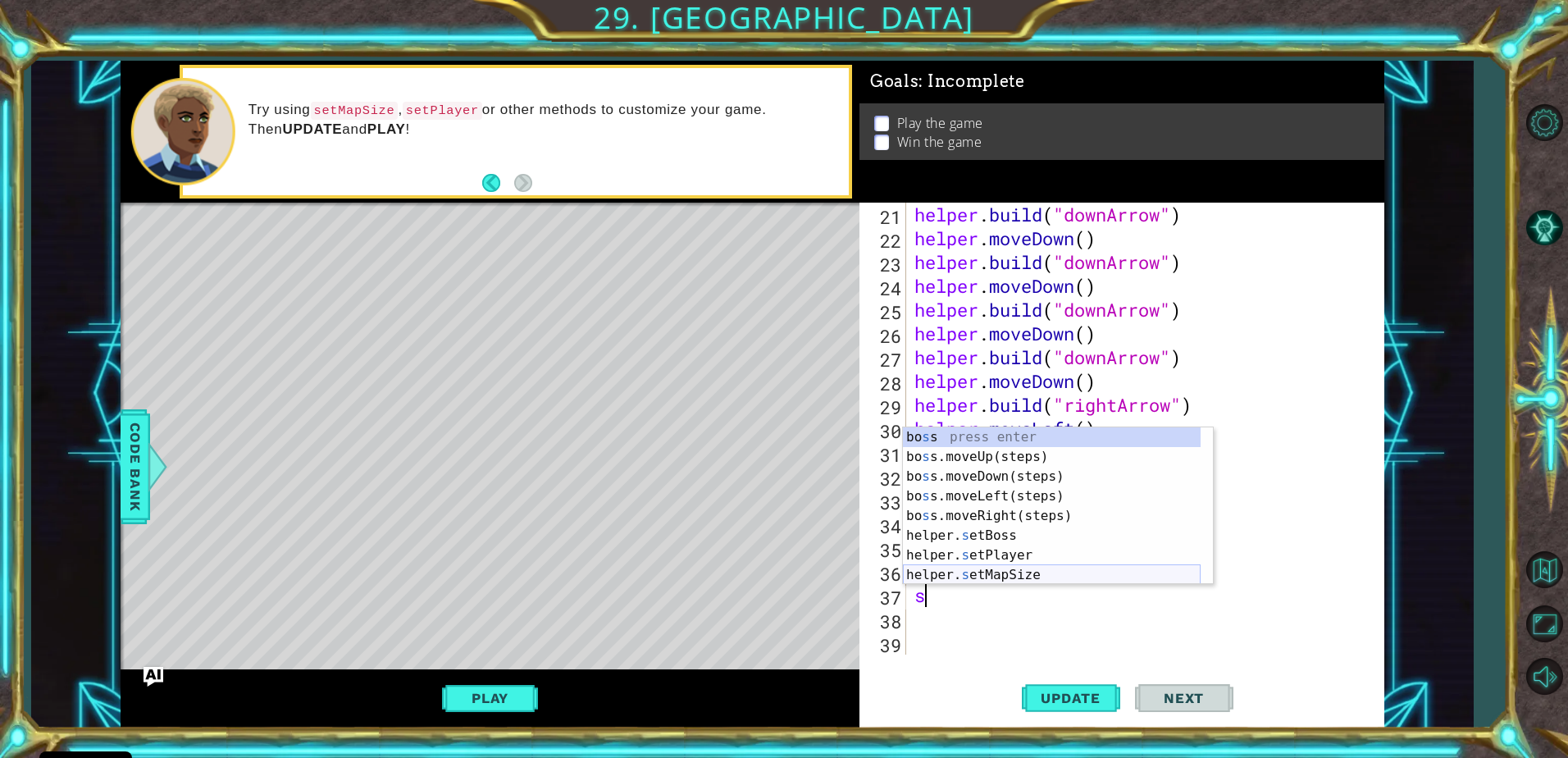
click at [1025, 578] on div "bo s s press enter bo s s.moveUp(steps) press enter bo s s.moveDown(steps) pres…" at bounding box center [1051, 526] width 298 height 197
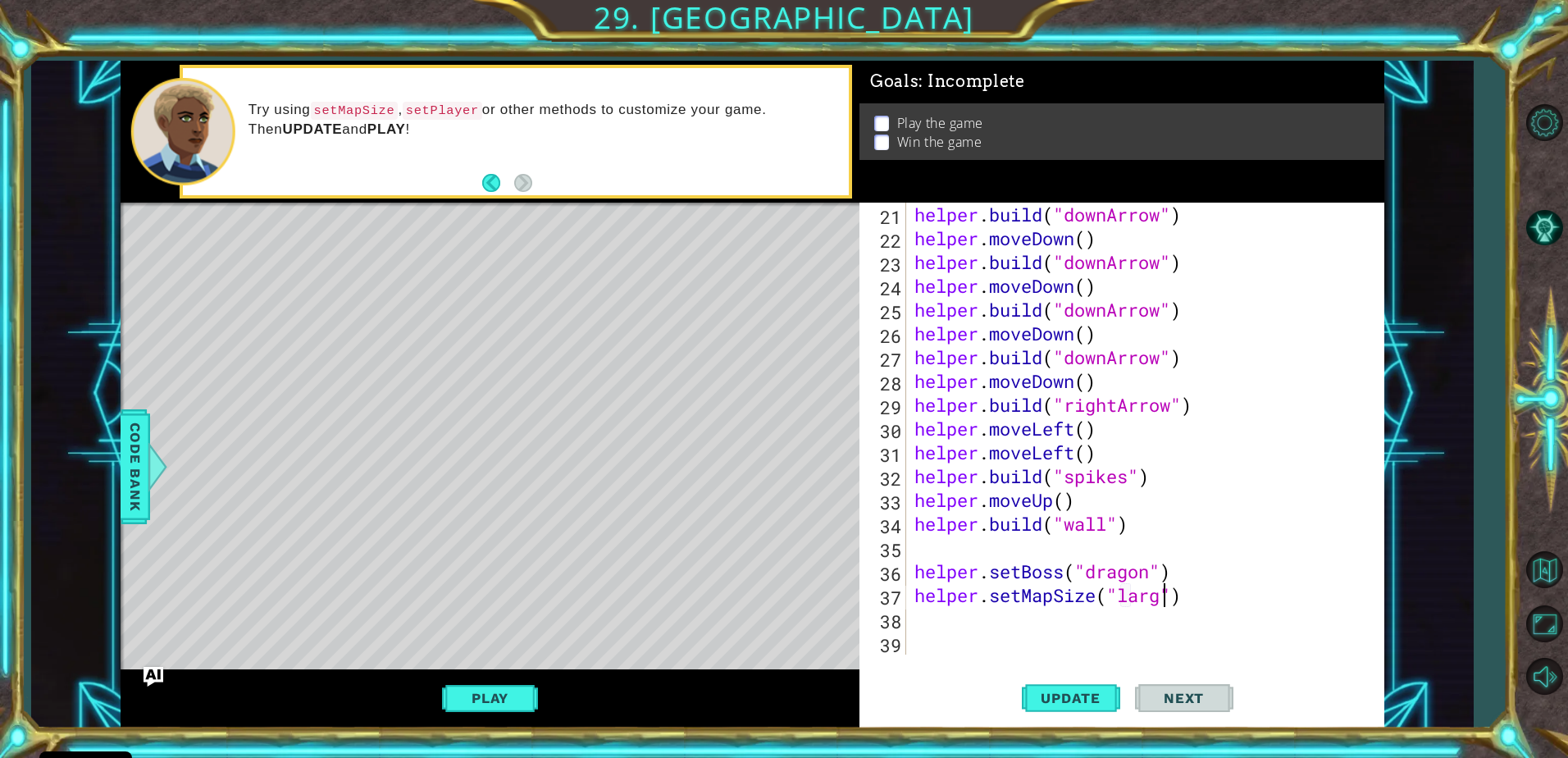
type textarea "helper.setMapSize("large")"
click at [1097, 610] on div "helper . build ( "downArrow" ) helper . moveDown ( ) helper . build ( "downArro…" at bounding box center [1143, 452] width 464 height 500
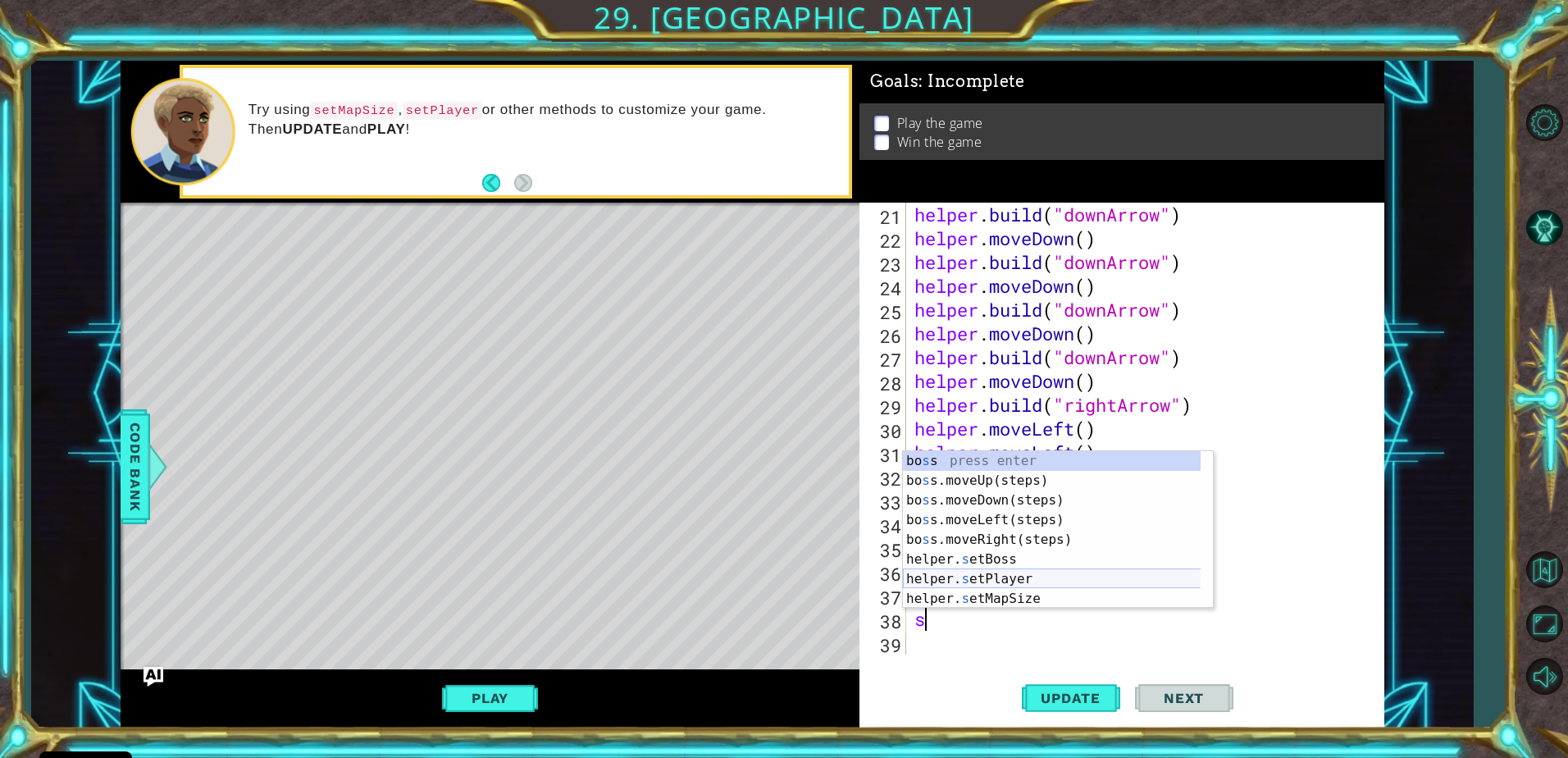
click at [948, 580] on div "bo s s press enter bo s s.moveUp(steps) press enter bo s s.moveDown(steps) pres…" at bounding box center [1057, 550] width 310 height 197
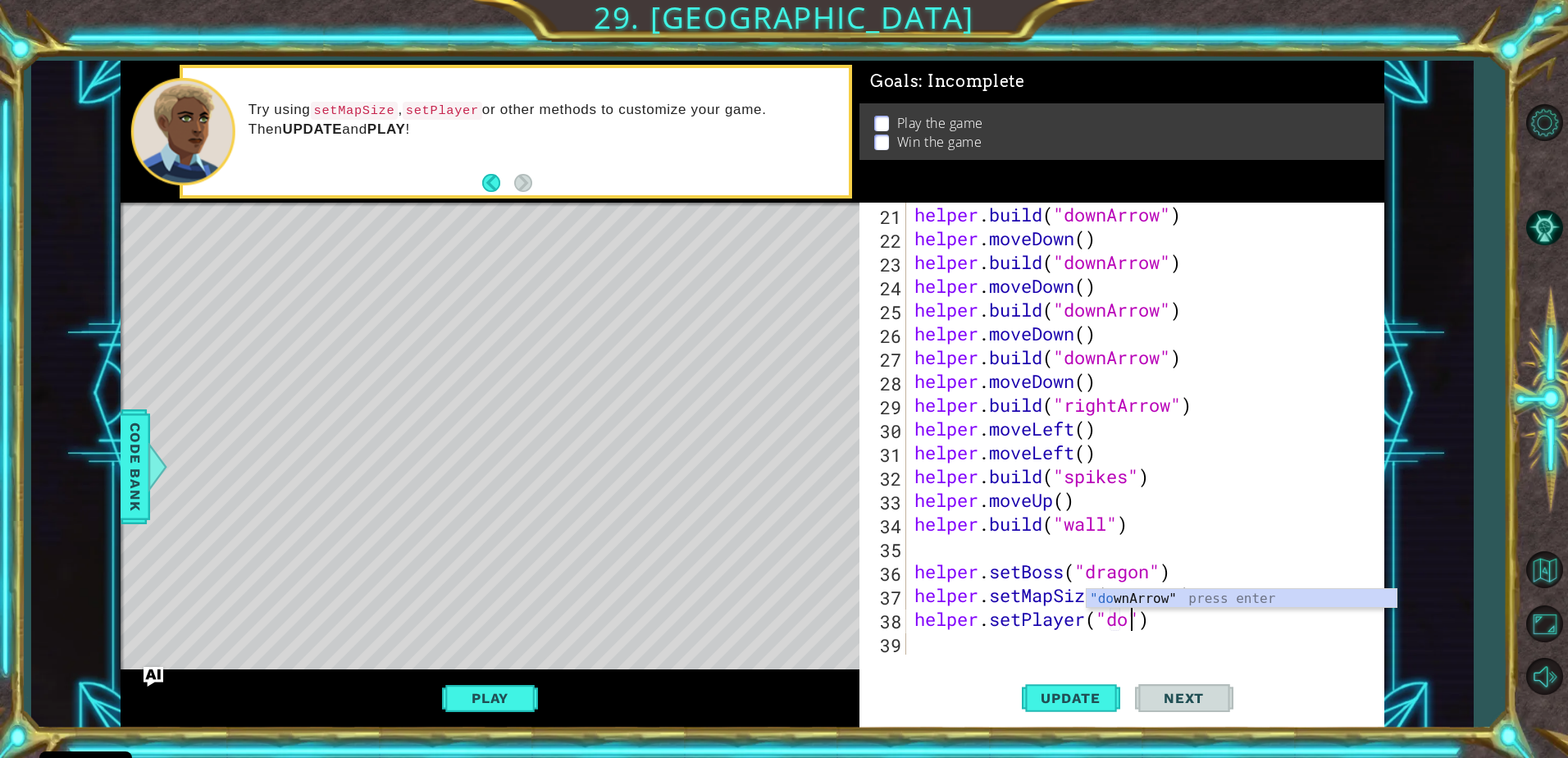
scroll to position [0, 10]
click at [1019, 696] on div "Update Next" at bounding box center [1127, 698] width 525 height 53
click at [1053, 689] on button "Update" at bounding box center [1071, 698] width 98 height 53
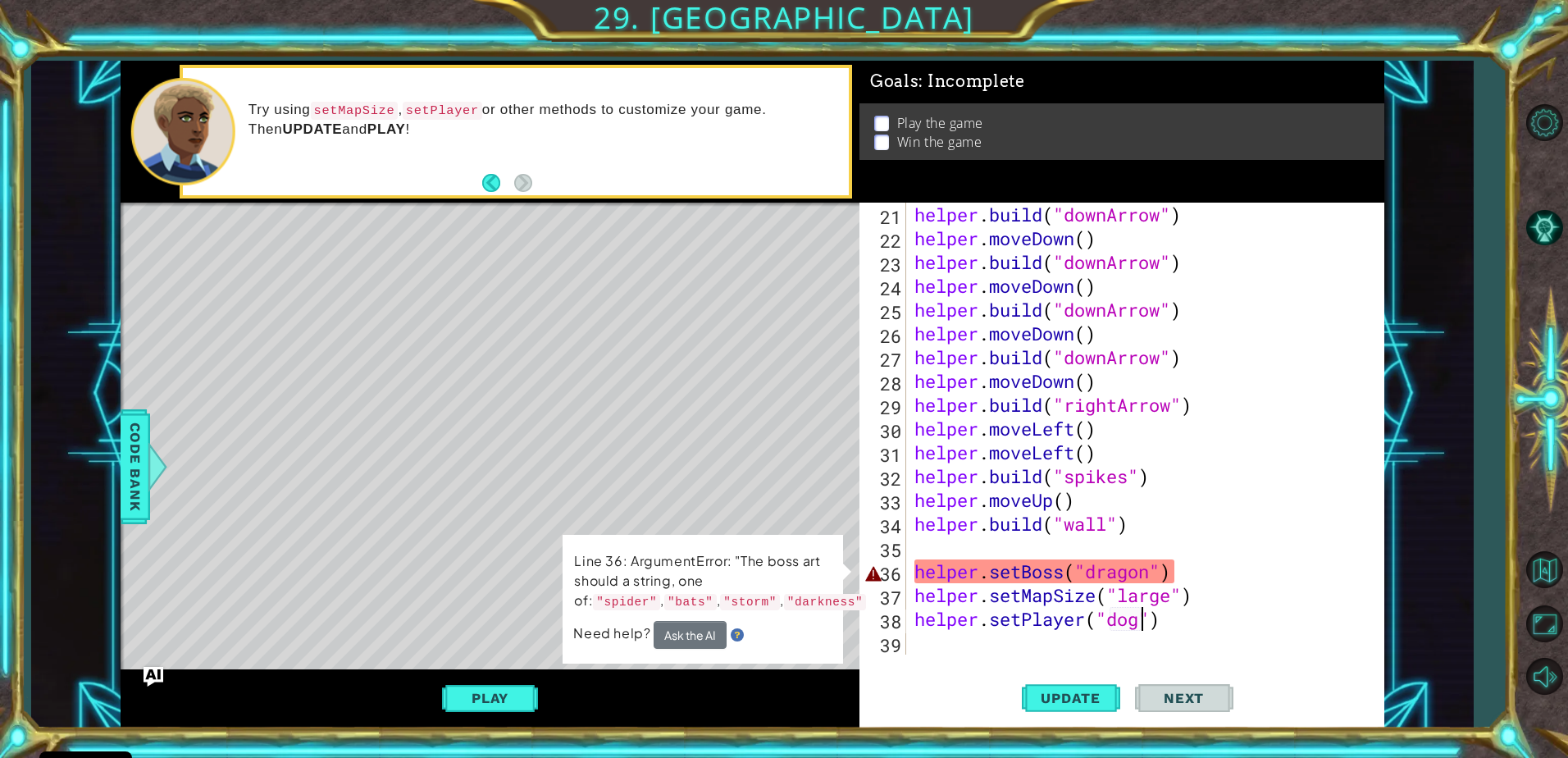
click at [1148, 580] on div "helper . build ( "downArrow" ) helper . moveDown ( ) helper . build ( "downArro…" at bounding box center [1143, 452] width 464 height 500
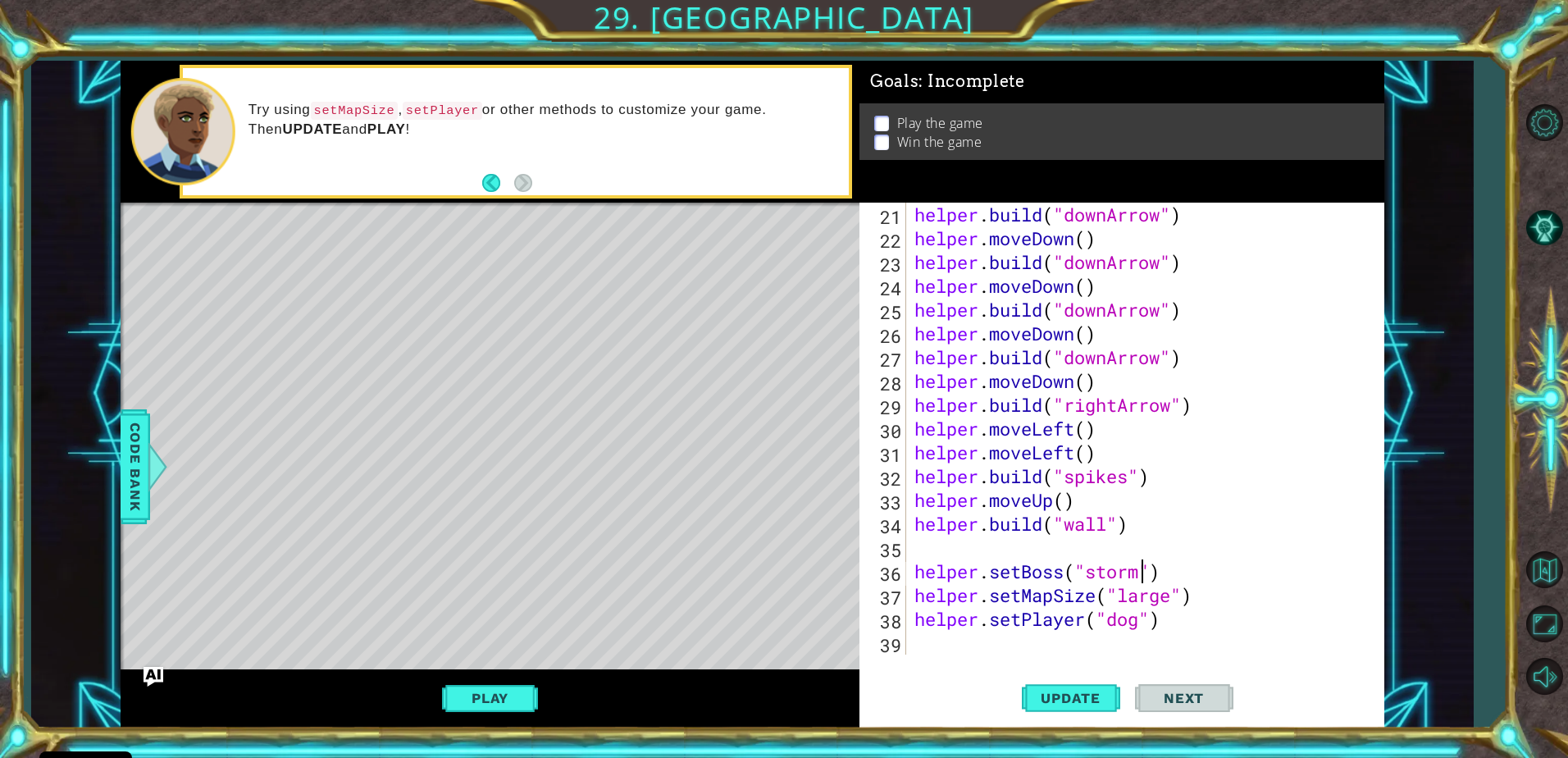
click at [1145, 621] on div "helper . build ( "downArrow" ) helper . moveDown ( ) helper . build ( "downArro…" at bounding box center [1143, 452] width 464 height 500
click at [1079, 692] on span "Update" at bounding box center [1071, 698] width 93 height 17
click at [493, 692] on button "Play" at bounding box center [490, 697] width 96 height 31
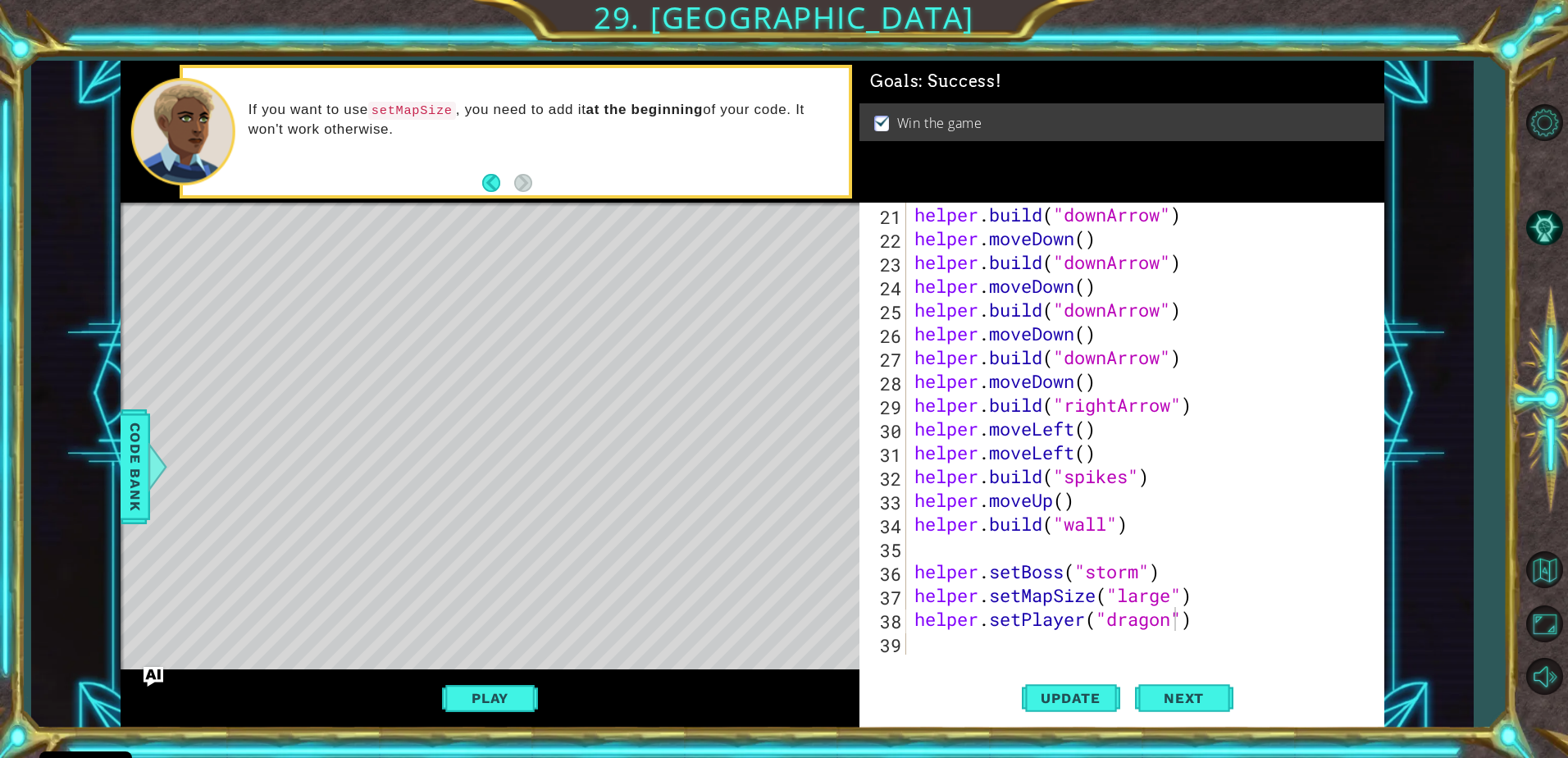
type textarea "helper.setMapSize("large")"
drag, startPoint x: 1172, startPoint y: 589, endPoint x: 903, endPoint y: 594, distance: 269.0
click at [903, 594] on div "helper.setMapSize("large") 21 22 23 24 25 26 27 28 29 30 31 32 33 34 35 36 37 3…" at bounding box center [1119, 429] width 520 height 452
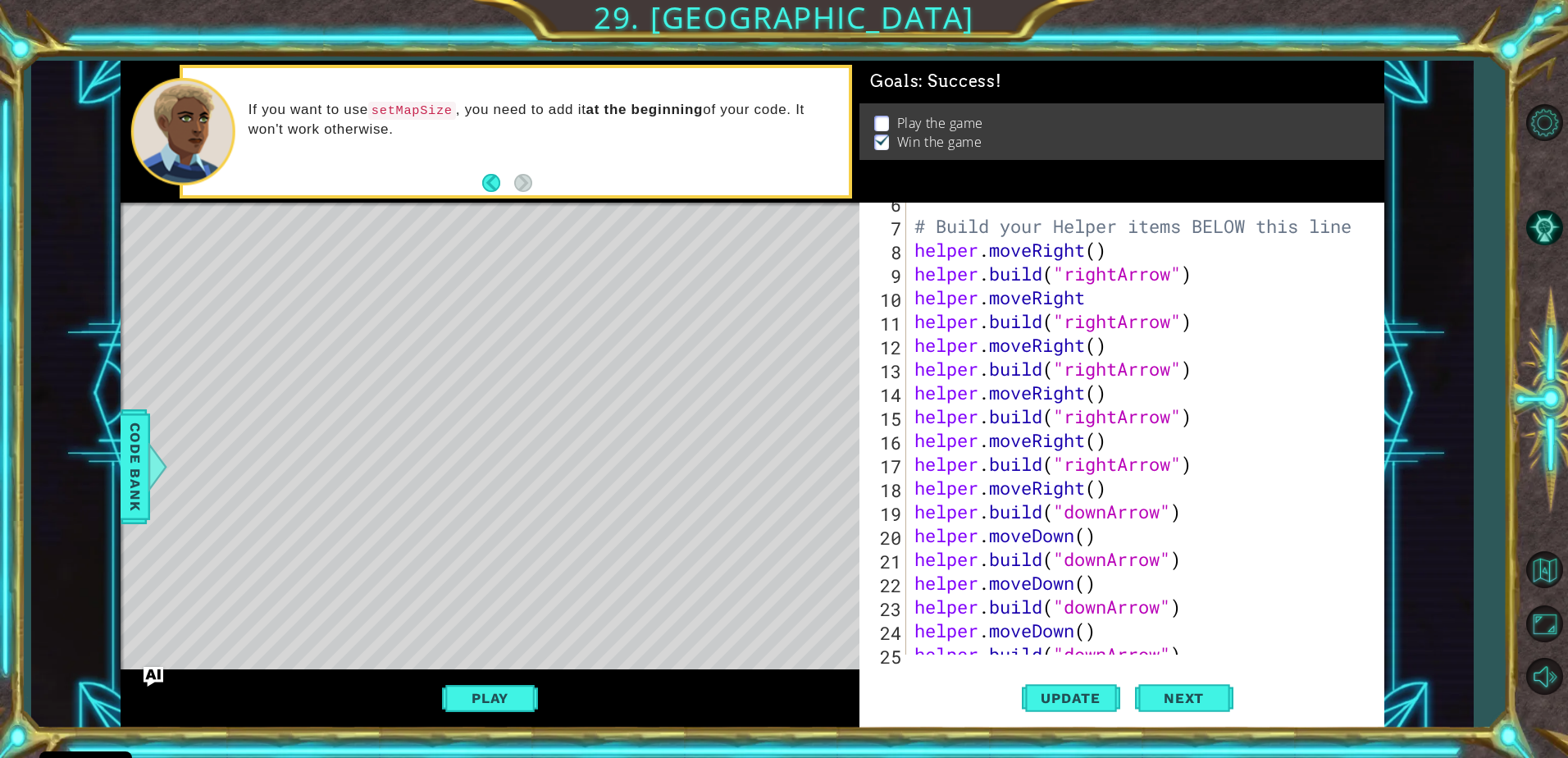
scroll to position [0, 0]
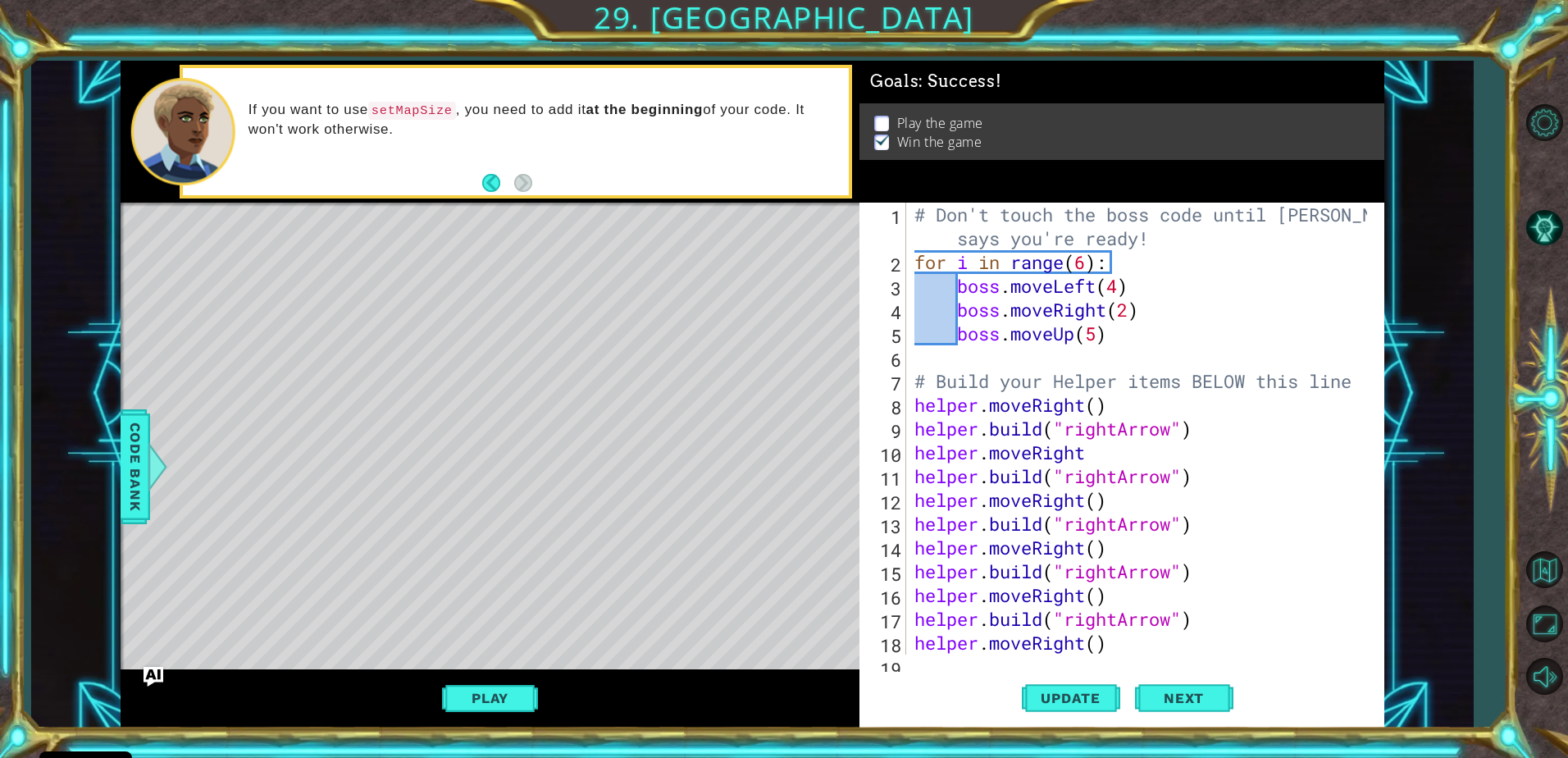
click at [910, 205] on div "1 2 3 4 5 6 7 8 9 10 11 12 13 14 15 16 17 18 19 # Don't touch the boss code unt…" at bounding box center [1119, 429] width 520 height 452
click at [910, 214] on div "1 2 3 4 5 6 7 8 9 10 11 12 13 14 15 16 17 18 19 # Don't touch the boss code unt…" at bounding box center [1119, 429] width 520 height 452
click at [916, 261] on div "# Don't touch the boss code until Vega says you're ready! for i in range ( 6 ) …" at bounding box center [1143, 465] width 464 height 523
type textarea "for i in range(6):"
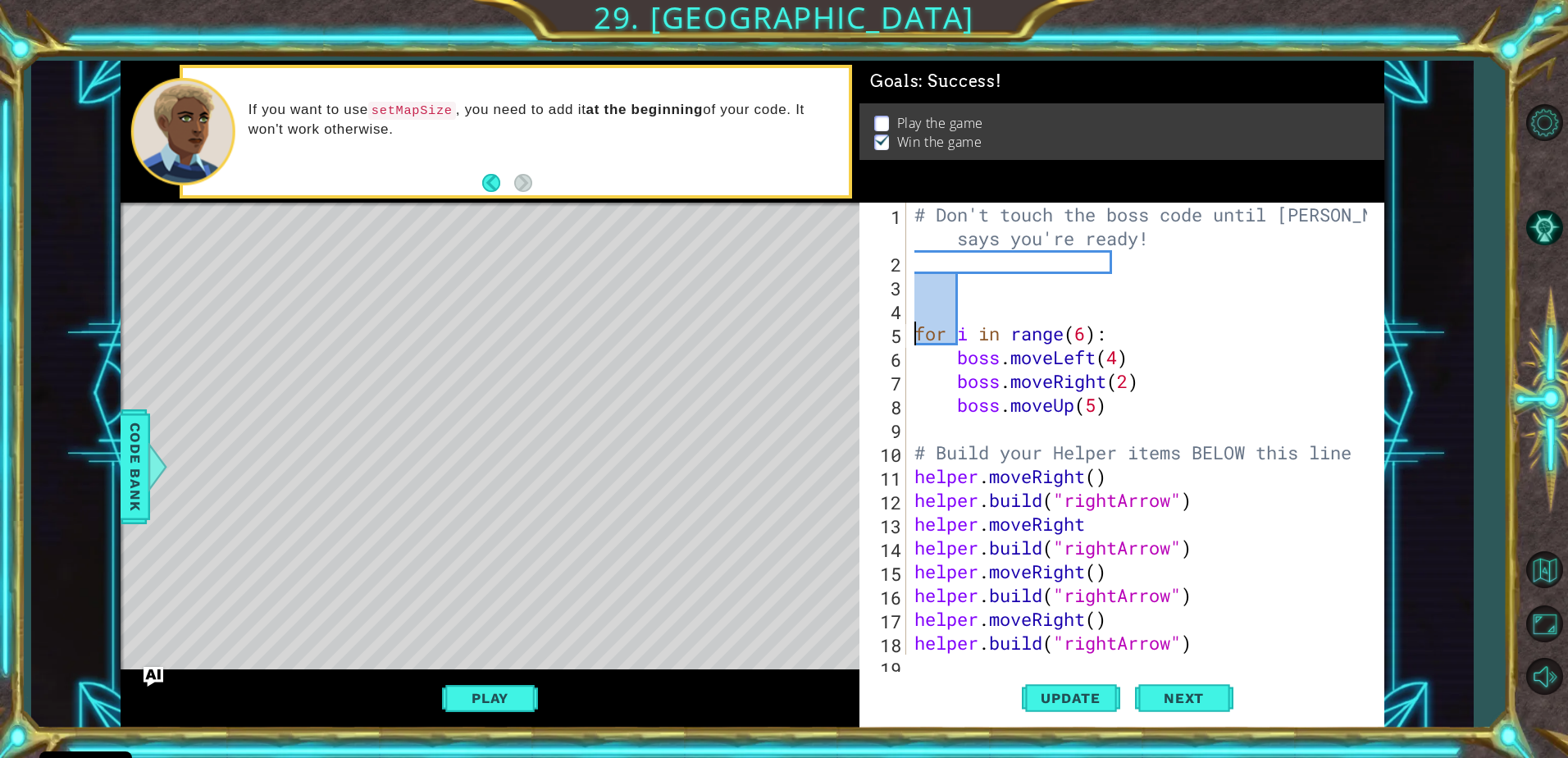
click at [917, 295] on div "# Don't touch the boss code until Vega says you're ready! for i in range ( 6 ) …" at bounding box center [1143, 465] width 464 height 523
click at [917, 266] on div "# Don't touch the boss code until Vega says you're ready! for i in range ( 6 ) …" at bounding box center [1143, 465] width 464 height 523
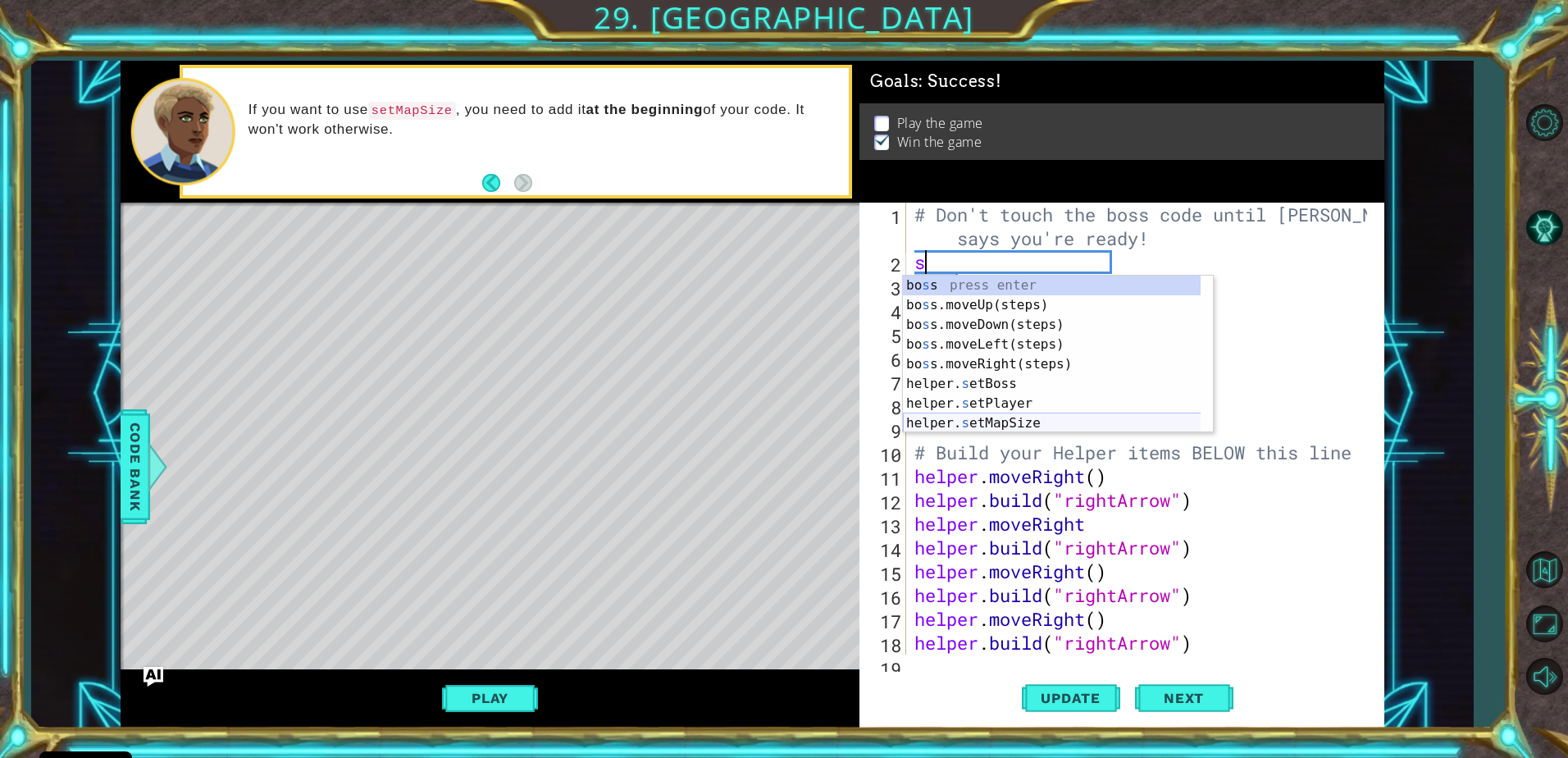
click at [992, 415] on div "bo s s press enter bo s s.moveUp(steps) press enter bo s s.moveDown(steps) pres…" at bounding box center [1057, 374] width 310 height 197
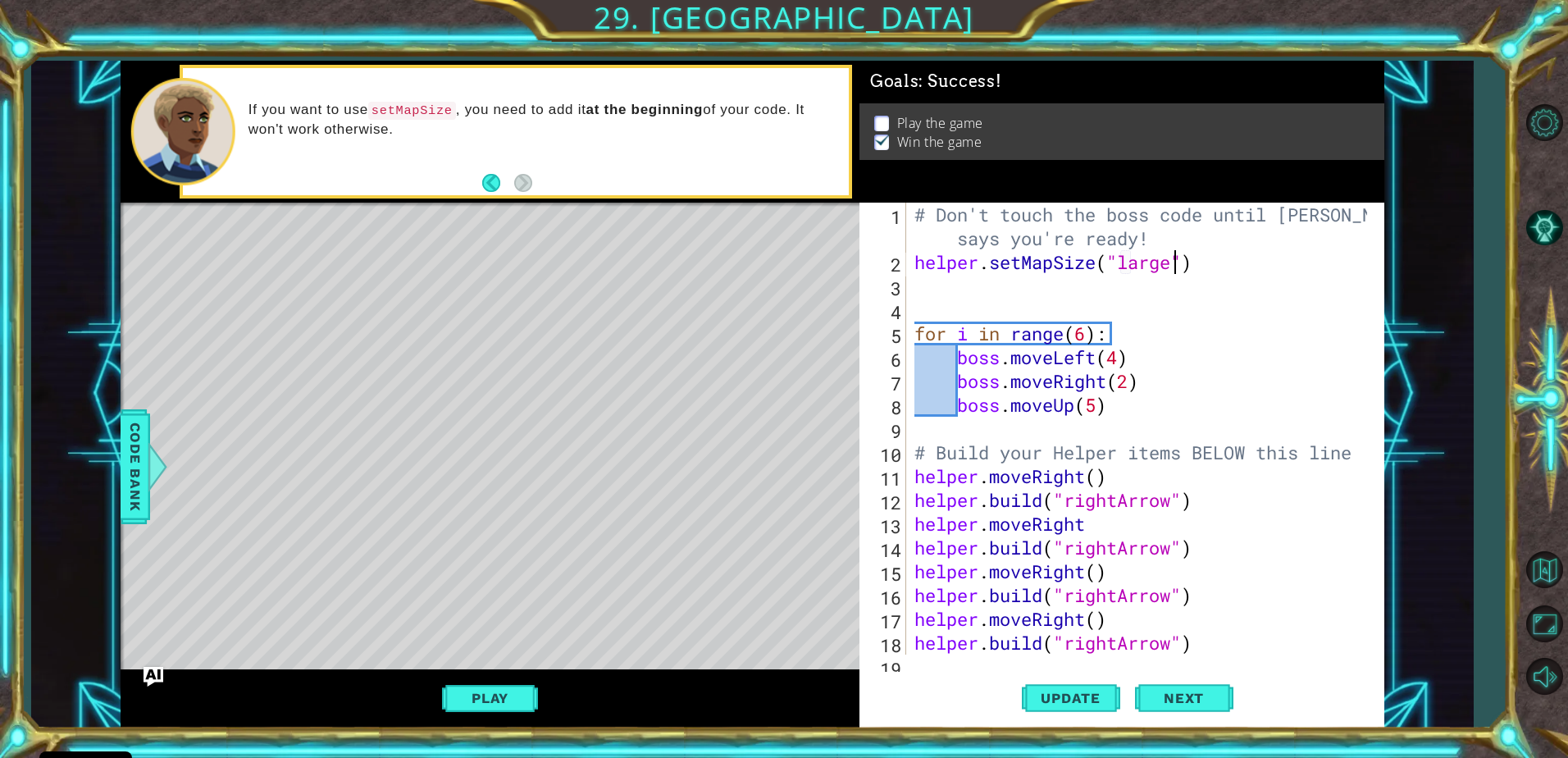
scroll to position [0, 11]
type textarea "helper.setMapSize("large")"
click at [1167, 695] on span "Next" at bounding box center [1183, 698] width 73 height 17
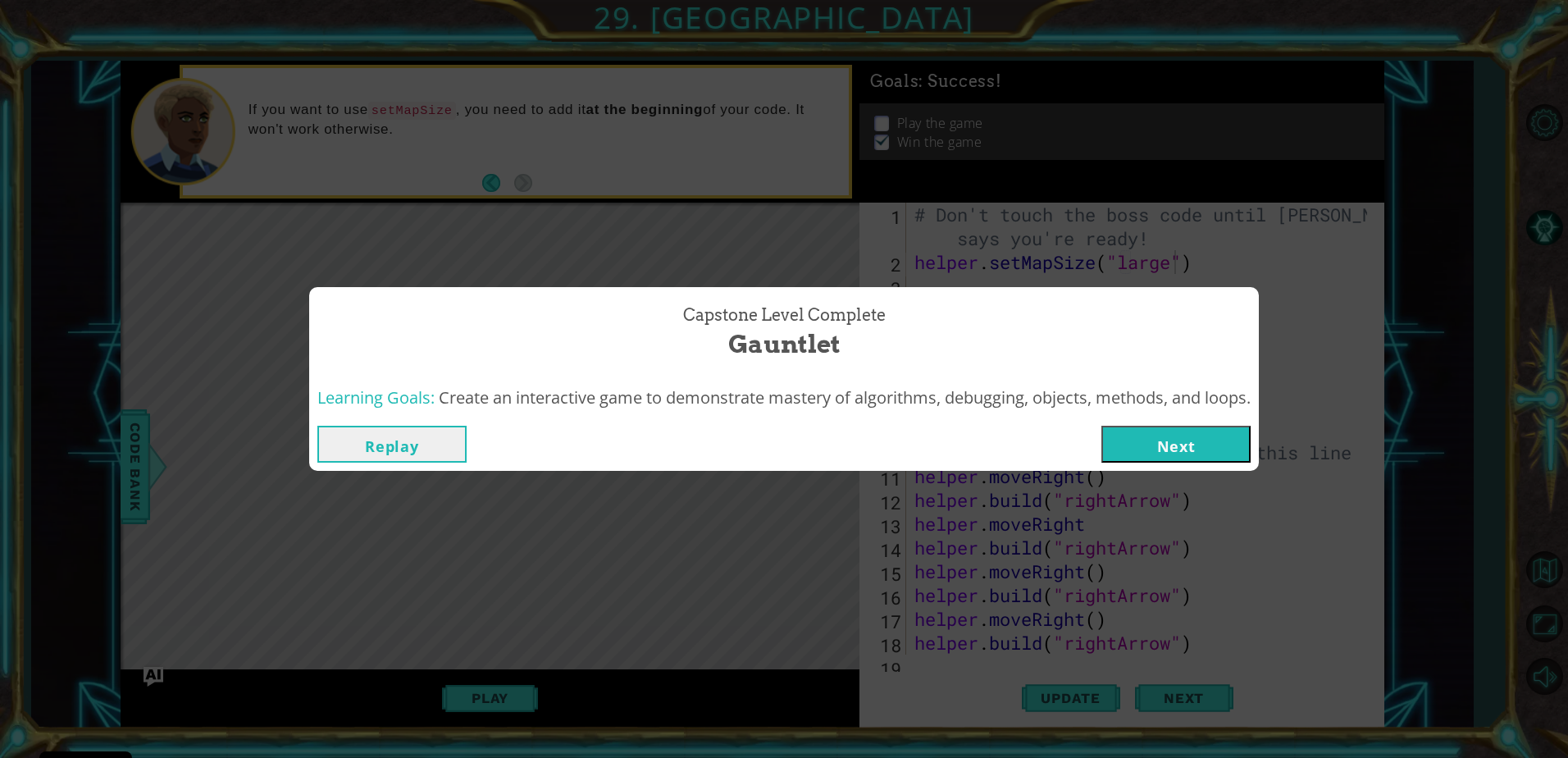
click at [1200, 443] on button "Next" at bounding box center [1176, 444] width 149 height 37
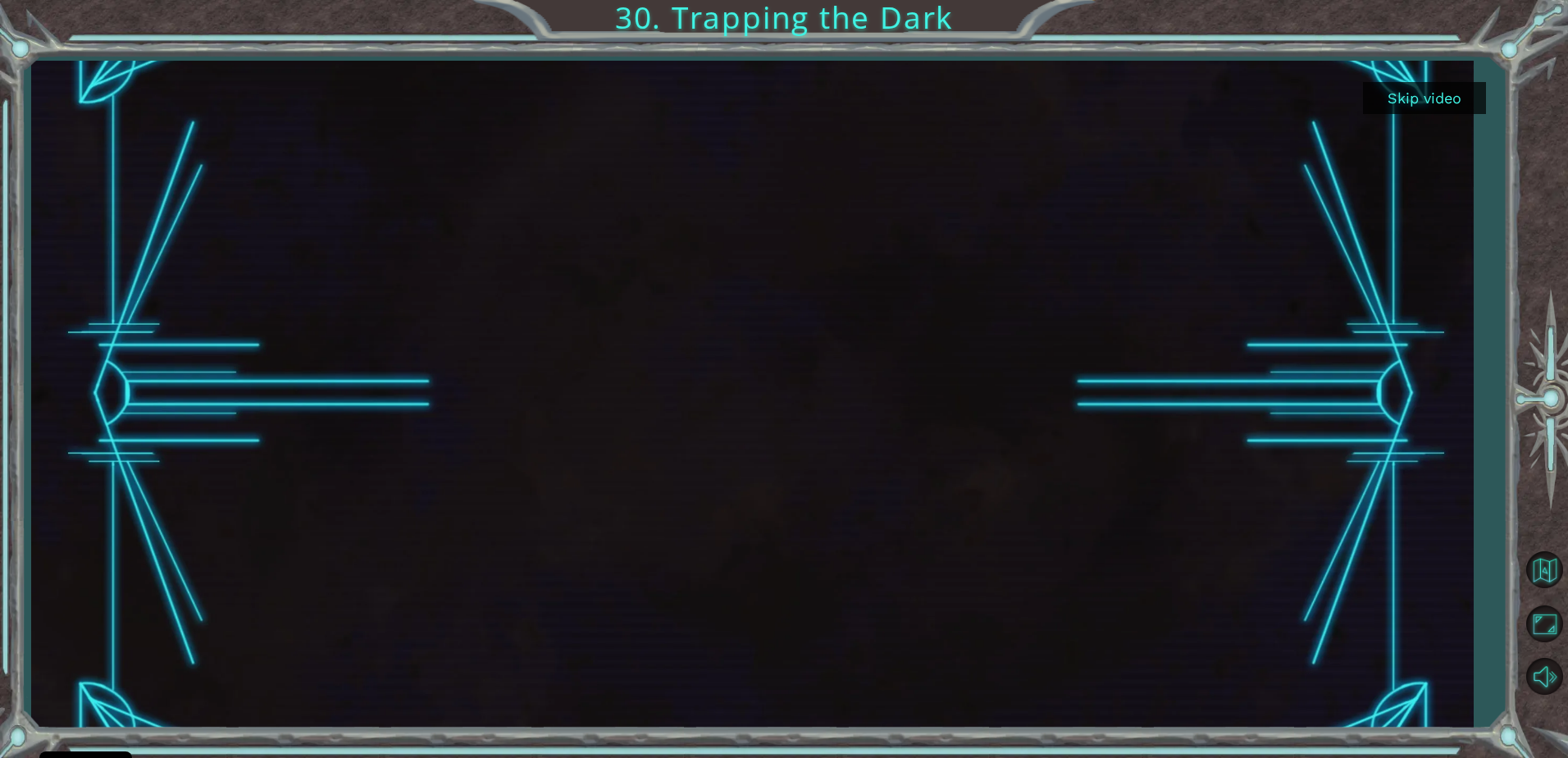
click at [1409, 92] on button "Skip video" at bounding box center [1425, 97] width 123 height 32
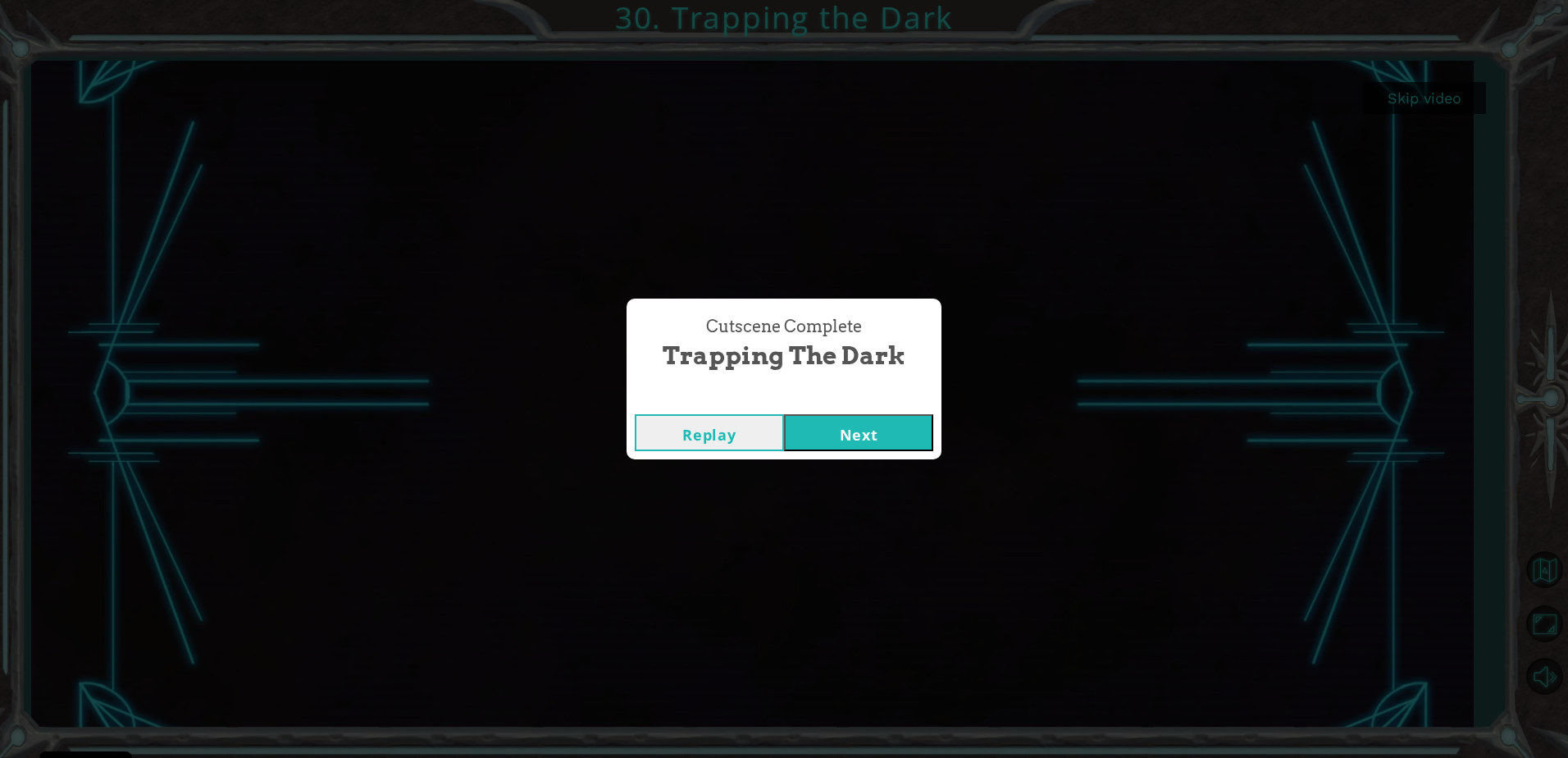
click at [891, 415] on button "Next" at bounding box center [859, 433] width 149 height 37
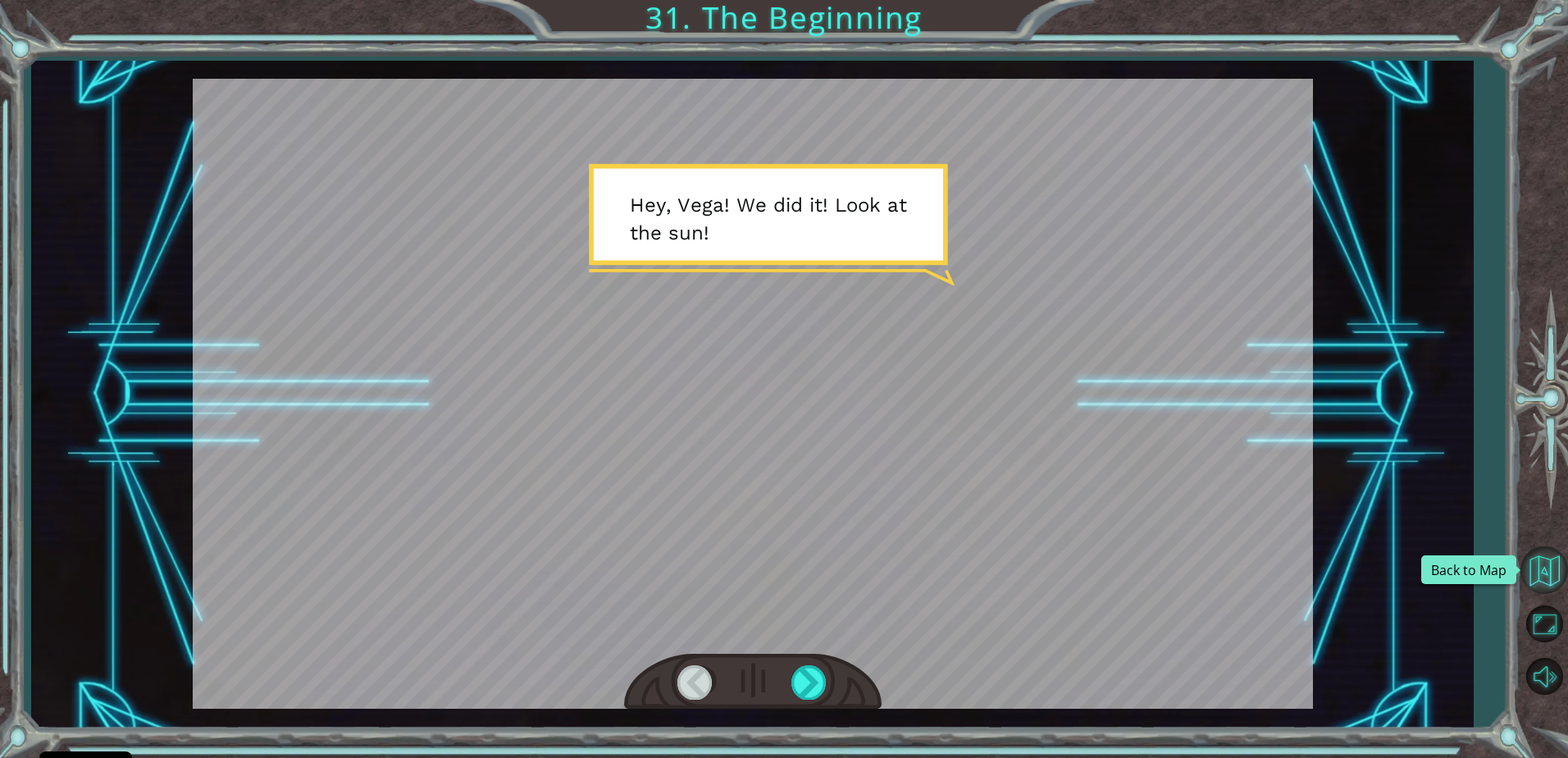
click at [1551, 565] on button "Back to Map" at bounding box center [1544, 570] width 47 height 47
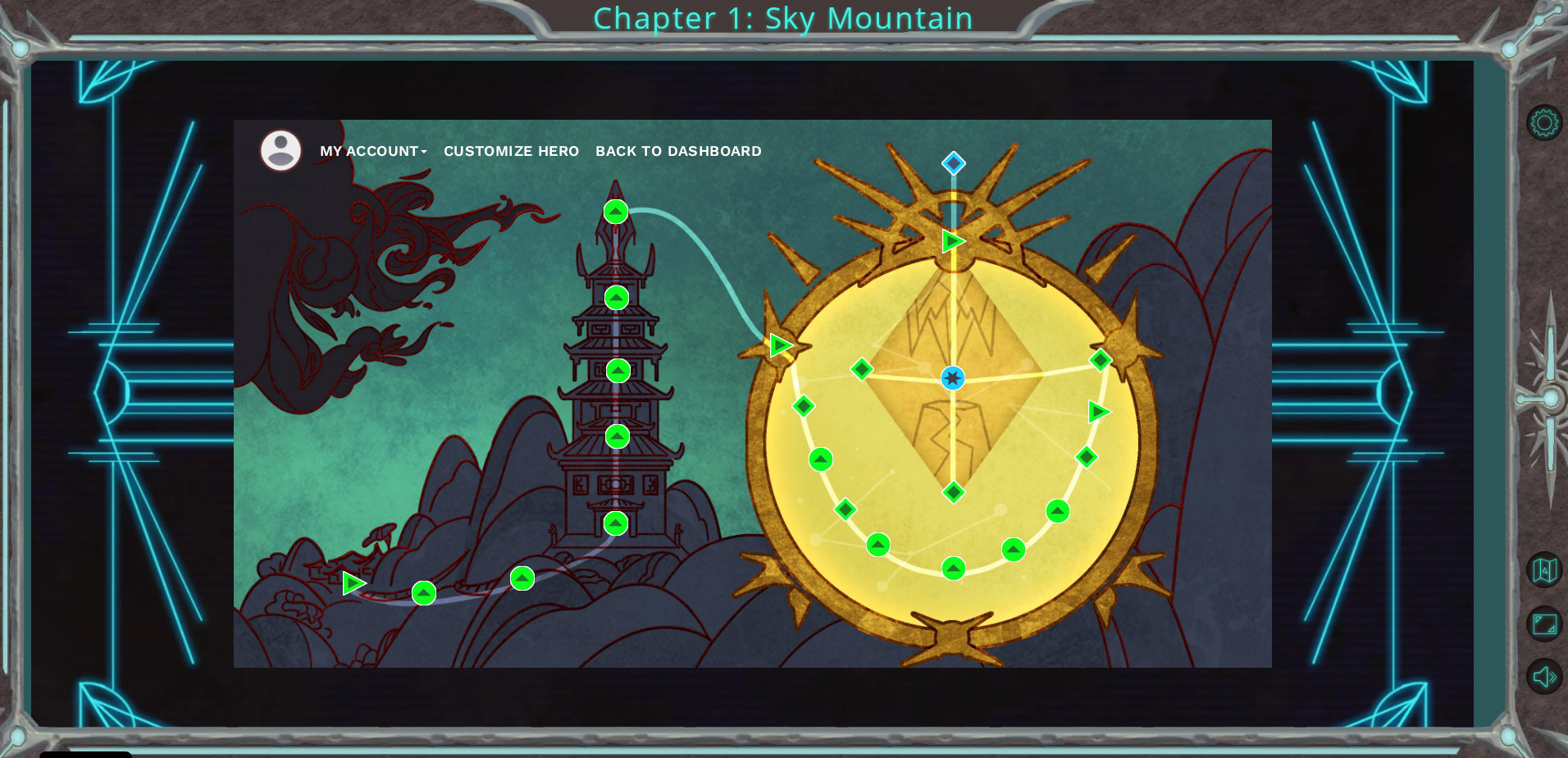
click at [306, 158] on li at bounding box center [289, 150] width 61 height 45
click at [320, 143] on button "My Account" at bounding box center [373, 151] width 107 height 25
click at [363, 210] on button "Logout" at bounding box center [359, 211] width 57 height 18
